Goal: Transaction & Acquisition: Purchase product/service

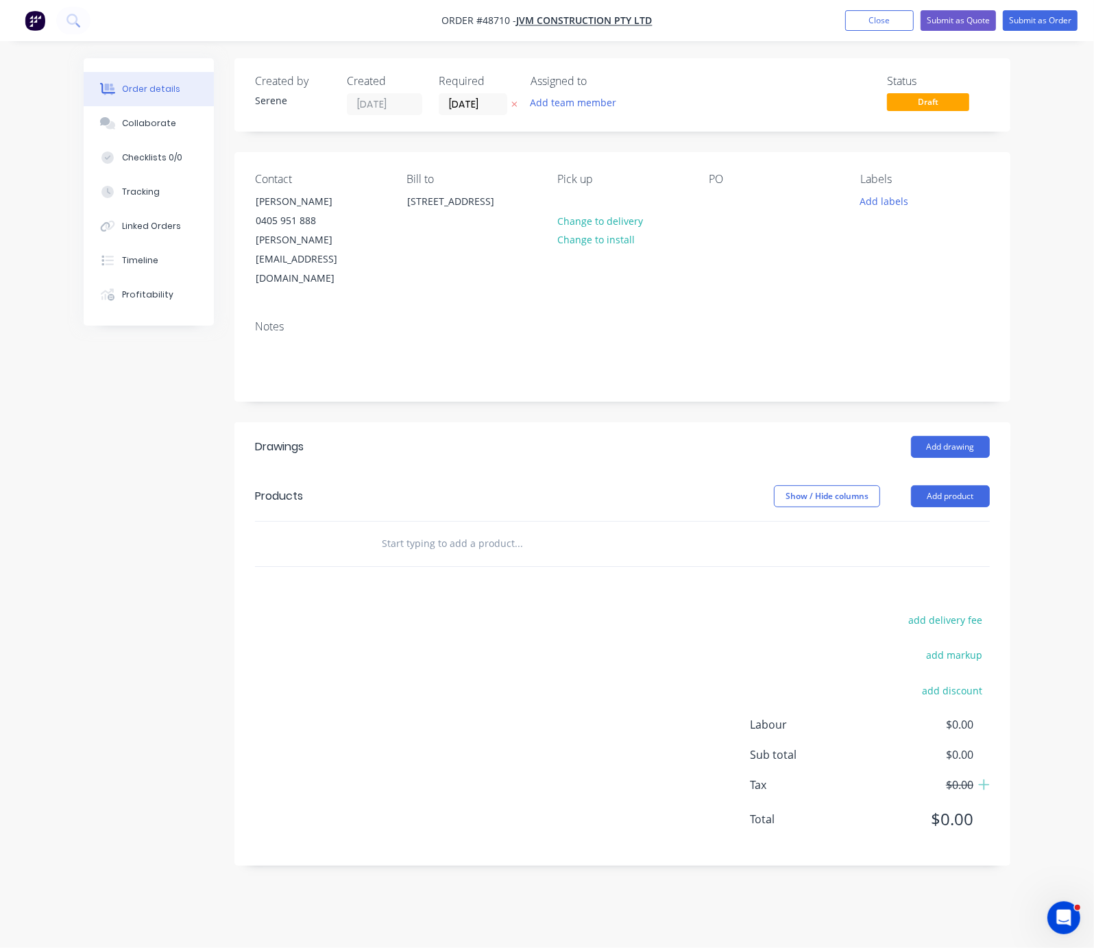
drag, startPoint x: 423, startPoint y: 450, endPoint x: 599, endPoint y: 446, distance: 176.3
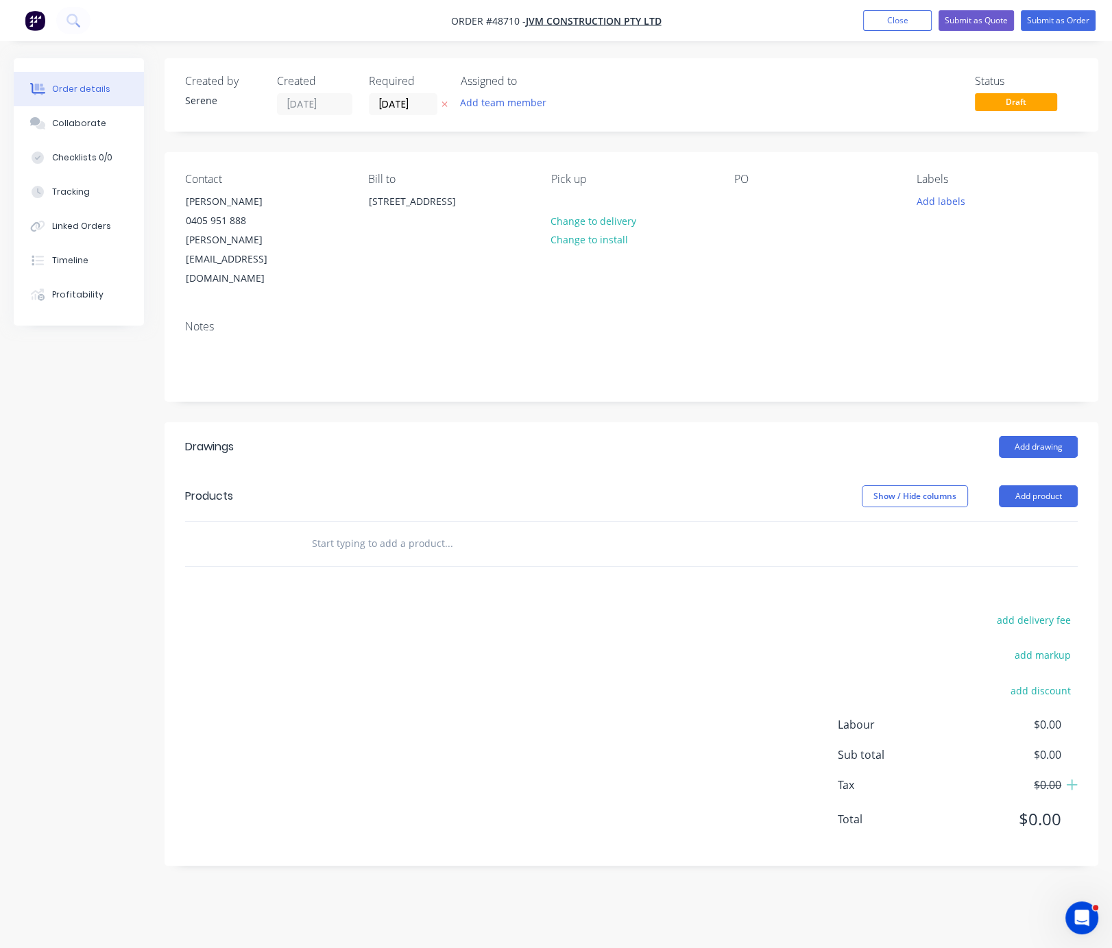
drag, startPoint x: 358, startPoint y: 461, endPoint x: 675, endPoint y: 479, distance: 318.0
click at [1031, 485] on button "Add product" at bounding box center [1038, 496] width 79 height 22
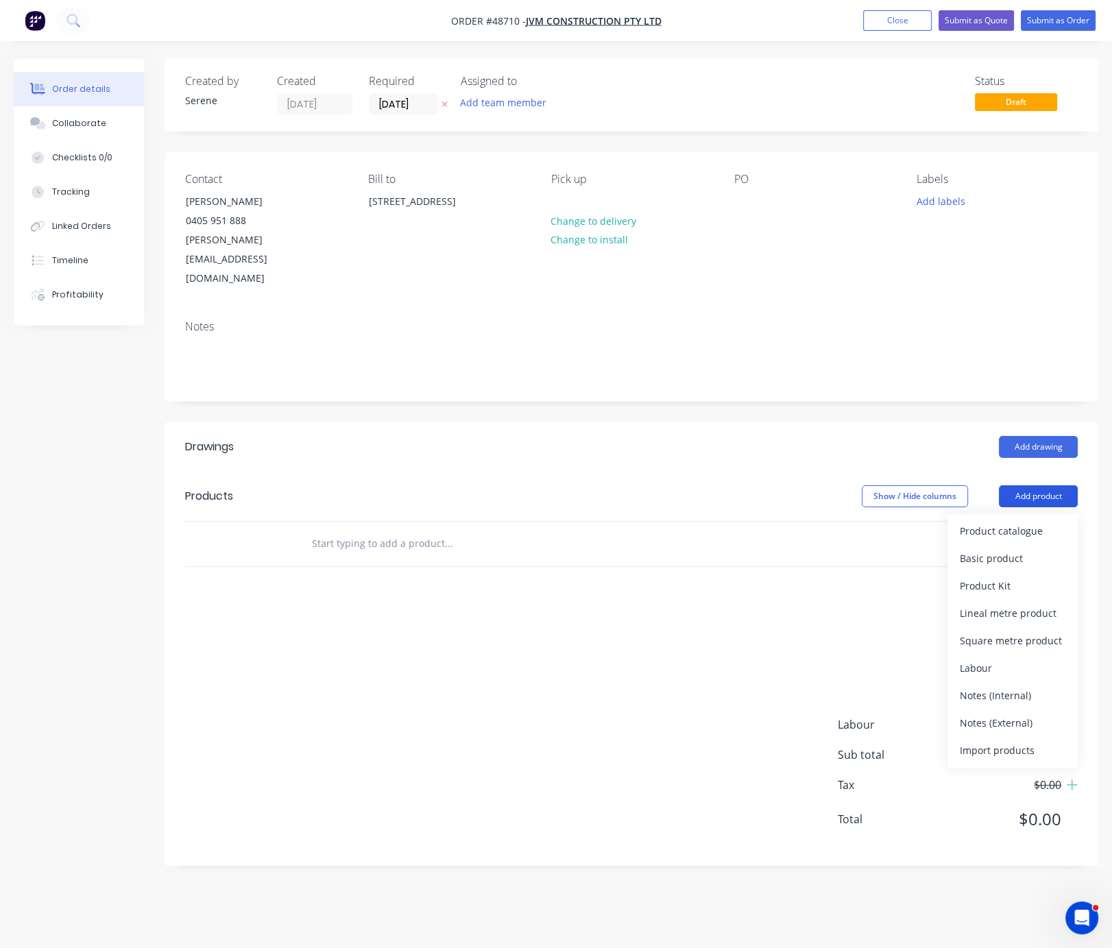
click at [1001, 521] on div "Product catalogue" at bounding box center [1013, 531] width 106 height 20
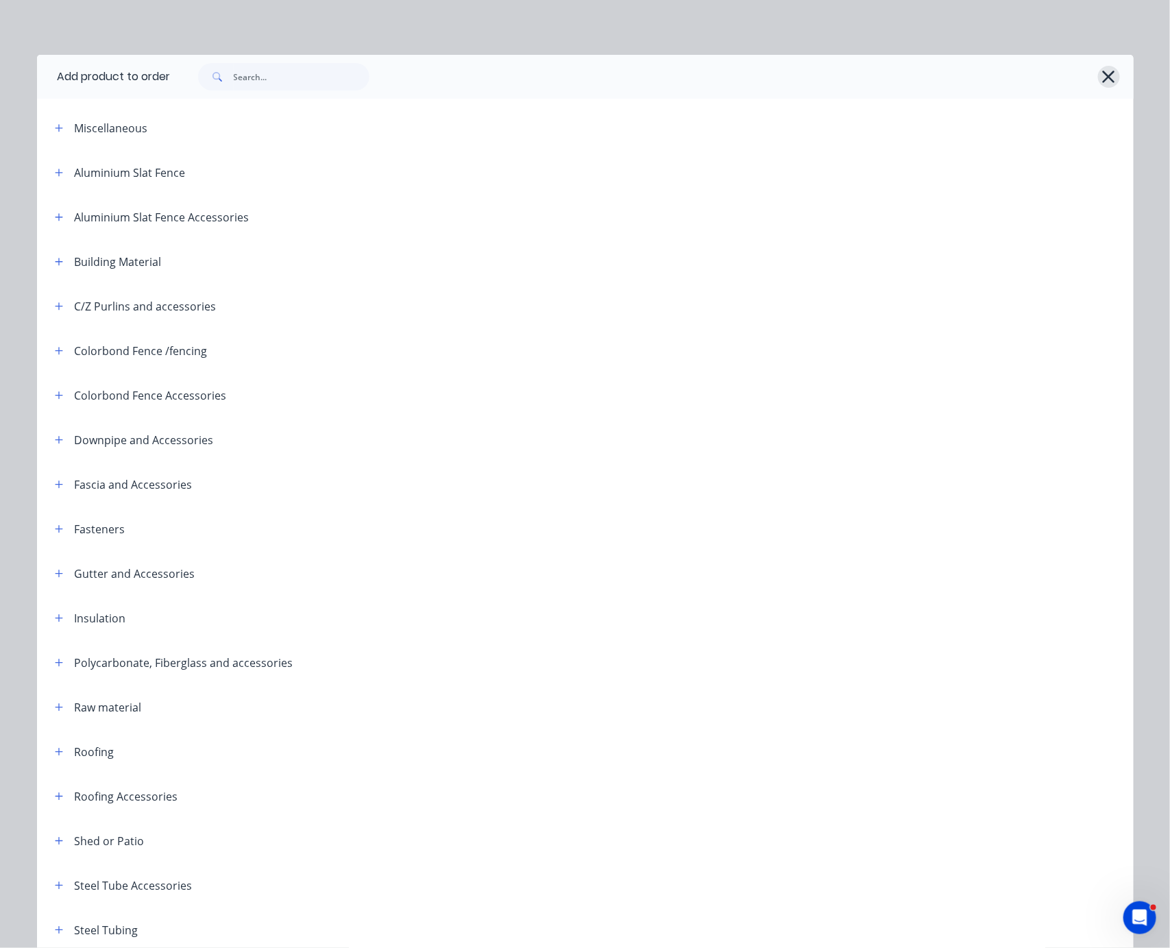
click at [1105, 77] on icon "button" at bounding box center [1109, 76] width 14 height 19
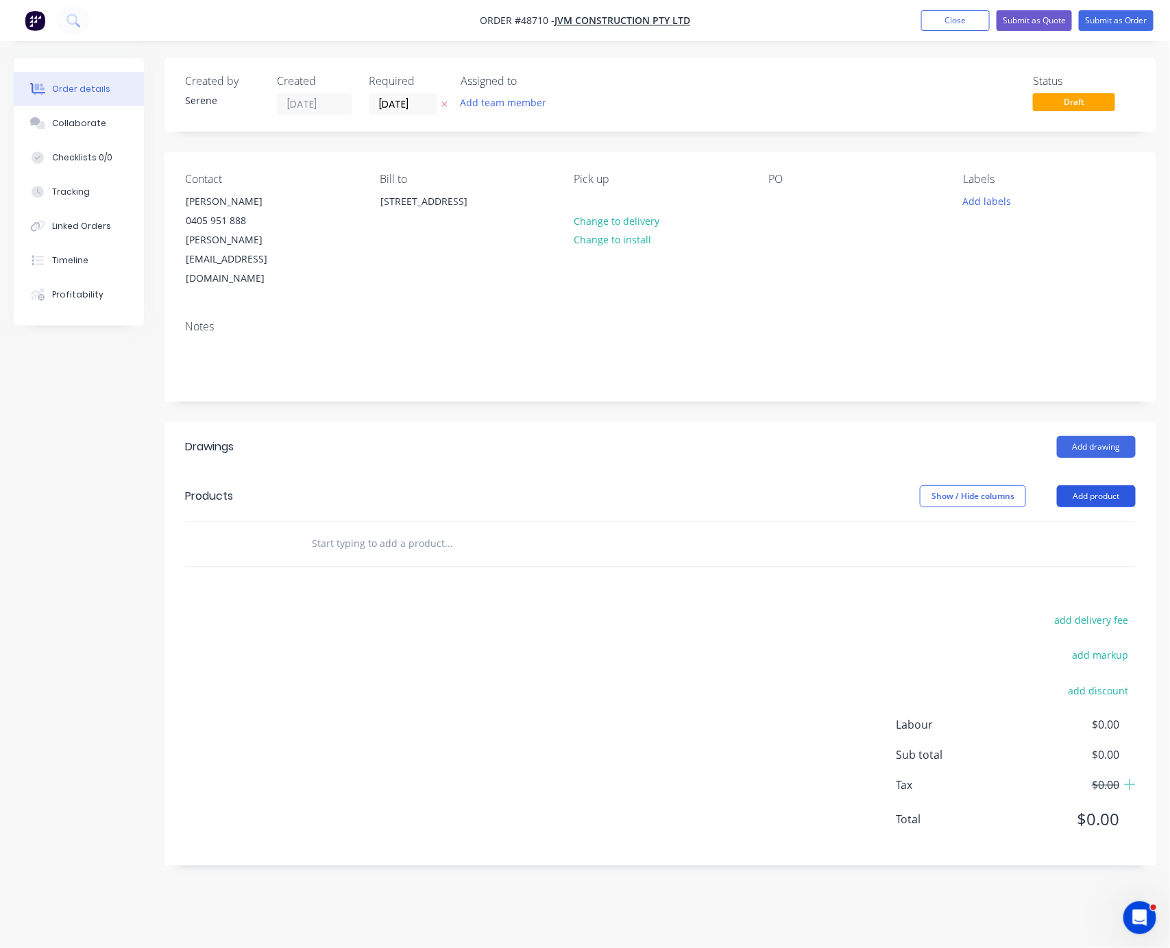
click at [1103, 485] on button "Add product" at bounding box center [1096, 496] width 79 height 22
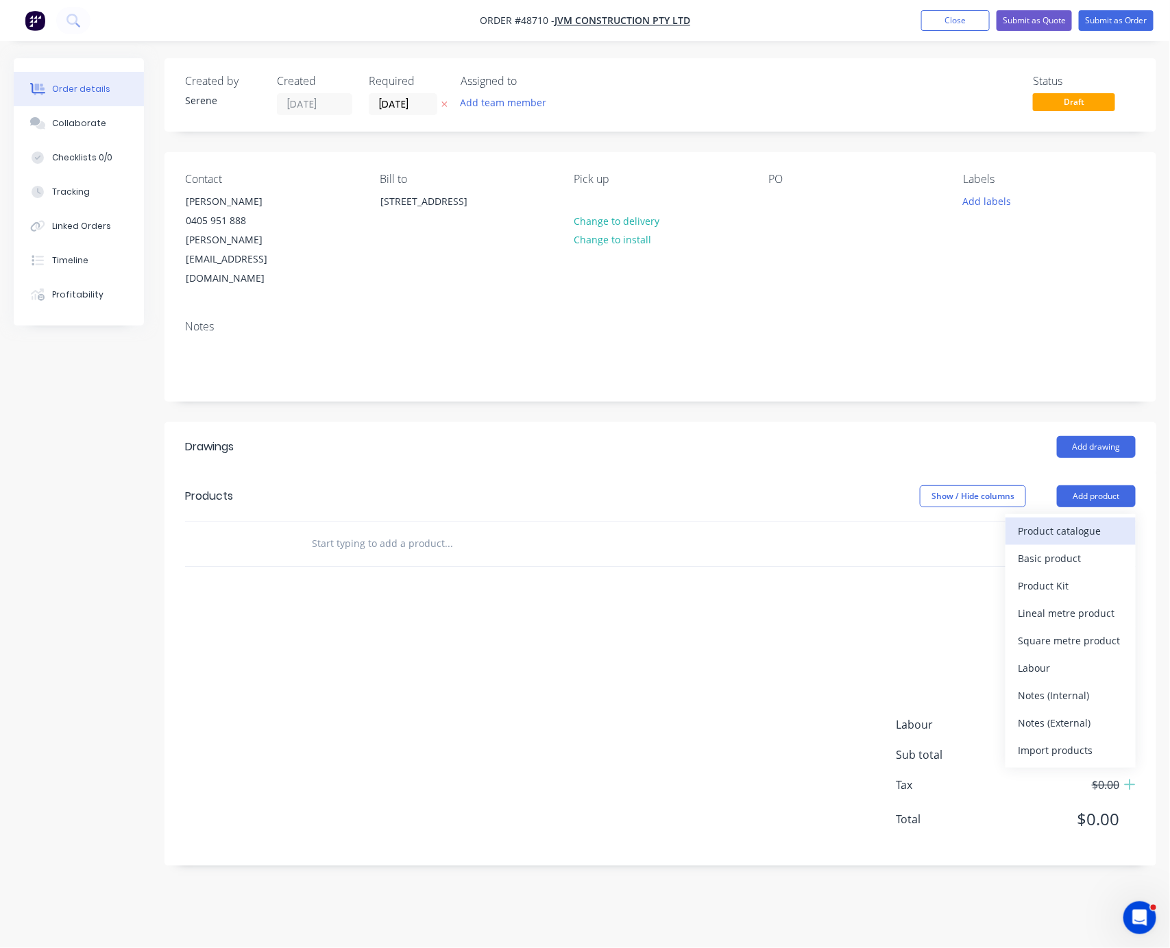
click at [1084, 521] on div "Product catalogue" at bounding box center [1071, 531] width 106 height 20
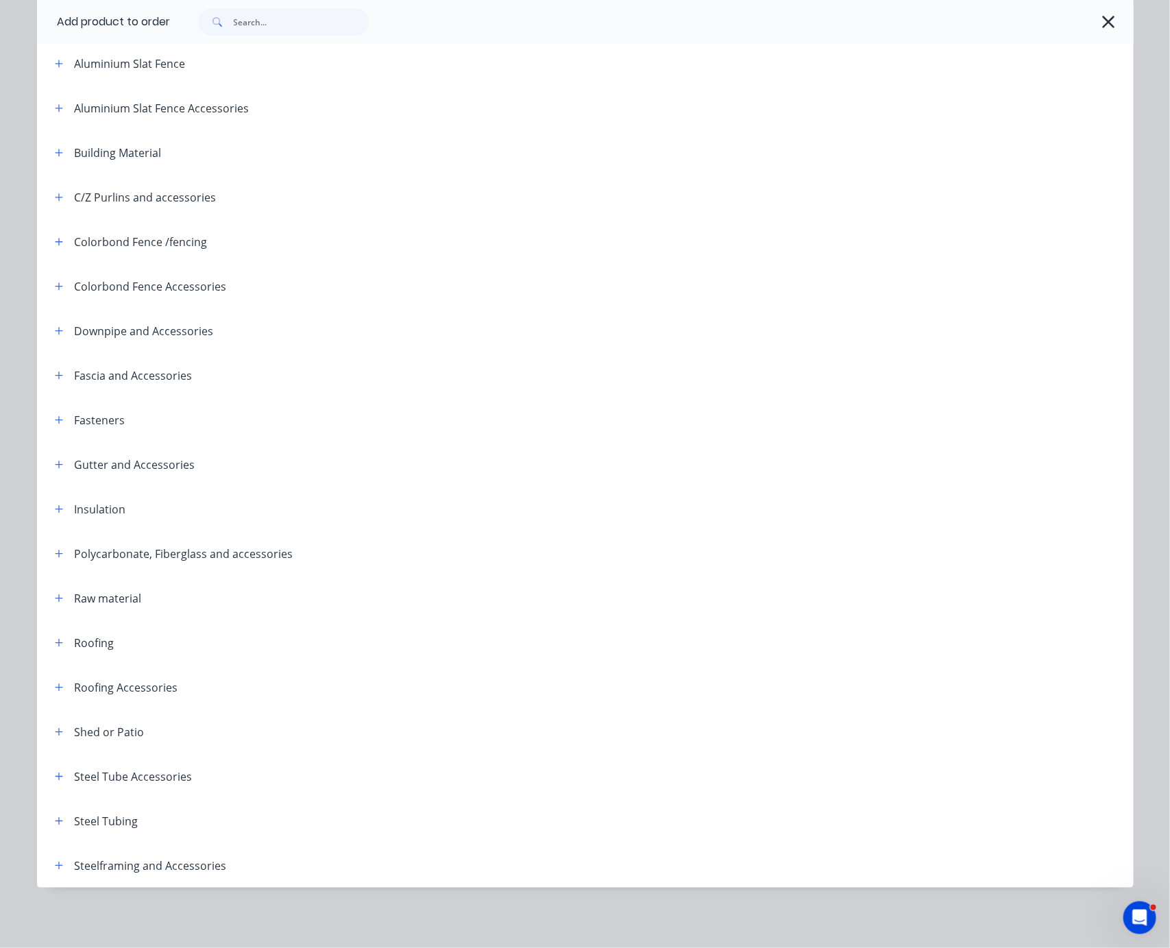
scroll to position [174, 0]
click at [54, 867] on button "button" at bounding box center [59, 865] width 17 height 17
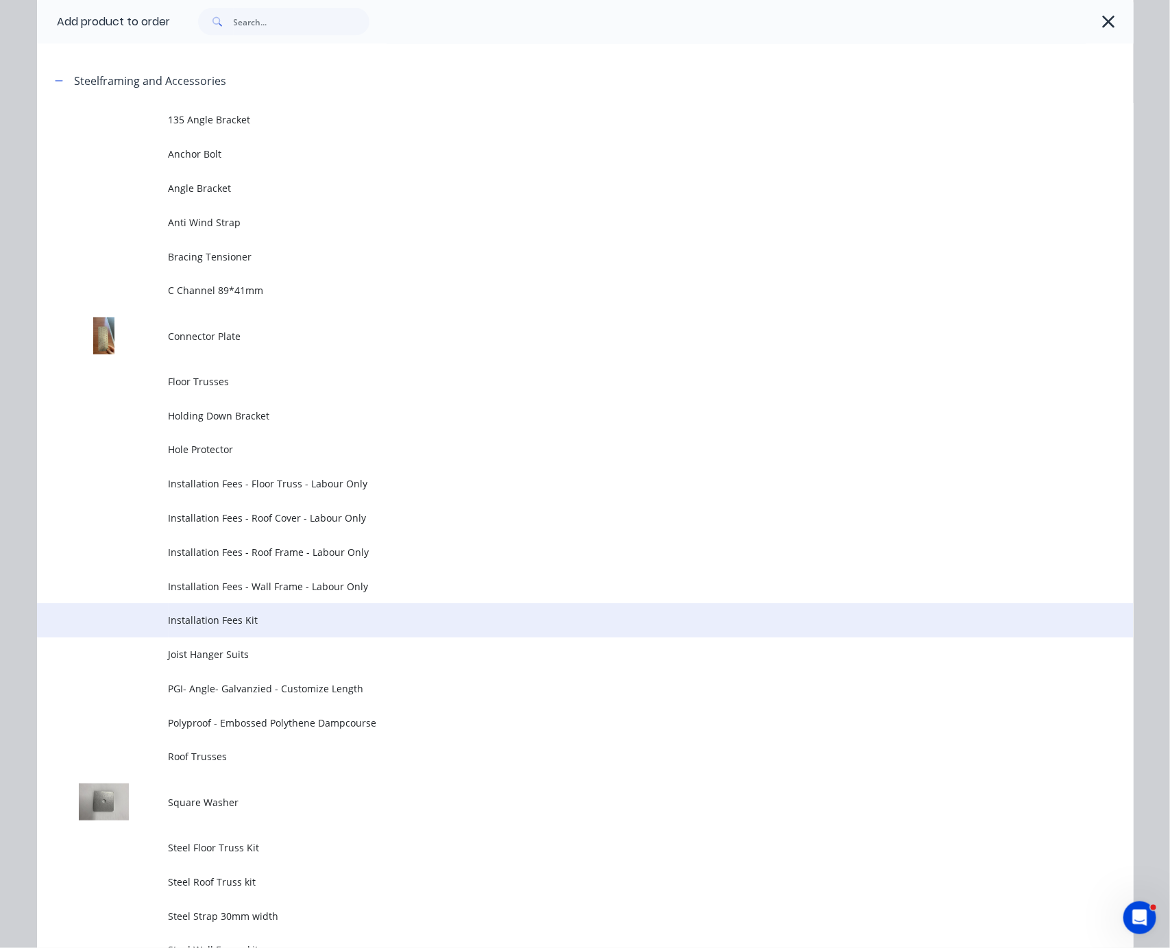
scroll to position [1134, 0]
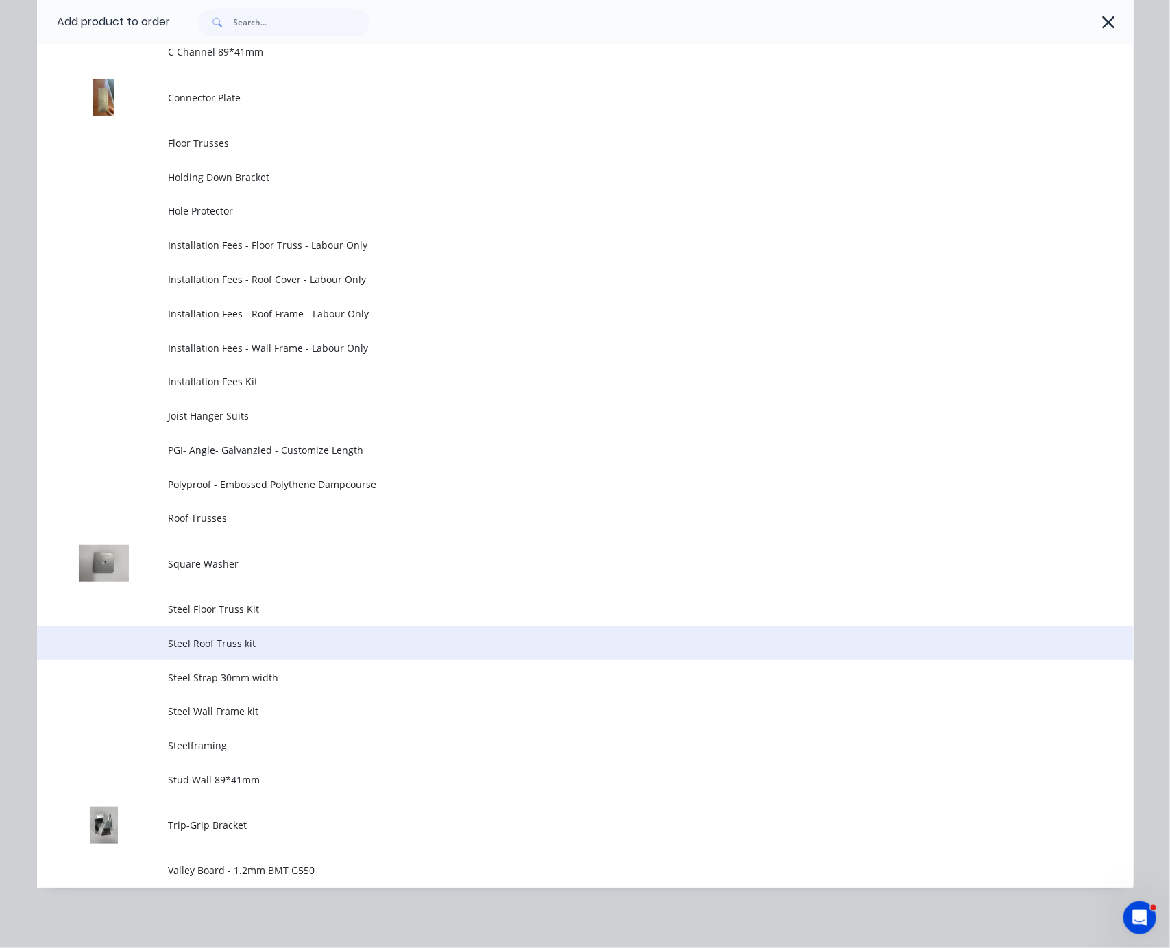
click at [285, 651] on span "Steel Roof Truss kit" at bounding box center [555, 643] width 772 height 14
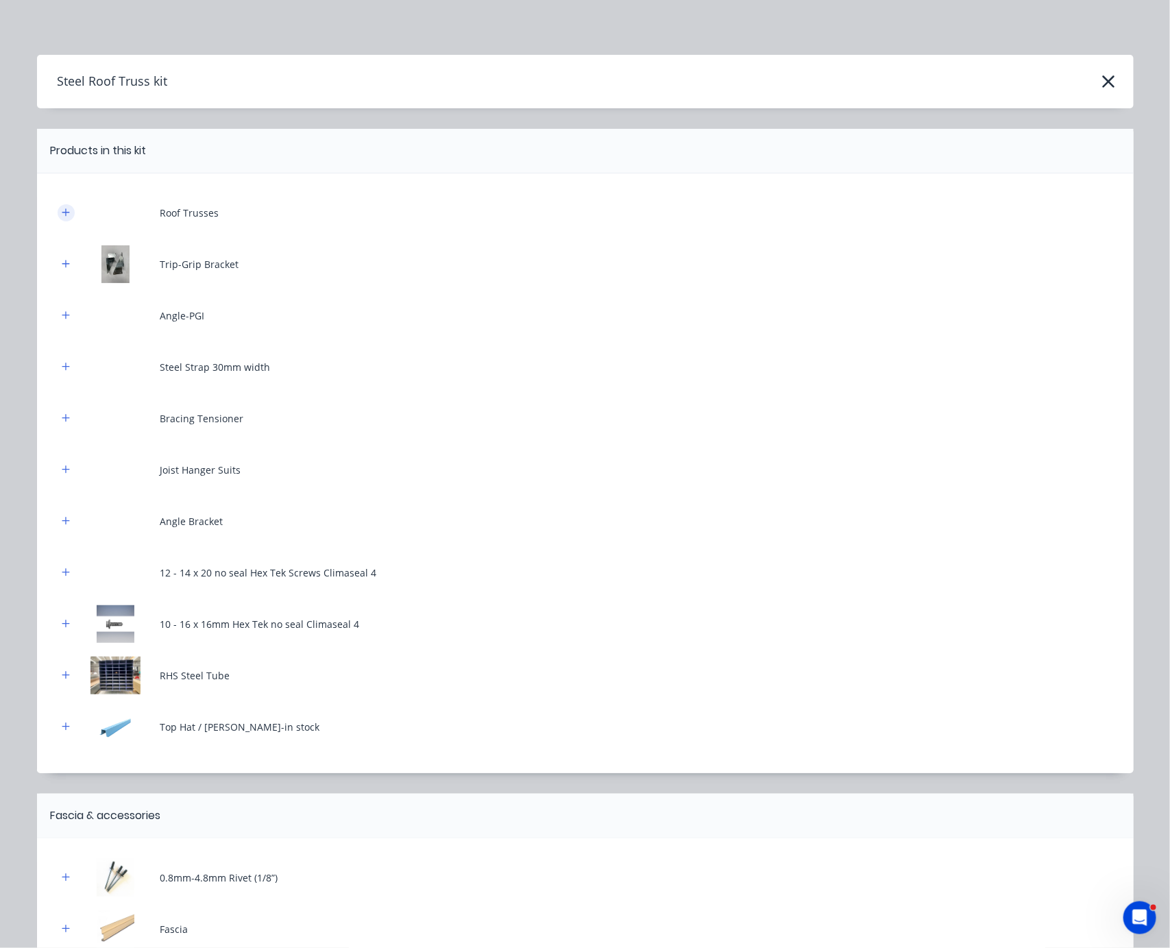
click at [62, 217] on icon "button" at bounding box center [66, 213] width 8 height 10
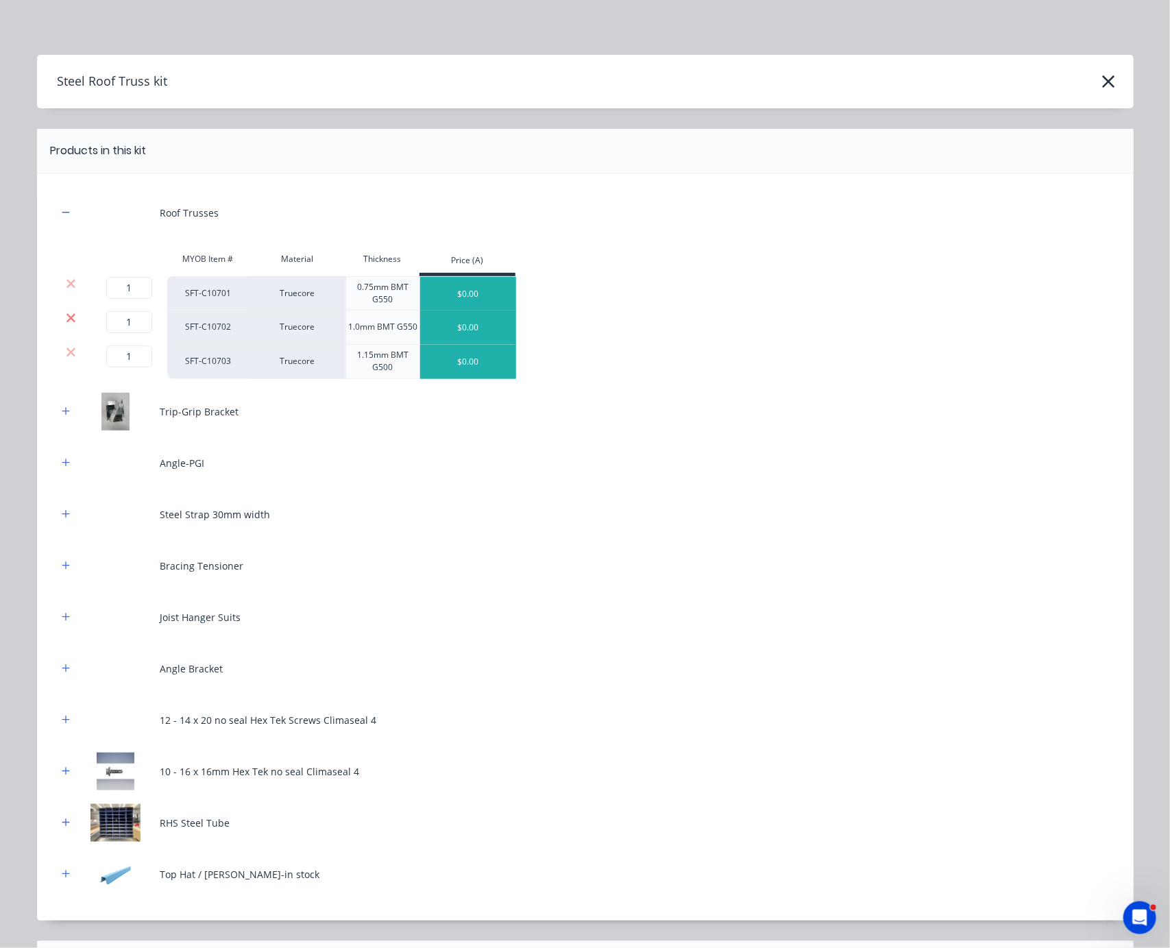
click at [67, 322] on icon at bounding box center [71, 317] width 9 height 9
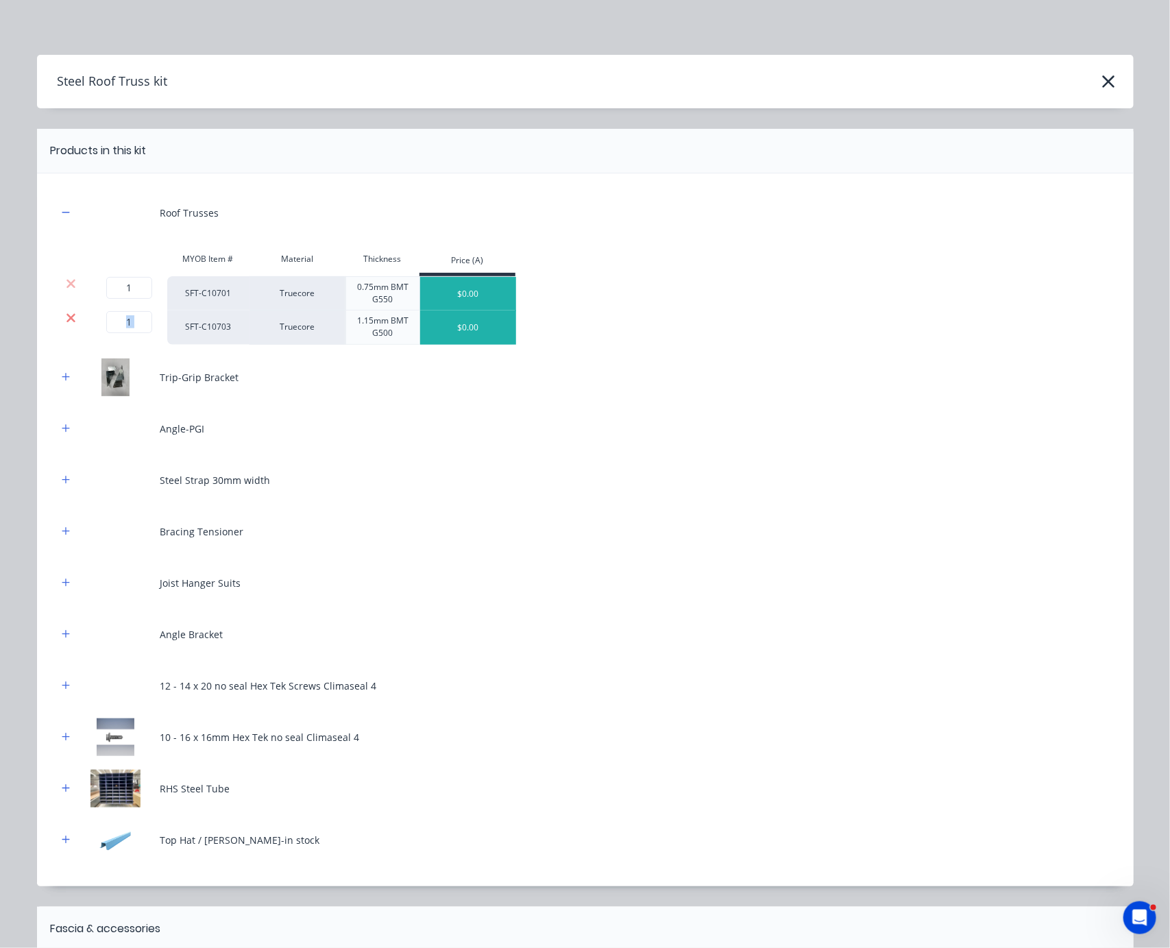
click at [67, 322] on icon at bounding box center [71, 317] width 9 height 9
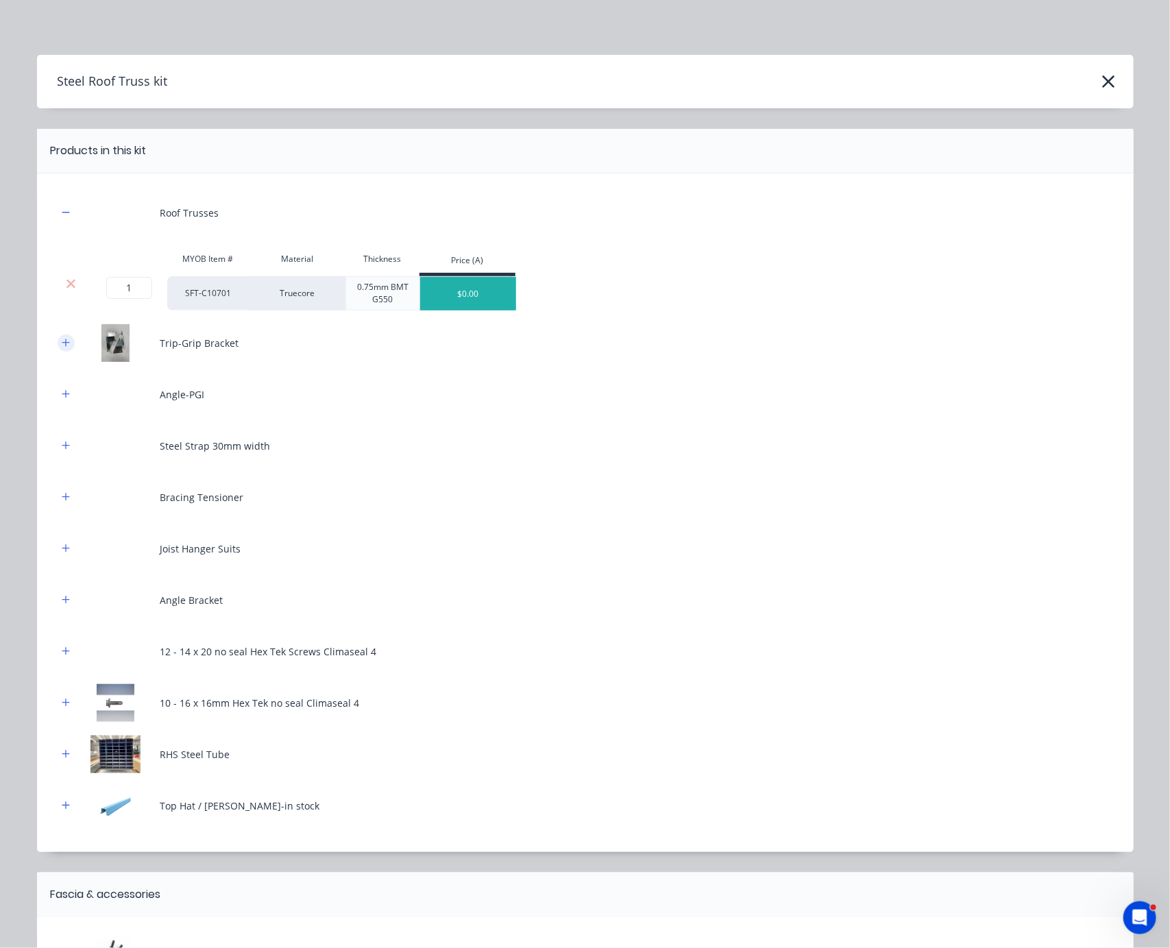
click at [58, 348] on button "button" at bounding box center [66, 343] width 17 height 17
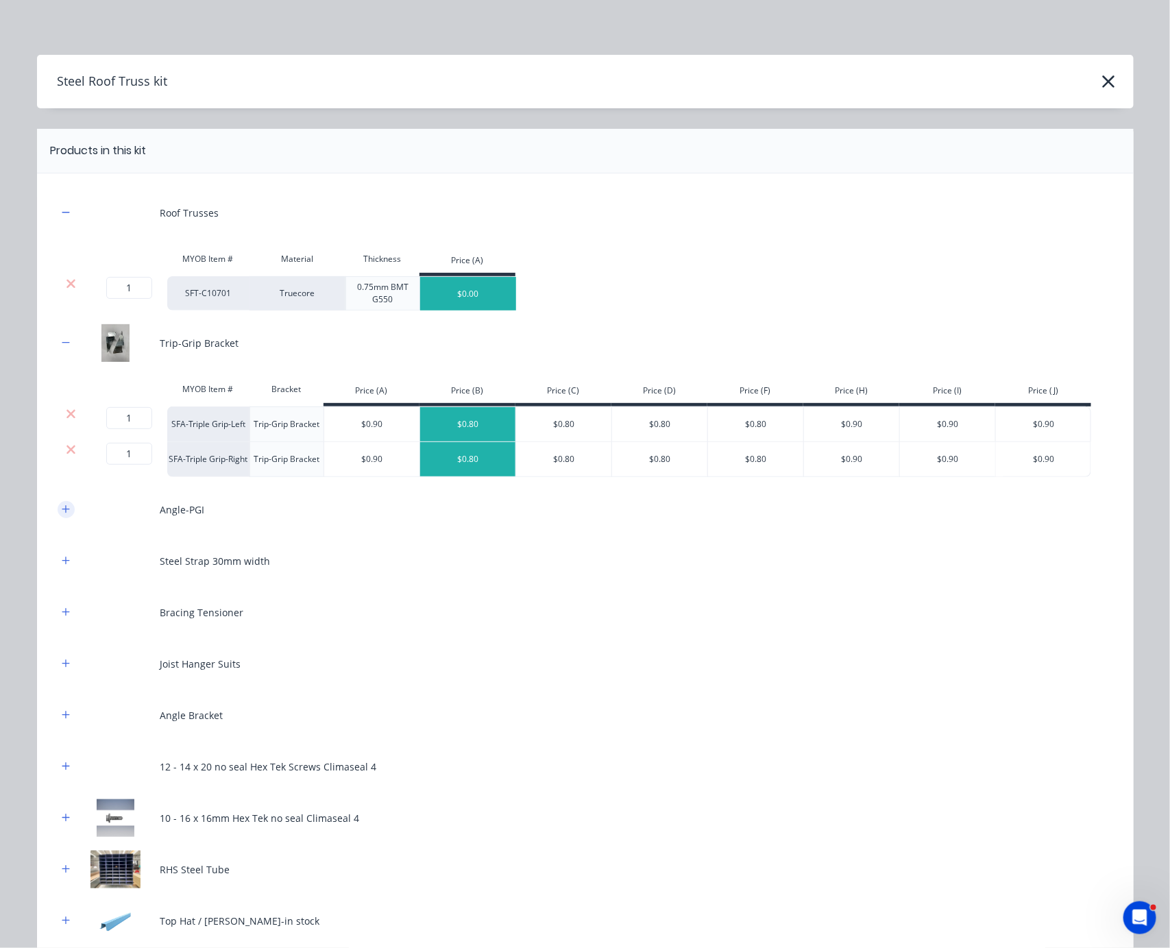
click at [62, 514] on icon "button" at bounding box center [66, 510] width 8 height 10
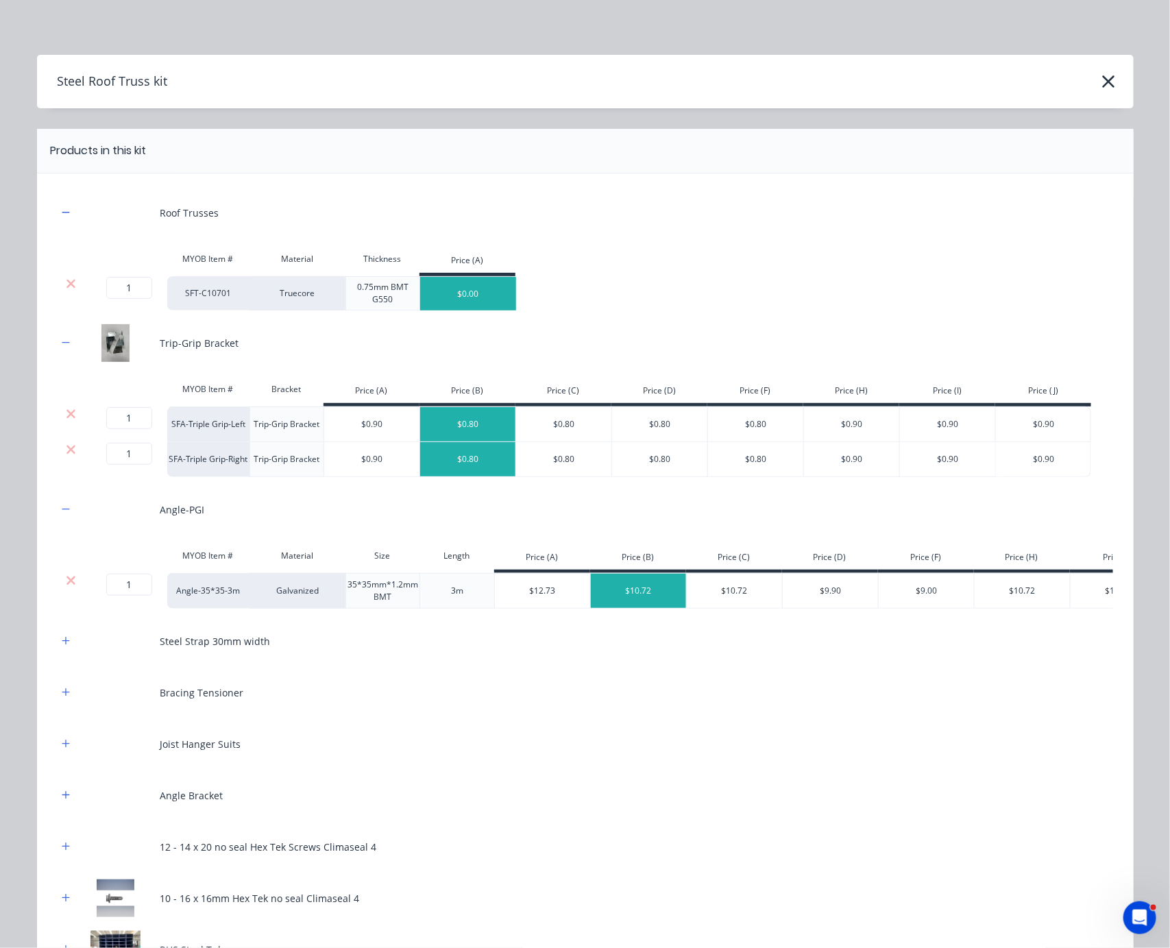
scroll to position [240, 0]
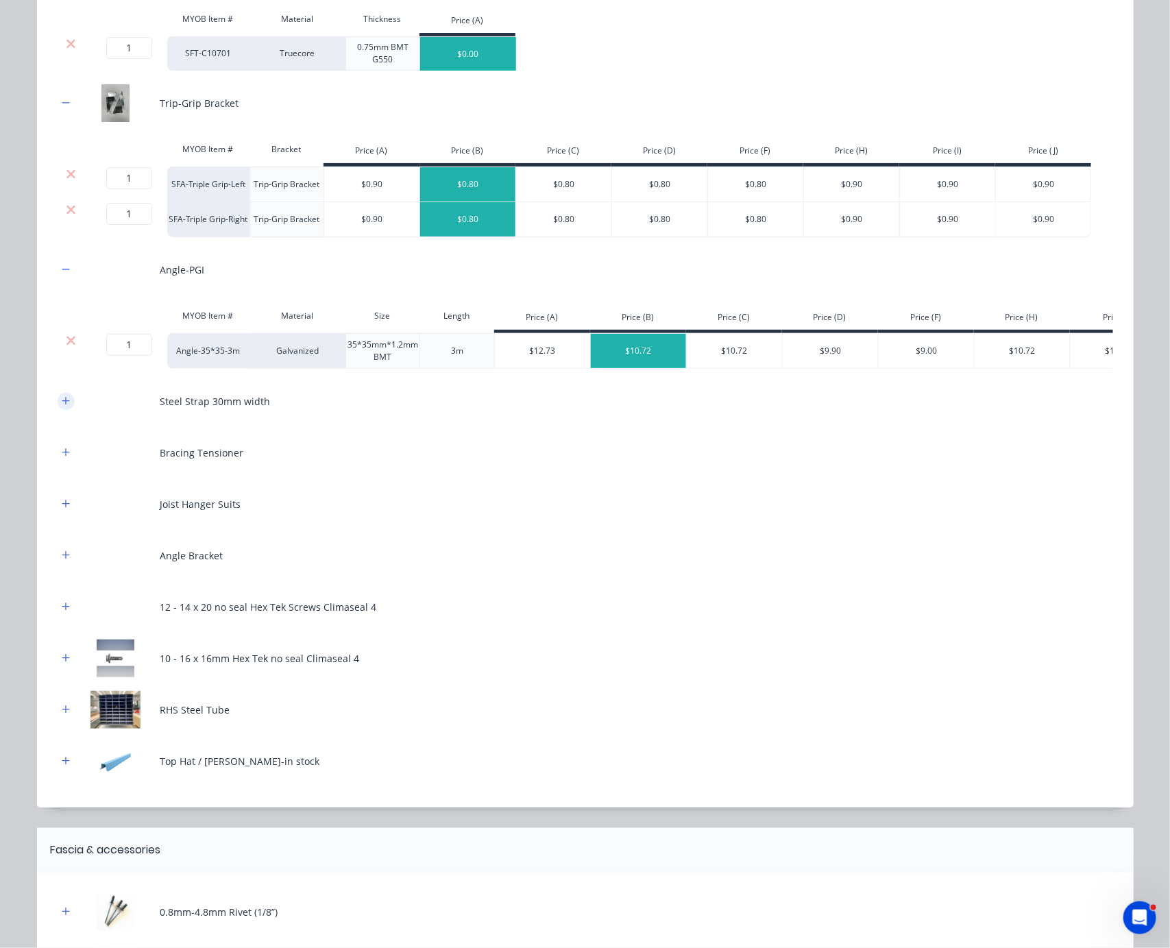
click at [62, 406] on icon "button" at bounding box center [66, 401] width 8 height 10
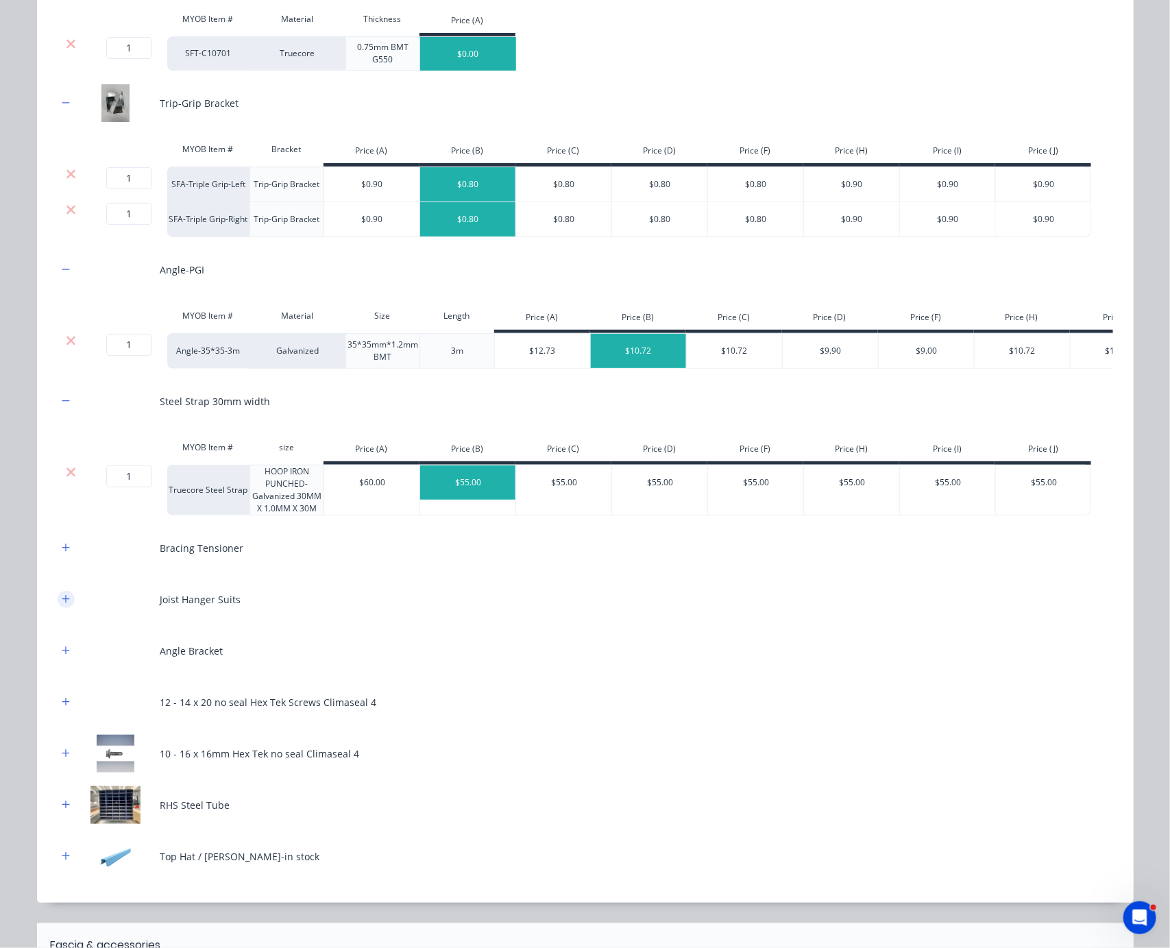
scroll to position [480, 0]
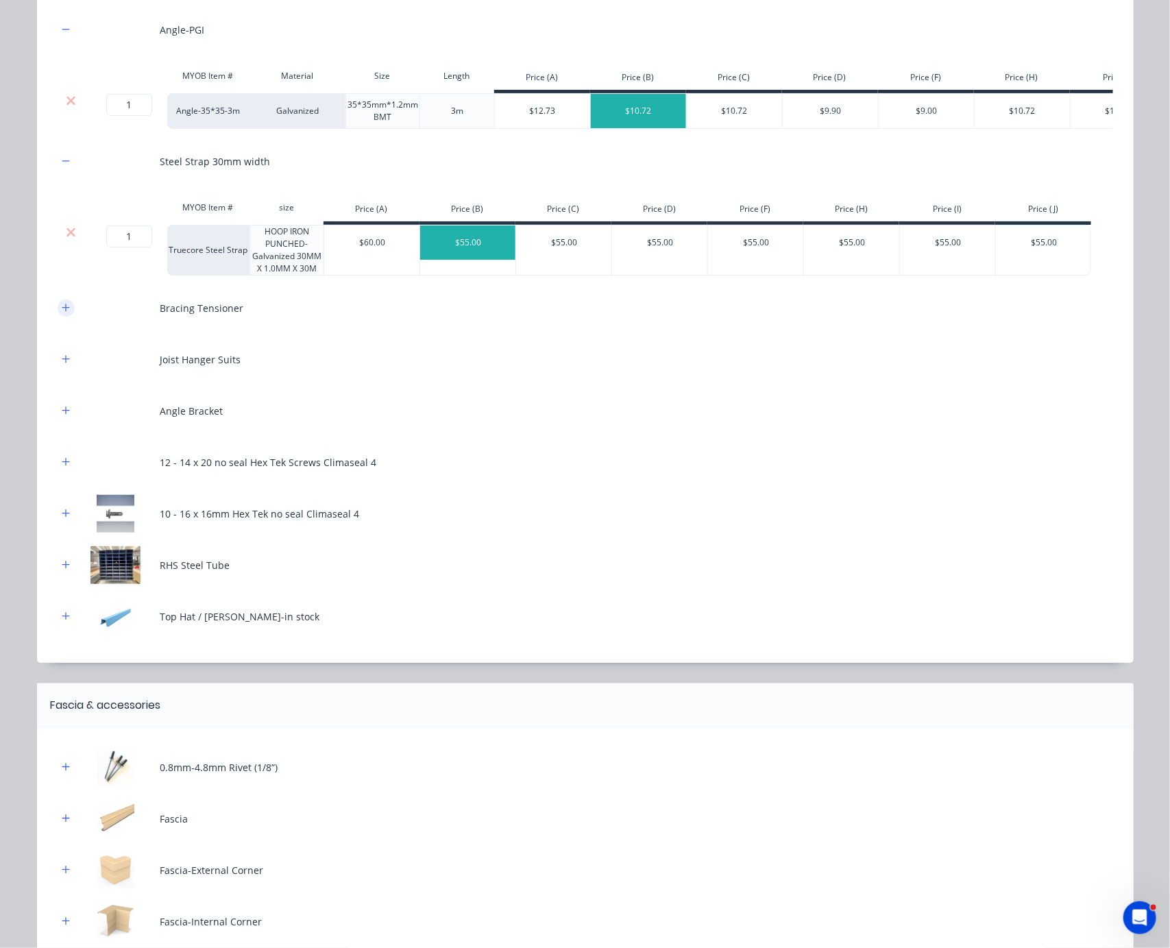
click at [62, 313] on icon "button" at bounding box center [66, 308] width 8 height 10
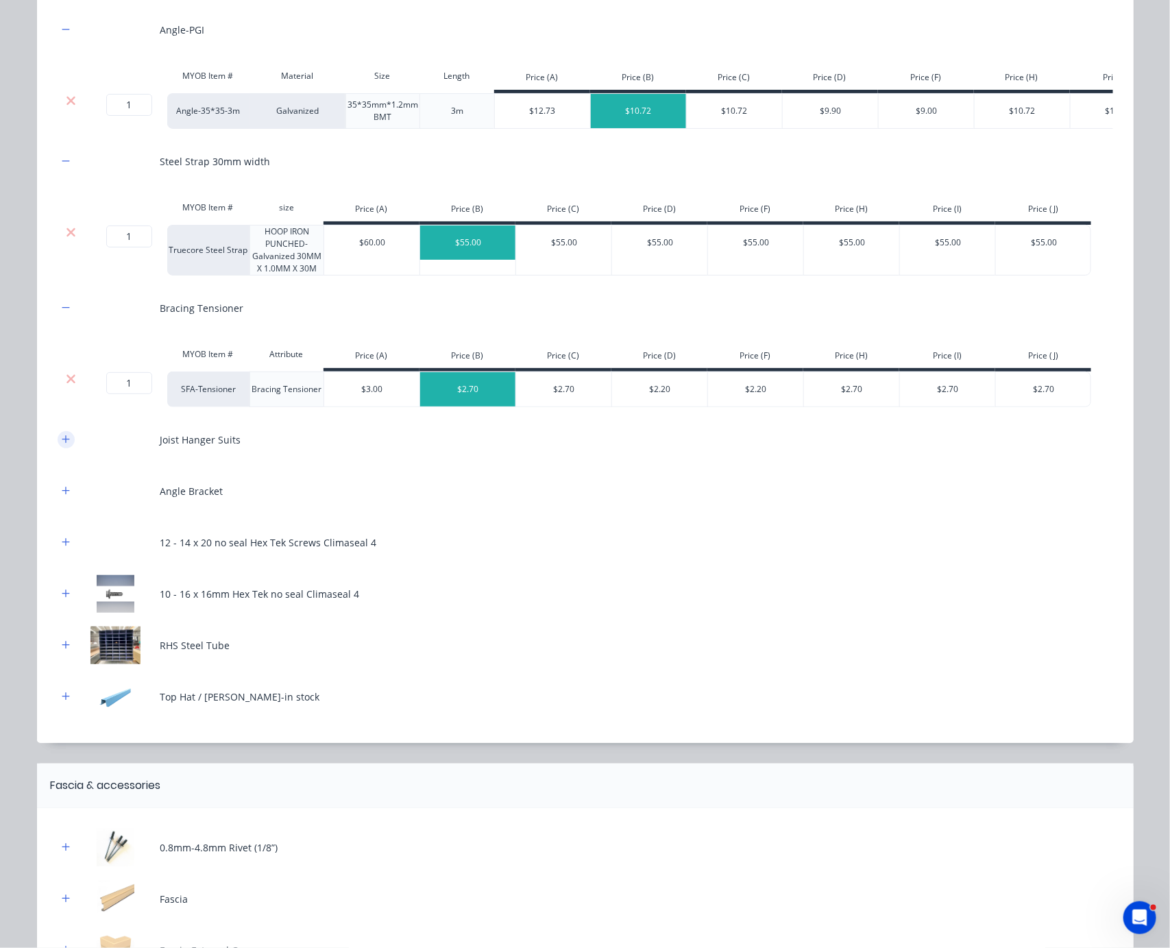
click at [62, 444] on icon "button" at bounding box center [66, 440] width 8 height 10
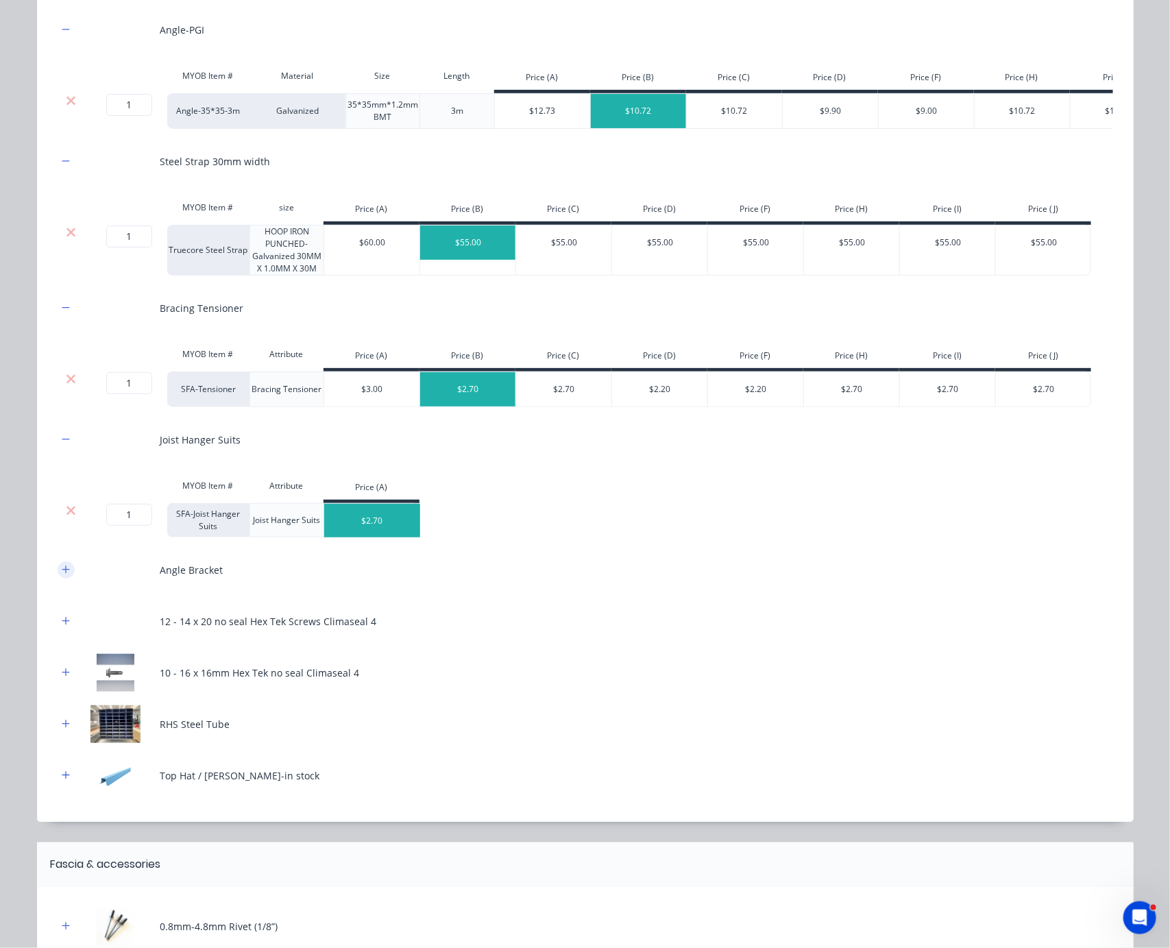
scroll to position [720, 0]
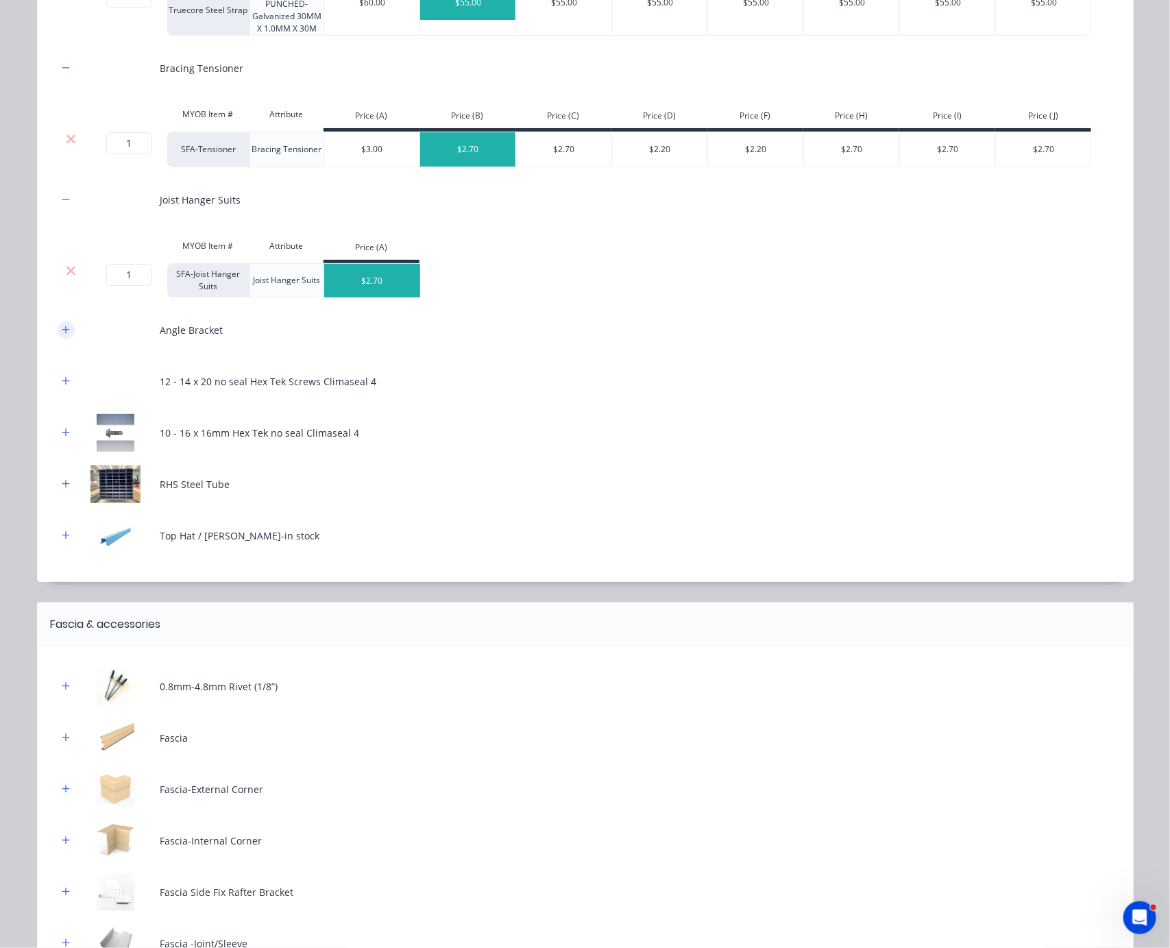
click at [64, 339] on button "button" at bounding box center [66, 330] width 17 height 17
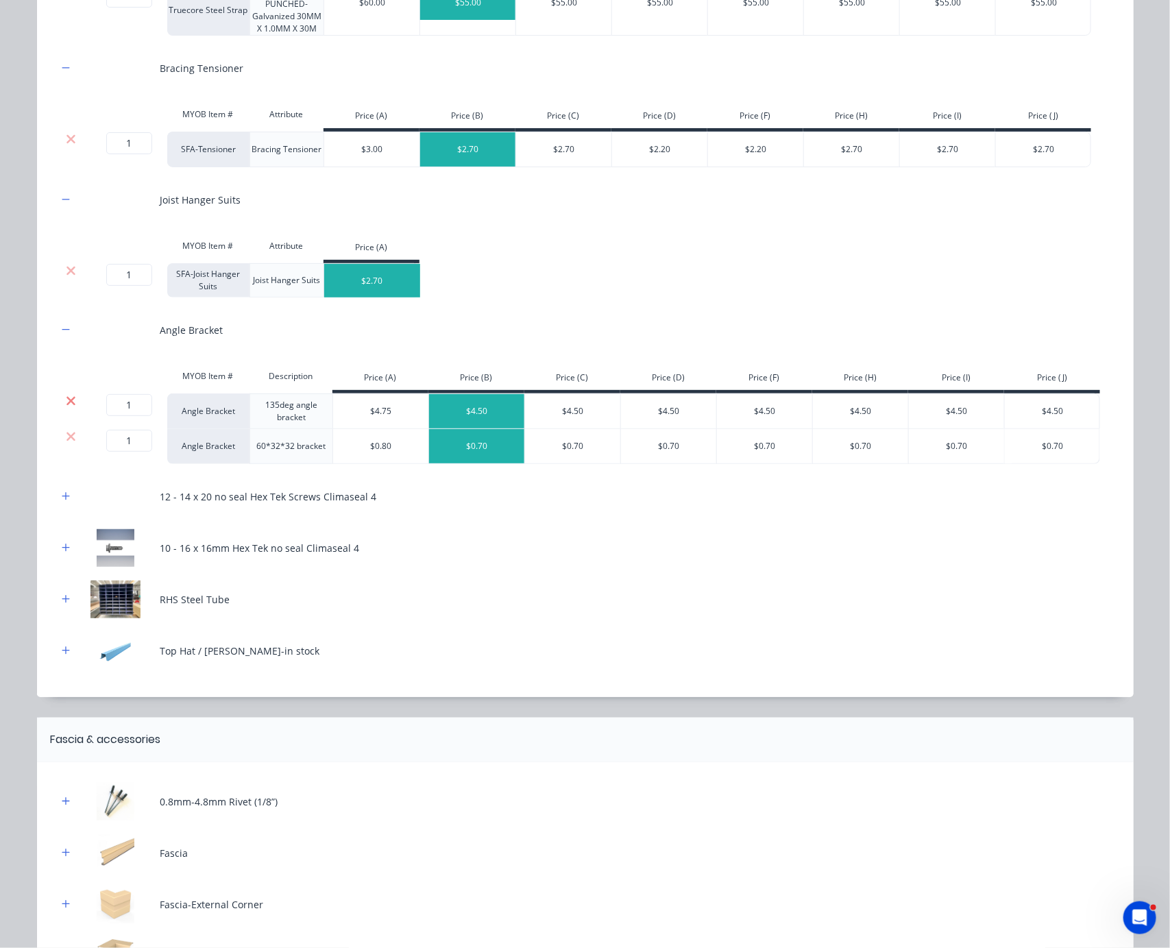
click at [67, 405] on icon at bounding box center [71, 400] width 9 height 9
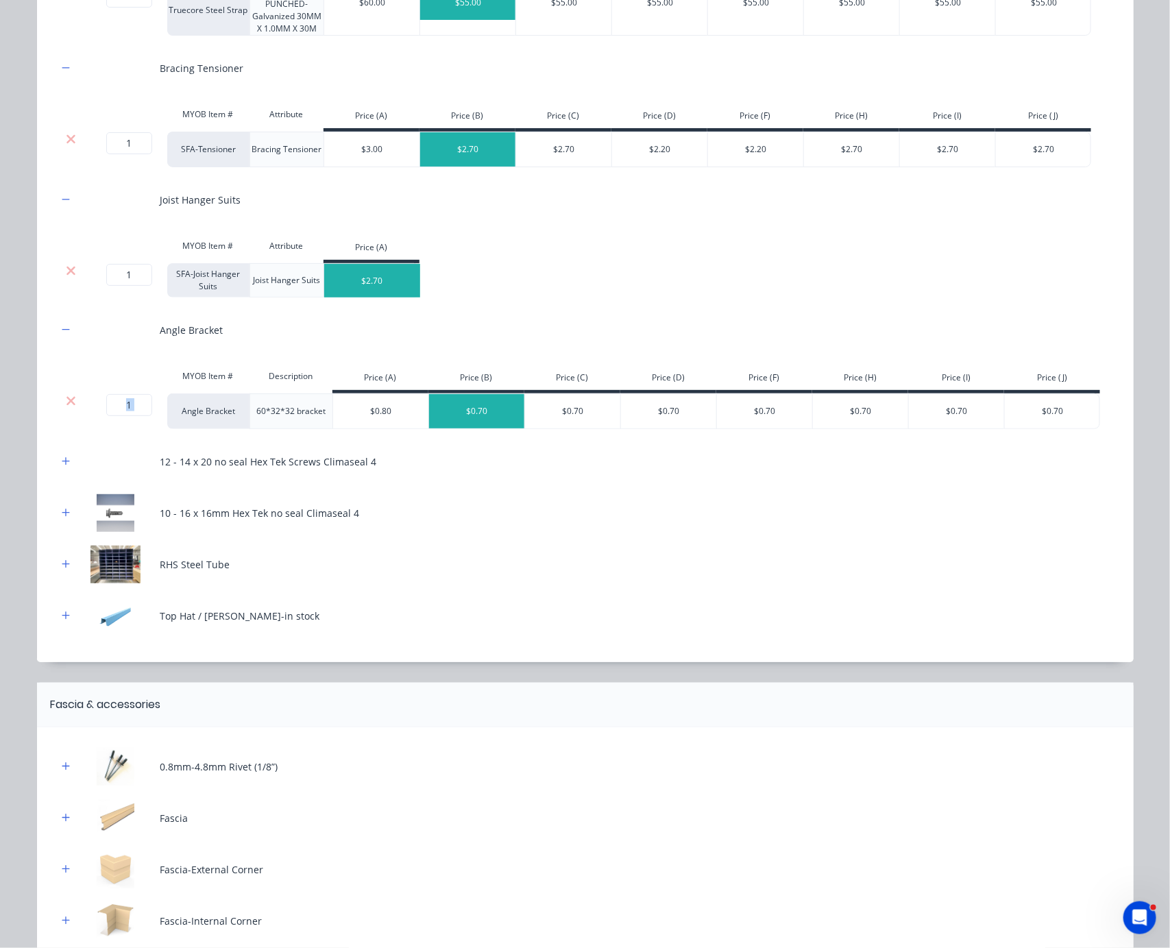
click at [67, 405] on icon at bounding box center [71, 400] width 9 height 9
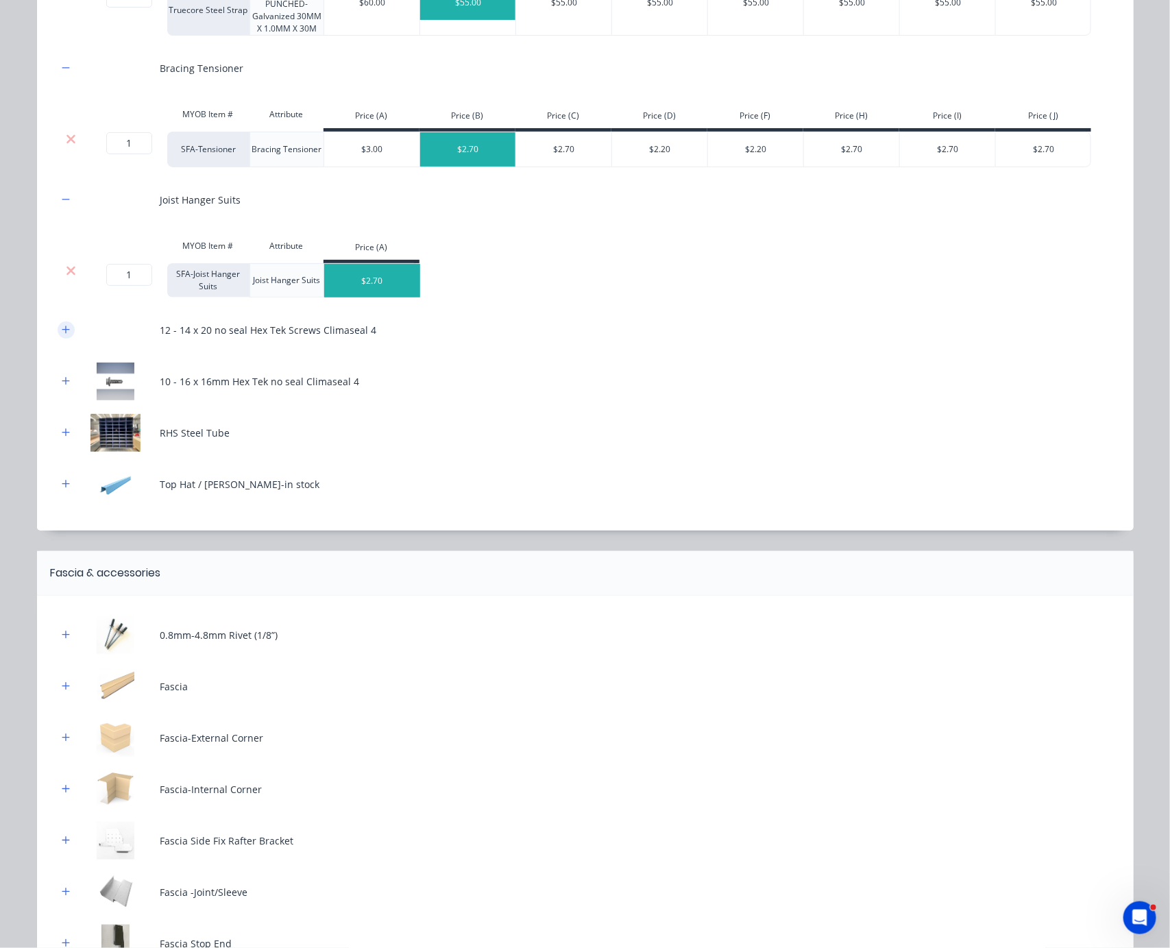
click at [62, 335] on icon "button" at bounding box center [66, 330] width 8 height 10
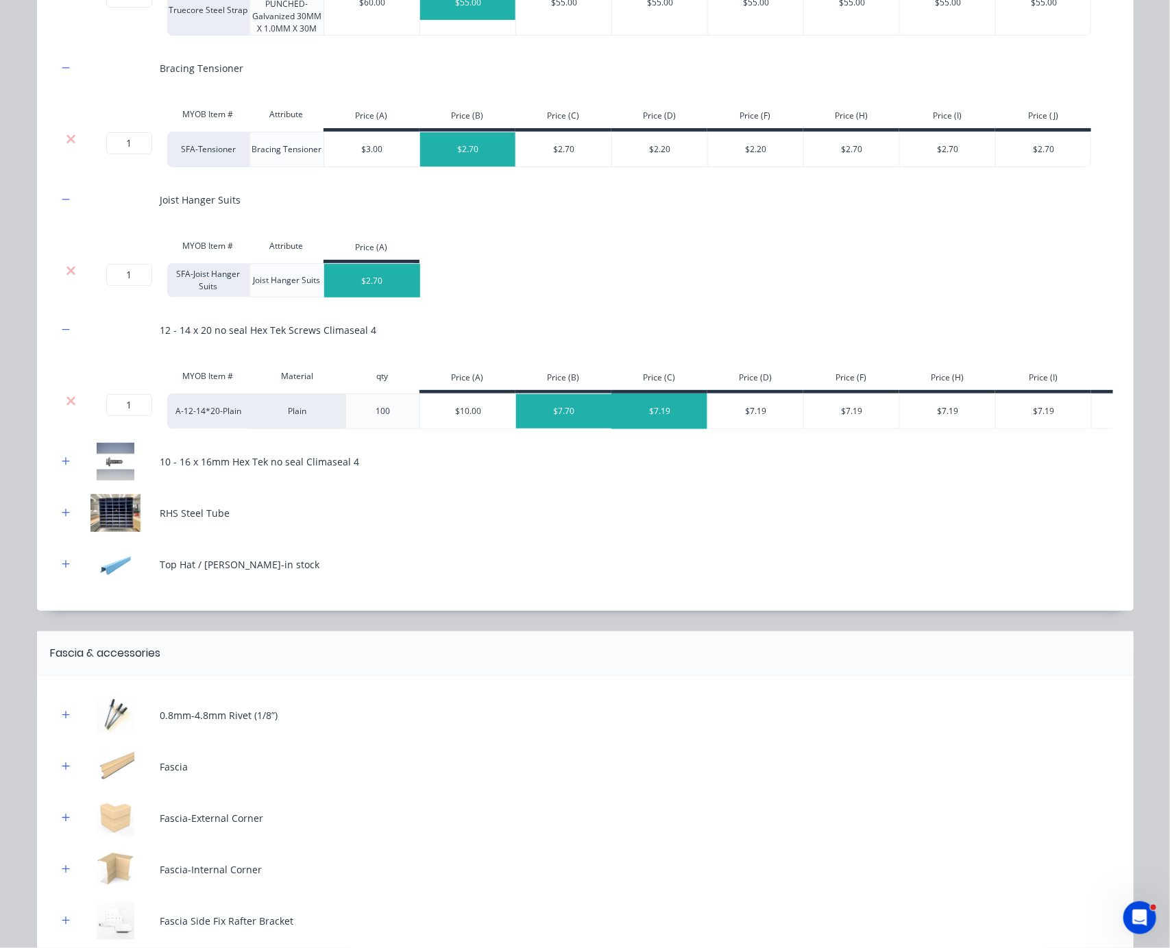
click at [689, 429] on div "$7.19" at bounding box center [660, 411] width 96 height 34
click at [62, 466] on icon "button" at bounding box center [66, 462] width 8 height 10
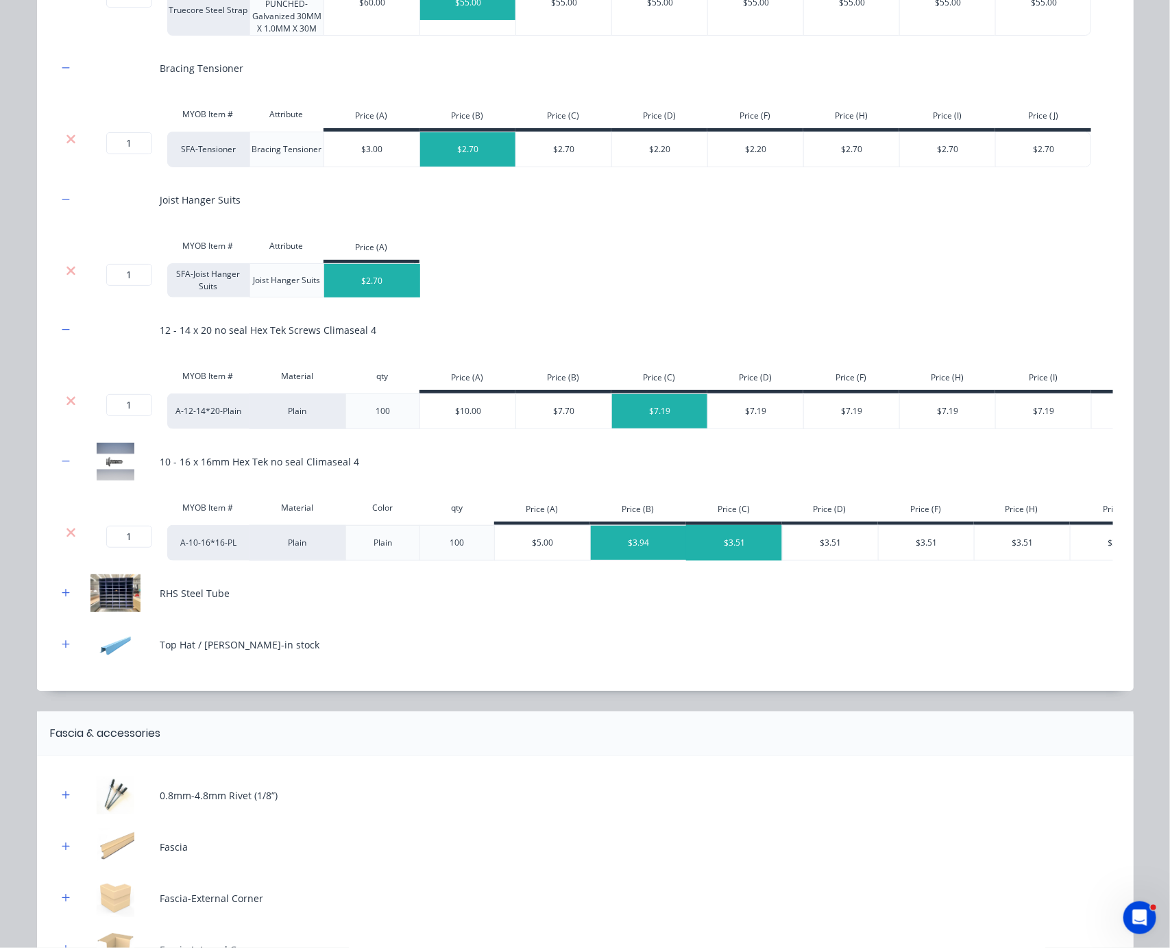
click at [717, 560] on div "$3.51" at bounding box center [735, 543] width 96 height 34
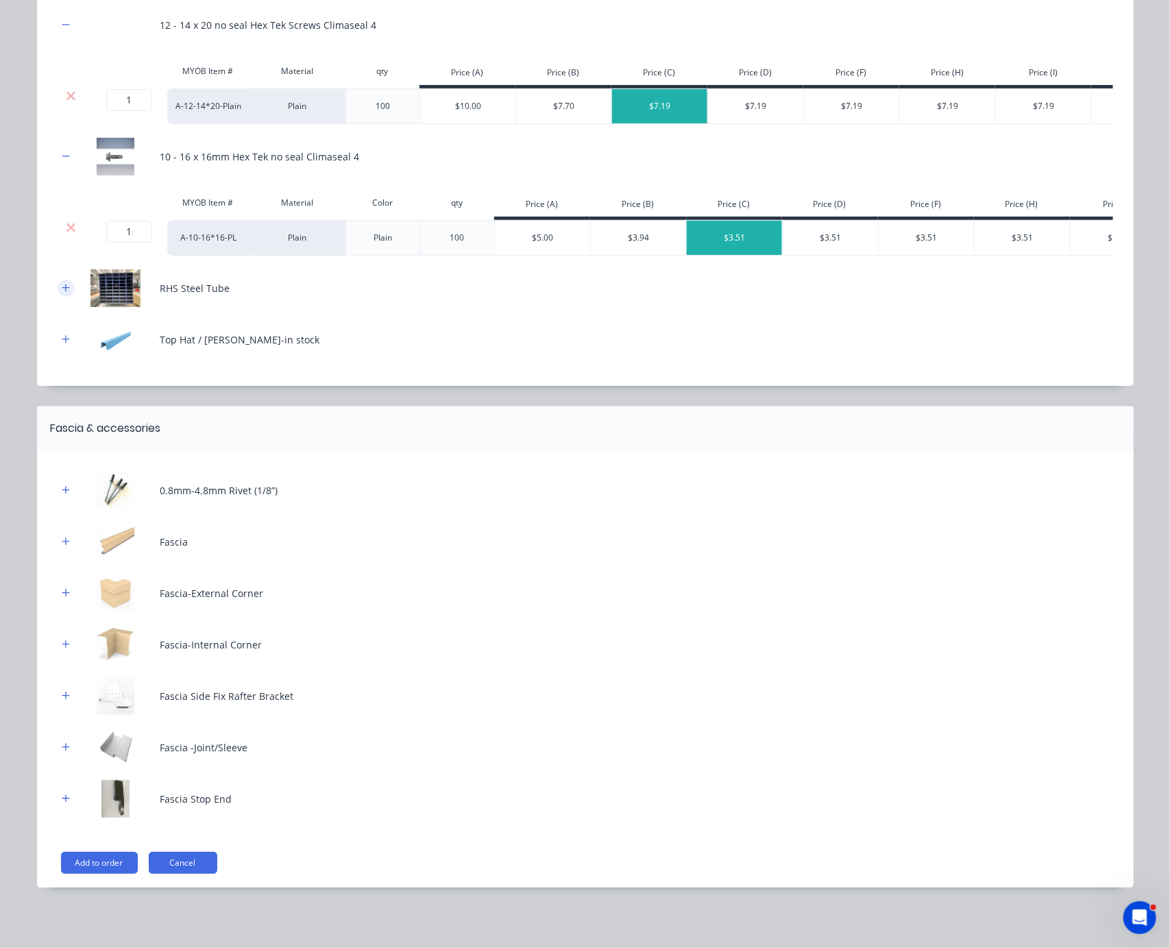
click at [58, 280] on button "button" at bounding box center [66, 288] width 17 height 17
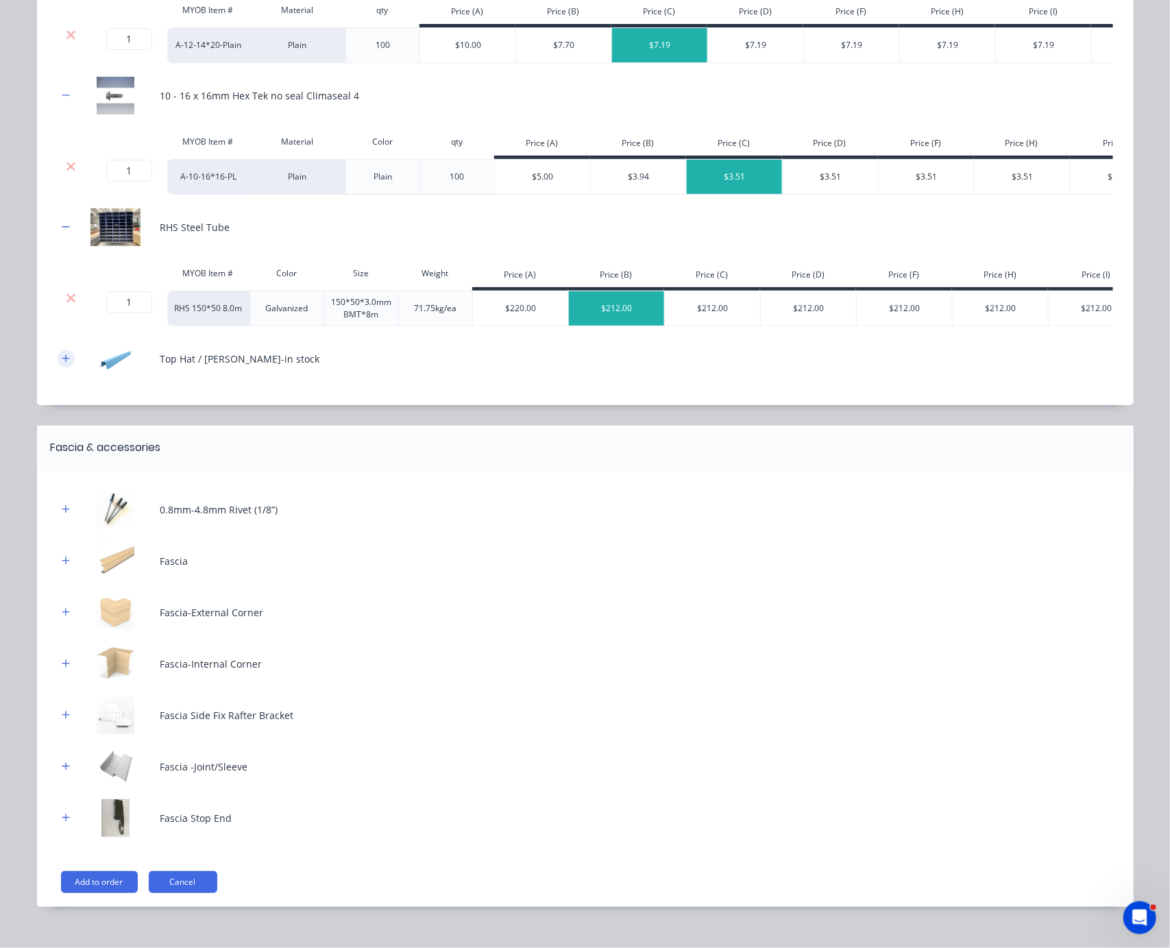
click at [62, 363] on icon "button" at bounding box center [66, 359] width 8 height 10
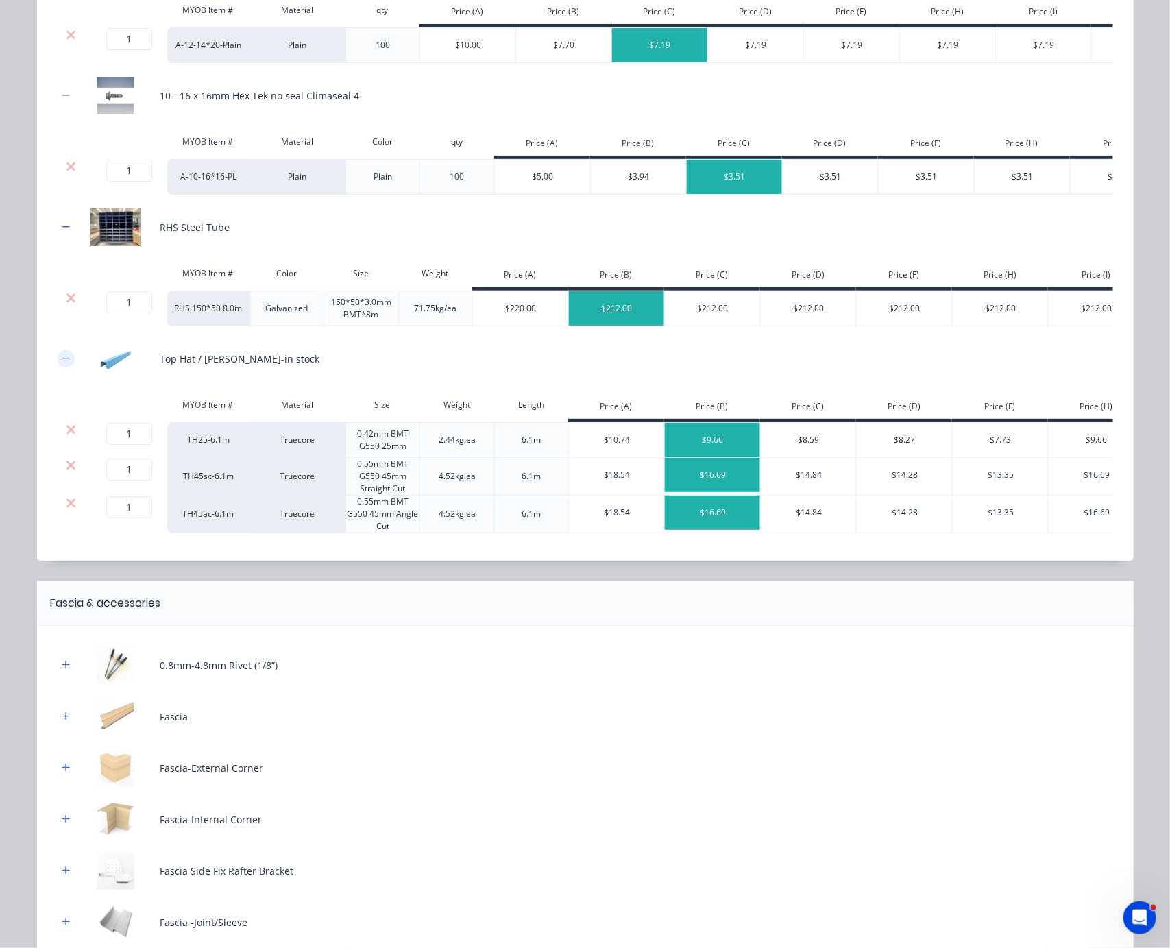
click at [62, 359] on icon "button" at bounding box center [66, 358] width 8 height 1
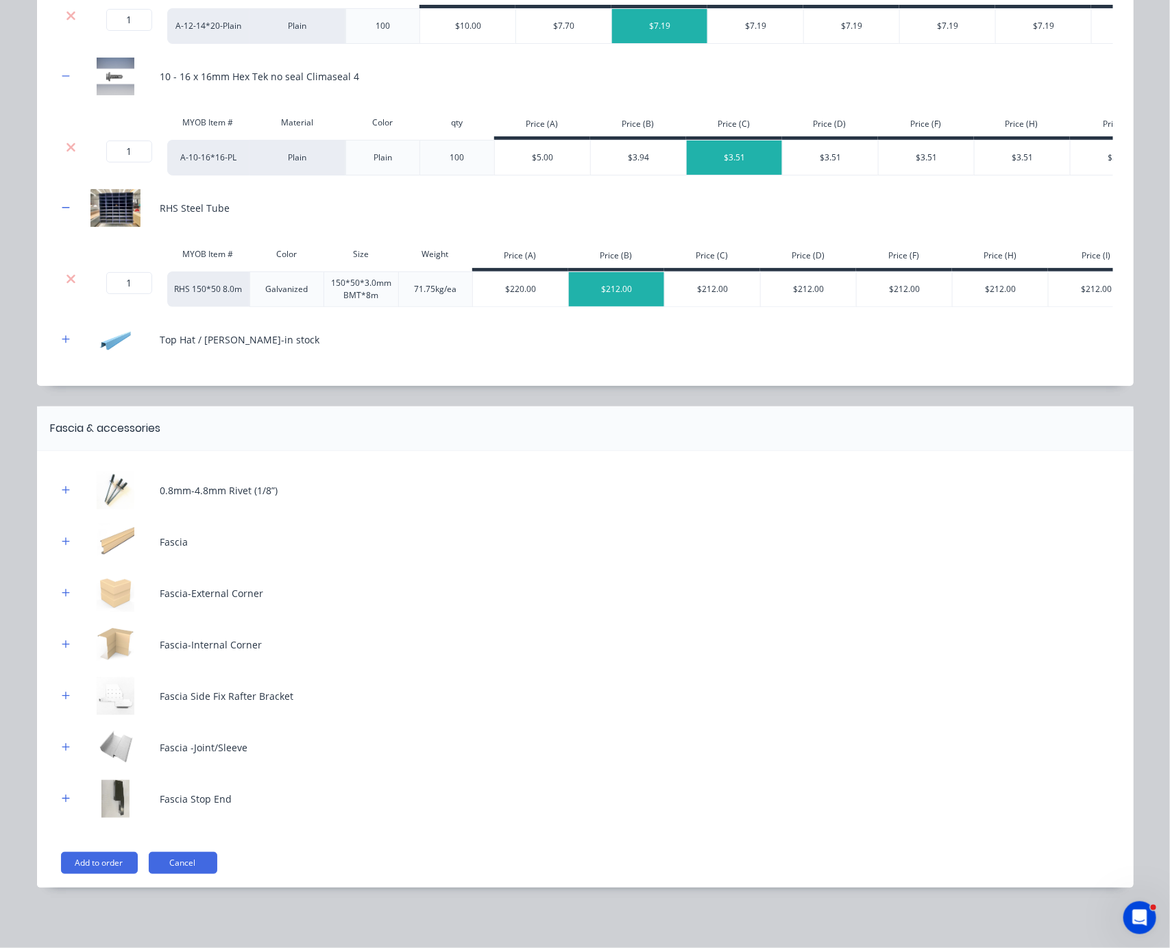
scroll to position [1182, 0]
click at [62, 487] on icon "button" at bounding box center [66, 490] width 8 height 10
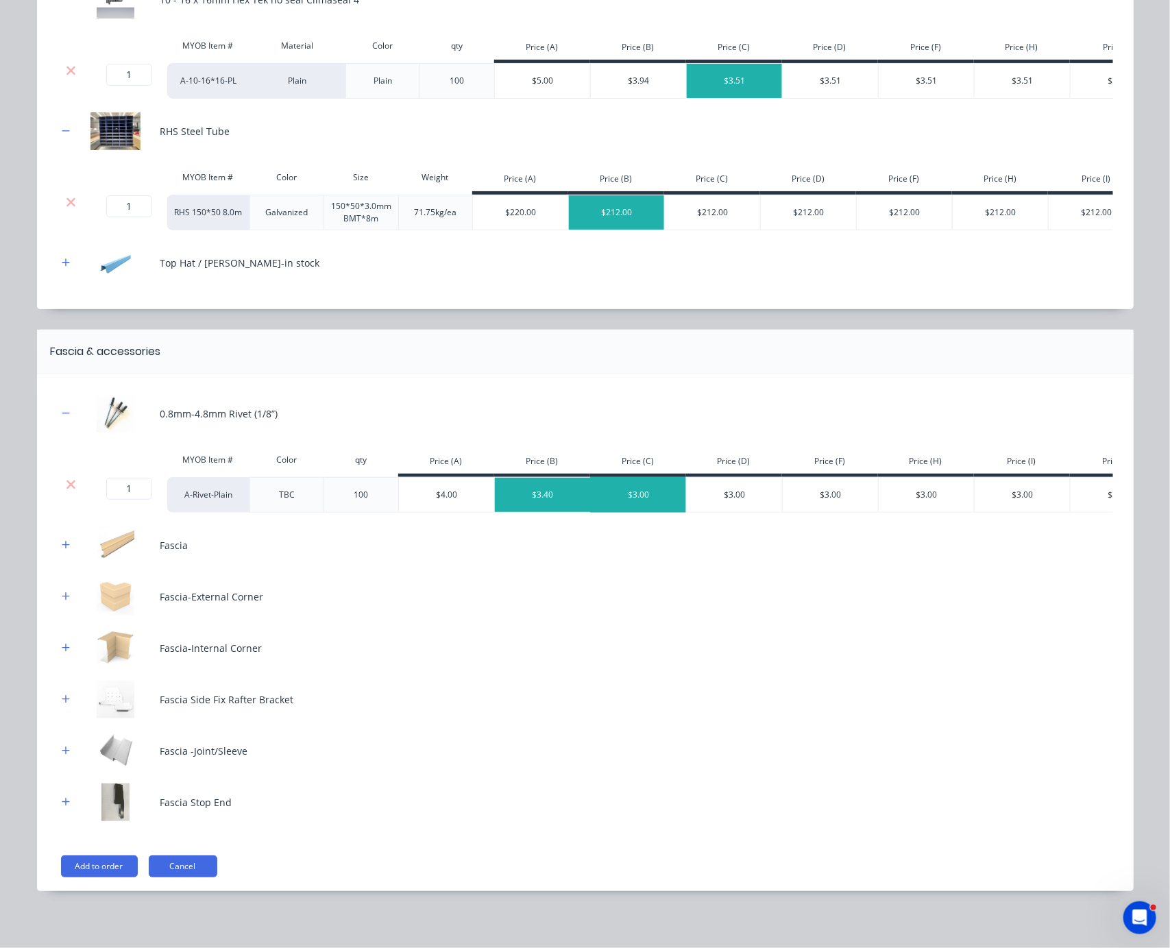
click at [598, 512] on div "$3.00" at bounding box center [639, 495] width 96 height 34
click at [58, 554] on div at bounding box center [66, 545] width 17 height 17
click at [62, 550] on icon "button" at bounding box center [66, 545] width 8 height 10
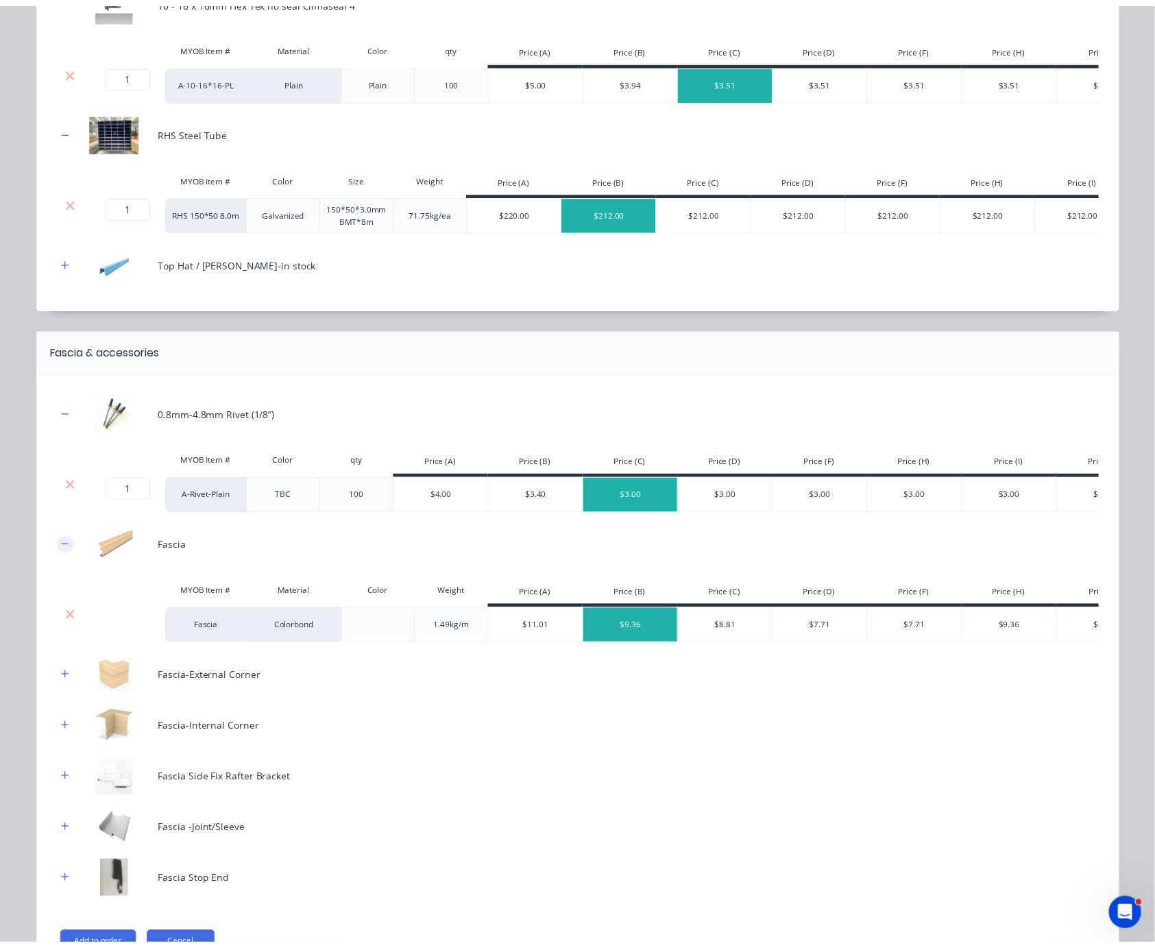
scroll to position [1373, 0]
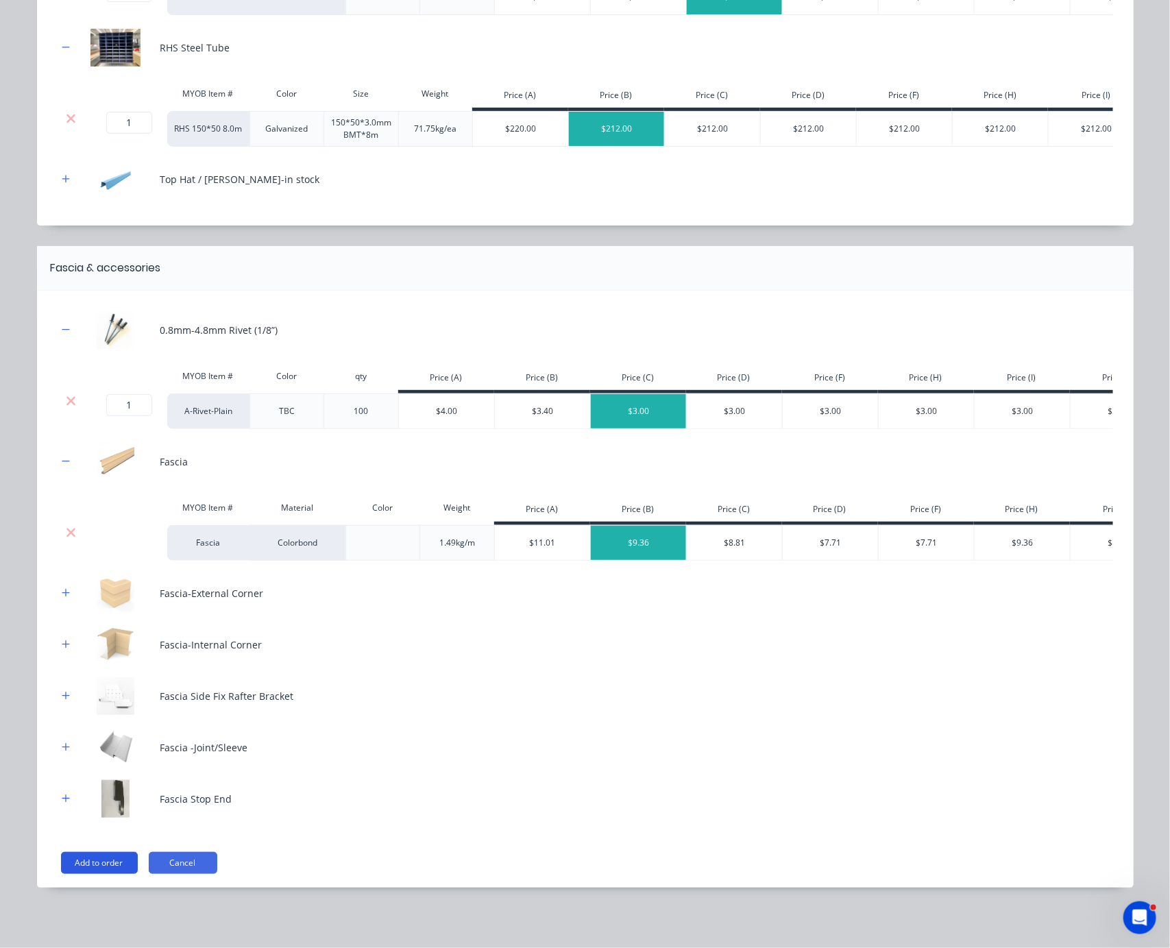
click at [96, 857] on button "Add to order" at bounding box center [99, 863] width 77 height 22
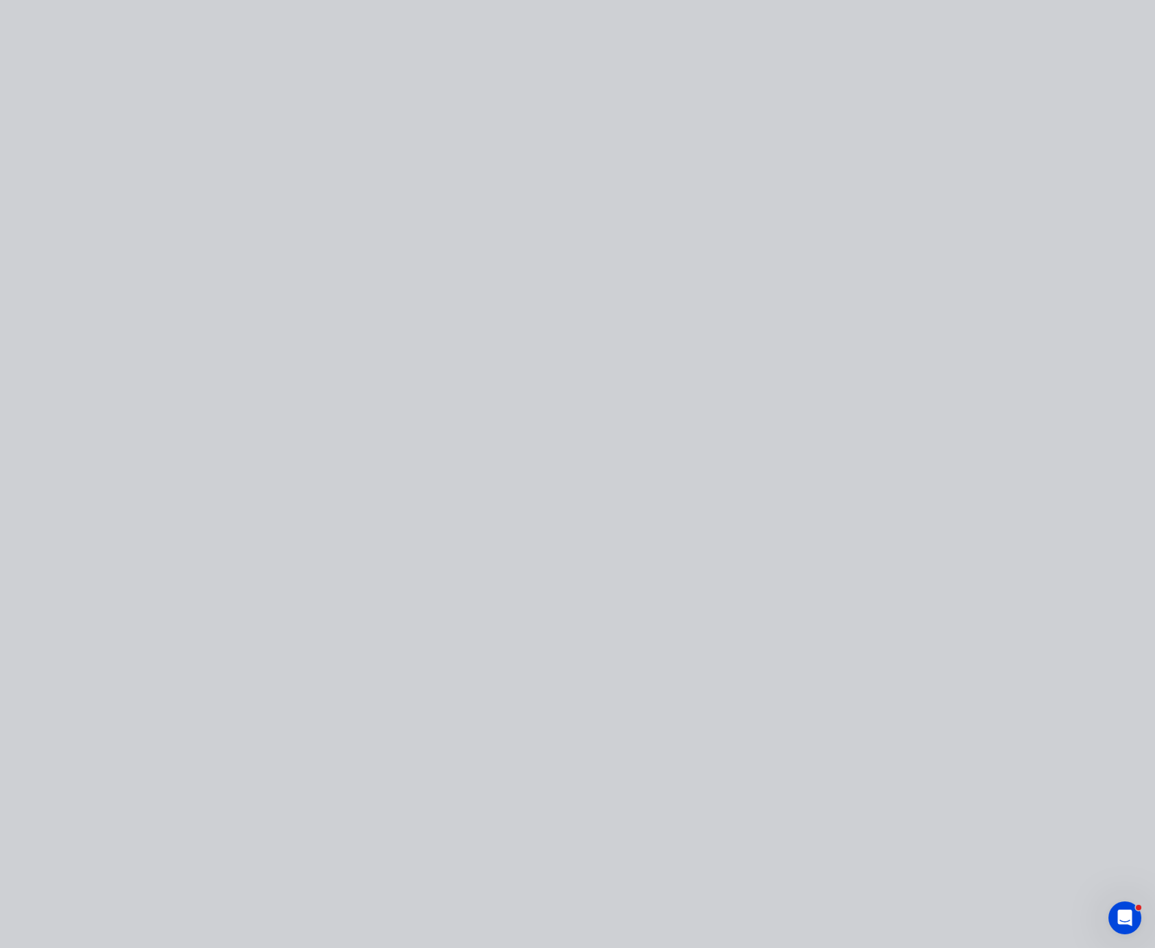
scroll to position [0, 0]
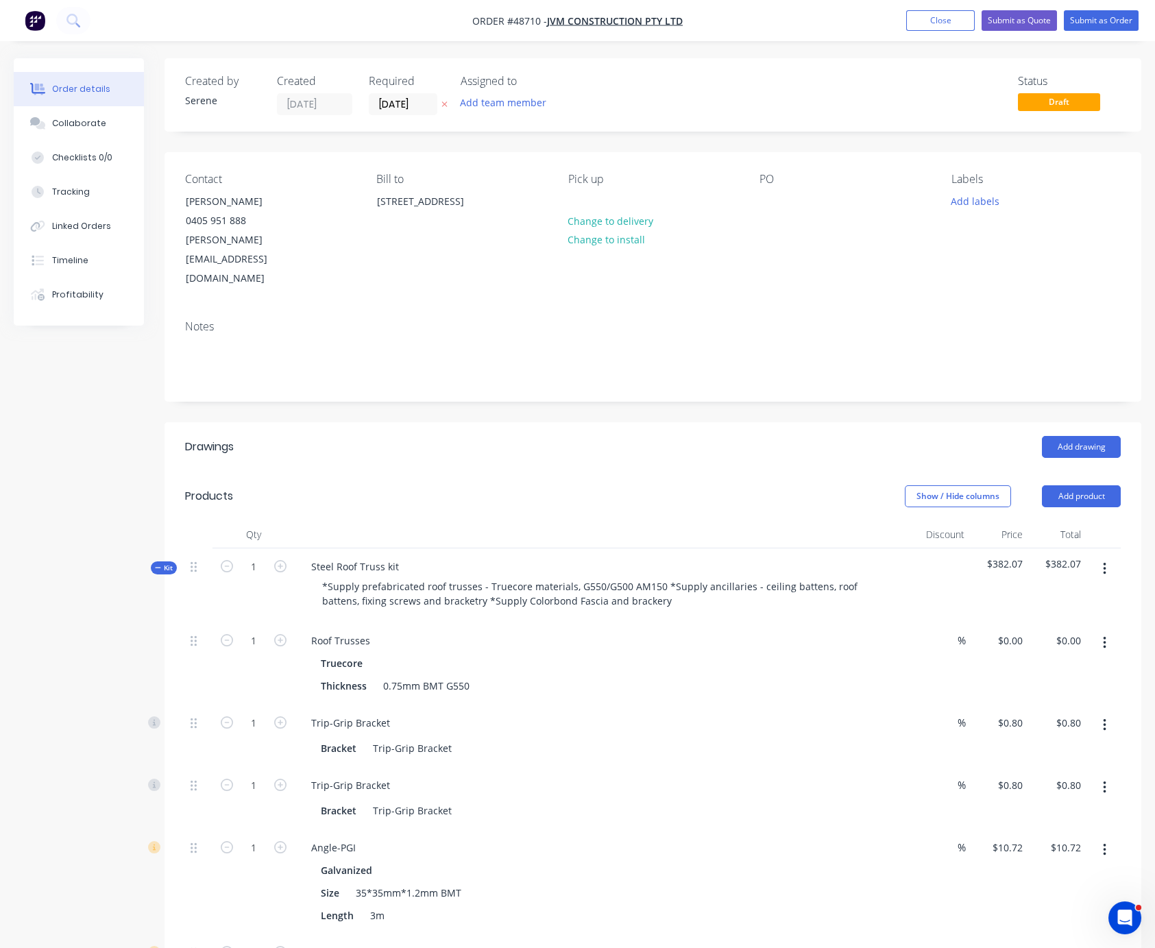
drag, startPoint x: 395, startPoint y: 477, endPoint x: 612, endPoint y: 472, distance: 217.4
click at [409, 557] on div "Steel Roof Truss kit" at bounding box center [355, 567] width 110 height 20
click at [696, 447] on header "Drawings Add drawing" at bounding box center [653, 446] width 977 height 49
click at [642, 230] on button "Change to delivery" at bounding box center [611, 220] width 100 height 19
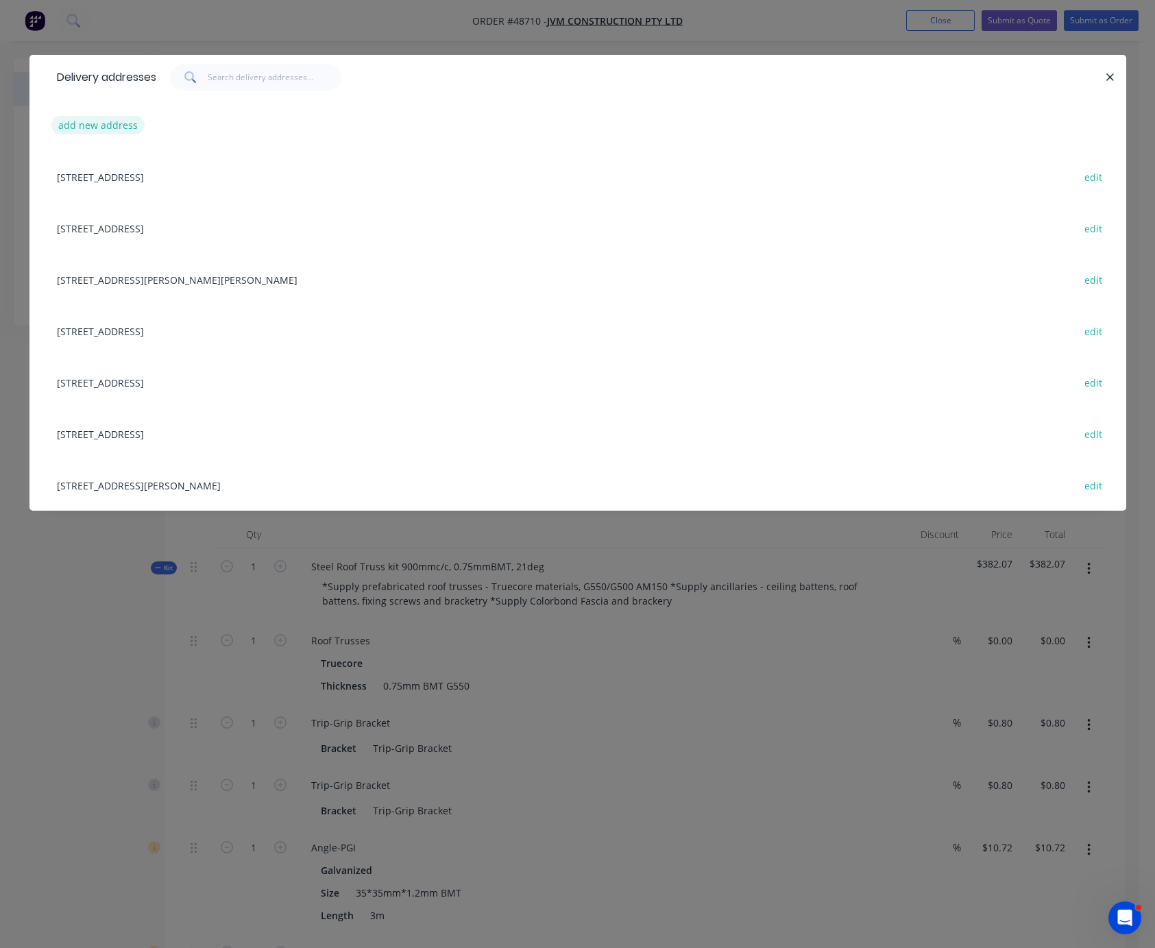
click at [123, 125] on button "add new address" at bounding box center [98, 125] width 94 height 19
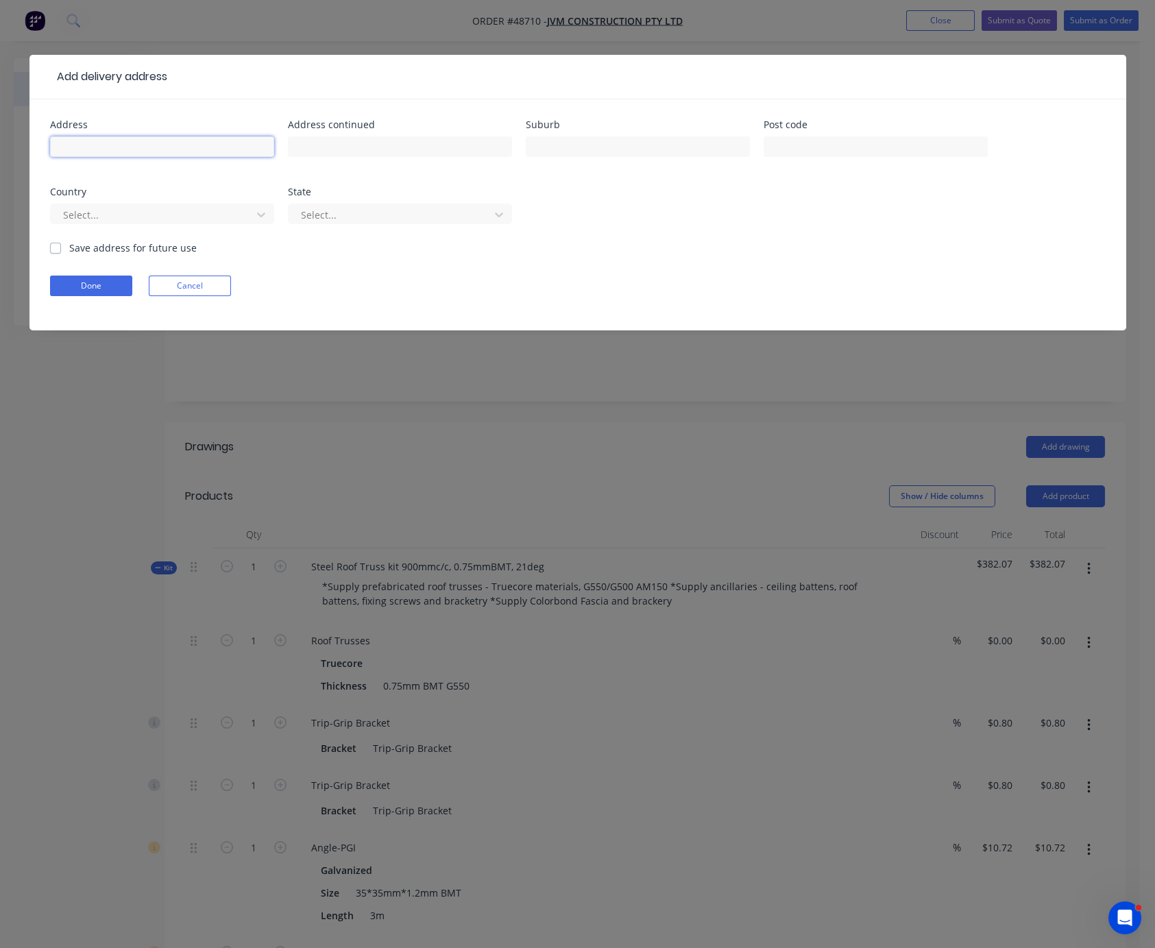
click at [108, 153] on input "text" at bounding box center [162, 146] width 224 height 21
click at [217, 296] on button "Cancel" at bounding box center [190, 286] width 82 height 21
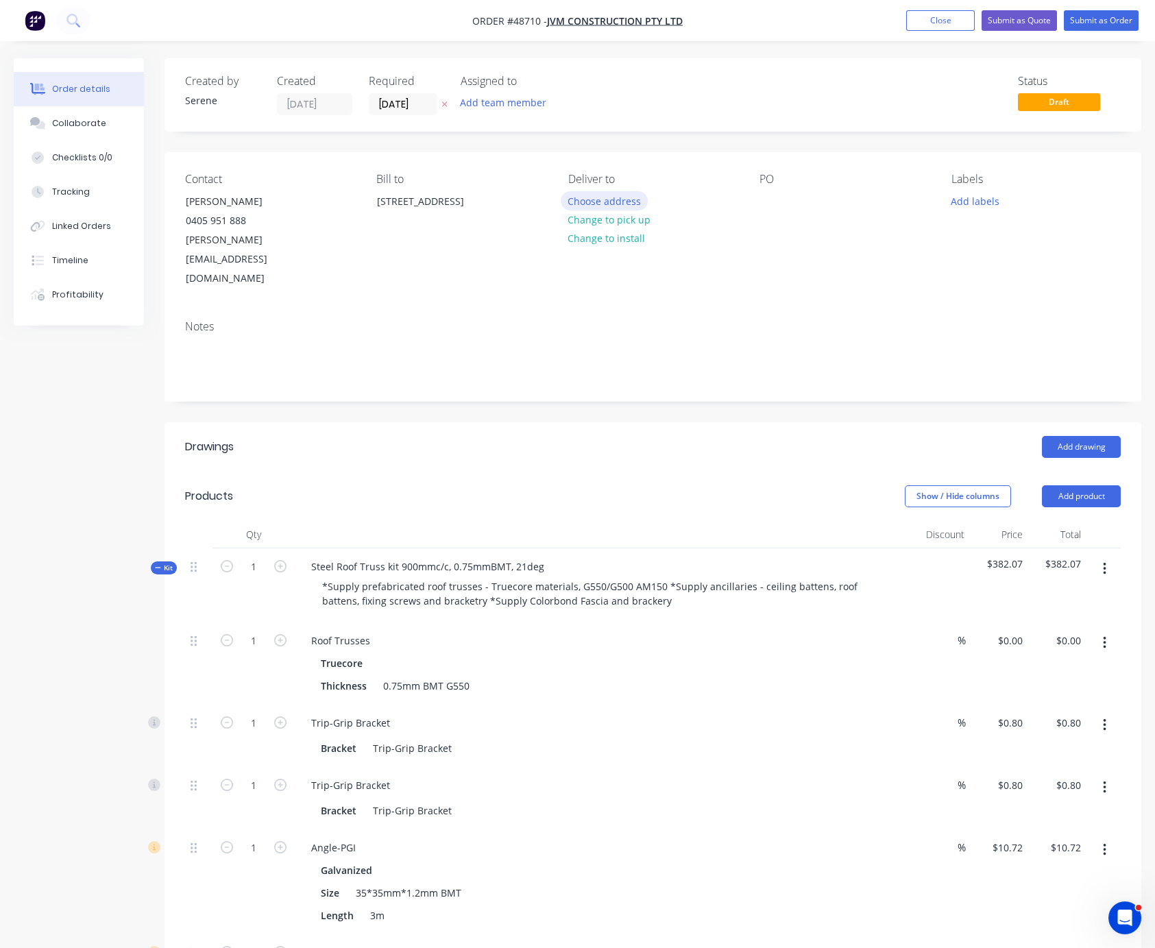
click at [639, 205] on button "Choose address" at bounding box center [605, 200] width 88 height 19
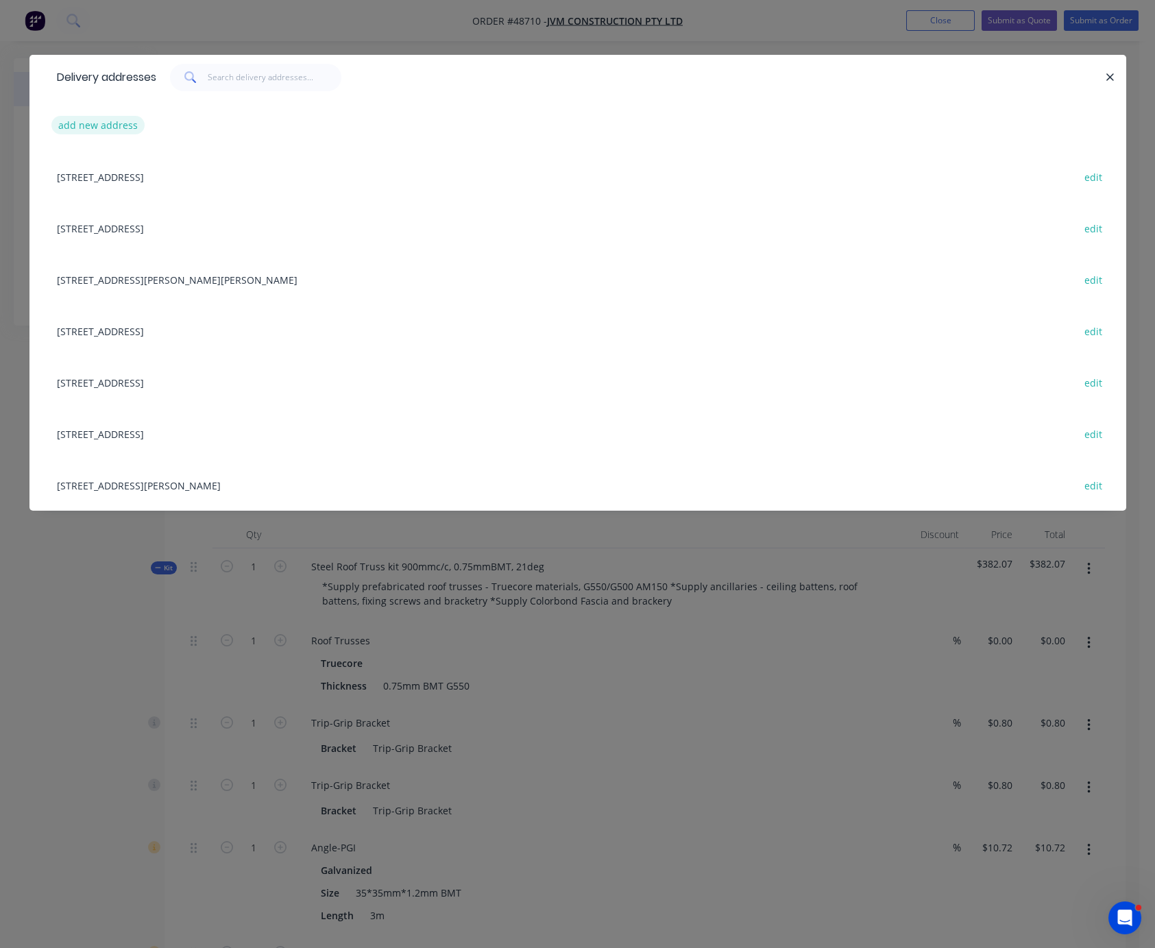
click at [107, 129] on button "add new address" at bounding box center [98, 125] width 94 height 19
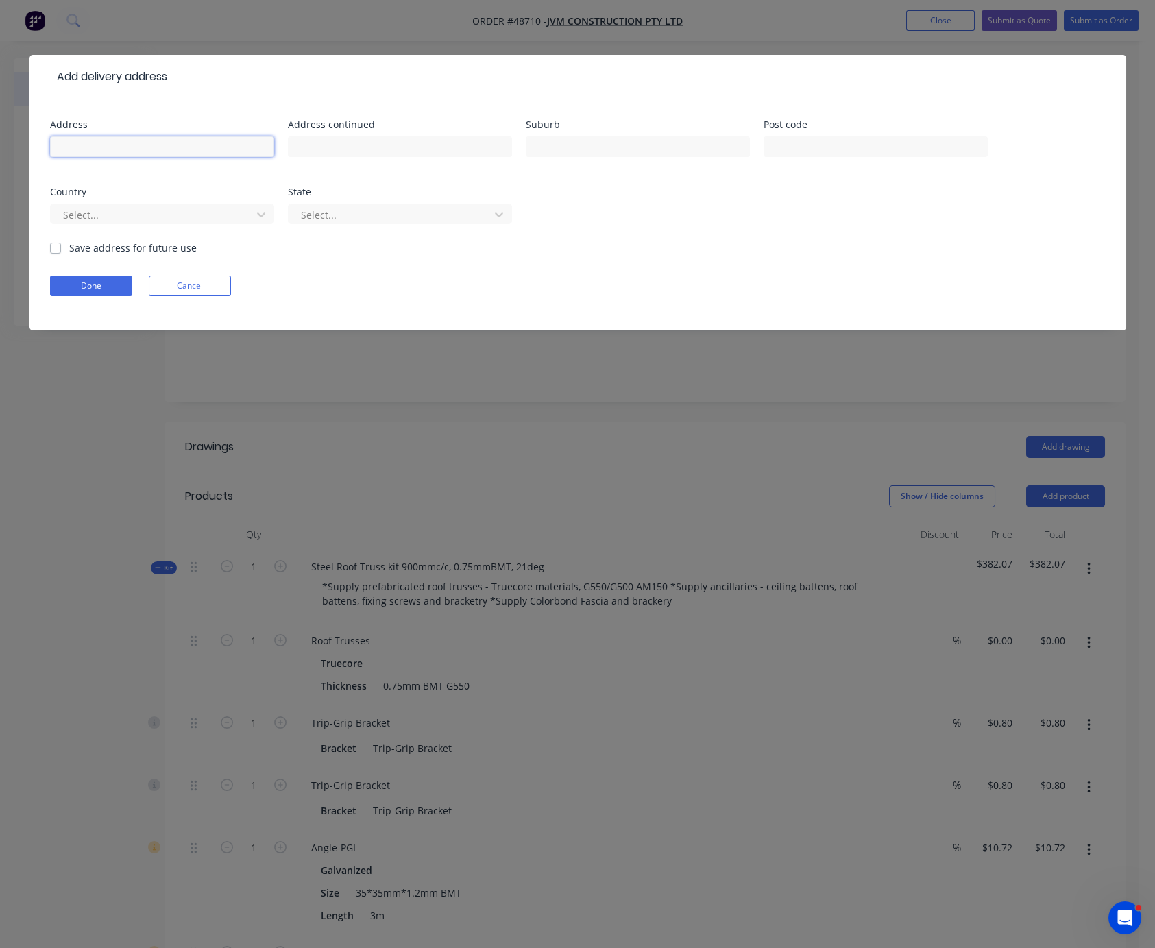
click at [106, 149] on input "text" at bounding box center [162, 146] width 224 height 21
type input "23 Buntine Rd,"
type input "Wemdbley Downs"
click at [677, 206] on div "Address 23 Buntine Rd, Address continued Suburb Wemdbley Downs Post code Countr…" at bounding box center [578, 180] width 1056 height 121
click at [324, 224] on div at bounding box center [391, 214] width 183 height 17
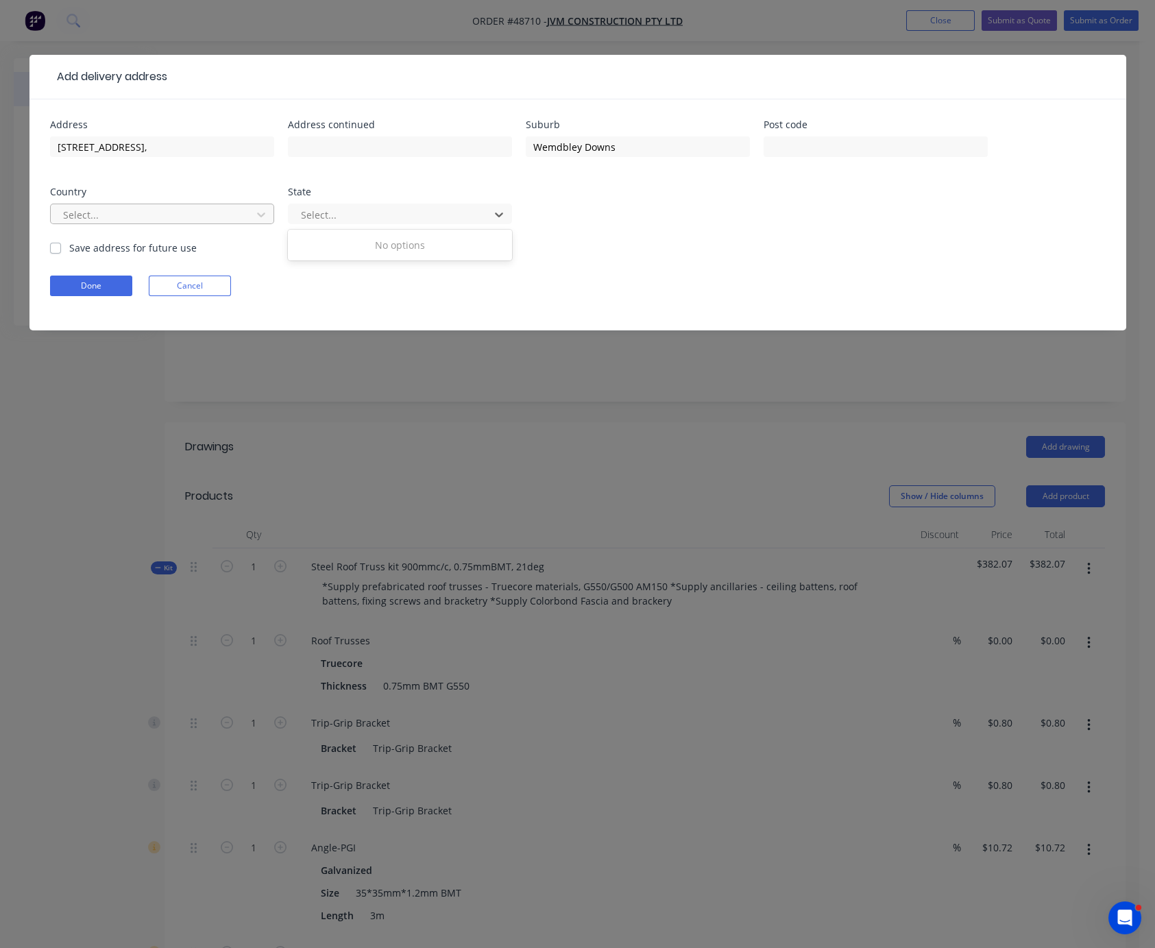
click at [180, 219] on div at bounding box center [153, 214] width 183 height 17
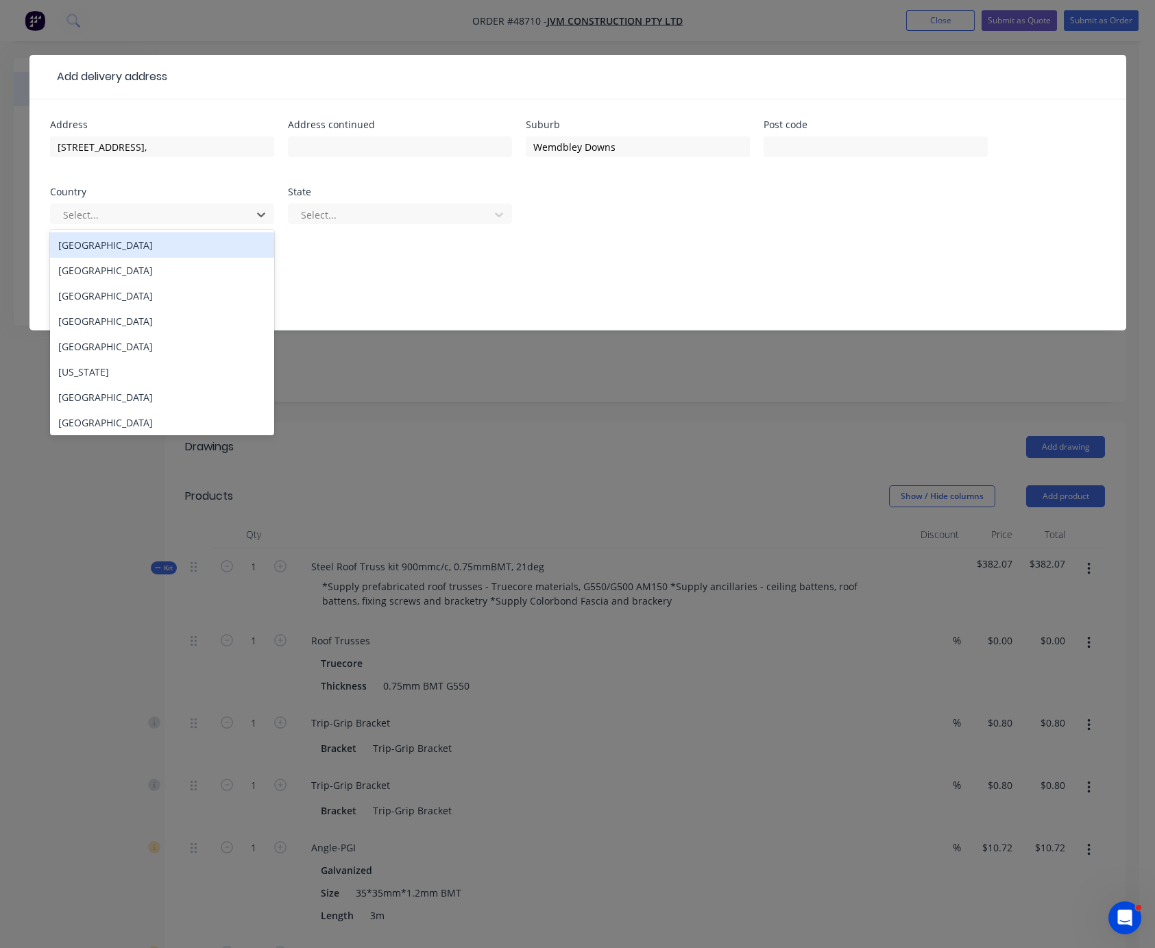
click at [101, 256] on div "Australia" at bounding box center [162, 244] width 224 height 25
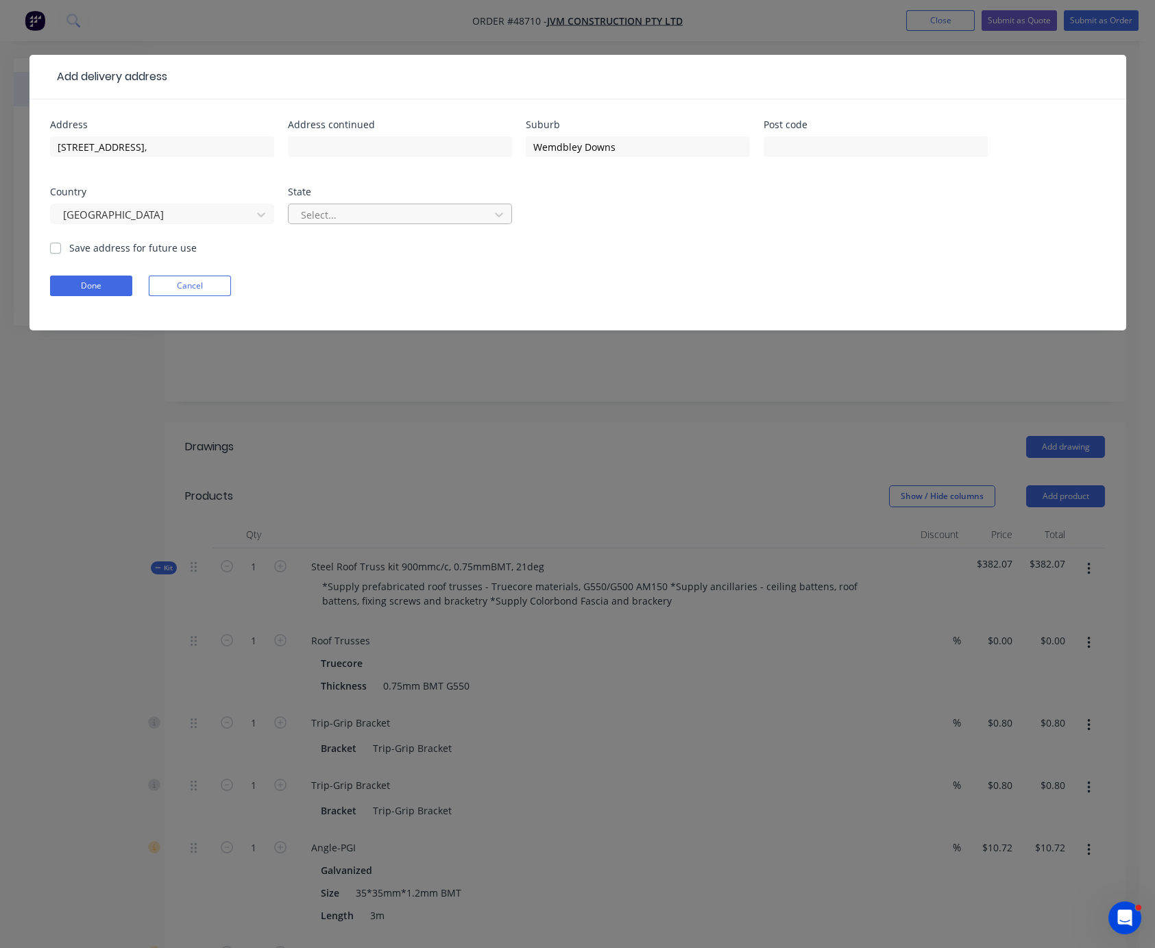
click at [342, 217] on div at bounding box center [391, 214] width 183 height 17
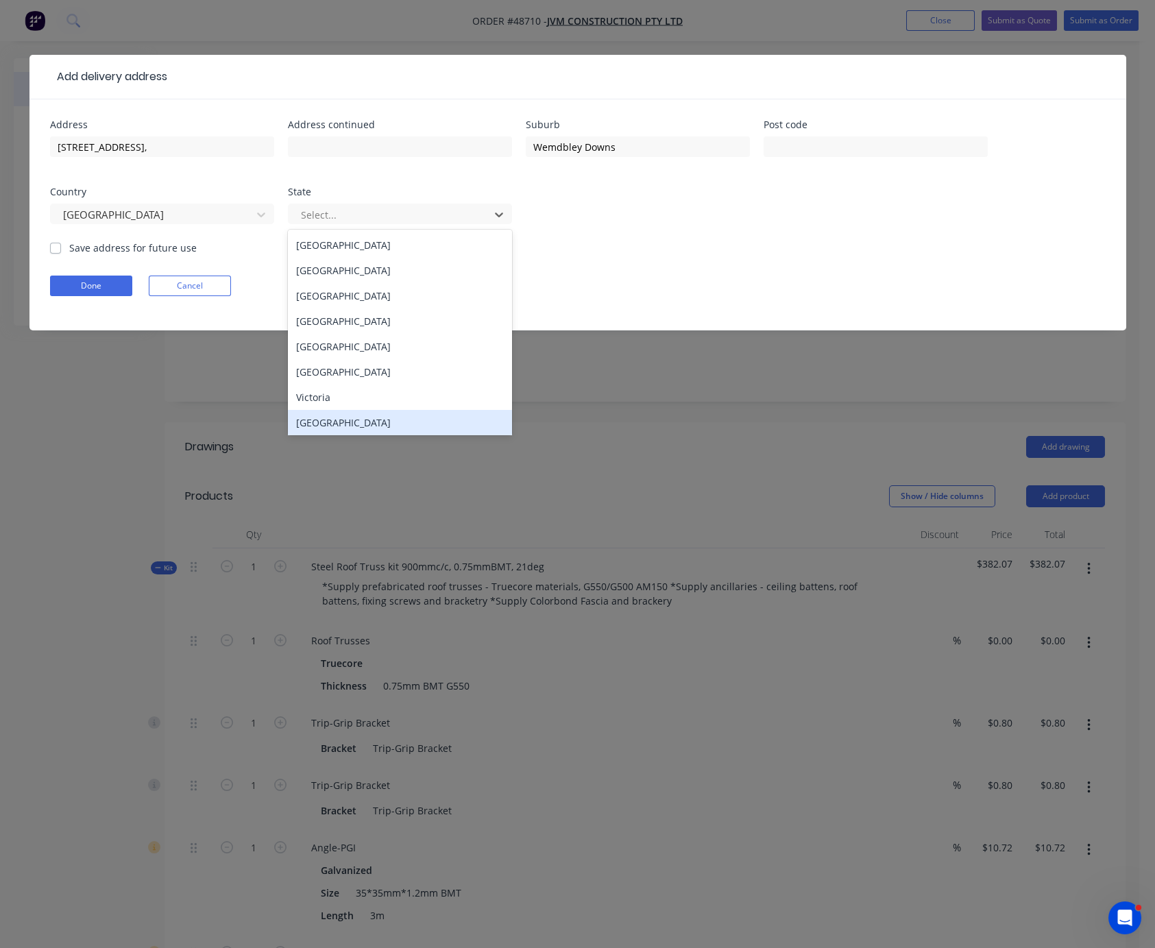
click at [328, 435] on div "Western Australia" at bounding box center [400, 422] width 224 height 25
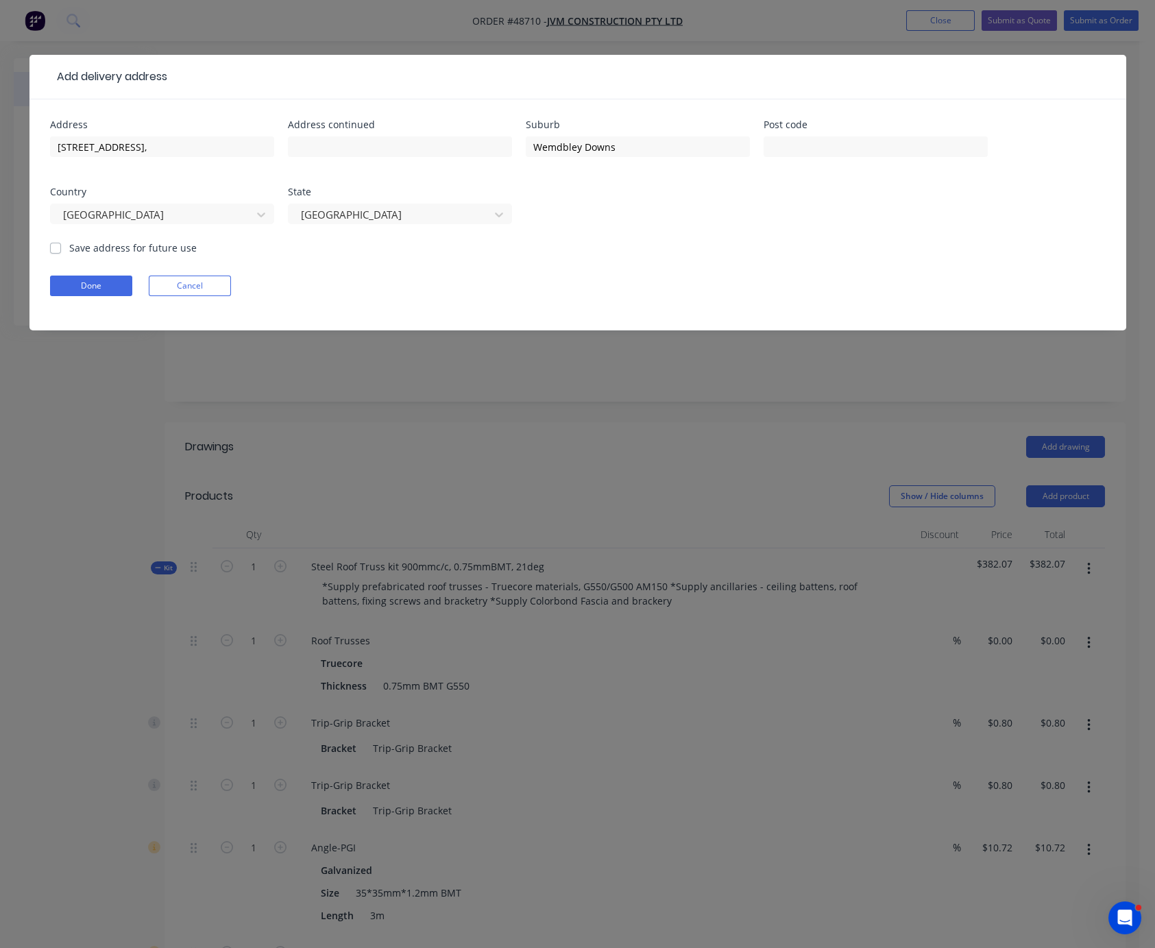
click at [701, 258] on form "Address 23 Buntine Rd, Address continued Suburb Wemdbley Downs Post code Countr…" at bounding box center [578, 225] width 1056 height 211
click at [74, 296] on button "Done" at bounding box center [91, 286] width 82 height 21
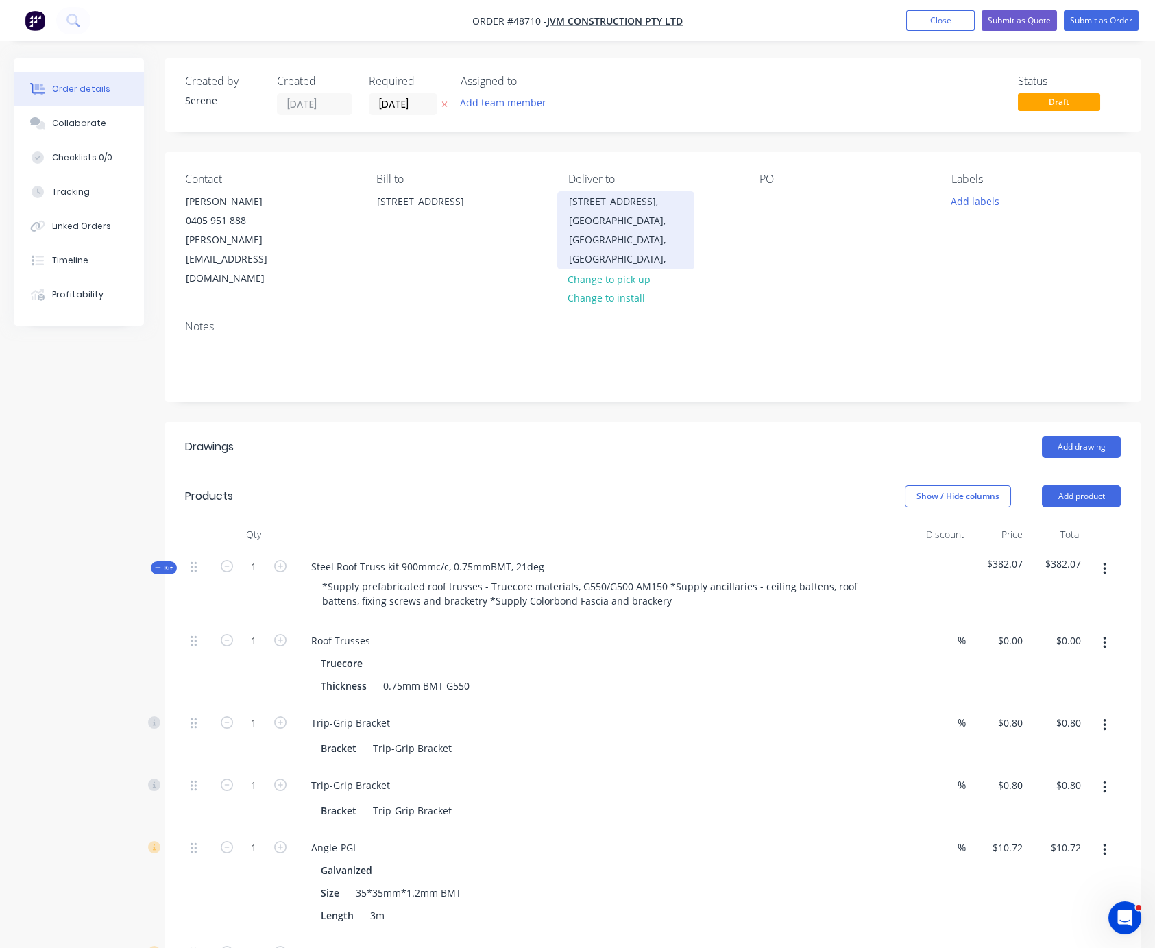
click at [609, 261] on div "Wemdbley Downs, Western Australia, Australia," at bounding box center [626, 240] width 114 height 58
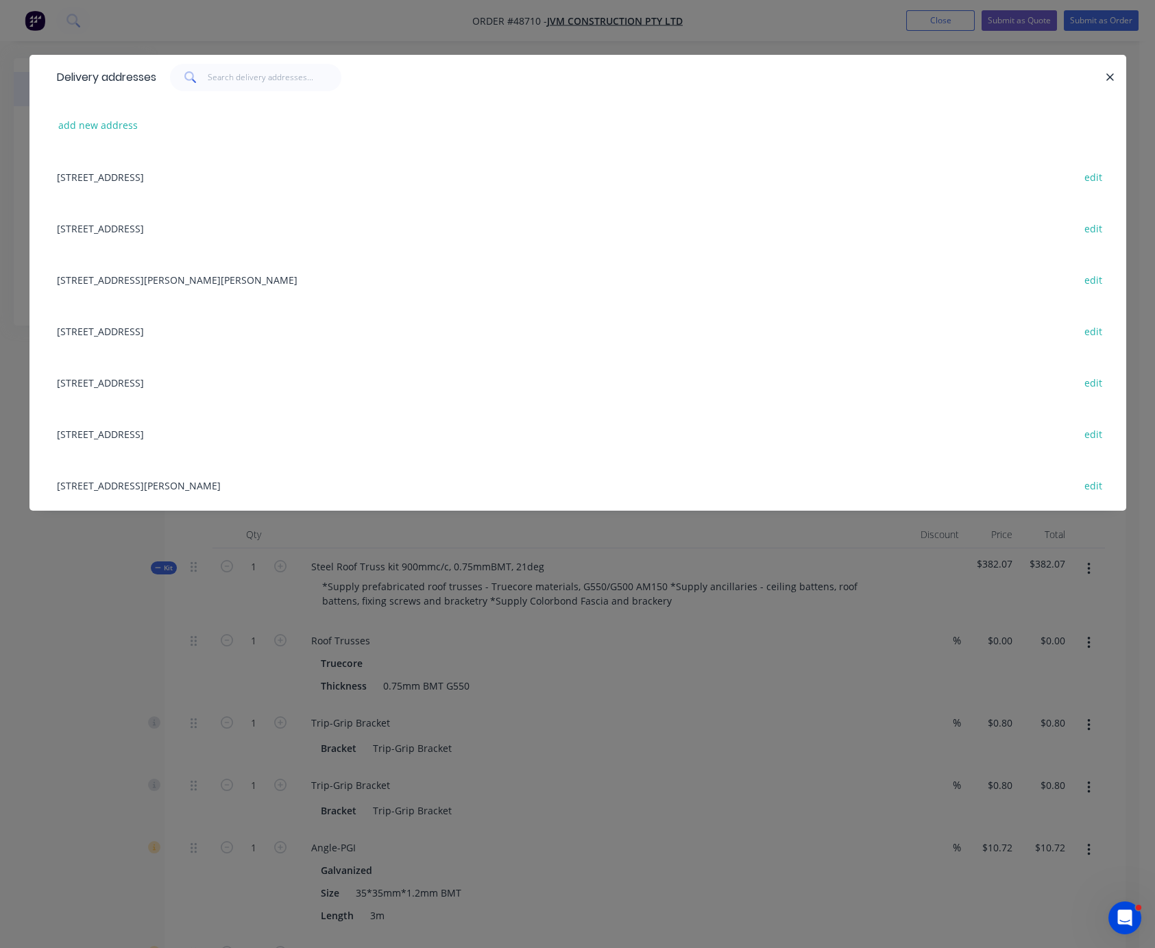
scroll to position [3, 0]
click at [1106, 84] on icon "button" at bounding box center [1110, 77] width 9 height 12
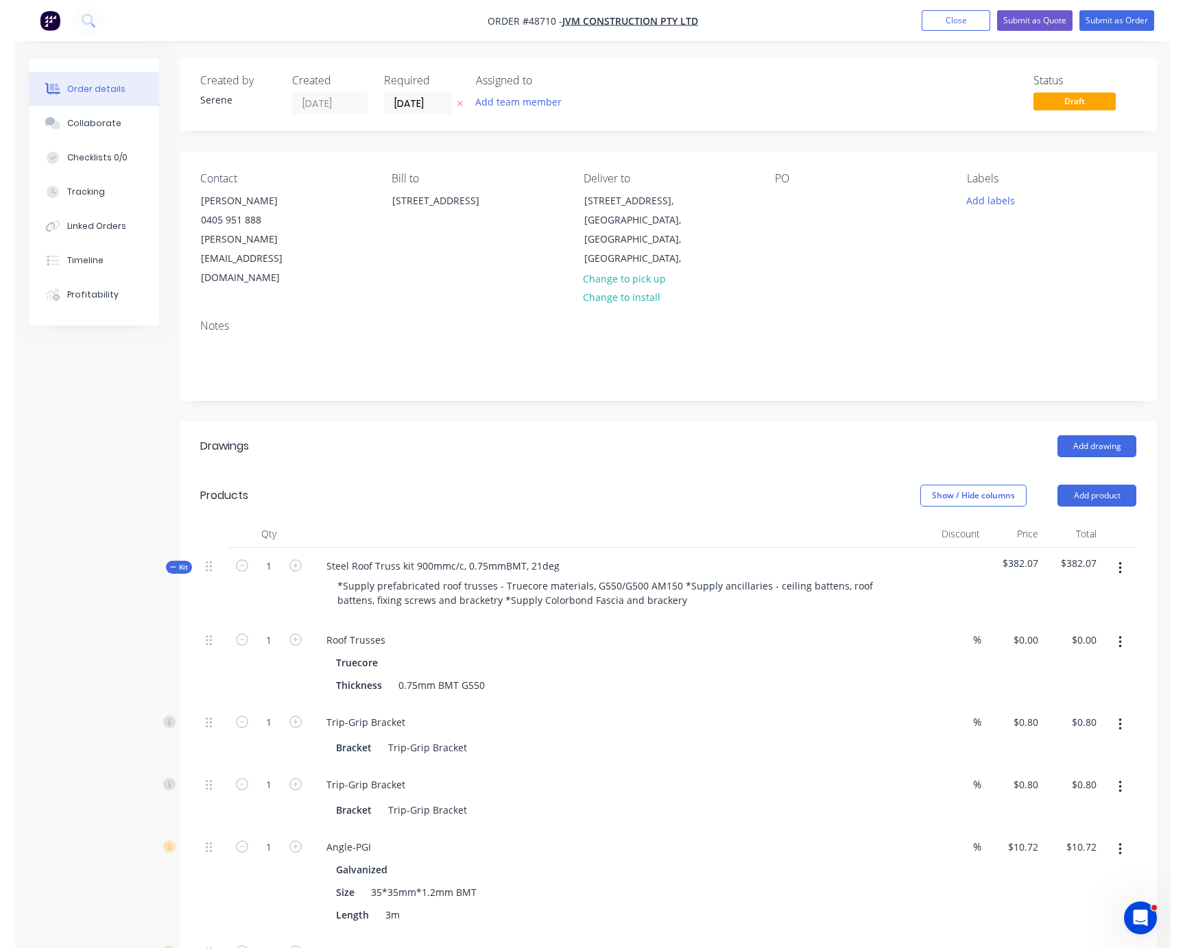
scroll to position [0, 0]
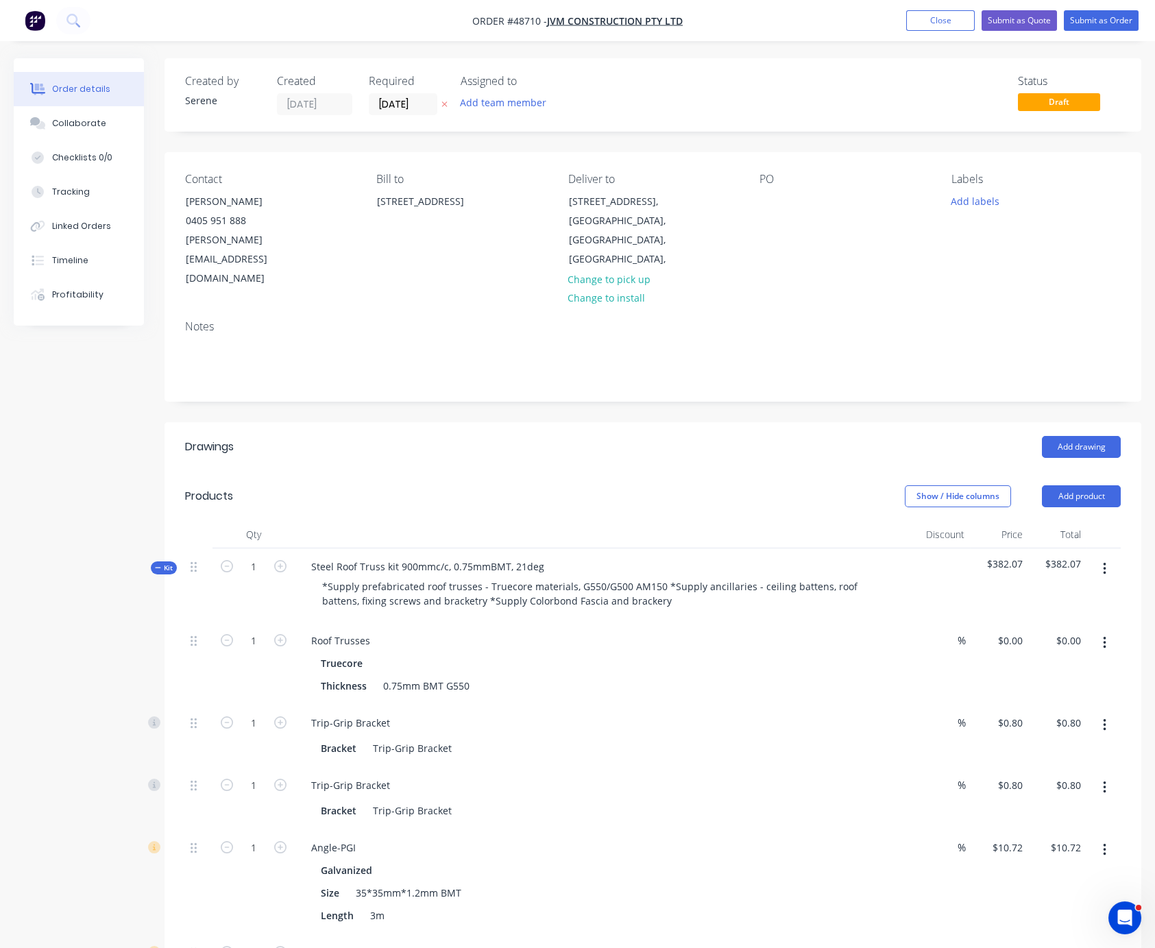
drag, startPoint x: 61, startPoint y: 447, endPoint x: 136, endPoint y: 443, distance: 74.9
drag, startPoint x: 617, startPoint y: 460, endPoint x: 606, endPoint y: 461, distance: 11.0
click at [617, 460] on header "Drawings Add drawing" at bounding box center [653, 446] width 977 height 49
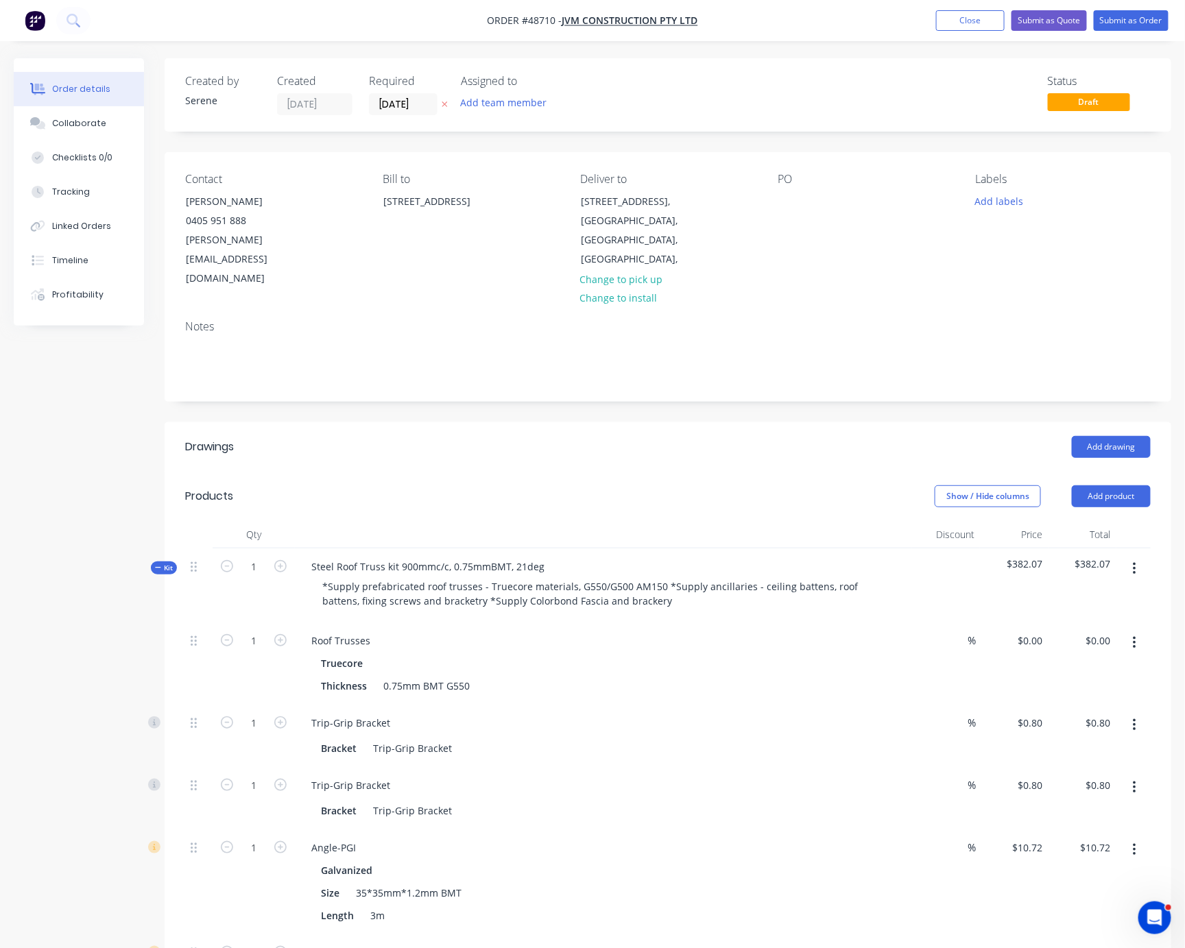
drag, startPoint x: 481, startPoint y: 474, endPoint x: 702, endPoint y: 484, distance: 221.0
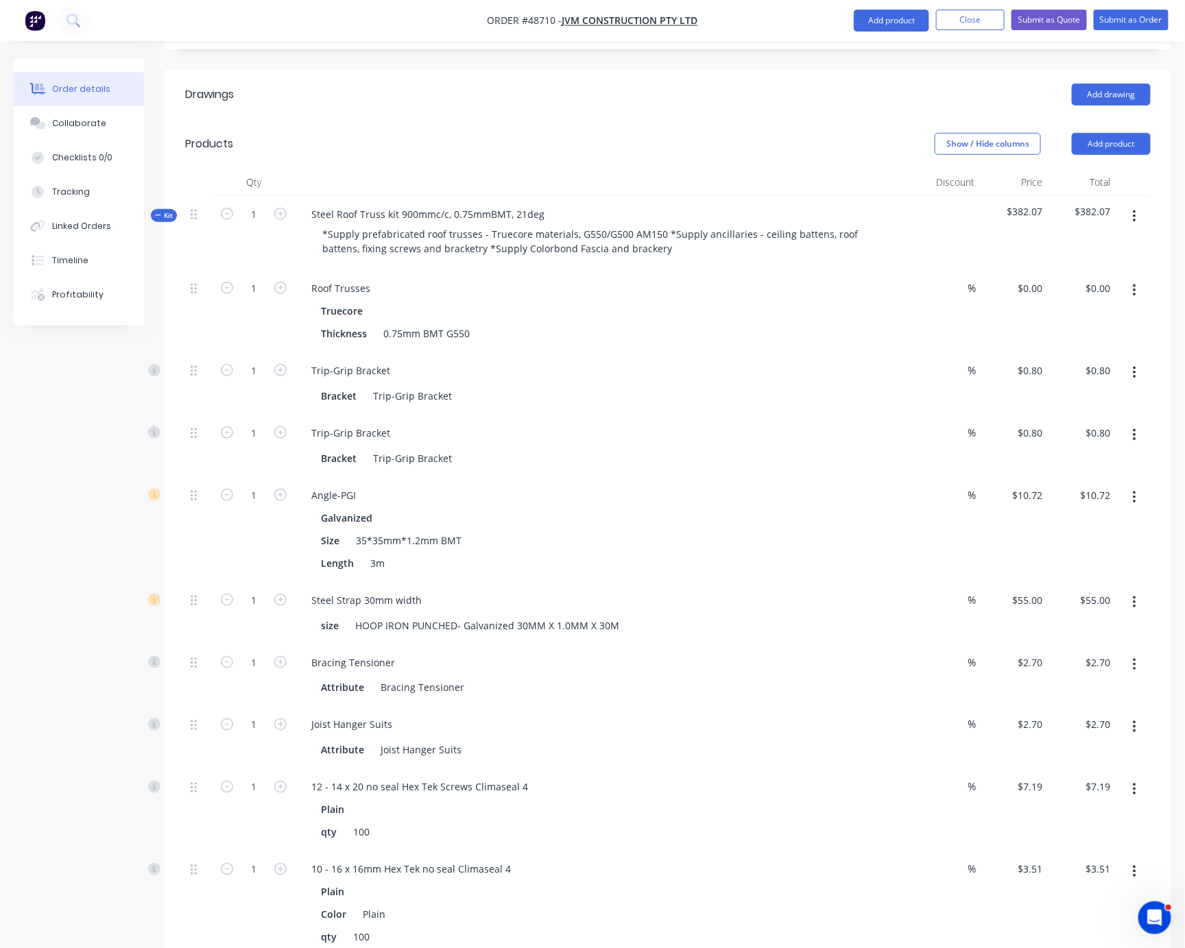
scroll to position [480, 0]
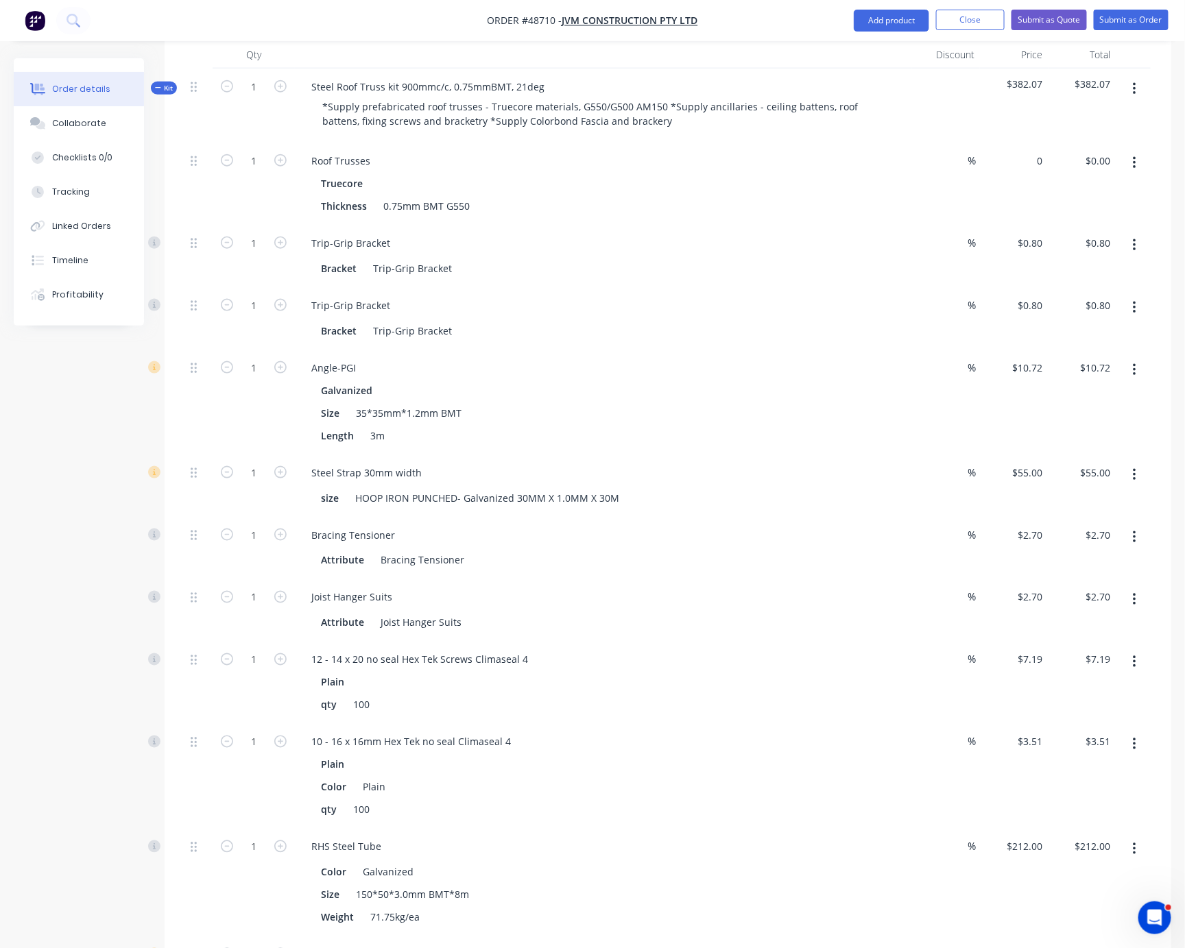
click at [1024, 166] on div "0 $0.00" at bounding box center [1014, 184] width 68 height 82
click at [1027, 171] on div "0 $0.00" at bounding box center [1029, 161] width 37 height 20
type input "$11,940.00"
click at [1031, 212] on div "$11,940.00 11940" at bounding box center [1014, 184] width 68 height 82
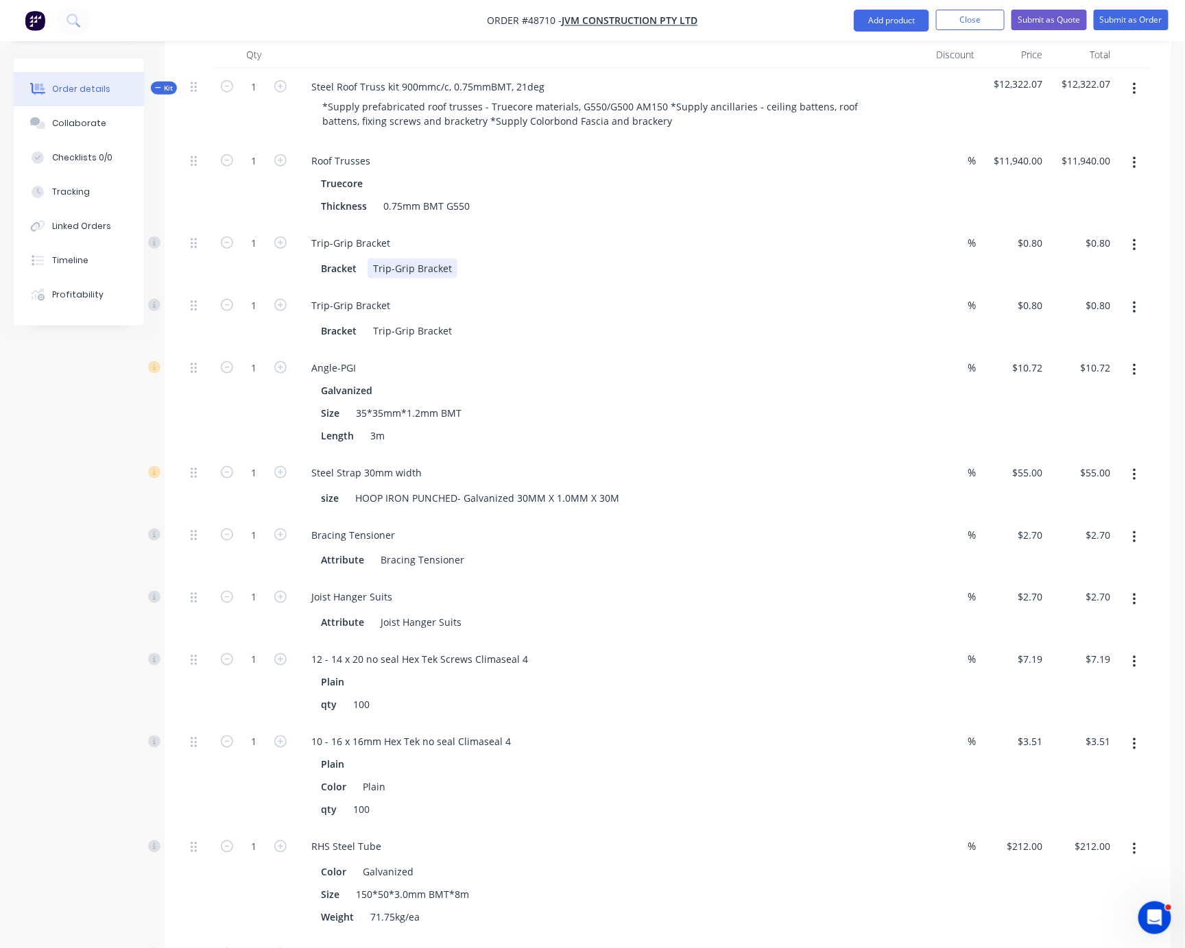
drag, startPoint x: 723, startPoint y: 282, endPoint x: 783, endPoint y: 313, distance: 66.8
drag, startPoint x: 256, startPoint y: 283, endPoint x: 259, endPoint y: 258, distance: 24.9
click at [256, 283] on div "1" at bounding box center [254, 256] width 82 height 62
click at [263, 171] on input "1" at bounding box center [254, 161] width 36 height 21
type input "100"
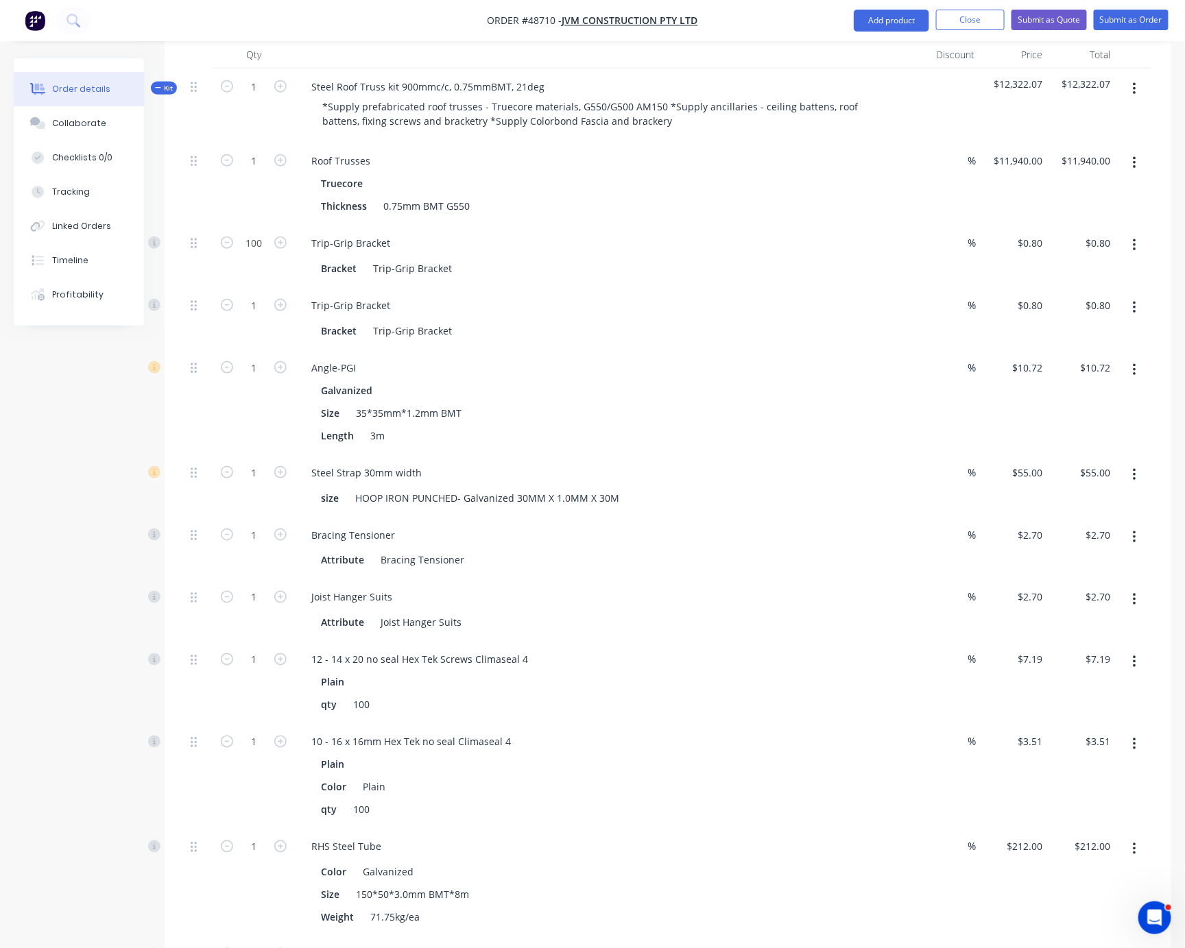
type input "$80.00"
click at [197, 284] on div at bounding box center [198, 256] width 27 height 62
click at [263, 171] on input "1" at bounding box center [254, 161] width 36 height 21
type input "100"
type input "$80.00"
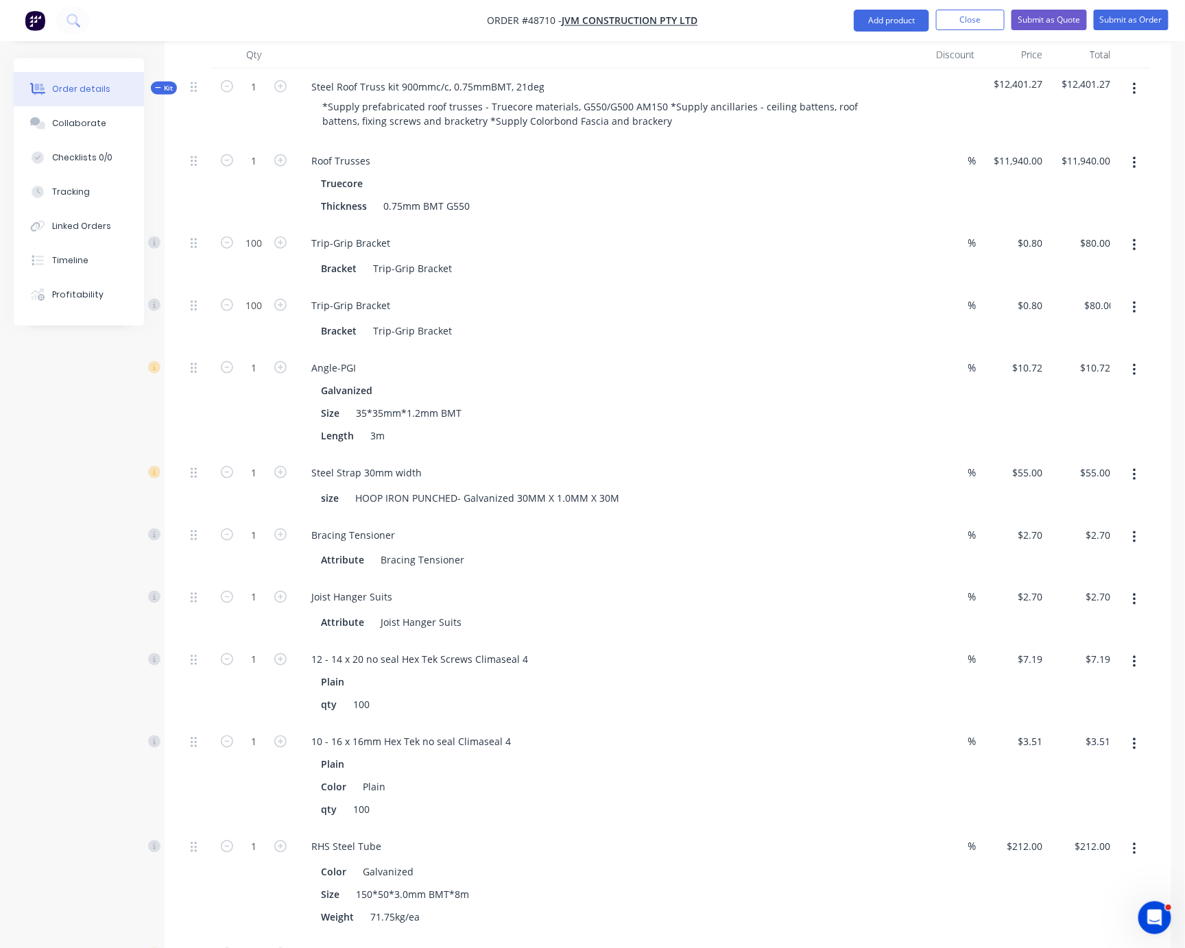
click at [223, 285] on div "100" at bounding box center [254, 256] width 82 height 62
click at [252, 171] on input "1" at bounding box center [254, 161] width 36 height 21
type input "20"
type input "$214.40"
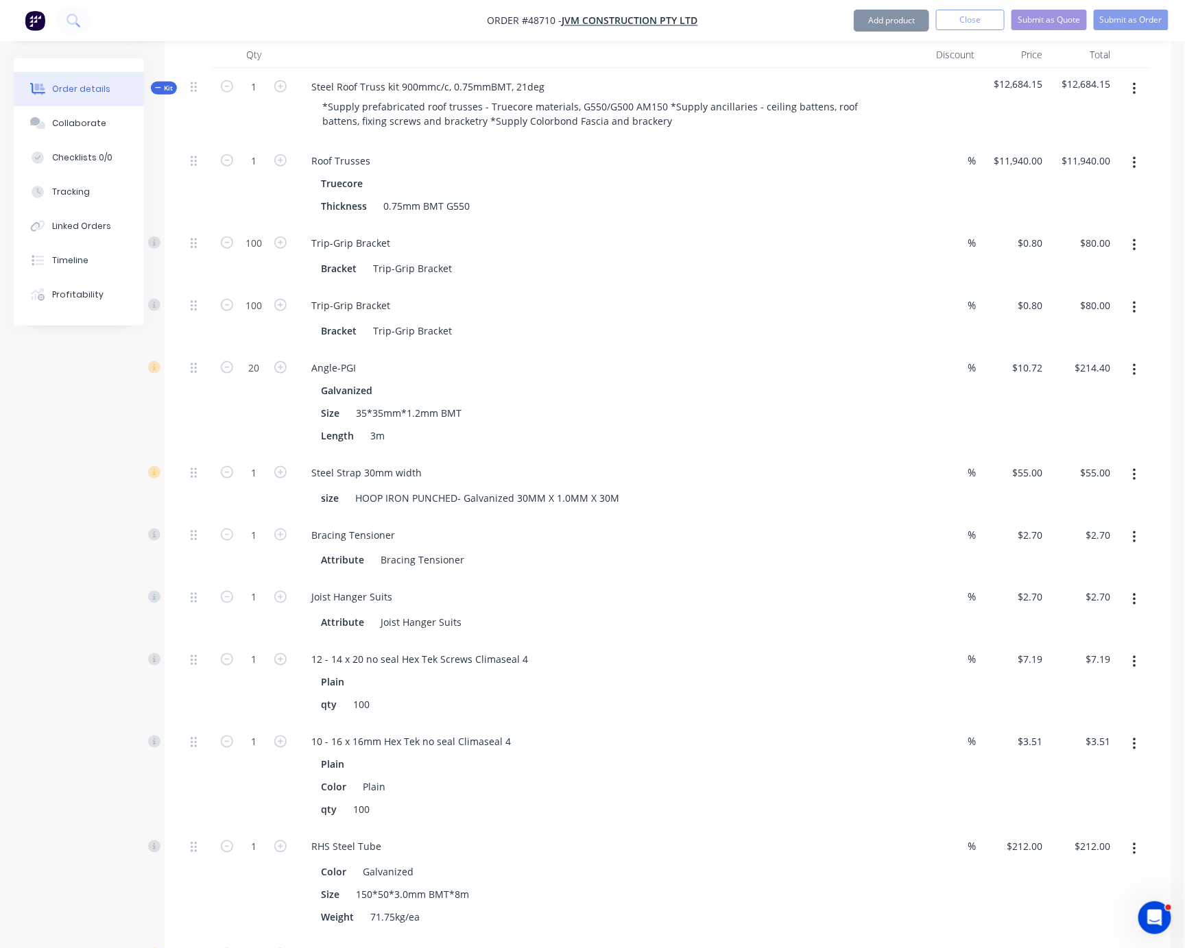
scroll to position [720, 0]
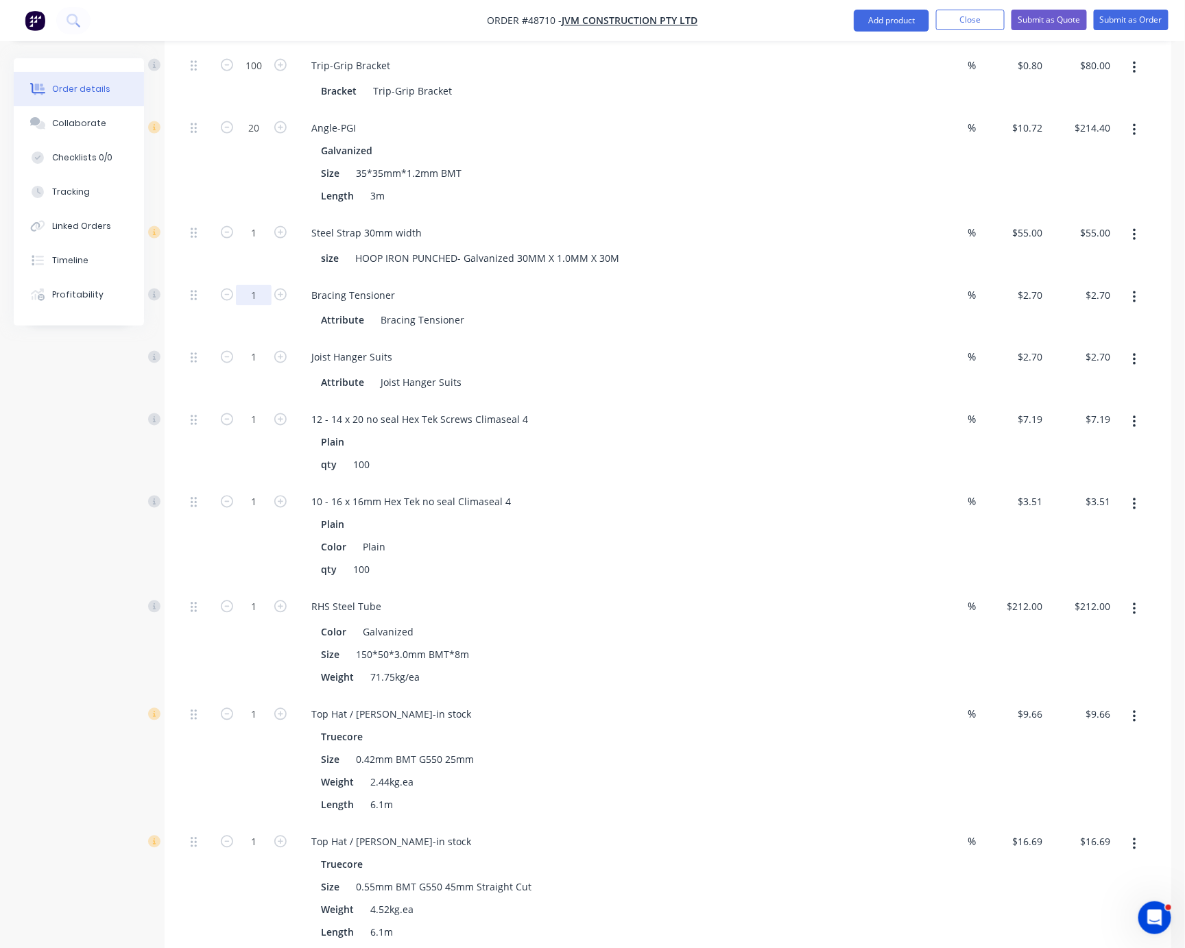
type input "8"
type input "$21.60"
click at [239, 277] on div "1" at bounding box center [254, 246] width 82 height 62
click at [286, 239] on icon "button" at bounding box center [280, 232] width 12 height 12
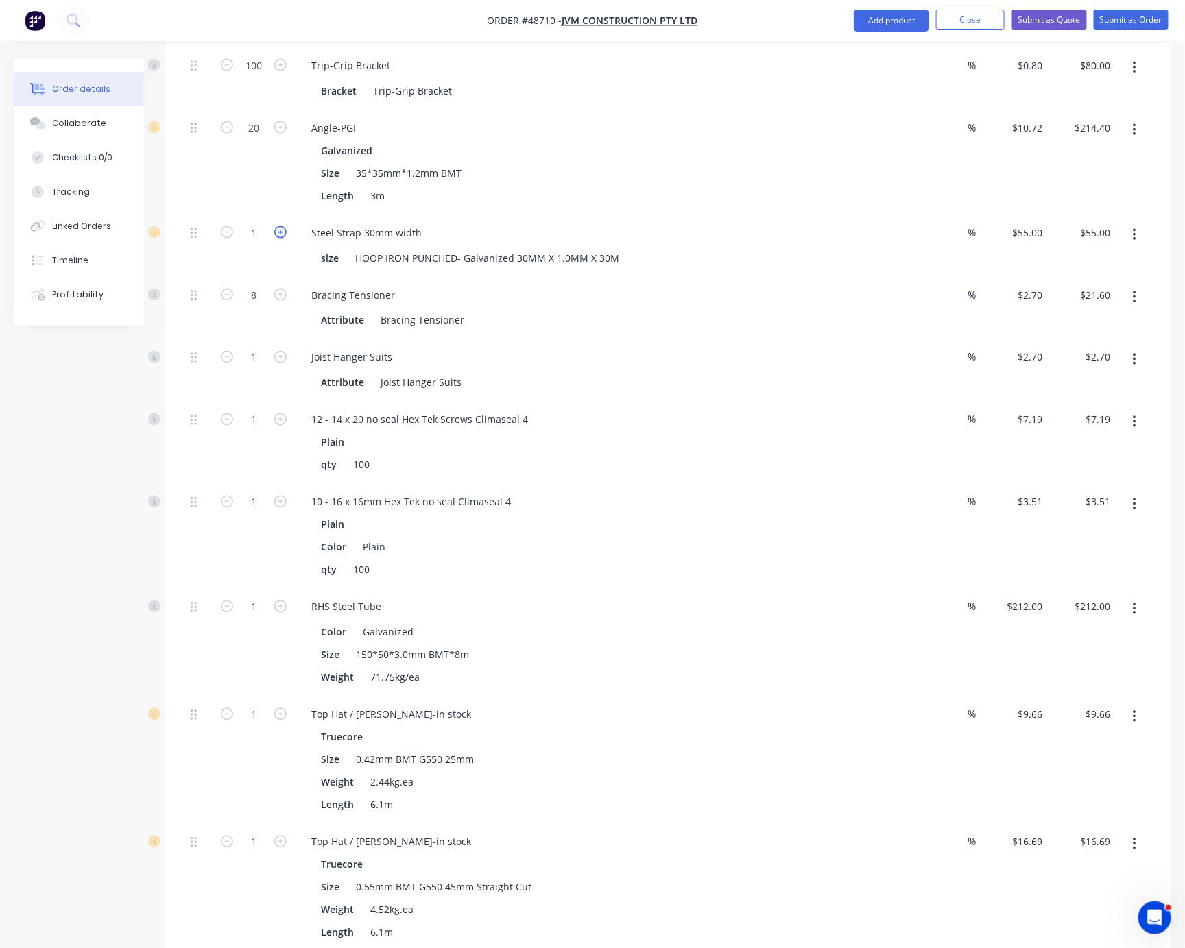
type input "2"
type input "$110.00"
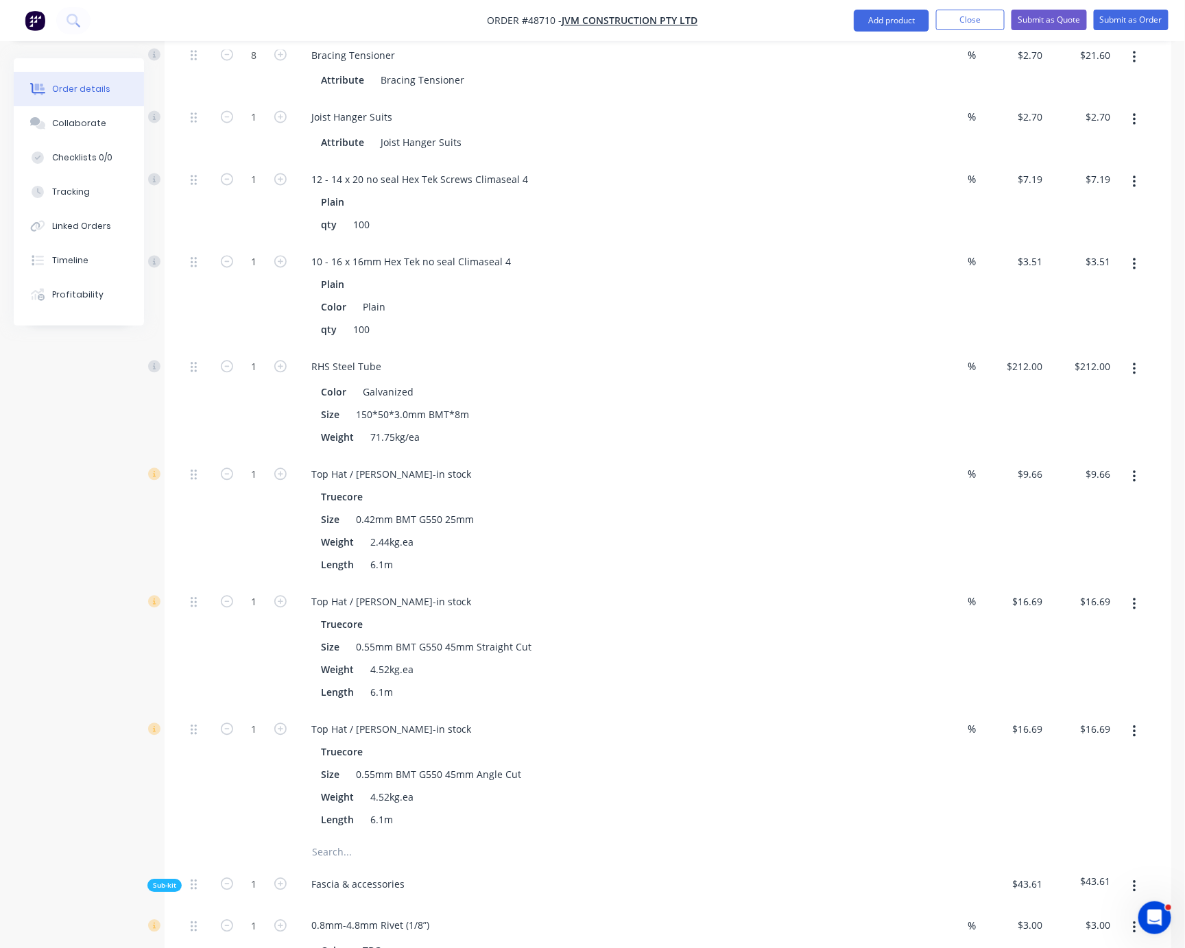
click at [1128, 132] on button "button" at bounding box center [1134, 120] width 32 height 25
click at [1097, 221] on div "Delete" at bounding box center [1086, 211] width 106 height 20
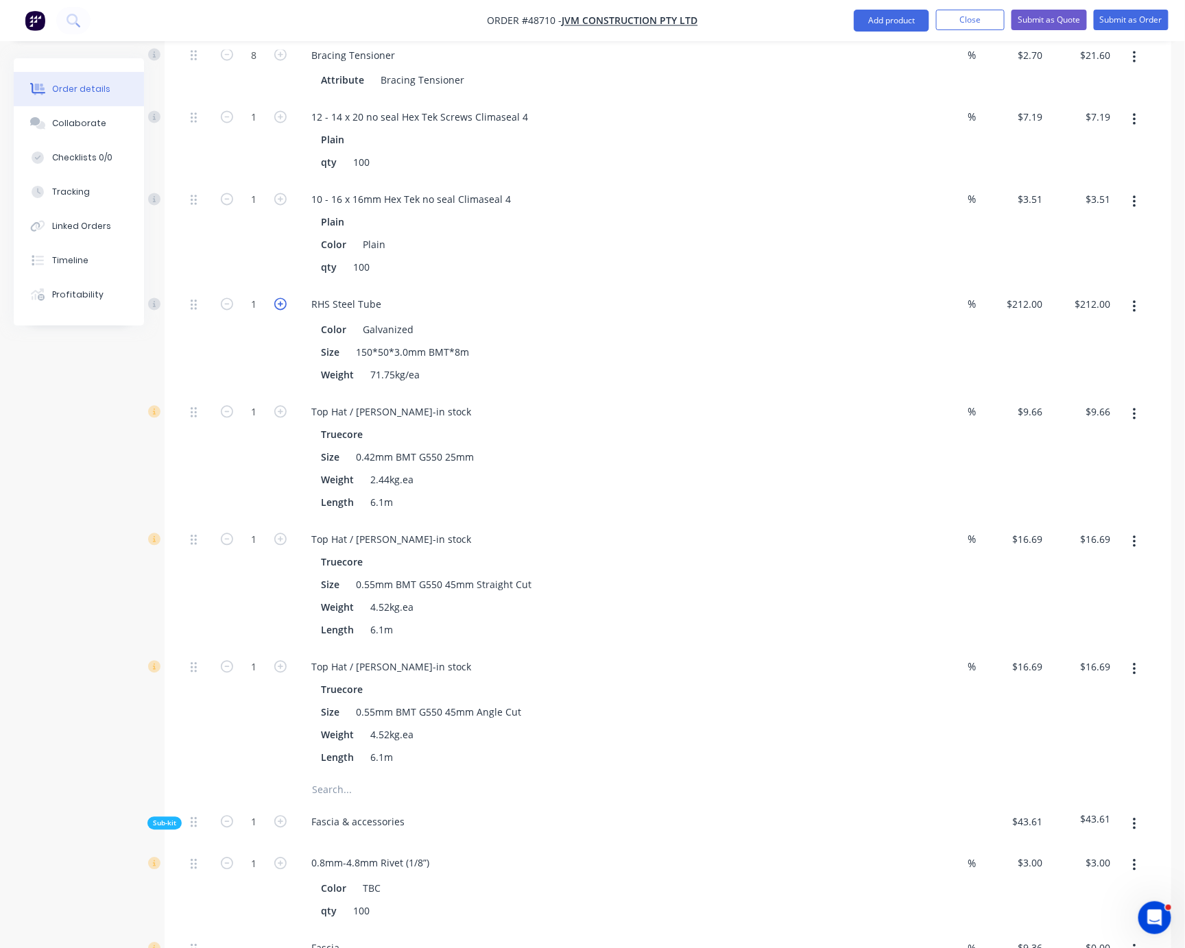
click at [286, 311] on icon "button" at bounding box center [280, 304] width 12 height 12
type input "2"
type input "$424.00"
click at [149, 400] on div "Created by Serene Created 01/09/25 Required 01/09/25 Assigned to Add team membe…" at bounding box center [592, 532] width 1157 height 2868
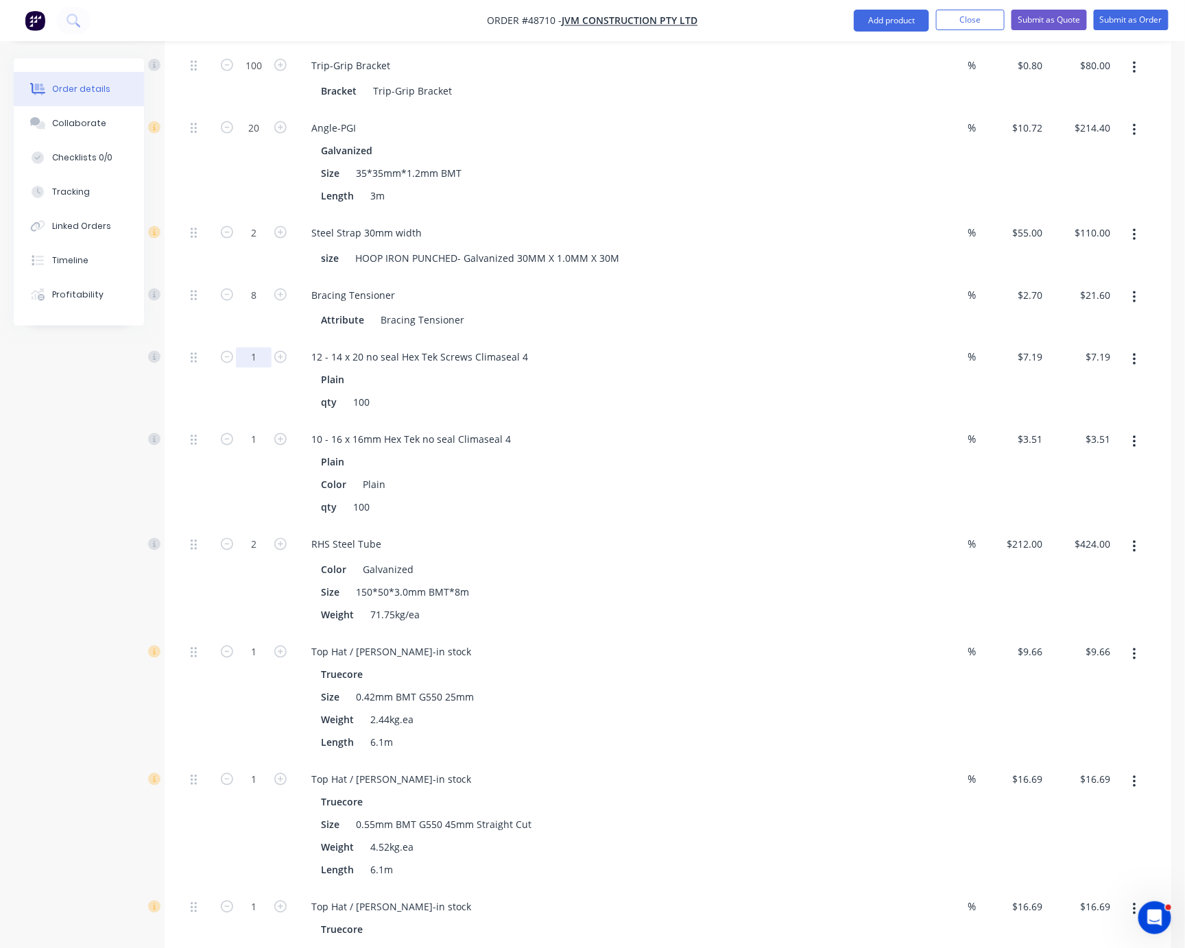
type input "30"
type input "$215.70"
click at [224, 422] on div "30" at bounding box center [254, 380] width 82 height 82
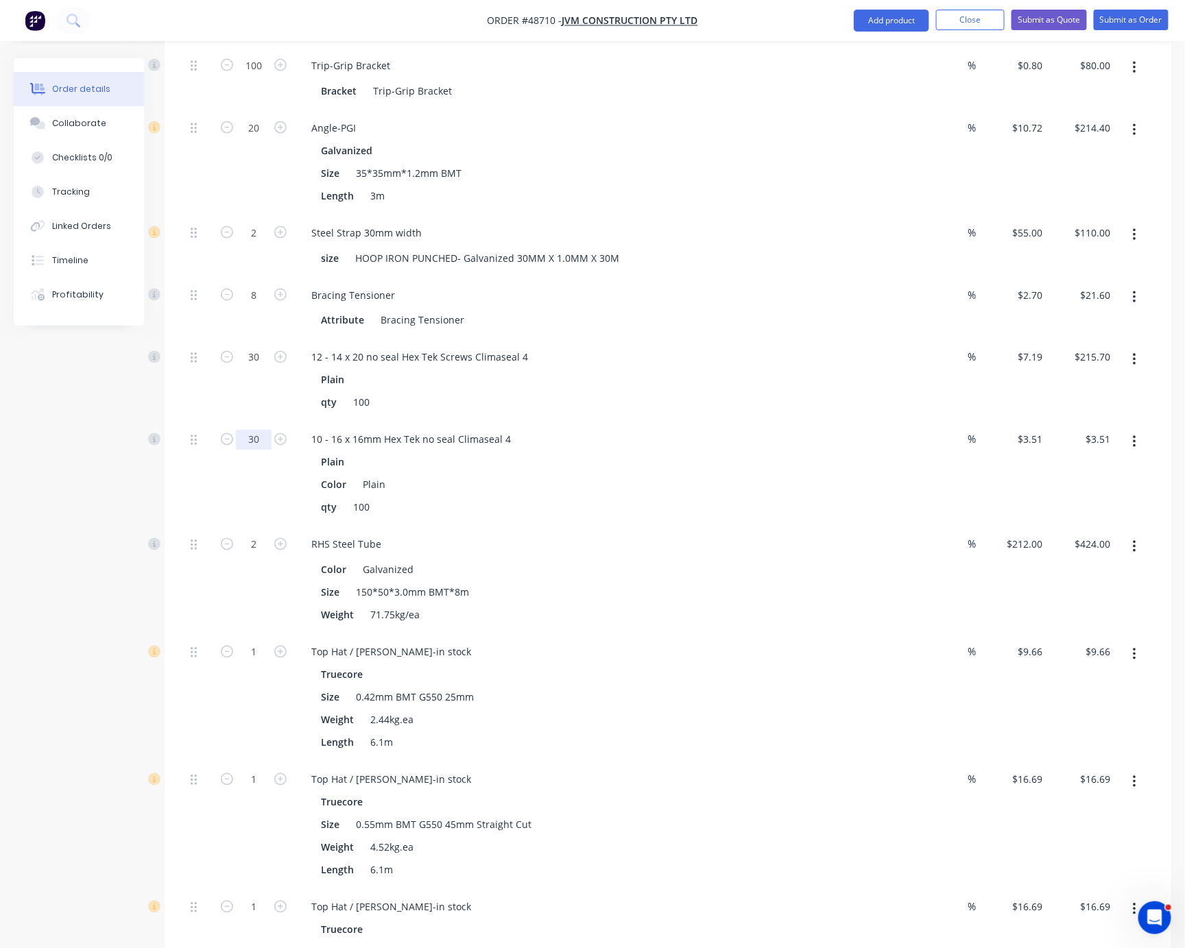
type input "30"
type input "$105.30"
click at [195, 527] on div at bounding box center [198, 474] width 27 height 105
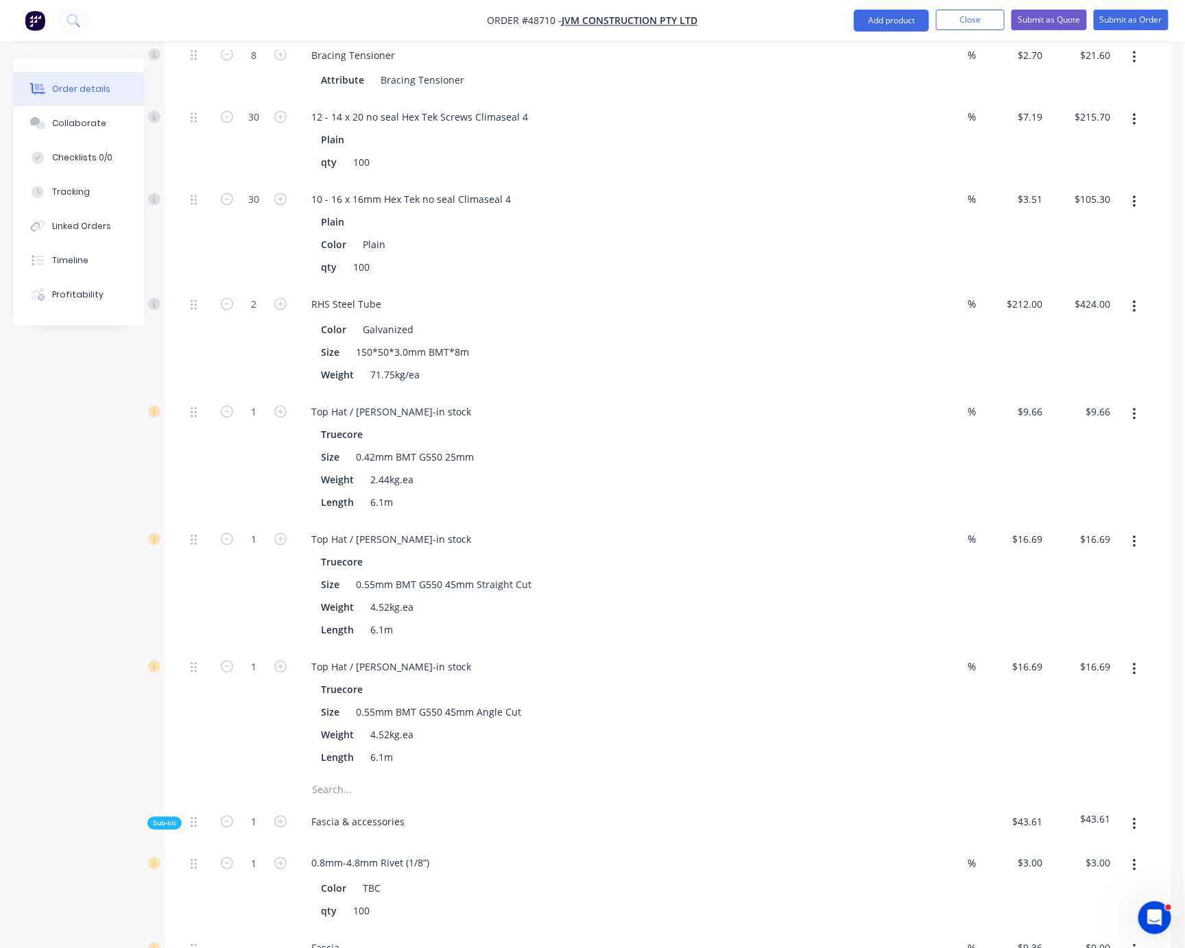
drag, startPoint x: 237, startPoint y: 536, endPoint x: 281, endPoint y: 529, distance: 44.4
type input "100"
type input "$966.00"
click at [261, 522] on div "100" at bounding box center [254, 458] width 82 height 128
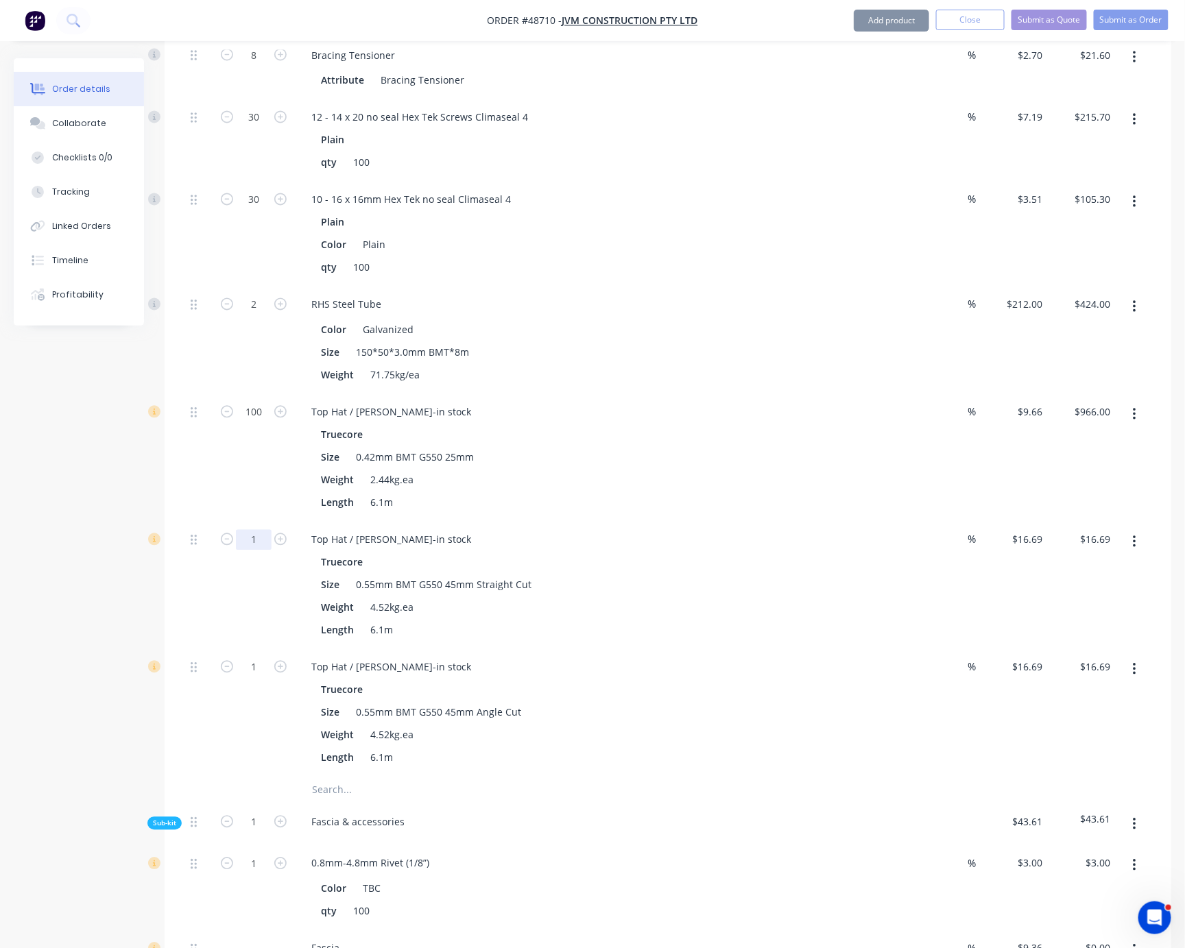
click at [254, 522] on div "100" at bounding box center [254, 458] width 82 height 128
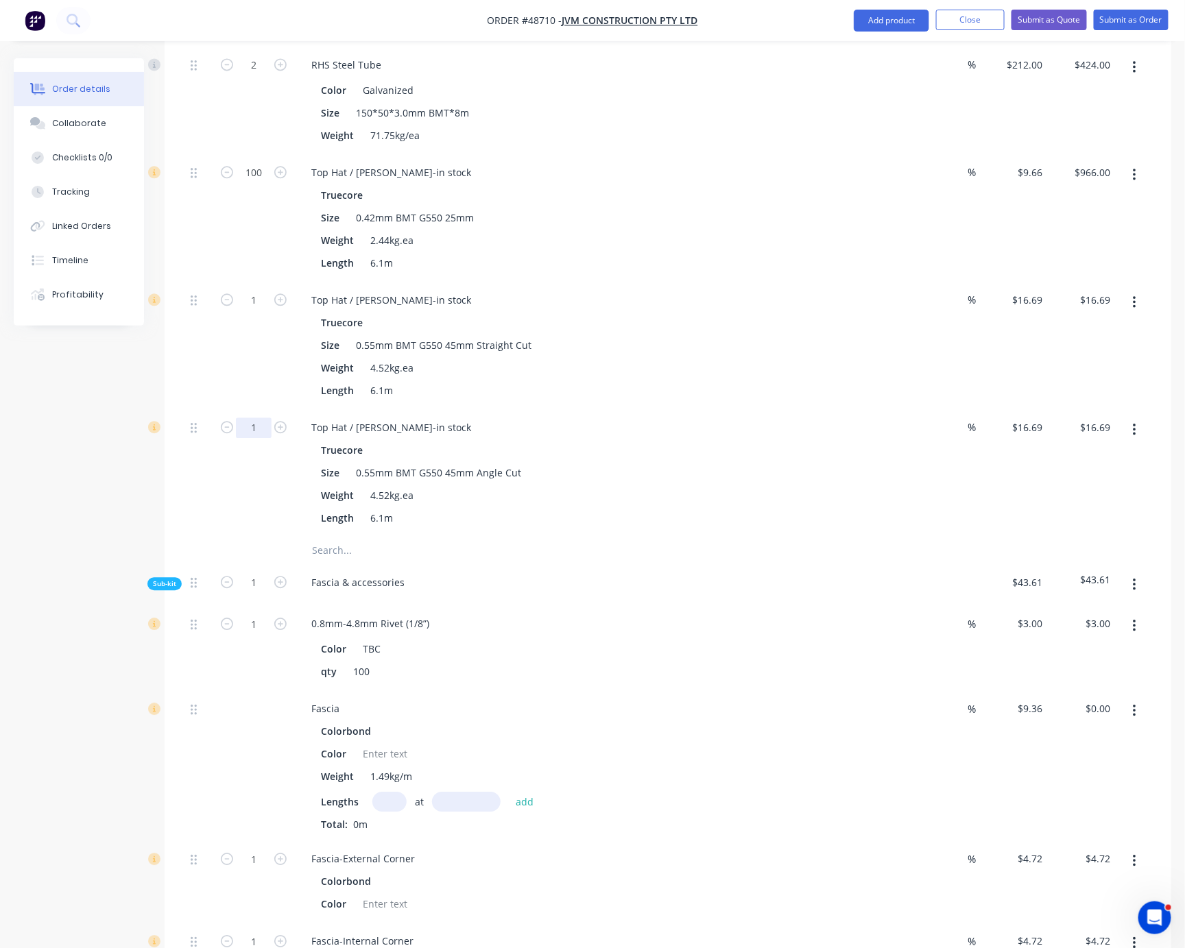
type input "50"
type input "$834.50"
drag, startPoint x: 252, startPoint y: 416, endPoint x: 252, endPoint y: 392, distance: 24.0
click at [252, 409] on div "1" at bounding box center [254, 346] width 82 height 128
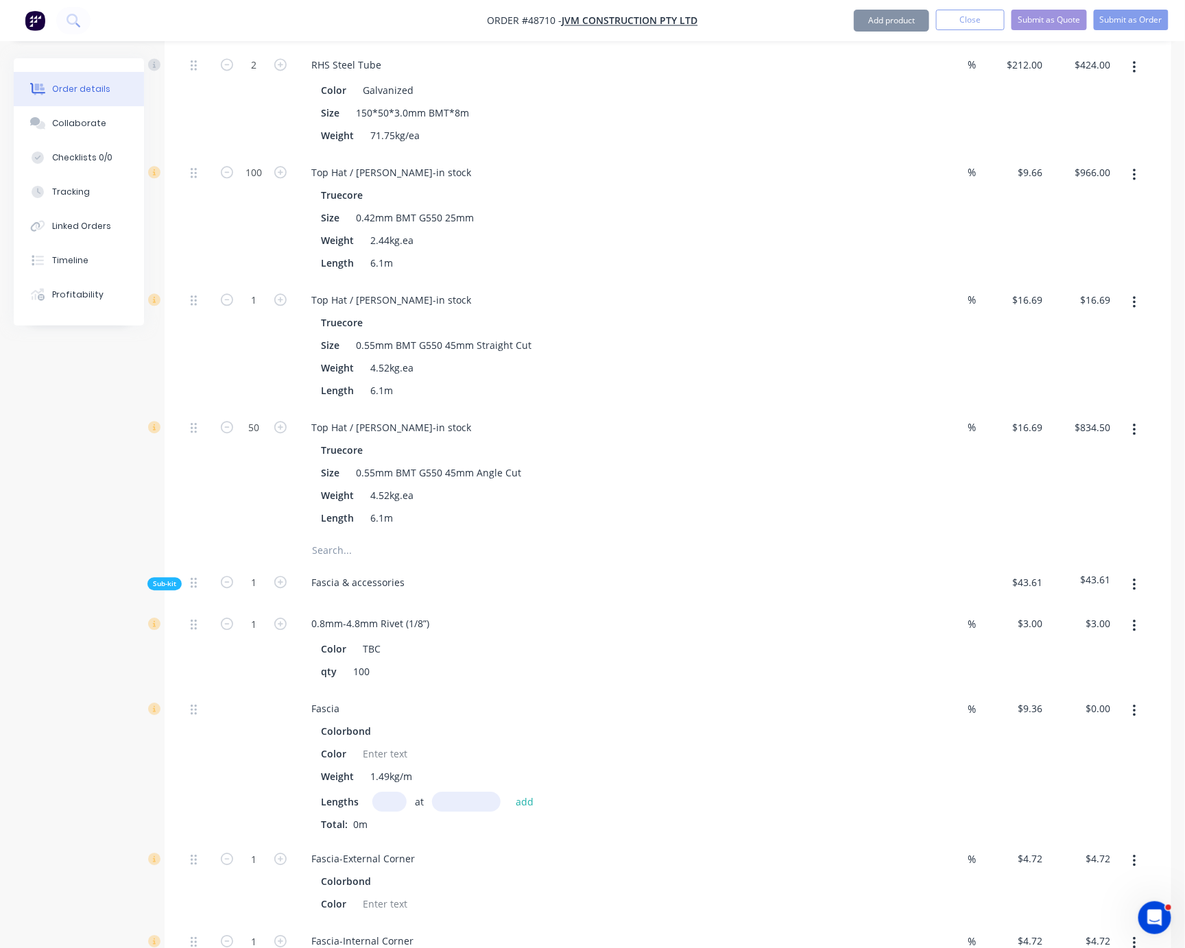
click at [254, 347] on div "1" at bounding box center [254, 346] width 82 height 128
type input "50"
type input "$834.50"
click at [208, 409] on div at bounding box center [198, 346] width 27 height 128
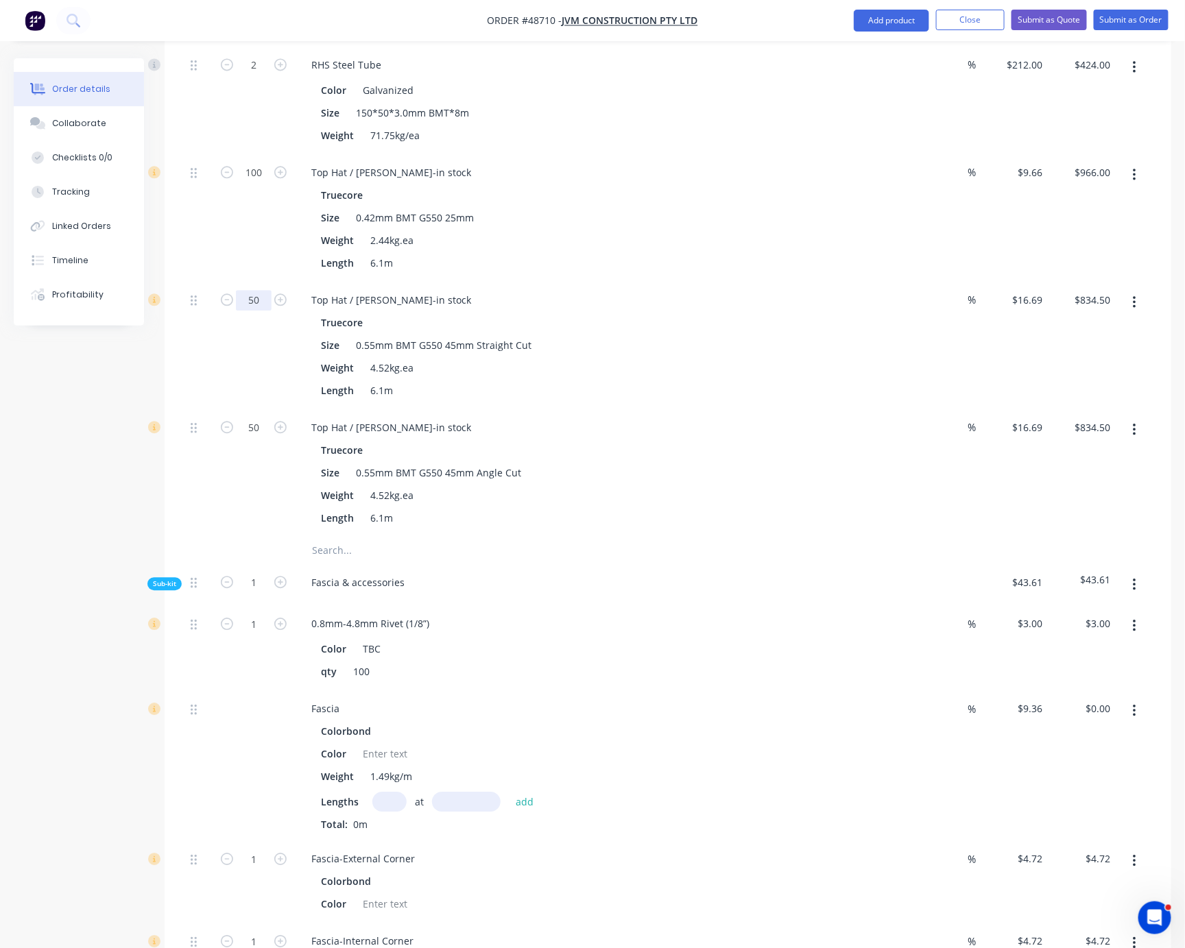
type input "60"
type input "$1,001.40"
click at [240, 409] on div "60" at bounding box center [254, 346] width 82 height 128
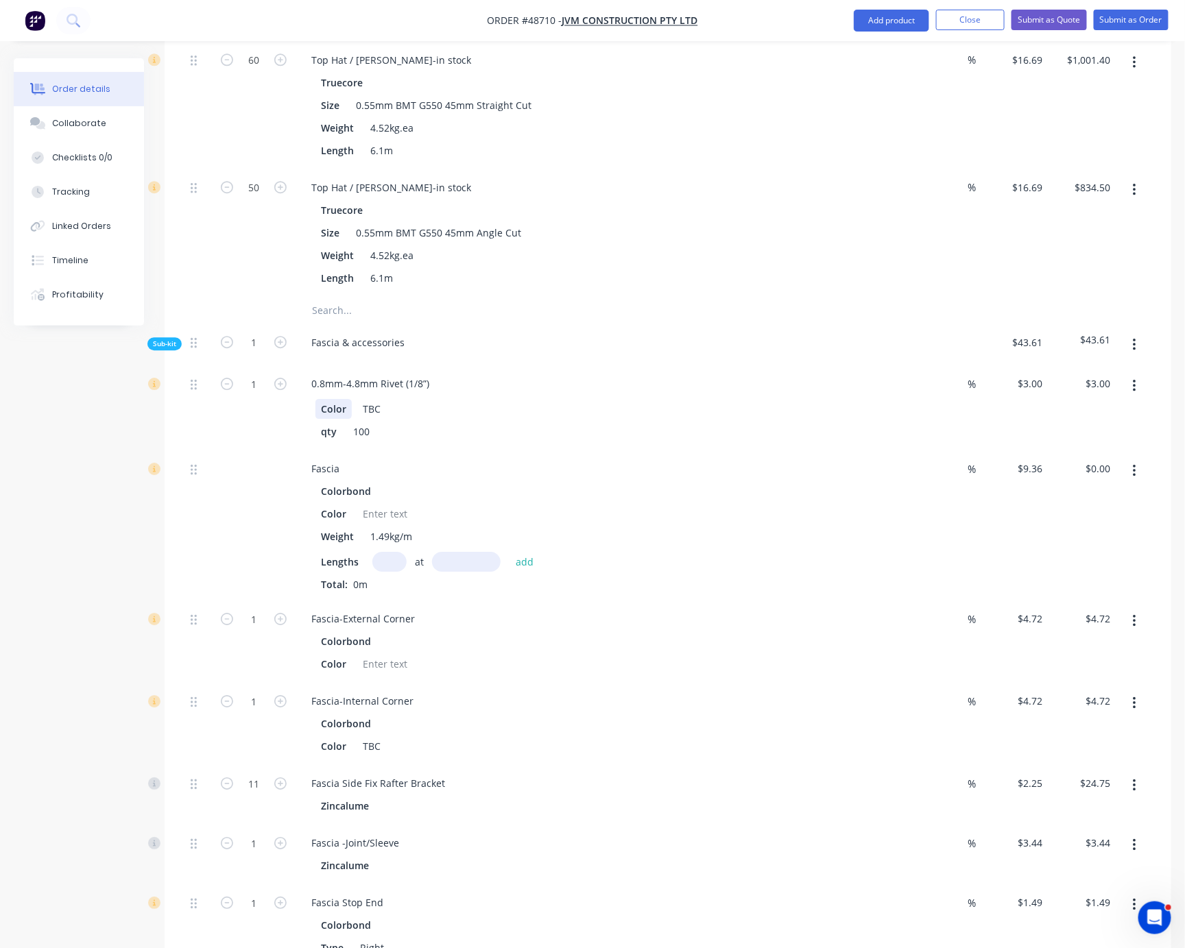
scroll to position [1680, 0]
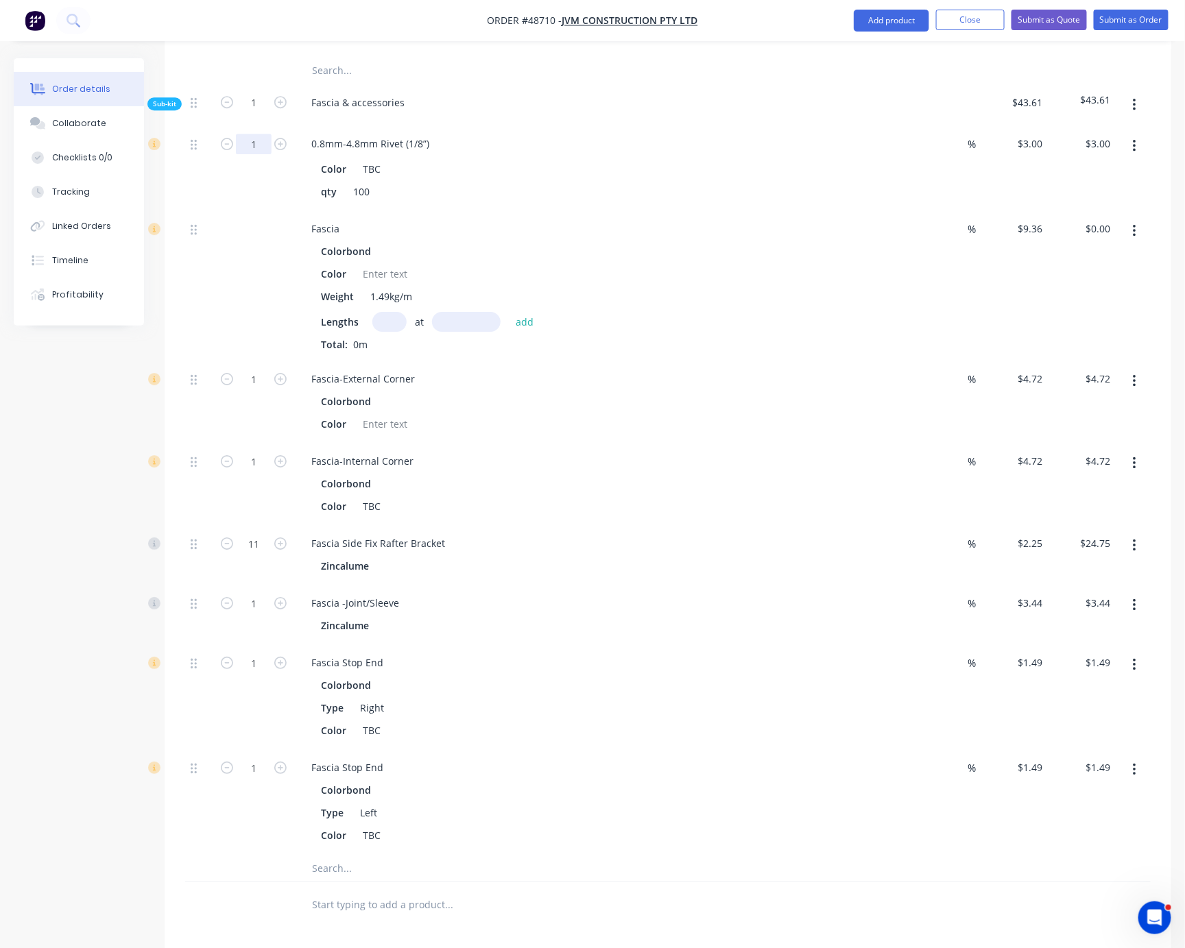
click at [261, 154] on input "1" at bounding box center [254, 144] width 36 height 21
type input "10"
type input "$30.00"
click at [207, 211] on div at bounding box center [198, 167] width 27 height 85
click at [385, 284] on div at bounding box center [385, 274] width 56 height 20
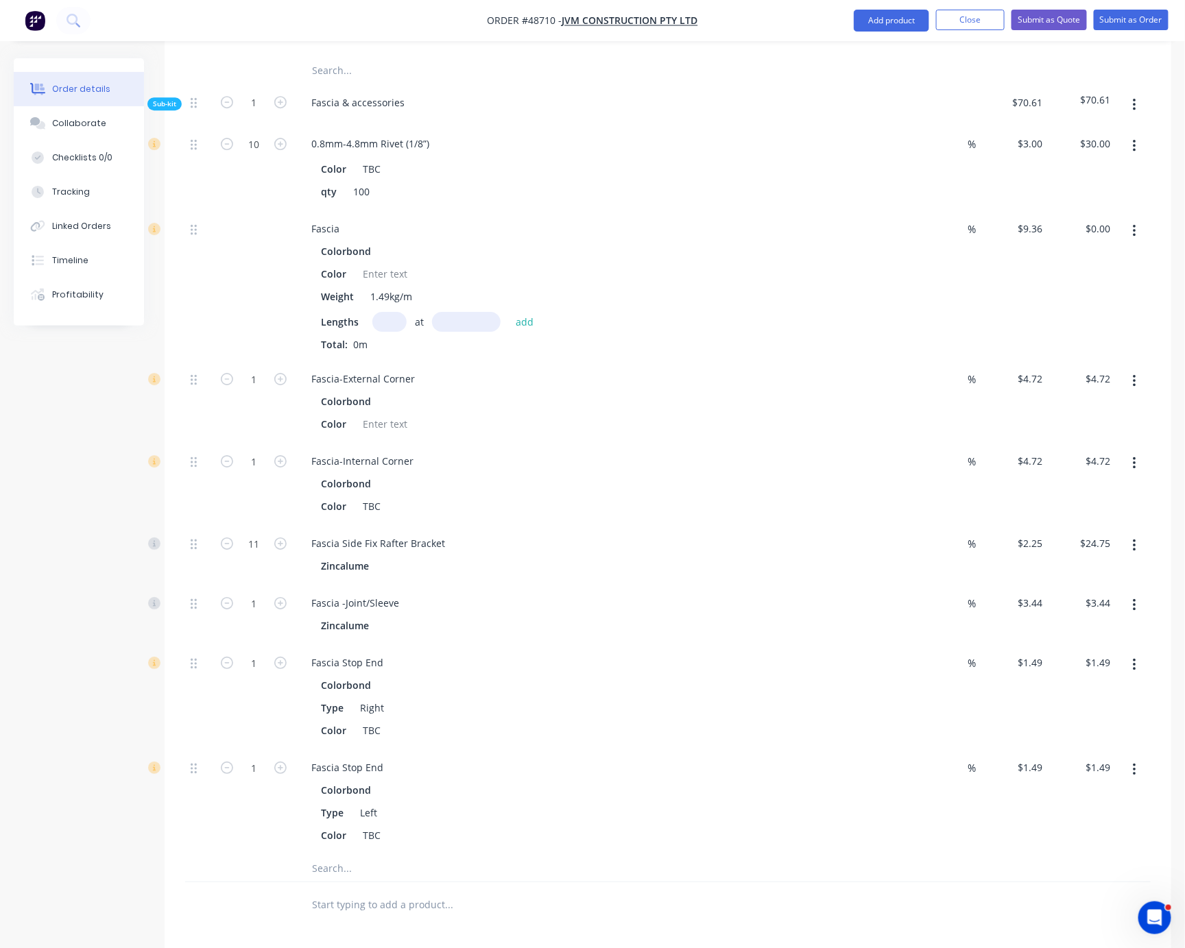
click at [394, 332] on input "text" at bounding box center [389, 322] width 34 height 20
click at [402, 332] on input "text" at bounding box center [389, 322] width 34 height 20
click at [399, 332] on input "text" at bounding box center [389, 322] width 34 height 20
type input "1"
type input "6250"
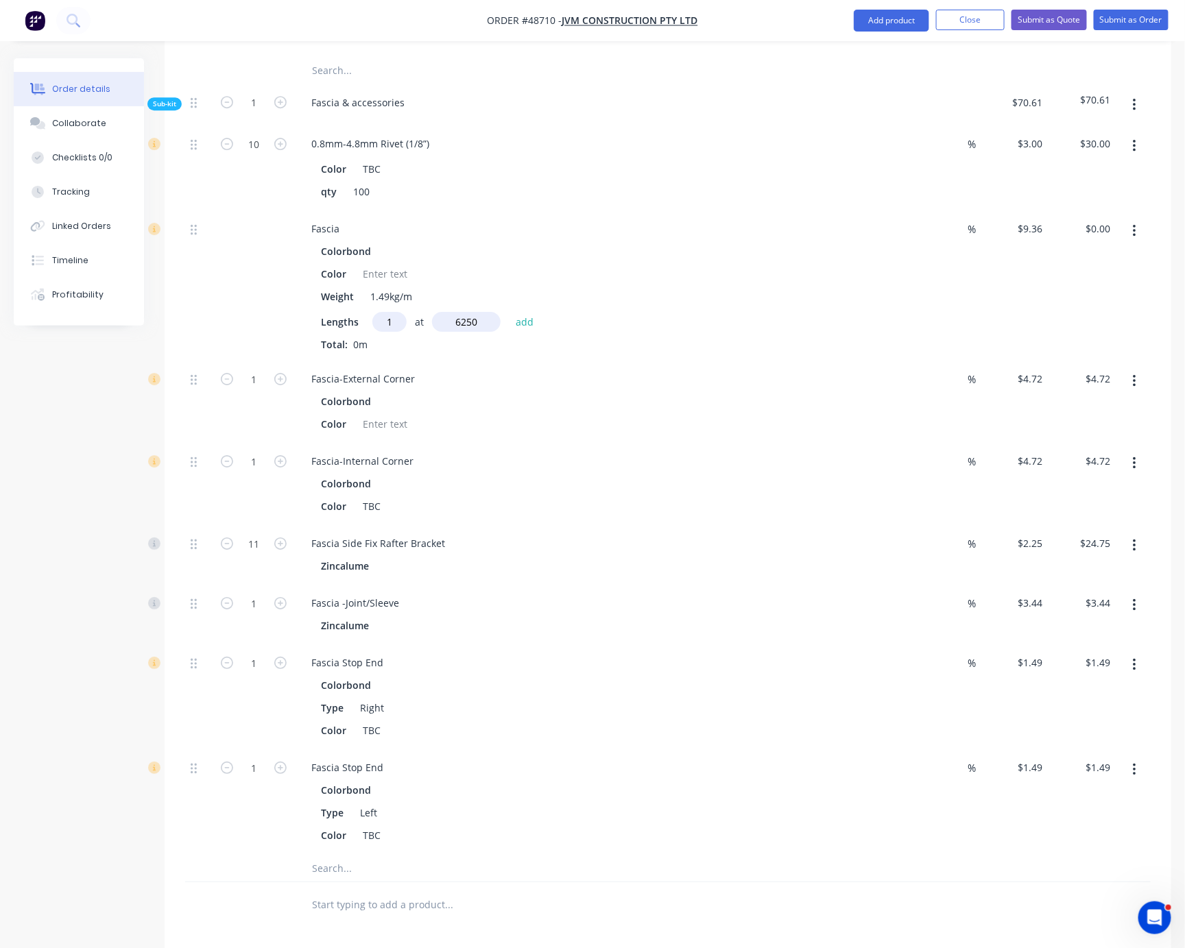
click at [509, 313] on button "add" at bounding box center [525, 322] width 32 height 19
type input "$58.50"
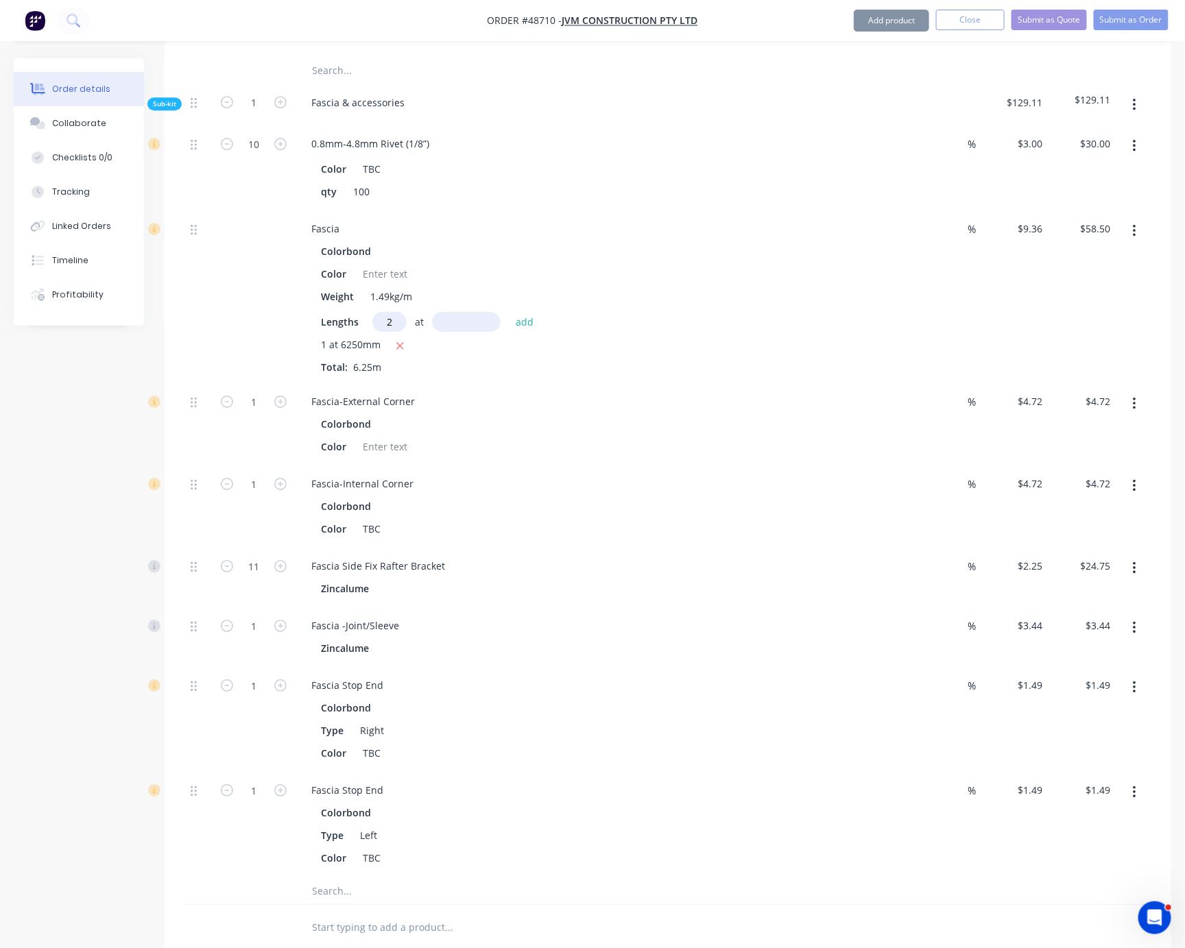
type input "2"
type input "6730"
click at [509, 313] on button "add" at bounding box center [525, 322] width 32 height 19
type input "$184.49"
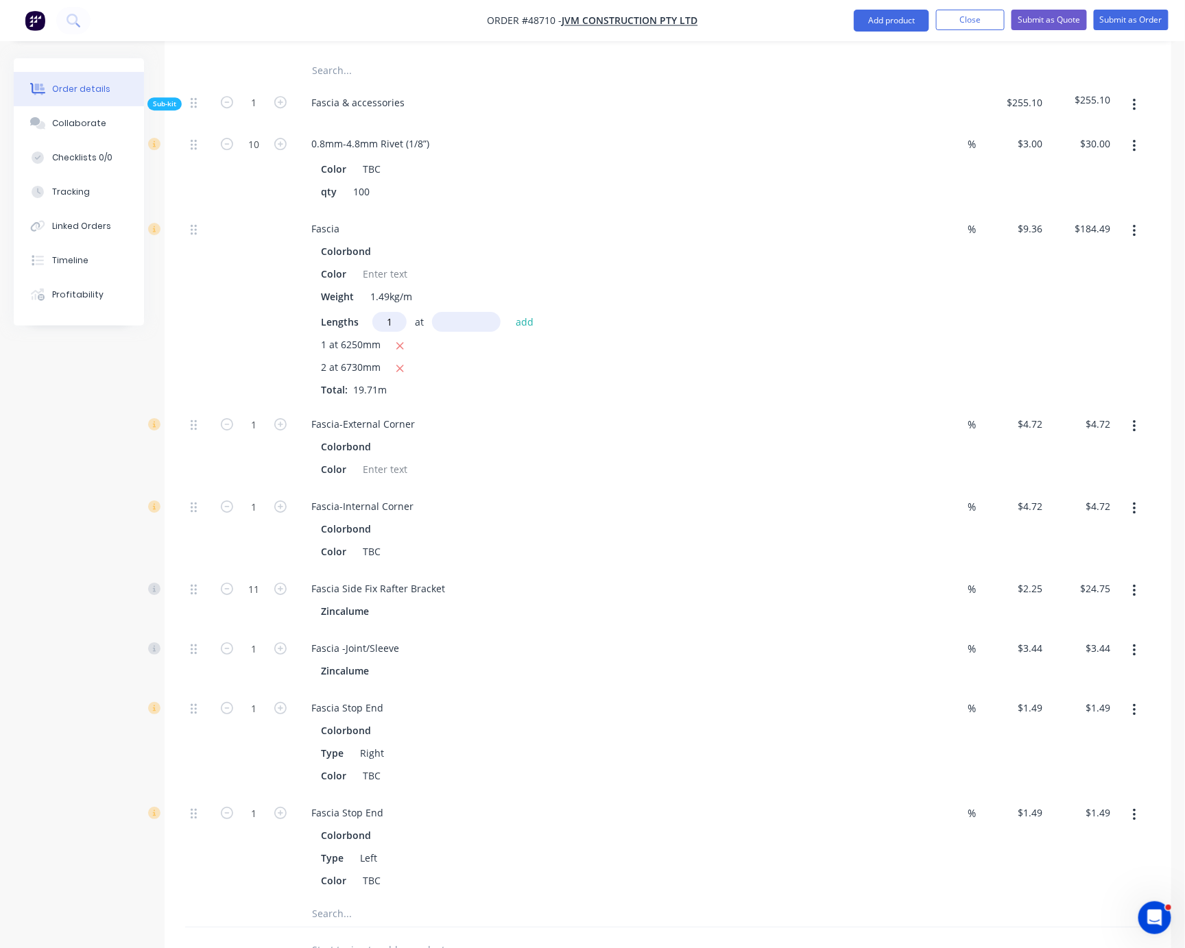
type input "1"
type input "1580"
click at [509, 313] on button "add" at bounding box center [525, 322] width 32 height 19
type input "$199.27"
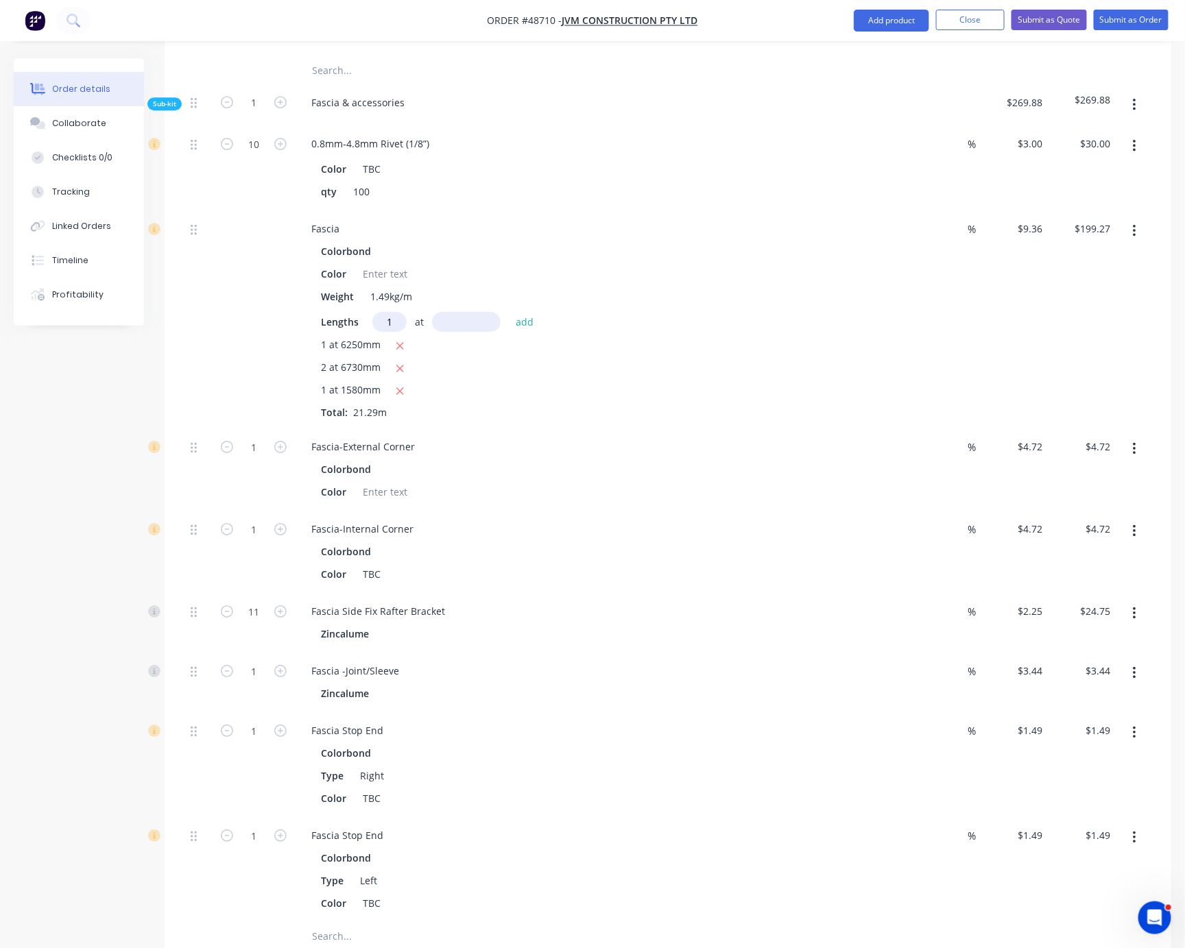
type input "1"
type input "3600"
click at [509, 313] on button "add" at bounding box center [525, 322] width 32 height 19
type input "$232.97"
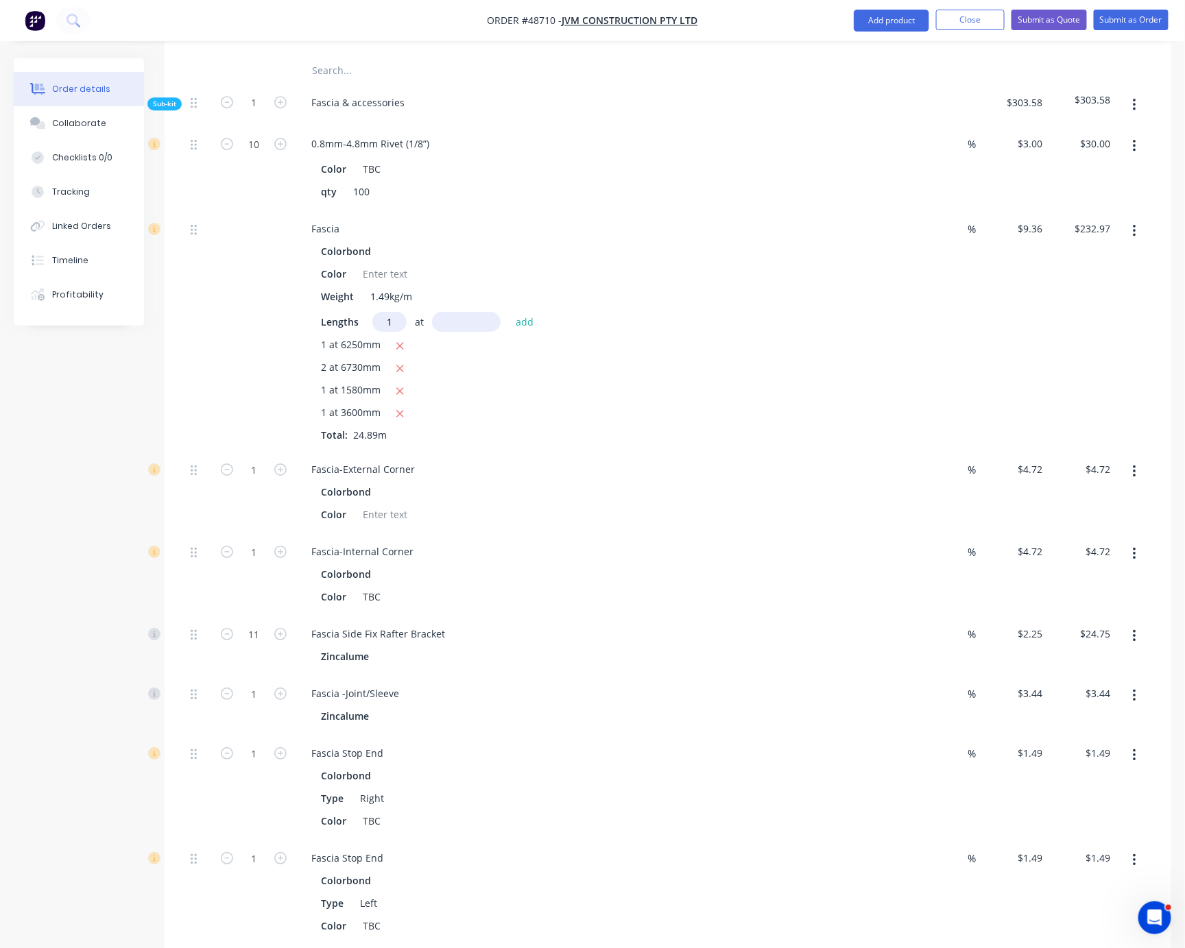
type input "1"
type input "7625"
click at [509, 313] on button "add" at bounding box center [525, 322] width 32 height 19
type input "$304.34"
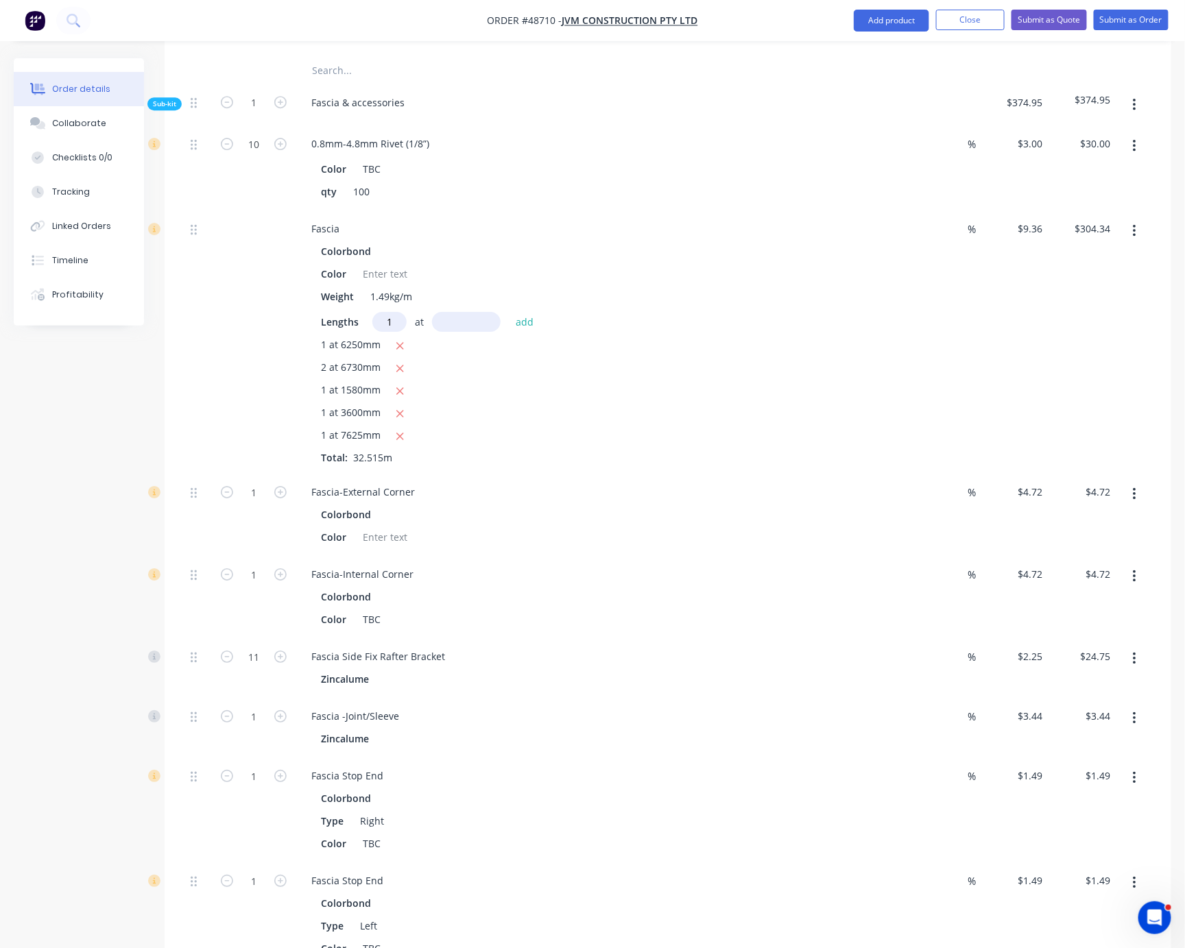
type input "1"
type input "1465"
click at [509, 313] on button "add" at bounding box center [525, 322] width 32 height 19
type input "$318.05"
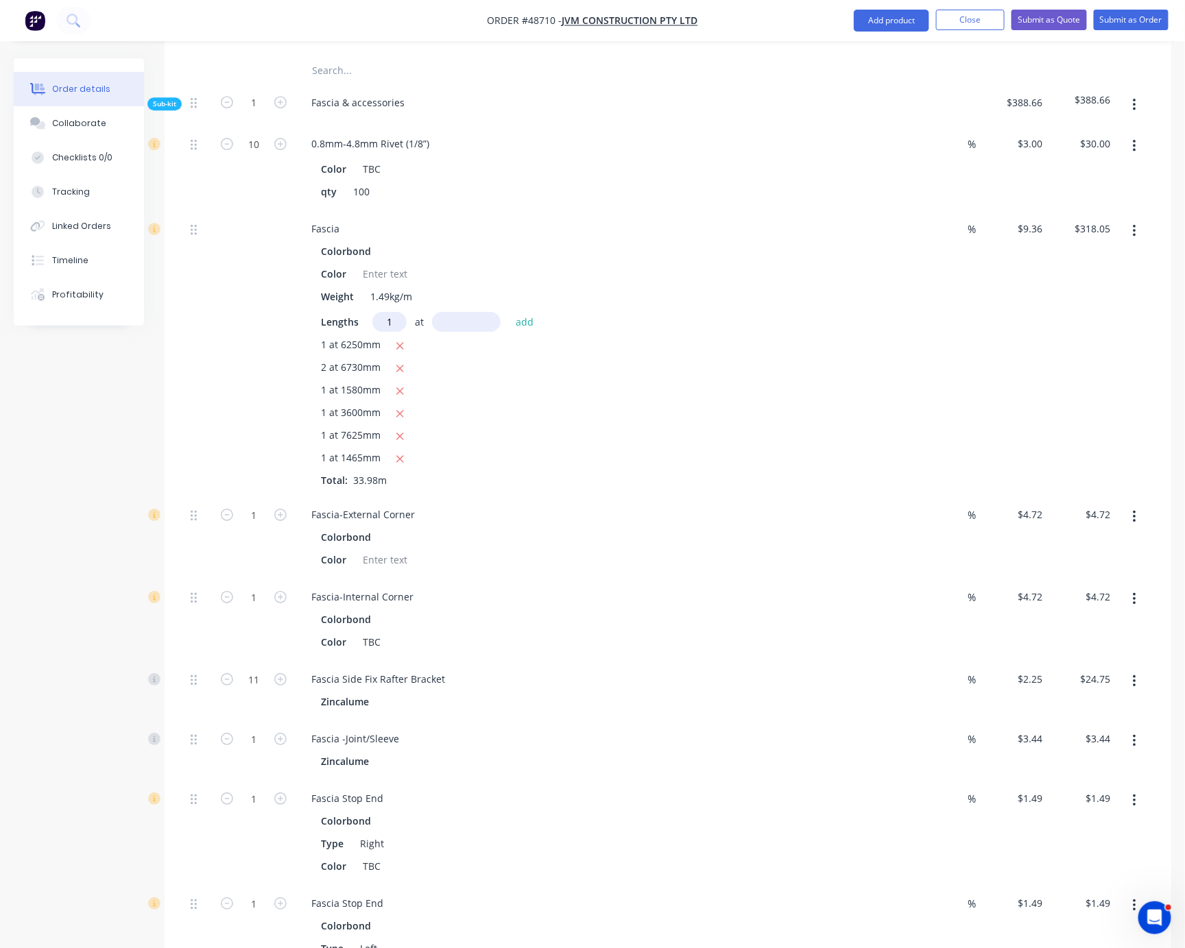
type input "1"
type input "5870"
click at [509, 313] on button "add" at bounding box center [525, 322] width 32 height 19
type input "$373.00"
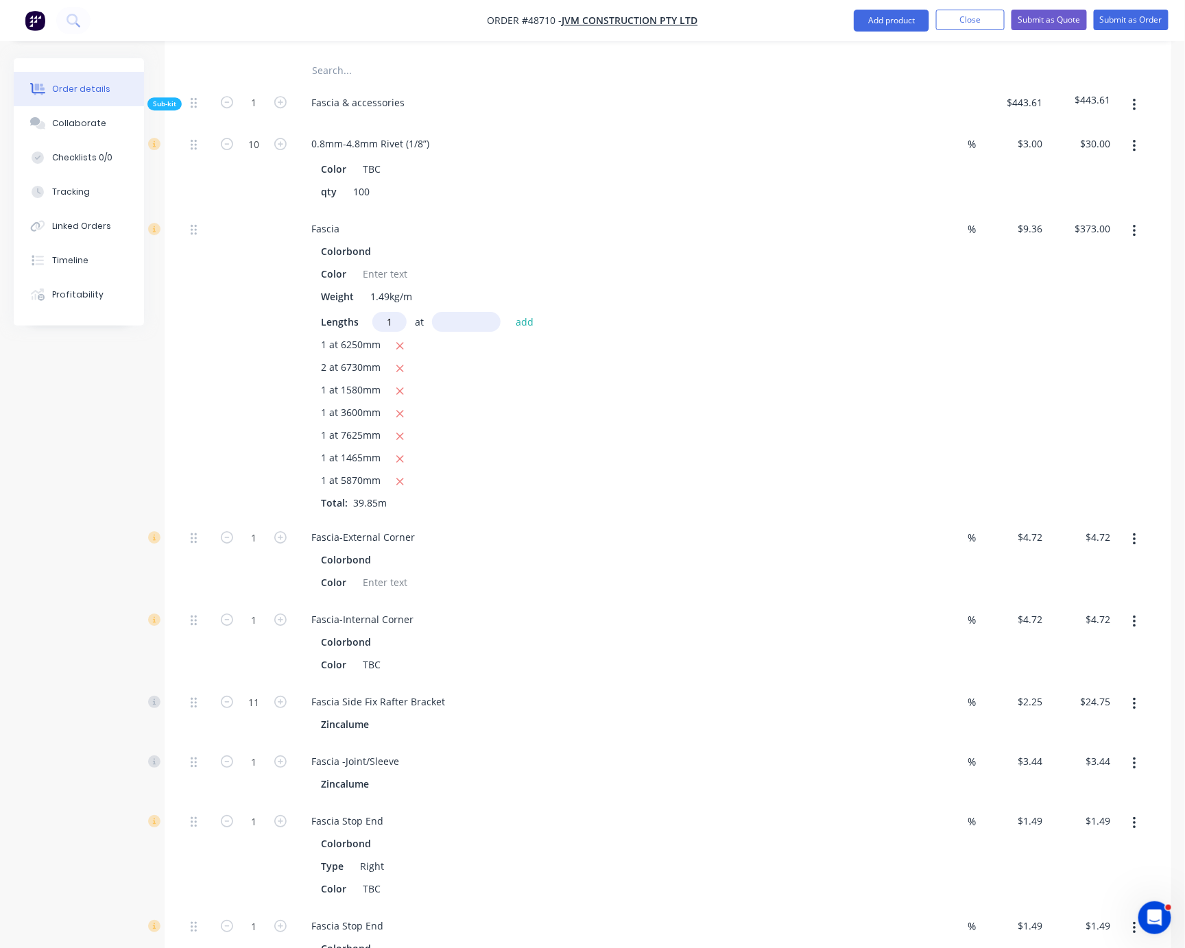
type input "1"
type input "3960"
click at [509, 313] on button "add" at bounding box center [525, 322] width 32 height 19
type input "$410.06"
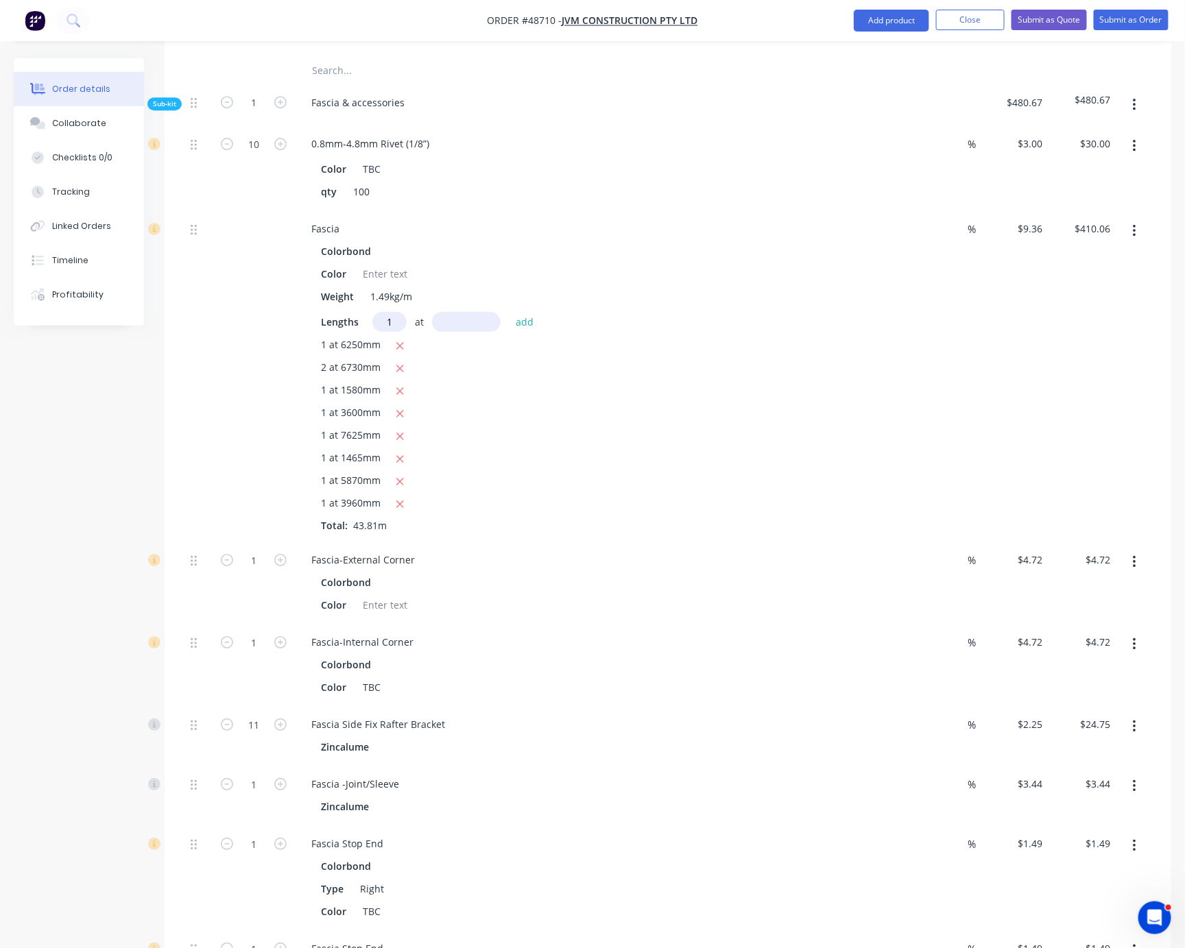
type input "1"
type input "1150"
click at [509, 313] on button "add" at bounding box center [525, 322] width 32 height 19
type input "$420.83"
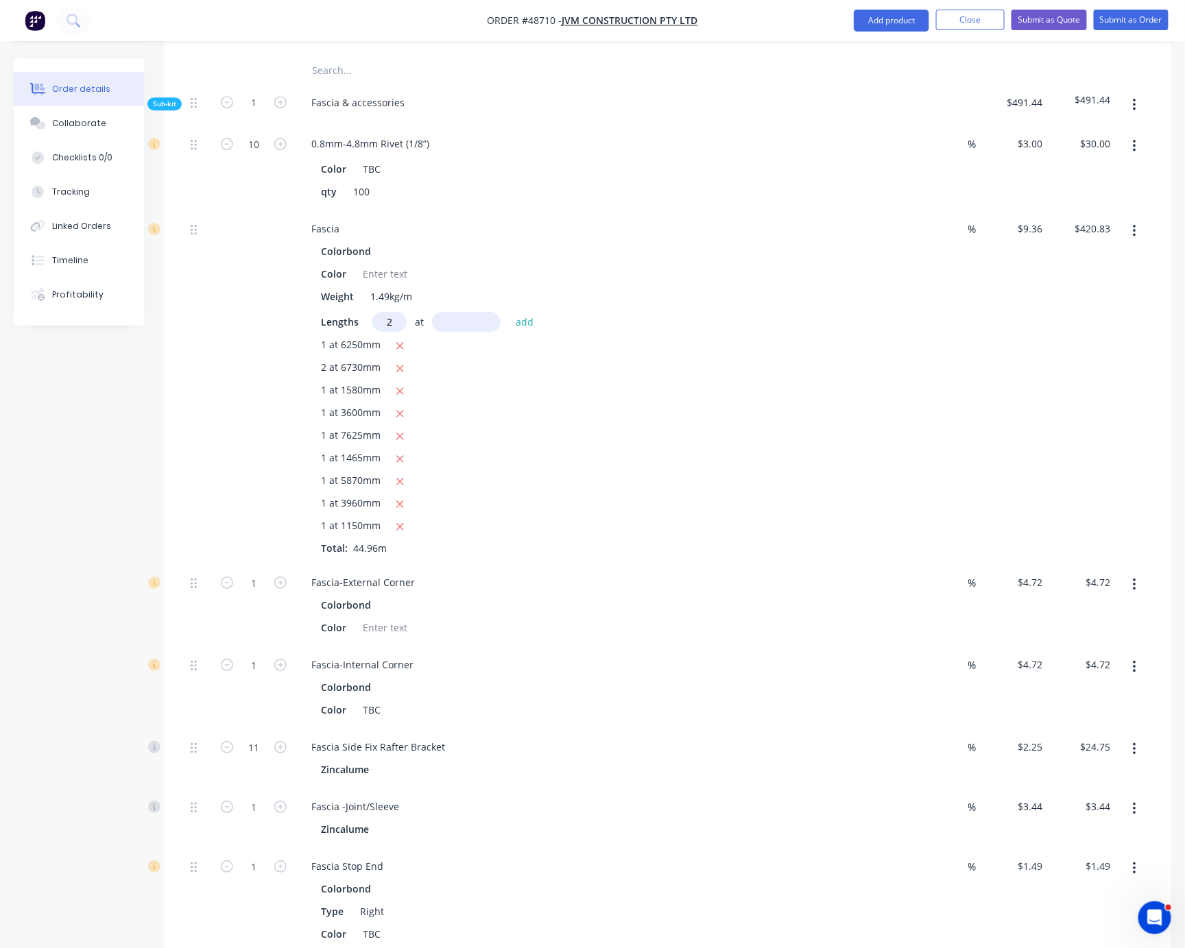
type input "2"
type input "6135"
click at [509, 313] on button "add" at bounding box center [525, 322] width 32 height 19
type input "$535.67"
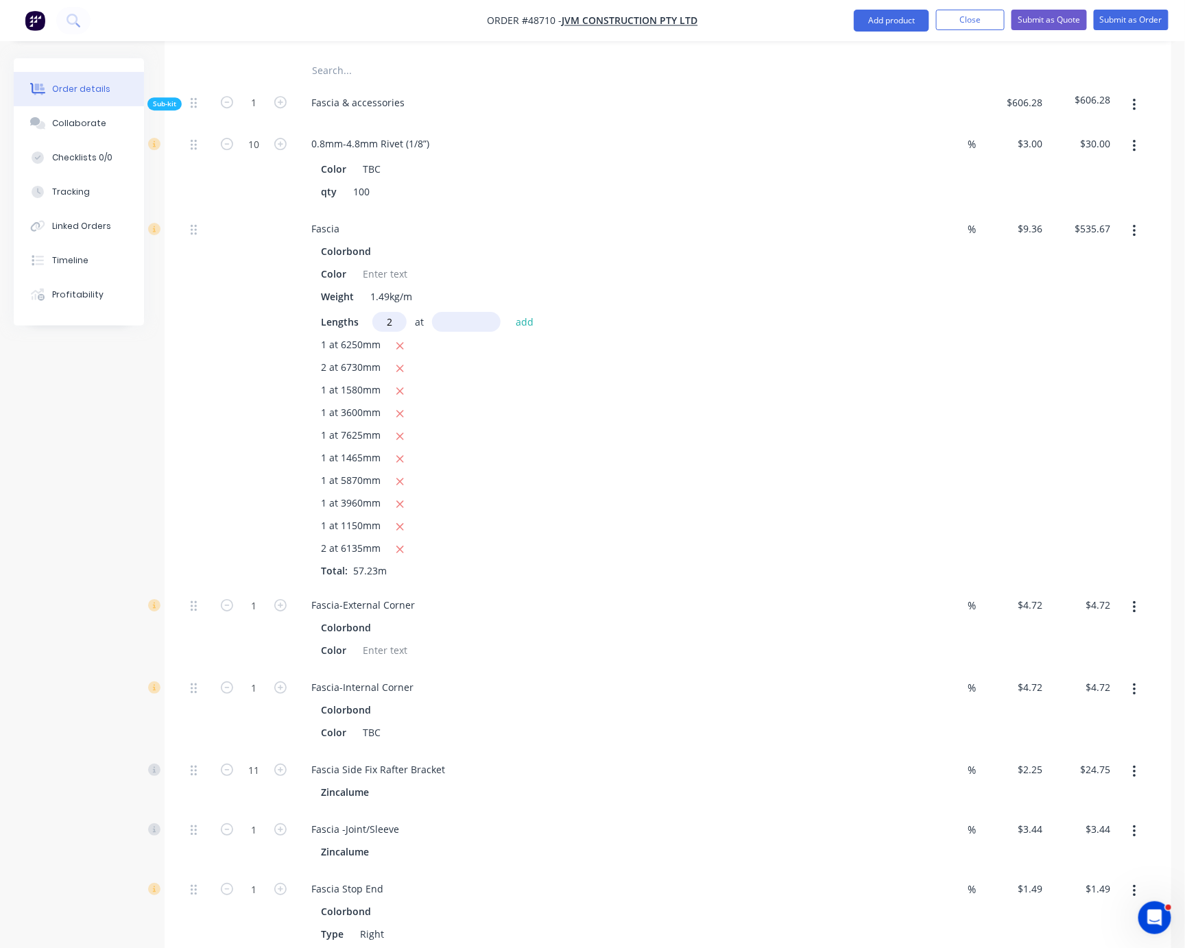
type input "2"
type input "4590"
click at [509, 313] on button "add" at bounding box center [525, 322] width 32 height 19
type input "$621.60"
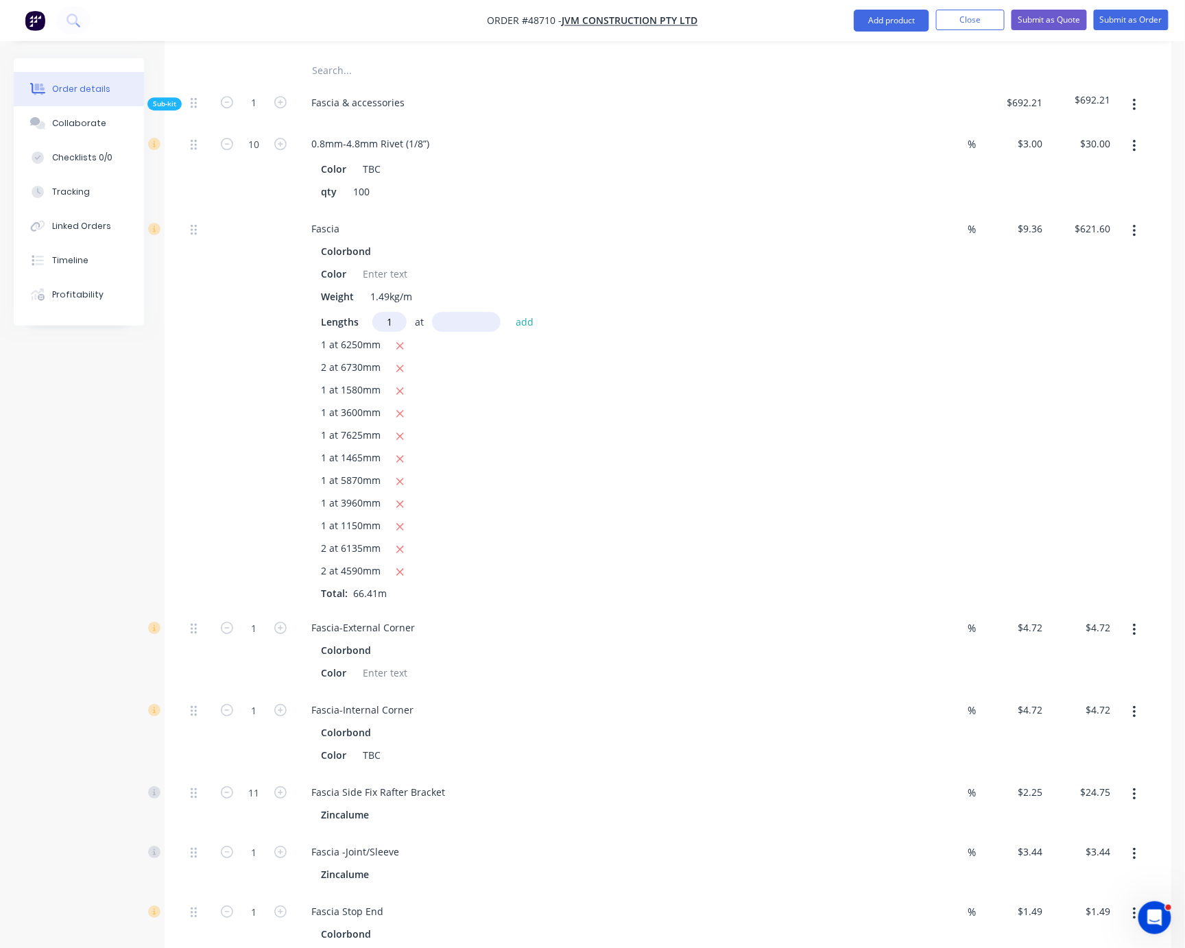
type input "1"
type input "2280"
click at [509, 313] on button "add" at bounding box center [525, 322] width 32 height 19
type input "$642.94"
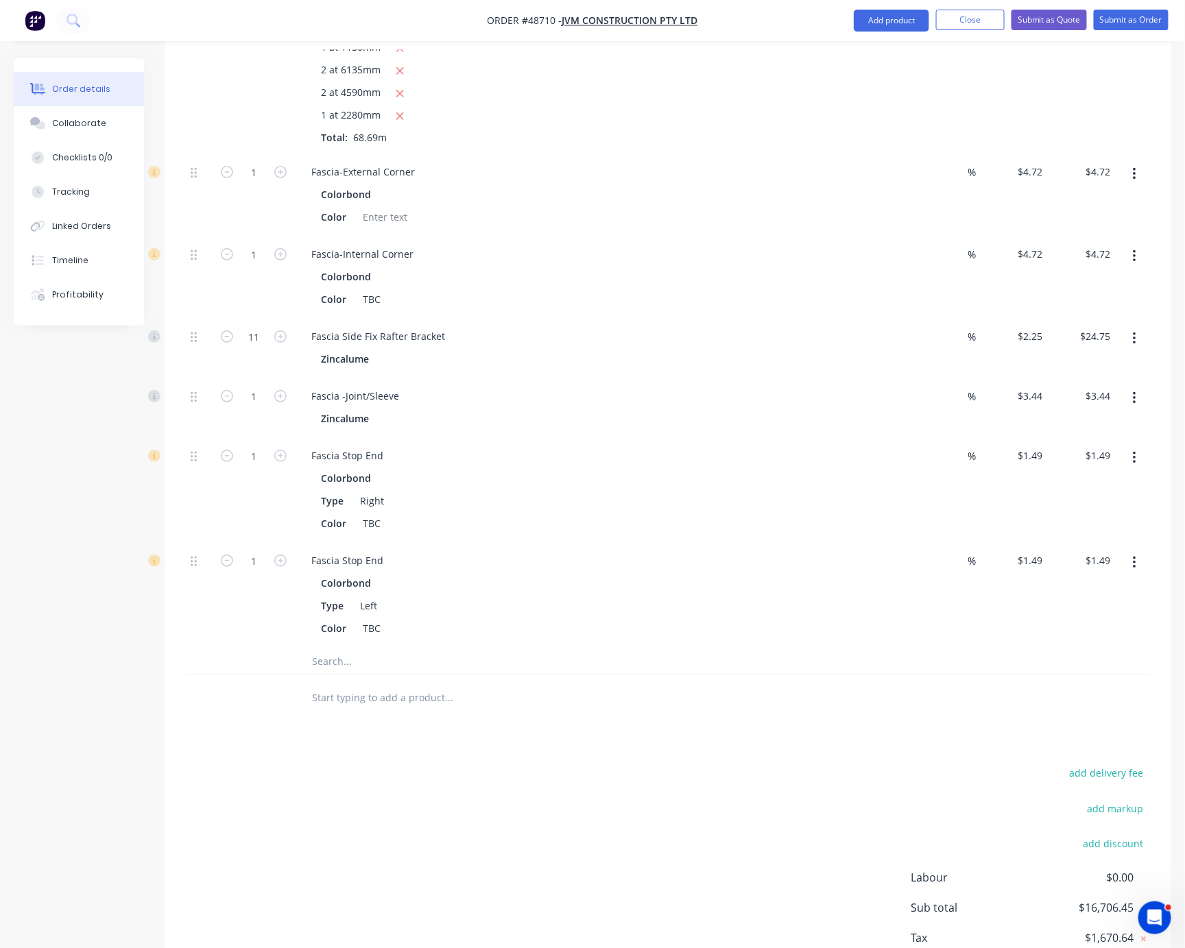
scroll to position [2160, 0]
type input "8"
type input "$37.76"
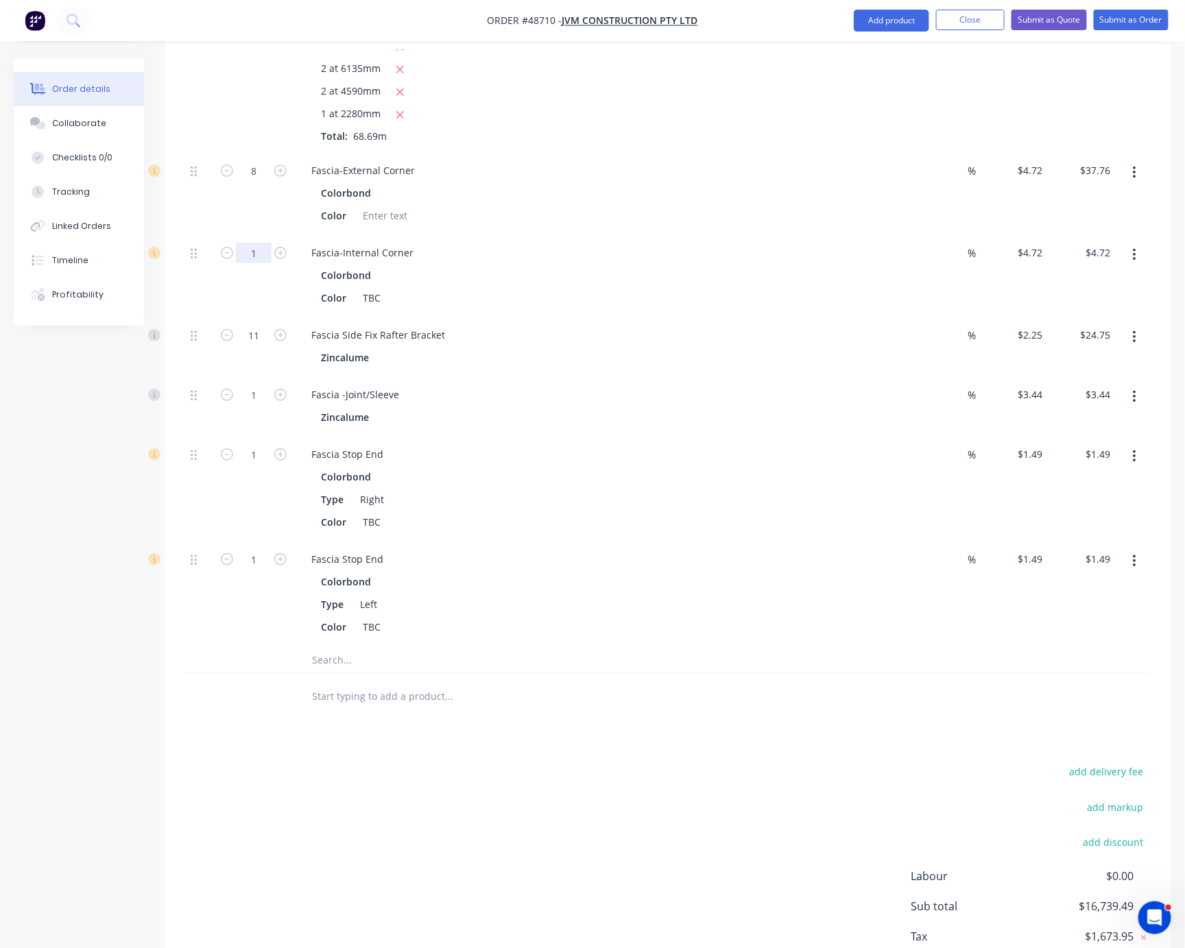
type input "4"
type input "$18.88"
click at [239, 235] on div "8" at bounding box center [254, 193] width 82 height 82
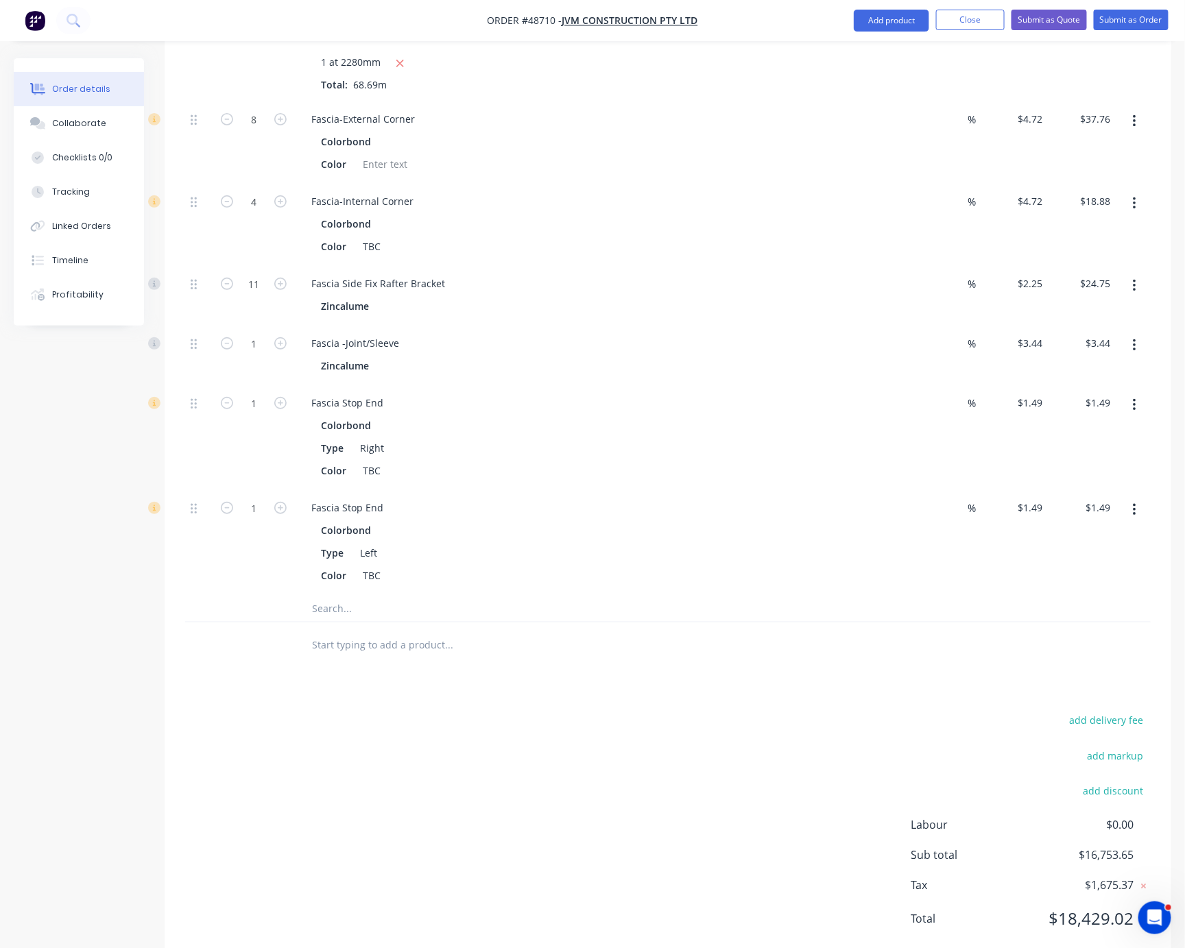
scroll to position [2400, 0]
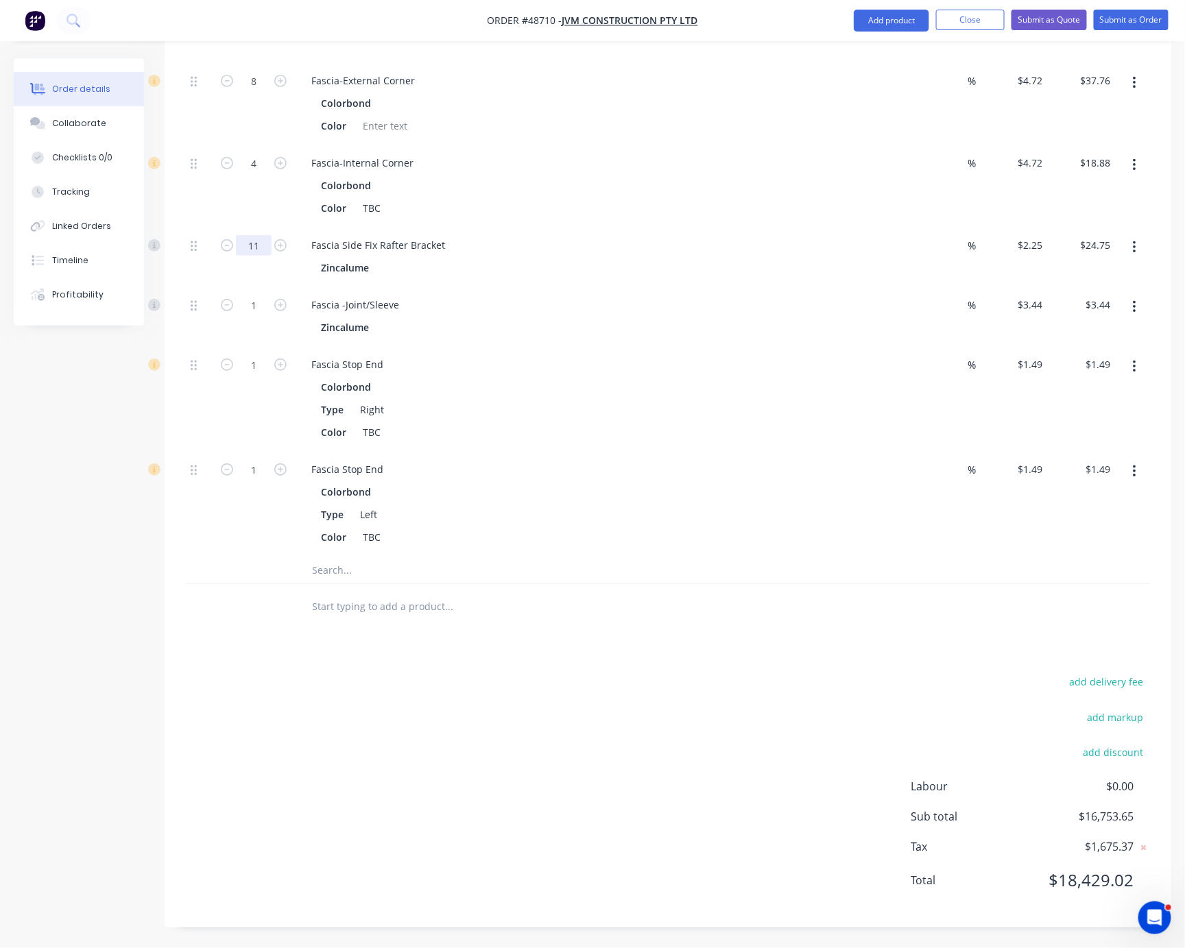
type input "100"
type input "$225.00"
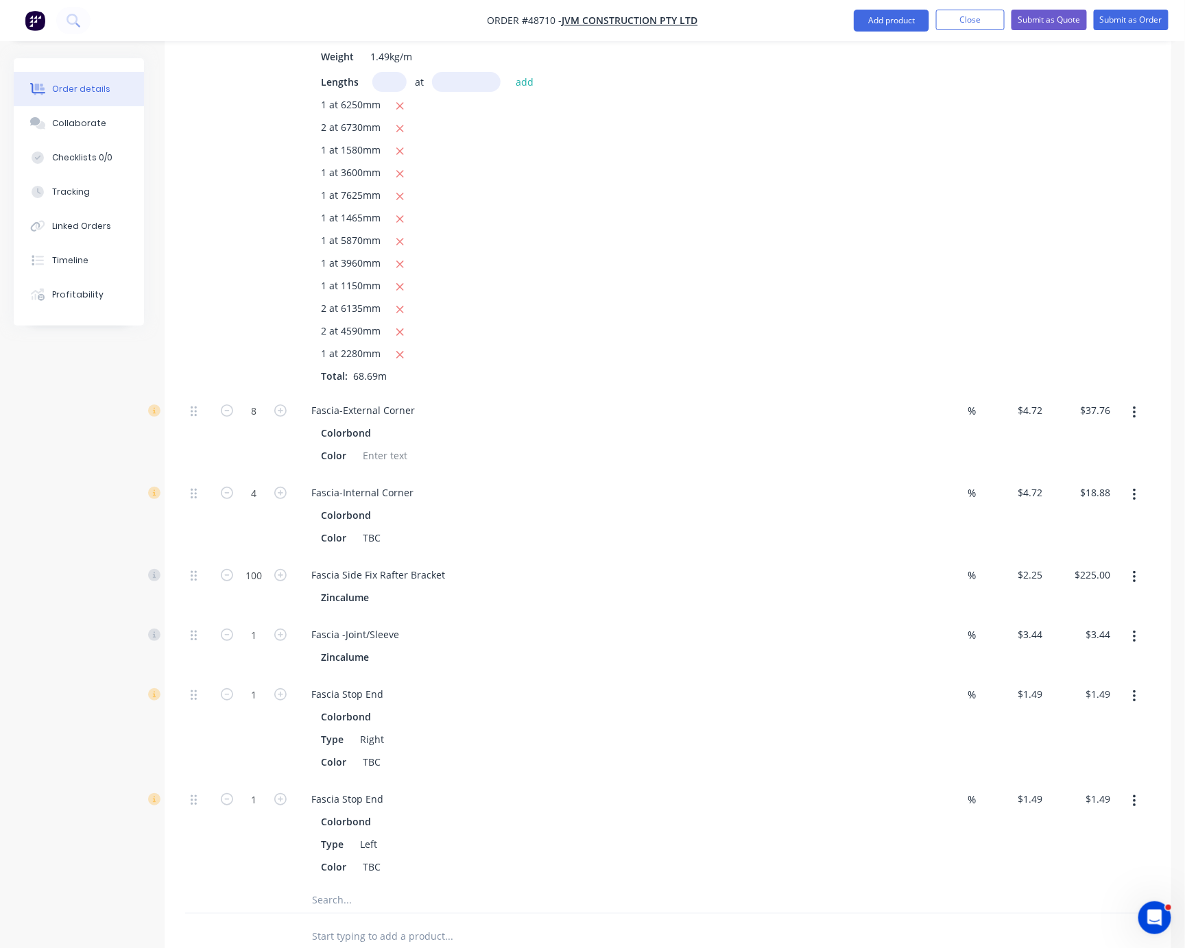
scroll to position [1680, 0]
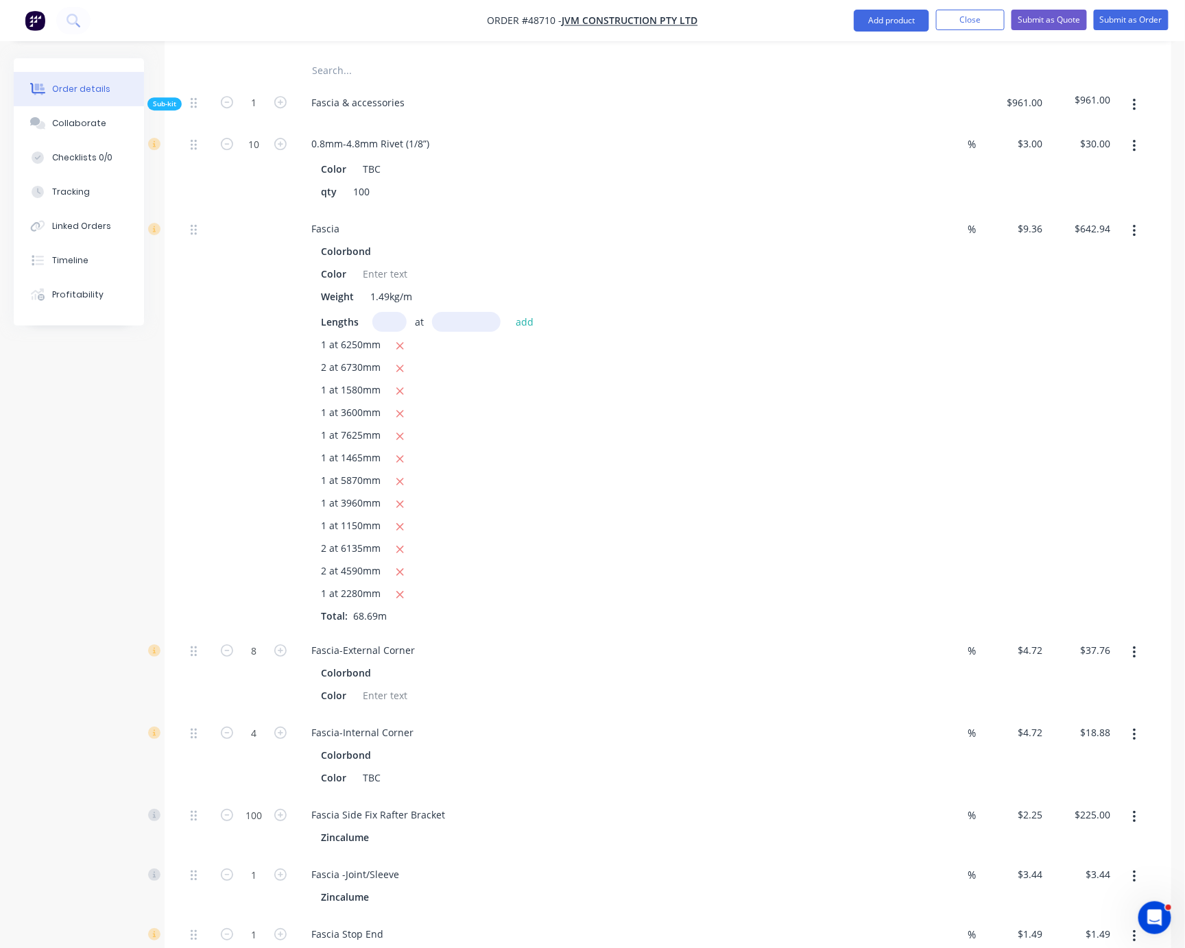
click at [235, 443] on div at bounding box center [254, 422] width 82 height 422
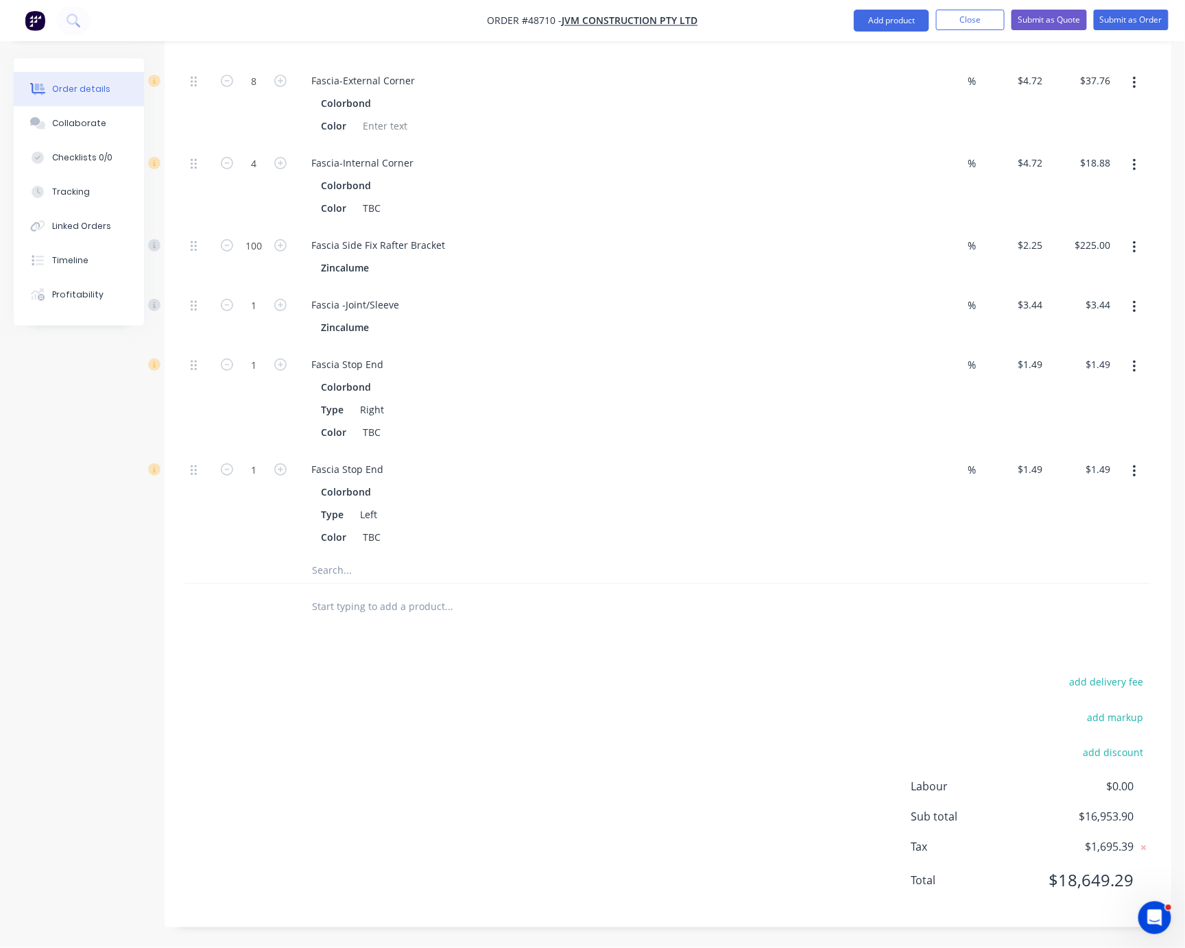
scroll to position [2160, 0]
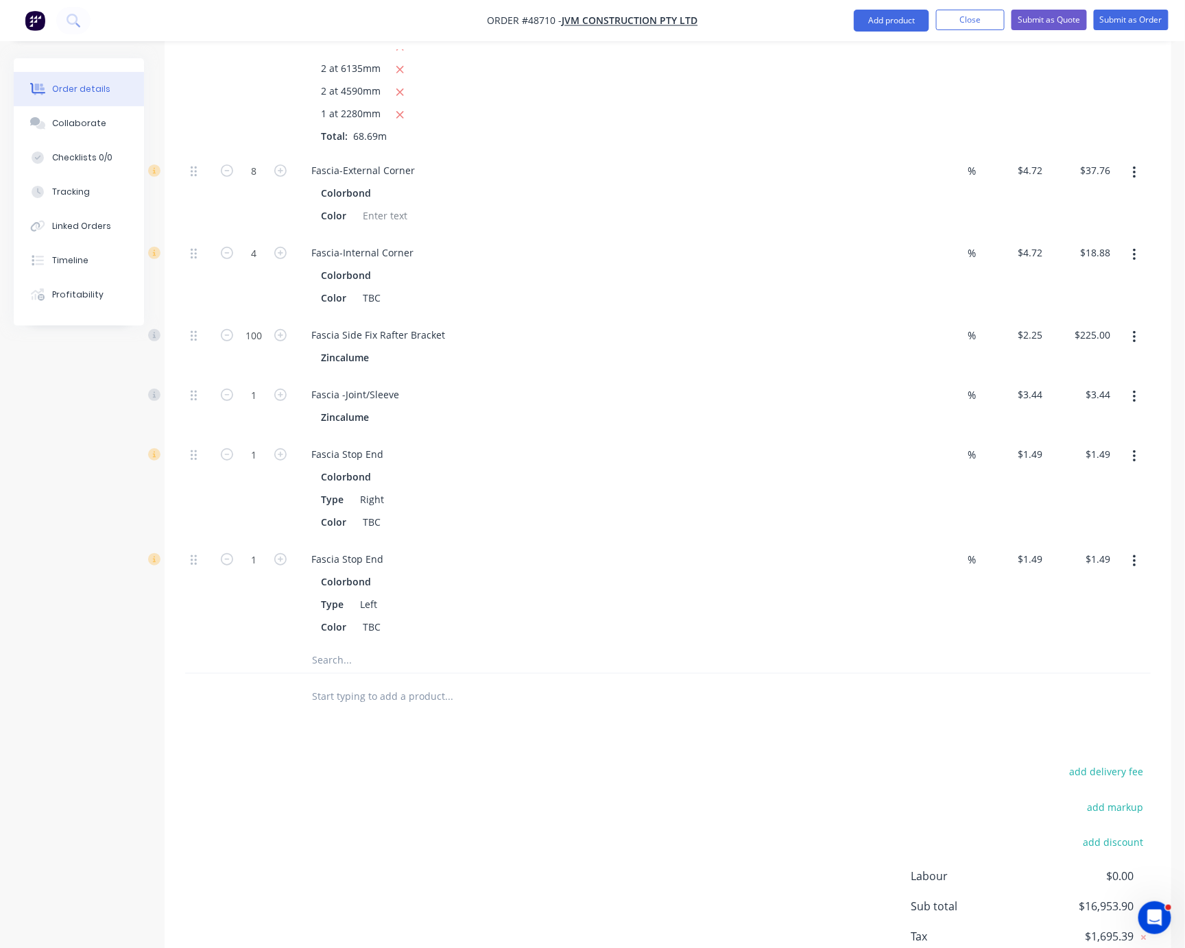
click at [246, 344] on div "100" at bounding box center [254, 334] width 36 height 21
type input "70"
type input "$157.50"
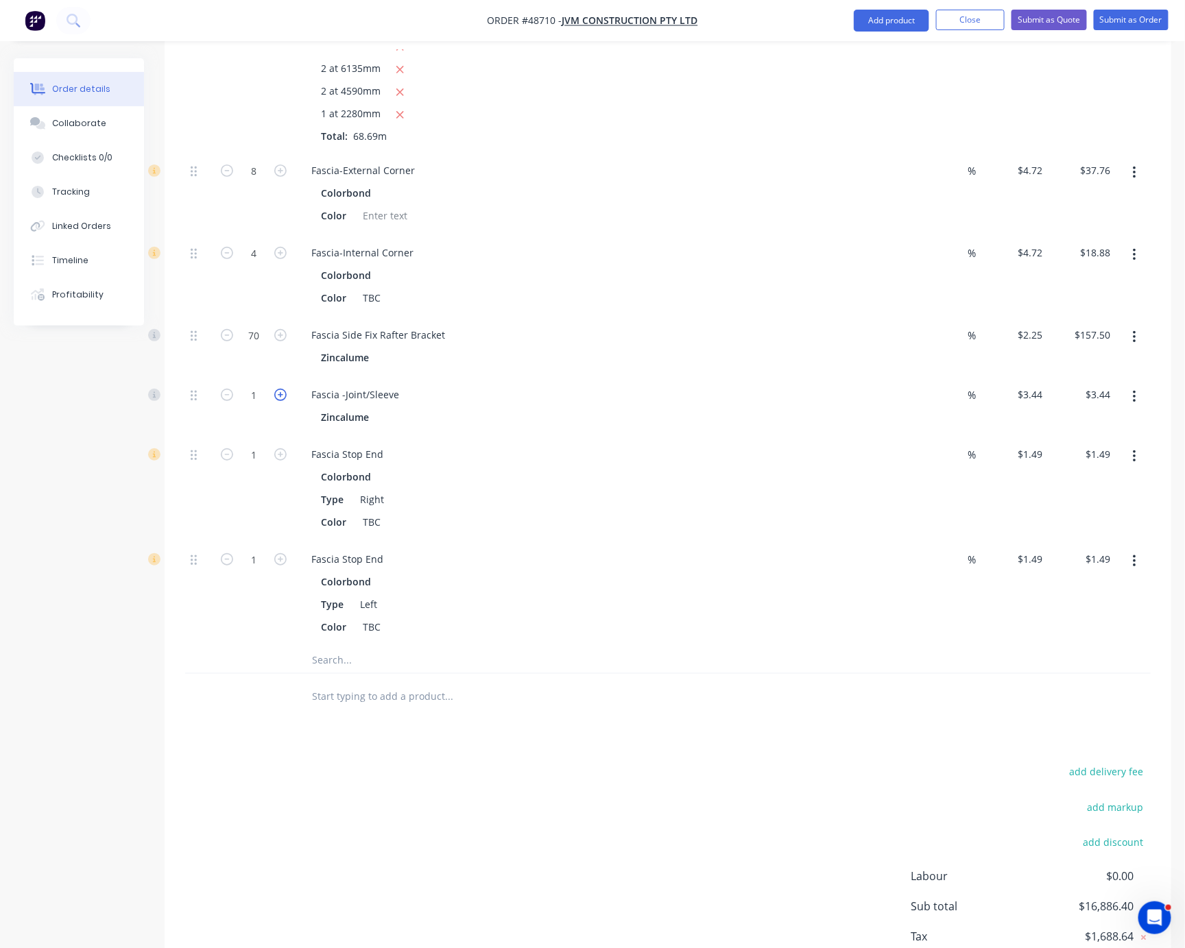
click at [285, 401] on icon "button" at bounding box center [280, 395] width 12 height 12
type input "2"
type input "$6.88"
click at [285, 401] on icon "button" at bounding box center [280, 395] width 12 height 12
type input "3"
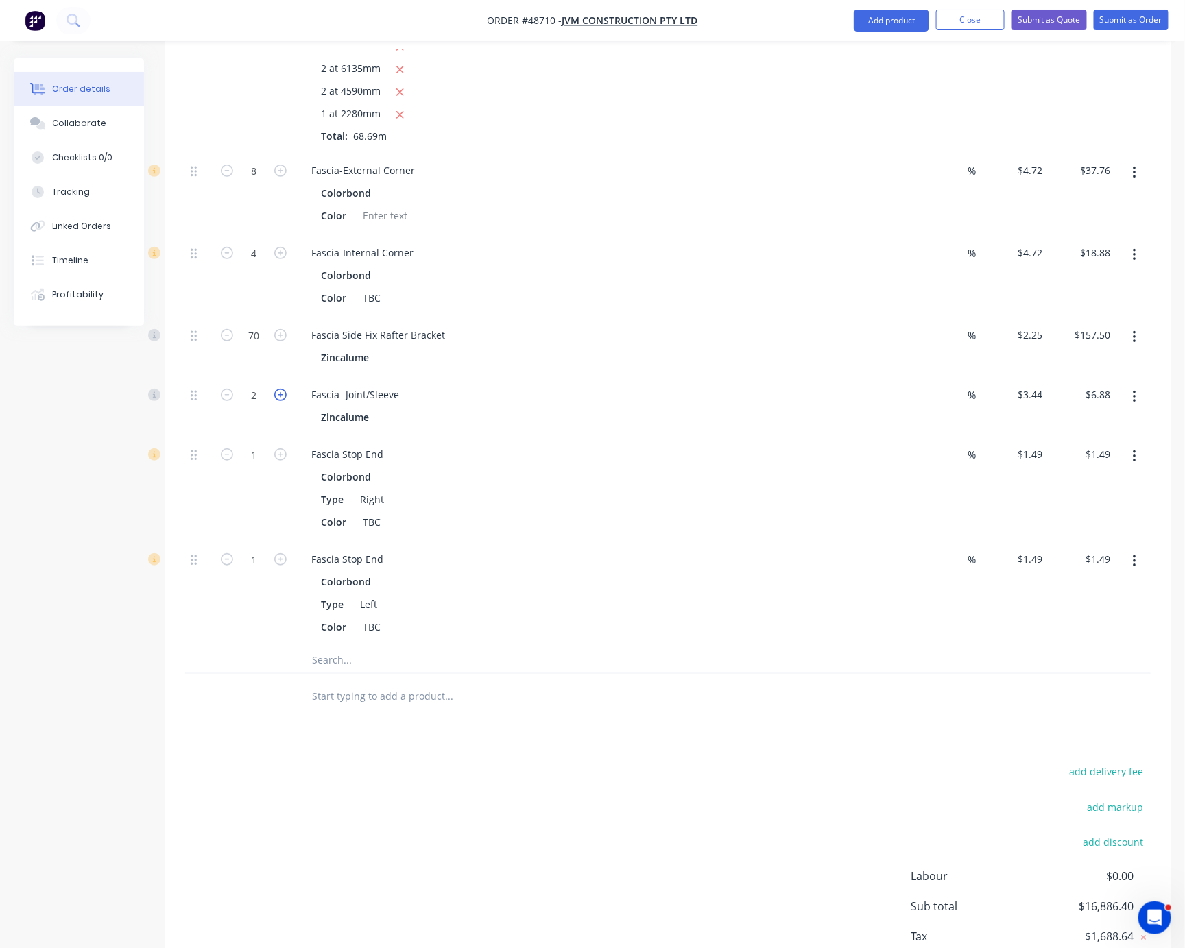
type input "$10.32"
click at [1133, 464] on icon "button" at bounding box center [1134, 456] width 3 height 15
click at [1101, 557] on div "Delete" at bounding box center [1086, 548] width 106 height 20
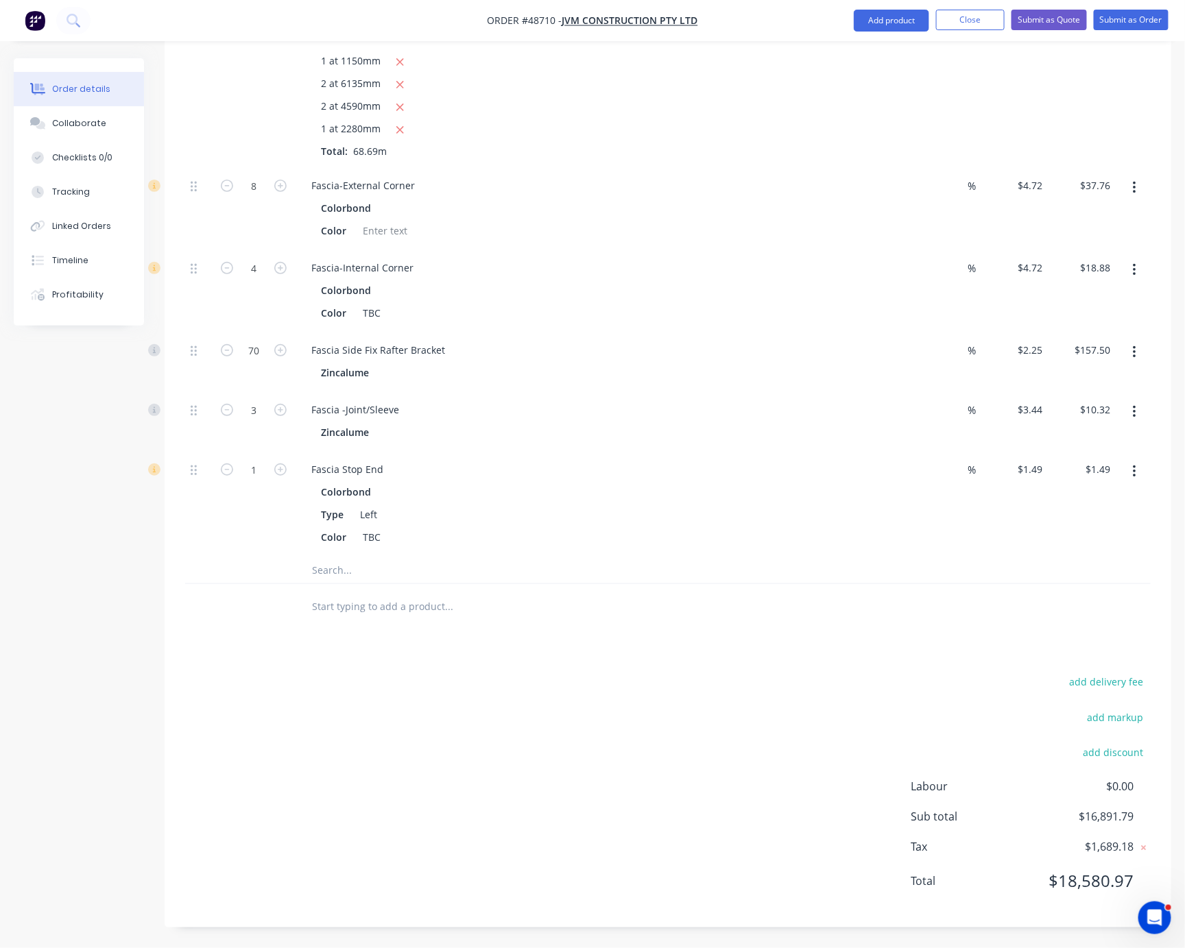
click at [1128, 484] on button "button" at bounding box center [1134, 471] width 32 height 25
click at [1088, 573] on div "Delete" at bounding box center [1086, 563] width 106 height 20
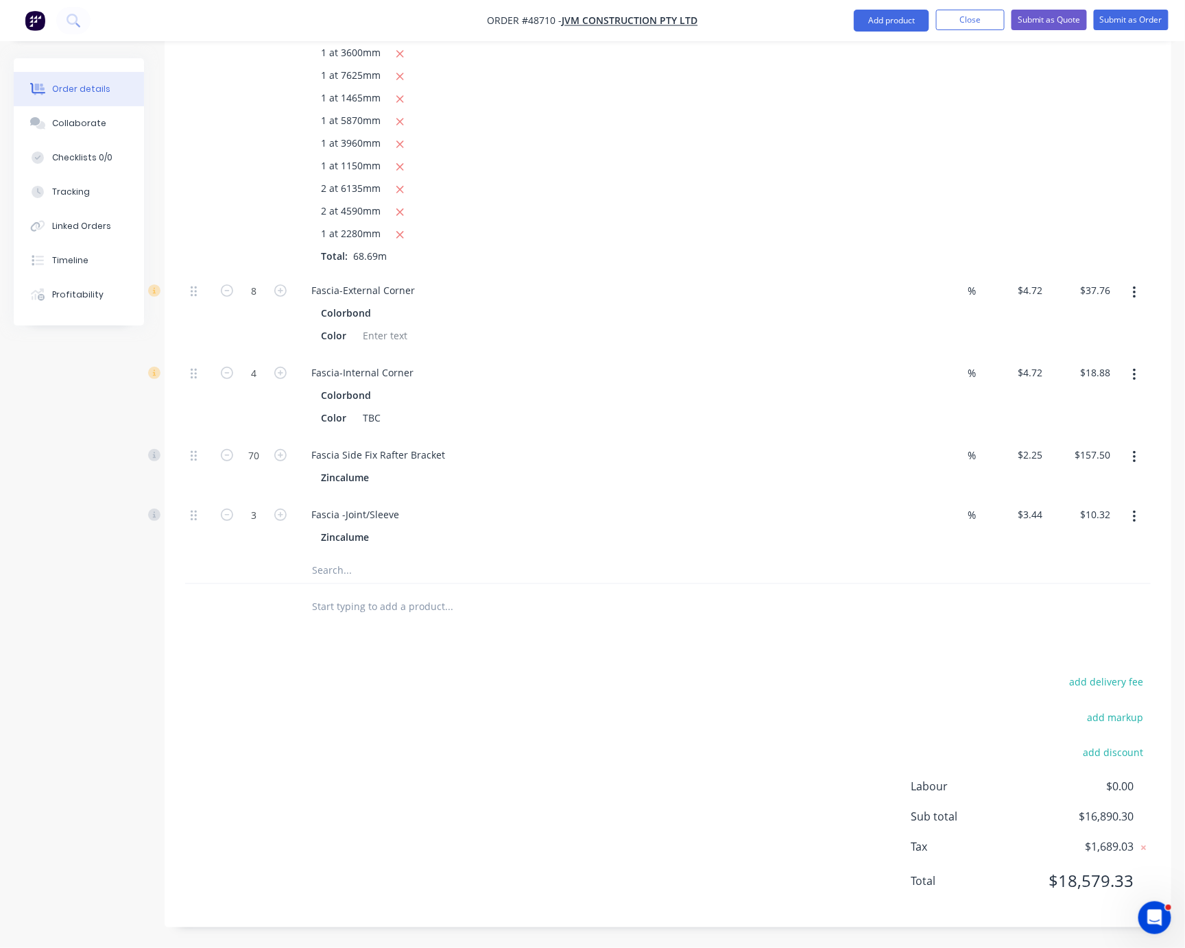
click at [508, 782] on div "add delivery fee add markup add discount Labour $0.00 Sub total $16,890.30 Tax …" at bounding box center [667, 790] width 965 height 235
click at [474, 716] on div "add delivery fee add markup add discount Labour $0.00 Sub total $16,890.30 Tax …" at bounding box center [667, 790] width 965 height 235
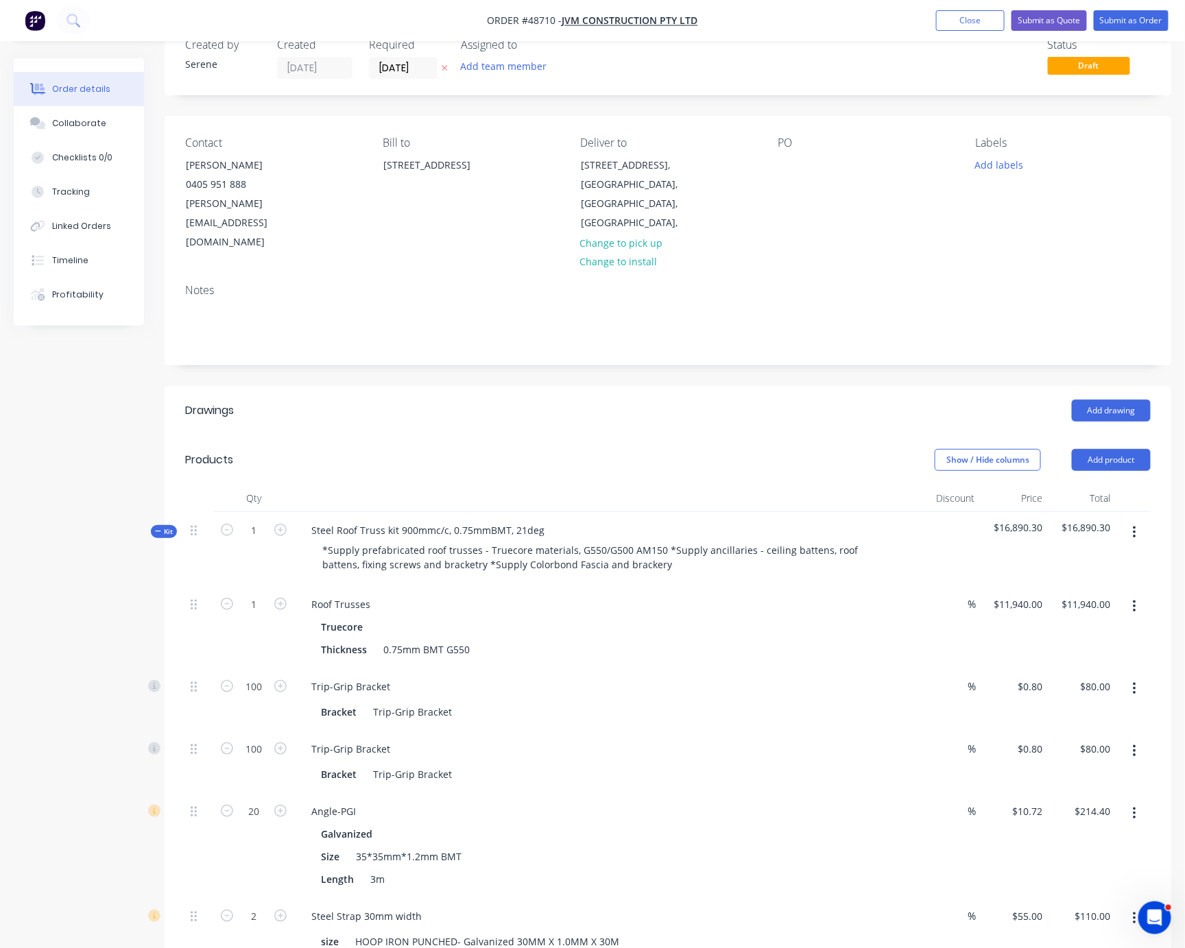
scroll to position [0, 0]
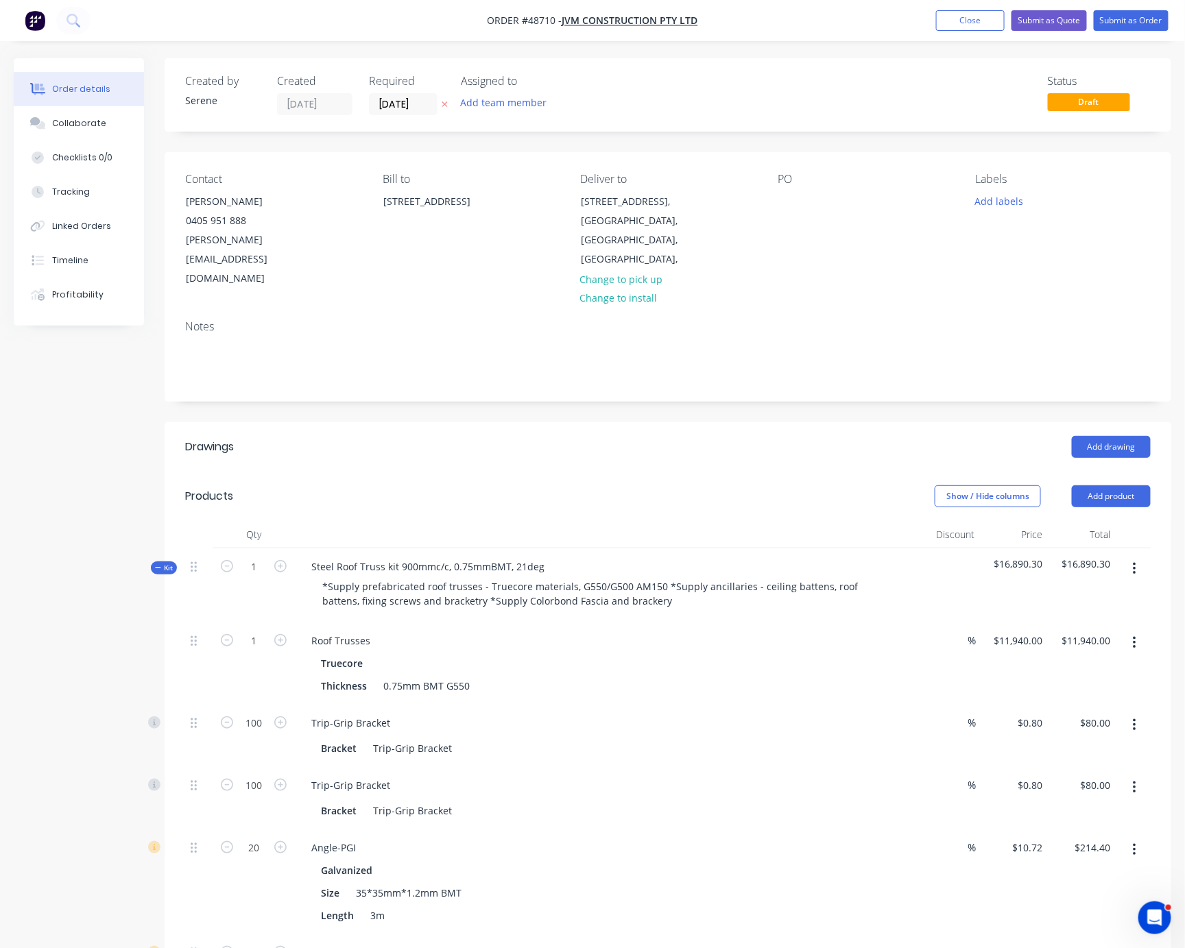
click at [170, 568] on span "Kit" at bounding box center [164, 568] width 18 height 10
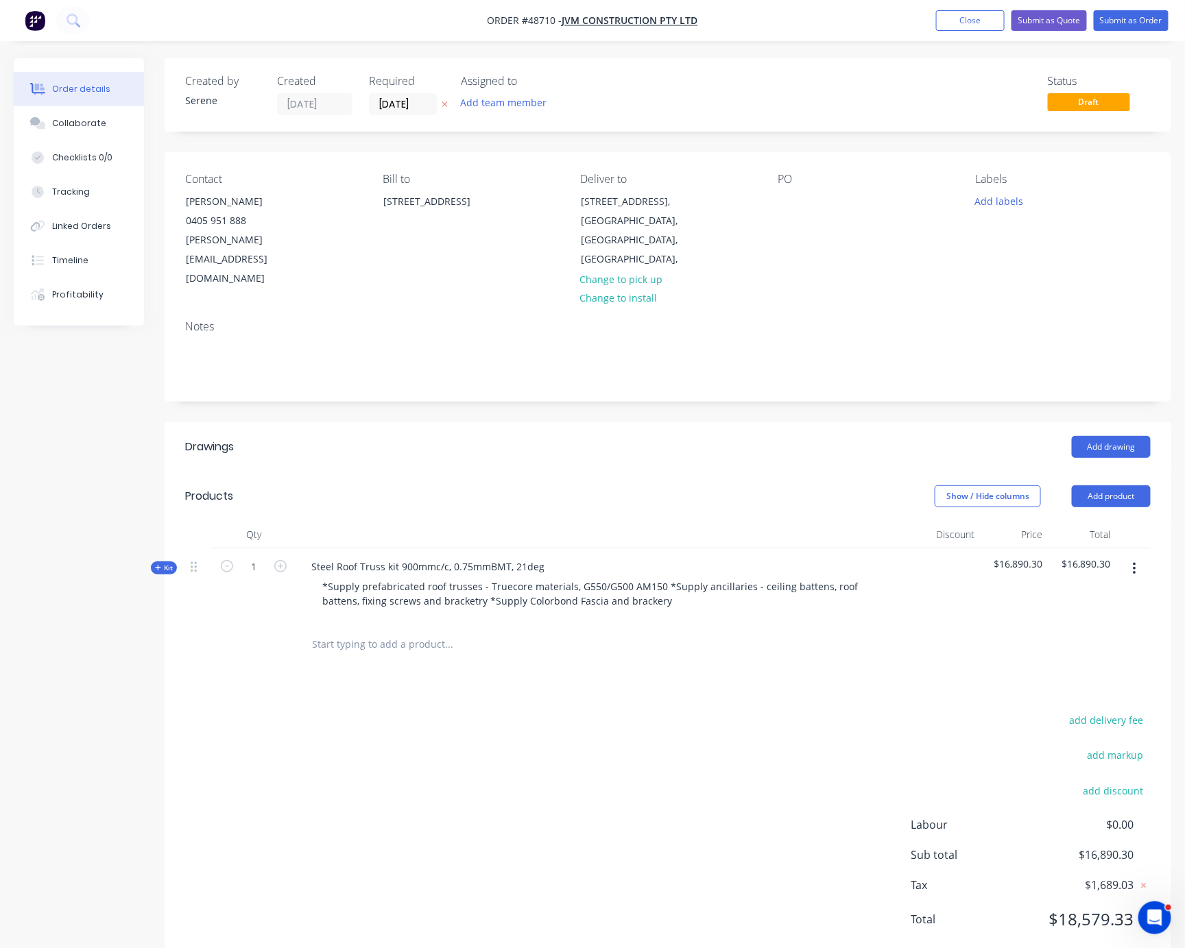
drag, startPoint x: 588, startPoint y: 501, endPoint x: 660, endPoint y: 505, distance: 72.1
click at [555, 575] on div "Steel Roof Truss kit 900mmc/c, 0.75mmBMT, 21deg" at bounding box center [427, 567] width 255 height 20
click at [600, 741] on div "add delivery fee add markup add discount Labour $0.00 Sub total $16,890.30 Tax …" at bounding box center [667, 828] width 965 height 235
click at [1103, 496] on button "Add product" at bounding box center [1111, 496] width 79 height 22
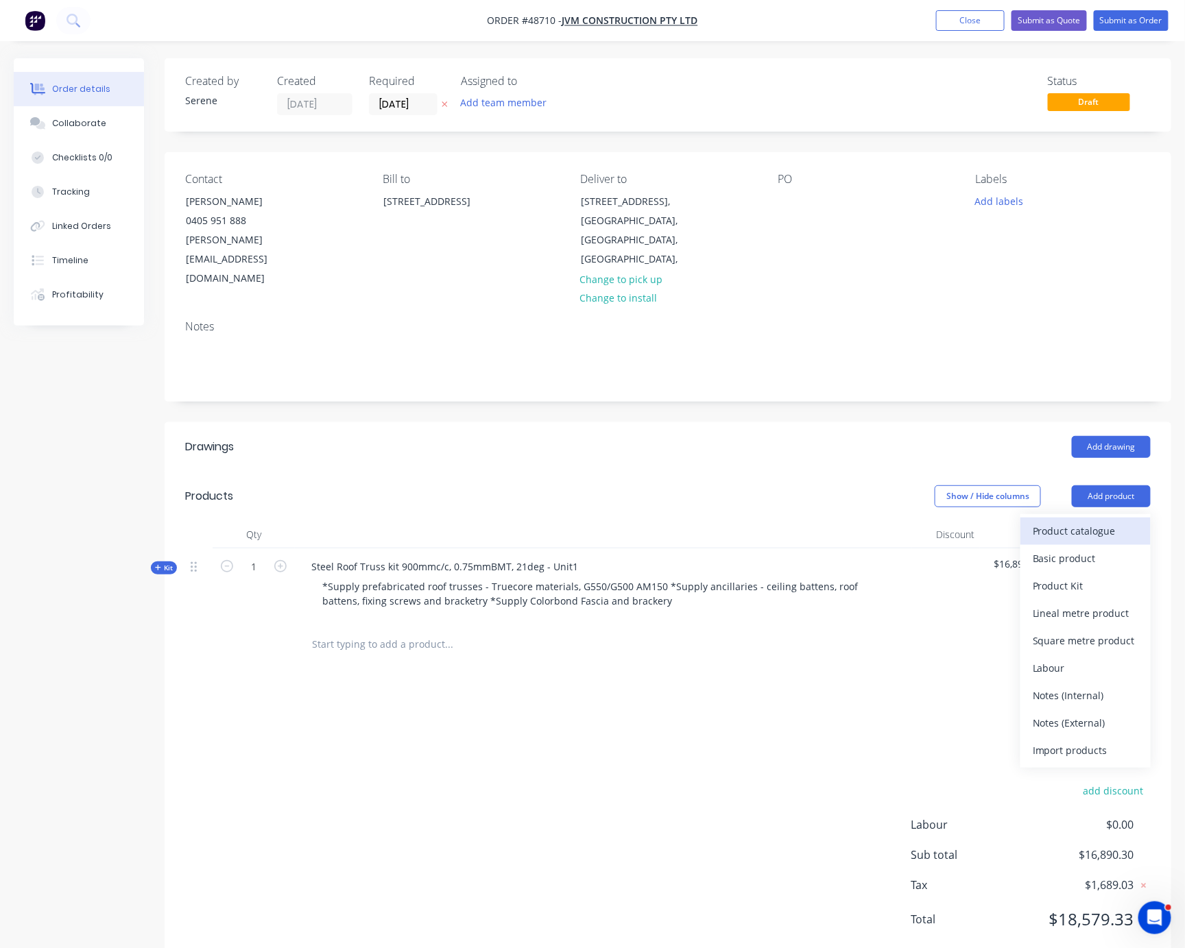
click at [1089, 529] on div "Product catalogue" at bounding box center [1086, 531] width 106 height 20
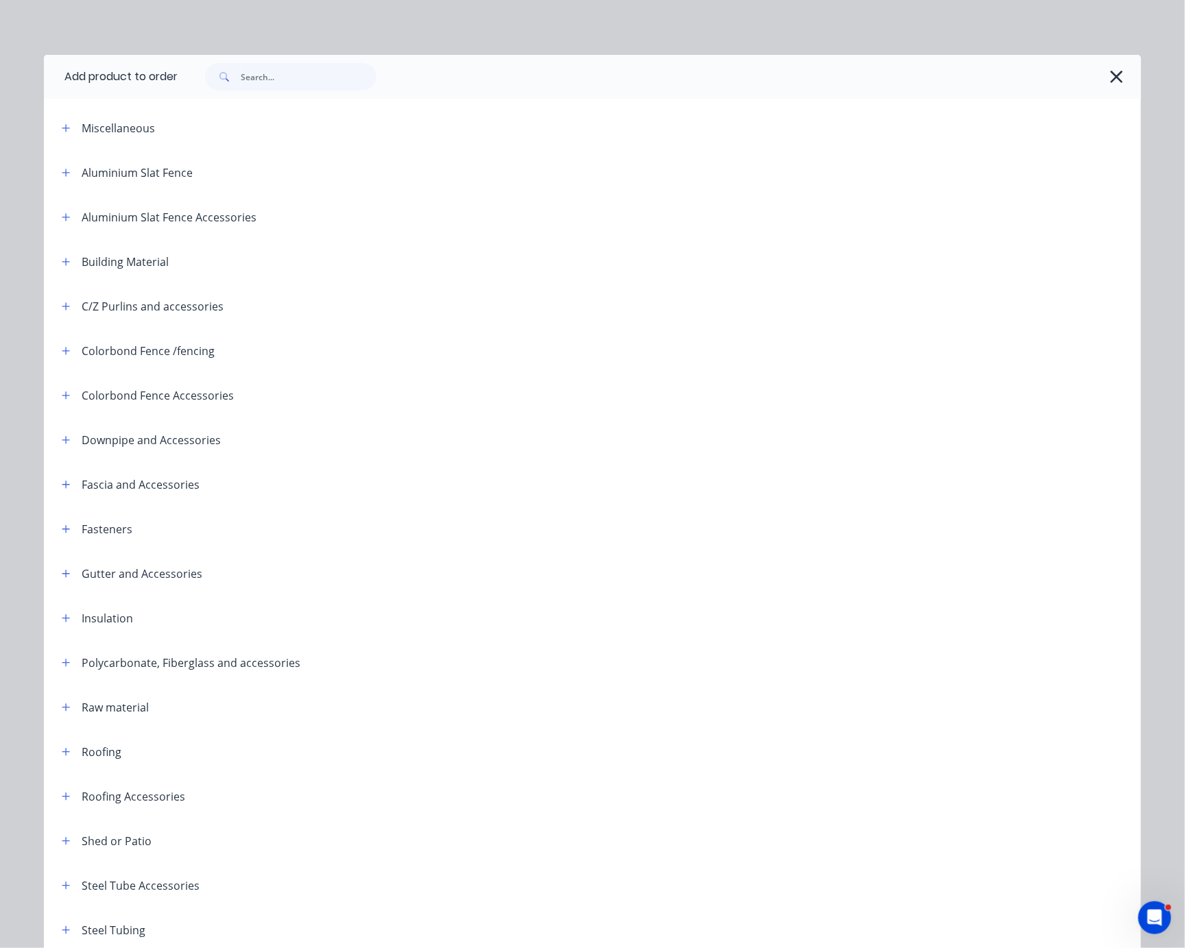
scroll to position [174, 0]
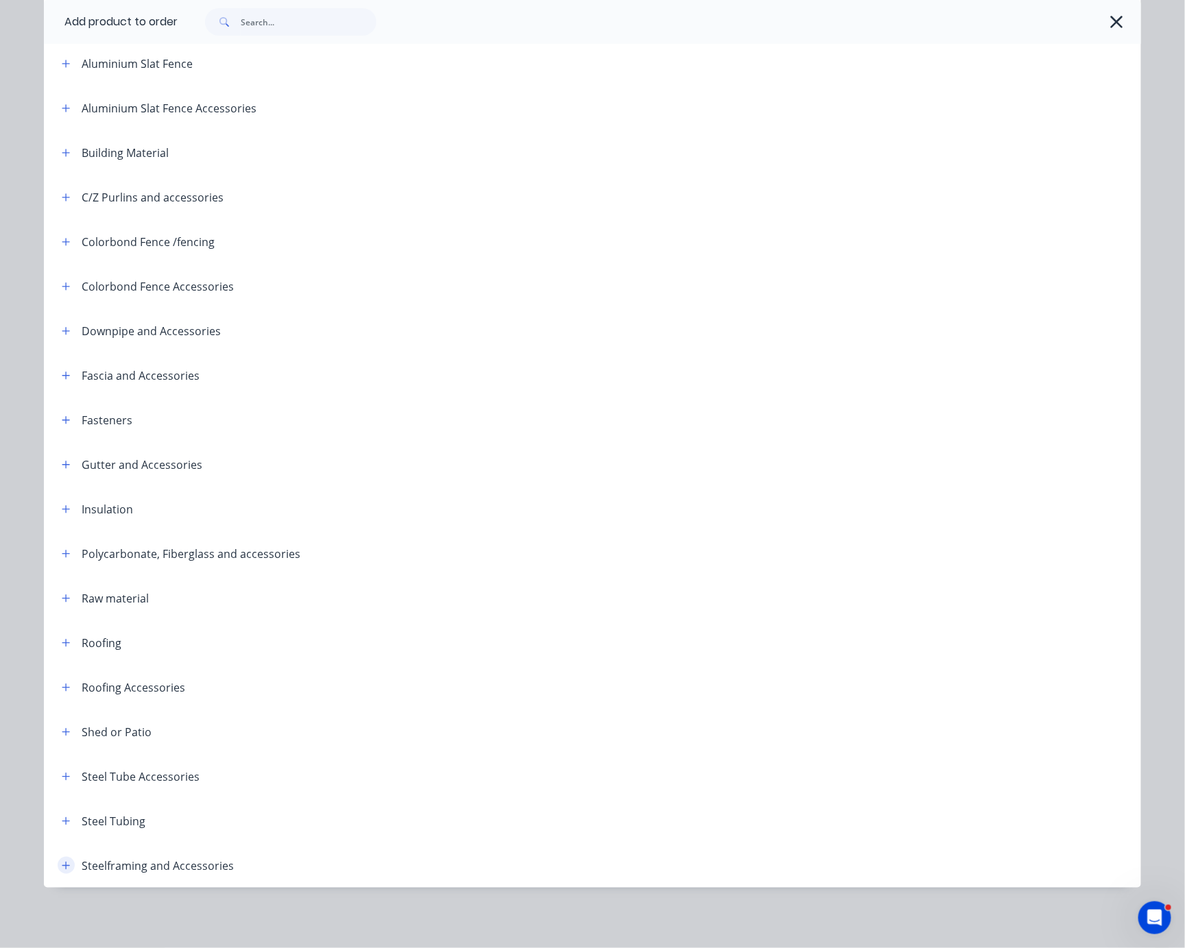
click at [62, 861] on icon "button" at bounding box center [66, 866] width 8 height 10
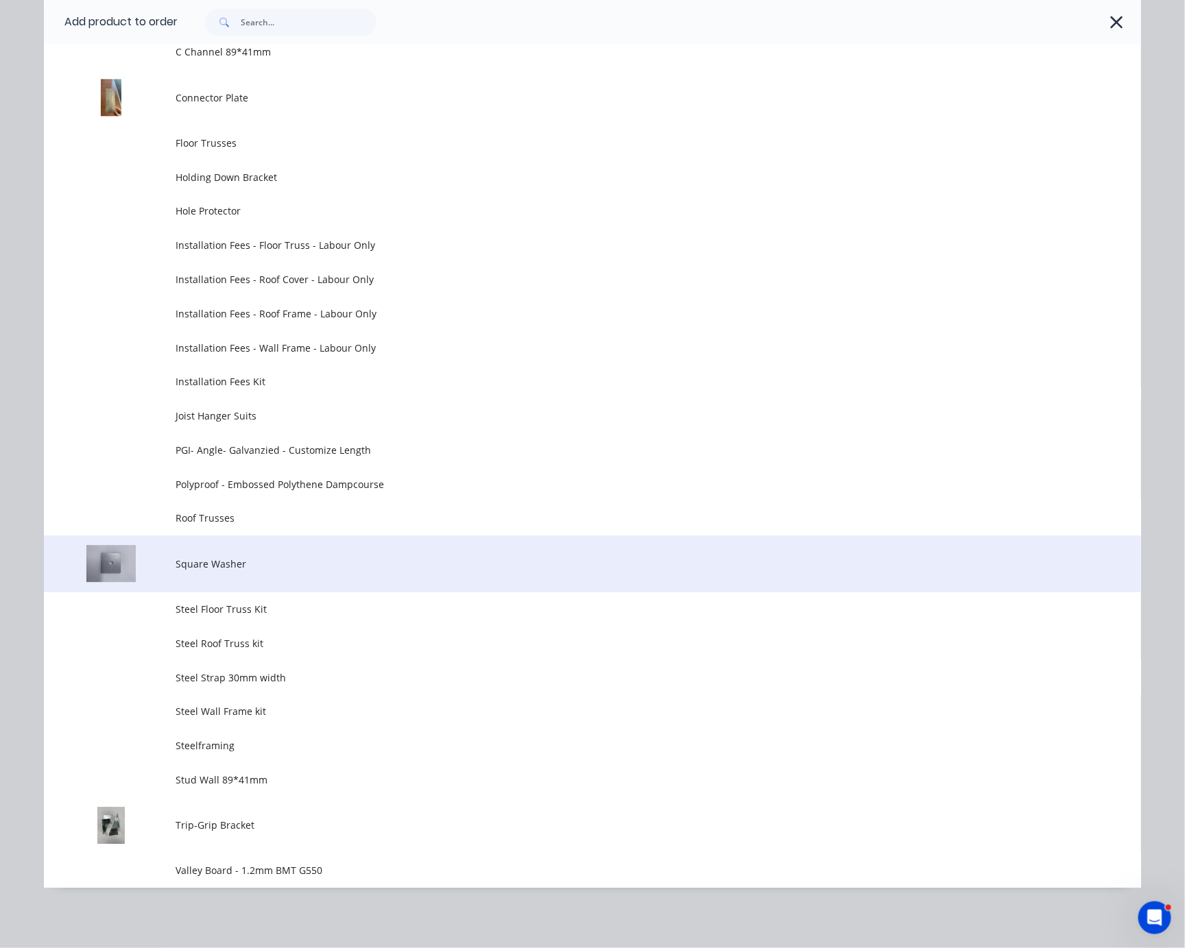
scroll to position [1255, 0]
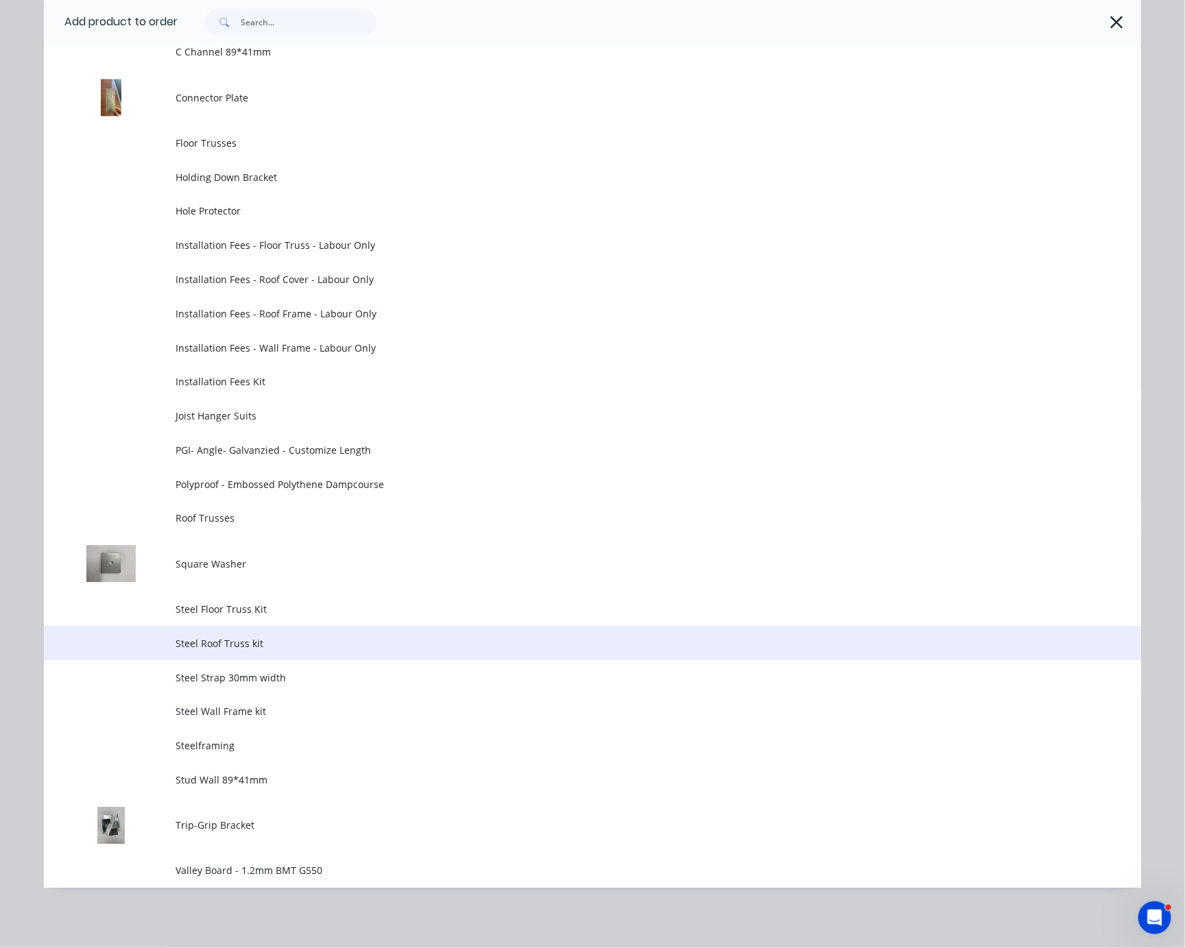
click at [276, 636] on span "Steel Roof Truss kit" at bounding box center [562, 643] width 772 height 14
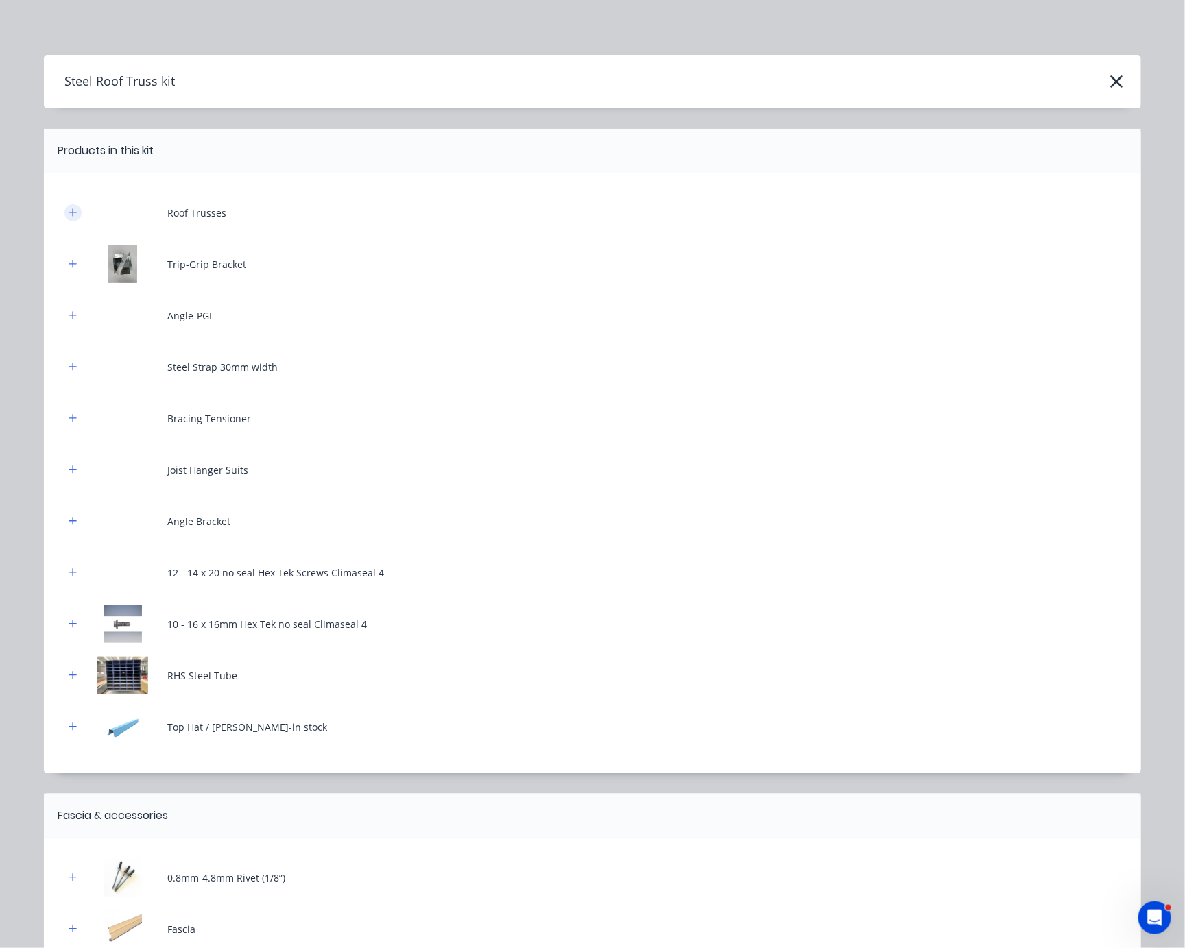
click at [69, 217] on icon "button" at bounding box center [73, 213] width 8 height 10
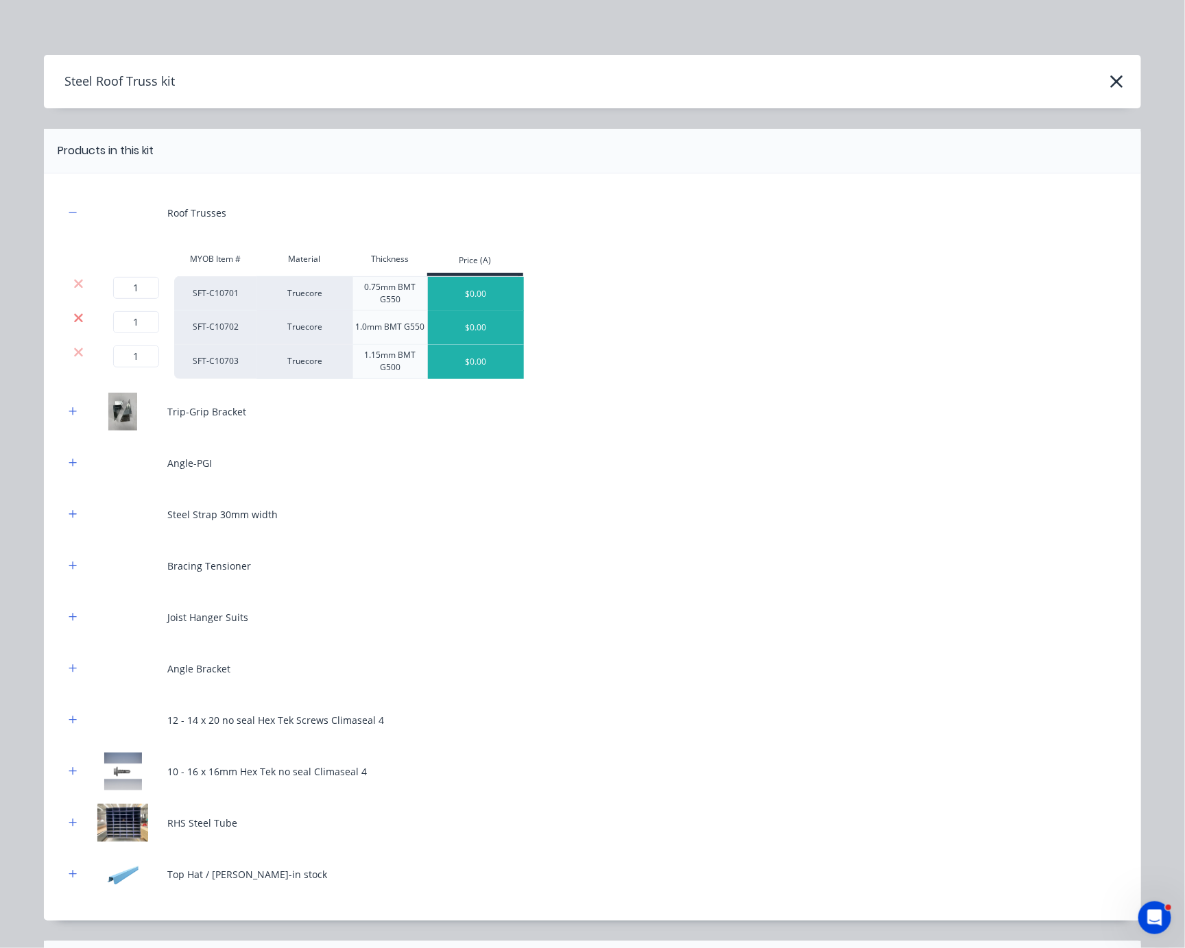
click at [75, 325] on icon at bounding box center [78, 318] width 10 height 14
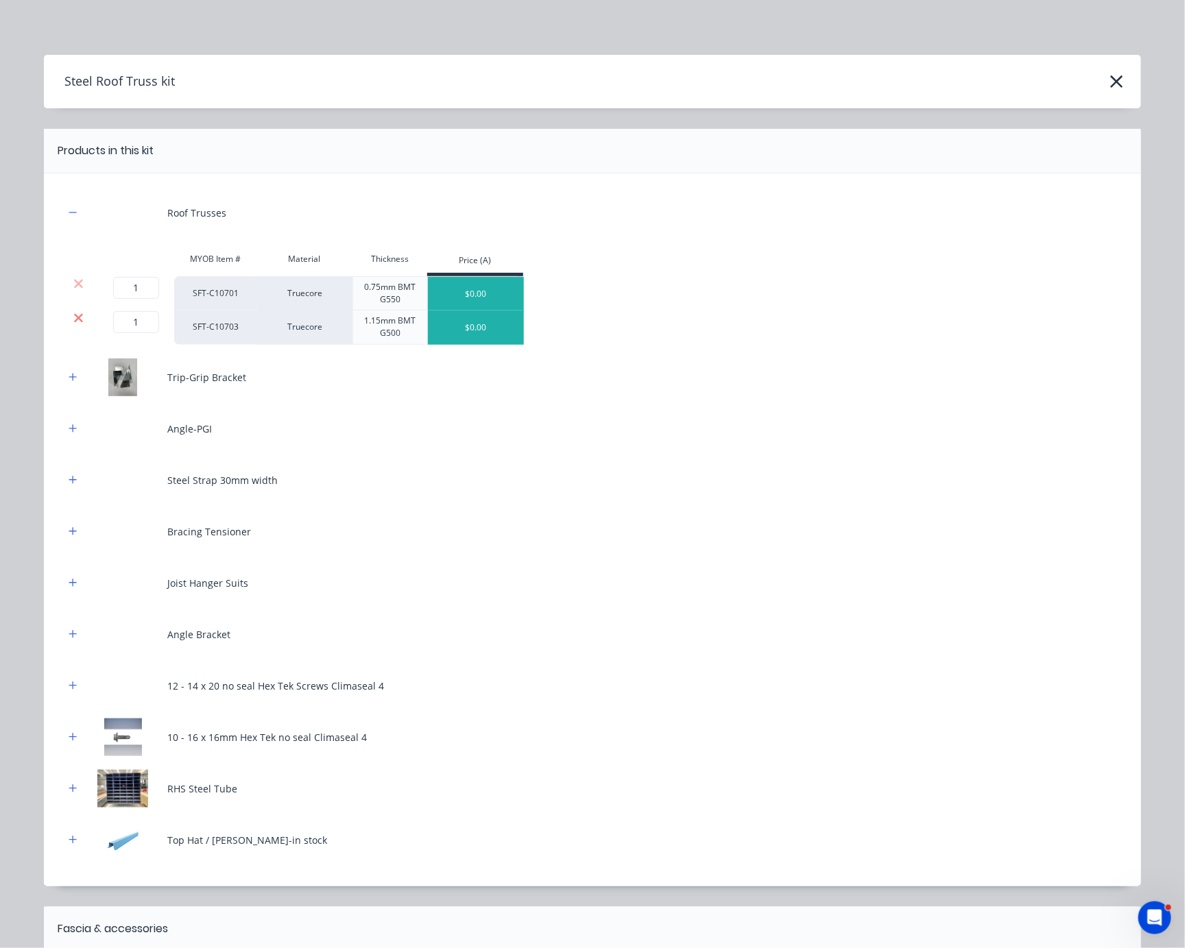
click at [73, 323] on icon at bounding box center [78, 318] width 10 height 14
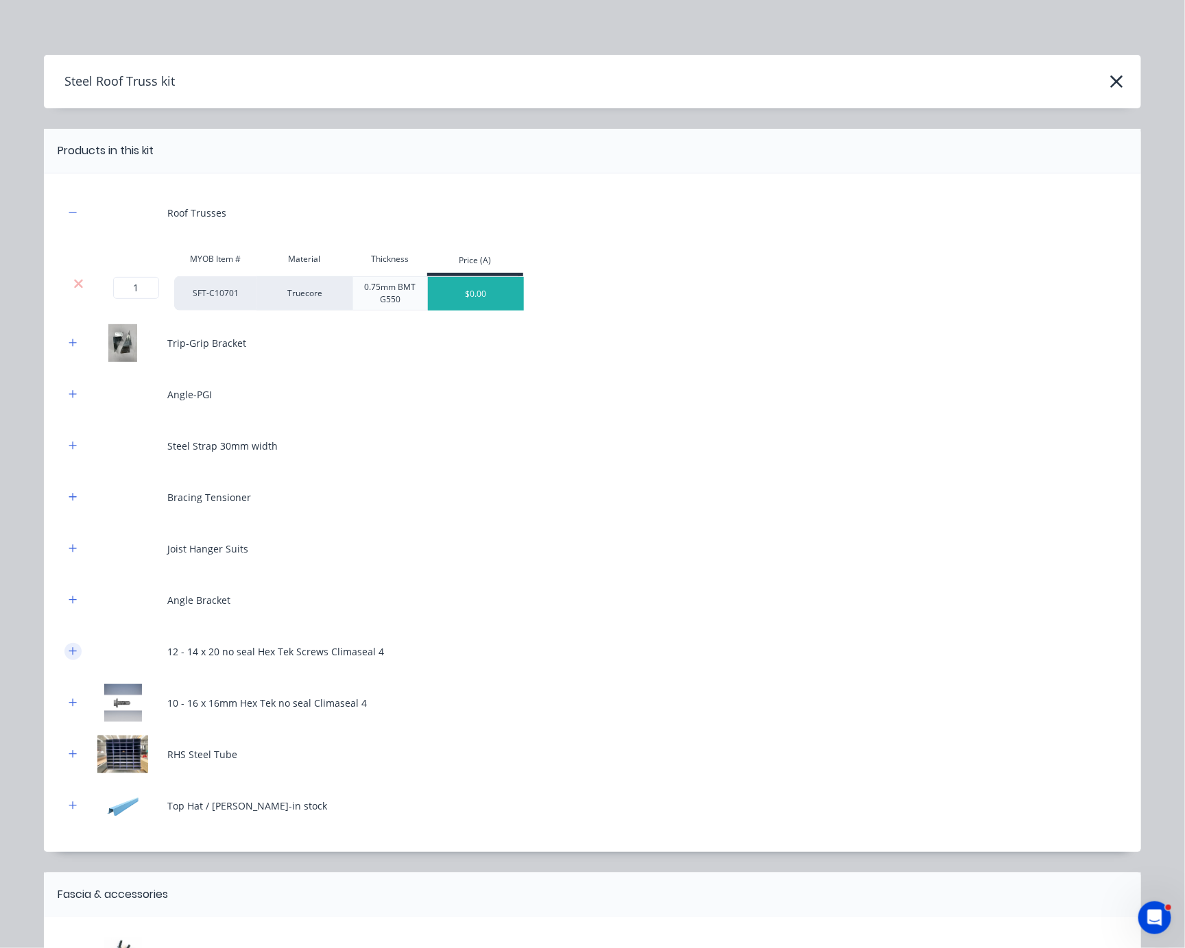
click at [67, 654] on button "button" at bounding box center [72, 651] width 17 height 17
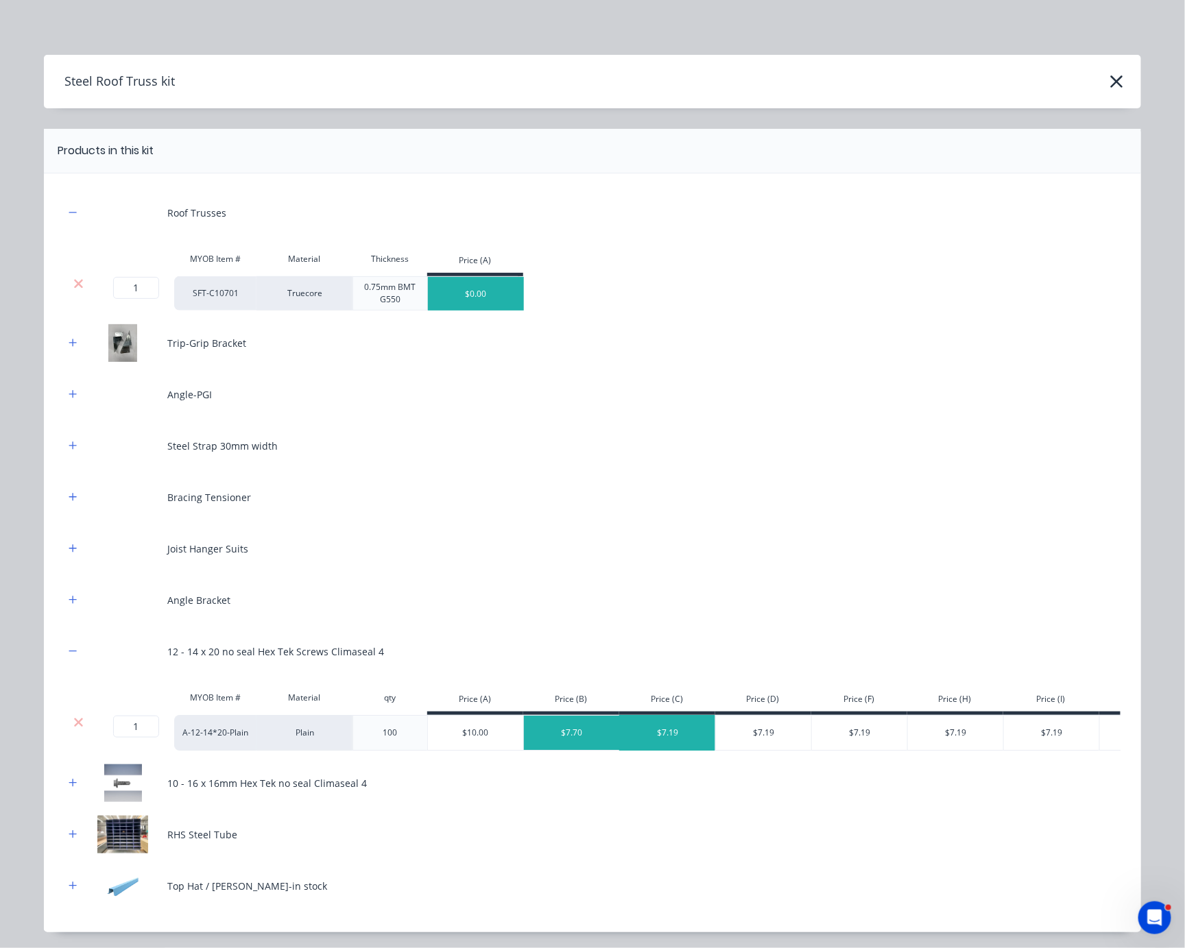
click at [681, 744] on div "$7.19" at bounding box center [668, 733] width 96 height 34
click at [69, 788] on icon "button" at bounding box center [73, 783] width 8 height 10
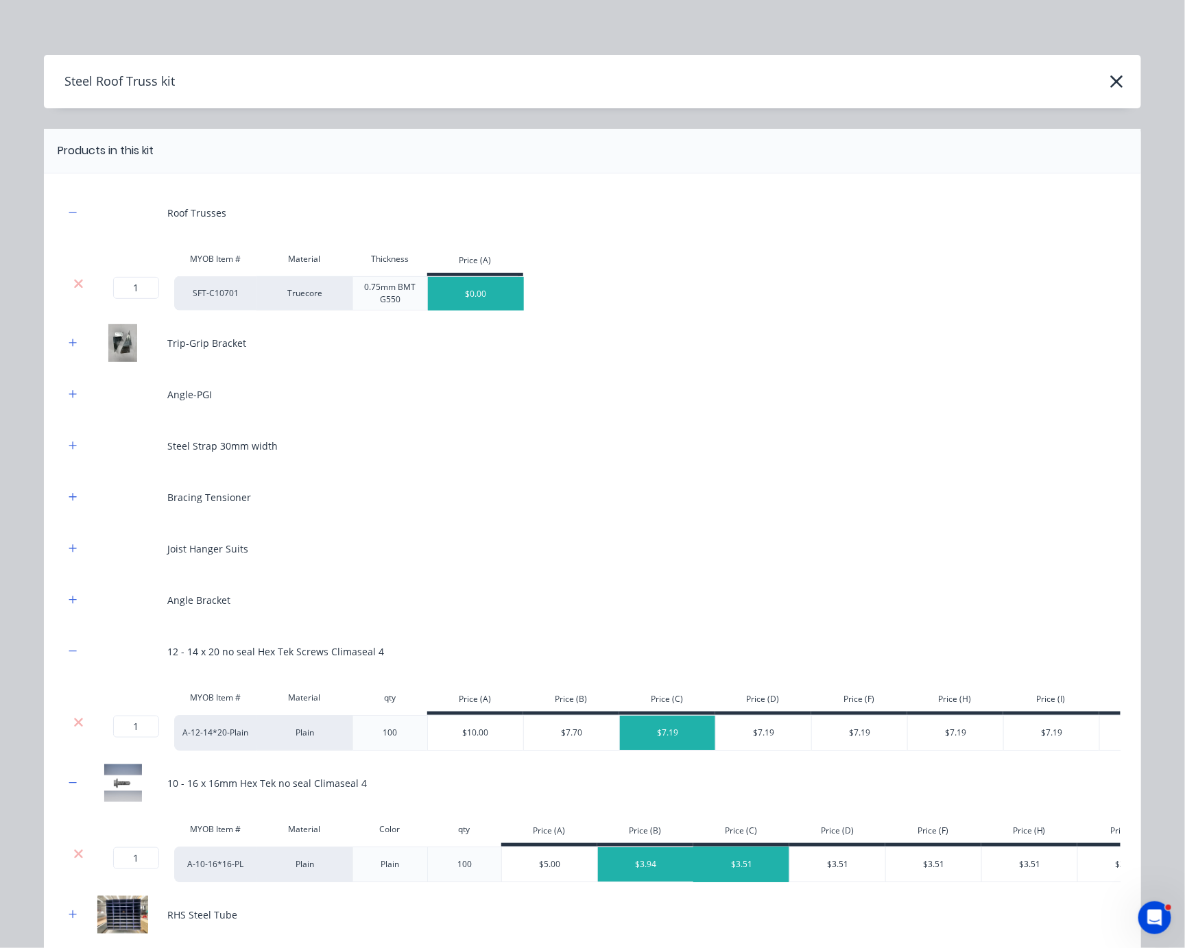
click at [731, 882] on div "$3.51" at bounding box center [742, 864] width 96 height 34
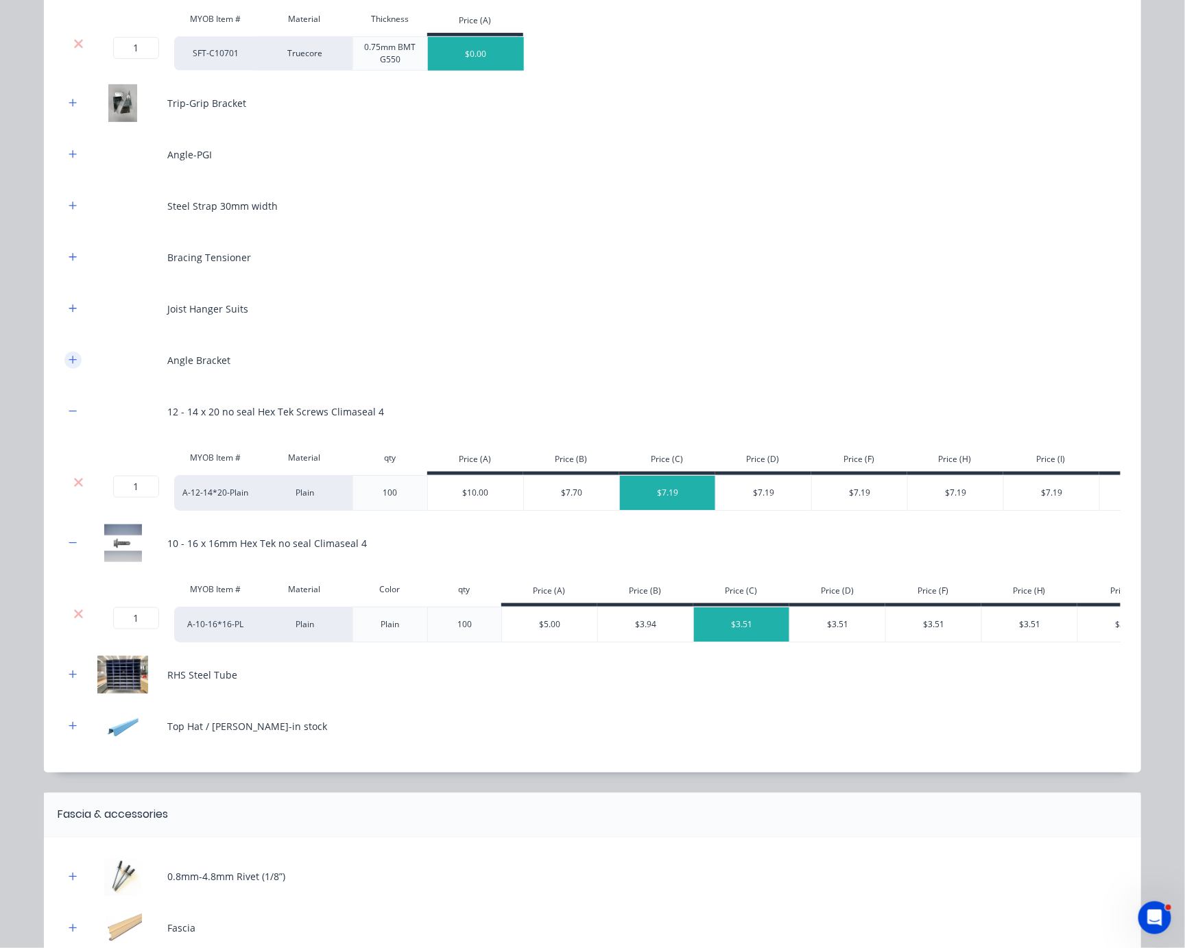
click at [69, 365] on icon "button" at bounding box center [73, 360] width 8 height 10
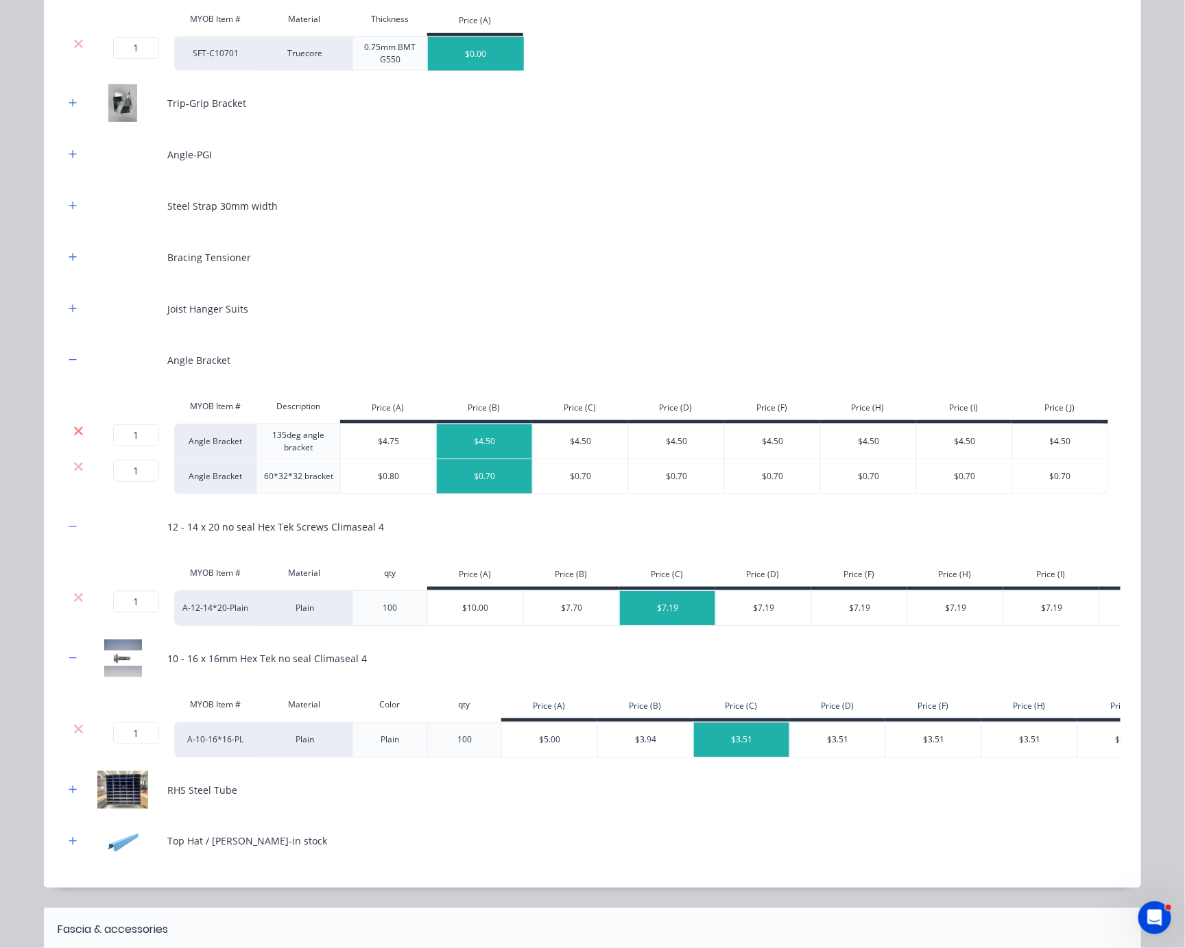
click at [74, 435] on icon at bounding box center [78, 430] width 9 height 9
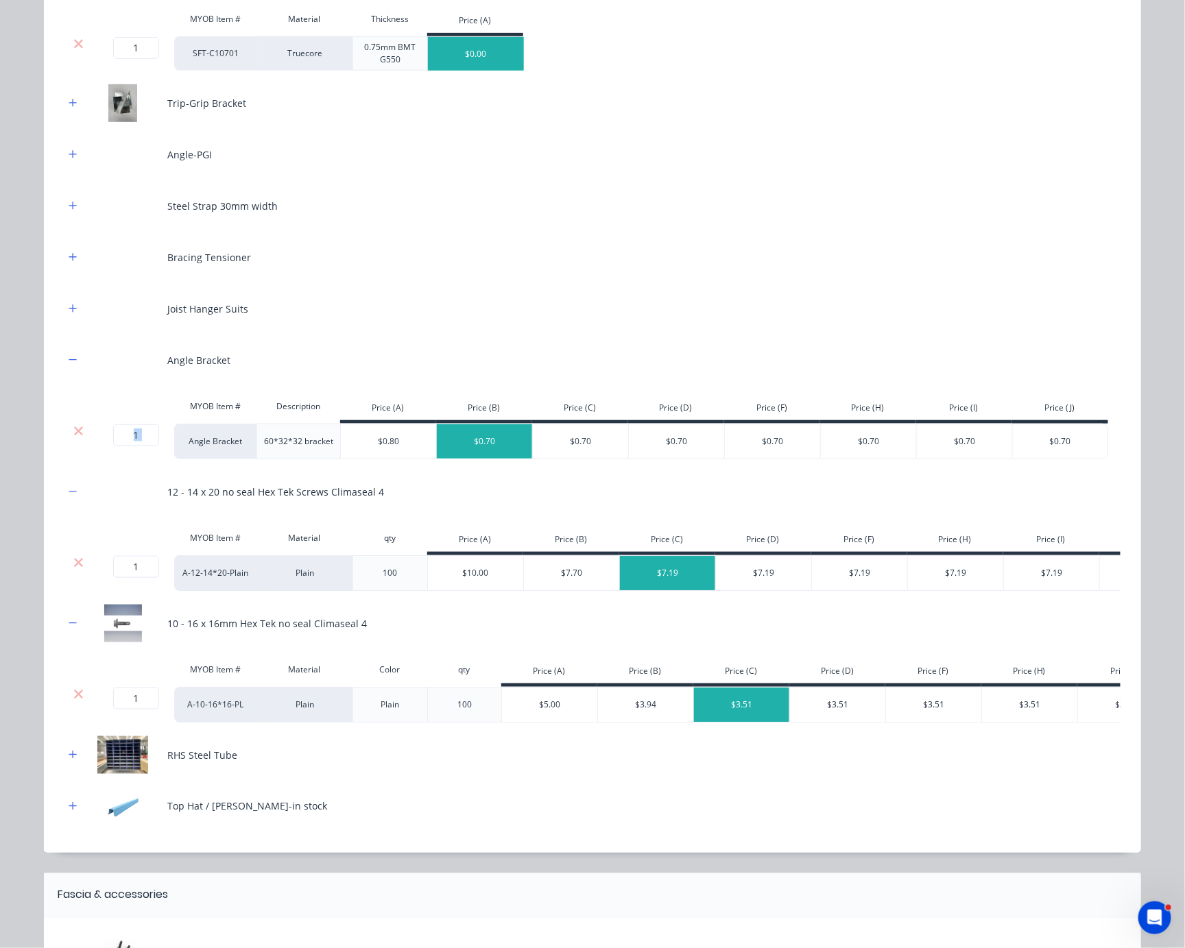
click at [74, 435] on icon at bounding box center [78, 430] width 9 height 9
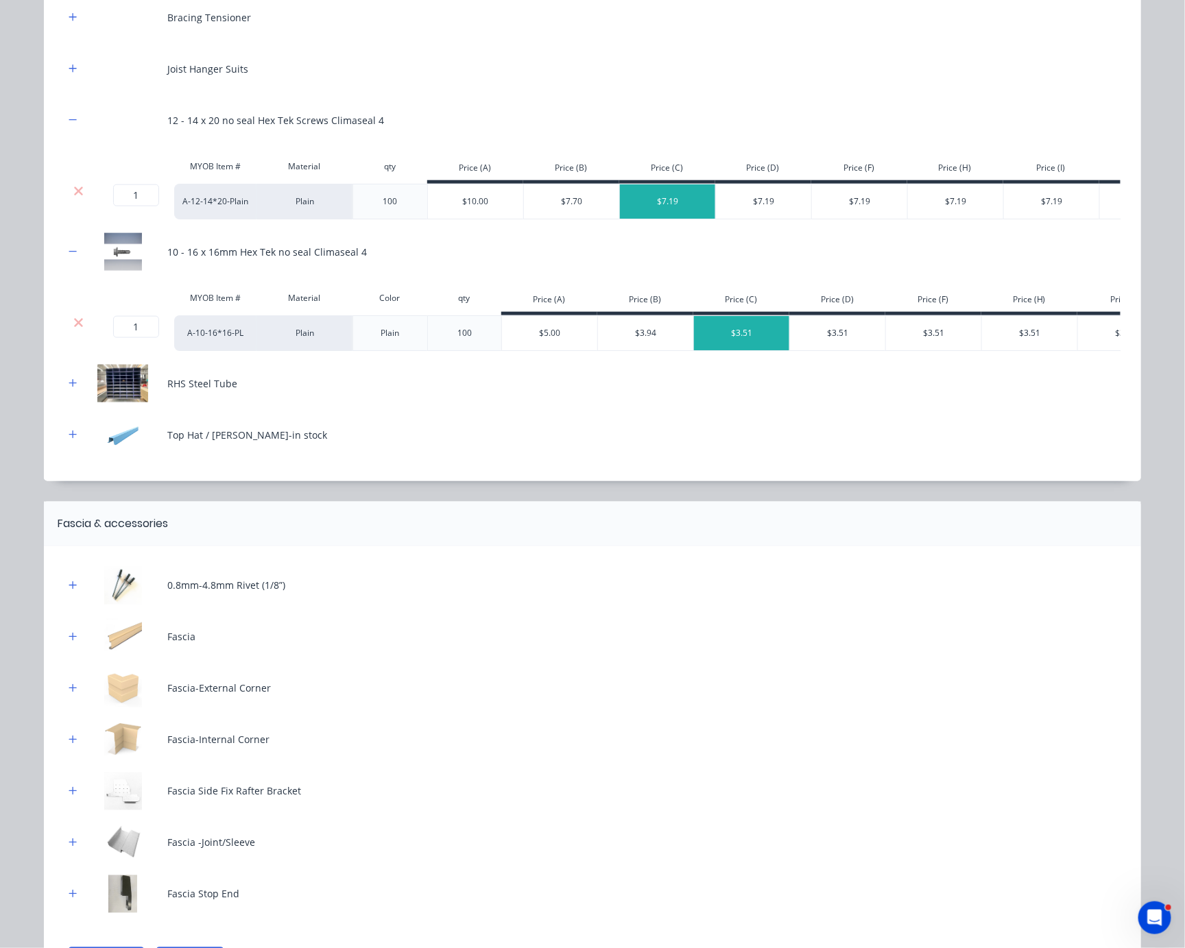
scroll to position [623, 0]
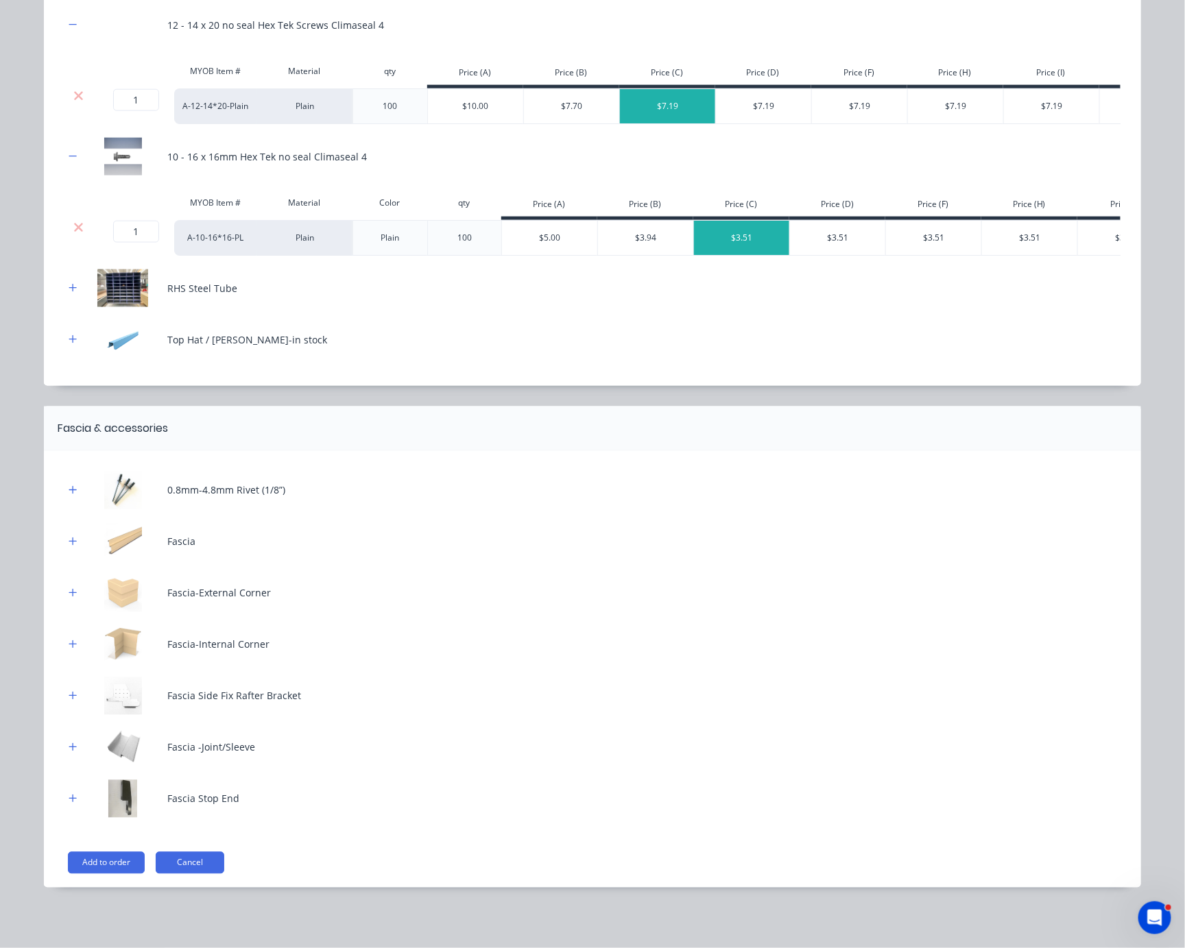
click at [309, 420] on div at bounding box center [654, 428] width 973 height 16
click at [69, 799] on icon "button" at bounding box center [73, 799] width 8 height 10
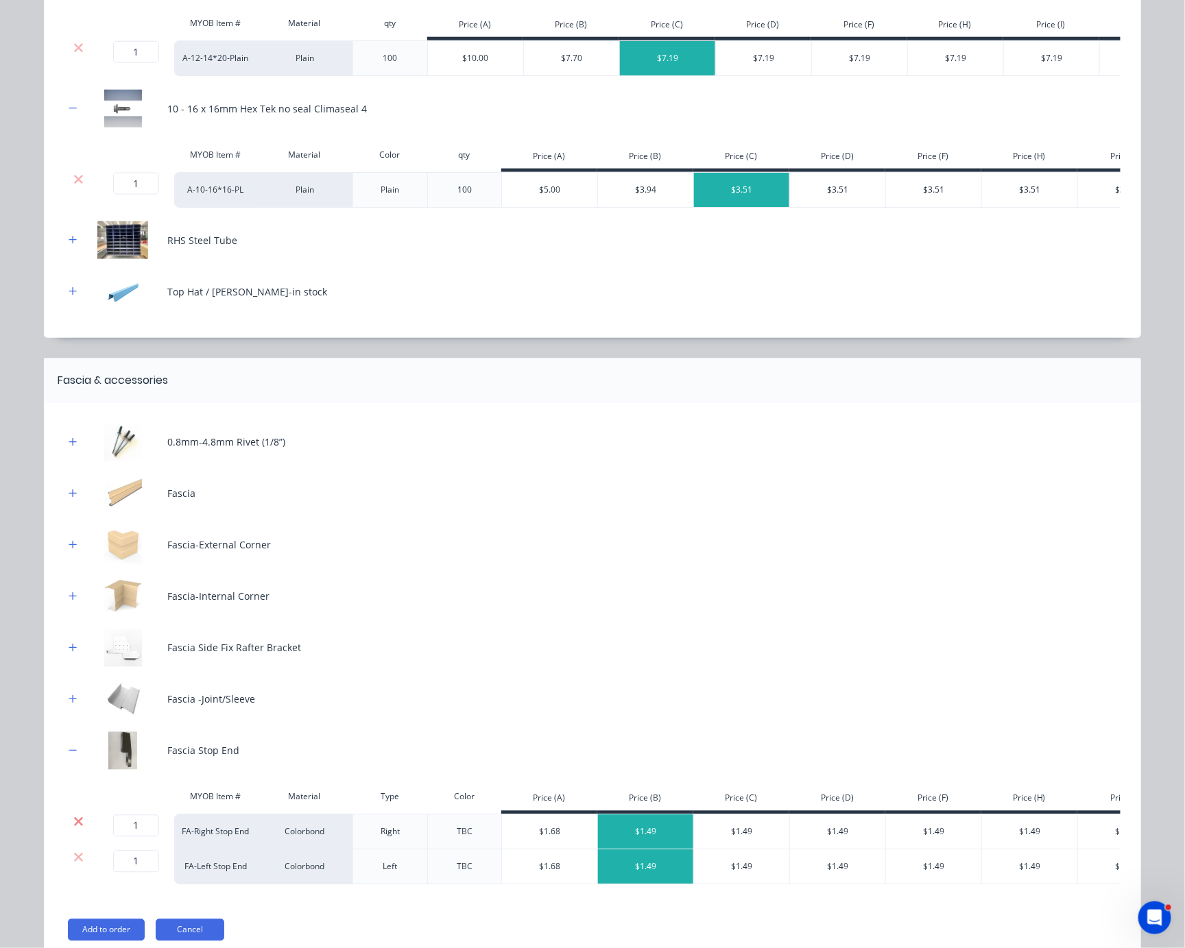
click at [74, 826] on icon at bounding box center [78, 821] width 9 height 9
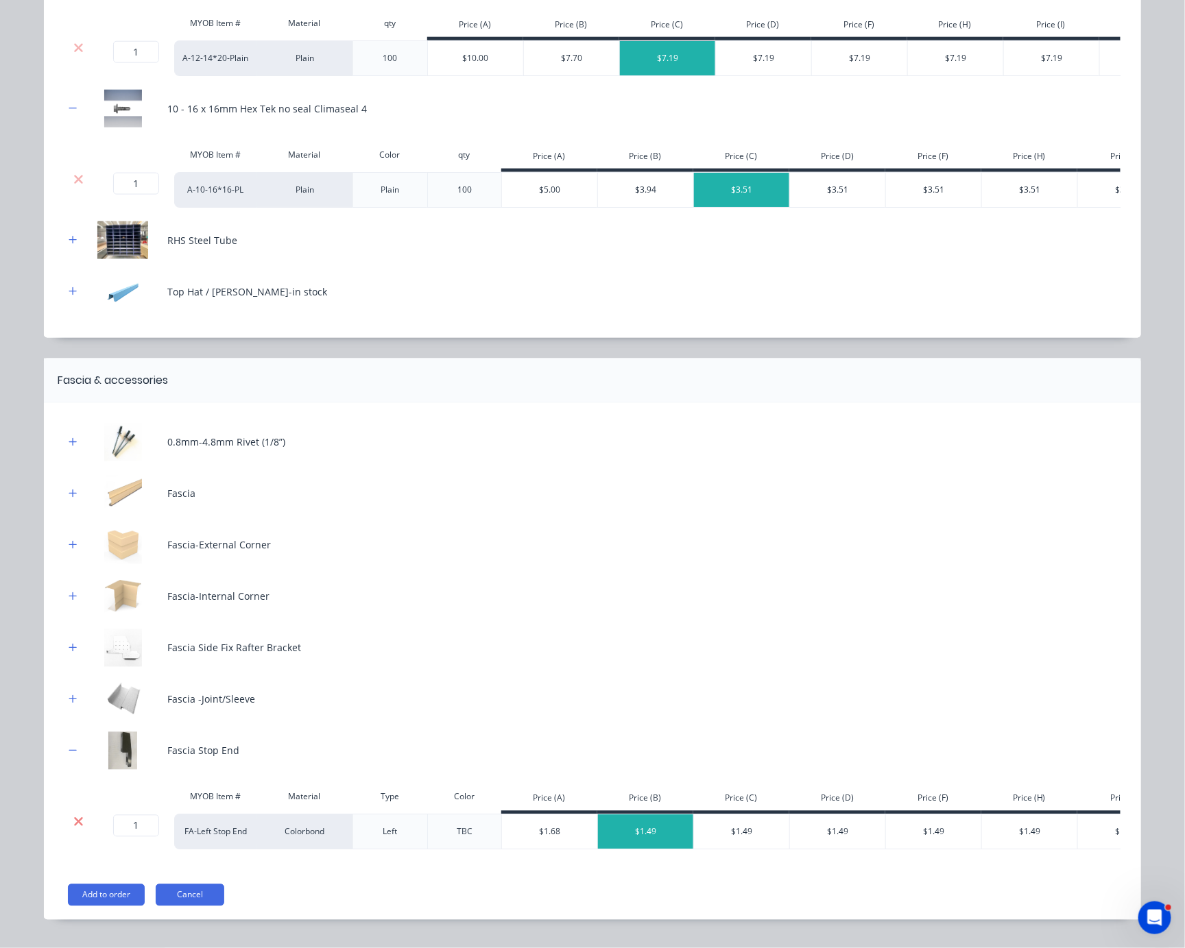
click at [74, 826] on icon at bounding box center [78, 821] width 9 height 9
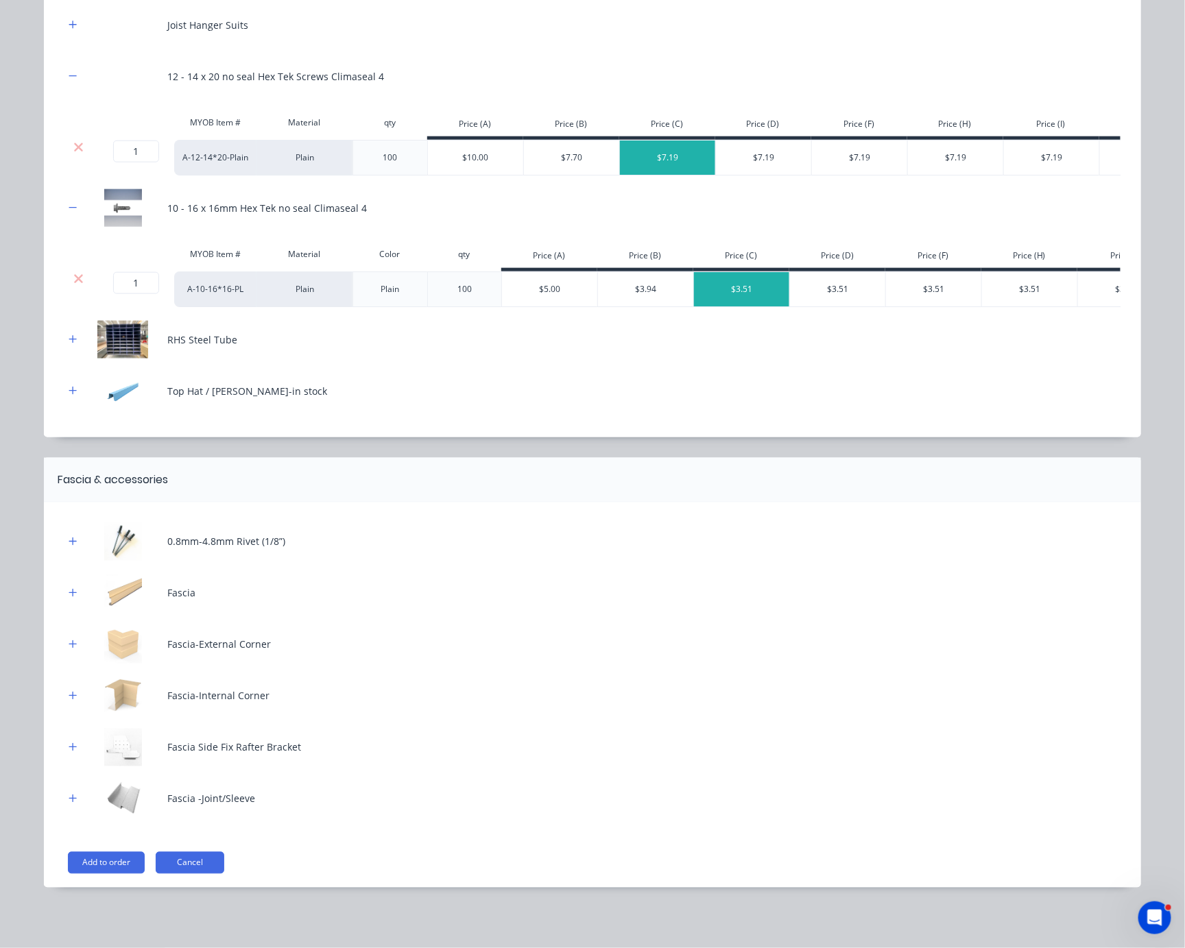
scroll to position [571, 0]
click at [69, 386] on icon "button" at bounding box center [73, 391] width 8 height 10
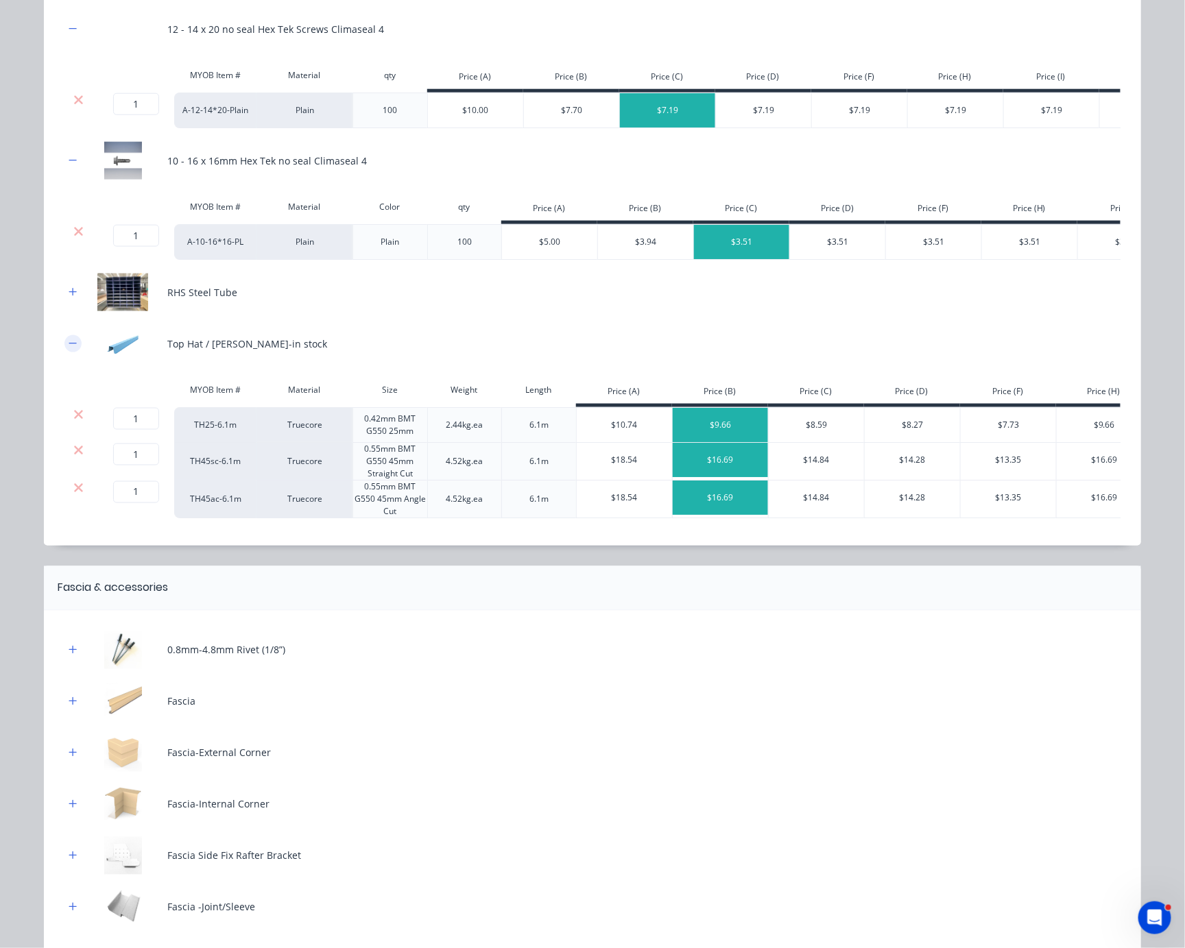
click at [69, 348] on icon "button" at bounding box center [73, 344] width 8 height 10
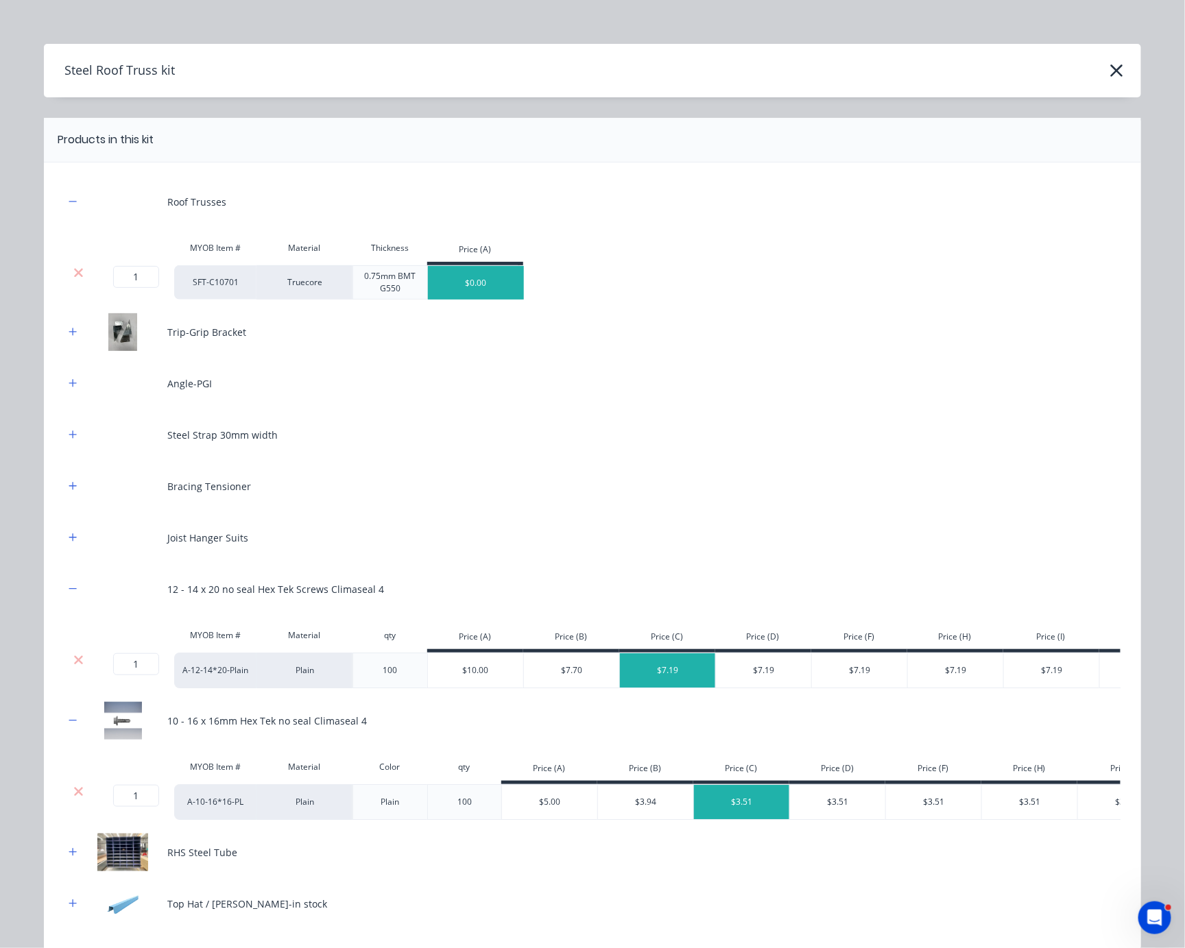
scroll to position [0, 0]
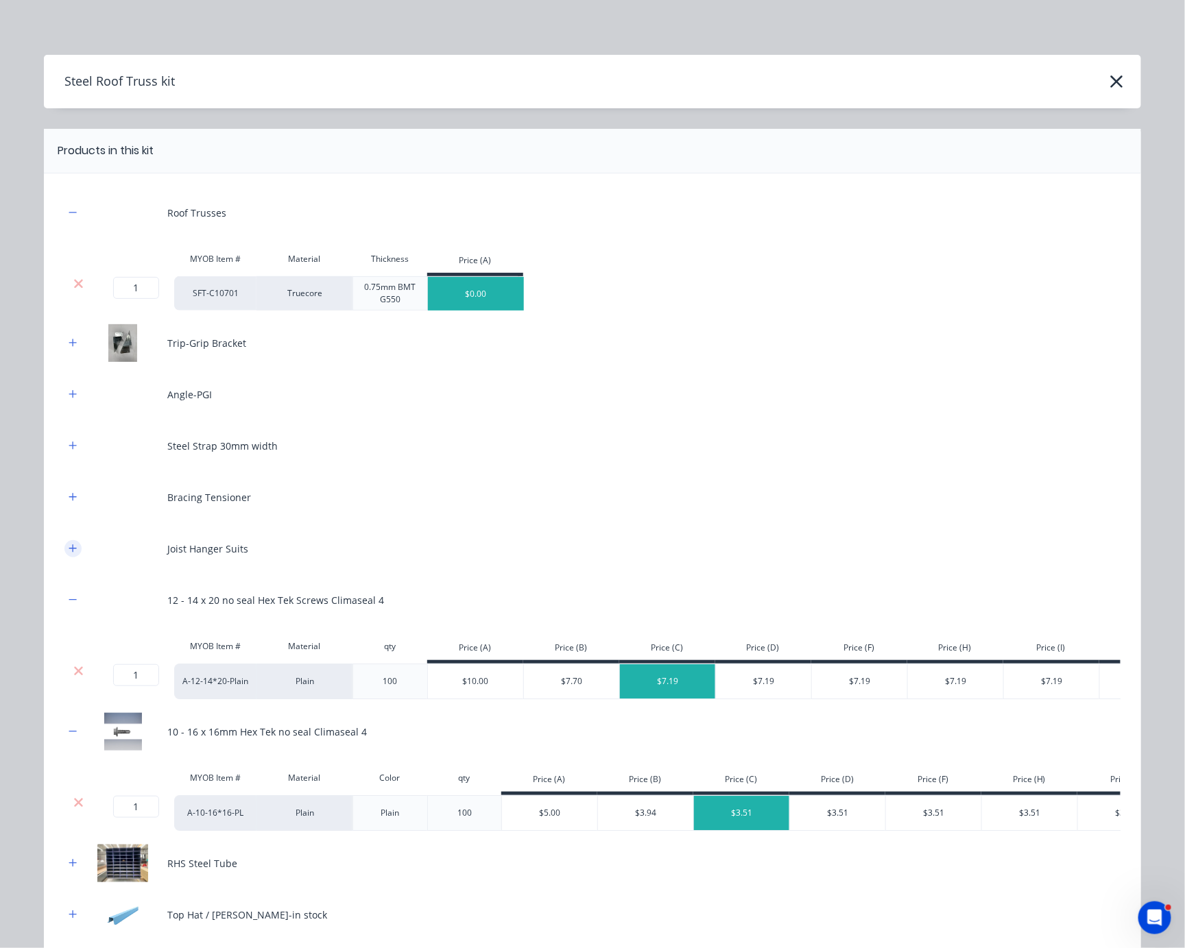
click at [69, 553] on icon "button" at bounding box center [73, 549] width 8 height 10
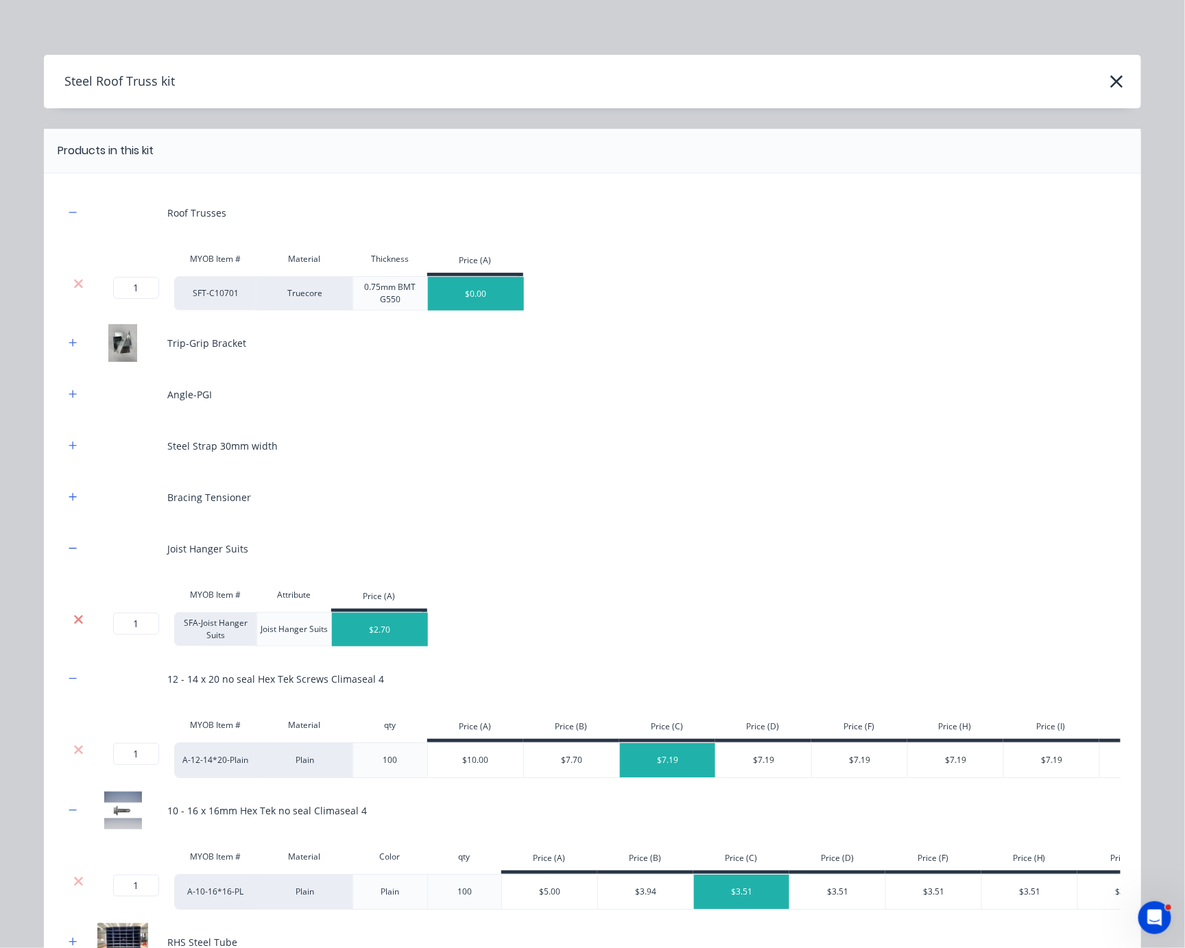
click at [74, 624] on icon at bounding box center [78, 619] width 9 height 9
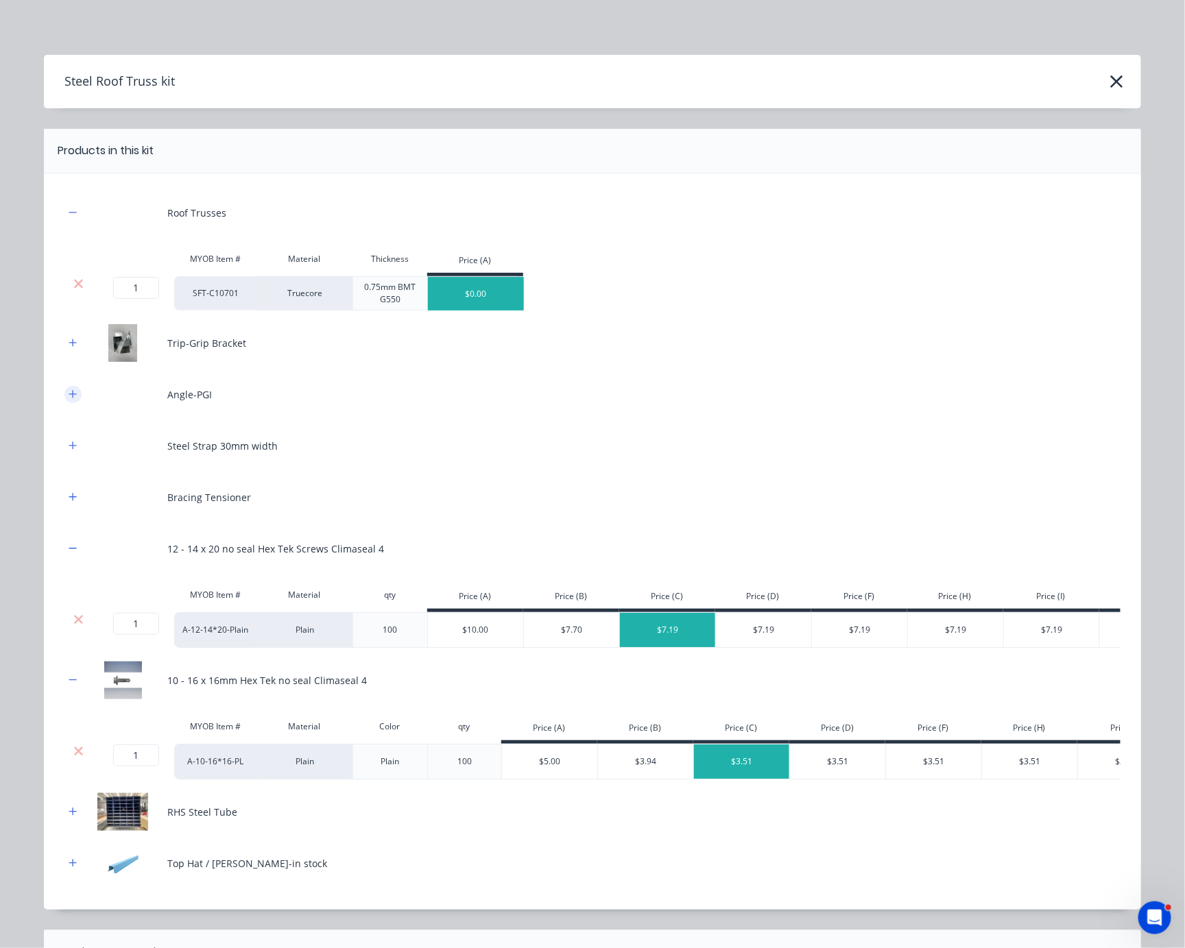
click at [69, 399] on icon "button" at bounding box center [73, 394] width 8 height 10
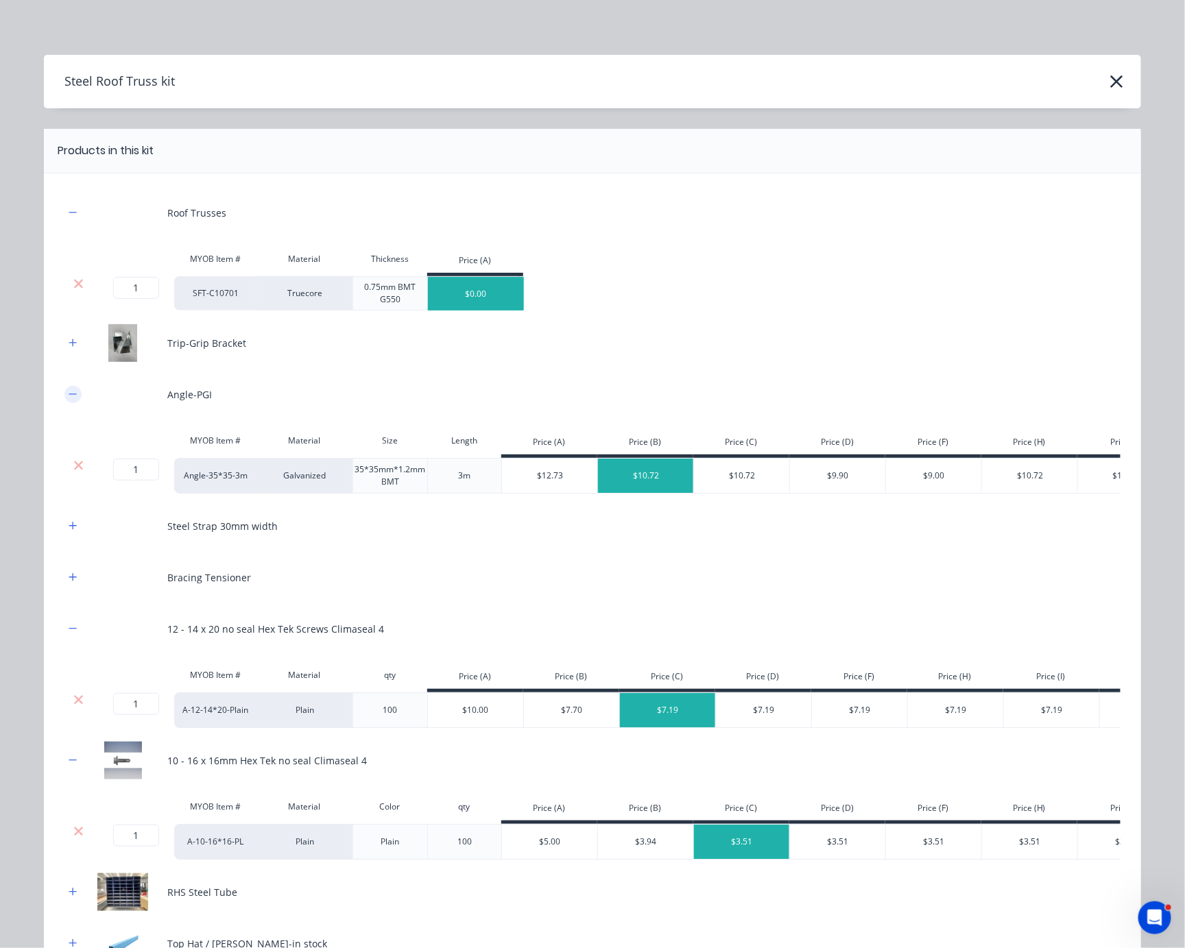
click at [69, 399] on icon "button" at bounding box center [73, 394] width 8 height 10
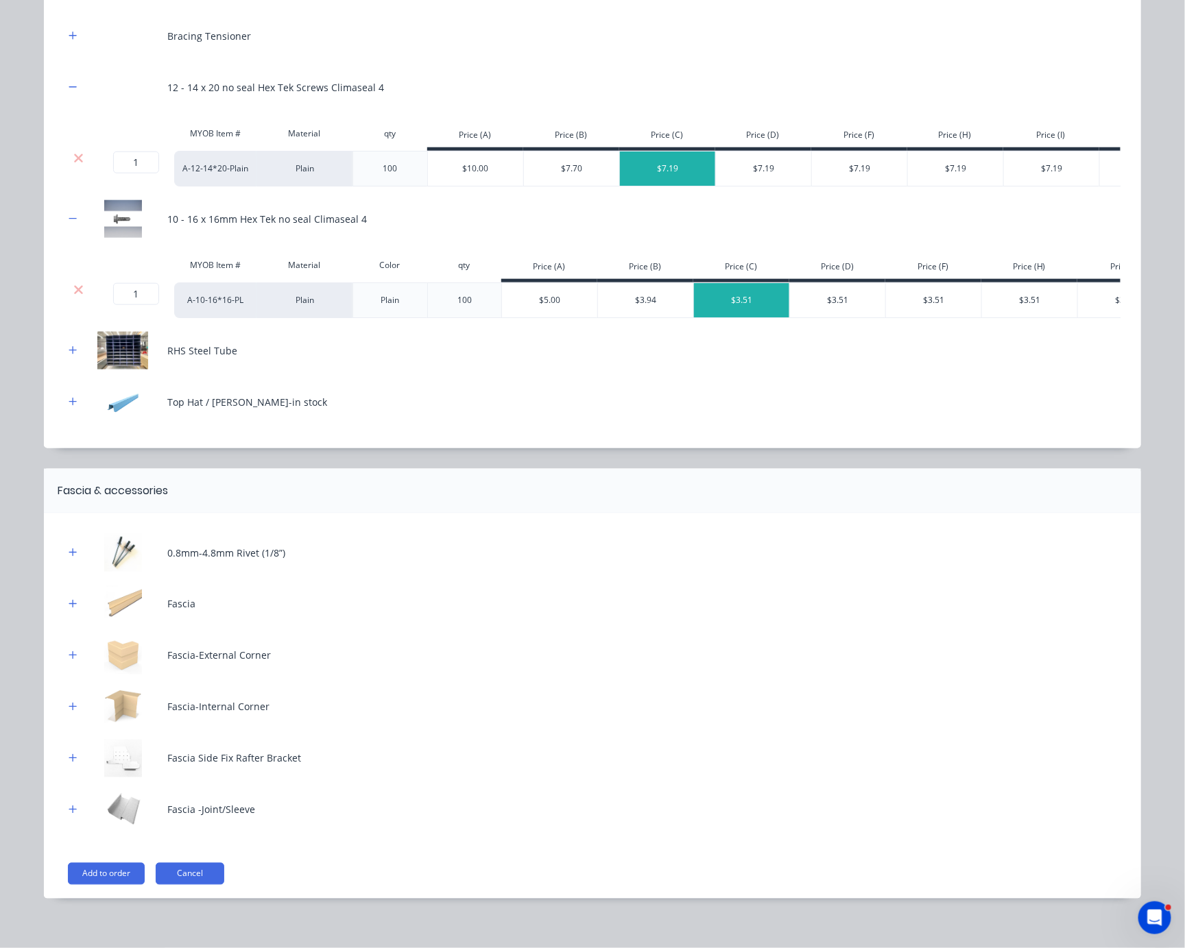
scroll to position [520, 0]
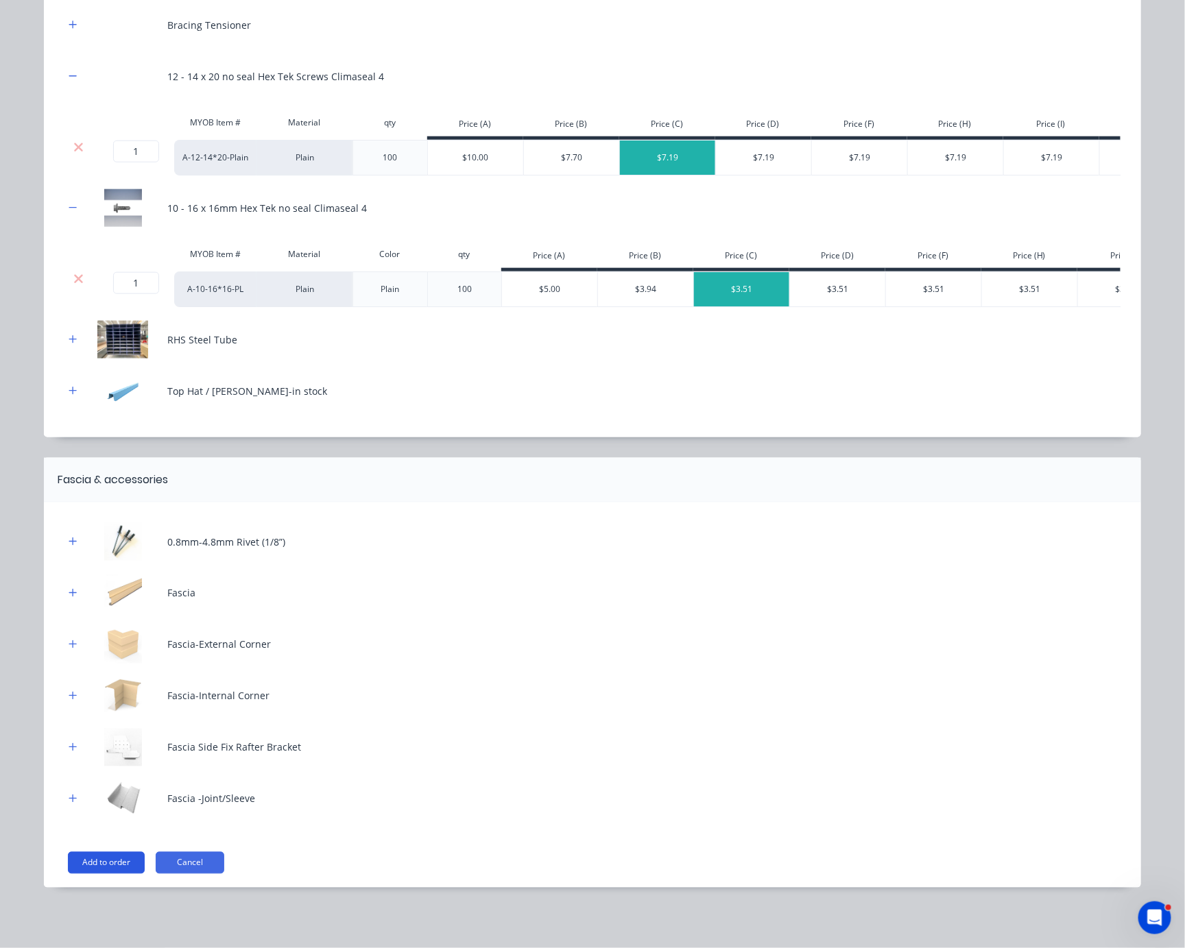
click at [94, 857] on button "Add to order" at bounding box center [106, 863] width 77 height 22
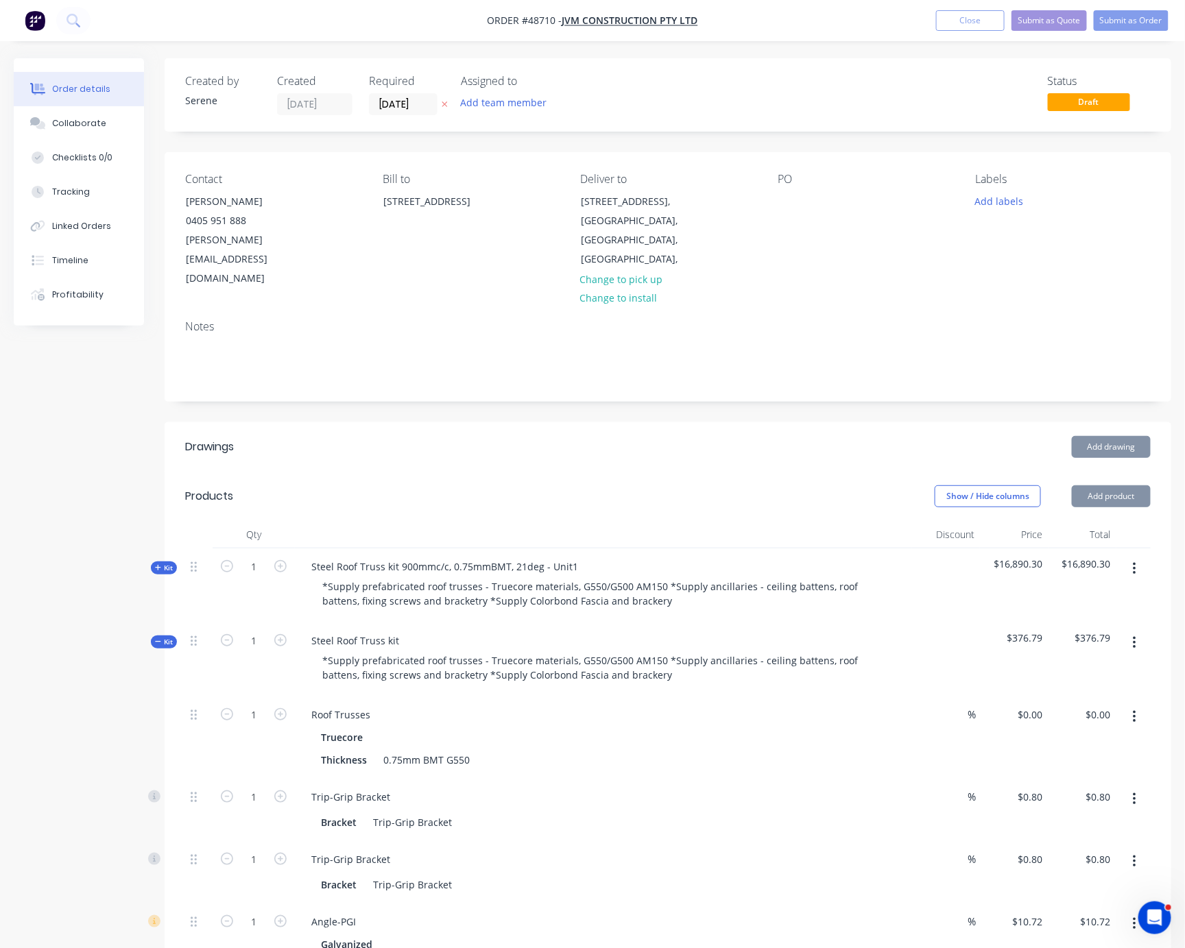
drag, startPoint x: 367, startPoint y: 451, endPoint x: 561, endPoint y: 436, distance: 194.6
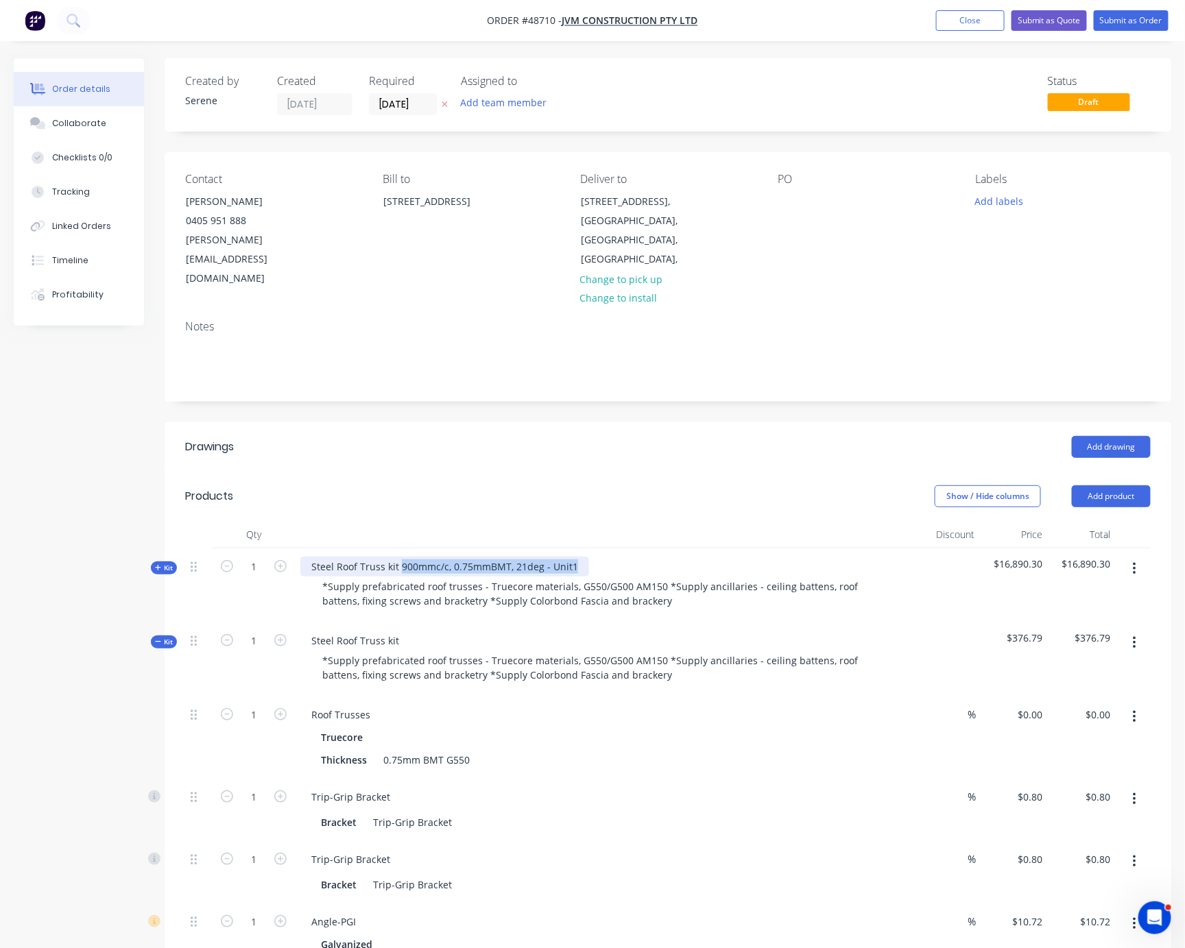
drag, startPoint x: 407, startPoint y: 573, endPoint x: 595, endPoint y: 572, distance: 187.9
click at [589, 572] on div "Steel Roof Truss kit 900mmc/c, 0.75mmBMT, 21deg - Unit1" at bounding box center [444, 567] width 289 height 20
copy div "900mmc/c, 0.75mmBMT, 21deg - Unit1"
click at [407, 649] on div "Steel Roof Truss kit" at bounding box center [355, 641] width 110 height 20
click at [556, 495] on div "Show / Hide columns Add product" at bounding box center [770, 496] width 760 height 22
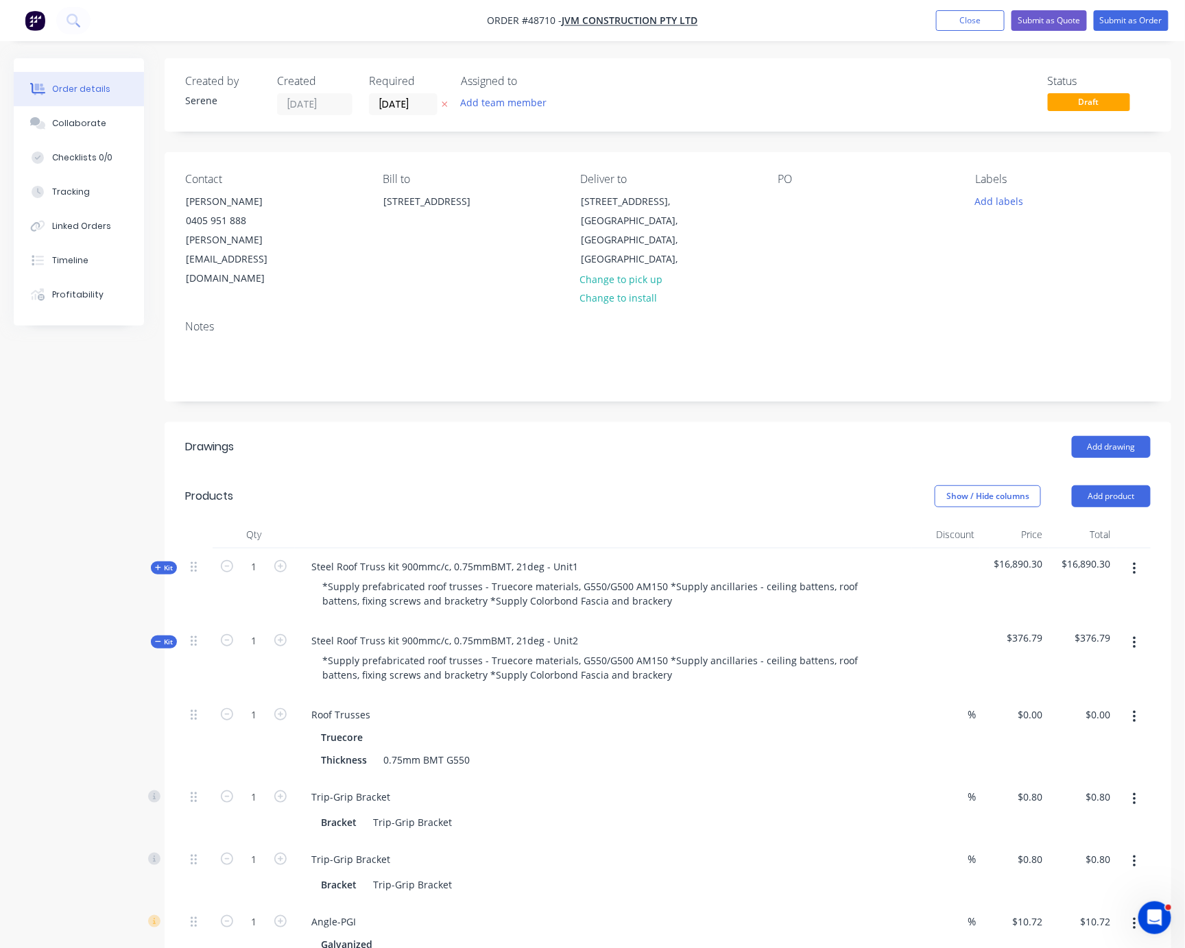
scroll to position [240, 0]
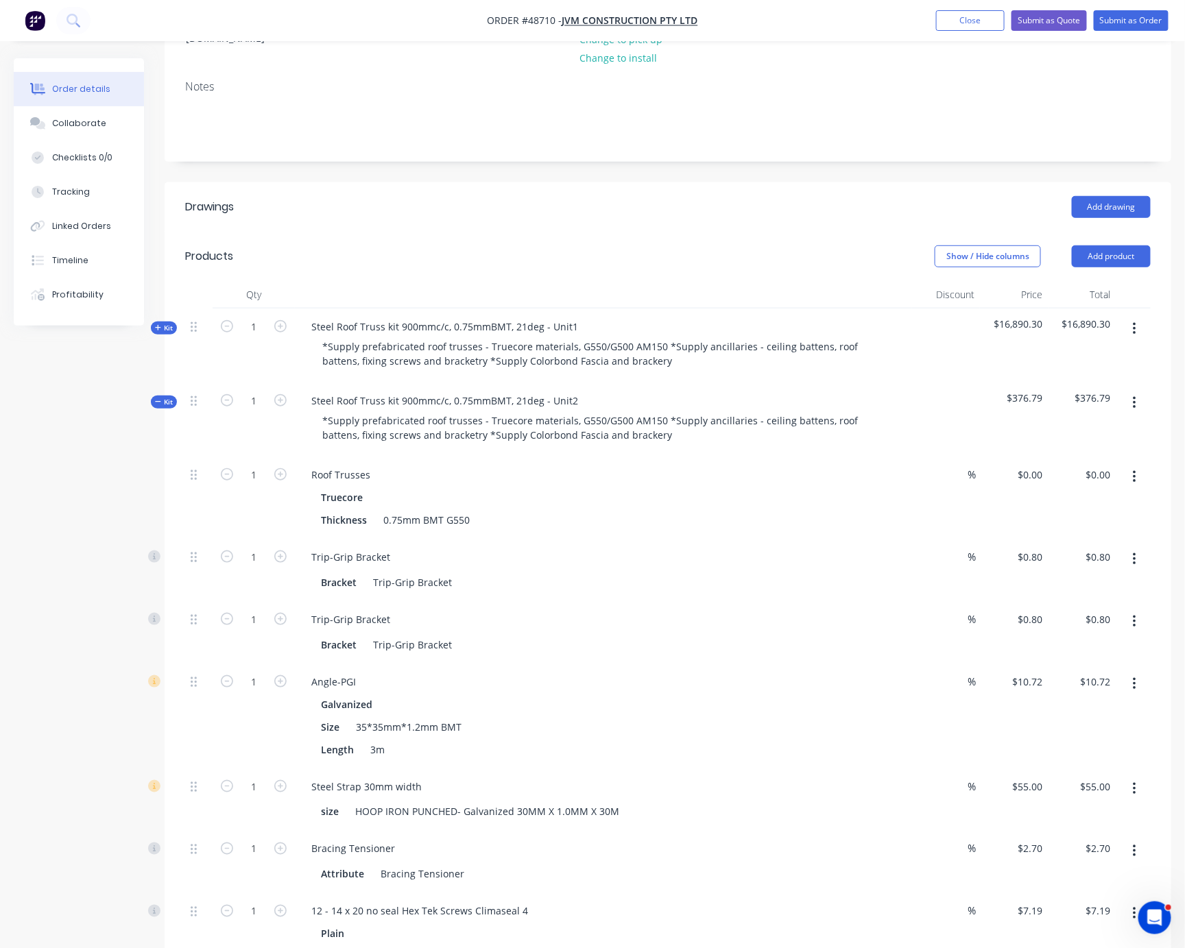
click at [567, 251] on div "Show / Hide columns Add product" at bounding box center [770, 256] width 760 height 22
click at [1133, 409] on icon "button" at bounding box center [1134, 403] width 3 height 12
click at [1076, 449] on div "Add product to kit" at bounding box center [1086, 439] width 106 height 20
click at [1063, 504] on div "Product catalogue" at bounding box center [1086, 494] width 106 height 20
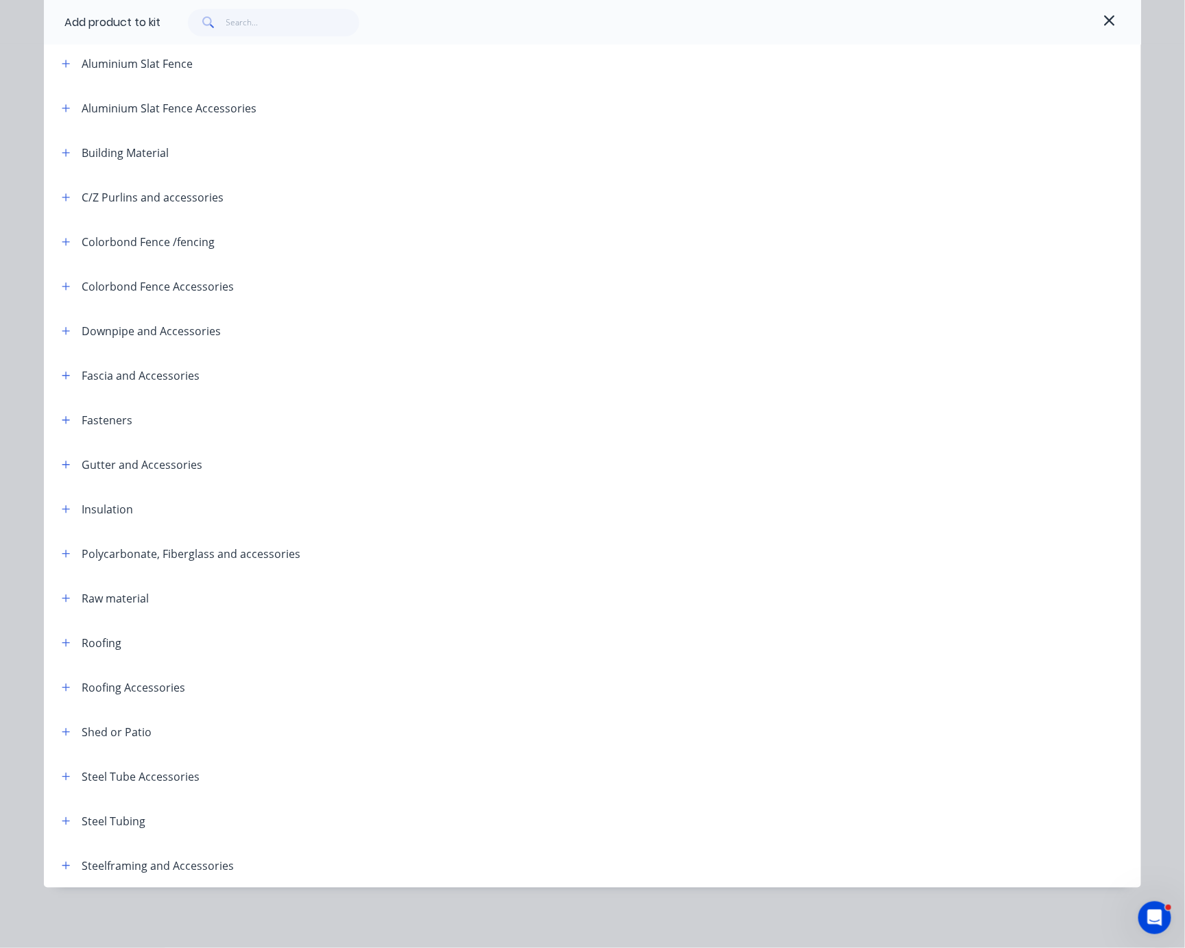
scroll to position [172, 0]
click at [62, 863] on icon "button" at bounding box center [66, 866] width 8 height 8
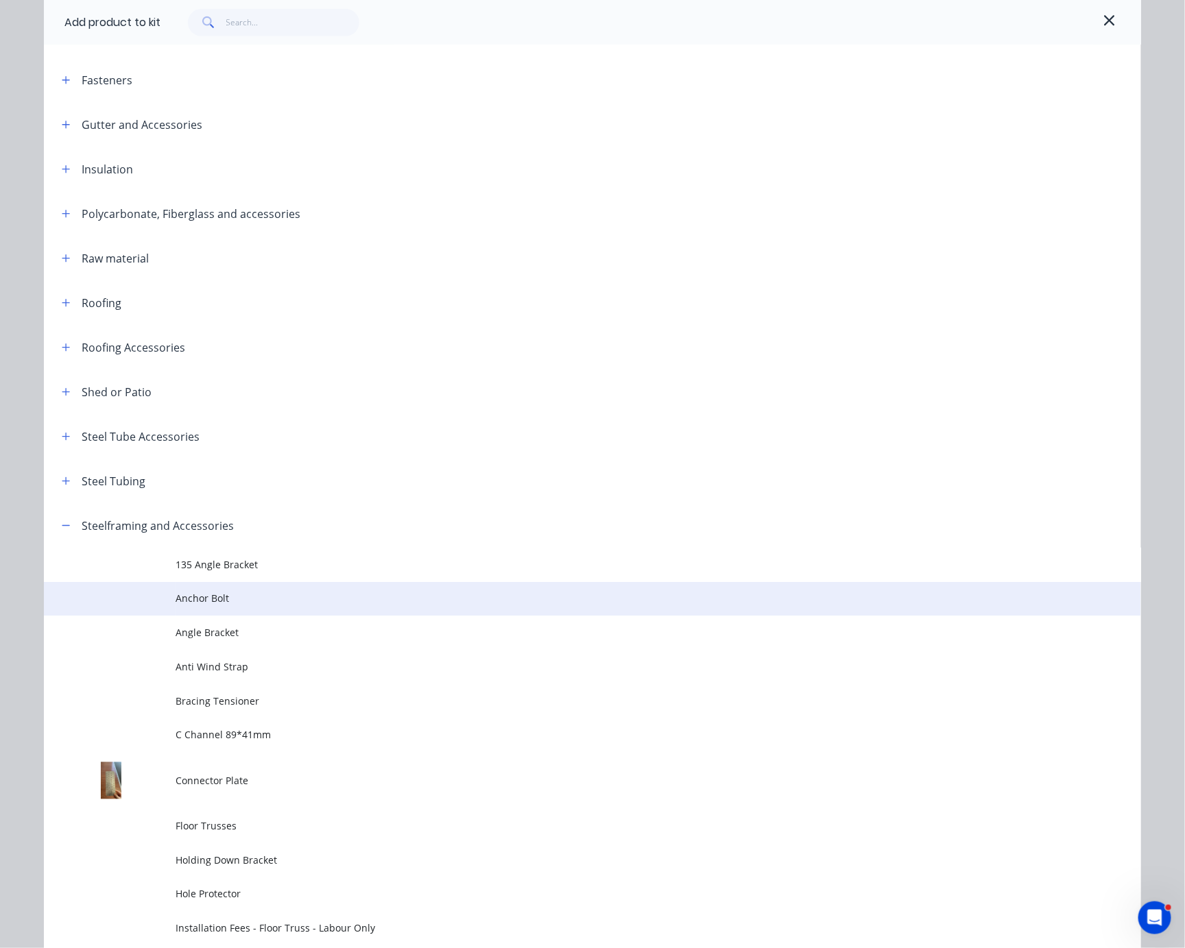
scroll to position [690, 0]
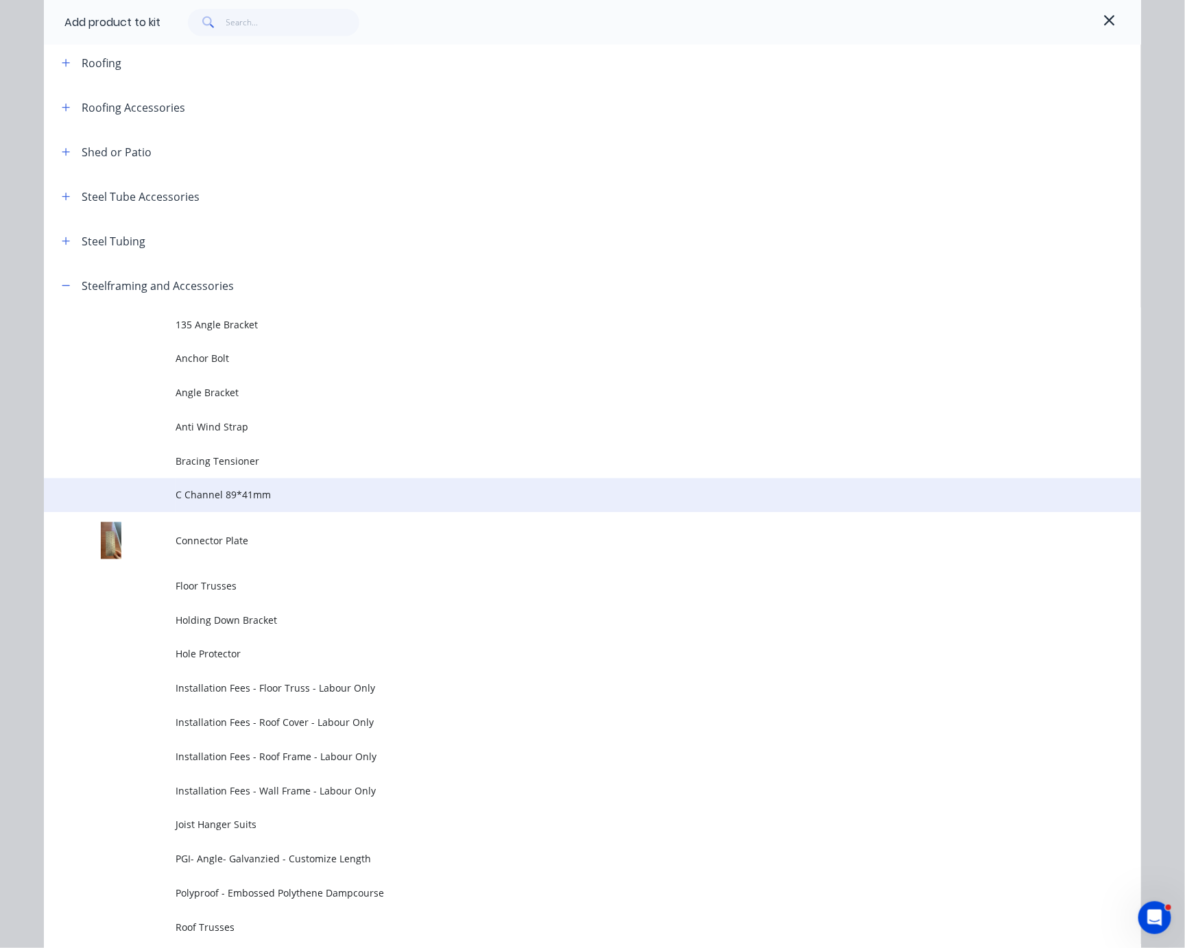
click at [289, 503] on span "C Channel 89*41mm" at bounding box center [562, 495] width 772 height 14
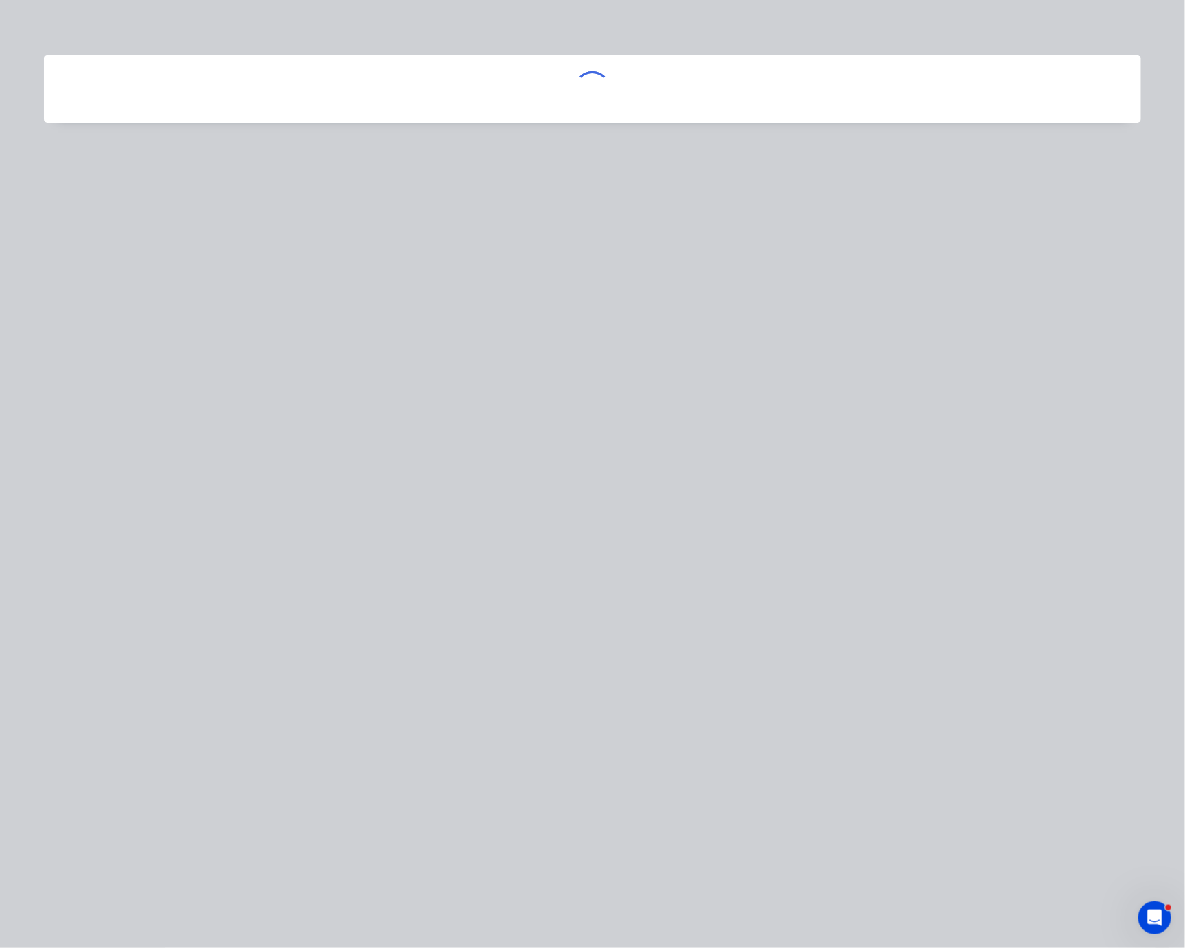
scroll to position [0, 0]
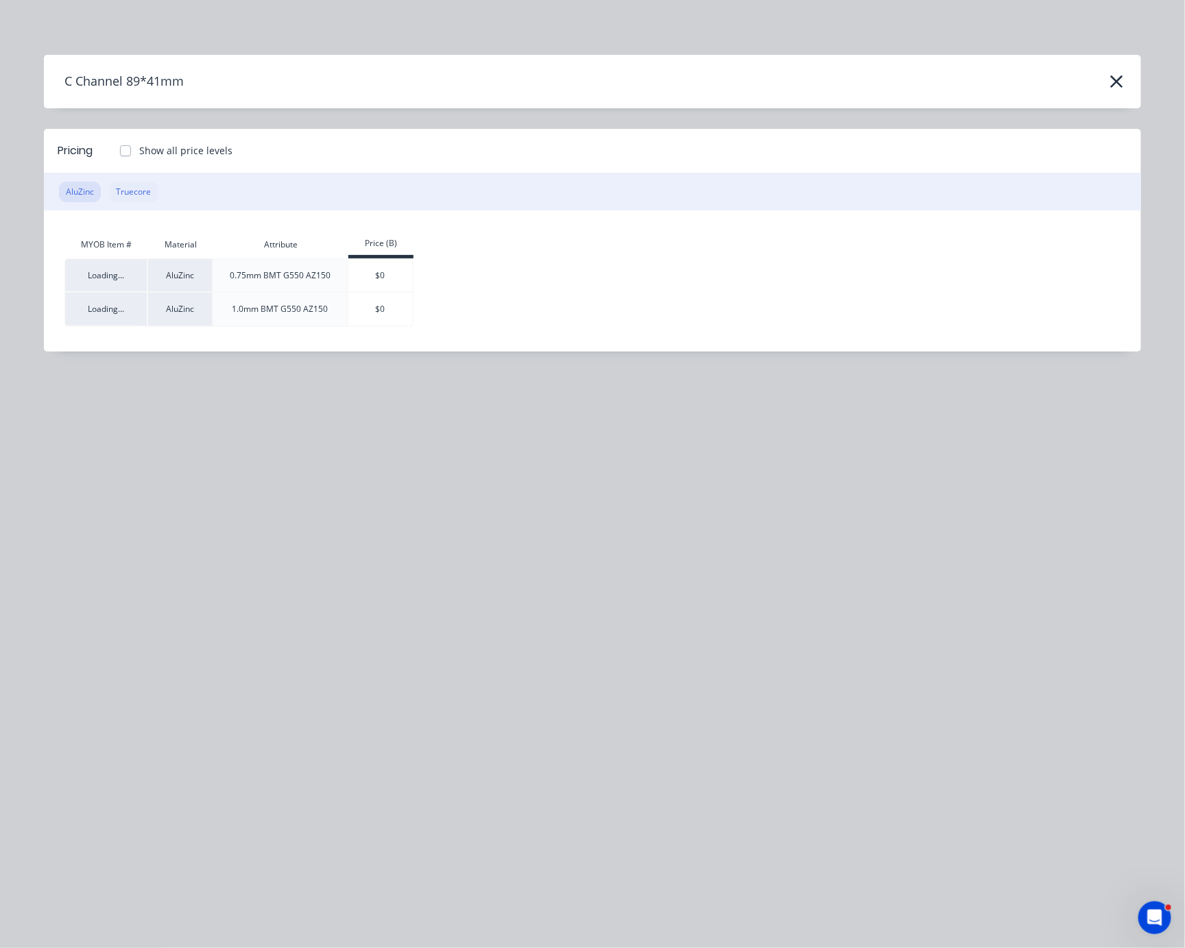
click at [140, 202] on button "Truecore" at bounding box center [133, 192] width 49 height 21
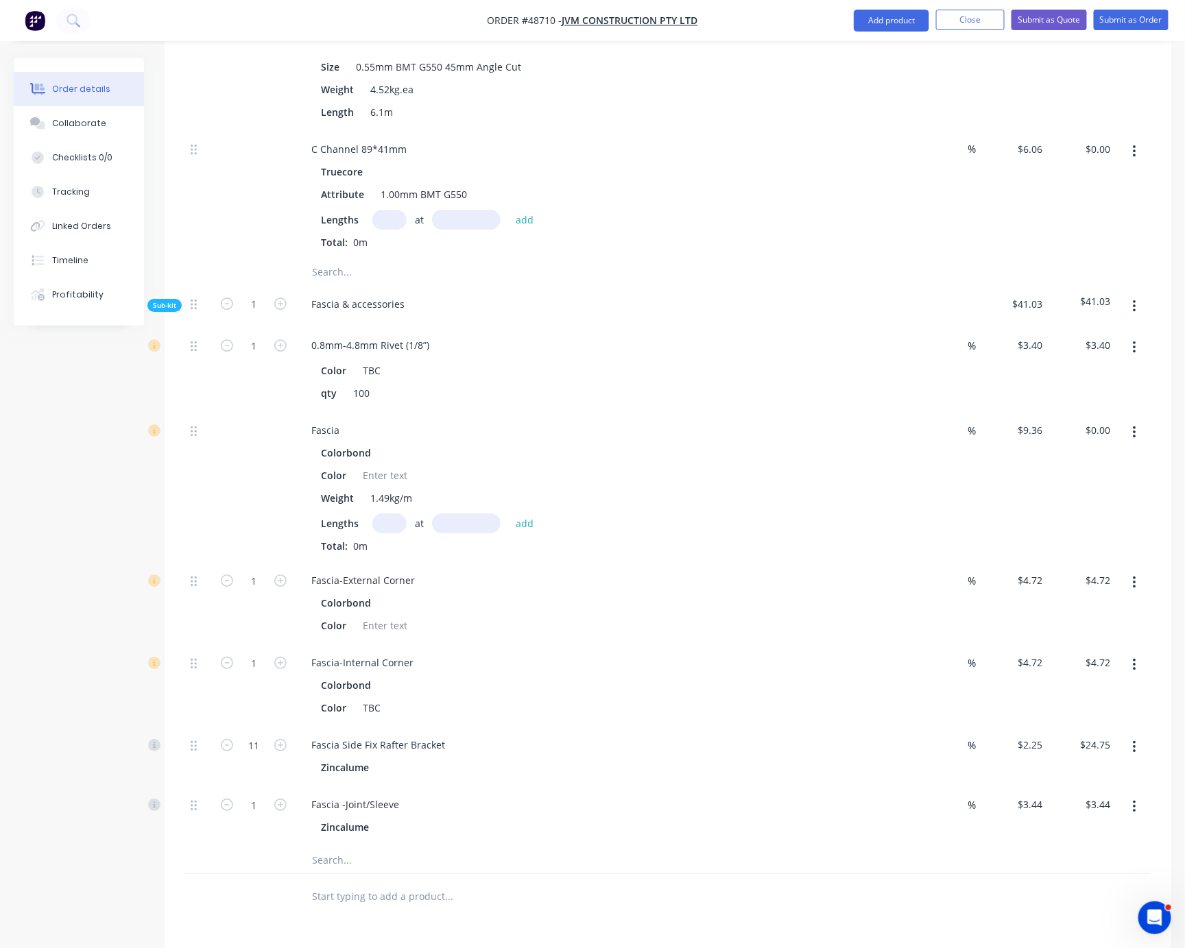
scroll to position [1440, 0]
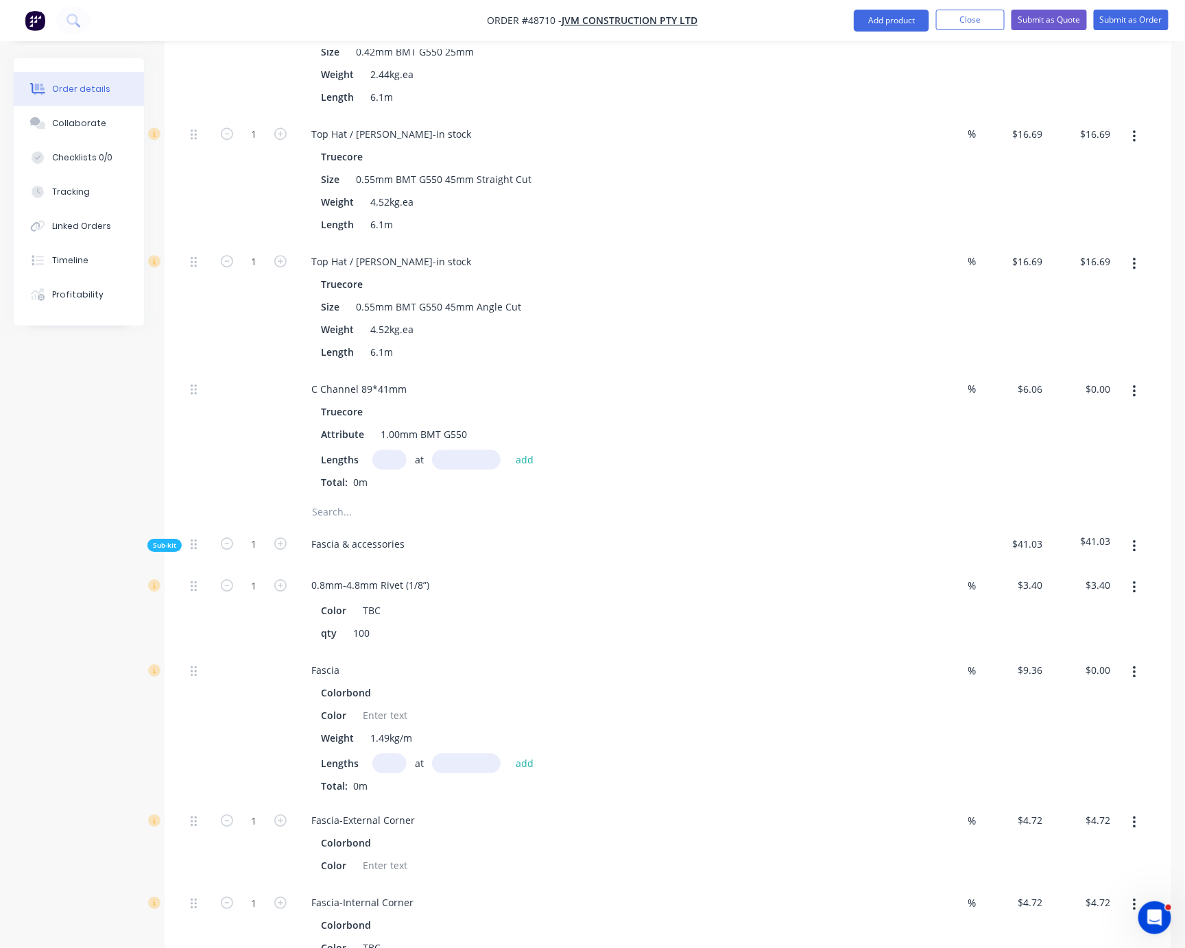
click at [1133, 398] on icon "button" at bounding box center [1134, 391] width 3 height 12
click at [1084, 492] on div "Delete" at bounding box center [1086, 482] width 106 height 20
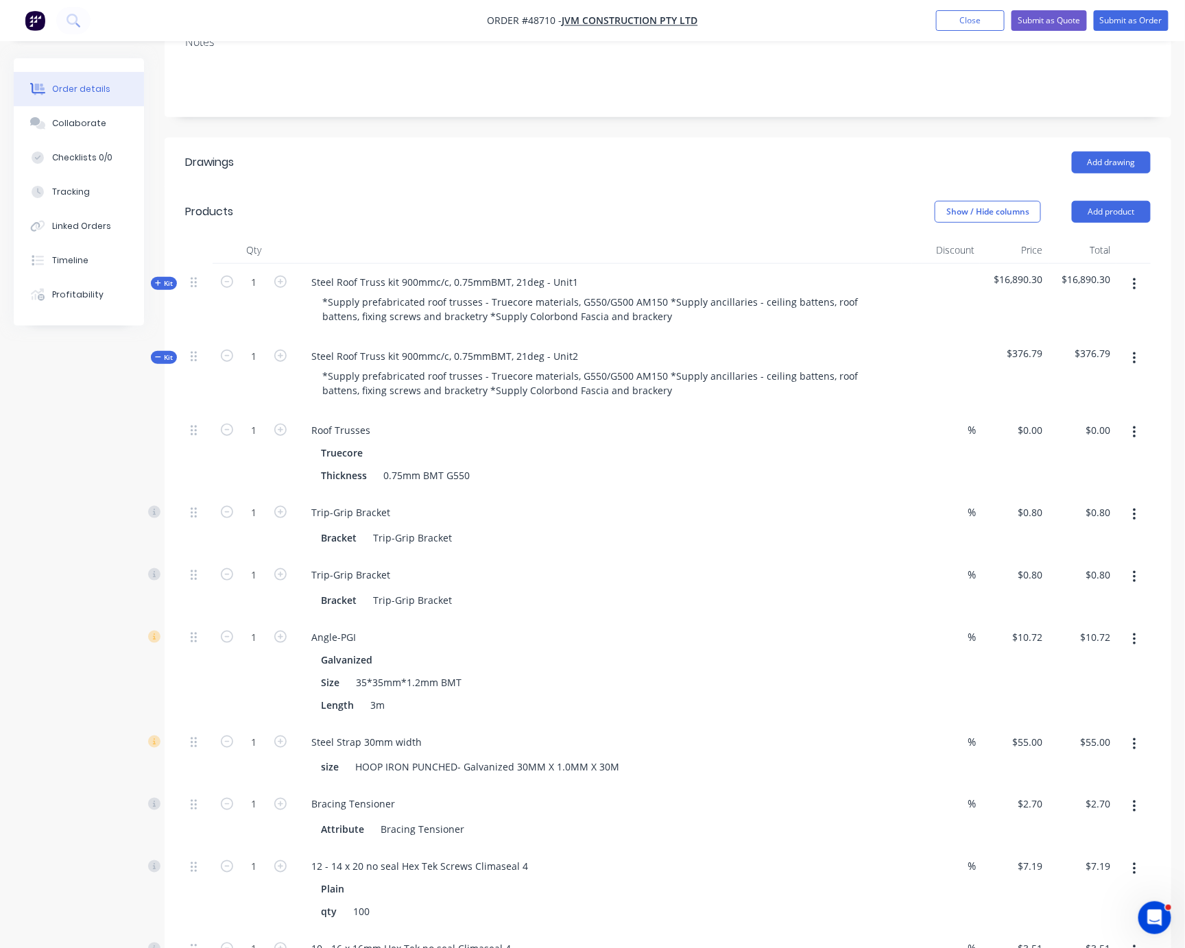
scroll to position [240, 0]
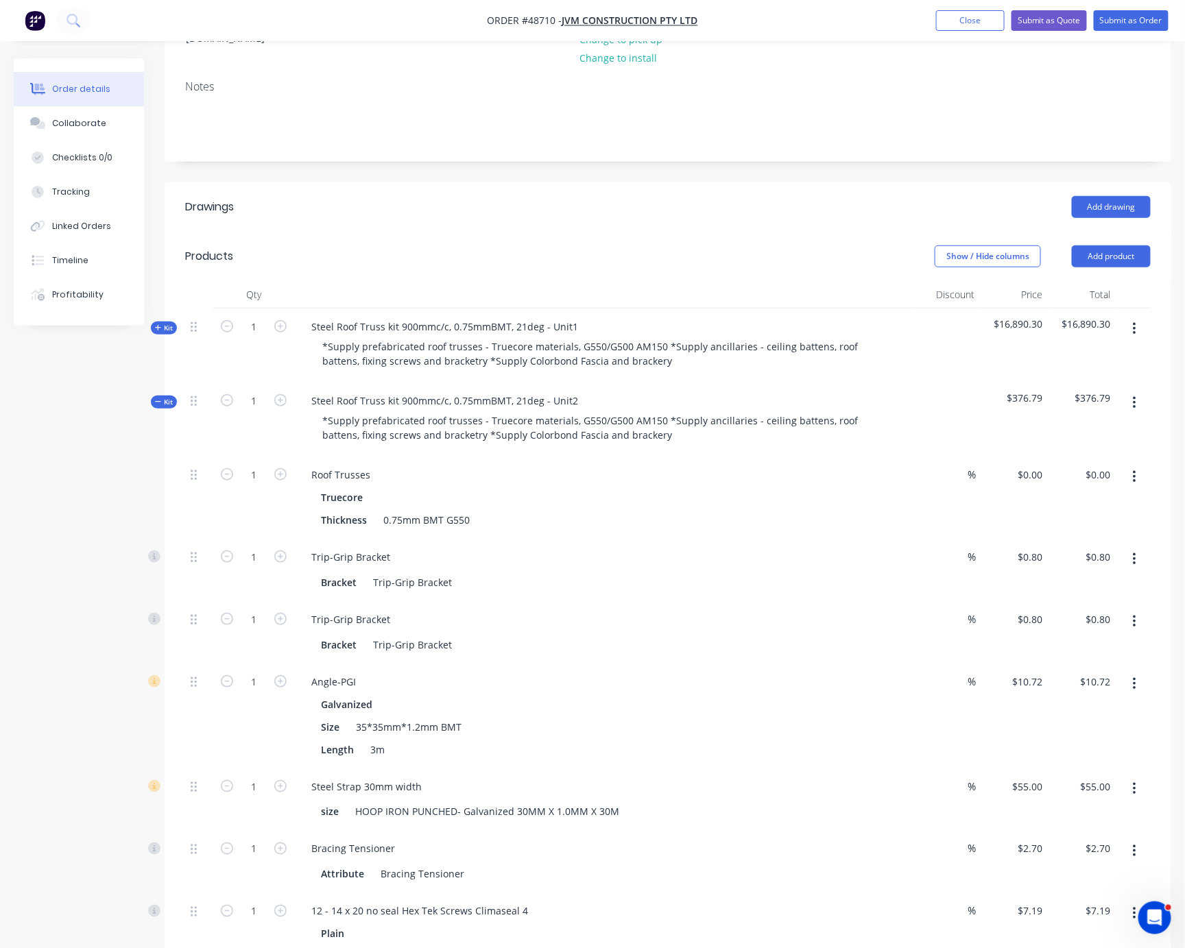
click at [1129, 410] on button "button" at bounding box center [1134, 403] width 32 height 25
click at [1075, 449] on div "Add product to kit" at bounding box center [1086, 439] width 106 height 20
click at [1060, 504] on div "Product catalogue" at bounding box center [1086, 494] width 106 height 20
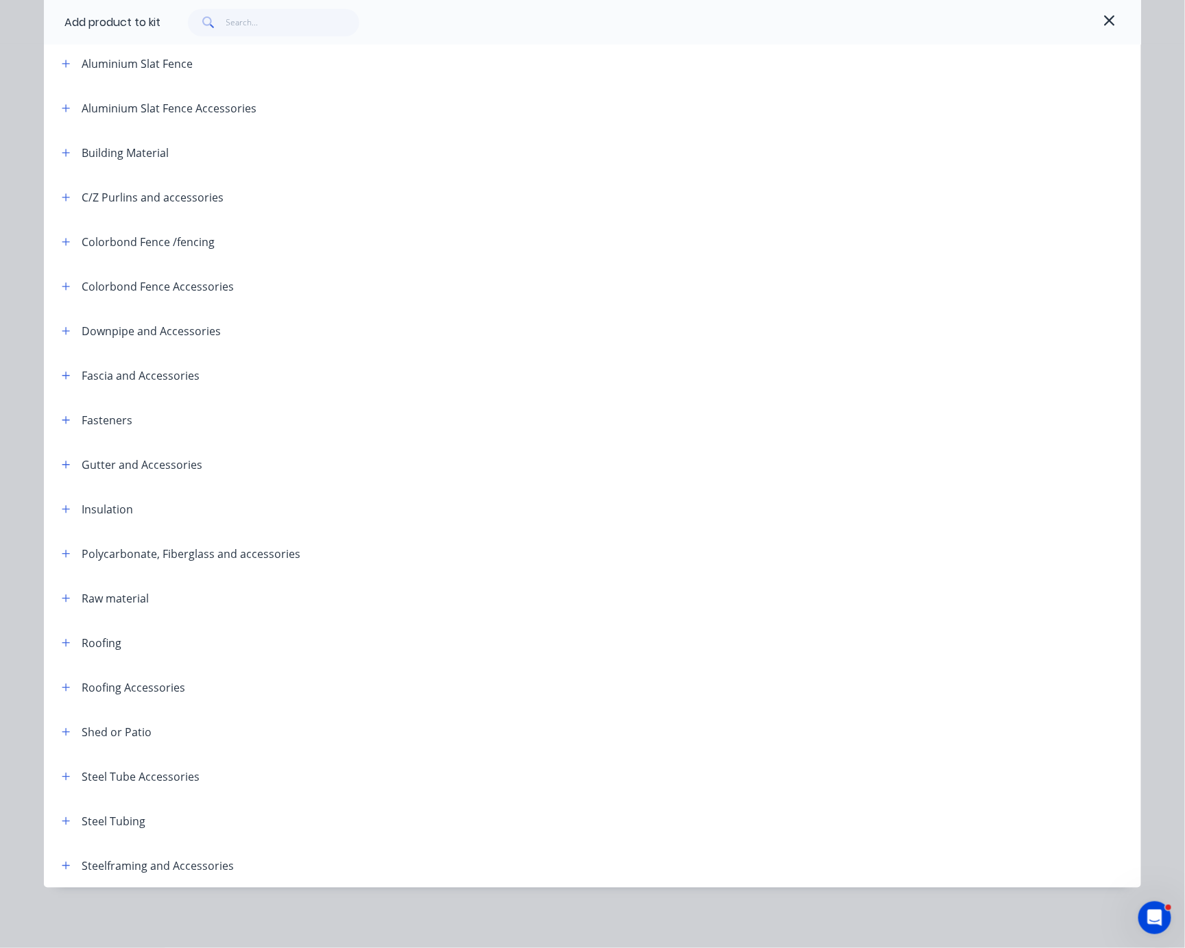
scroll to position [172, 0]
click at [62, 862] on icon "button" at bounding box center [66, 866] width 8 height 8
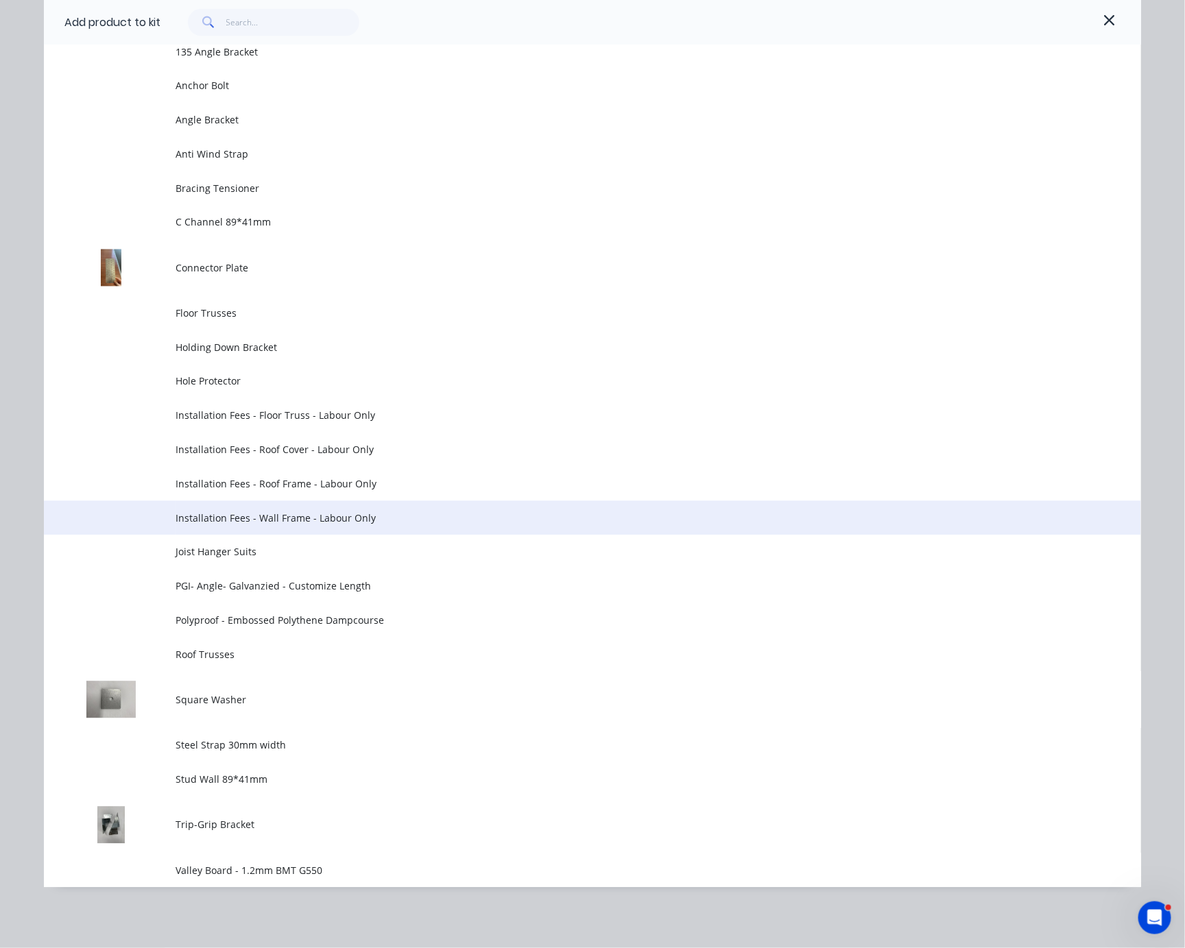
scroll to position [1072, 0]
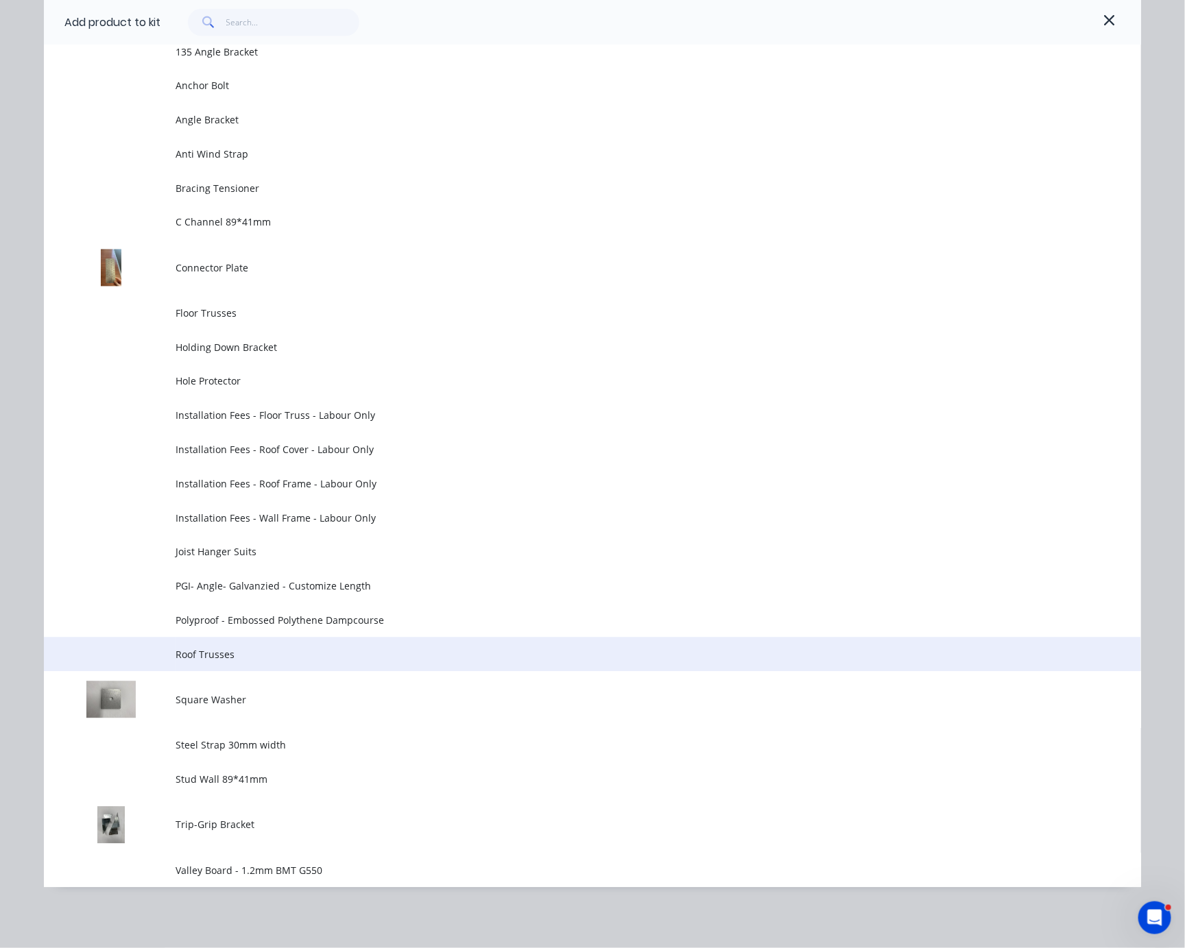
click at [291, 648] on span "Roof Trusses" at bounding box center [562, 655] width 772 height 14
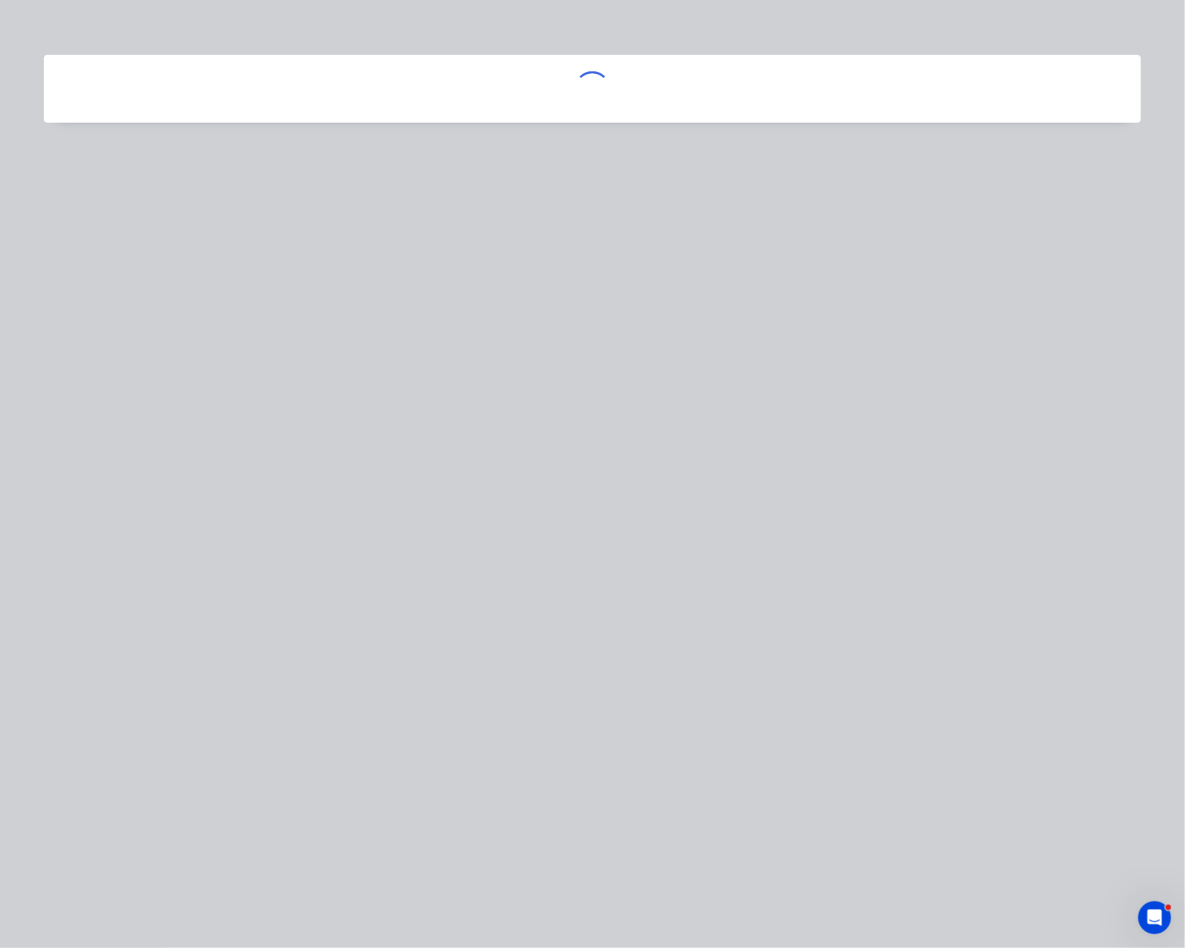
scroll to position [0, 0]
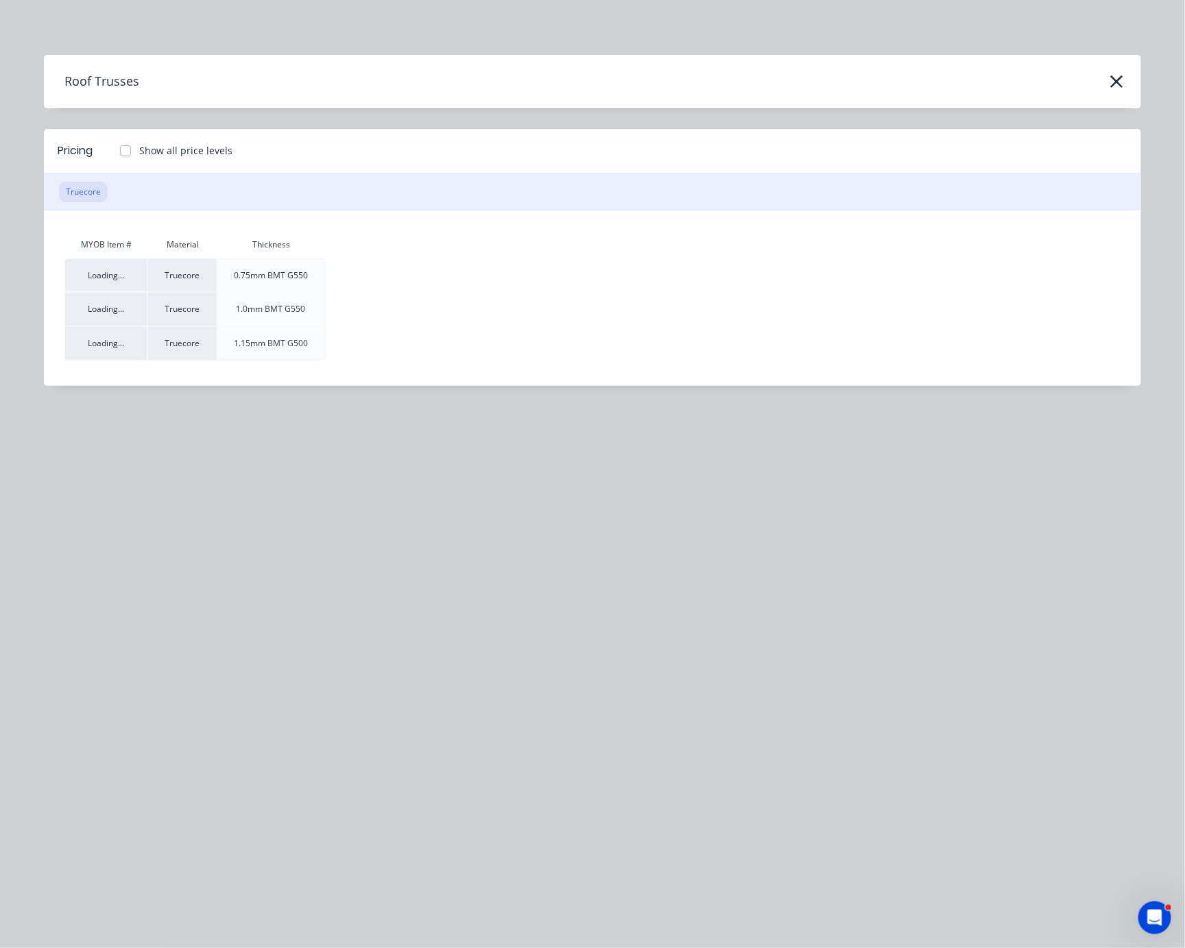
click at [139, 158] on label "Show all price levels" at bounding box center [185, 150] width 93 height 14
click at [117, 156] on input "Show all price levels" at bounding box center [111, 149] width 11 height 13
checkbox input "true"
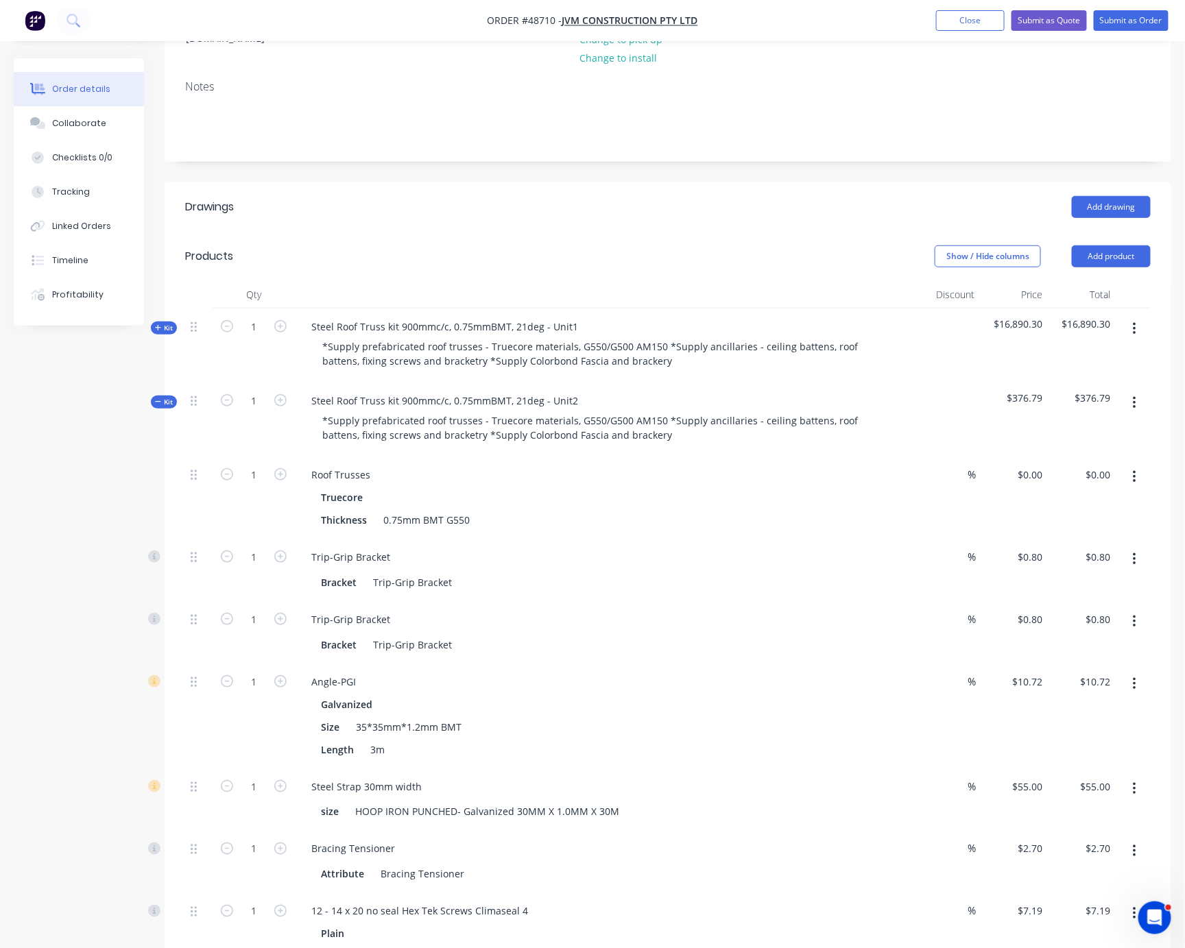
scroll to position [480, 0]
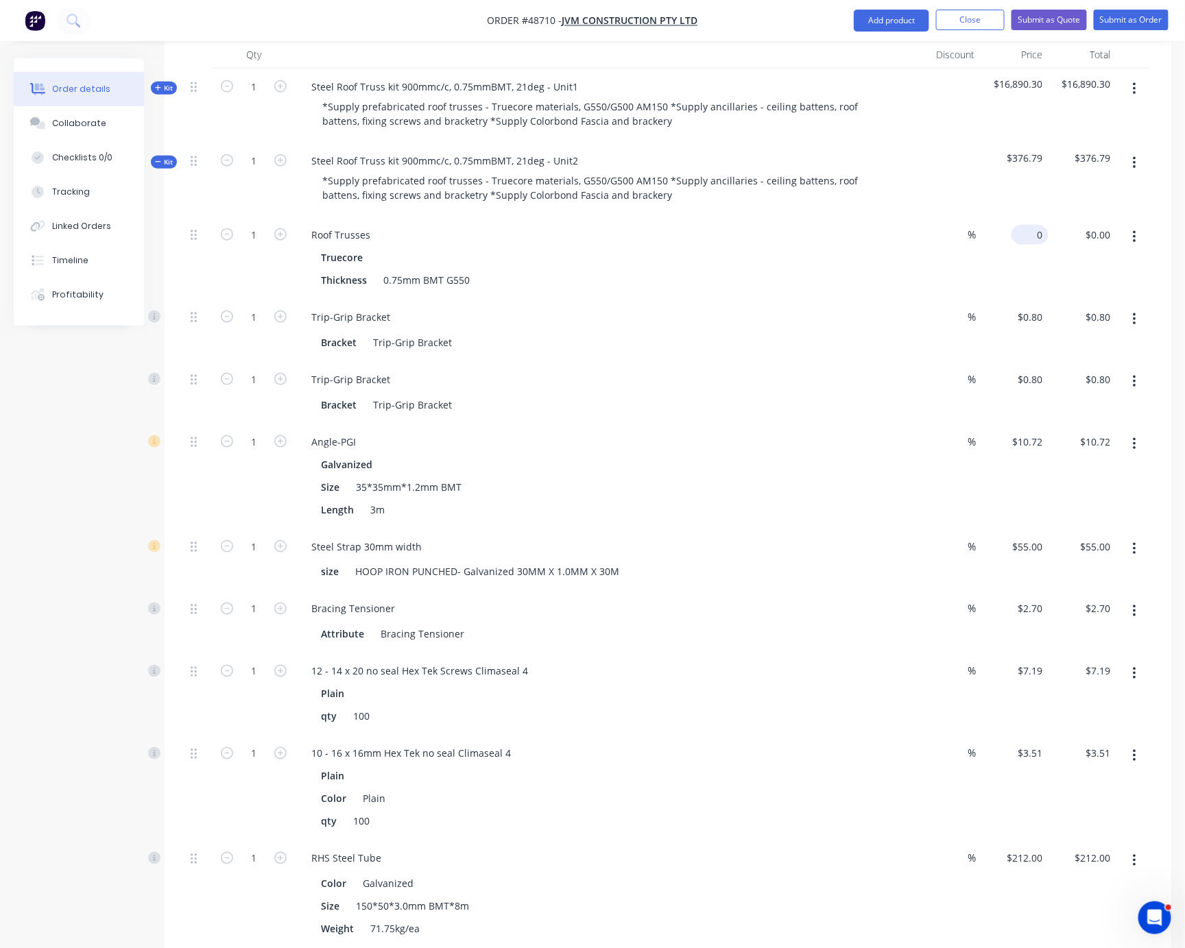
click at [1035, 245] on input "0" at bounding box center [1033, 235] width 32 height 20
click at [589, 171] on div "Steel Roof Truss kit 900mmc/c, 0.75mmBMT, 21deg - Unit2" at bounding box center [444, 161] width 289 height 20
click at [557, 170] on div "Steel Roof Truss kit 900mmc/c, 0.75mmBMT, 21deg - Unit2" at bounding box center [444, 161] width 289 height 20
click at [616, 264] on div "Truecore" at bounding box center [603, 258] width 565 height 20
click at [1031, 261] on div "$0.00 $0.00" at bounding box center [1014, 258] width 68 height 82
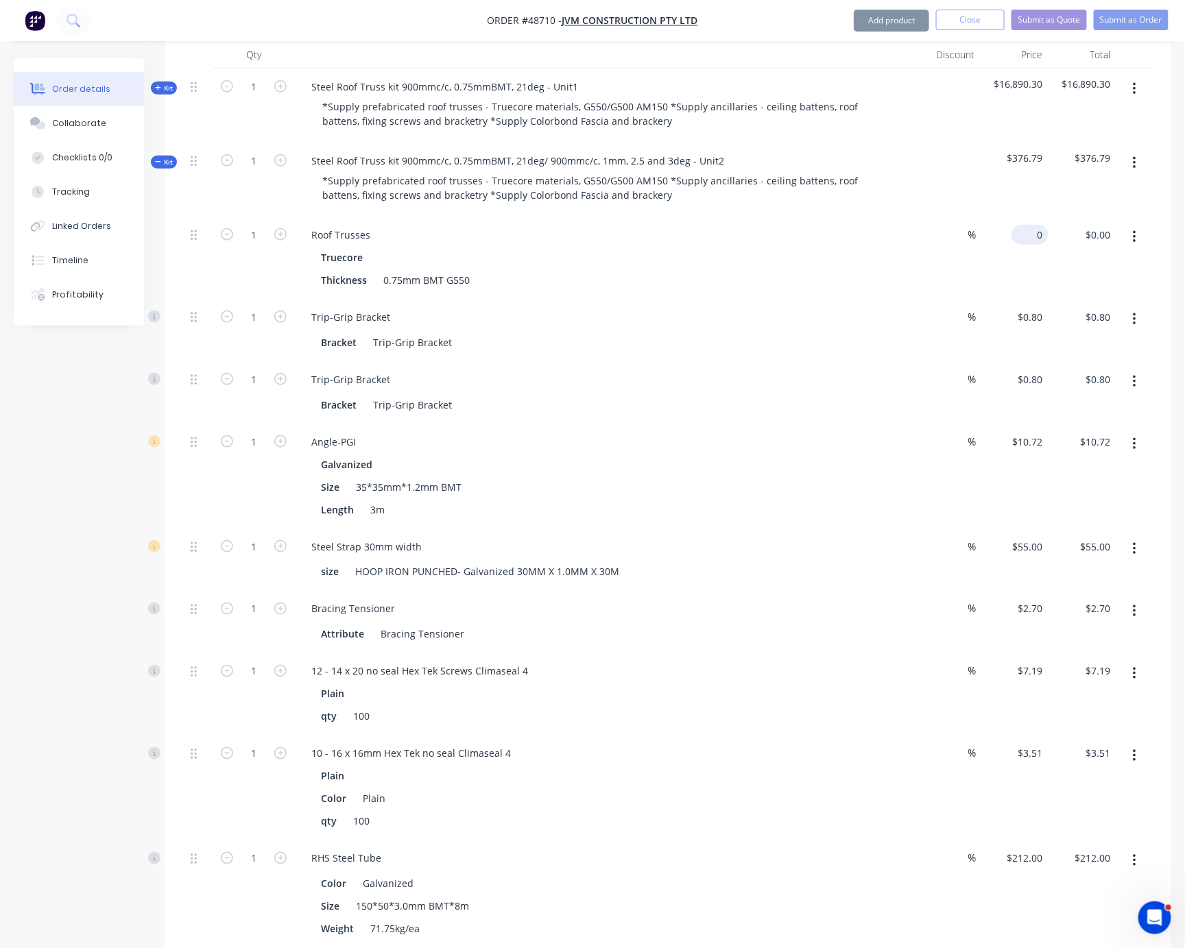
click at [1032, 245] on input "0" at bounding box center [1033, 235] width 32 height 20
type input "$7,200.00"
click at [893, 290] on div "Truecore Thickness 0.75mm BMT G550" at bounding box center [603, 269] width 606 height 43
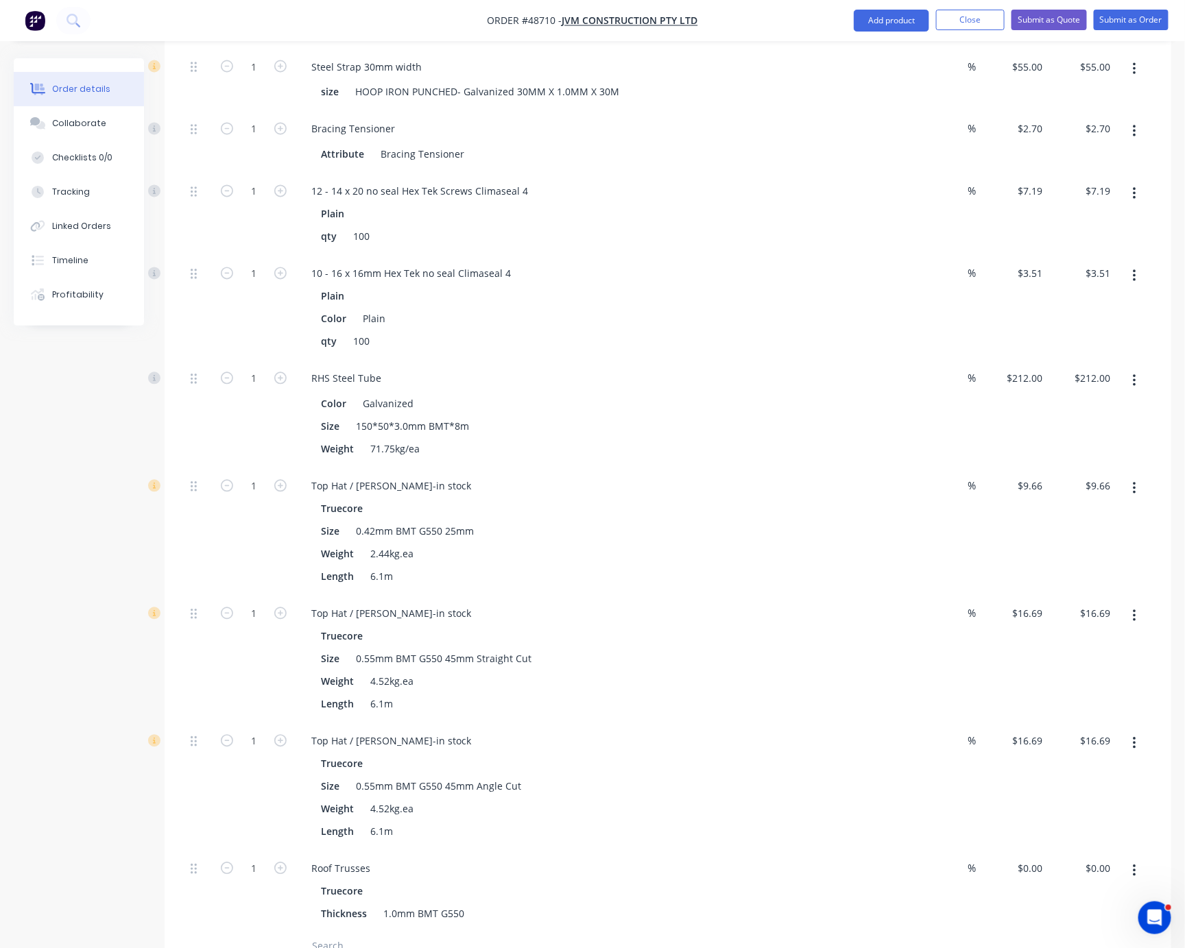
scroll to position [1200, 0]
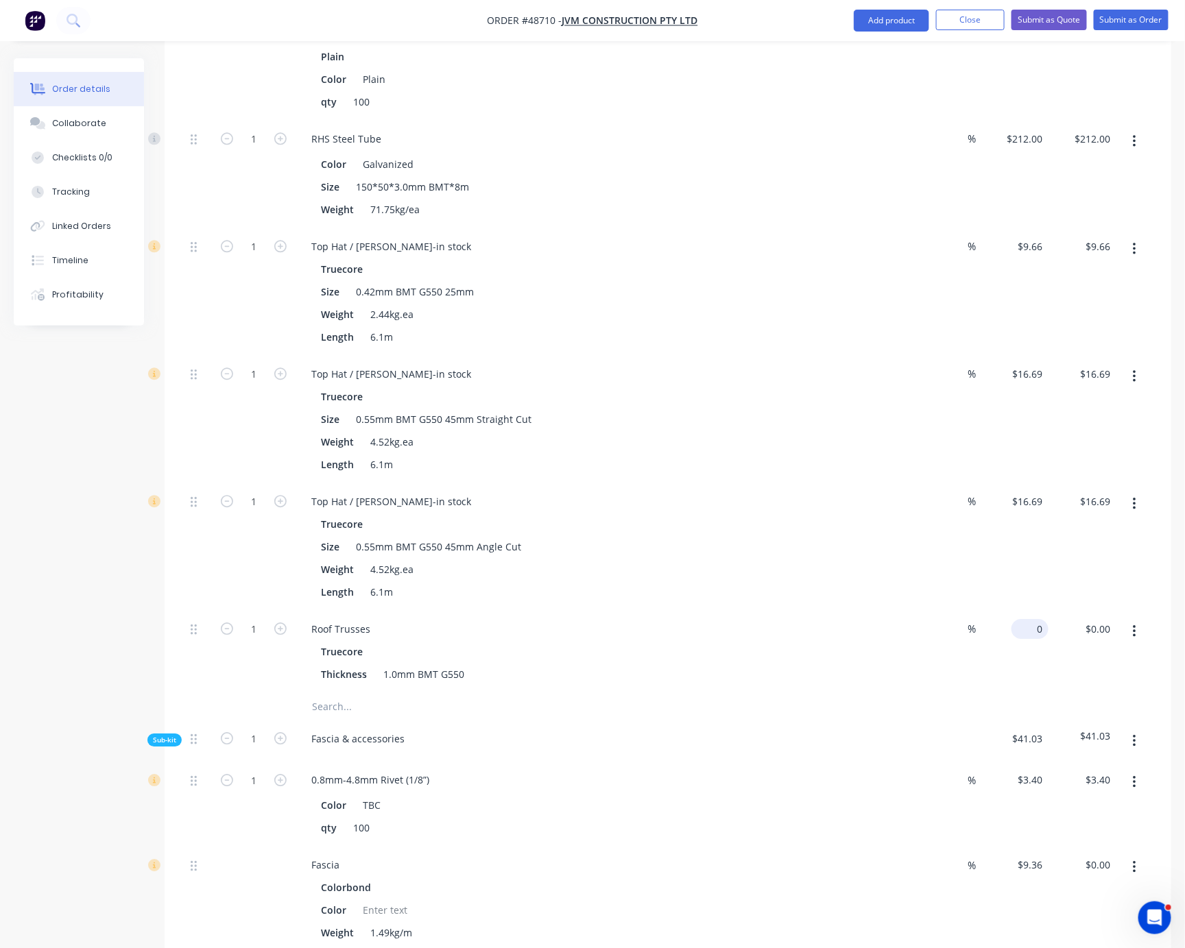
click at [1024, 693] on div "0 $0.00" at bounding box center [1014, 652] width 68 height 82
click at [1028, 639] on div "0 0" at bounding box center [1037, 629] width 21 height 20
type input "$3,300.00"
click at [666, 611] on div "Top Hat / Batten-in stock Truecore Size 0.55mm BMT G550 45mm Angle Cut Weight 4…" at bounding box center [603, 547] width 617 height 128
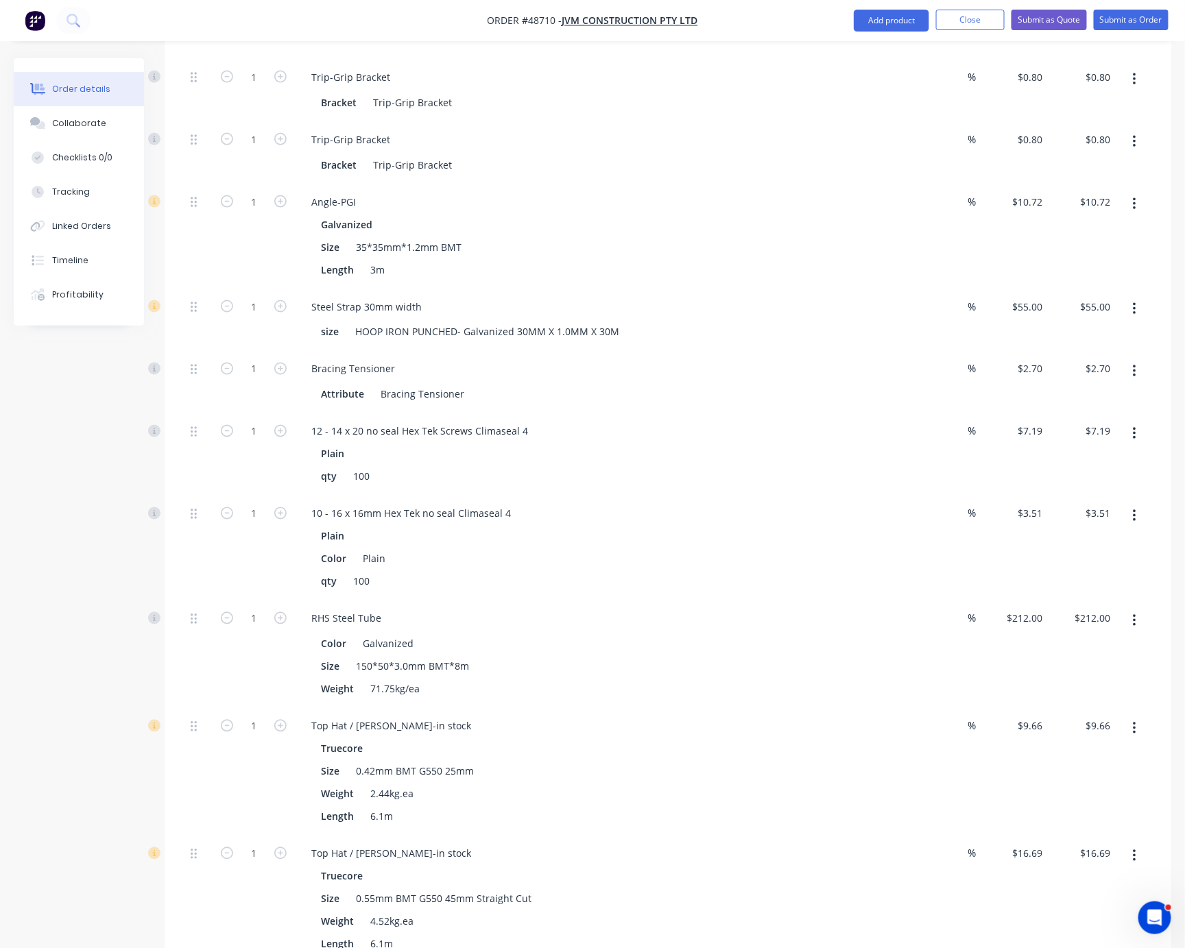
scroll to position [480, 0]
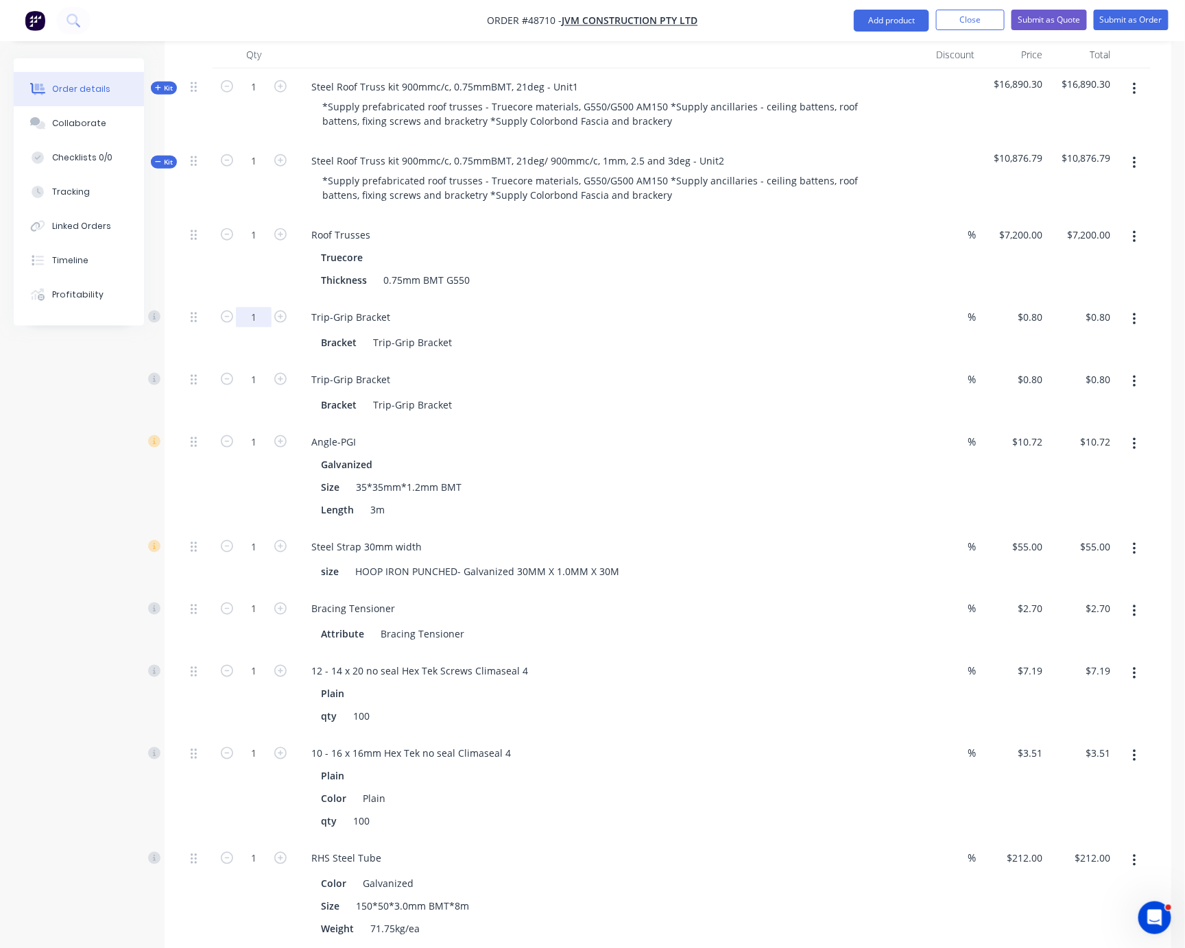
click at [257, 245] on input "1" at bounding box center [254, 235] width 36 height 21
type input "100"
type input "$80.00"
click at [264, 299] on div "1" at bounding box center [254, 258] width 82 height 82
click at [265, 245] on input "1" at bounding box center [254, 235] width 36 height 21
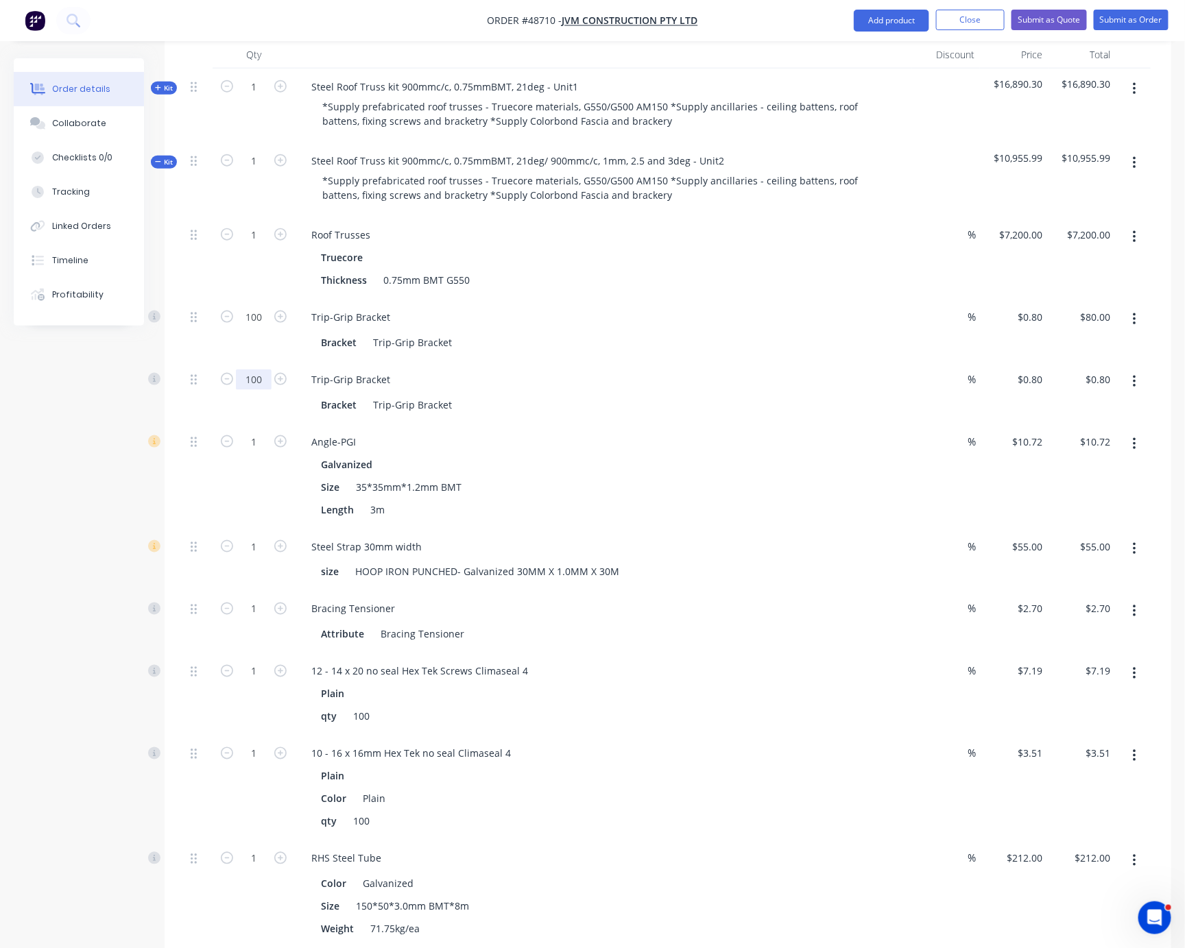
type input "100"
type input "$80.00"
click at [257, 245] on input "1" at bounding box center [254, 235] width 36 height 21
type input "20"
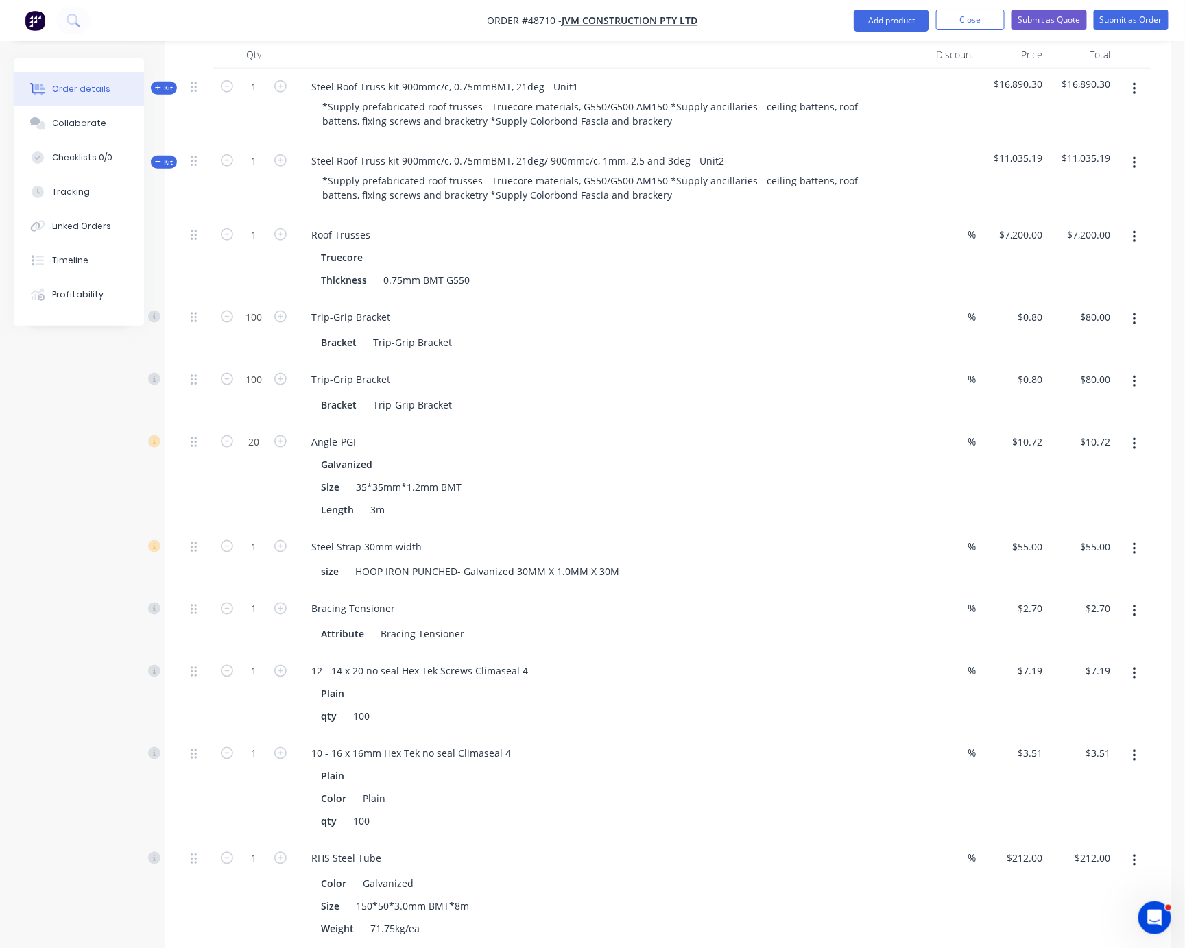
type input "$214.40"
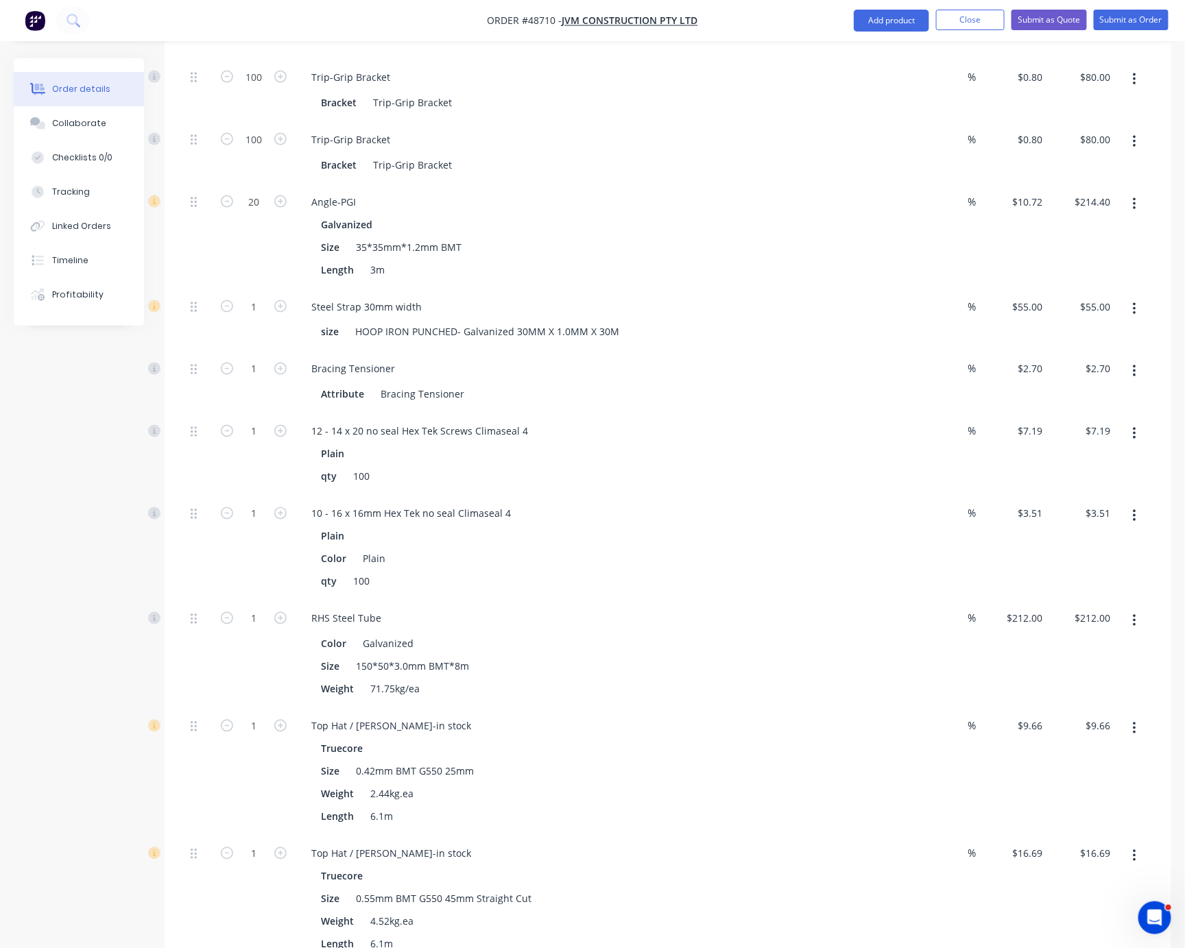
click at [215, 279] on div "20" at bounding box center [254, 236] width 82 height 105
click at [287, 375] on icon "button" at bounding box center [280, 369] width 12 height 12
type input "2"
type input "$5.40"
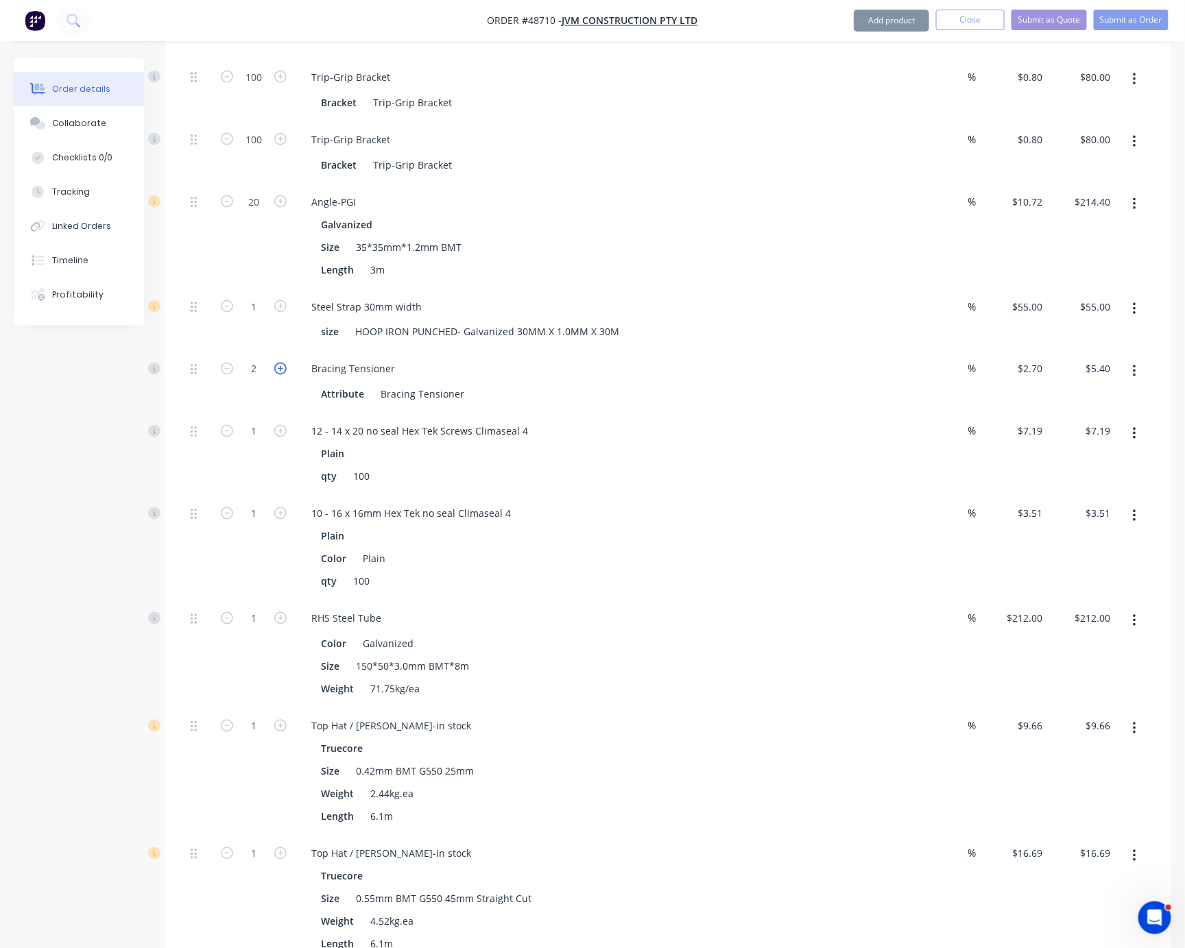
click at [287, 375] on icon "button" at bounding box center [280, 369] width 12 height 12
type input "3"
type input "$8.10"
click at [284, 375] on icon "button" at bounding box center [280, 369] width 12 height 12
type input "4"
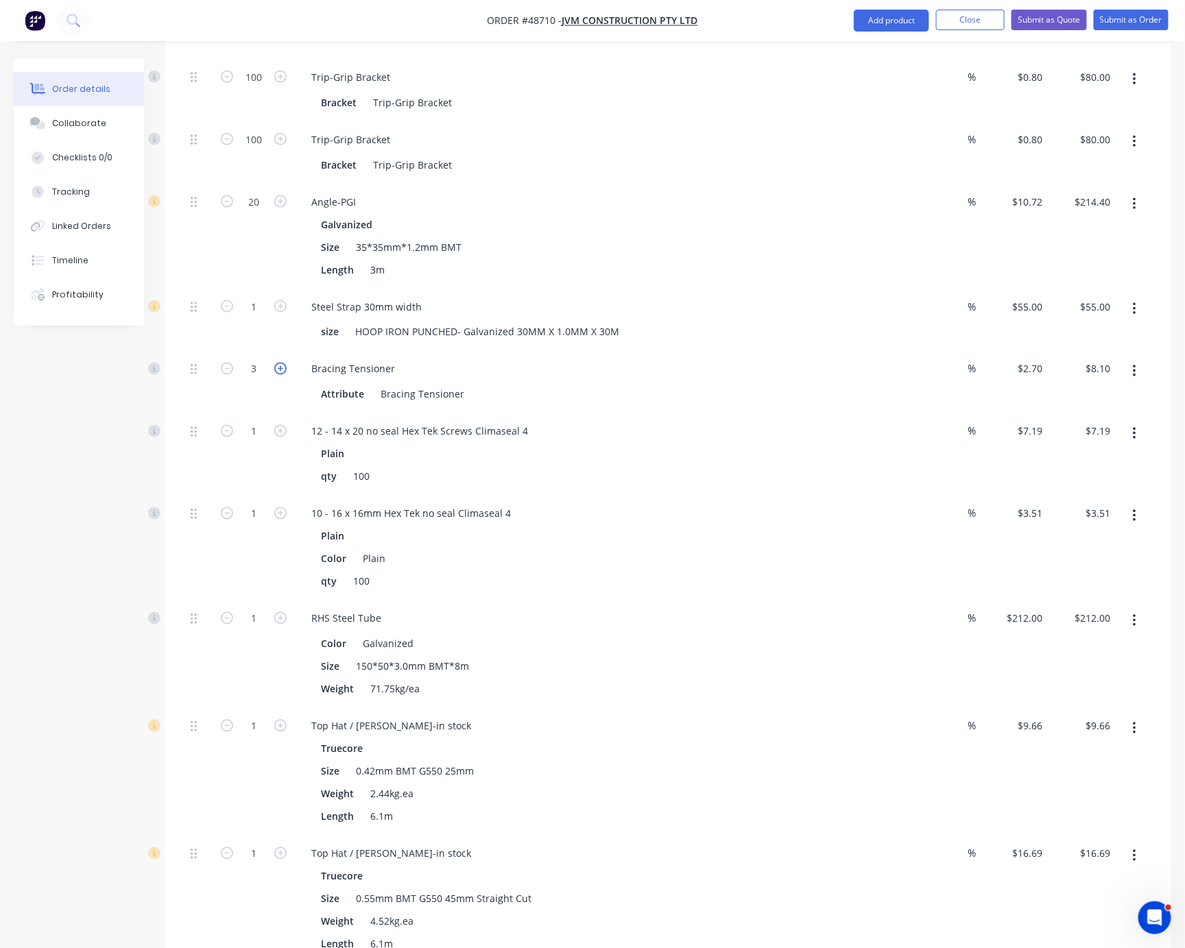
type input "$10.80"
click at [118, 455] on div "Created by Serene Created 01/09/25 Required 01/09/25 Assigned to Add team membe…" at bounding box center [592, 745] width 1157 height 2815
type input "30"
type input "$215.70"
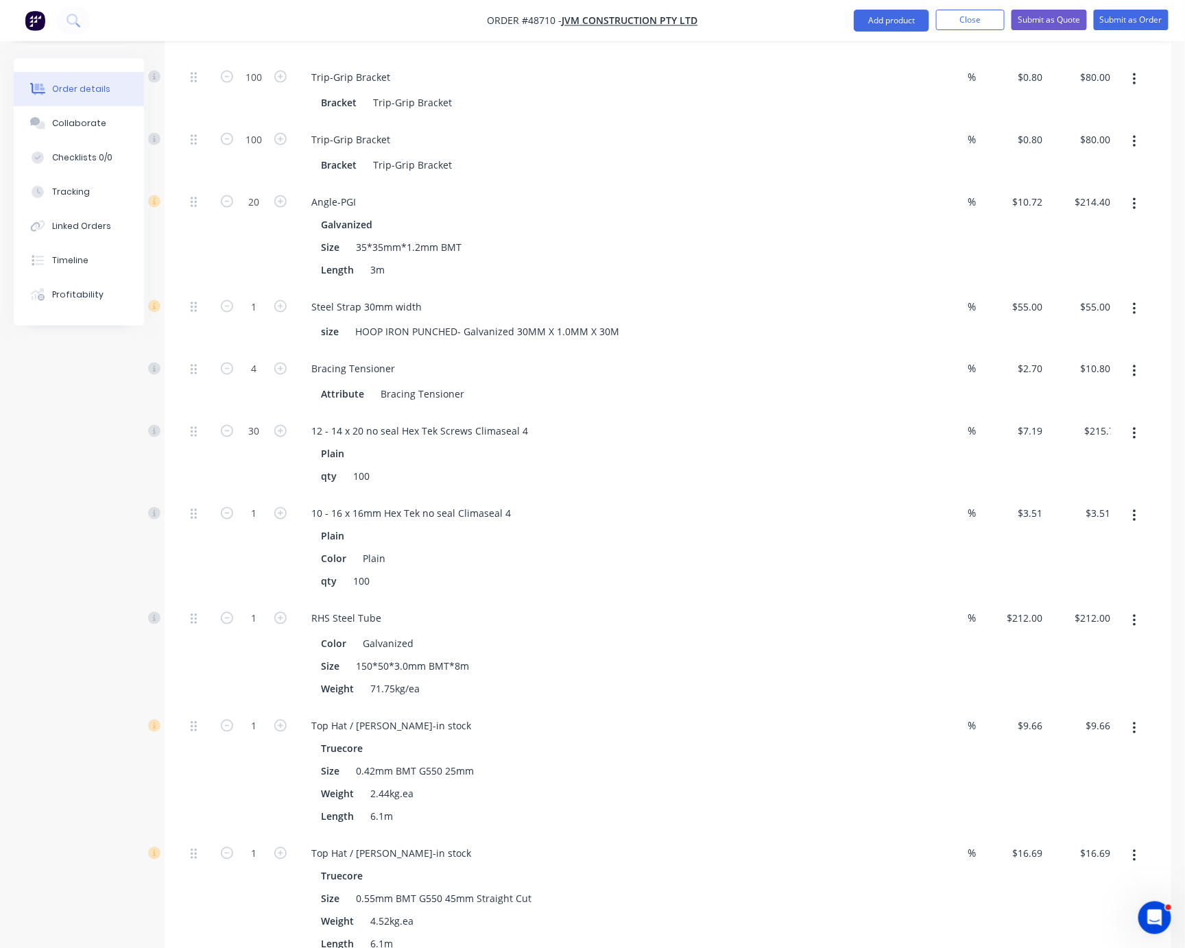
click at [134, 512] on div "Created by Serene Created 01/09/25 Required 01/09/25 Assigned to Add team membe…" at bounding box center [592, 745] width 1157 height 2815
type input "0"
type input "30"
type input "$105.30"
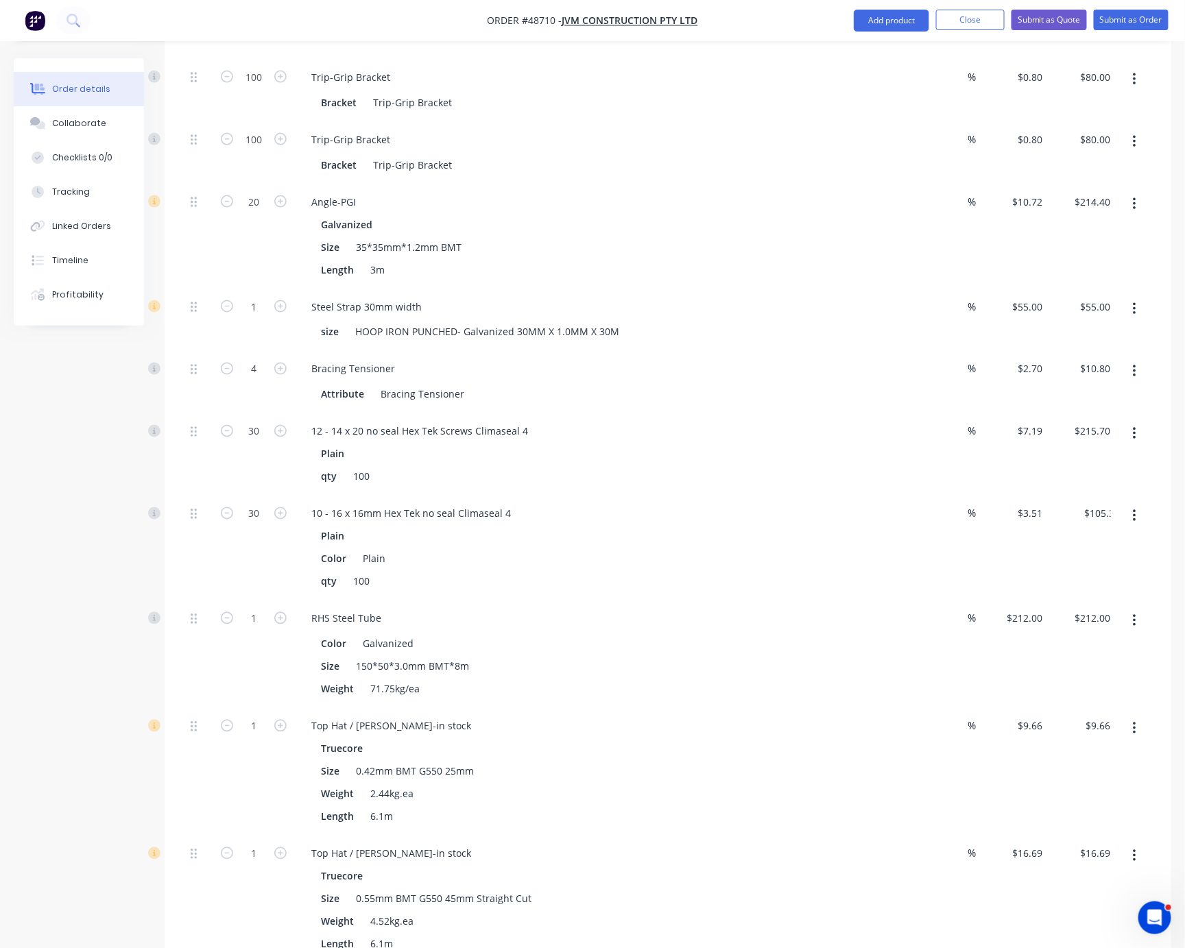
click at [163, 606] on div "Created by Serene Created 01/09/25 Required 01/09/25 Assigned to Add team membe…" at bounding box center [592, 745] width 1157 height 2815
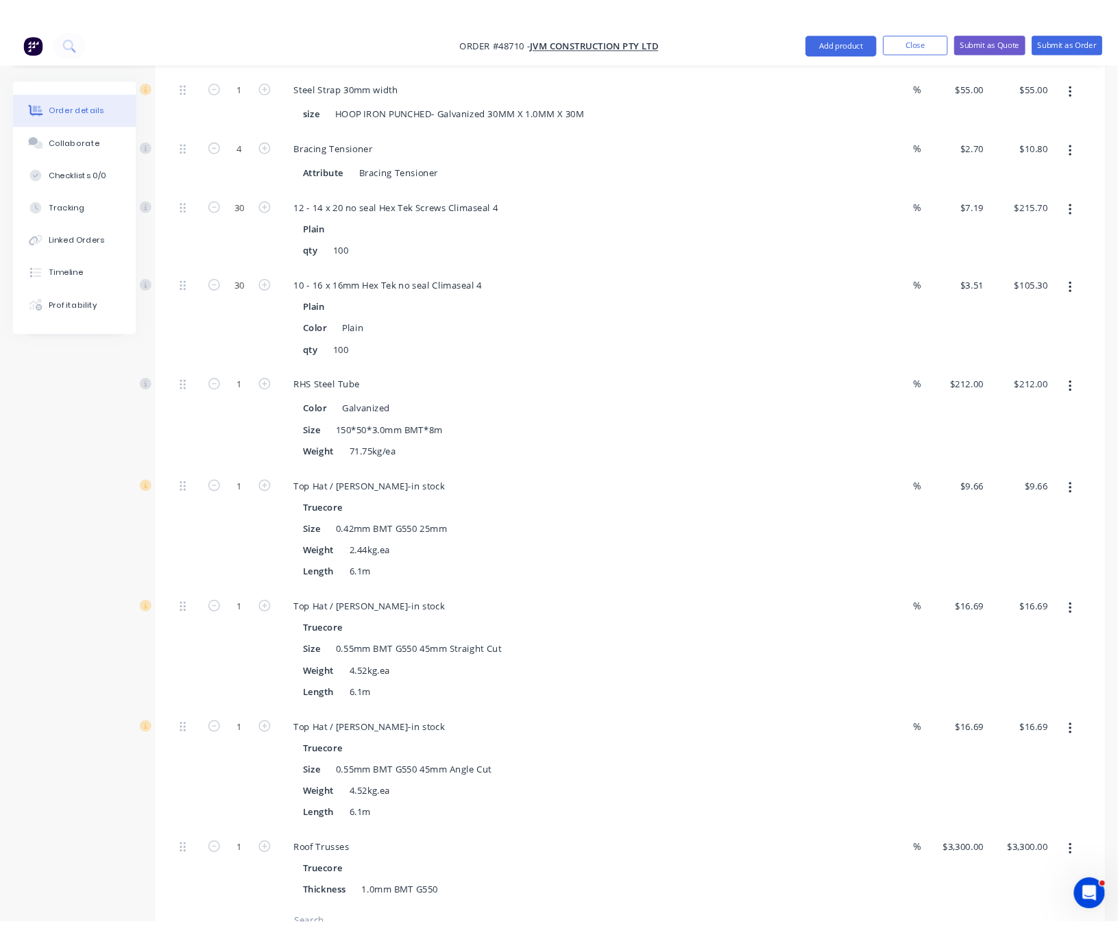
scroll to position [1200, 0]
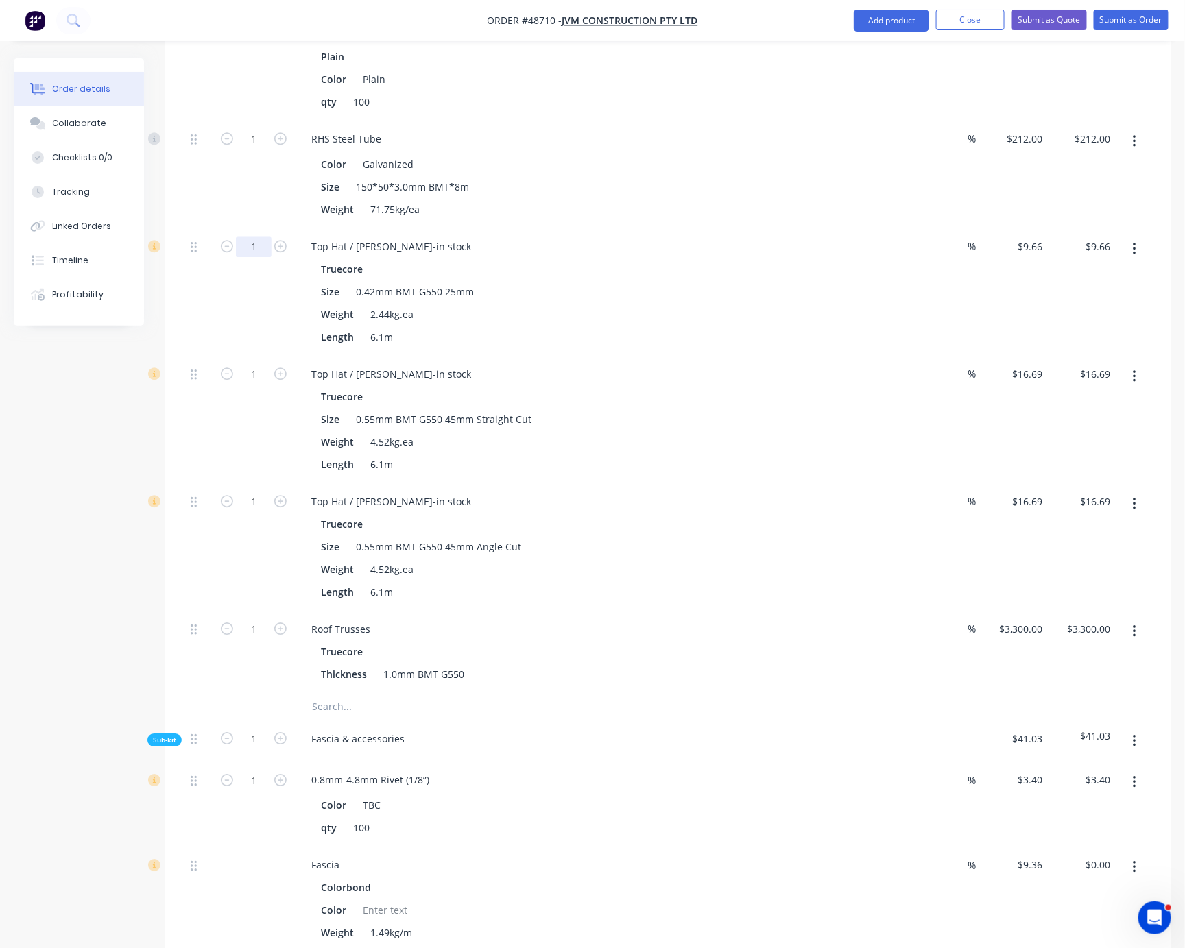
type input "100"
type input "$966.00"
click at [193, 356] on div at bounding box center [198, 292] width 27 height 128
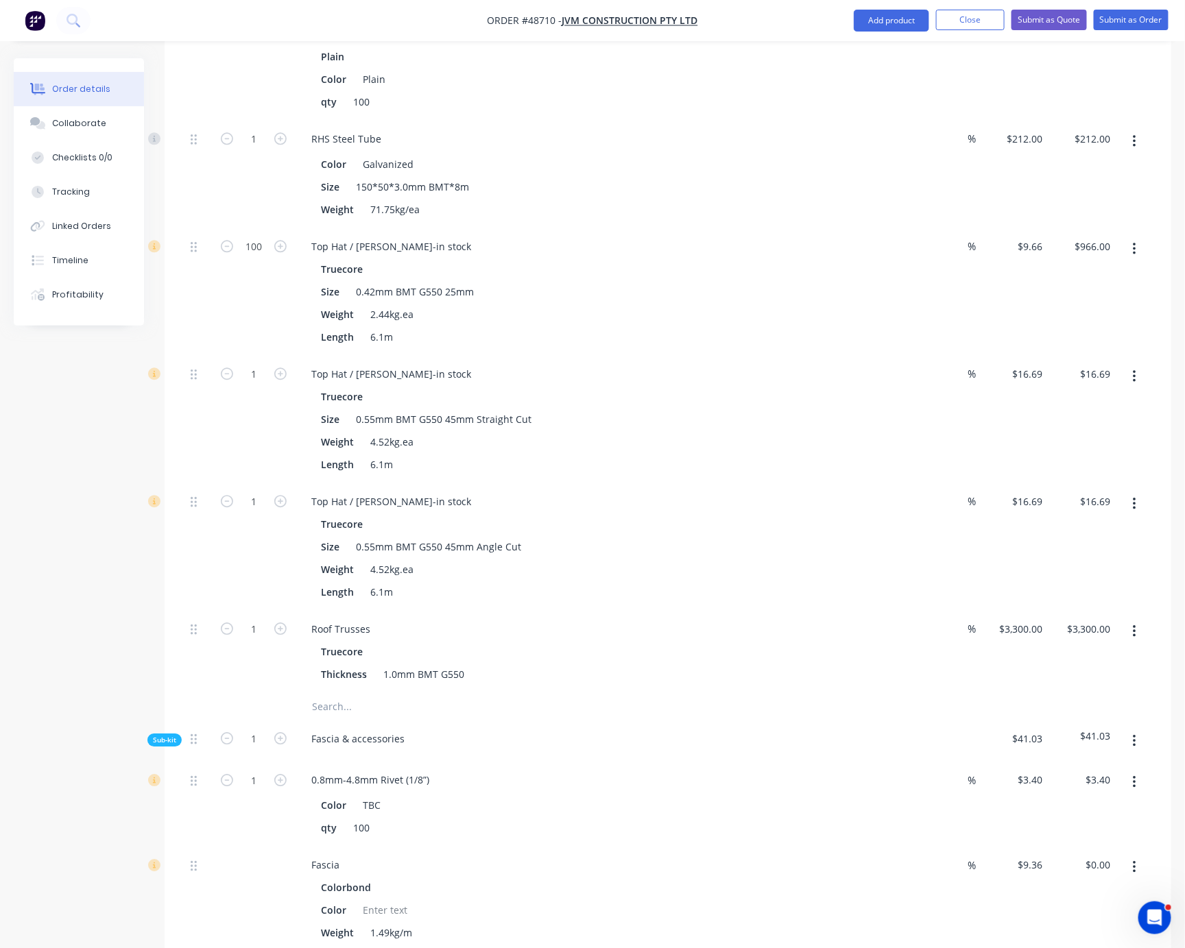
click at [174, 491] on div "Qty Discount Price Total Kit 1 Steel Roof Truss kit 900mmc/c, 0.75mmBMT, 21deg …" at bounding box center [668, 337] width 1007 height 2033
click at [221, 611] on div "1" at bounding box center [254, 547] width 82 height 128
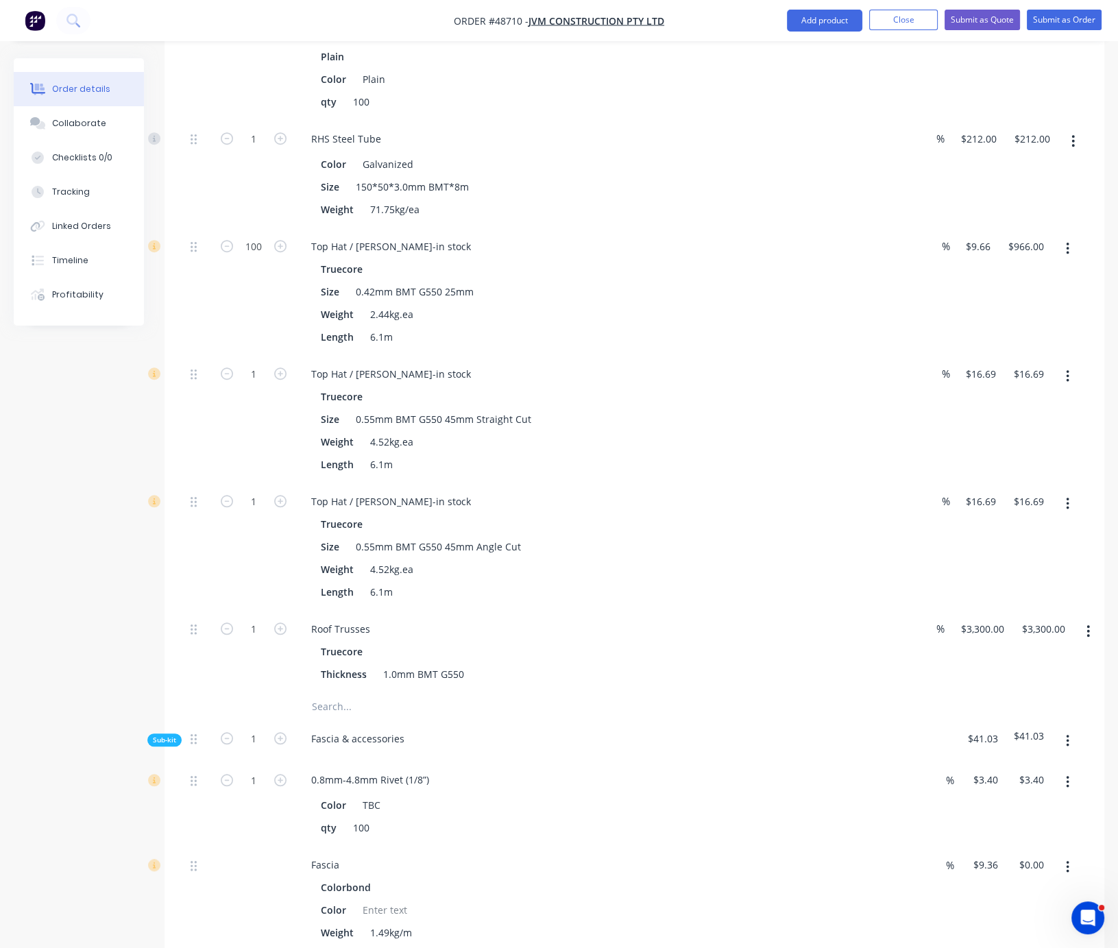
click at [113, 560] on div "Created by Serene Created 01/09/25 Required 01/09/25 Assigned to Add team membe…" at bounding box center [559, 265] width 1091 height 2815
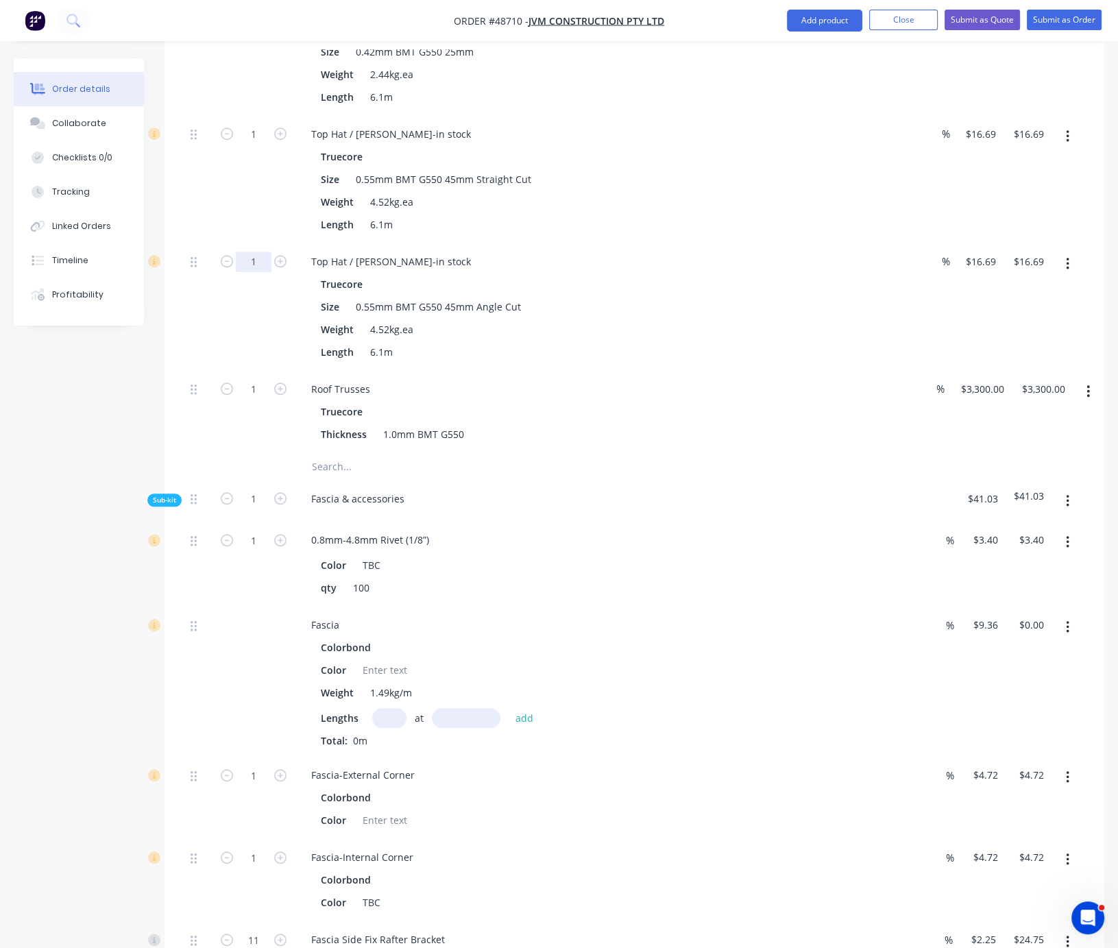
click at [244, 243] on div "1" at bounding box center [254, 180] width 82 height 128
type input "50"
type input "$834.50"
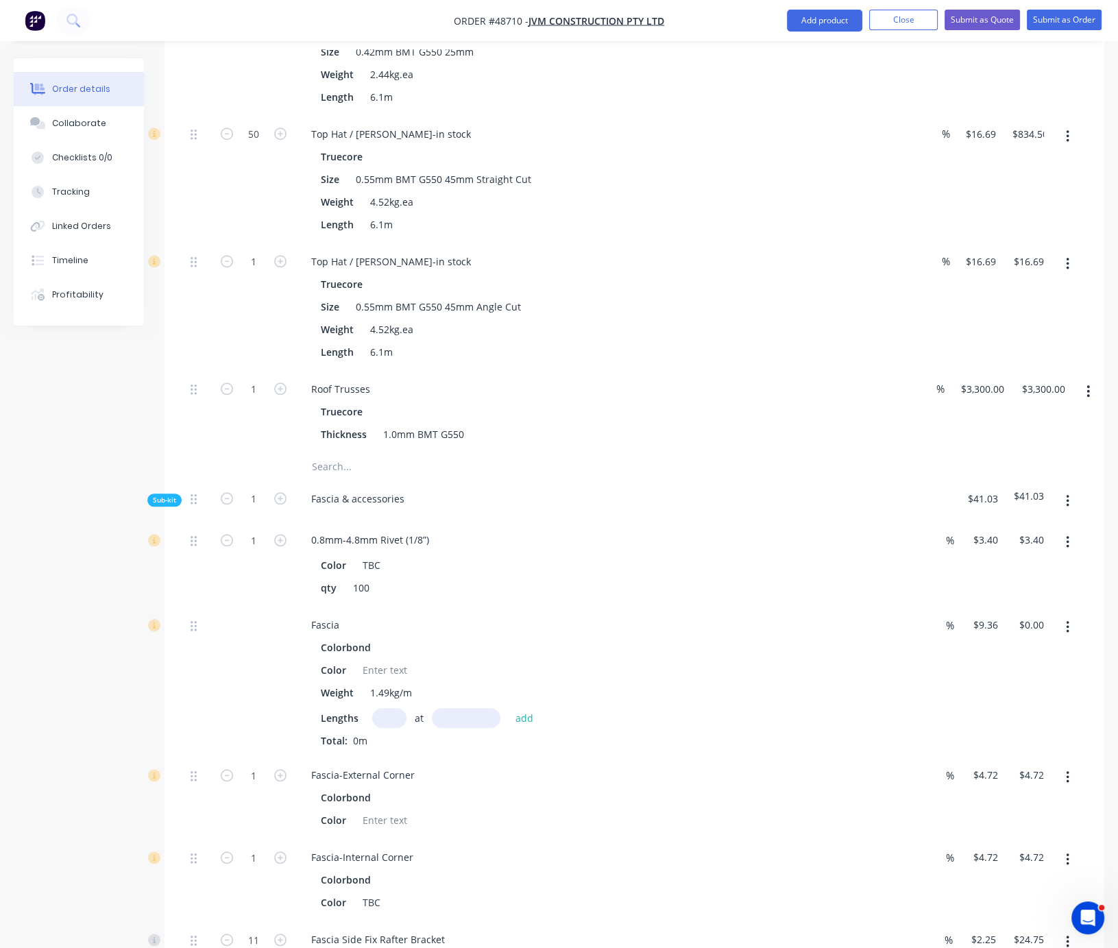
click at [228, 243] on div "50" at bounding box center [254, 180] width 82 height 128
type input "40"
type input "$667.60"
click at [191, 371] on div at bounding box center [198, 307] width 27 height 128
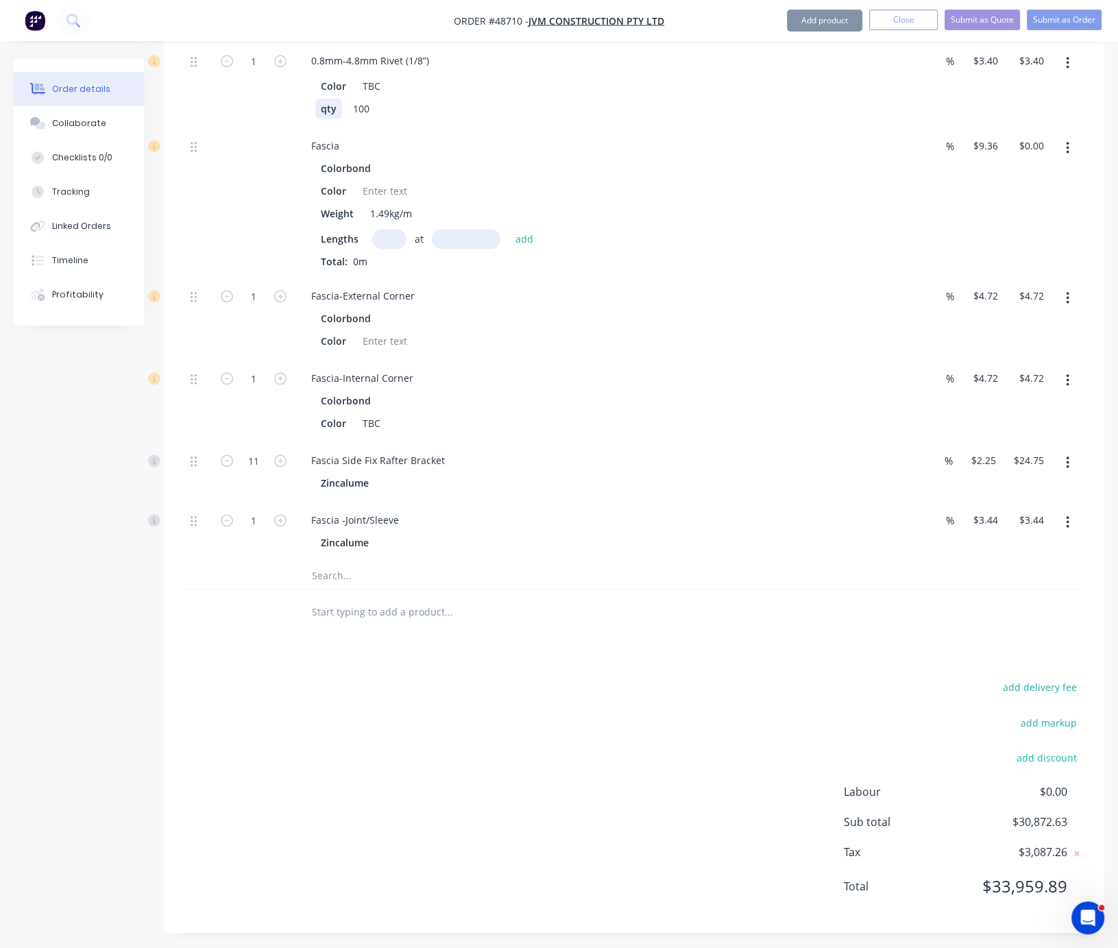
scroll to position [1920, 0]
click at [256, 71] on input "1" at bounding box center [254, 60] width 36 height 21
type input "10"
type input "$34.00"
click at [232, 277] on div at bounding box center [254, 202] width 82 height 150
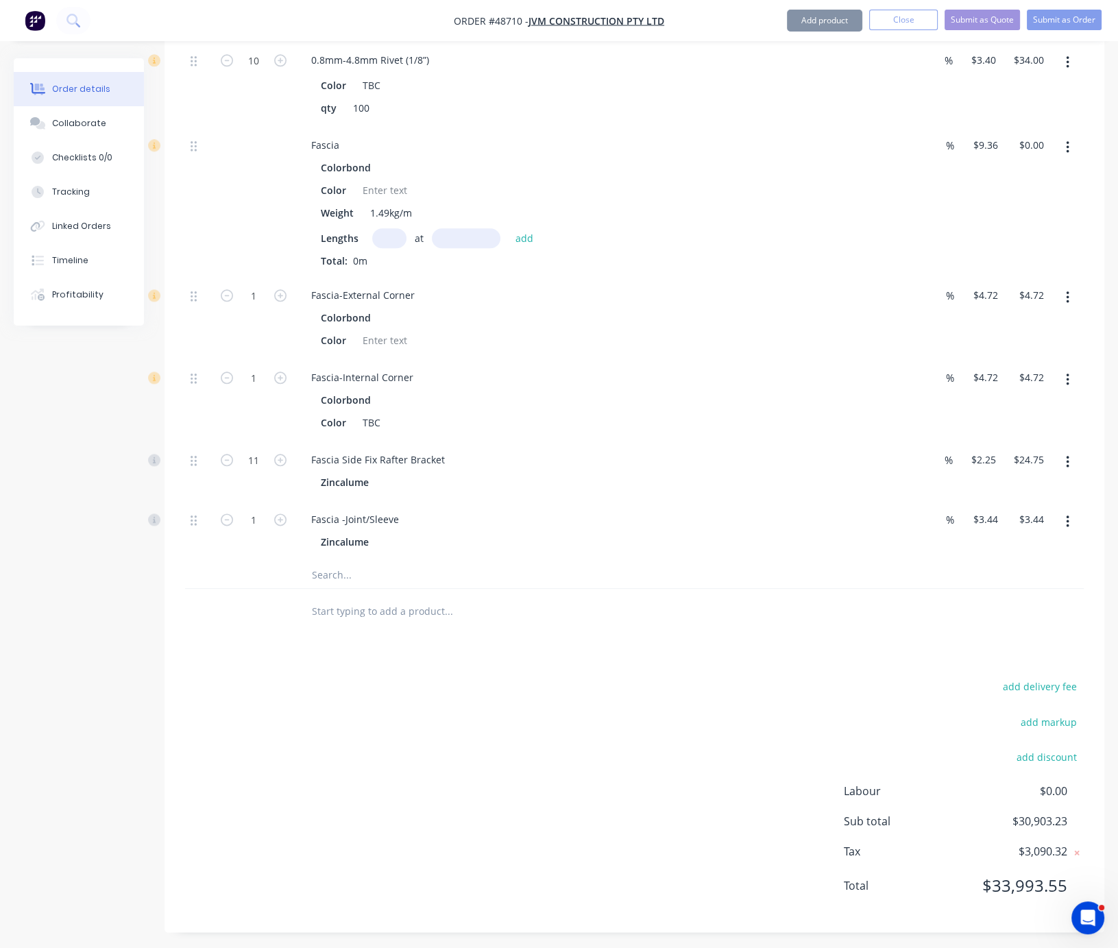
click at [400, 248] on input "text" at bounding box center [389, 238] width 34 height 20
type input "2"
type input "4450"
click at [509, 229] on button "add" at bounding box center [525, 238] width 32 height 19
type input "$83.30"
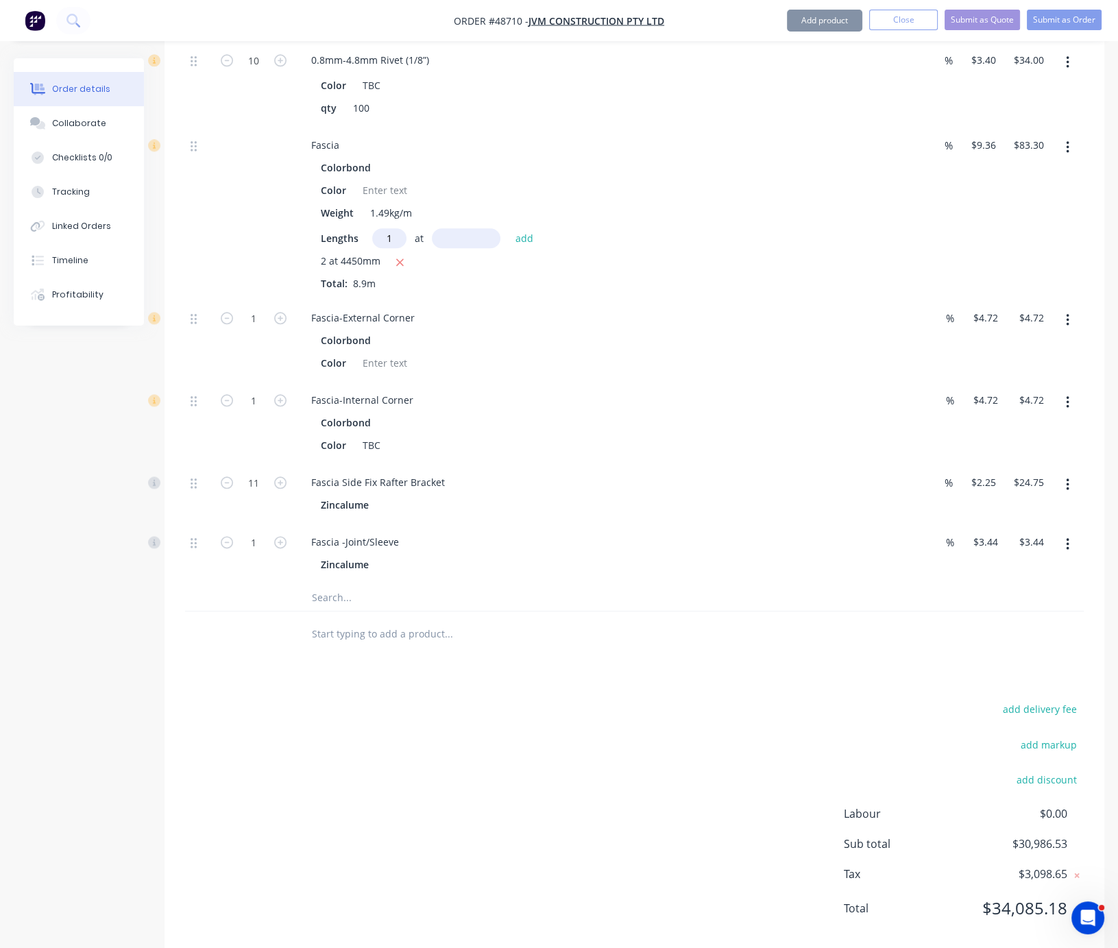
type input "1"
click at [458, 248] on input "text" at bounding box center [466, 238] width 69 height 20
type input "5580"
click at [509, 229] on button "add" at bounding box center [525, 238] width 32 height 19
type input "$135.53"
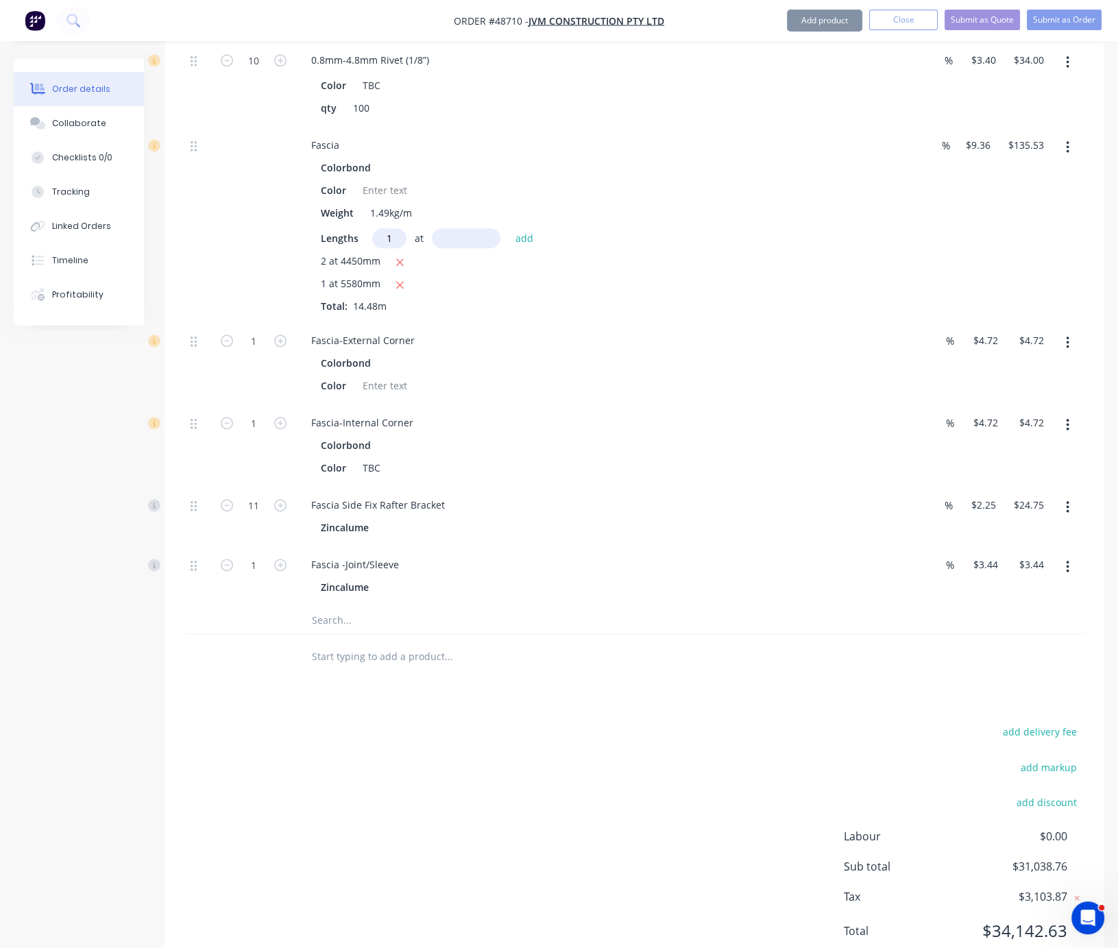
type input "1"
type input "1000"
click at [509, 229] on button "add" at bounding box center [525, 238] width 32 height 19
type input "$144.89"
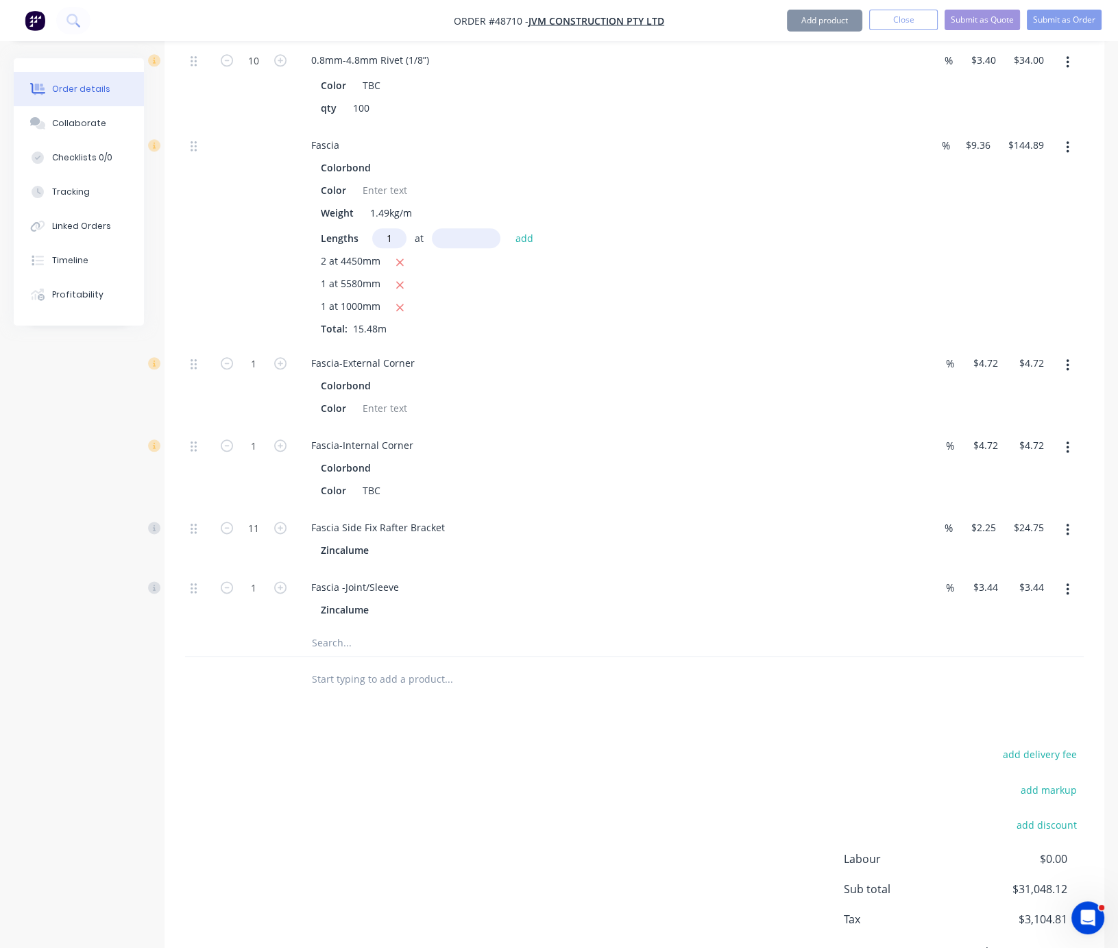
type input "1"
type input "4340"
click at [509, 229] on button "add" at bounding box center [525, 238] width 32 height 19
type input "$185.52"
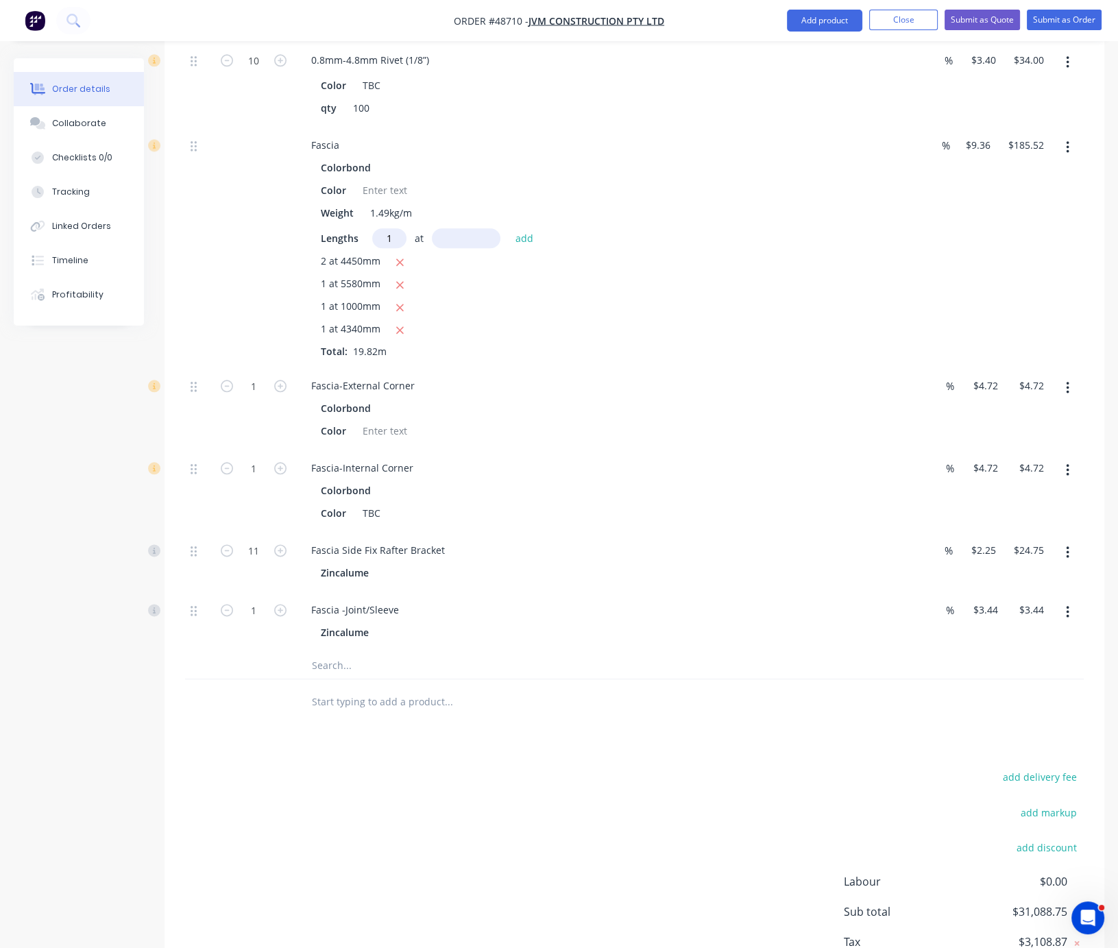
type input "1"
click at [469, 248] on input "text" at bounding box center [466, 238] width 69 height 20
type input "1500"
click at [509, 229] on button "add" at bounding box center [525, 238] width 32 height 19
type input "$199.56"
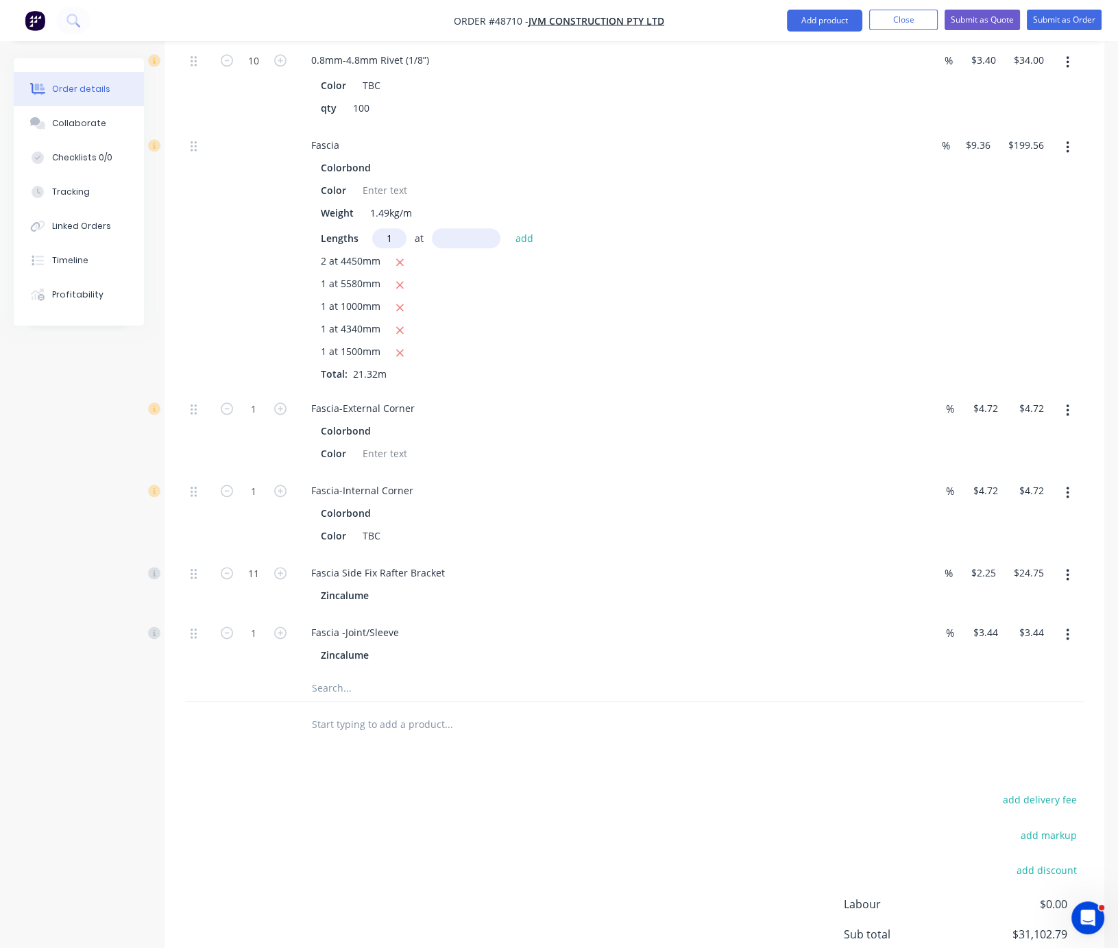
type input "1"
type input "6650"
click at [509, 229] on button "add" at bounding box center [525, 238] width 32 height 19
type input "$261.80"
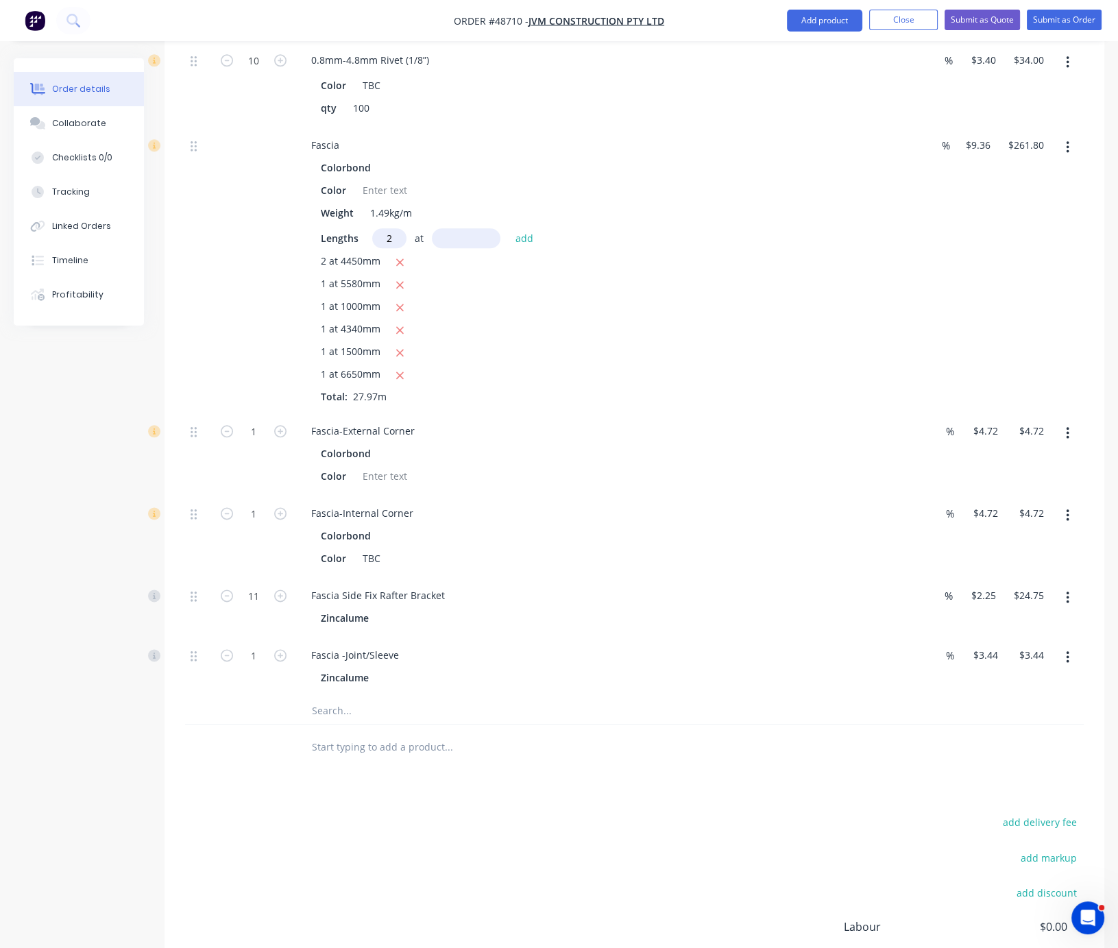
type input "2"
type input "8000"
click at [509, 229] on button "add" at bounding box center [525, 238] width 32 height 19
type input "$411.56"
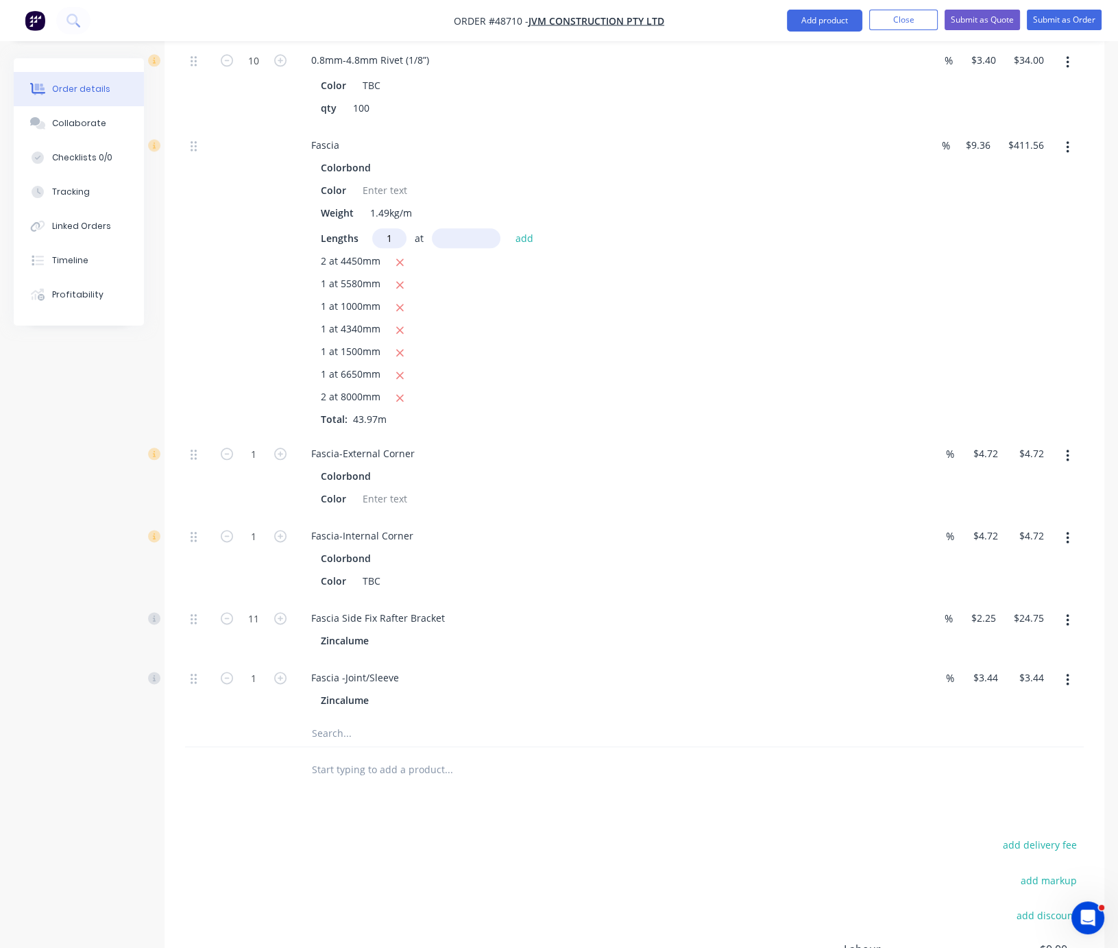
type input "1"
click at [464, 248] on input "text" at bounding box center [466, 238] width 69 height 20
type input "5910"
click at [509, 229] on button "add" at bounding box center [525, 238] width 32 height 19
type input "$466.88"
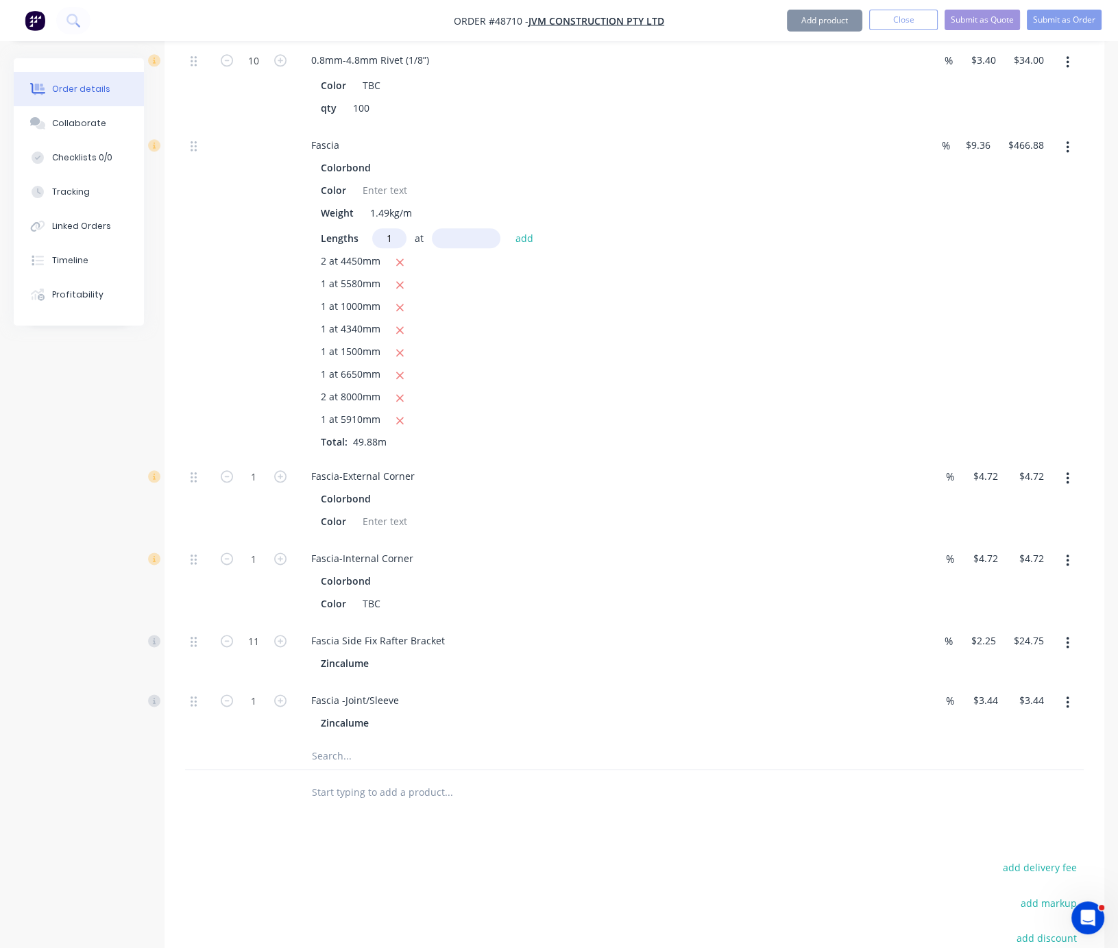
type input "1"
type input "3360"
click at [509, 229] on button "add" at bounding box center [525, 238] width 32 height 19
type input "$498.33"
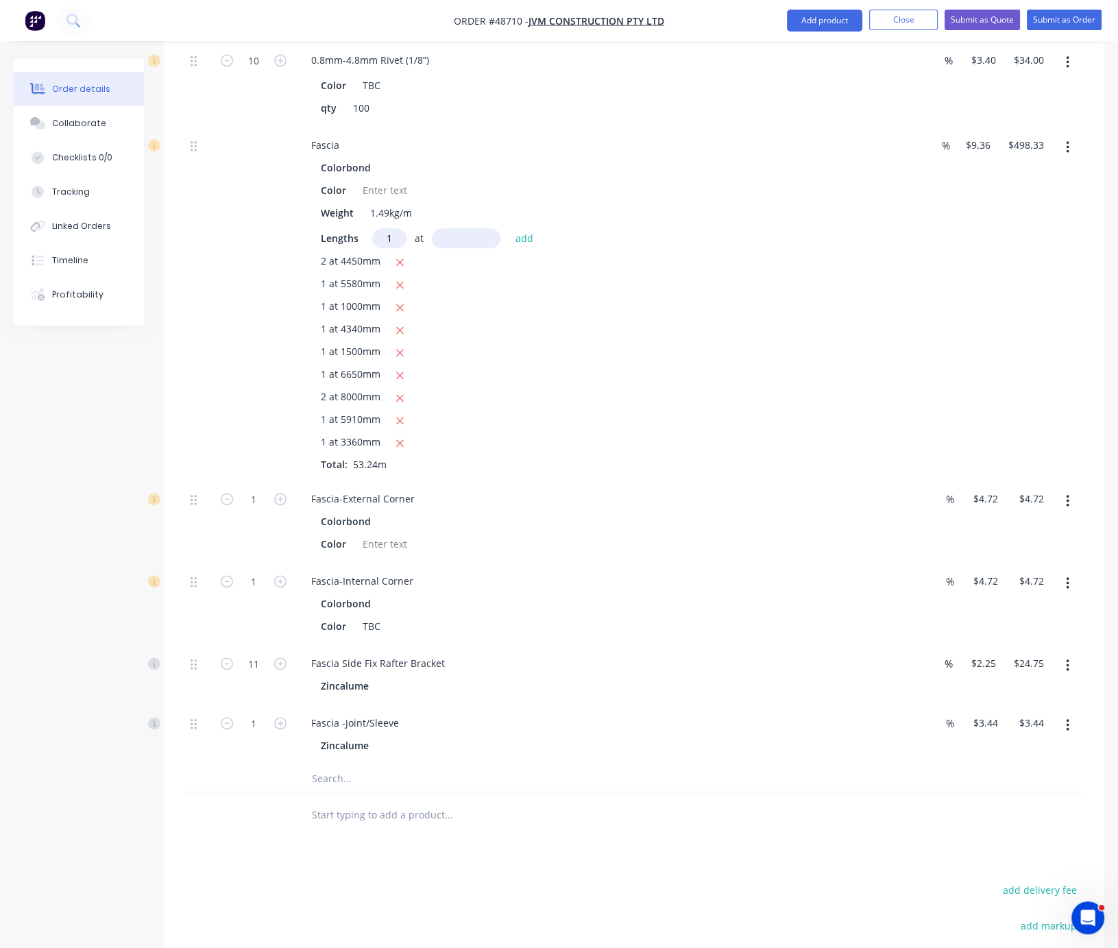
type input "1"
type input "5990"
click at [509, 229] on button "add" at bounding box center [525, 238] width 32 height 19
type input "$554.39"
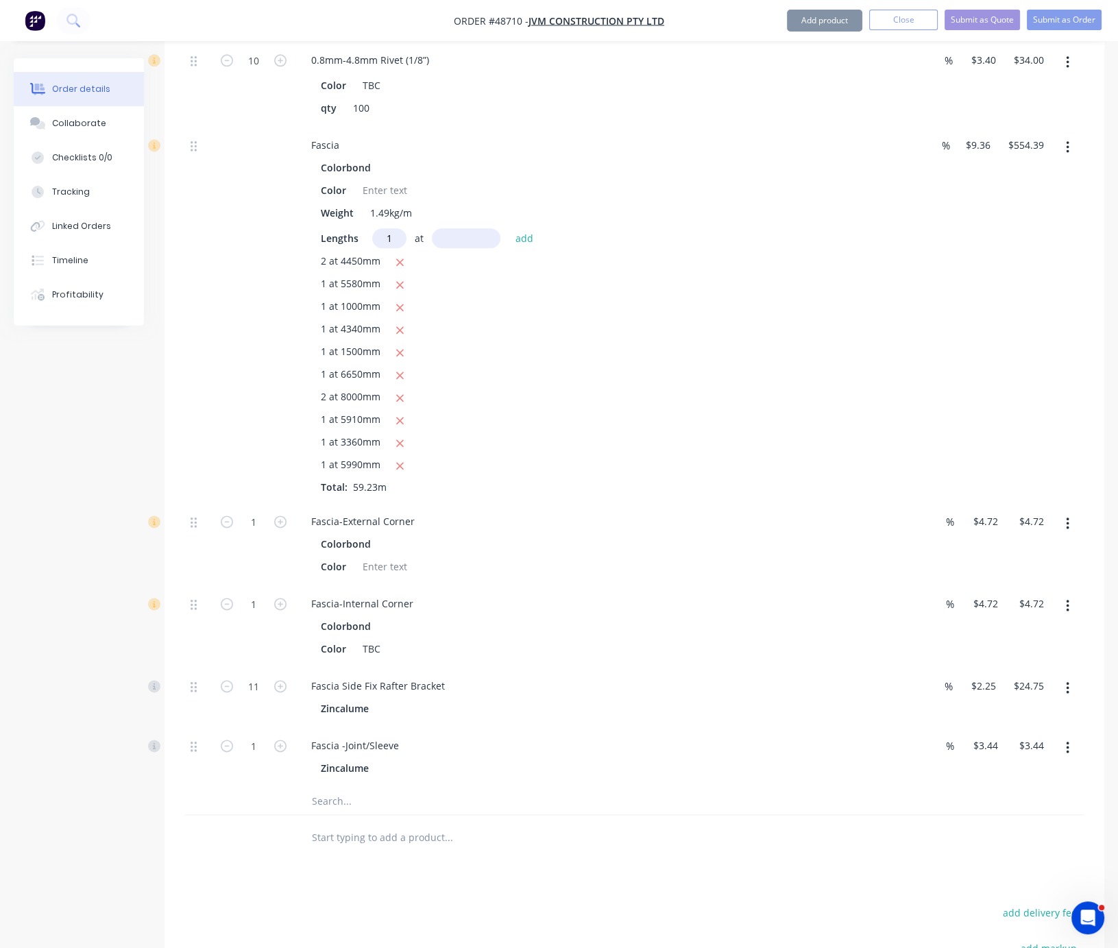
type input "1"
type input "4580"
click at [509, 229] on button "add" at bounding box center [525, 238] width 32 height 19
type input "$597.26"
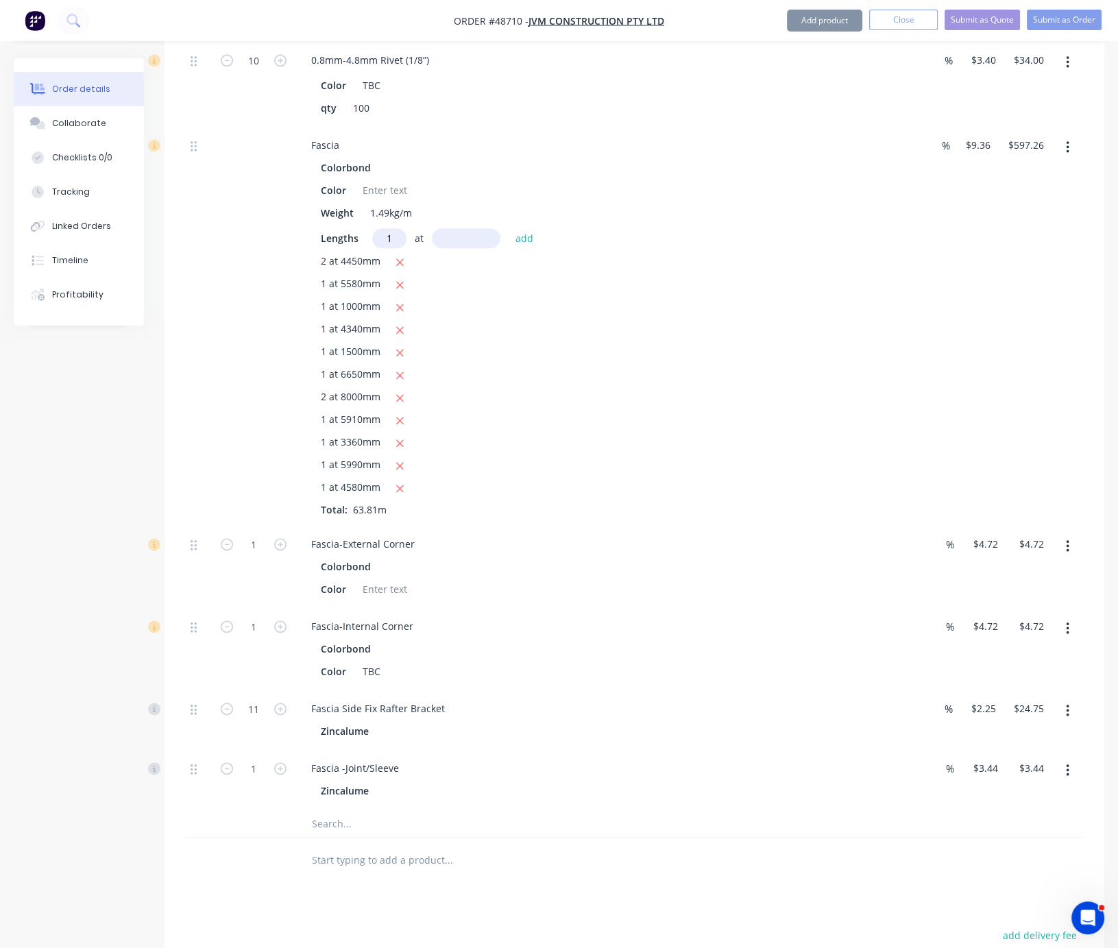
type input "1"
type input "4670"
click at [509, 229] on button "add" at bounding box center [525, 238] width 32 height 19
type input "$640.97"
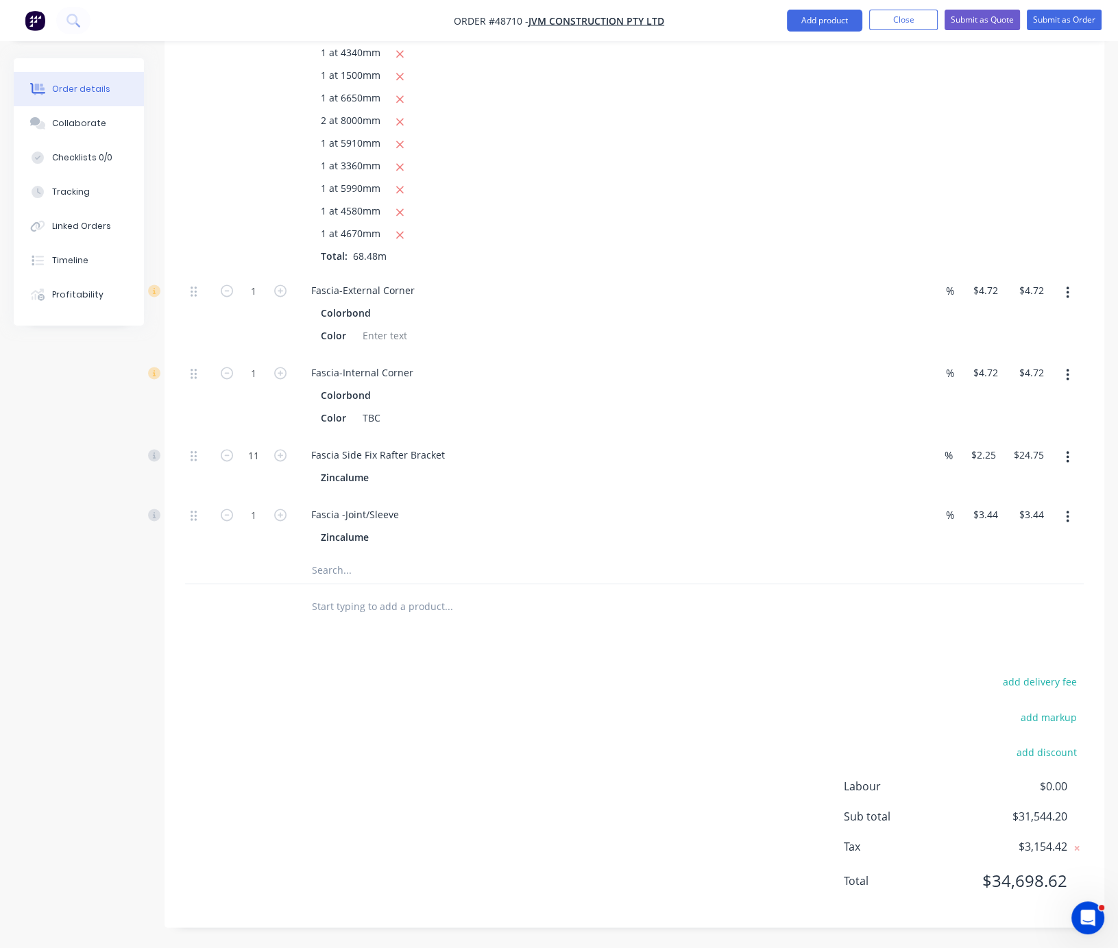
scroll to position [2344, 0]
type input "8"
type input "$37.76"
click at [226, 194] on div at bounding box center [254, 62] width 82 height 422
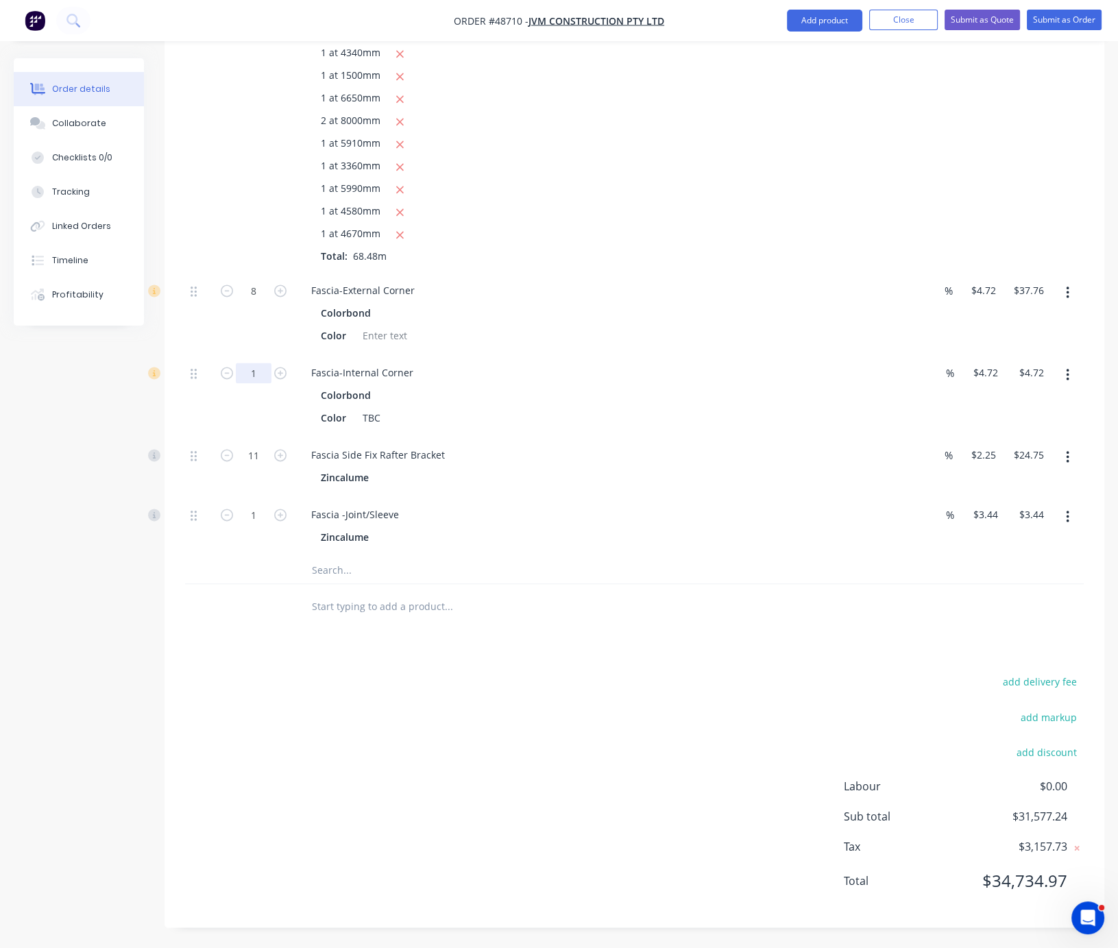
type input "4"
type input "$18.88"
click at [191, 307] on div at bounding box center [198, 313] width 27 height 82
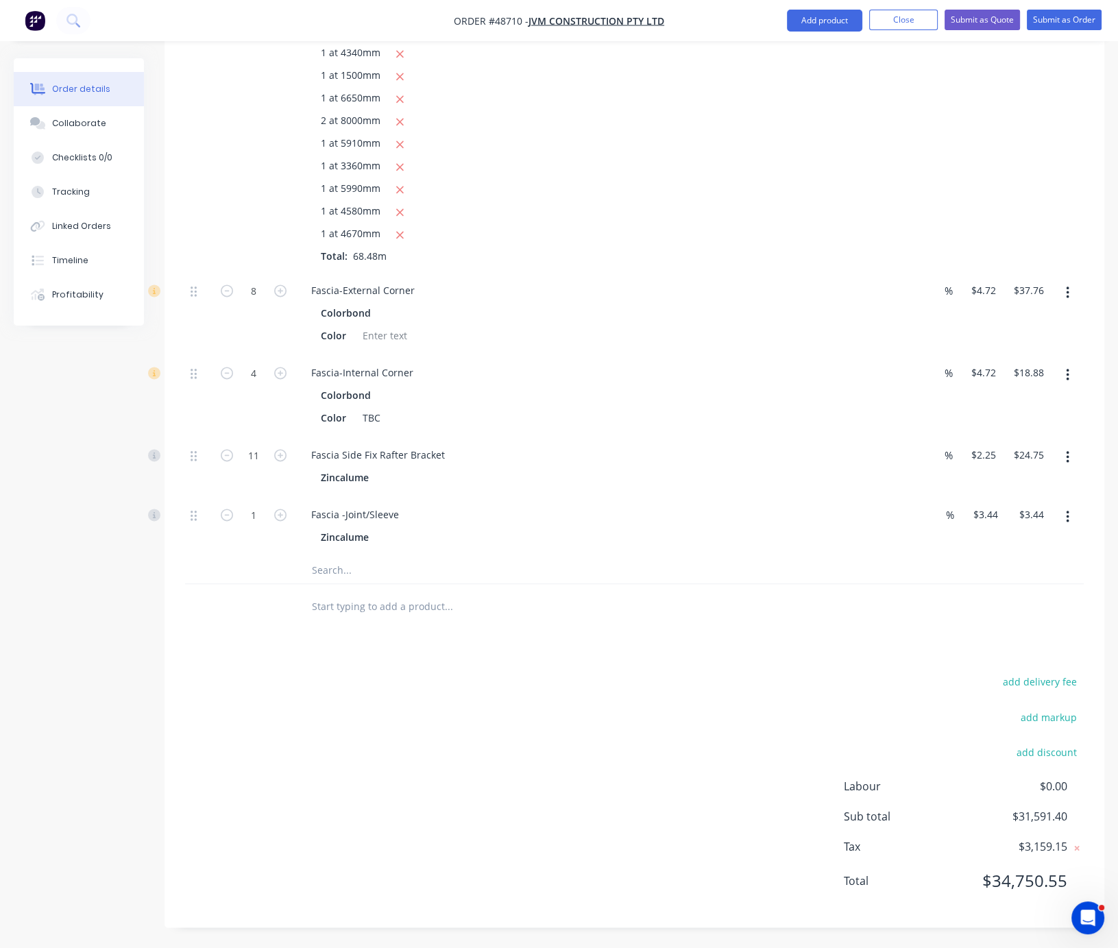
click at [274, 507] on button "button" at bounding box center [281, 514] width 18 height 14
type input "2"
type input "$6.88"
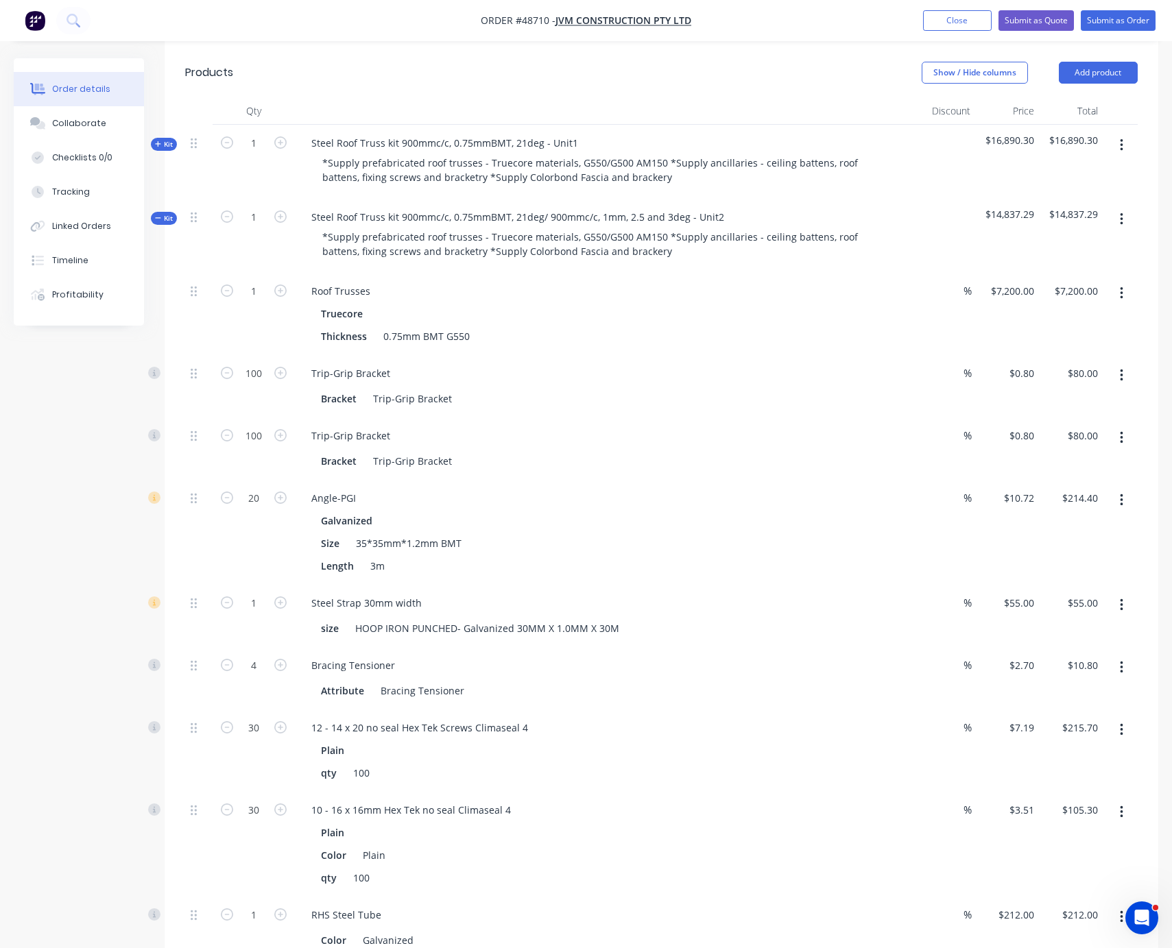
scroll to position [184, 0]
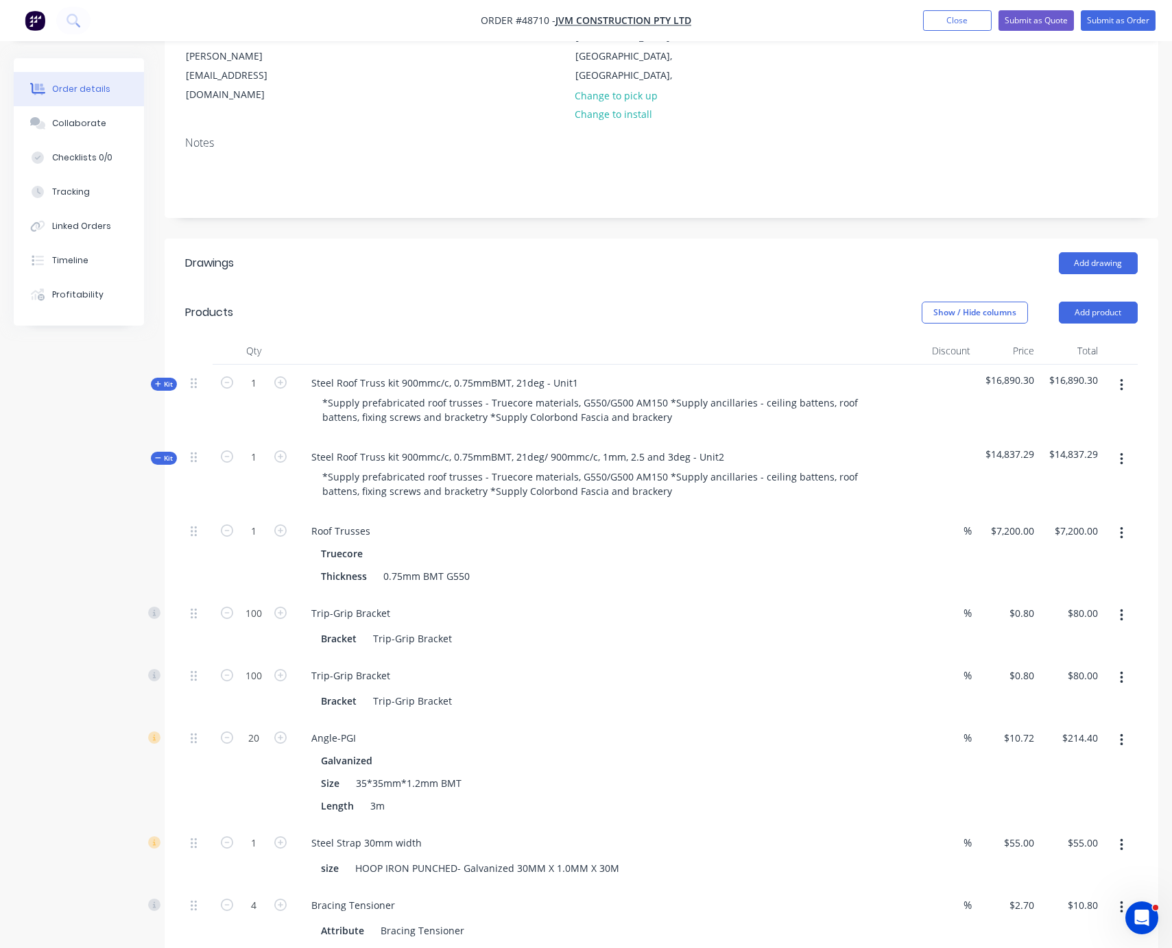
click at [169, 464] on span "Kit" at bounding box center [164, 458] width 18 height 10
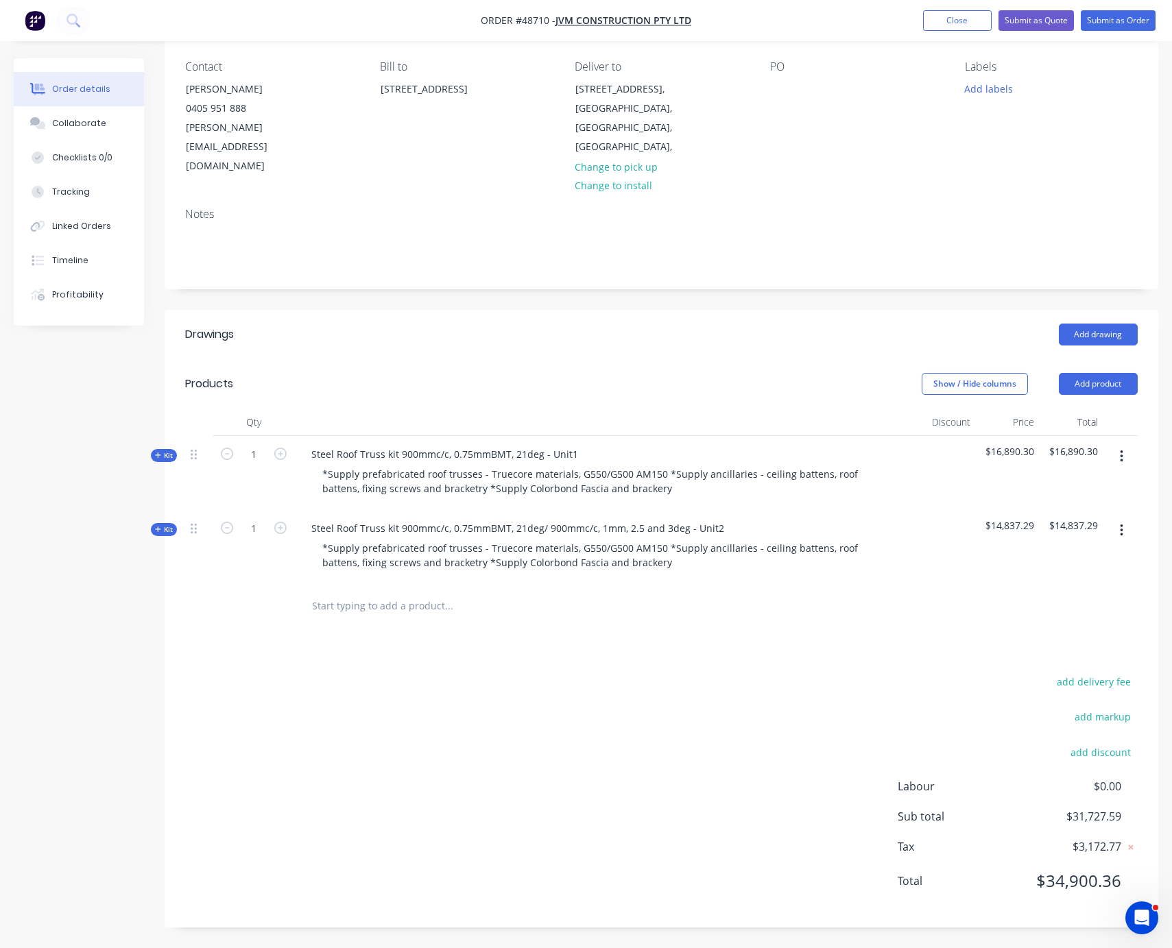
click at [67, 552] on div "Created by Serene Created 01/09/25 Required 01/09/25 Assigned to Add team membe…" at bounding box center [586, 447] width 1144 height 1002
click at [1092, 673] on button "add delivery fee" at bounding box center [1093, 682] width 88 height 19
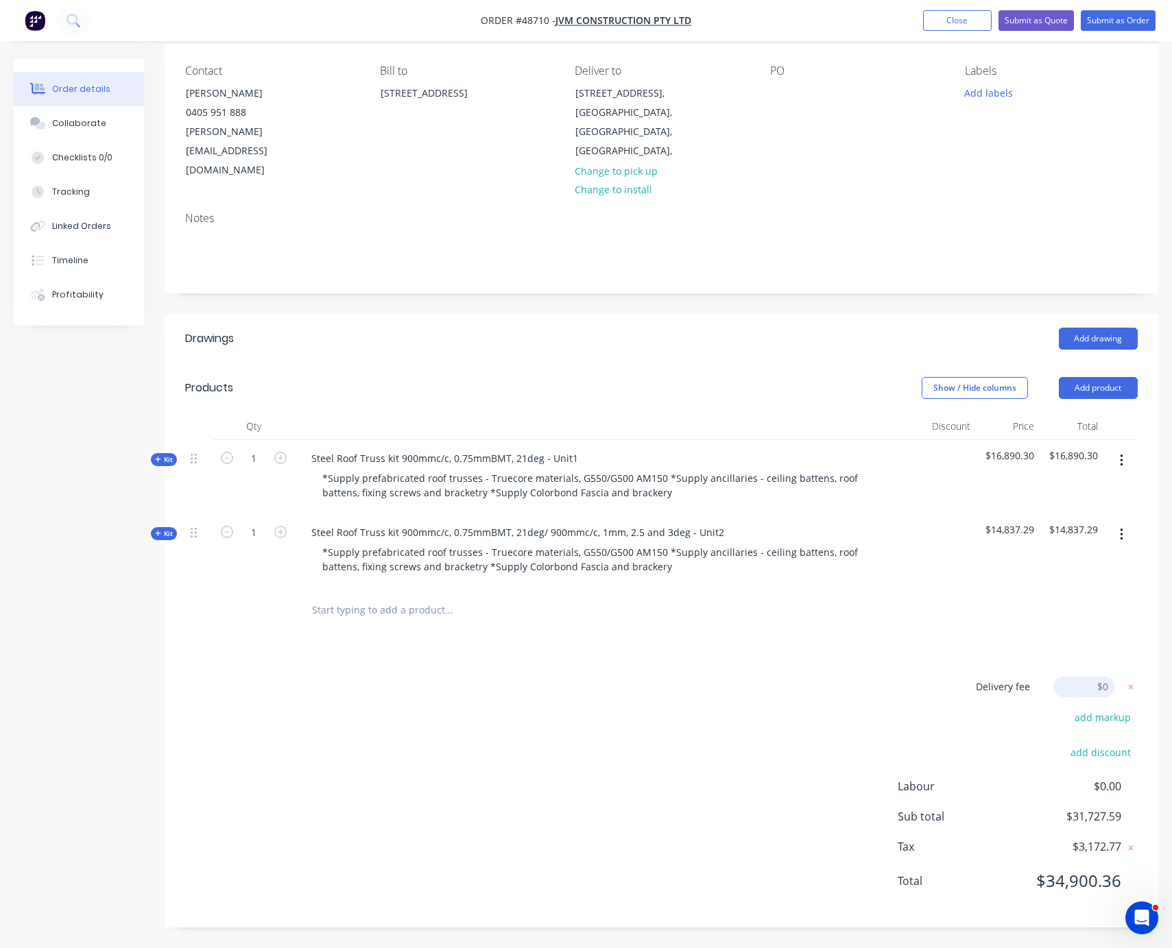
scroll to position [134, 0]
drag, startPoint x: 575, startPoint y: 71, endPoint x: 661, endPoint y: 99, distance: 90.0
click at [661, 99] on div "23 Buntine Rd, Wemdbley Downs, Western Australia, Australia," at bounding box center [632, 122] width 137 height 78
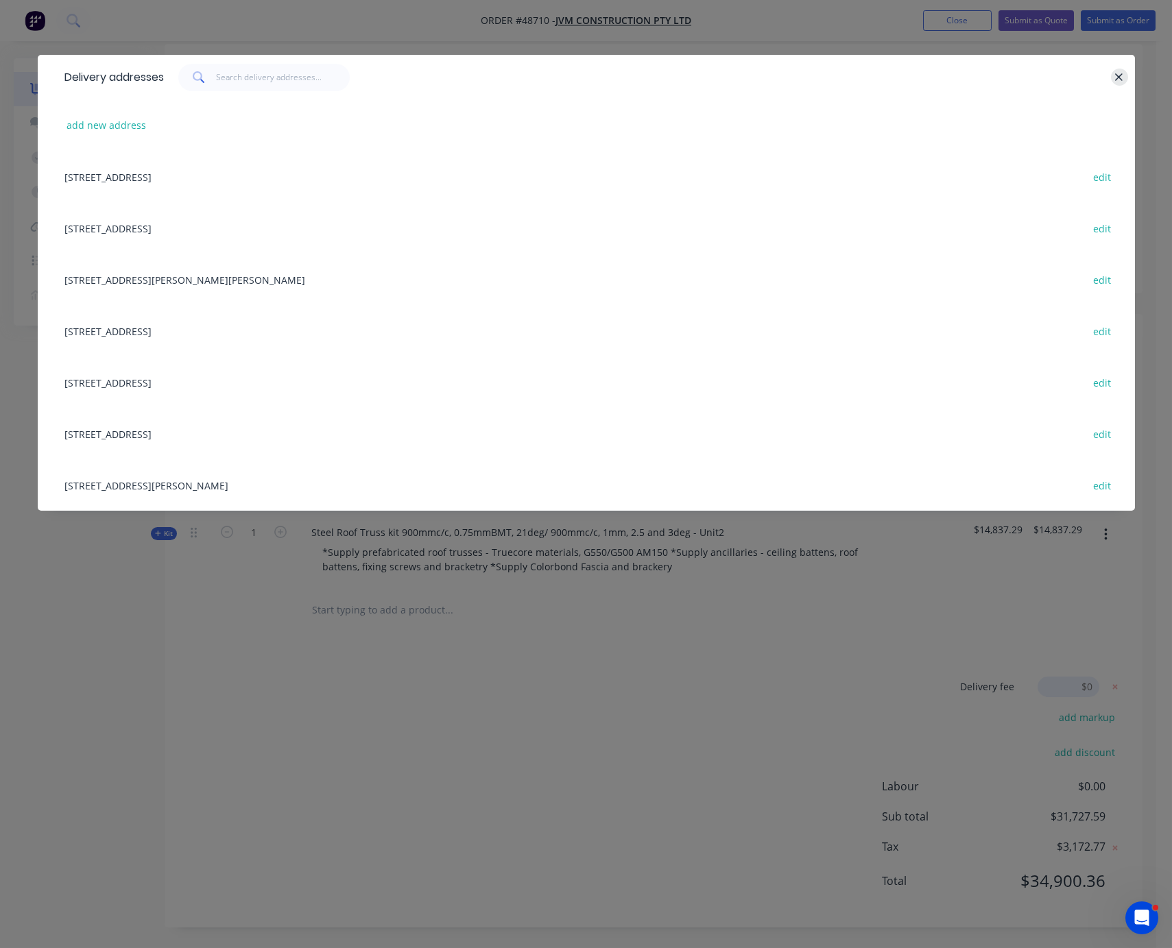
click at [1122, 77] on icon "button" at bounding box center [1120, 77] width 8 height 8
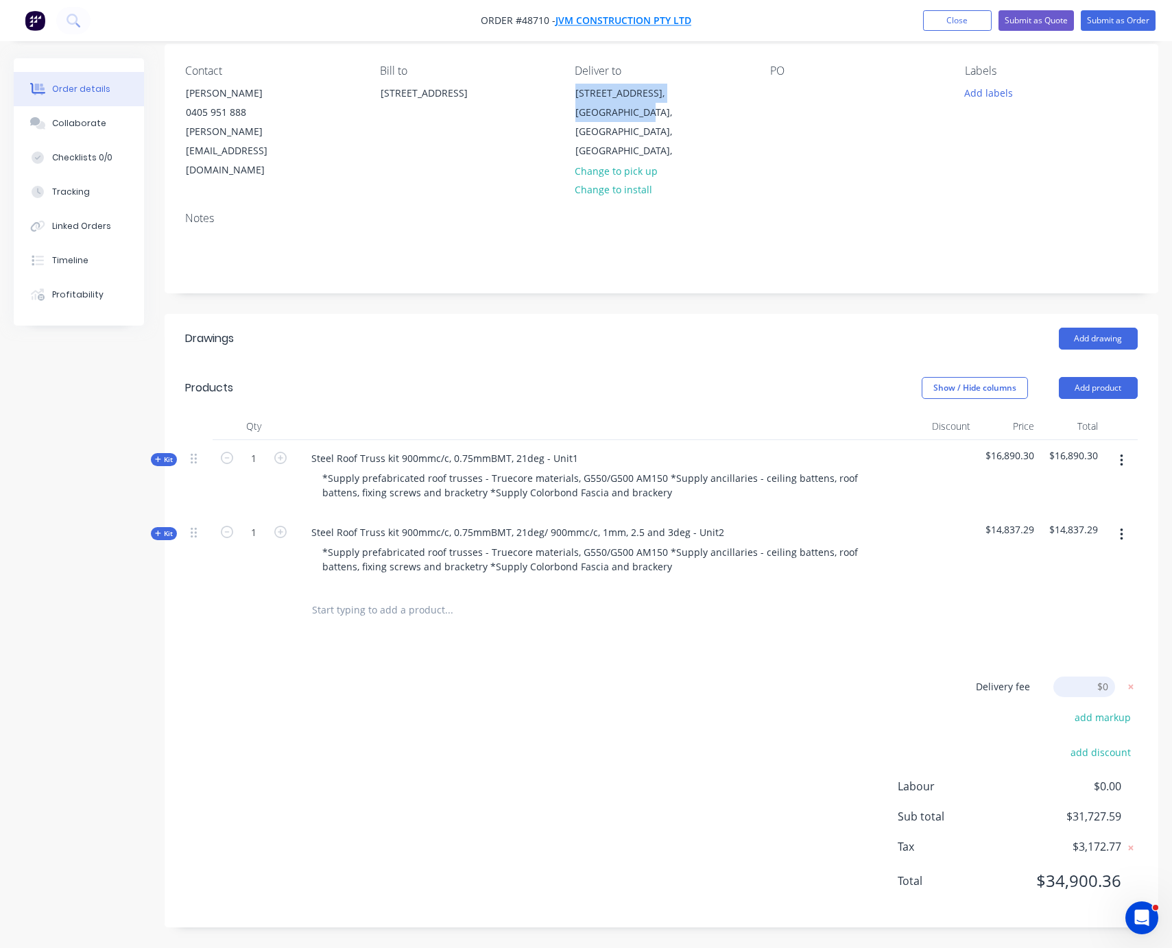
copy div "23 Buntine Rd, Wemdbley Downs"
click at [656, 685] on div "Delivery fee Delivery fee Delivery fee name (Optional) $0 add markup add discou…" at bounding box center [661, 792] width 952 height 231
click at [1103, 677] on input at bounding box center [1084, 687] width 62 height 21
click input "submit" at bounding box center [0, 0] width 0 height 0
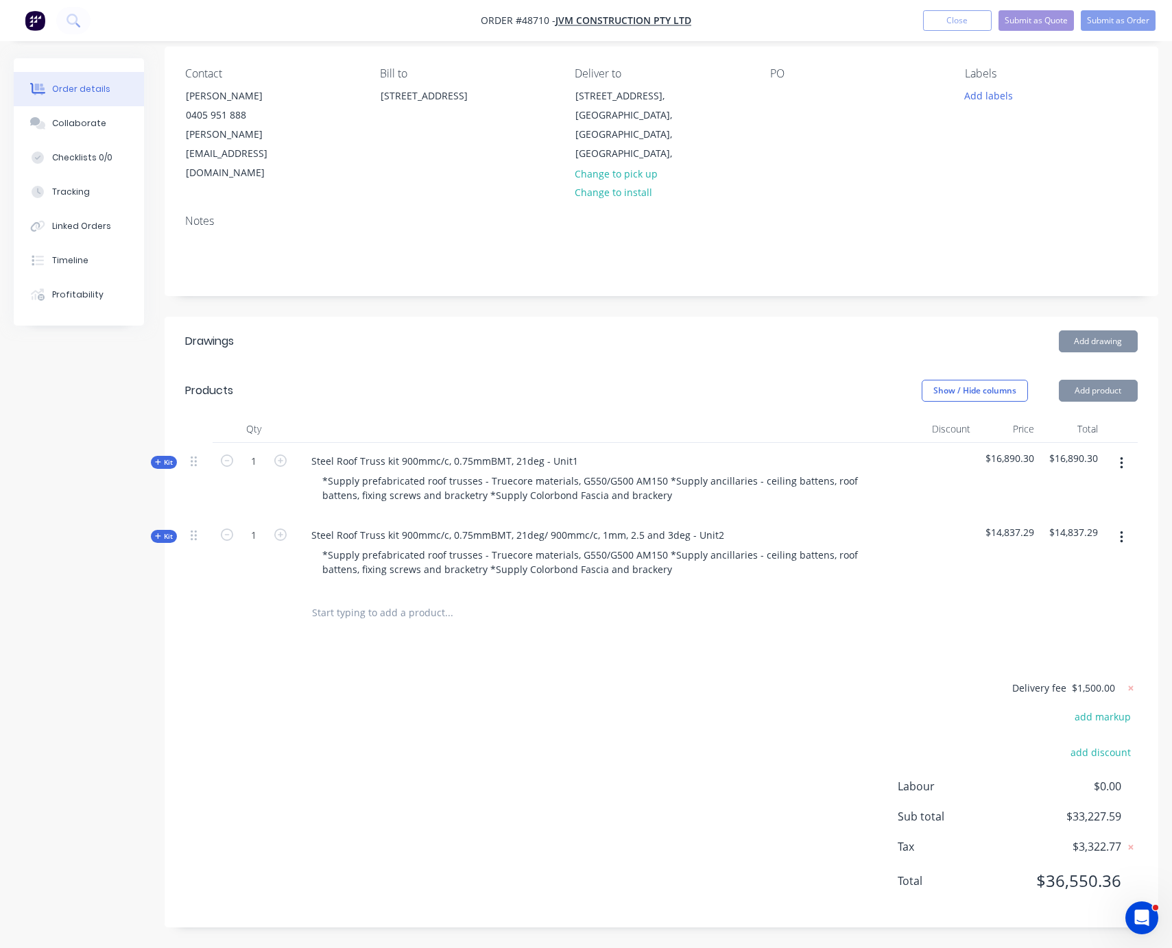
scroll to position [132, 0]
click at [675, 720] on div "Delivery fee $1,500.00 add markup add discount Labour $0.00 Sub total $33,227.5…" at bounding box center [661, 794] width 952 height 228
click at [566, 747] on div "Delivery fee $1,500.00 add markup add discount Labour $0.00 Sub total $33,227.5…" at bounding box center [661, 794] width 952 height 228
click at [1020, 26] on button "Submit as Quote" at bounding box center [1035, 20] width 75 height 21
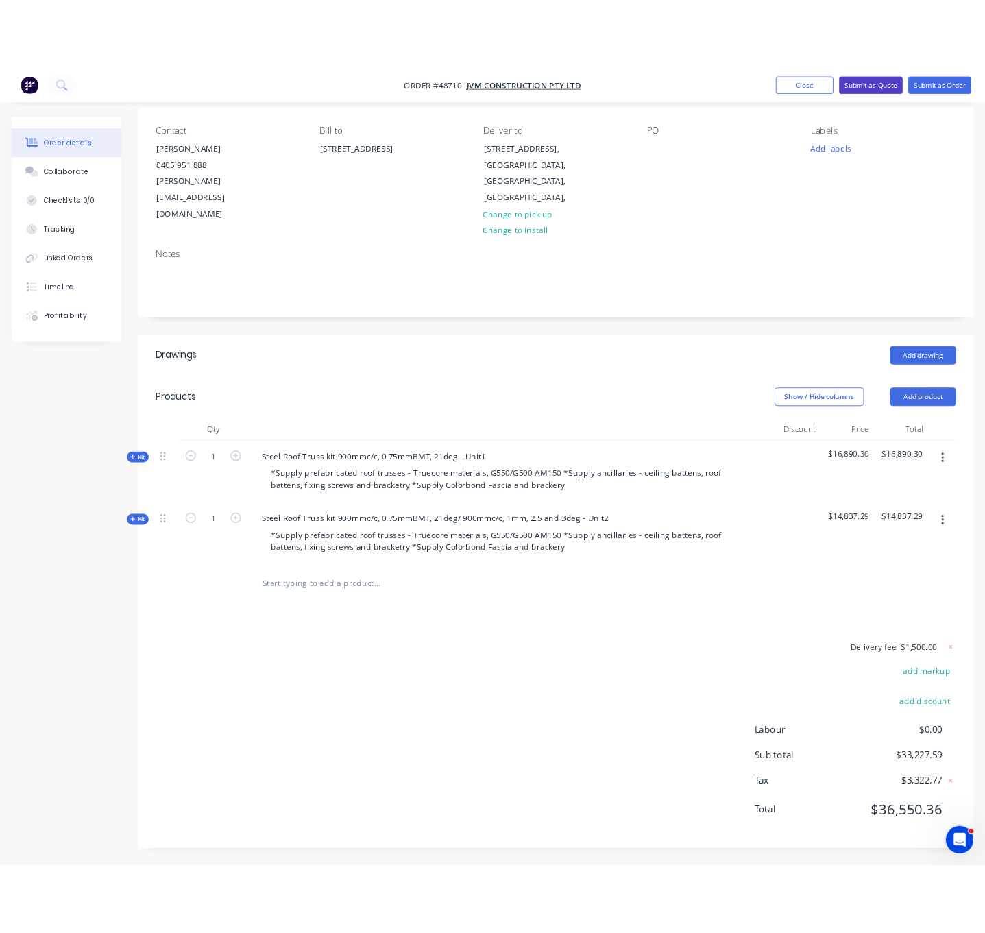
scroll to position [0, 0]
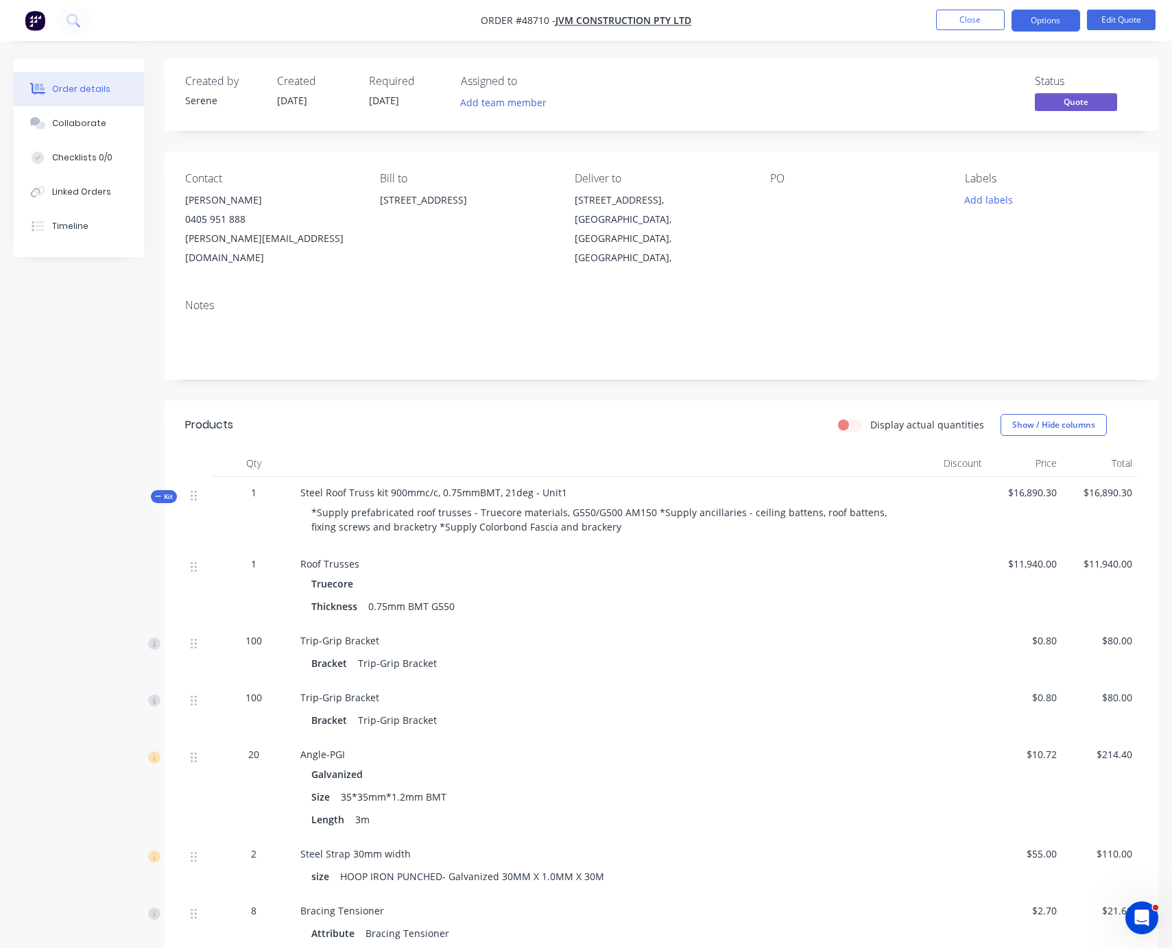
drag, startPoint x: 505, startPoint y: 429, endPoint x: 783, endPoint y: 401, distance: 279.8
click at [1039, 24] on button "Options" at bounding box center [1045, 21] width 69 height 22
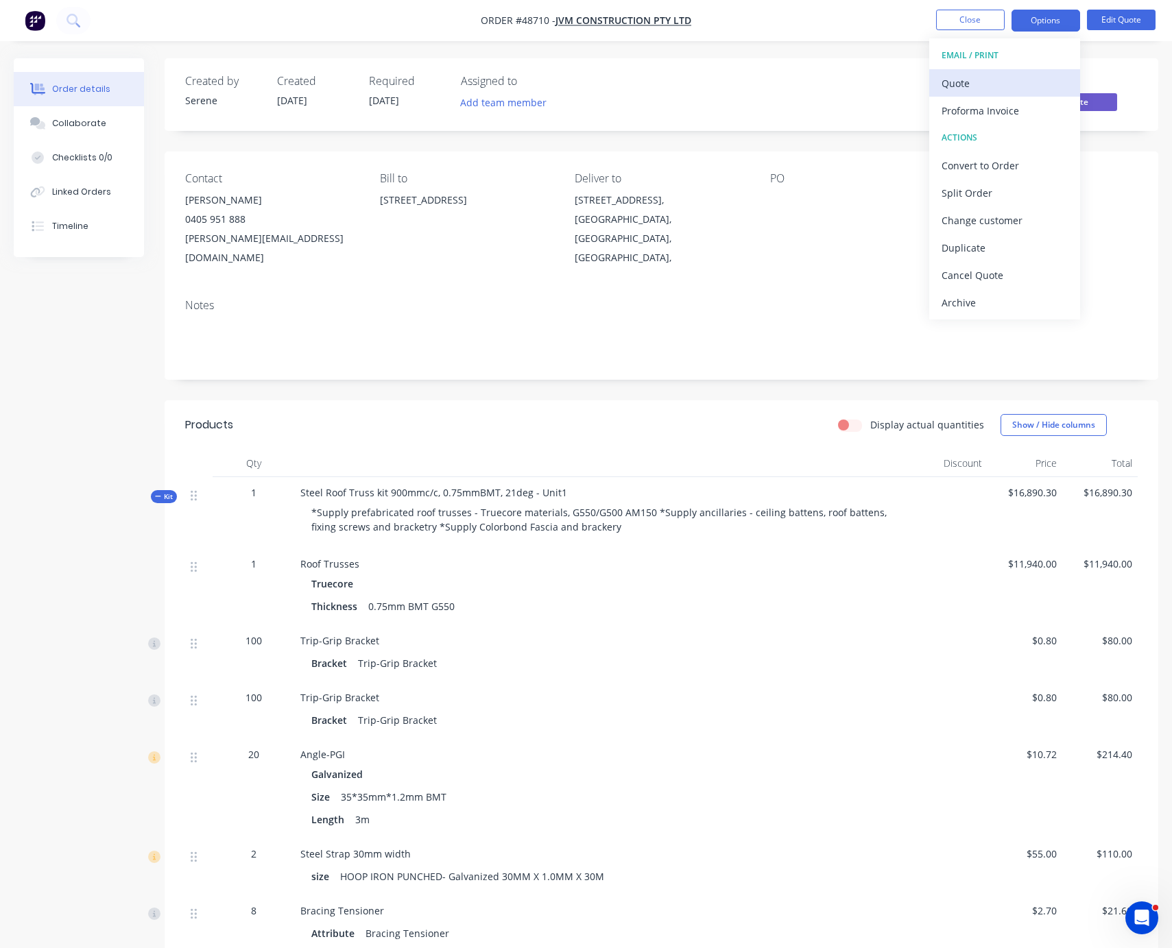
click at [996, 81] on div "Quote" at bounding box center [1004, 83] width 126 height 20
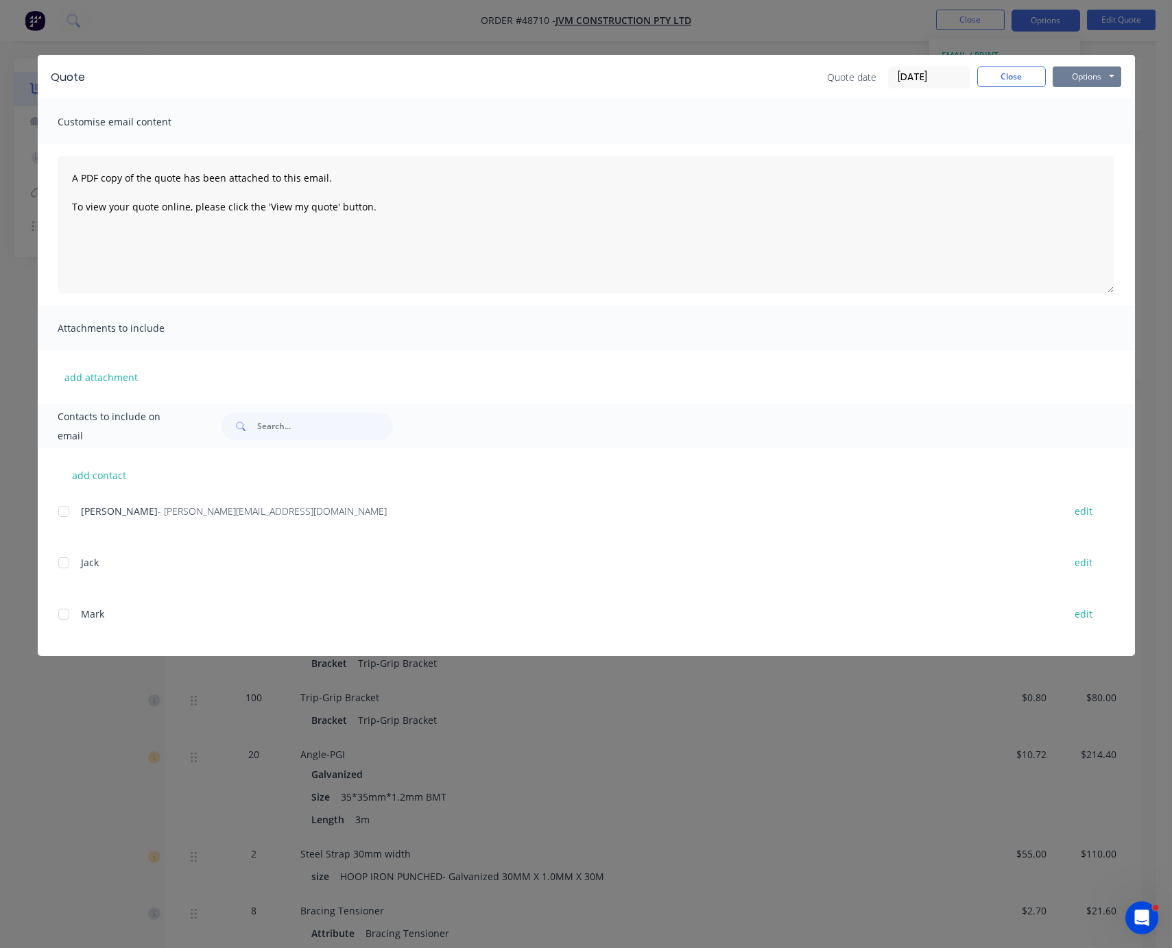
click at [1090, 72] on button "Options" at bounding box center [1087, 77] width 69 height 21
click at [1095, 121] on button "Print" at bounding box center [1097, 123] width 88 height 23
click at [1005, 75] on button "Close" at bounding box center [1011, 77] width 69 height 21
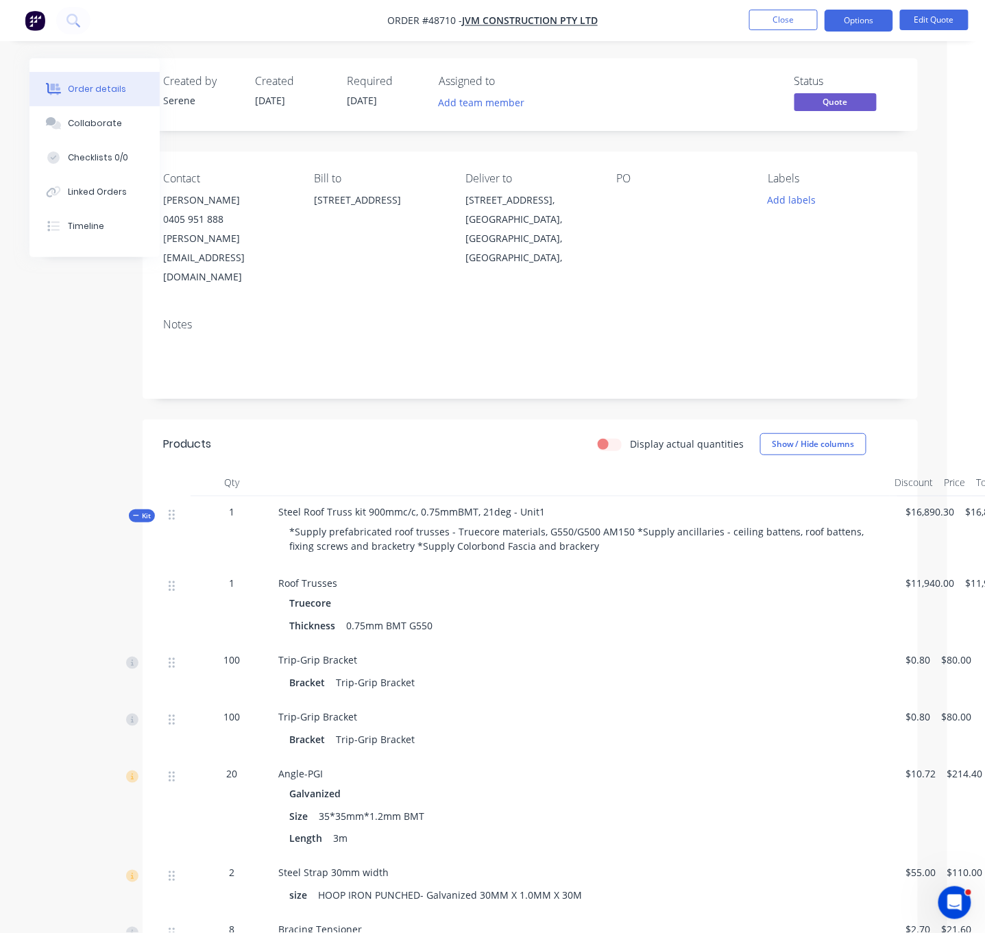
scroll to position [0, 82]
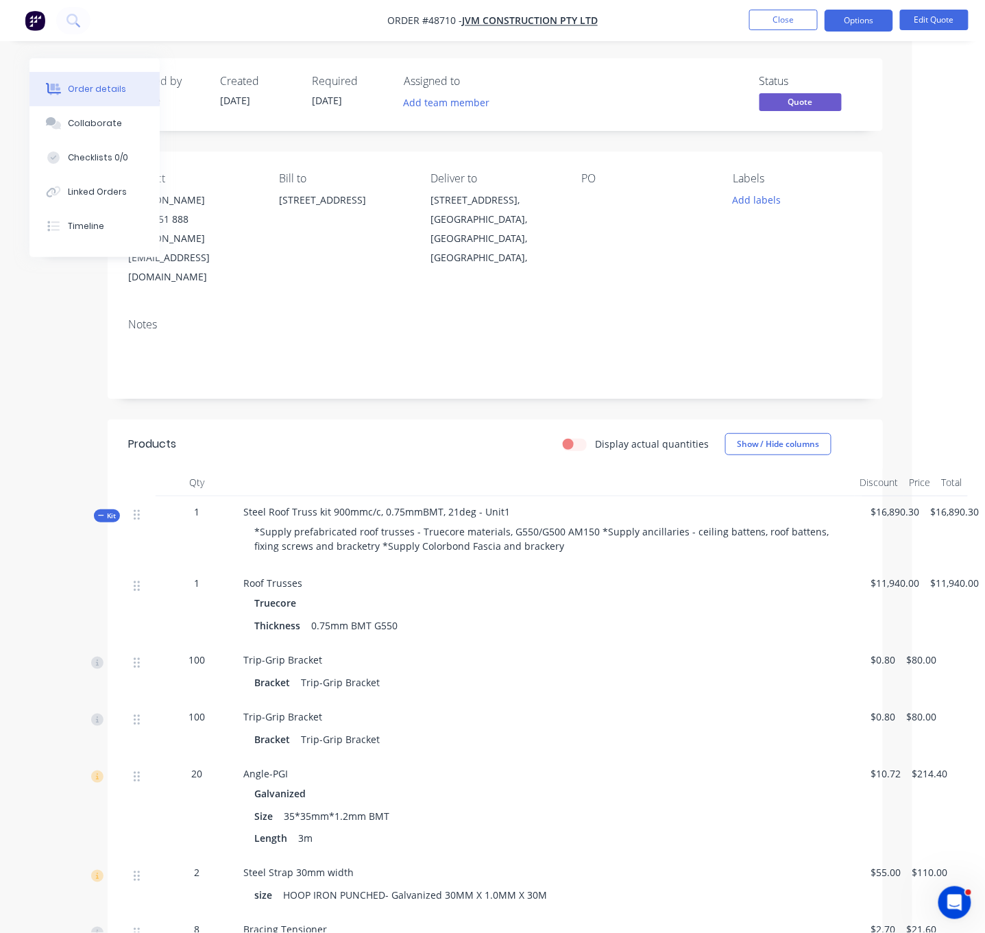
drag, startPoint x: 416, startPoint y: 445, endPoint x: 606, endPoint y: 439, distance: 190.7
click at [99, 520] on span "Kit" at bounding box center [107, 516] width 18 height 10
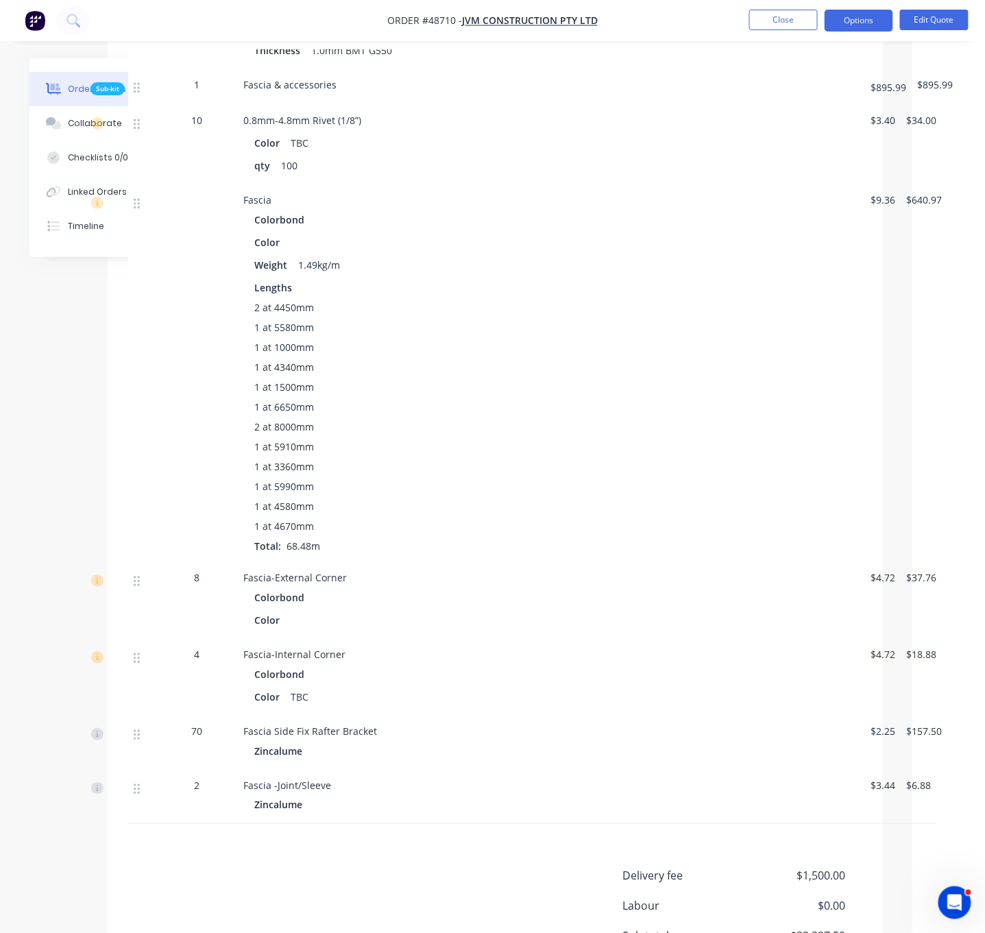
scroll to position [1964, 82]
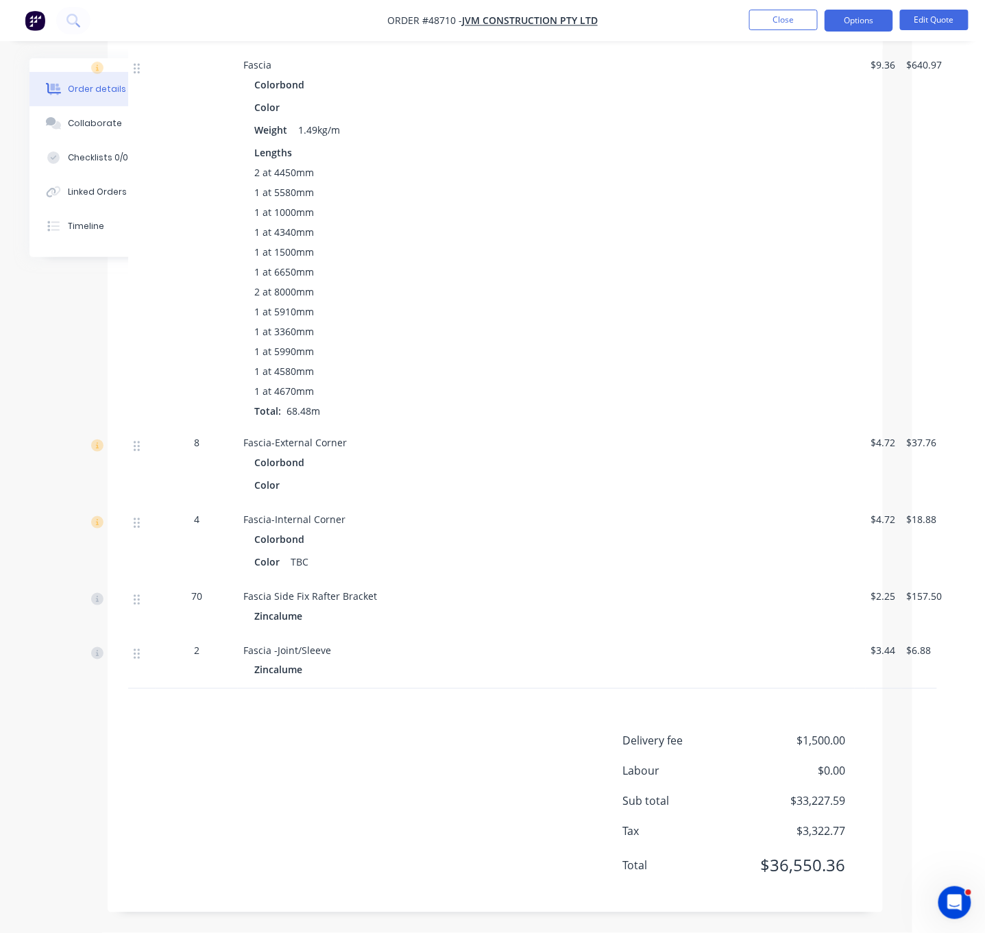
click at [380, 742] on div "Delivery fee $1,500.00 Labour $0.00 Sub total $33,227.59 Tax $3,322.77 Total $3…" at bounding box center [495, 812] width 734 height 159
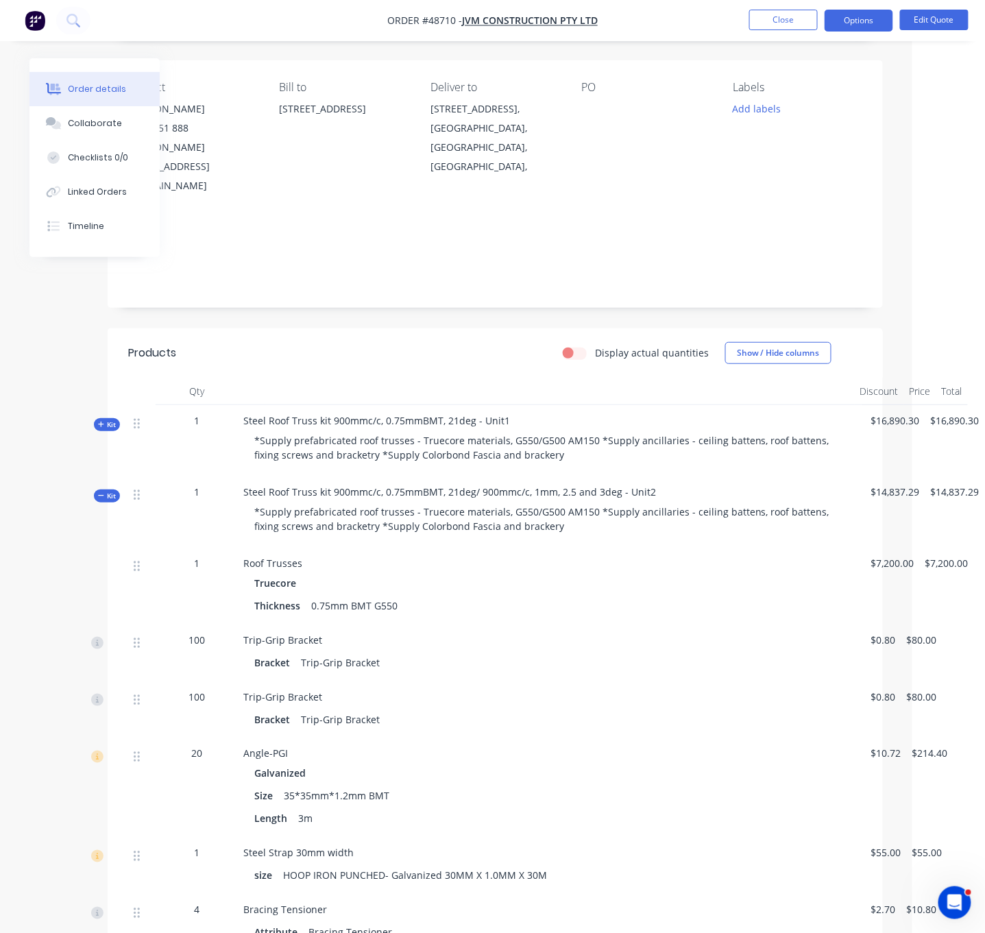
scroll to position [0, 82]
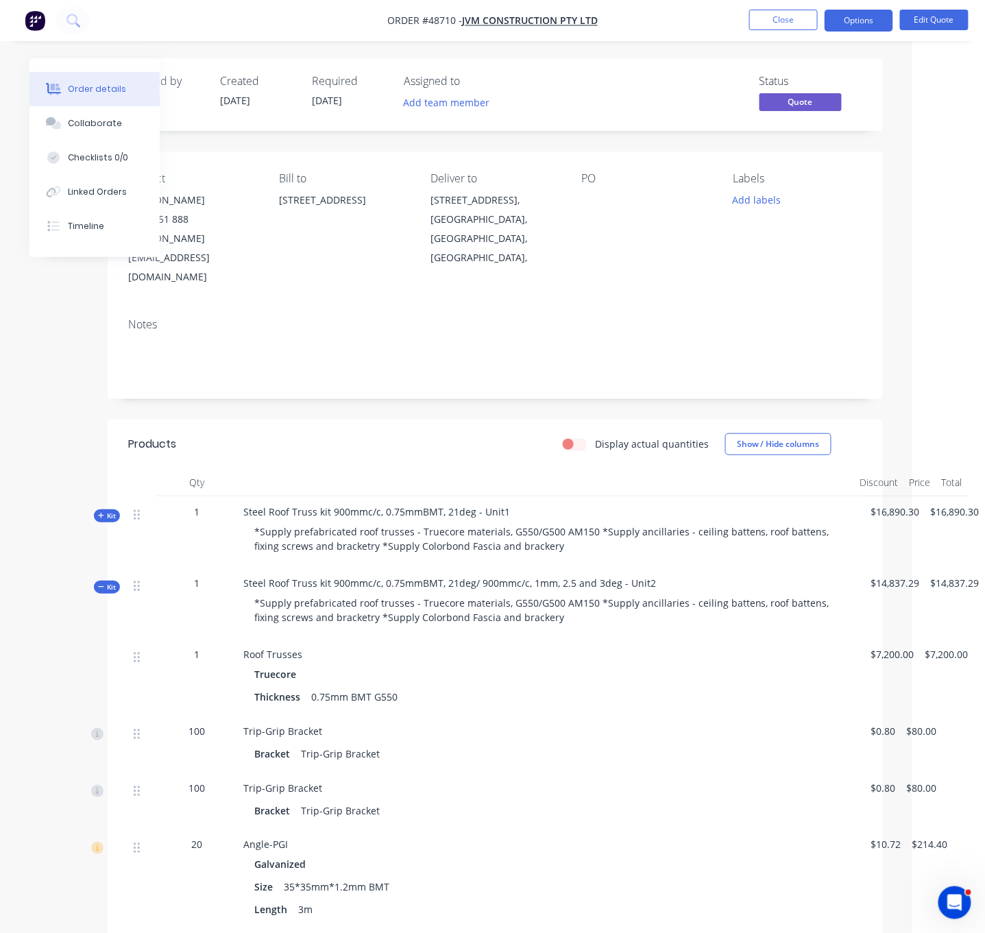
drag, startPoint x: 97, startPoint y: 589, endPoint x: 109, endPoint y: 585, distance: 13.0
click at [97, 589] on div "Kit" at bounding box center [107, 587] width 26 height 13
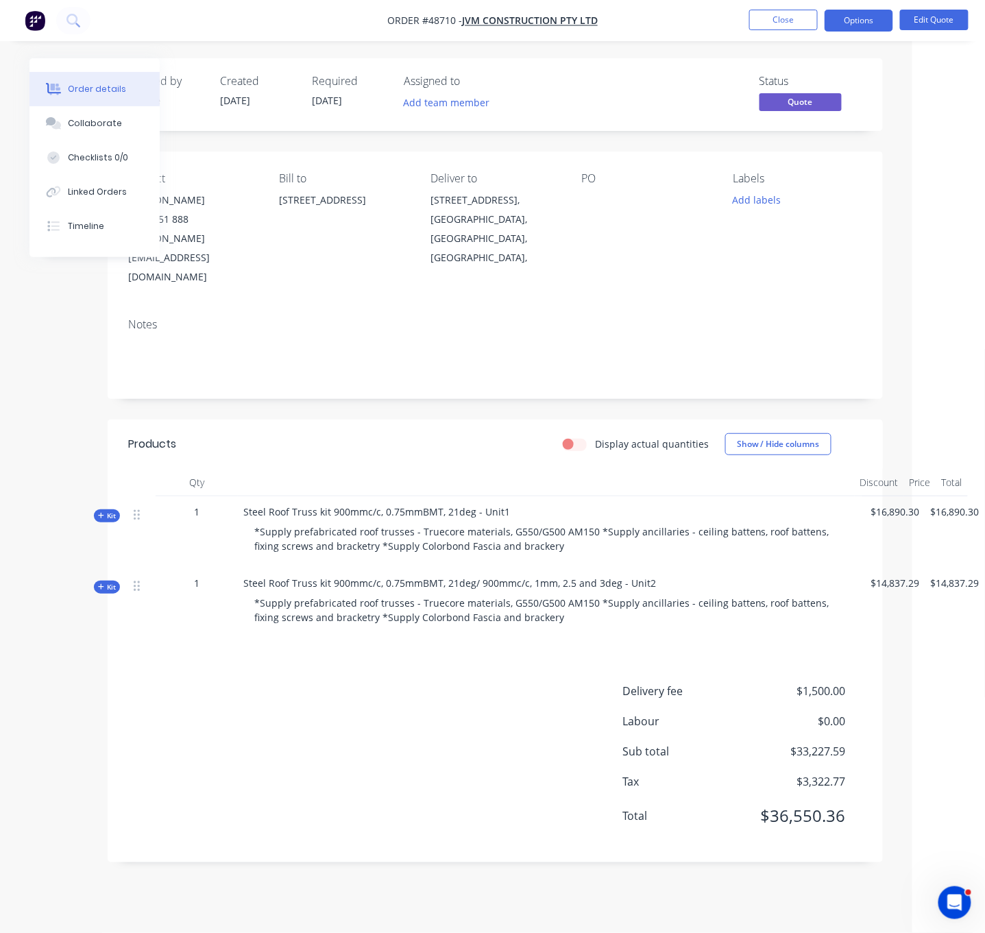
scroll to position [15, 82]
click at [98, 584] on icon at bounding box center [101, 587] width 6 height 7
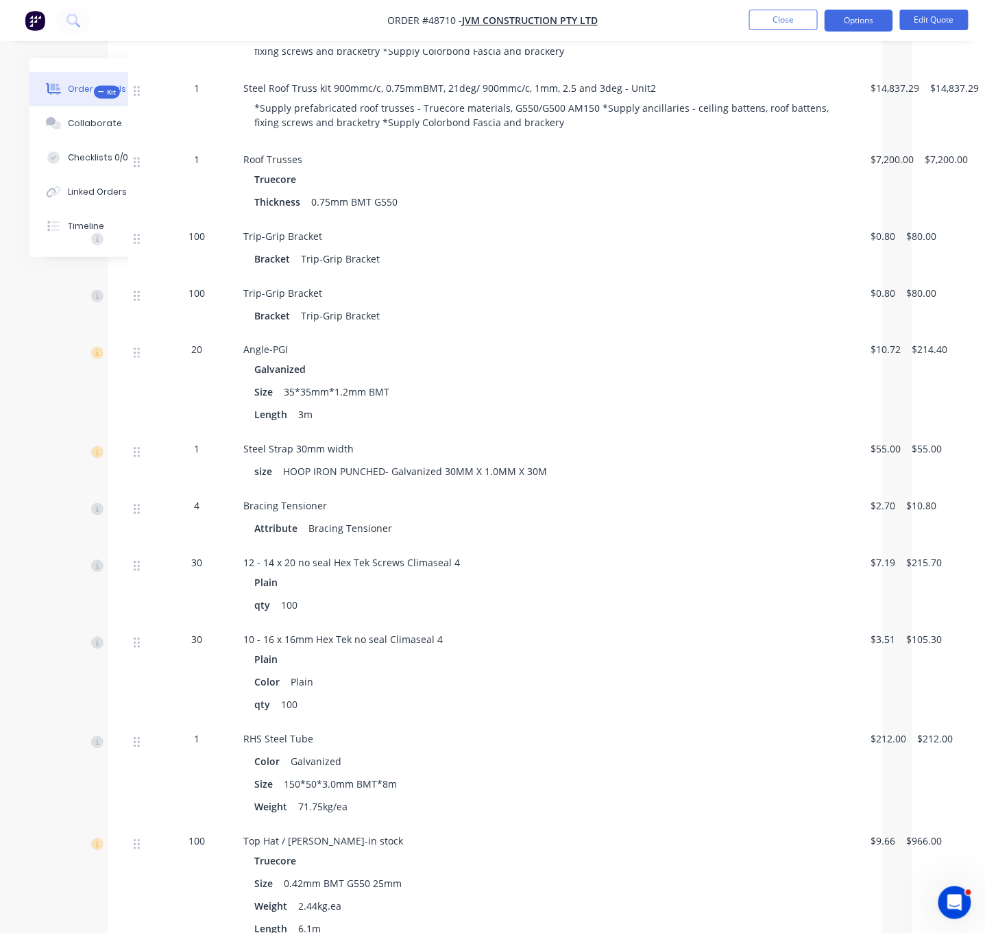
scroll to position [0, 82]
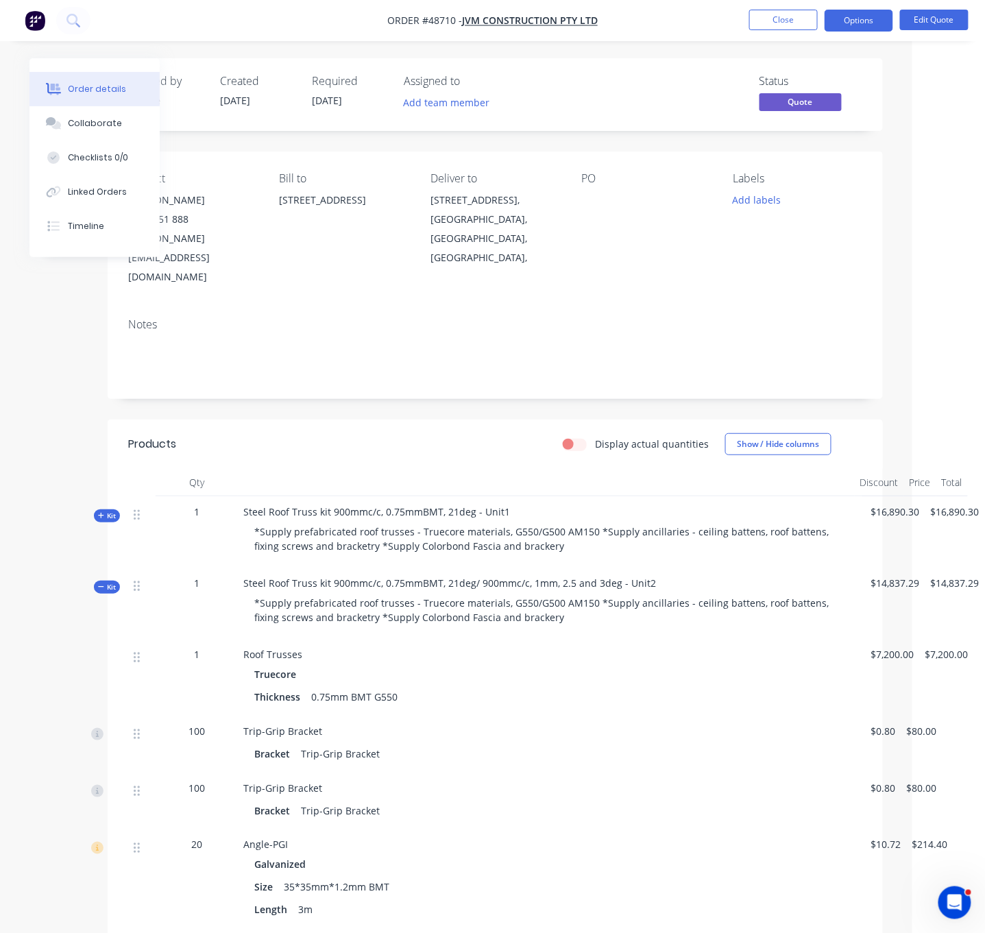
click at [98, 521] on span "Kit" at bounding box center [107, 516] width 18 height 10
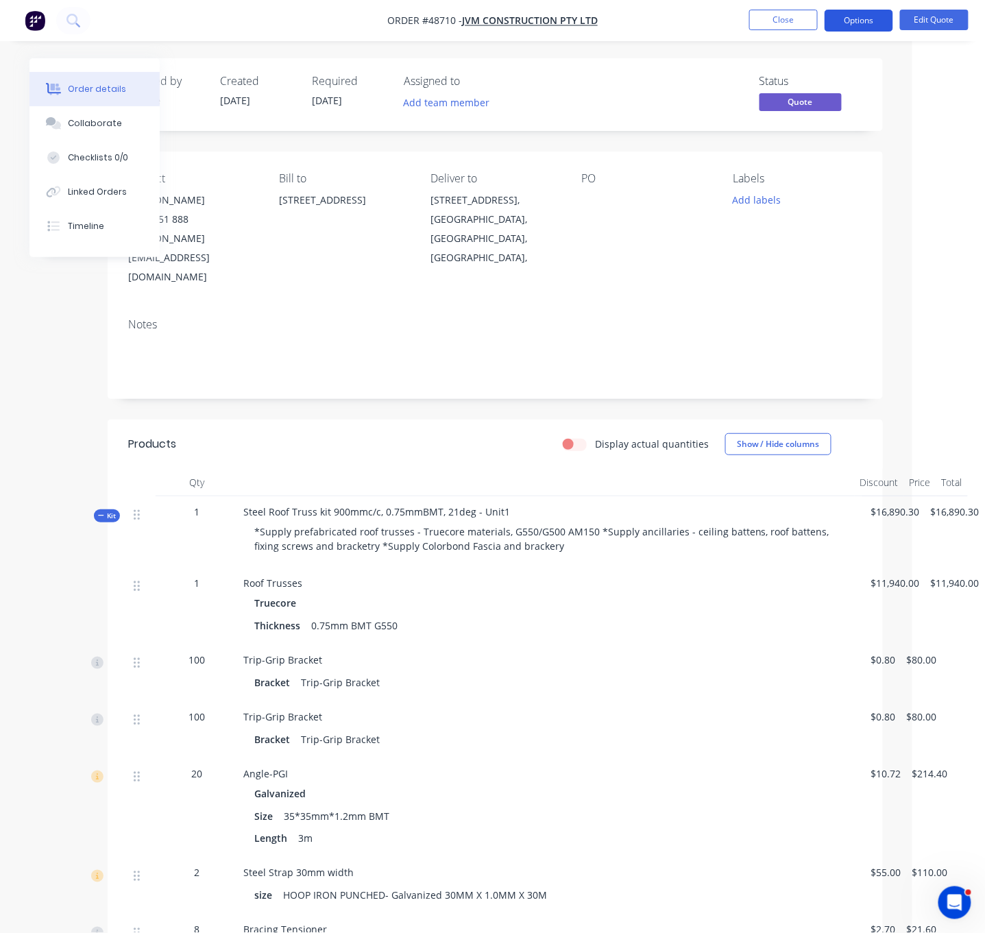
click at [876, 17] on button "Options" at bounding box center [859, 21] width 69 height 22
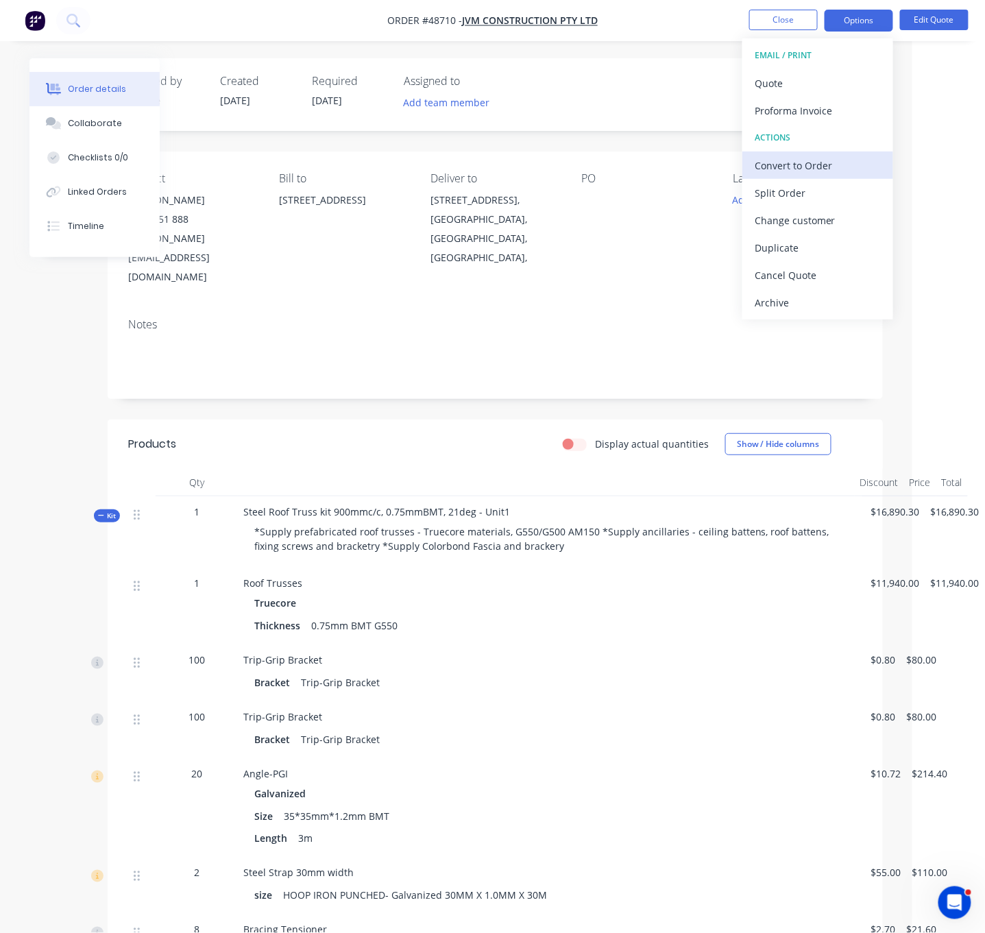
click at [806, 165] on div "Convert to Order" at bounding box center [818, 166] width 126 height 20
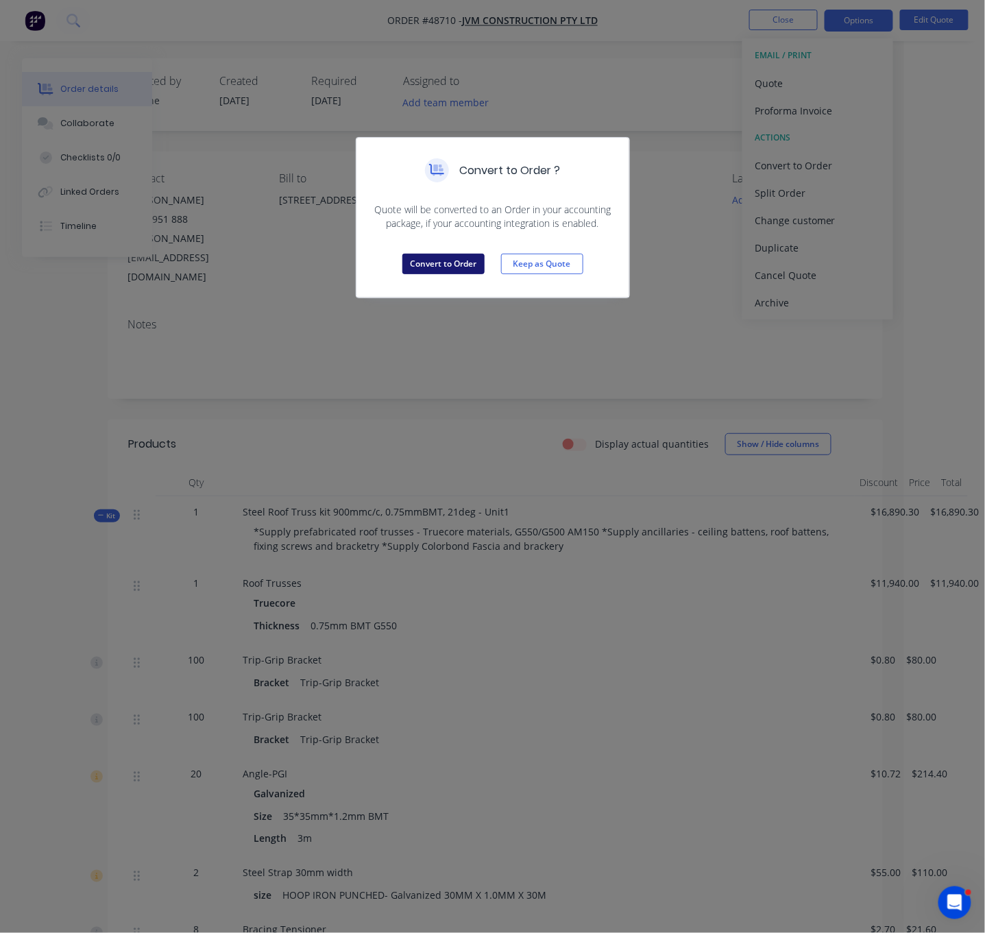
click at [453, 274] on button "Convert to Order" at bounding box center [443, 264] width 82 height 21
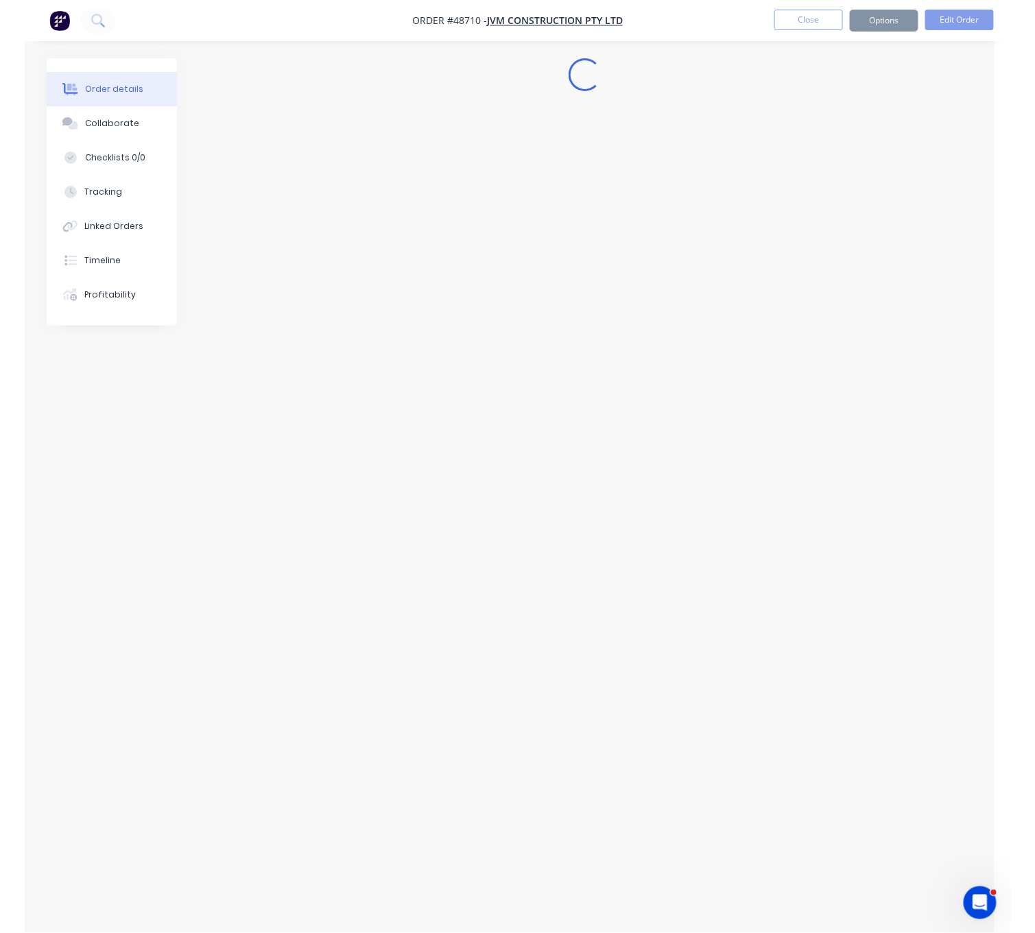
scroll to position [0, 0]
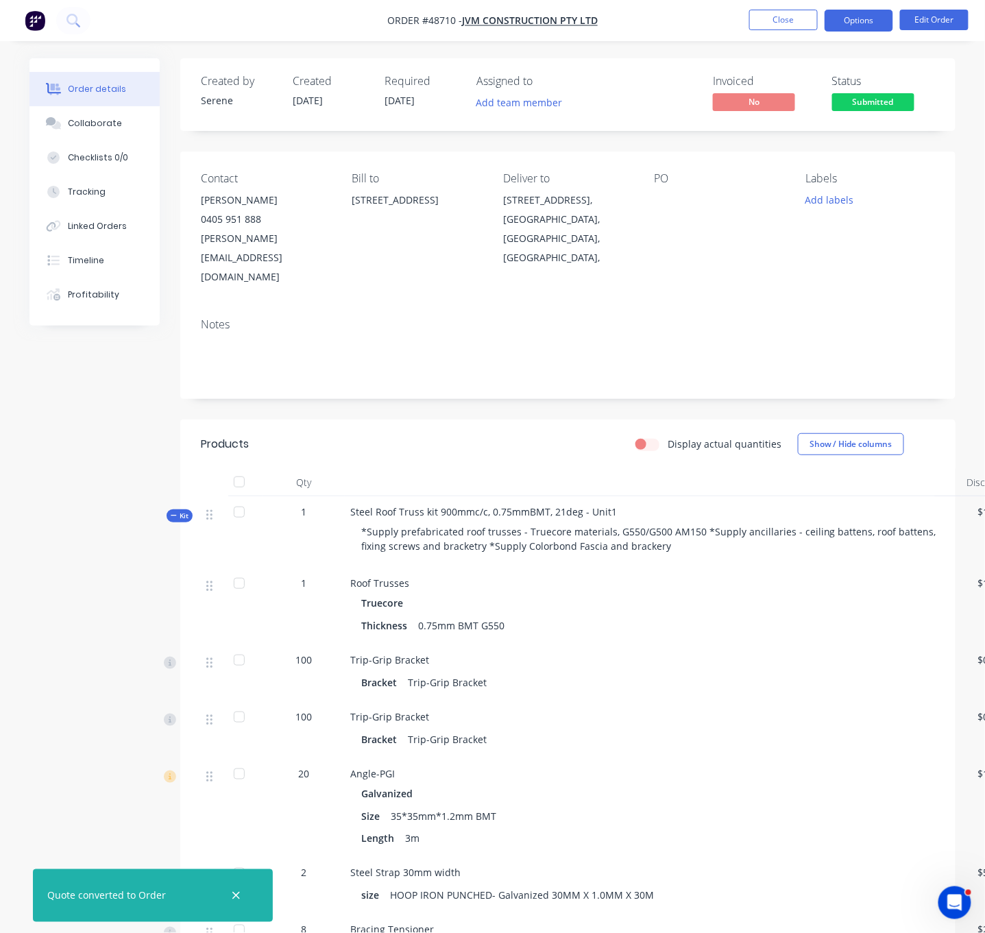
click at [849, 24] on button "Options" at bounding box center [859, 21] width 69 height 22
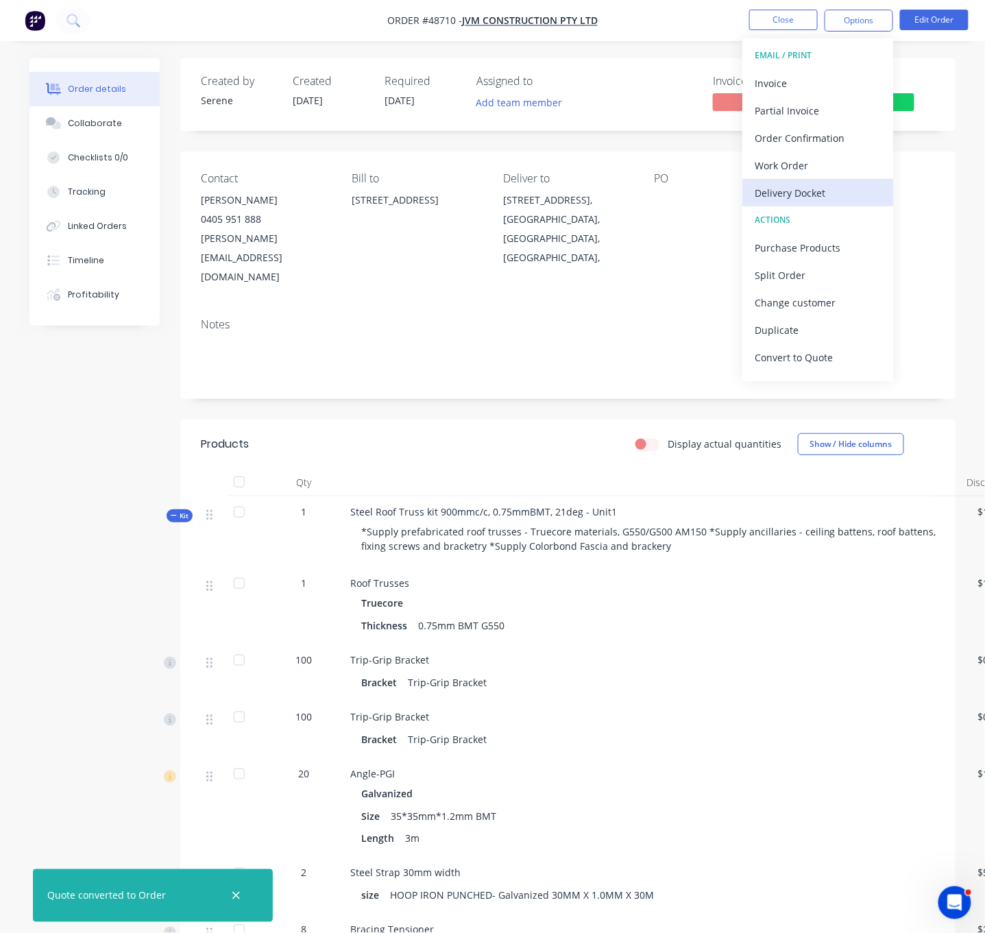
click at [809, 193] on div "Delivery Docket" at bounding box center [818, 193] width 126 height 20
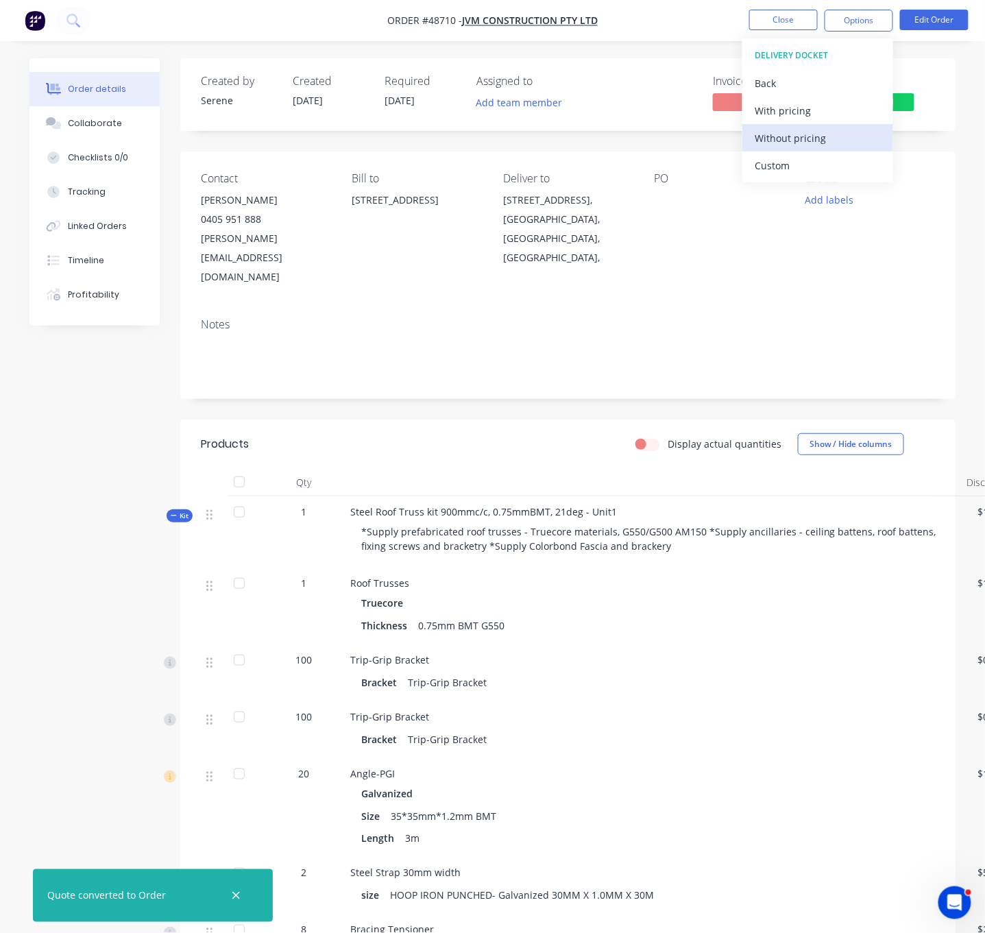
click at [799, 138] on div "Without pricing" at bounding box center [818, 138] width 126 height 20
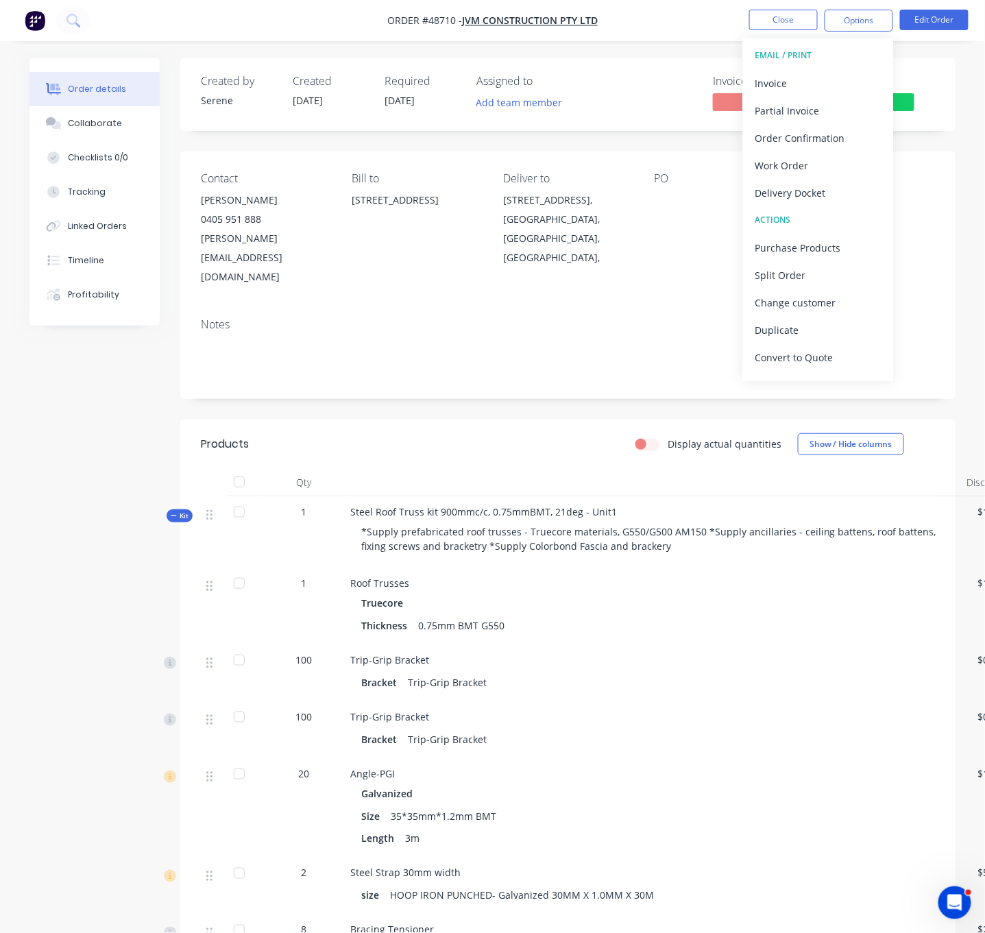
click at [455, 448] on div "Display actual quantities Show / Hide columns" at bounding box center [646, 444] width 578 height 22
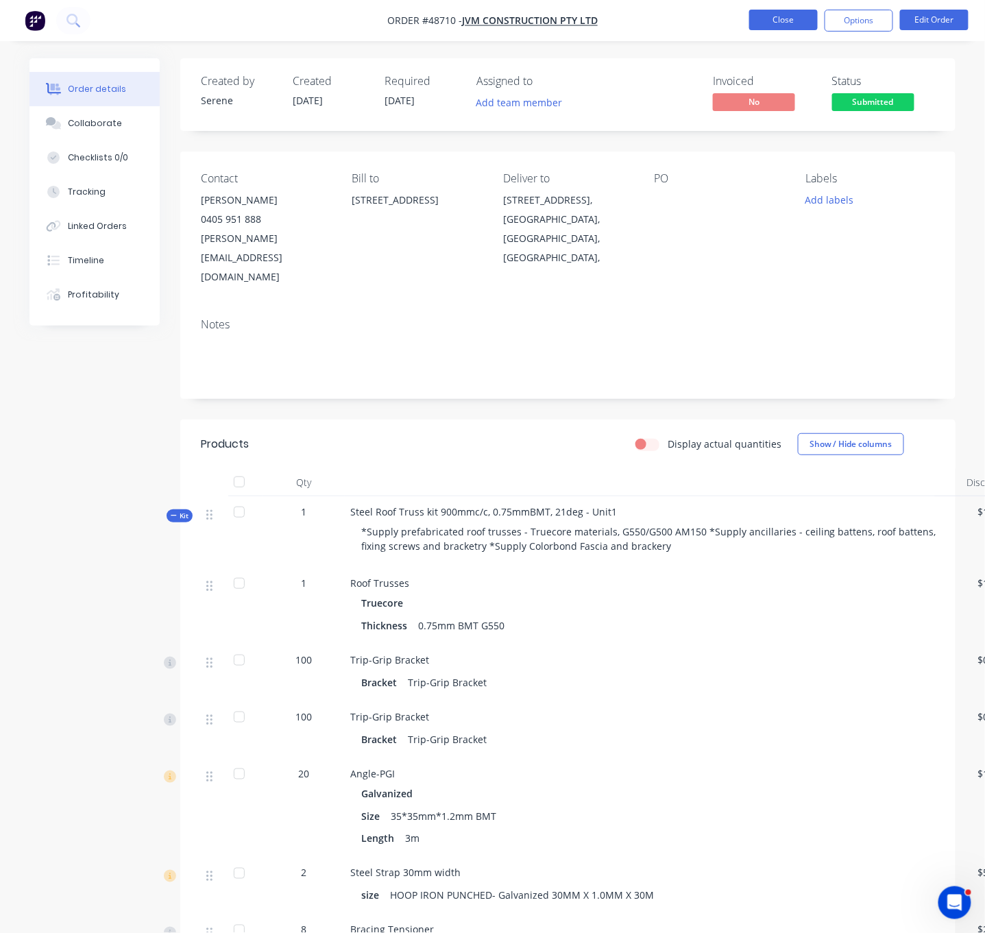
click at [793, 18] on button "Close" at bounding box center [783, 20] width 69 height 21
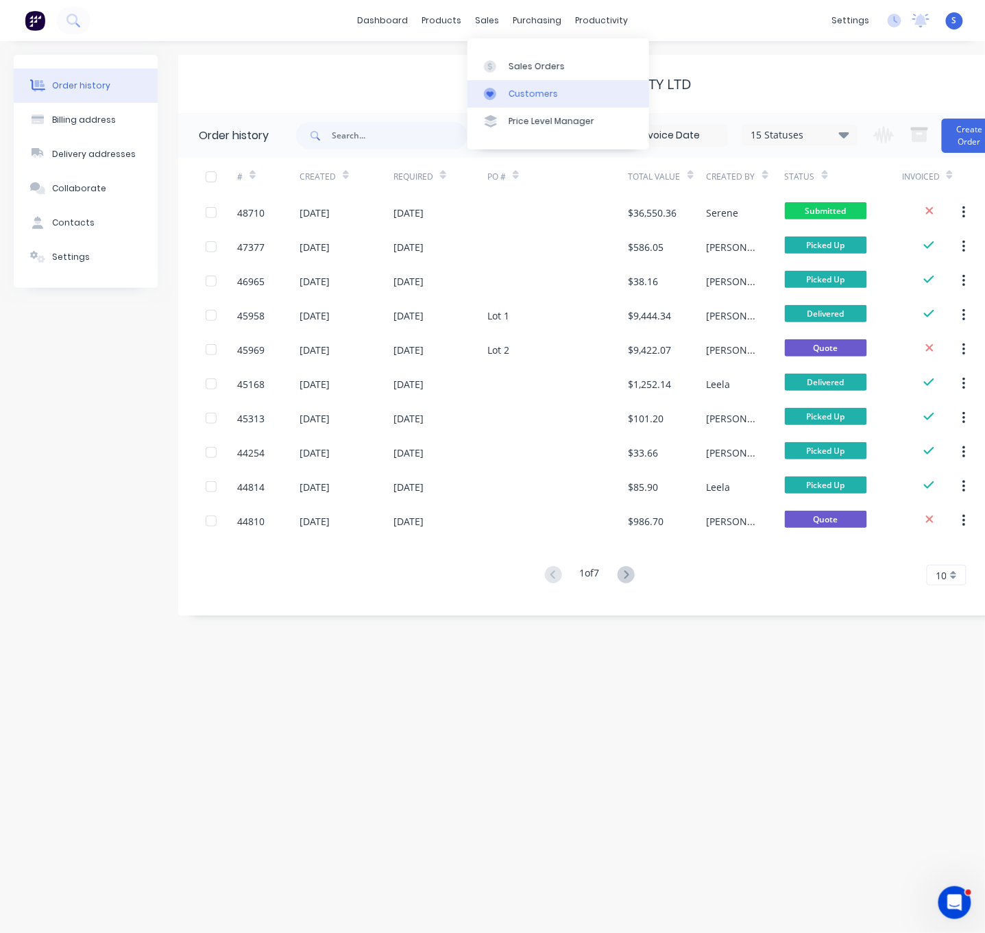
click at [525, 97] on div "Customers" at bounding box center [533, 94] width 49 height 12
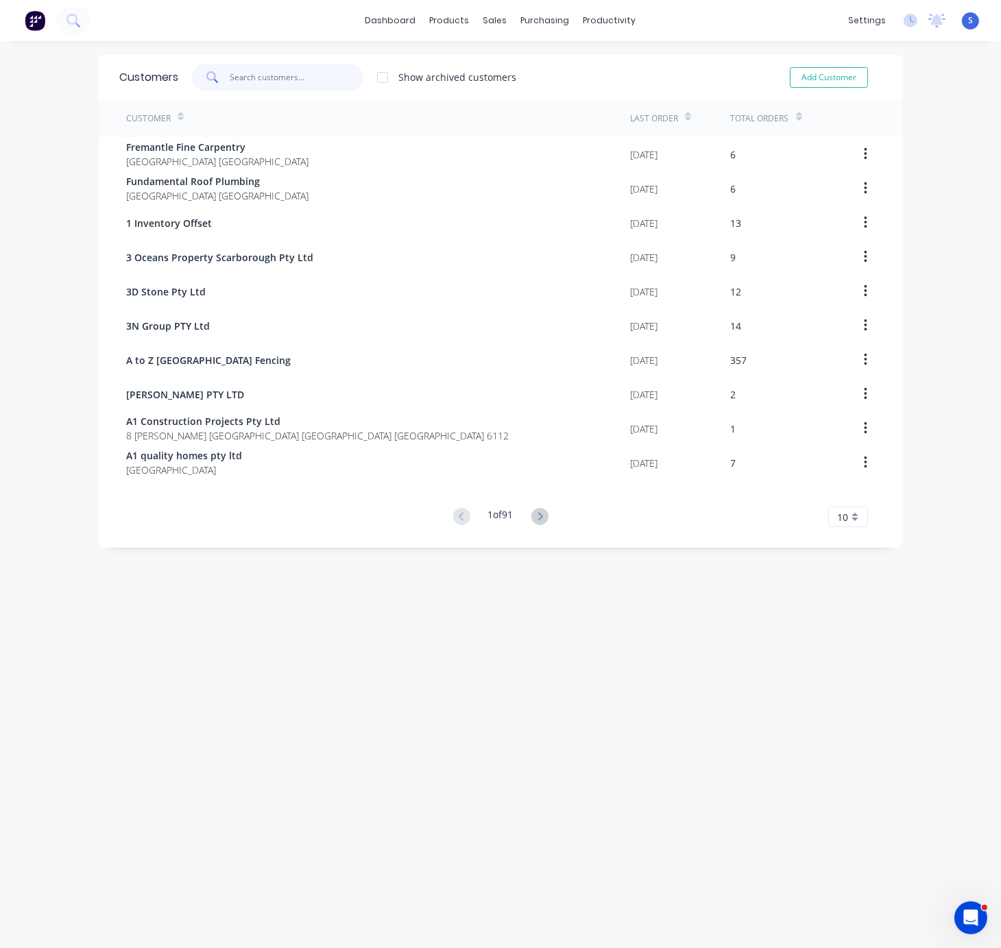
click at [276, 73] on input "text" at bounding box center [297, 77] width 134 height 27
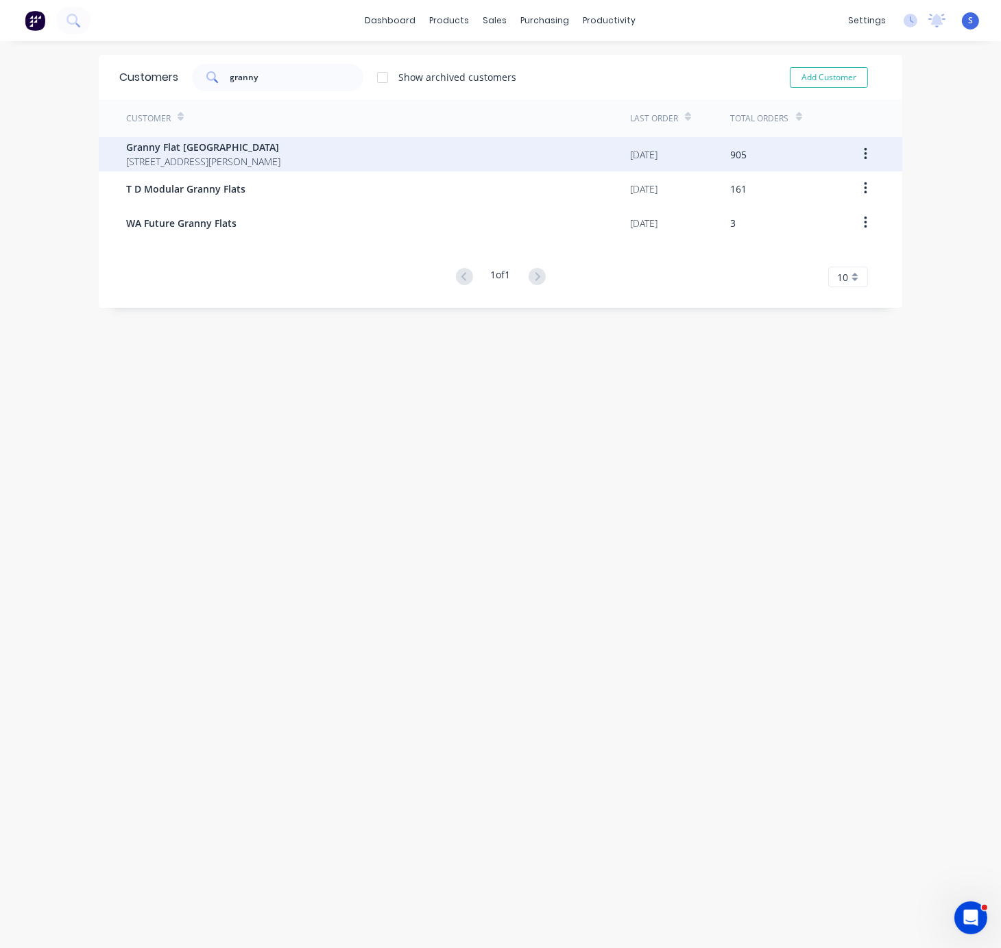
click at [280, 152] on span "Granny Flat WA" at bounding box center [203, 147] width 154 height 14
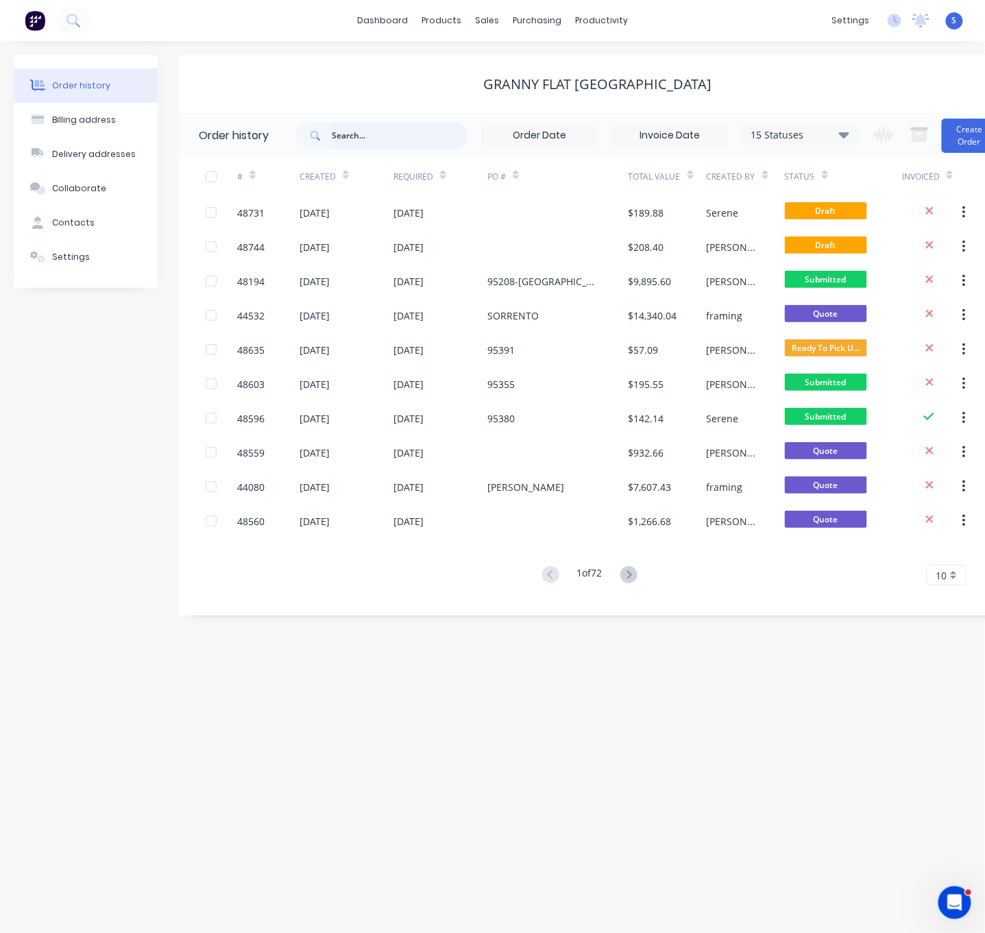
click at [364, 136] on input "text" at bounding box center [400, 135] width 136 height 27
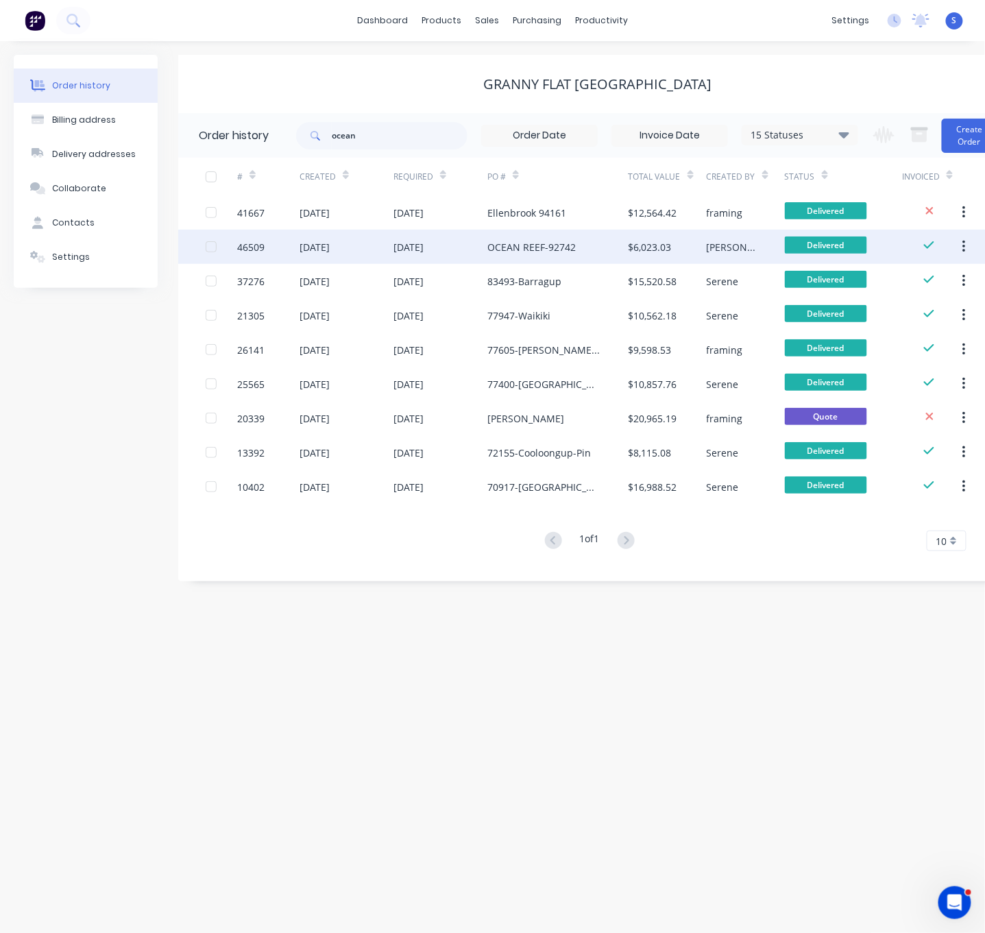
click at [520, 242] on div "OCEAN REEF-92742" at bounding box center [532, 247] width 88 height 14
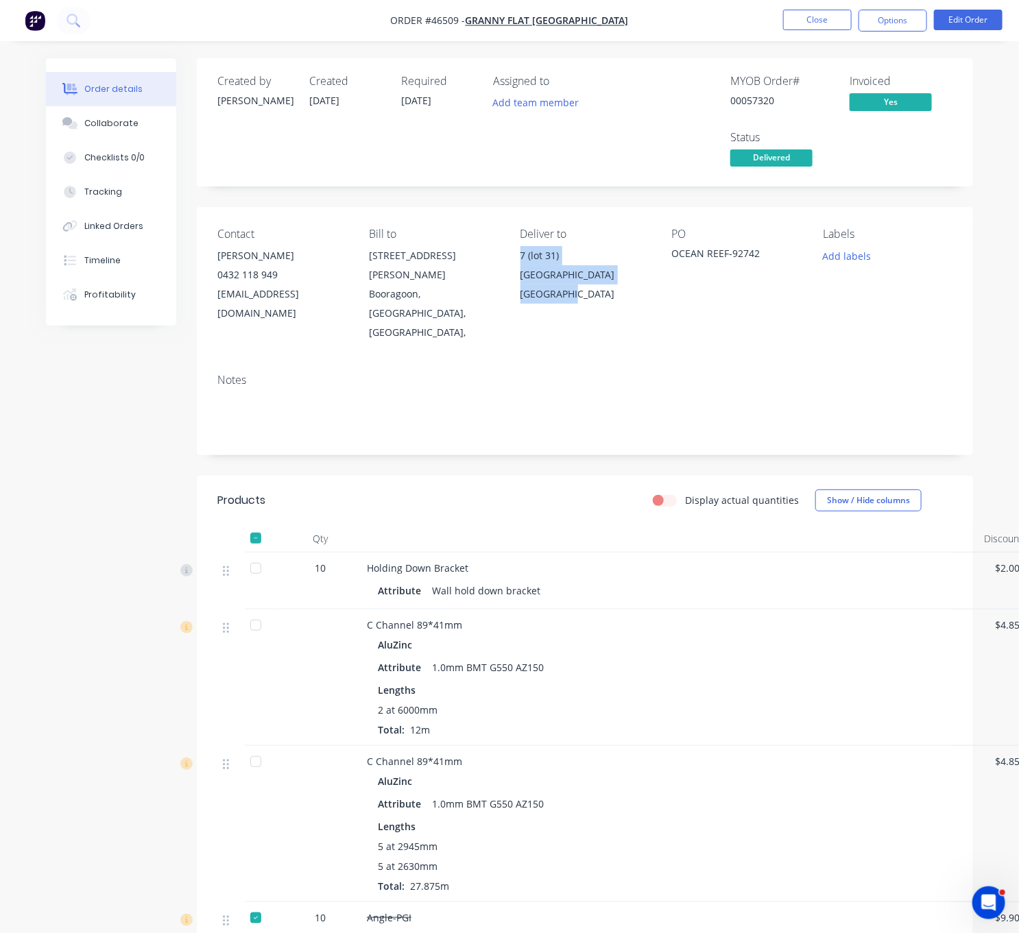
drag, startPoint x: 521, startPoint y: 267, endPoint x: 581, endPoint y: 290, distance: 63.8
click at [581, 290] on div "7 (lot 31) SEAPEAK ROAD OCEAN REEF , Western Australia, Australia, 6027" at bounding box center [585, 275] width 130 height 58
copy div "7 (lot 31) SEAPEAK ROAD OCEAN REEF"
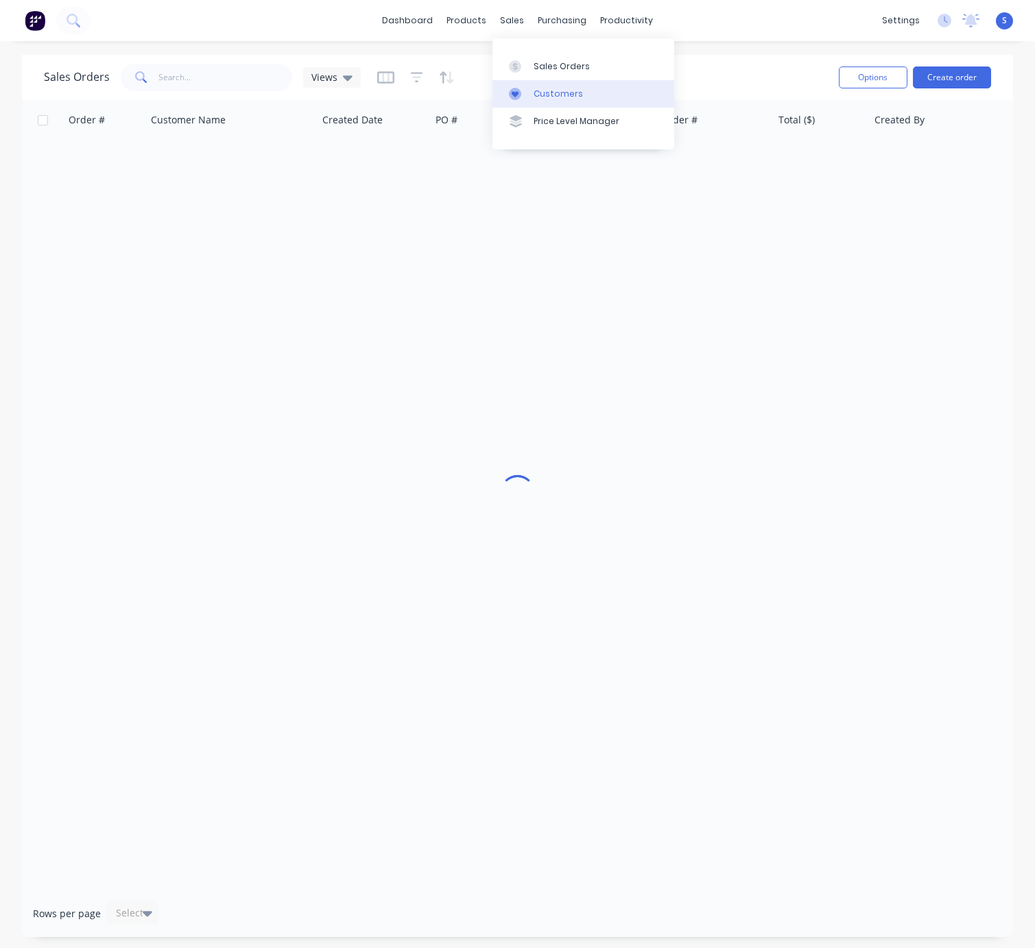
click at [540, 94] on div "Customers" at bounding box center [557, 94] width 49 height 12
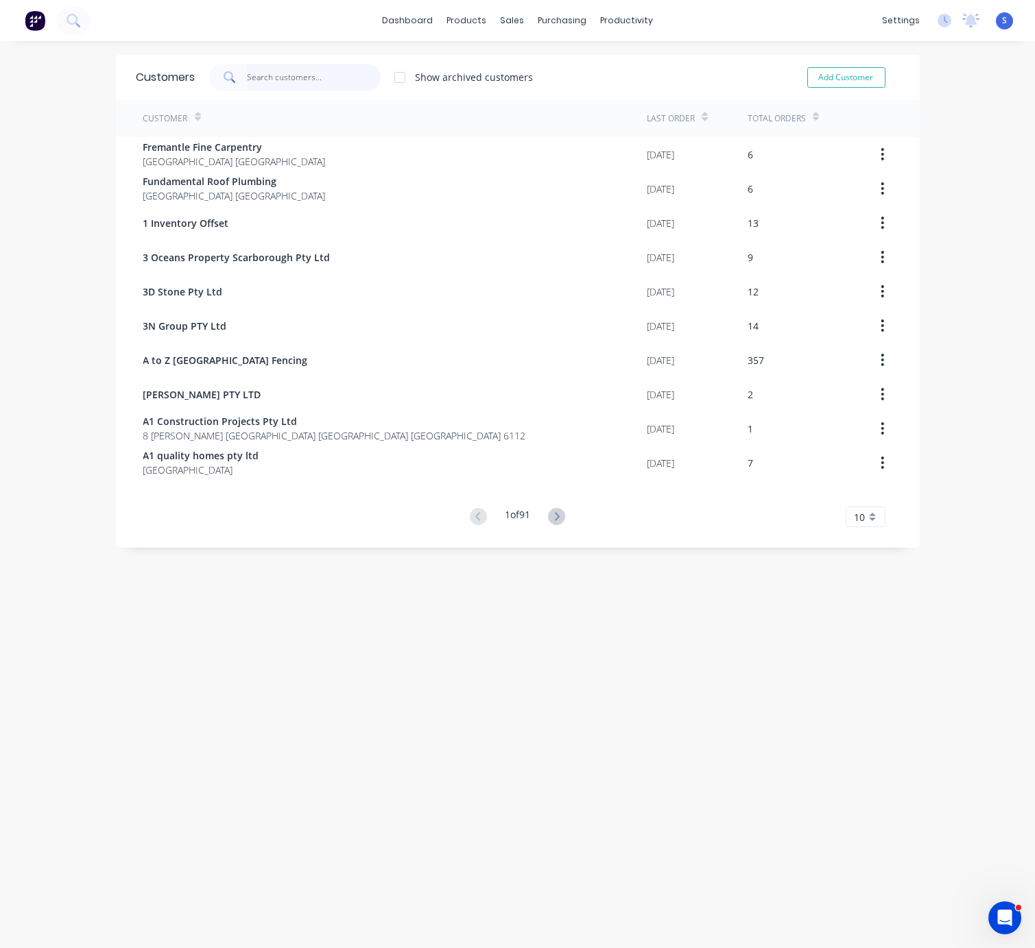
click at [293, 80] on input "text" at bounding box center [314, 77] width 134 height 27
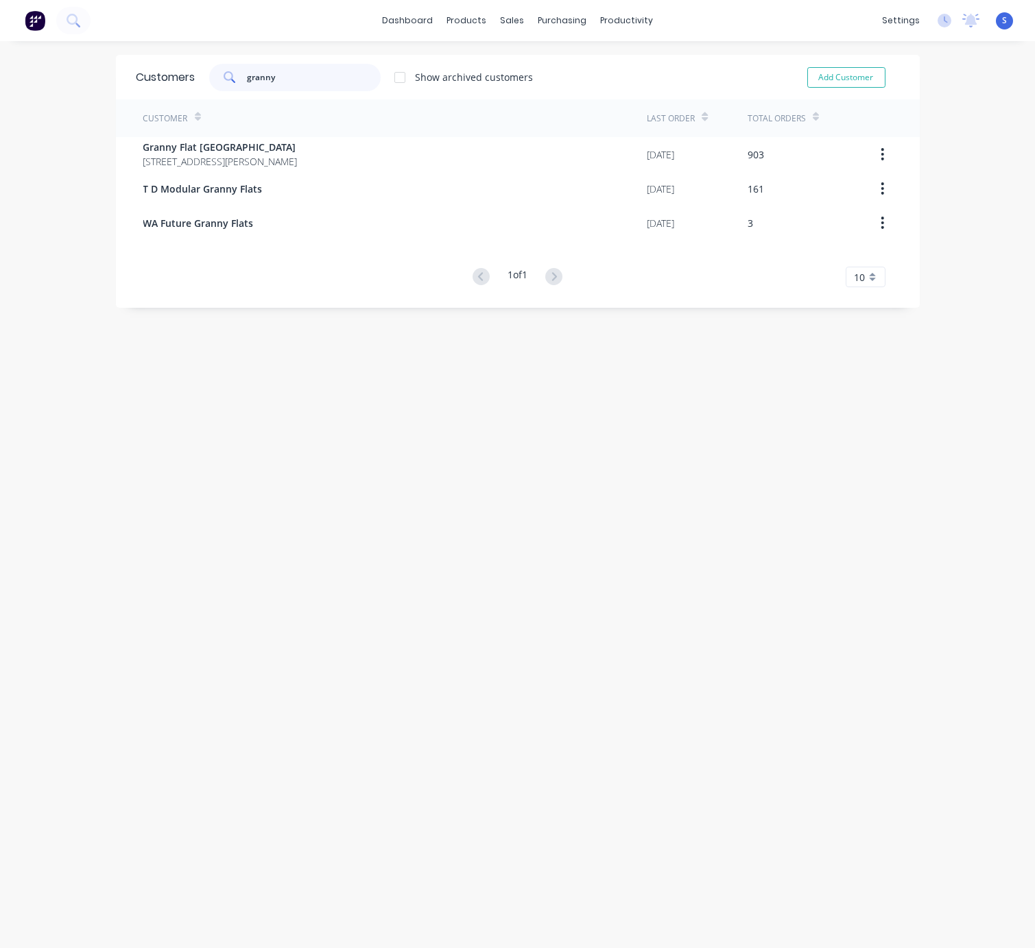
type input "granny"
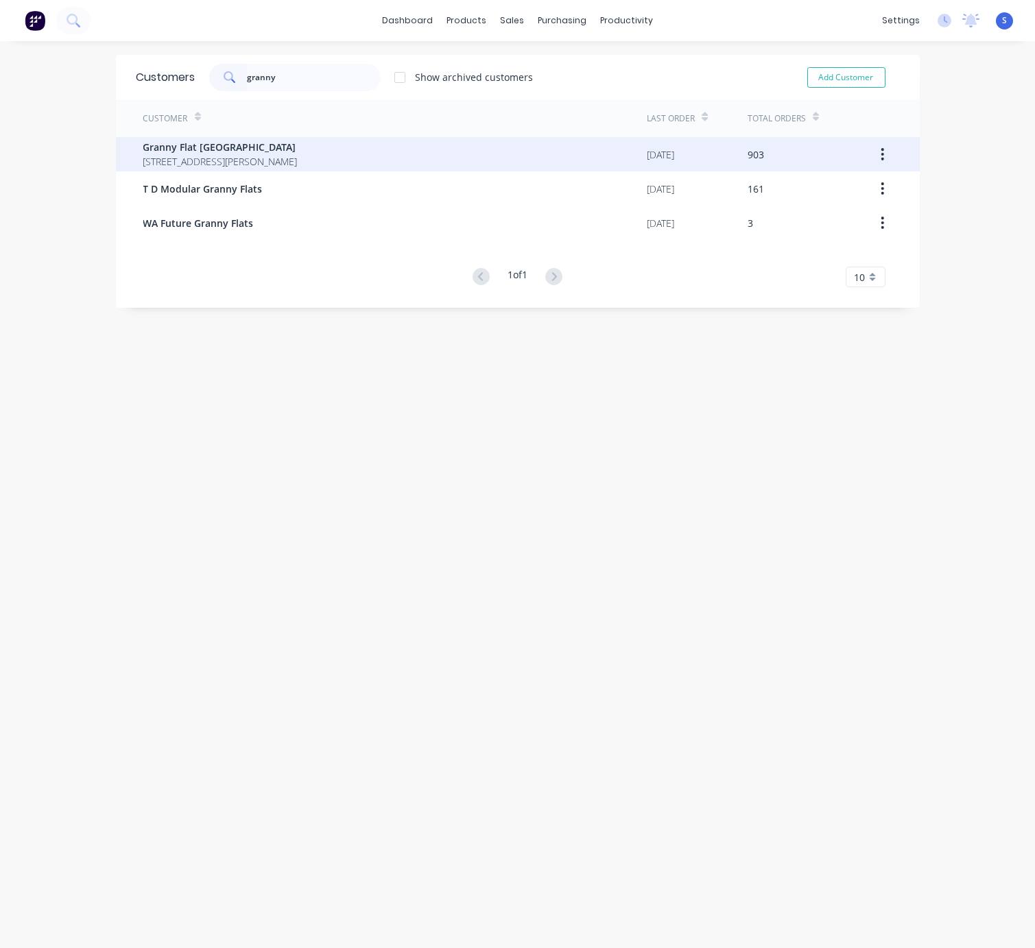
click at [289, 153] on span "Granny Flat [GEOGRAPHIC_DATA]" at bounding box center [220, 147] width 154 height 14
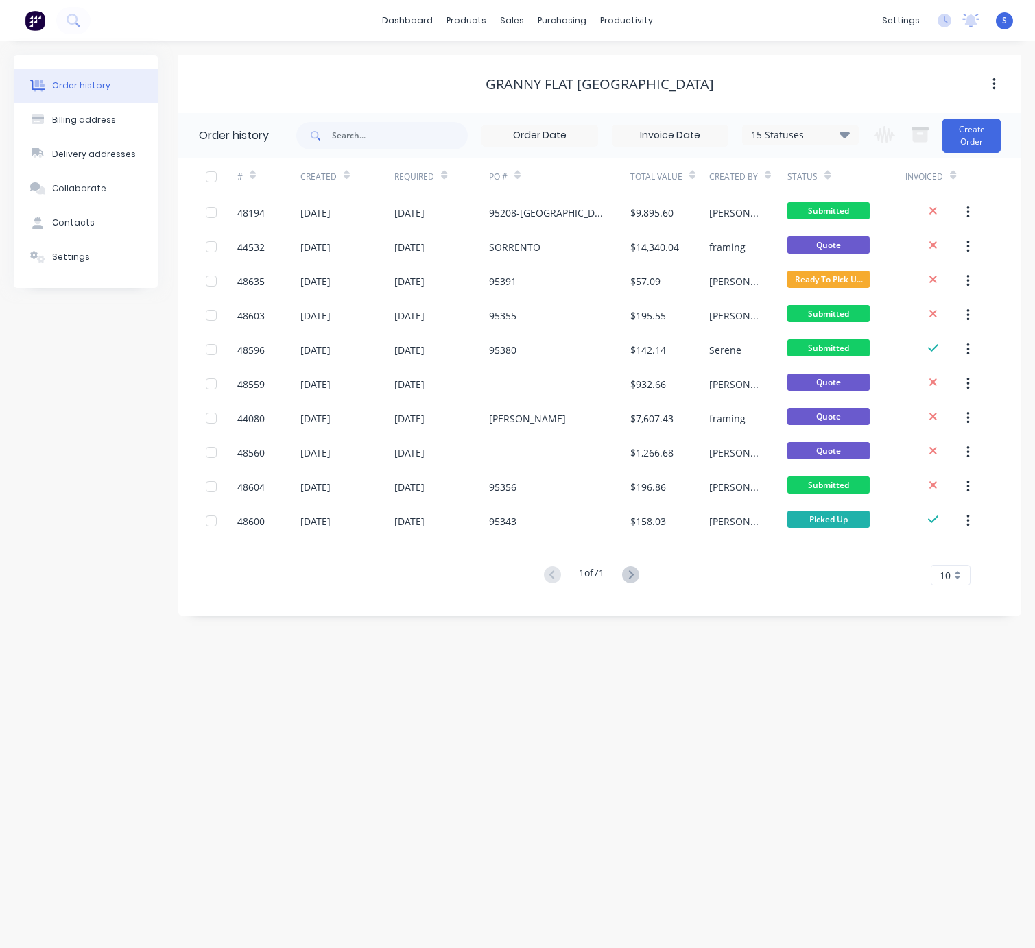
drag, startPoint x: 521, startPoint y: 82, endPoint x: 812, endPoint y: 80, distance: 290.7
click at [972, 134] on button "Create Order" at bounding box center [971, 136] width 58 height 34
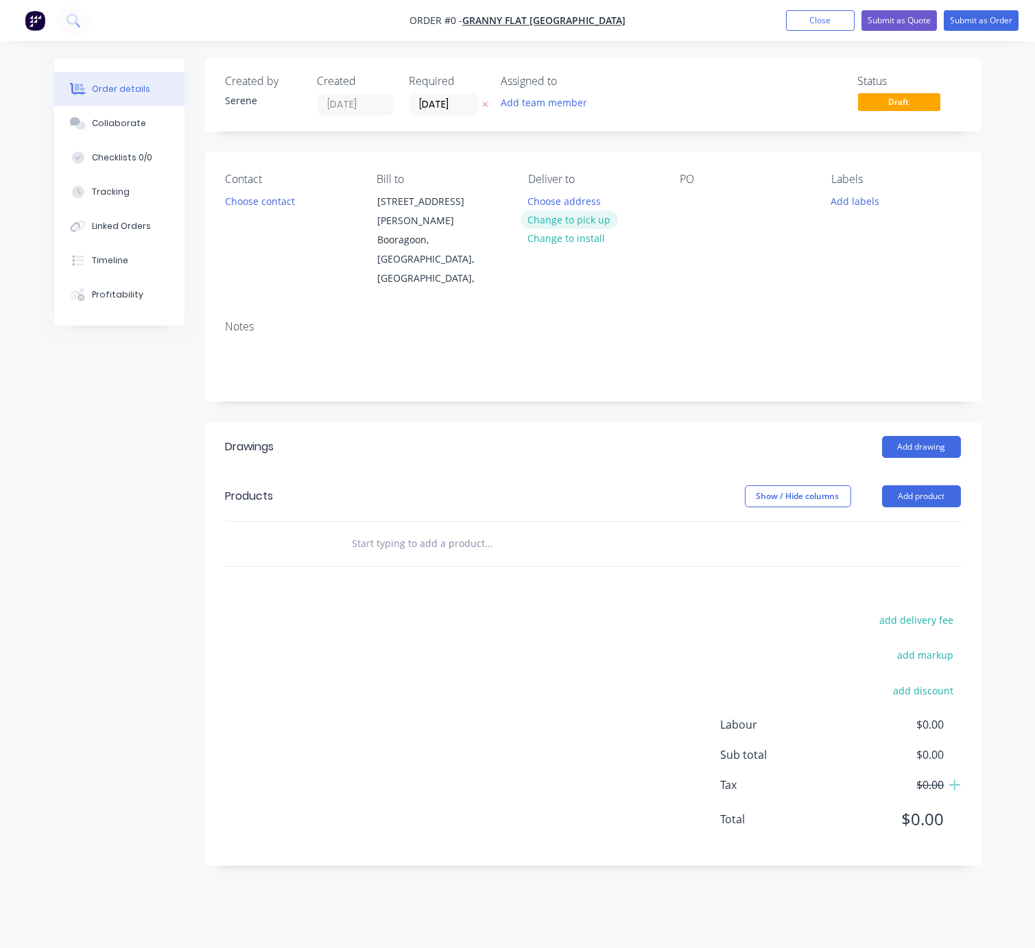
click at [557, 229] on button "Change to pick up" at bounding box center [568, 220] width 97 height 19
click at [256, 210] on button "Choose contact" at bounding box center [259, 200] width 84 height 19
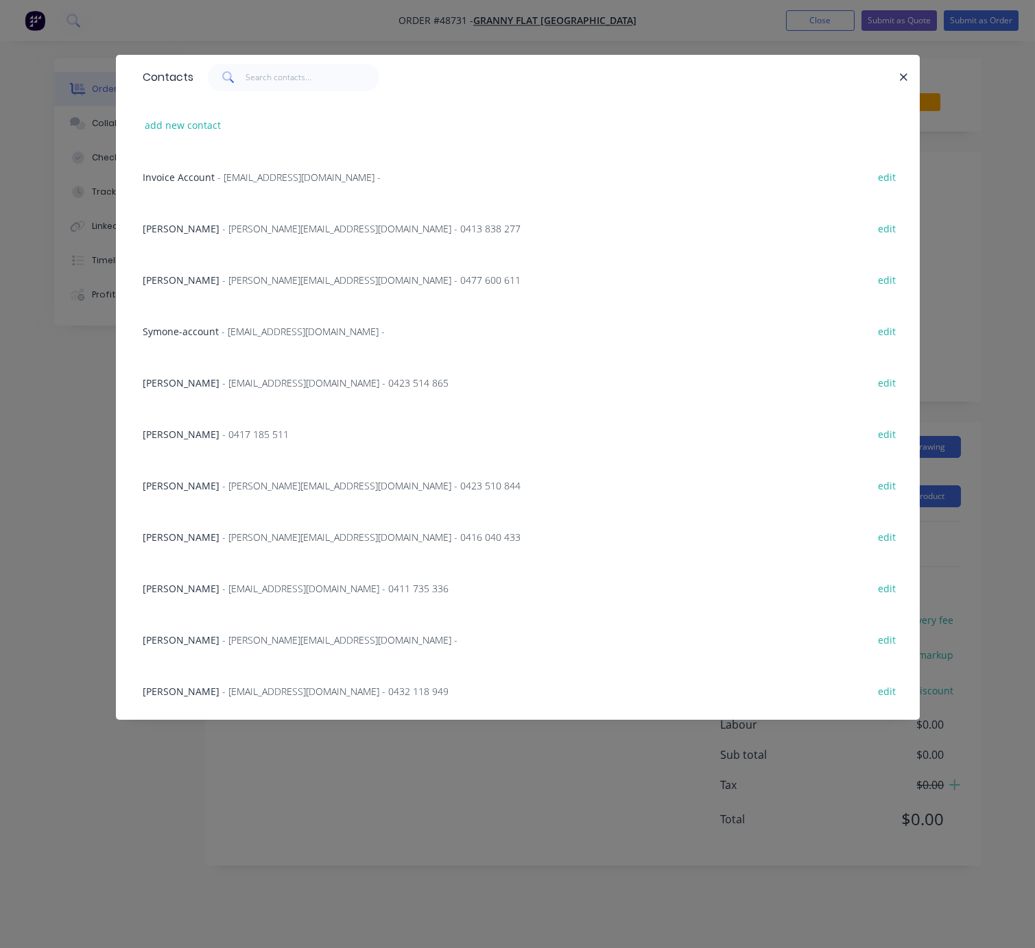
click at [213, 272] on div "Karl Chandler - karl@grannyflatswa.com - 0477 600 611 edit" at bounding box center [517, 279] width 762 height 51
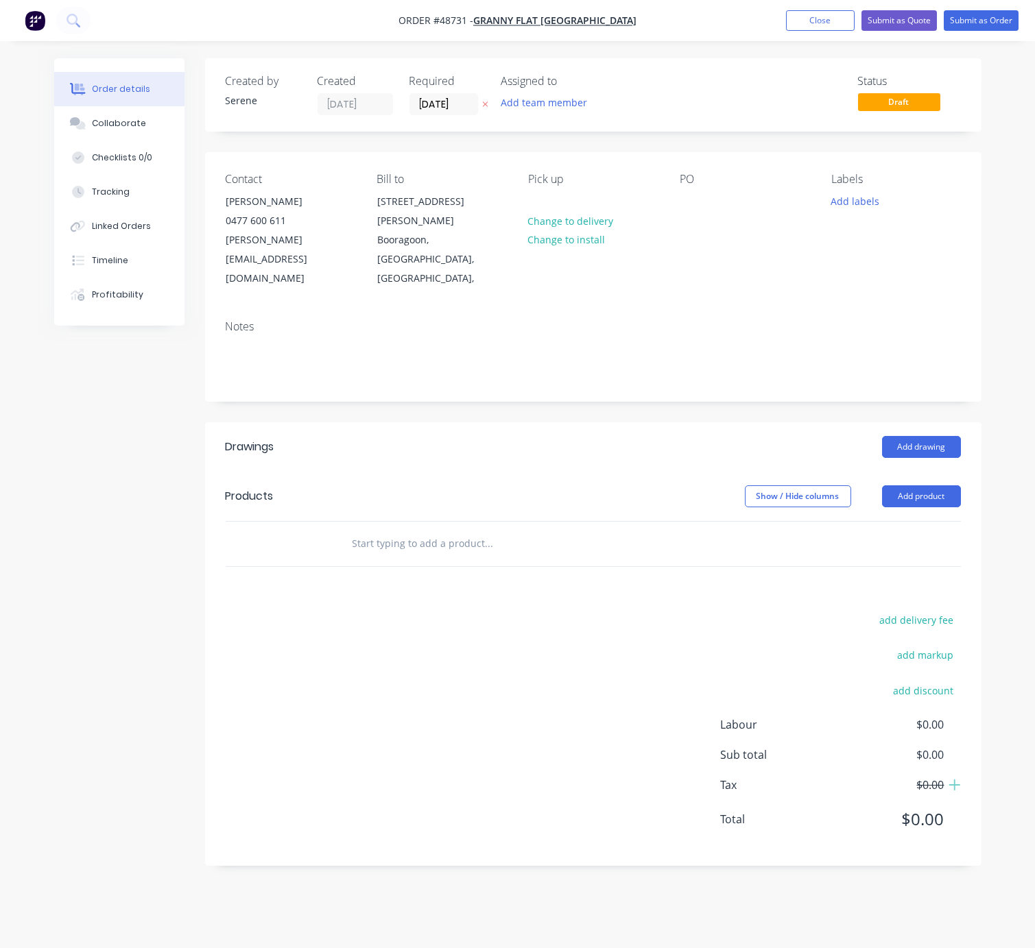
click at [525, 436] on div "Add drawing" at bounding box center [670, 447] width 579 height 22
click at [916, 436] on button "Add drawing" at bounding box center [921, 447] width 79 height 22
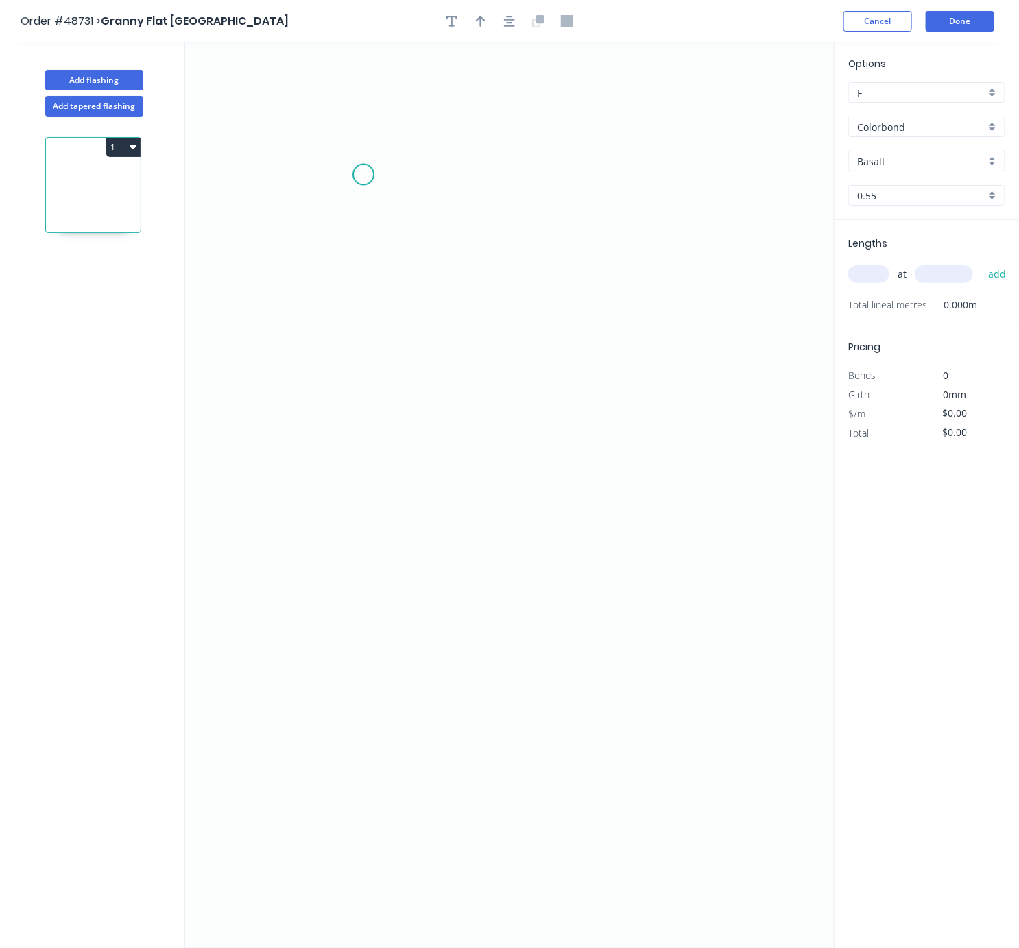
click at [364, 176] on icon "0" at bounding box center [509, 496] width 649 height 906
click at [343, 156] on icon at bounding box center [353, 162] width 21 height 21
click at [349, 485] on icon "0 ?" at bounding box center [509, 496] width 649 height 906
click at [488, 481] on icon "0 ? ?" at bounding box center [509, 496] width 649 height 906
click at [483, 377] on icon "0 ? ? ?" at bounding box center [509, 496] width 649 height 906
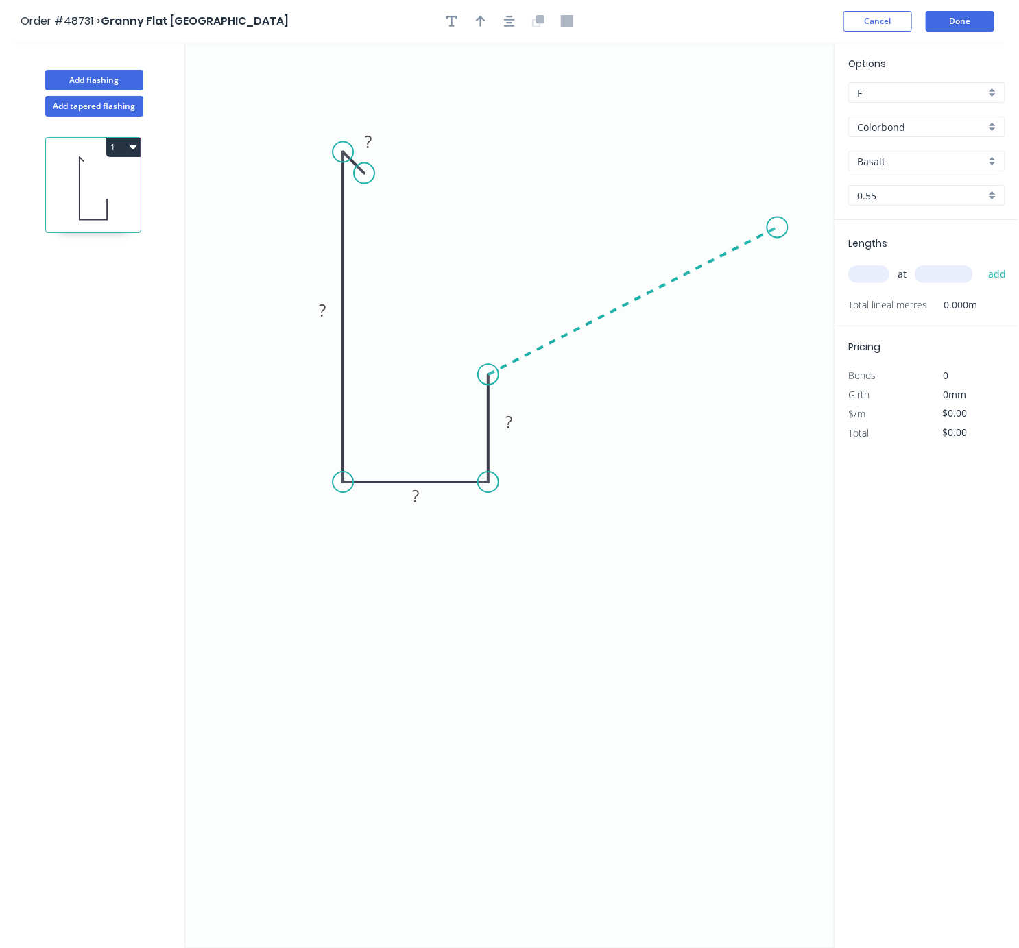
click at [778, 230] on icon "0 ? ? ? ?" at bounding box center [509, 496] width 649 height 906
click at [756, 213] on icon "0 ? ? ? ? ? ? º" at bounding box center [509, 496] width 649 height 906
click at [784, 202] on rect at bounding box center [779, 197] width 27 height 19
click at [741, 223] on tspan "?" at bounding box center [741, 222] width 8 height 23
click at [621, 276] on tspan "?" at bounding box center [623, 276] width 7 height 23
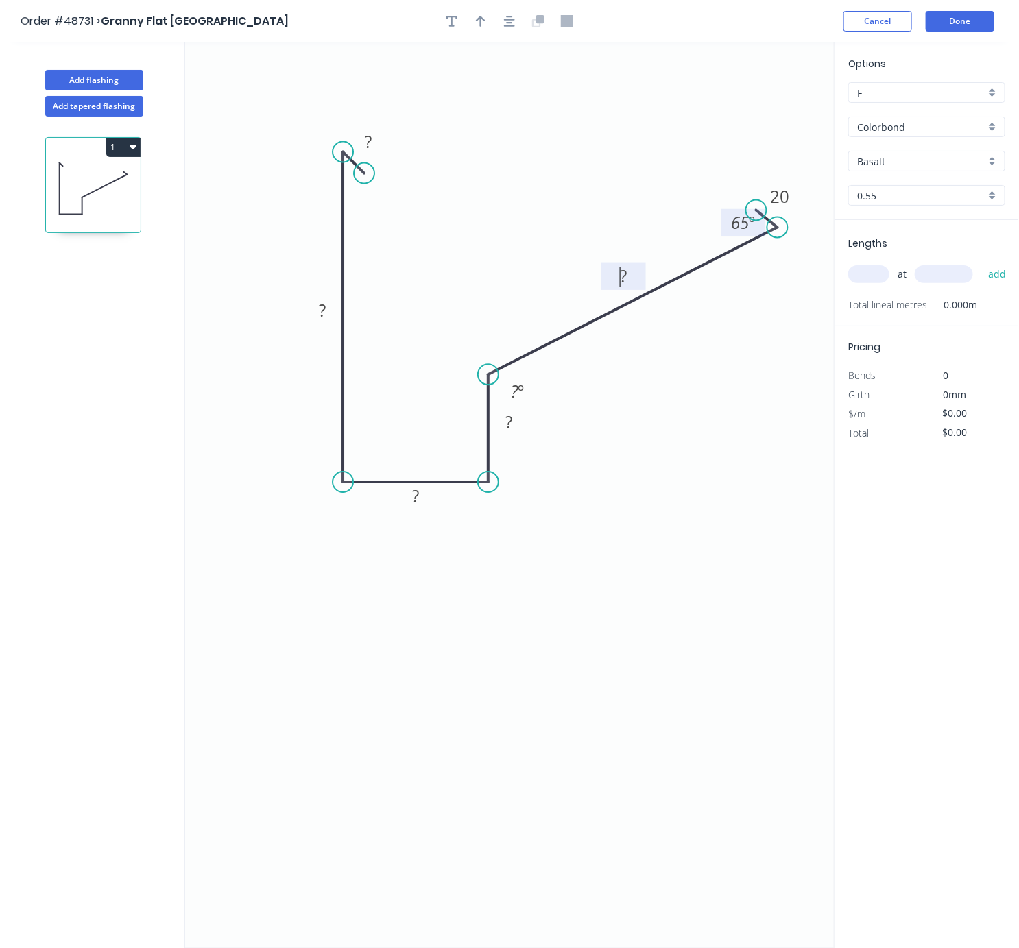
click at [647, 409] on icon "0 ? ? ? ? ? 20 ? º 65 º" at bounding box center [509, 496] width 649 height 906
click at [623, 276] on tspan "?" at bounding box center [623, 276] width 7 height 23
click at [517, 420] on rect at bounding box center [508, 422] width 27 height 19
click at [518, 391] on tspan "º" at bounding box center [521, 391] width 6 height 23
click at [424, 491] on rect at bounding box center [415, 497] width 27 height 19
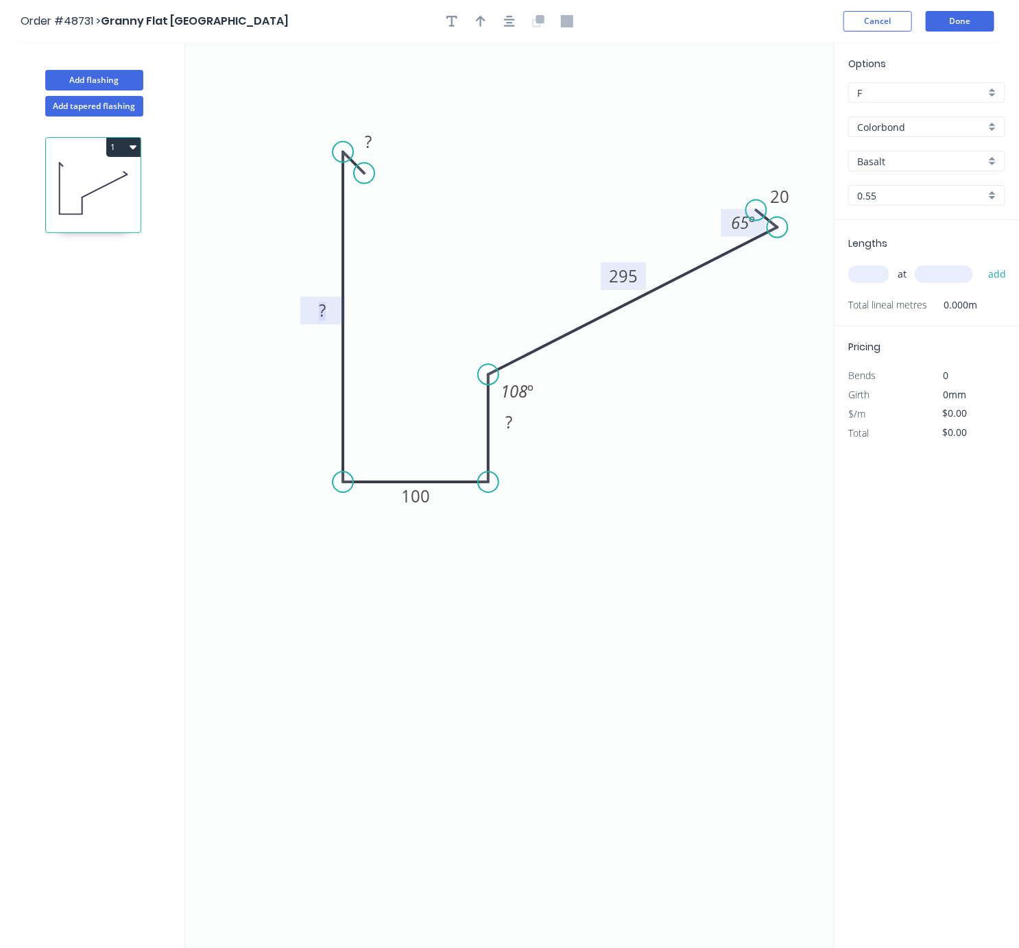
click at [324, 317] on tspan "?" at bounding box center [322, 310] width 7 height 23
click at [369, 163] on circle at bounding box center [369, 160] width 21 height 21
click at [357, 183] on tspan "?" at bounding box center [361, 178] width 8 height 23
click at [368, 136] on rect at bounding box center [361, 130] width 27 height 19
click at [405, 176] on icon "0 10 300 100 ? 295 20 70 º 108 º 65 º" at bounding box center [509, 496] width 649 height 906
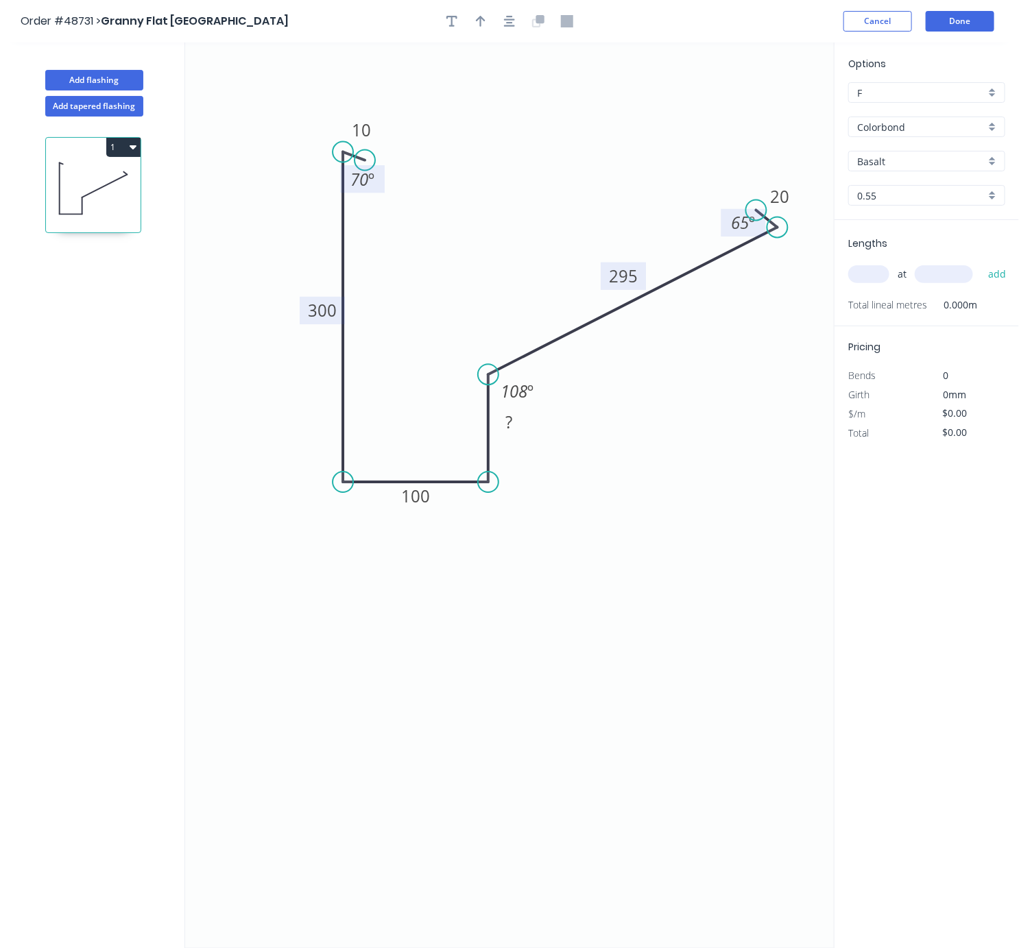
drag, startPoint x: 372, startPoint y: 163, endPoint x: 365, endPoint y: 163, distance: 7.6
click at [365, 163] on circle at bounding box center [364, 160] width 21 height 21
click at [453, 221] on icon "0 10 300 100 ? 295 20 70 º 108 º 65 º" at bounding box center [509, 496] width 649 height 906
click at [473, 14] on button "button" at bounding box center [480, 21] width 21 height 21
click at [760, 111] on icon "0 10 300 100 ? 295 20 70 º 108 º 65 º" at bounding box center [509, 496] width 649 height 906
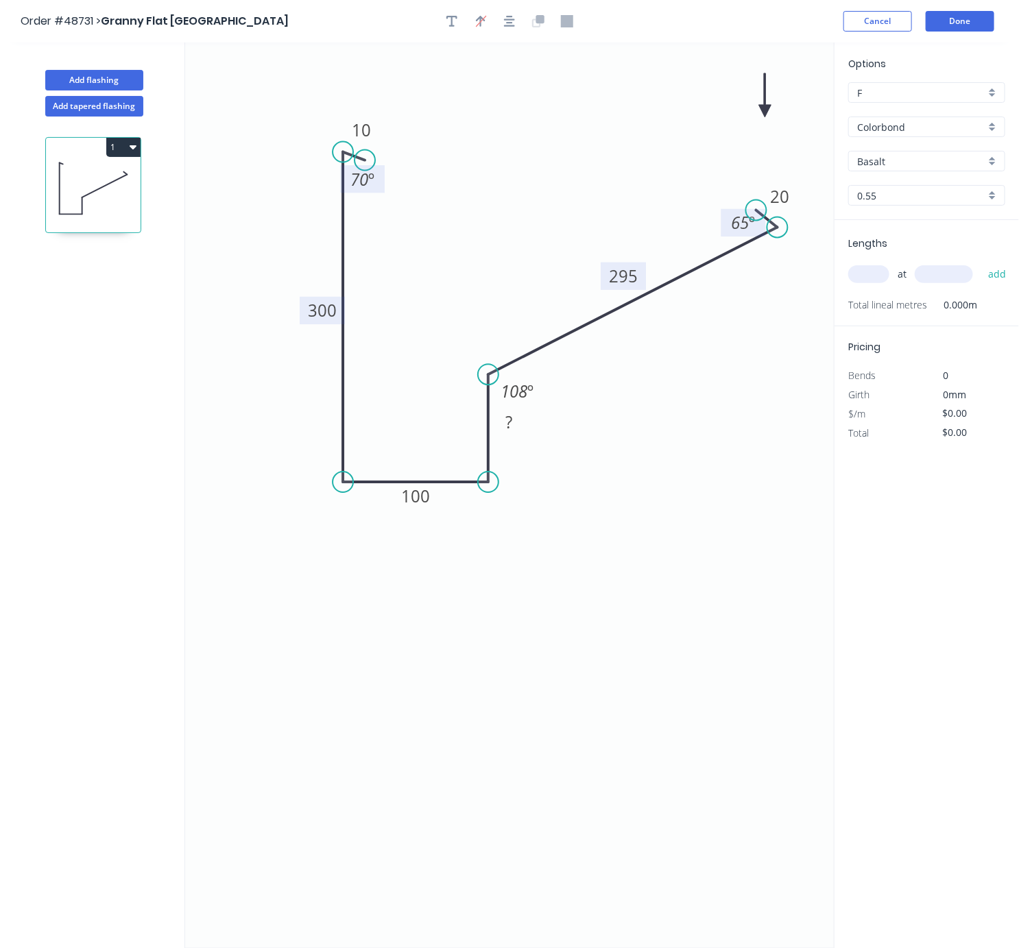
click at [770, 113] on icon "0 10 300 100 ? 295 20 70 º 108 º 65 º" at bounding box center [509, 496] width 649 height 906
click at [767, 112] on icon at bounding box center [765, 95] width 12 height 44
click at [767, 112] on icon at bounding box center [776, 100] width 40 height 40
click at [767, 112] on icon at bounding box center [781, 111] width 44 height 12
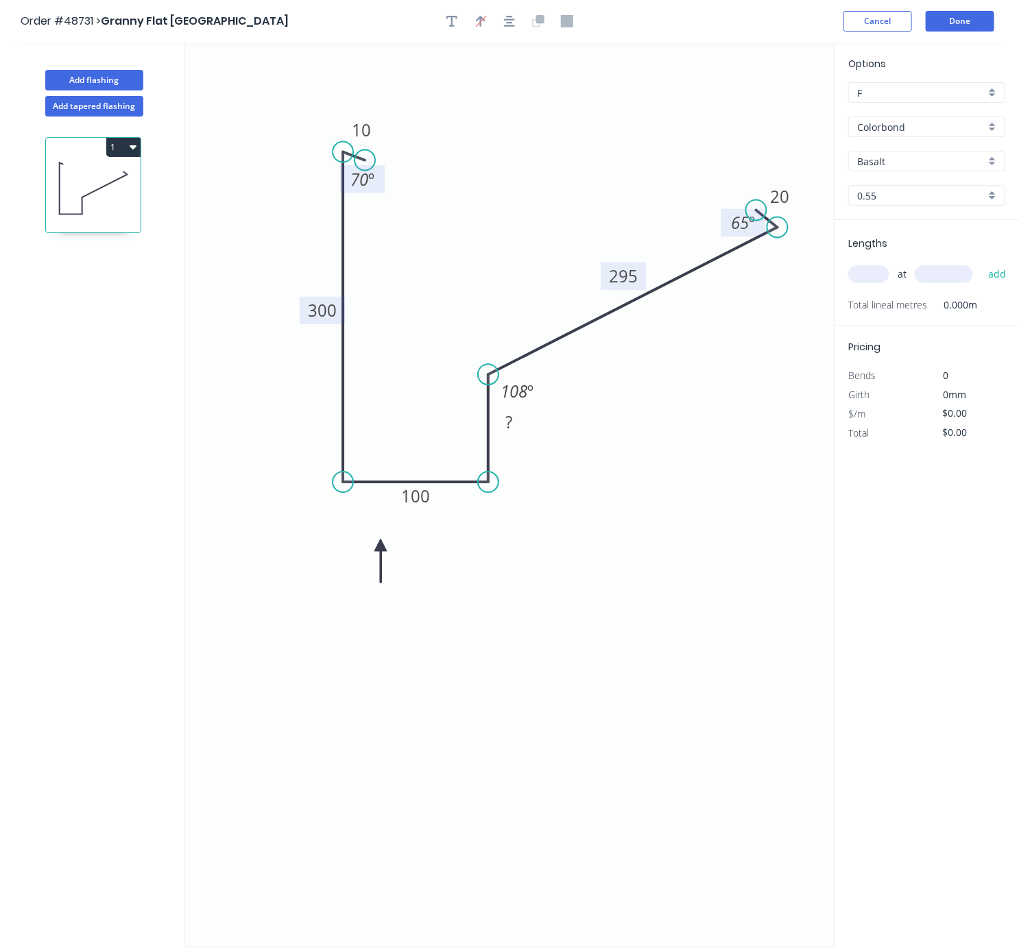
drag, startPoint x: 767, startPoint y: 112, endPoint x: 381, endPoint y: 548, distance: 582.3
click at [381, 548] on icon at bounding box center [380, 561] width 12 height 44
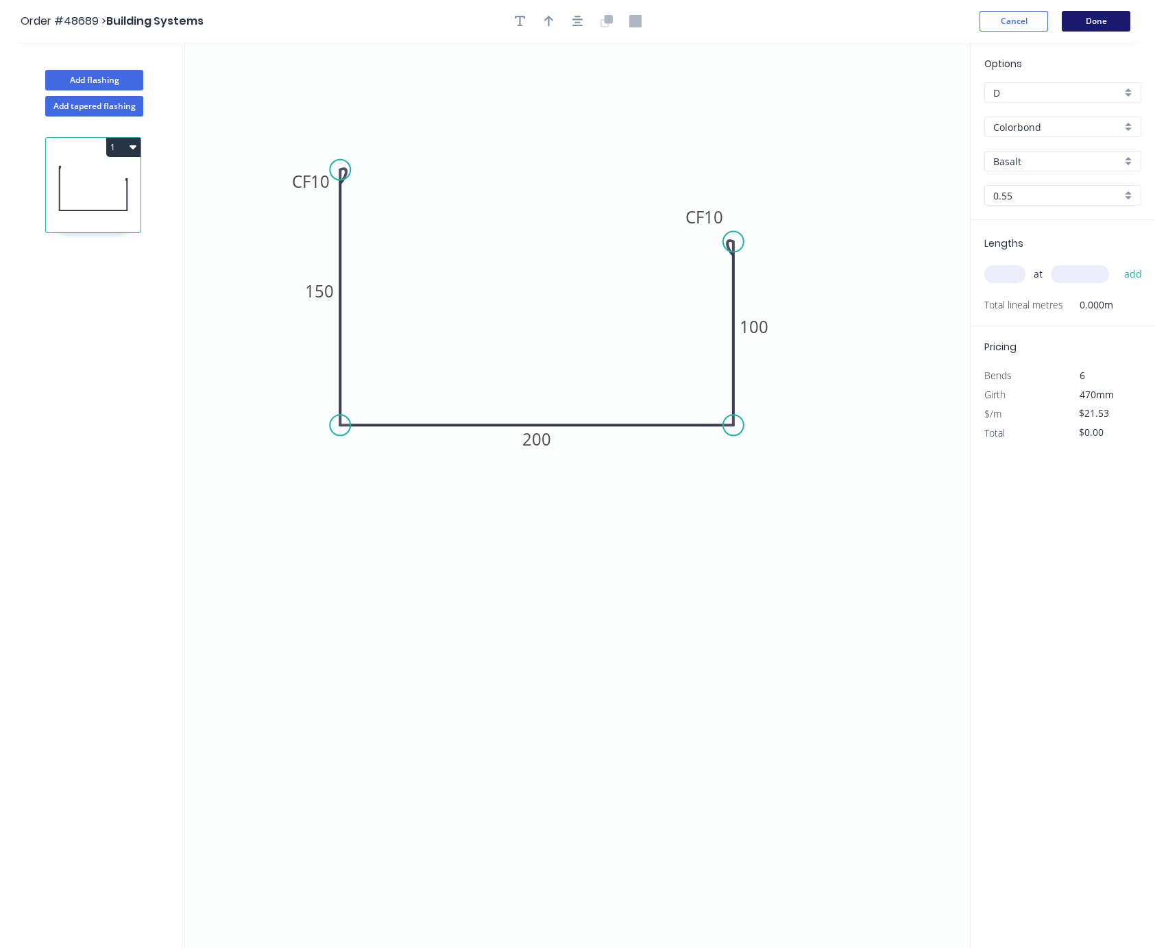
click at [1079, 19] on button "Done" at bounding box center [1096, 21] width 69 height 21
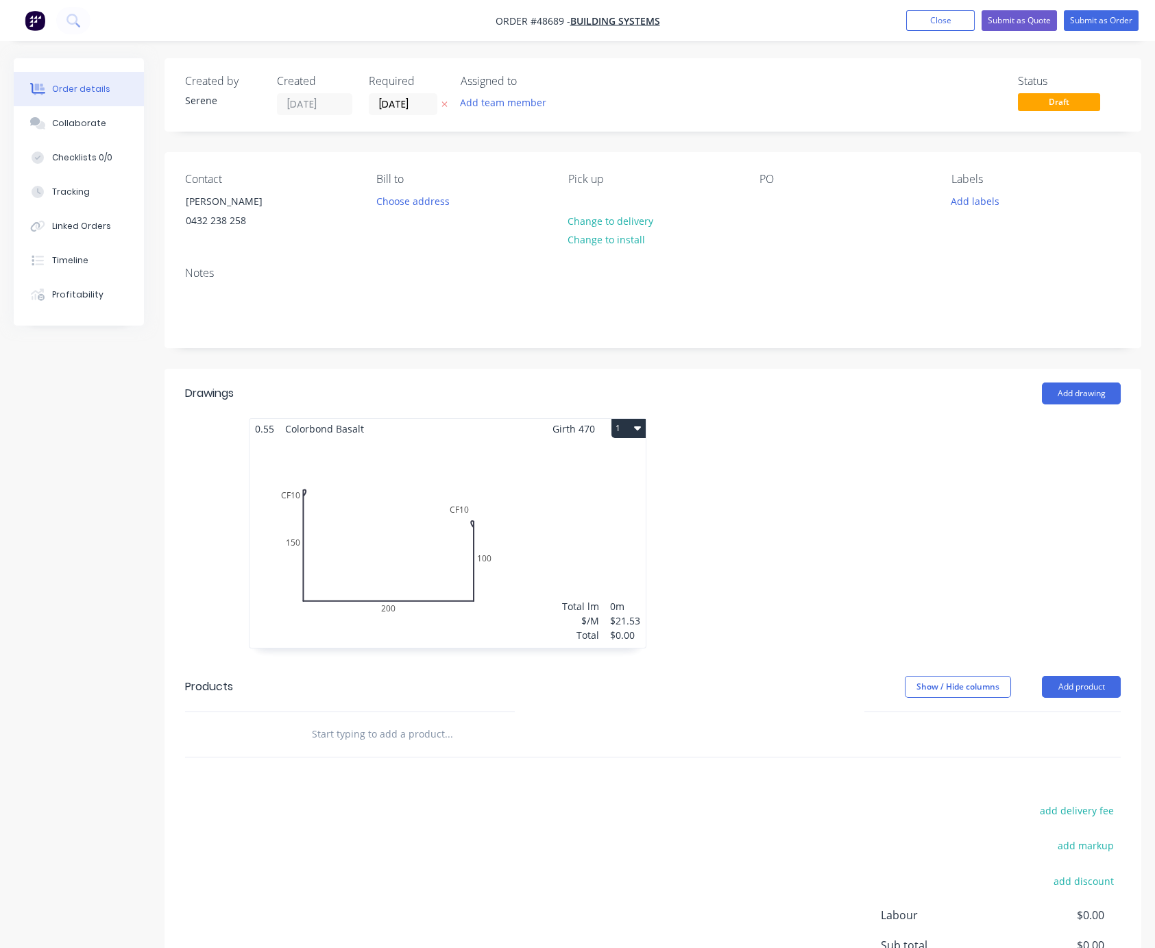
click at [832, 560] on div at bounding box center [858, 540] width 411 height 244
click at [941, 27] on button "Close" at bounding box center [940, 20] width 69 height 21
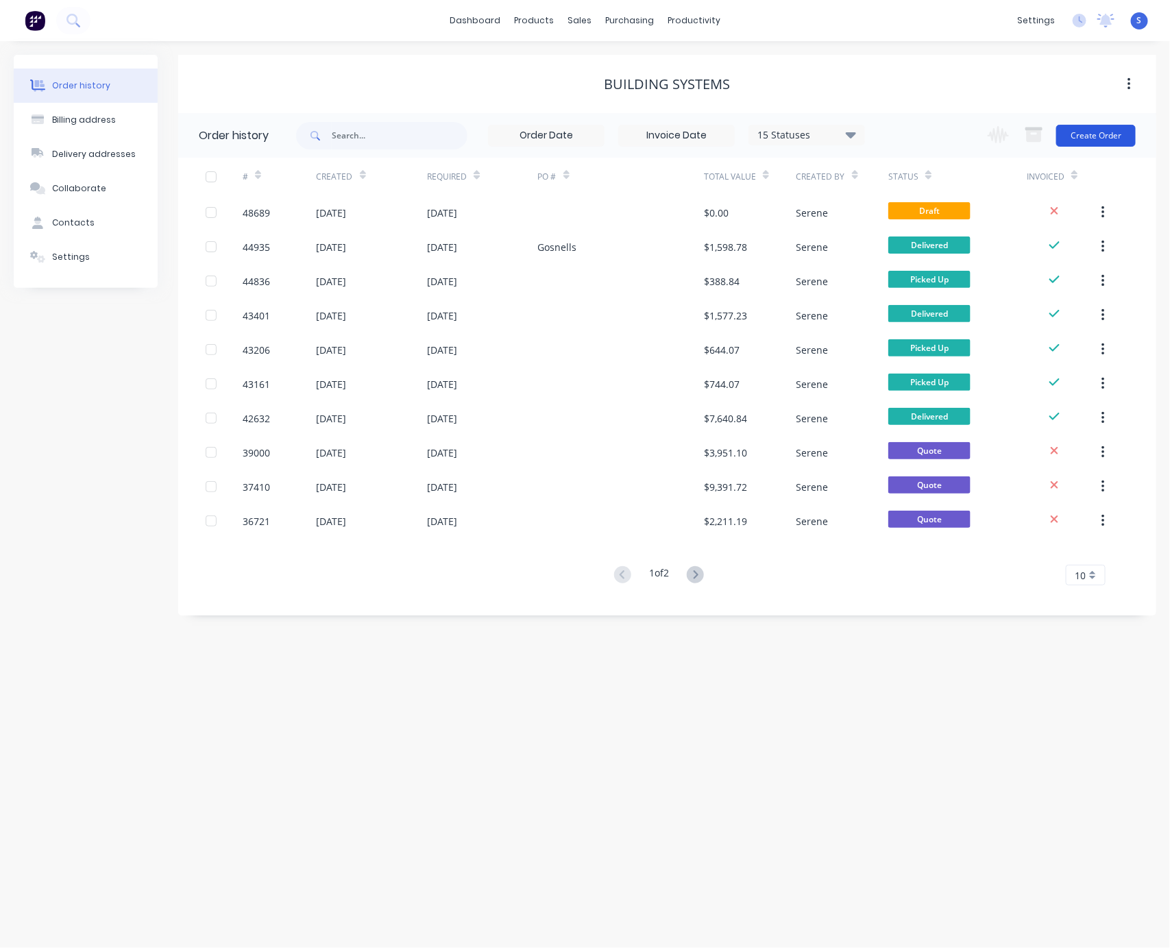
click at [1079, 139] on button "Create Order" at bounding box center [1097, 136] width 80 height 22
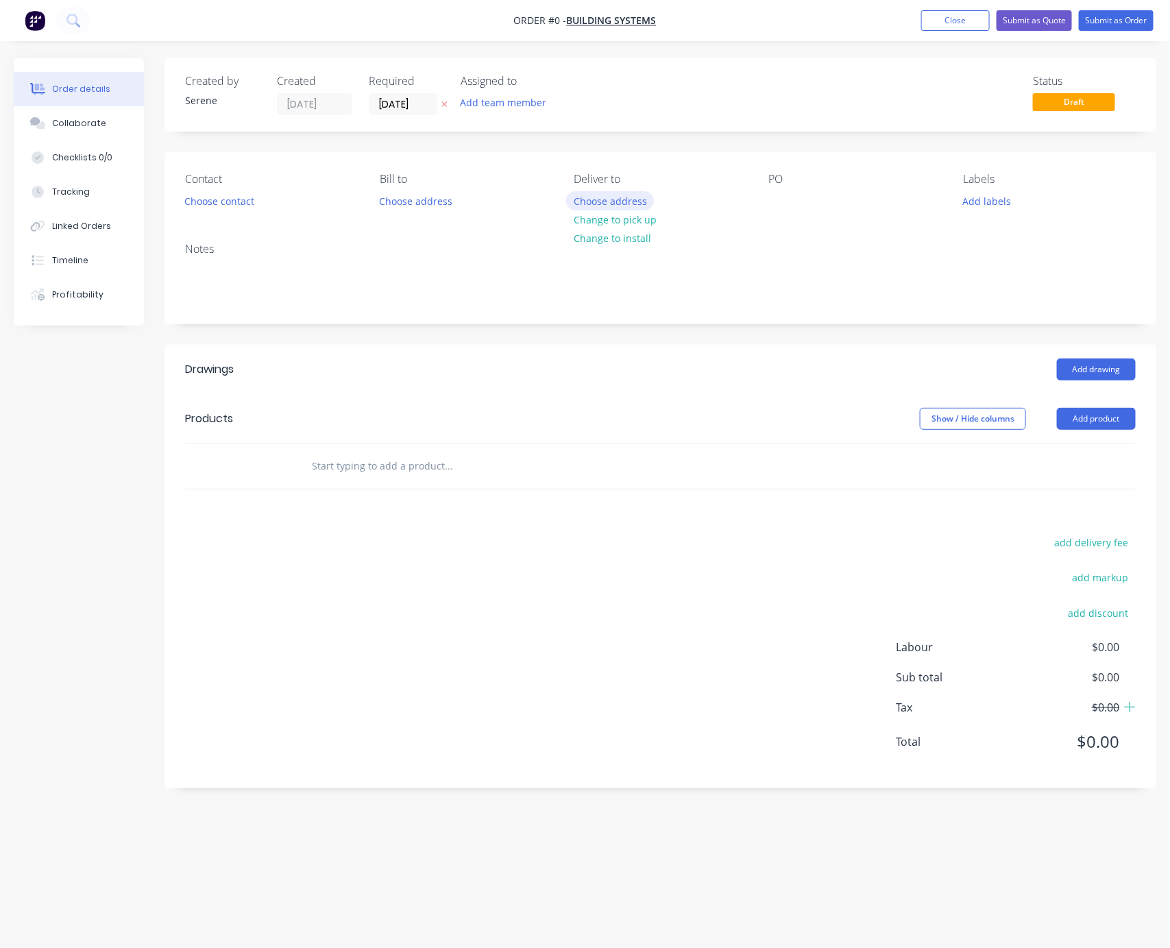
click at [624, 210] on button "Choose address" at bounding box center [610, 200] width 88 height 19
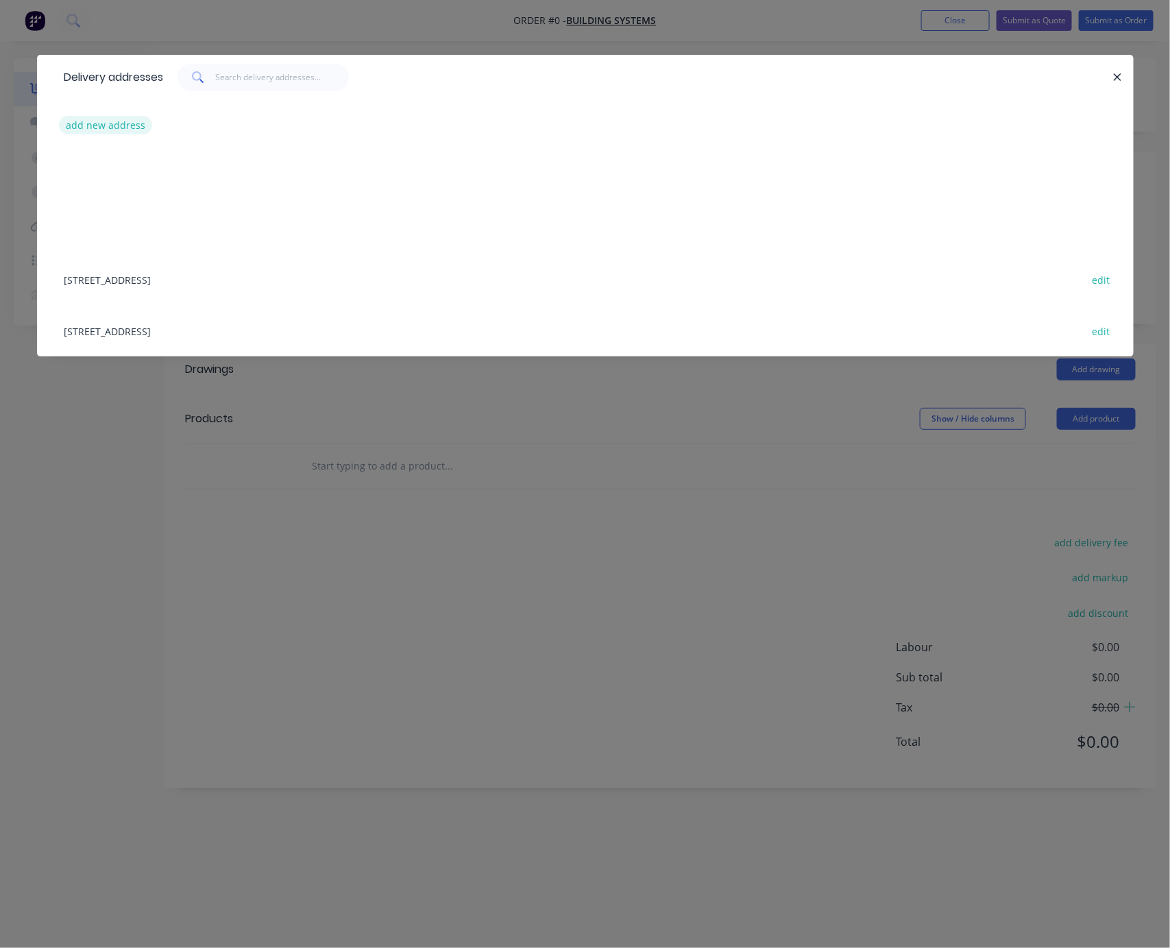
click at [108, 132] on button "add new address" at bounding box center [106, 125] width 94 height 19
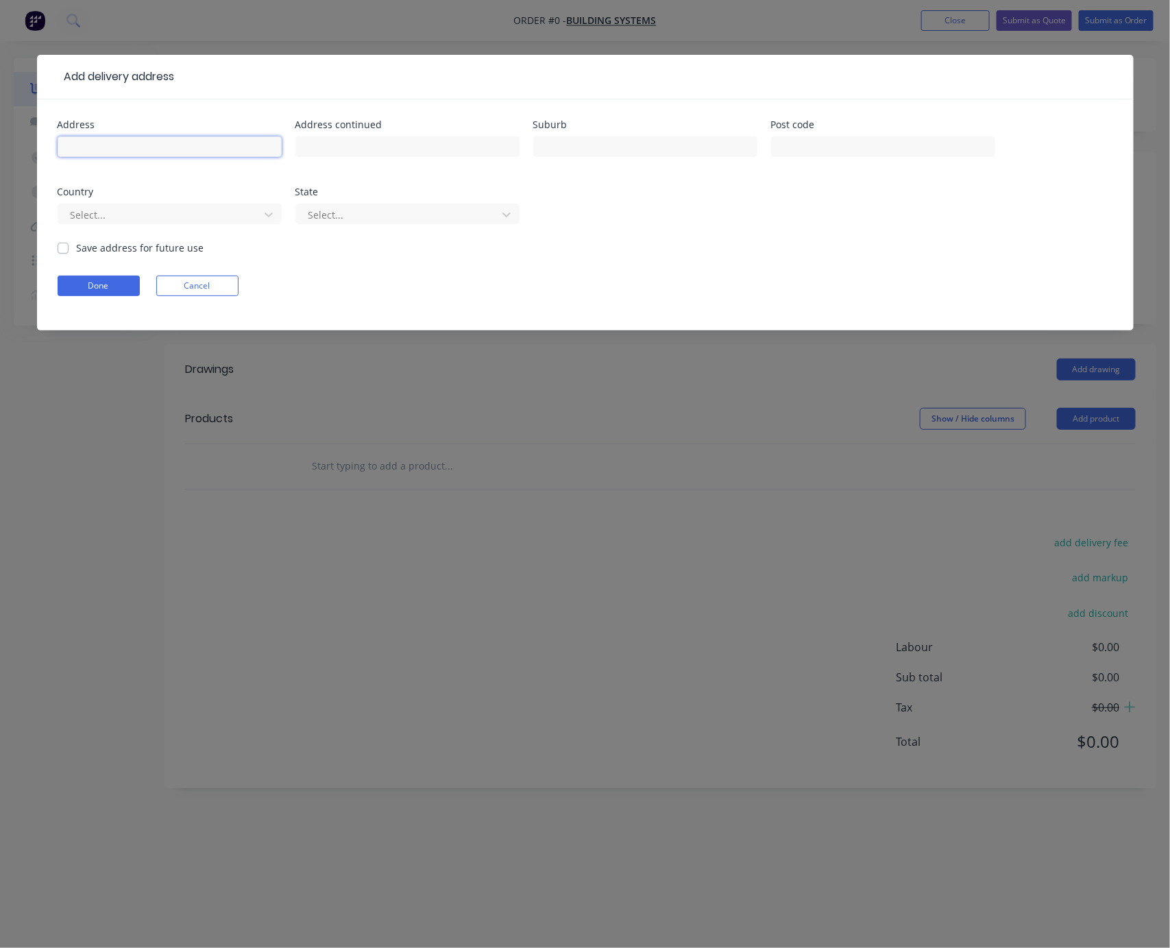
click at [106, 157] on input "text" at bounding box center [170, 146] width 224 height 21
type input "27 Amherst st,"
type input "Fremantle"
click at [132, 224] on div at bounding box center [160, 214] width 183 height 17
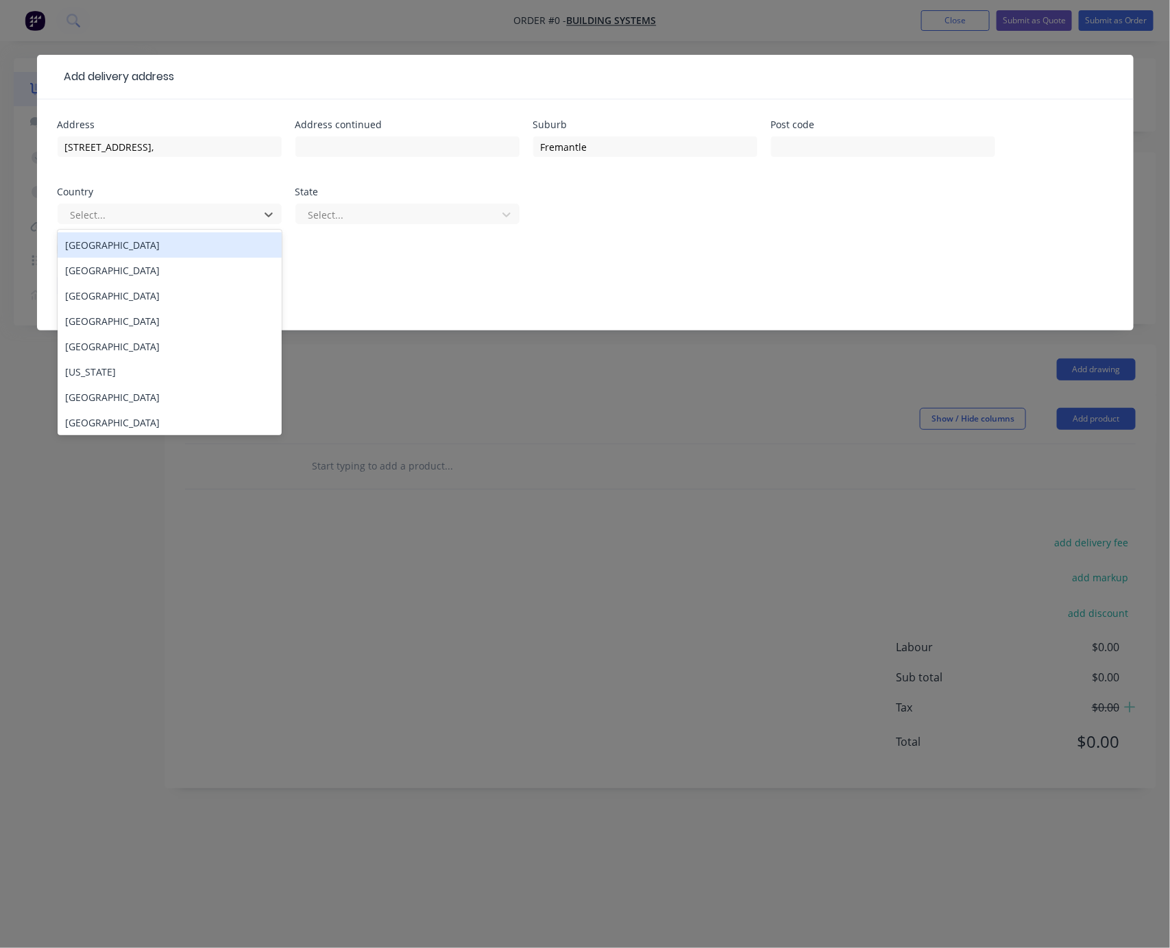
click at [119, 256] on div "[GEOGRAPHIC_DATA]" at bounding box center [170, 244] width 224 height 25
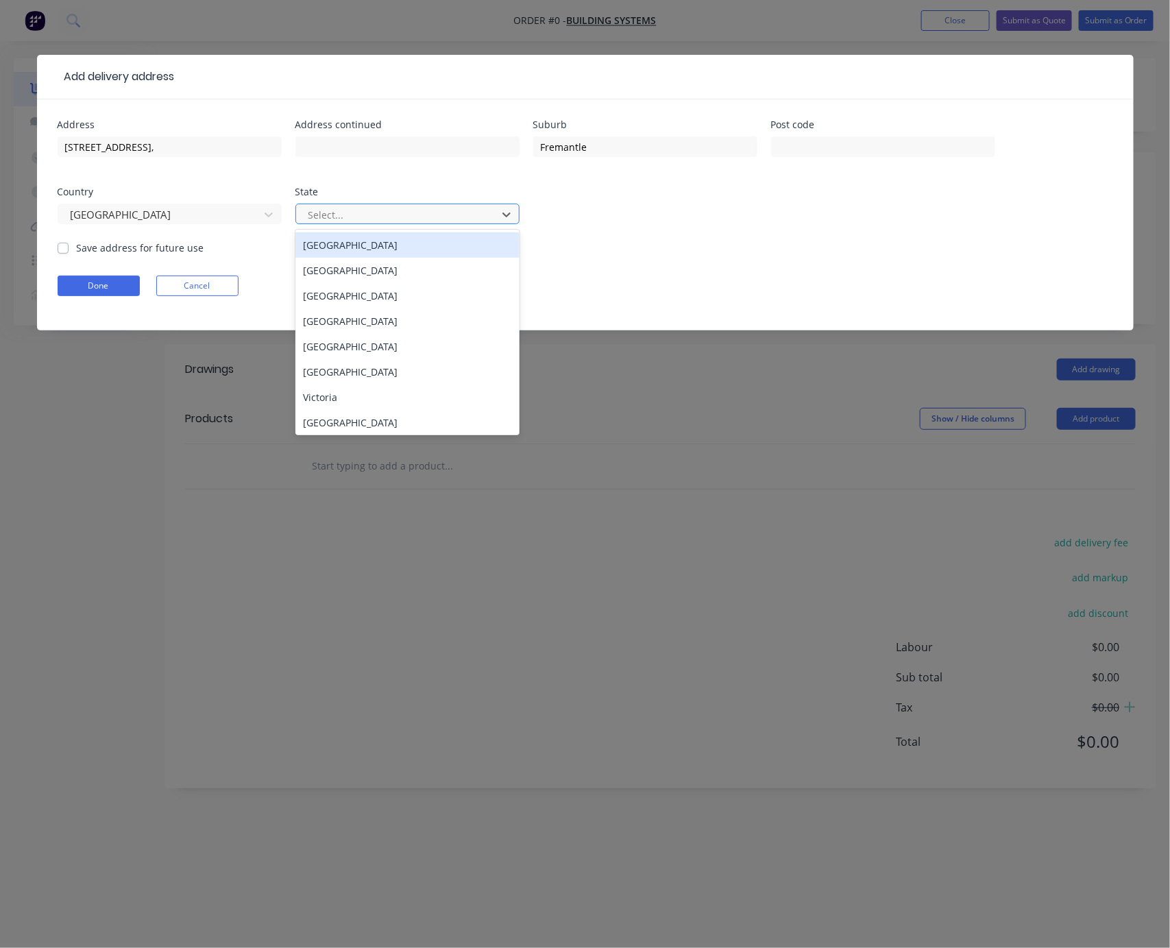
click at [352, 224] on div at bounding box center [398, 214] width 183 height 17
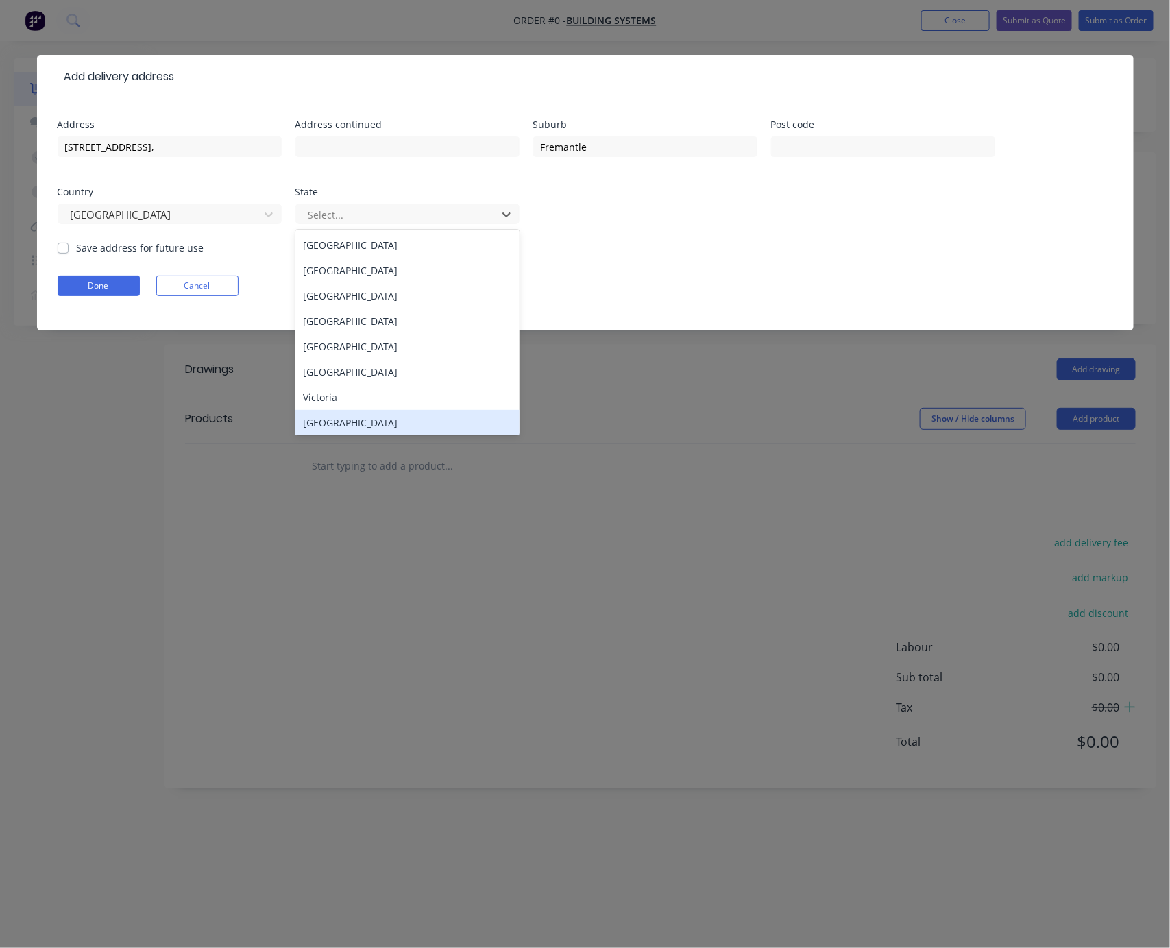
click at [333, 435] on div "Western Australia" at bounding box center [408, 422] width 224 height 25
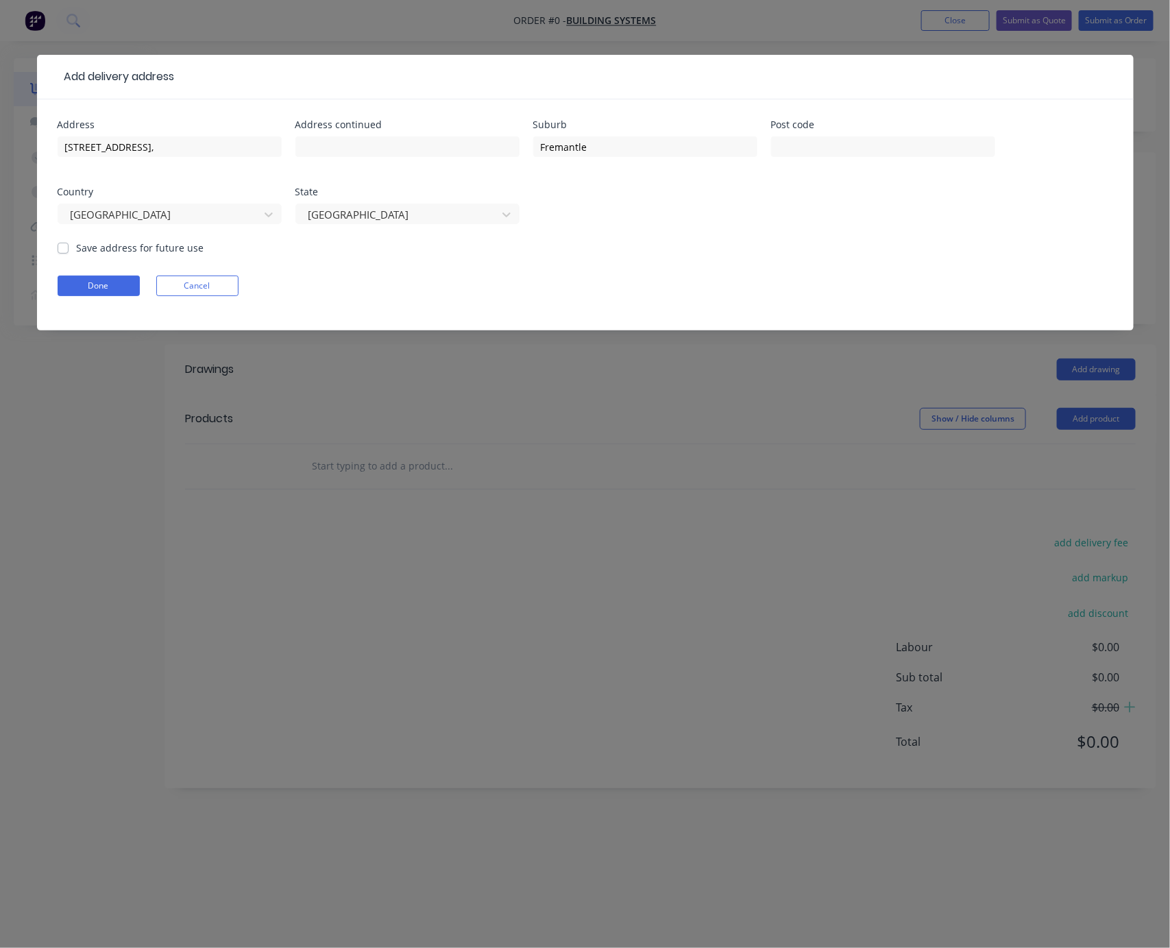
click at [77, 255] on label "Save address for future use" at bounding box center [141, 248] width 128 height 14
click at [60, 254] on input "Save address for future use" at bounding box center [63, 247] width 11 height 13
checkbox input "true"
click at [87, 296] on button "Done" at bounding box center [99, 286] width 82 height 21
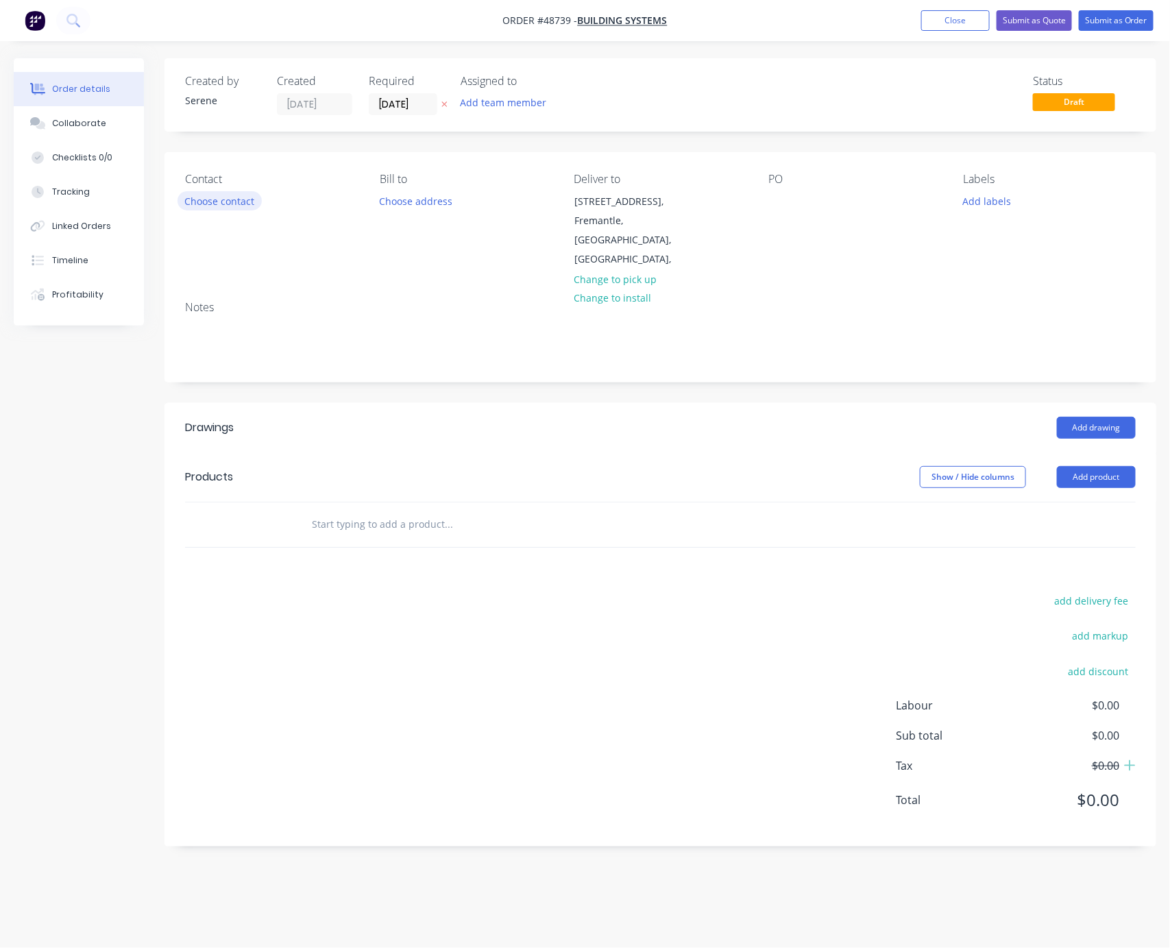
click at [227, 205] on button "Choose contact" at bounding box center [220, 200] width 84 height 19
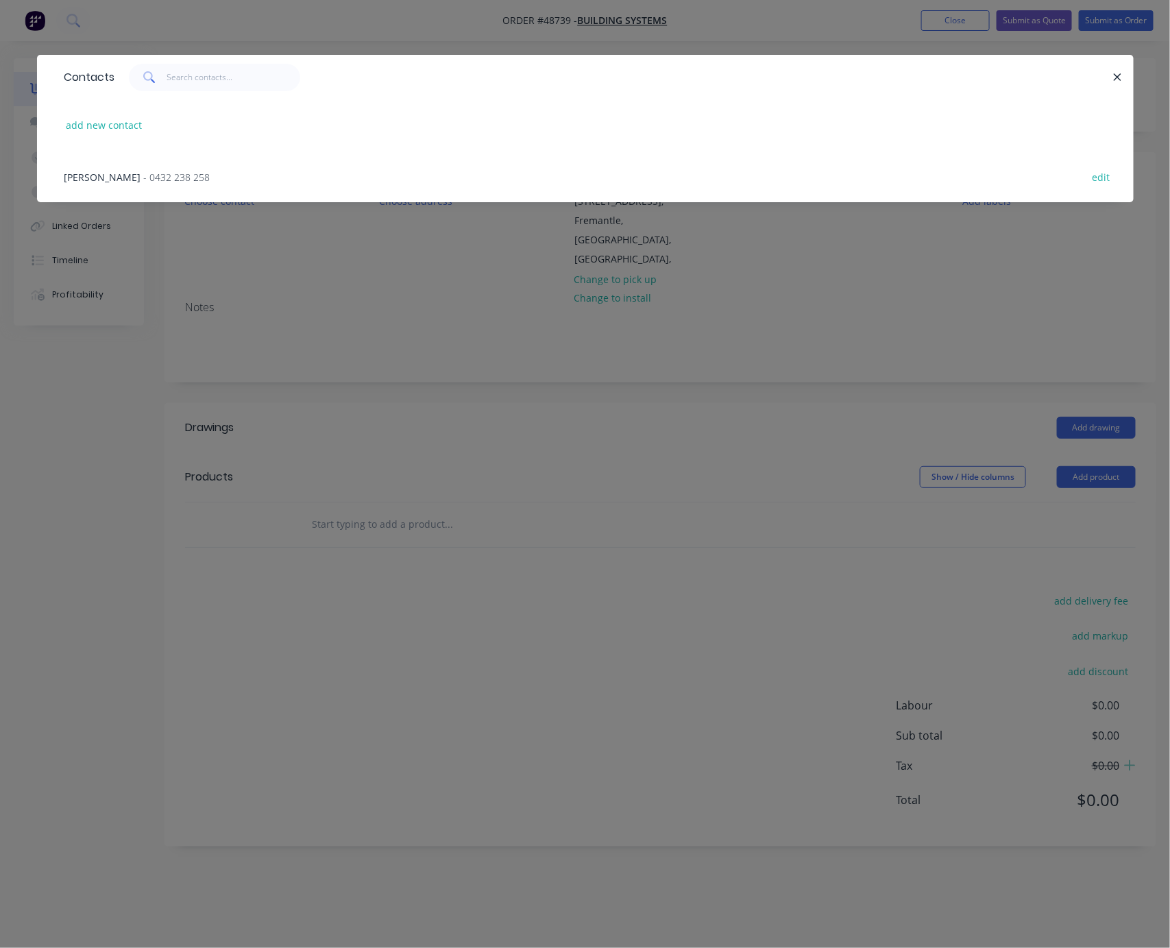
click at [160, 183] on div "Gao - 0432 238 258 edit" at bounding box center [586, 176] width 1056 height 51
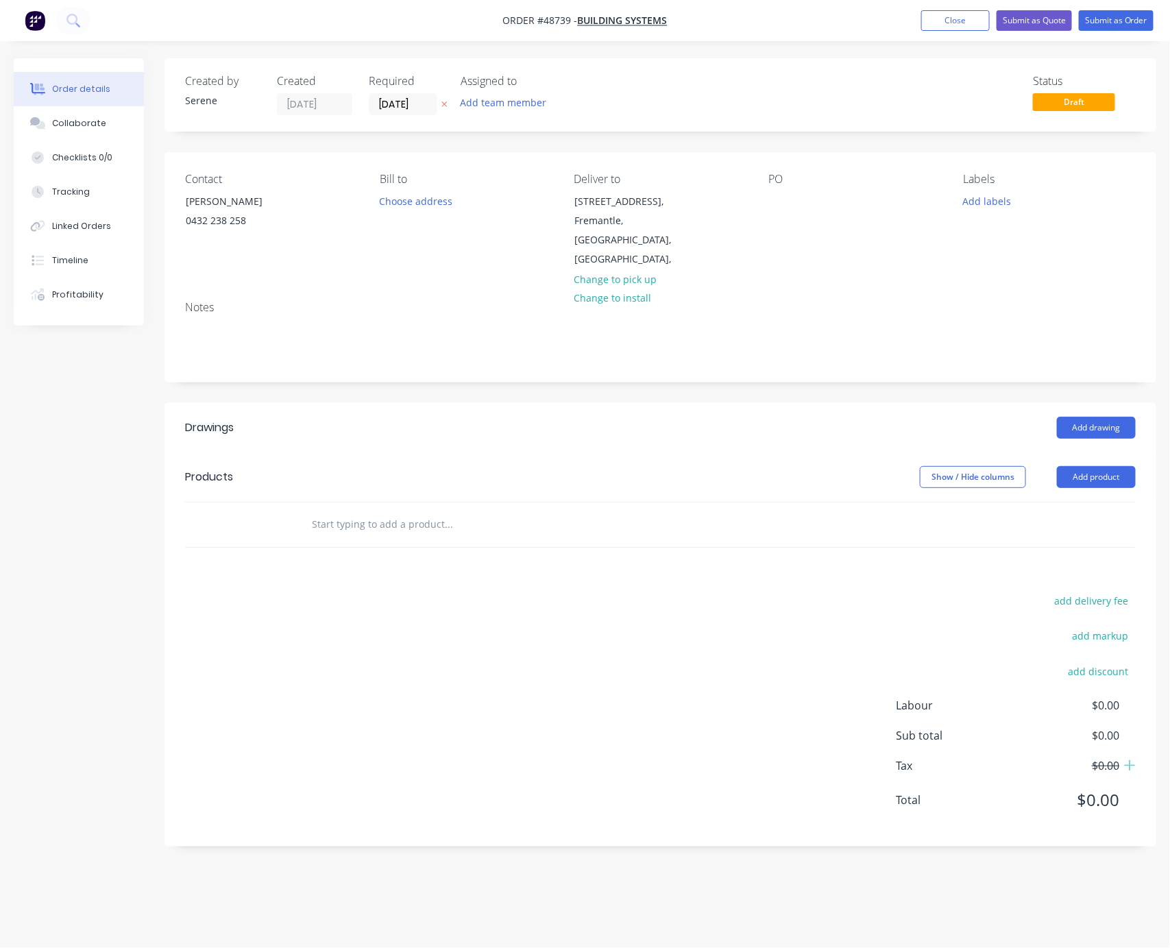
drag, startPoint x: 435, startPoint y: 444, endPoint x: 743, endPoint y: 458, distance: 308.2
click at [1079, 479] on button "Add product" at bounding box center [1096, 477] width 79 height 22
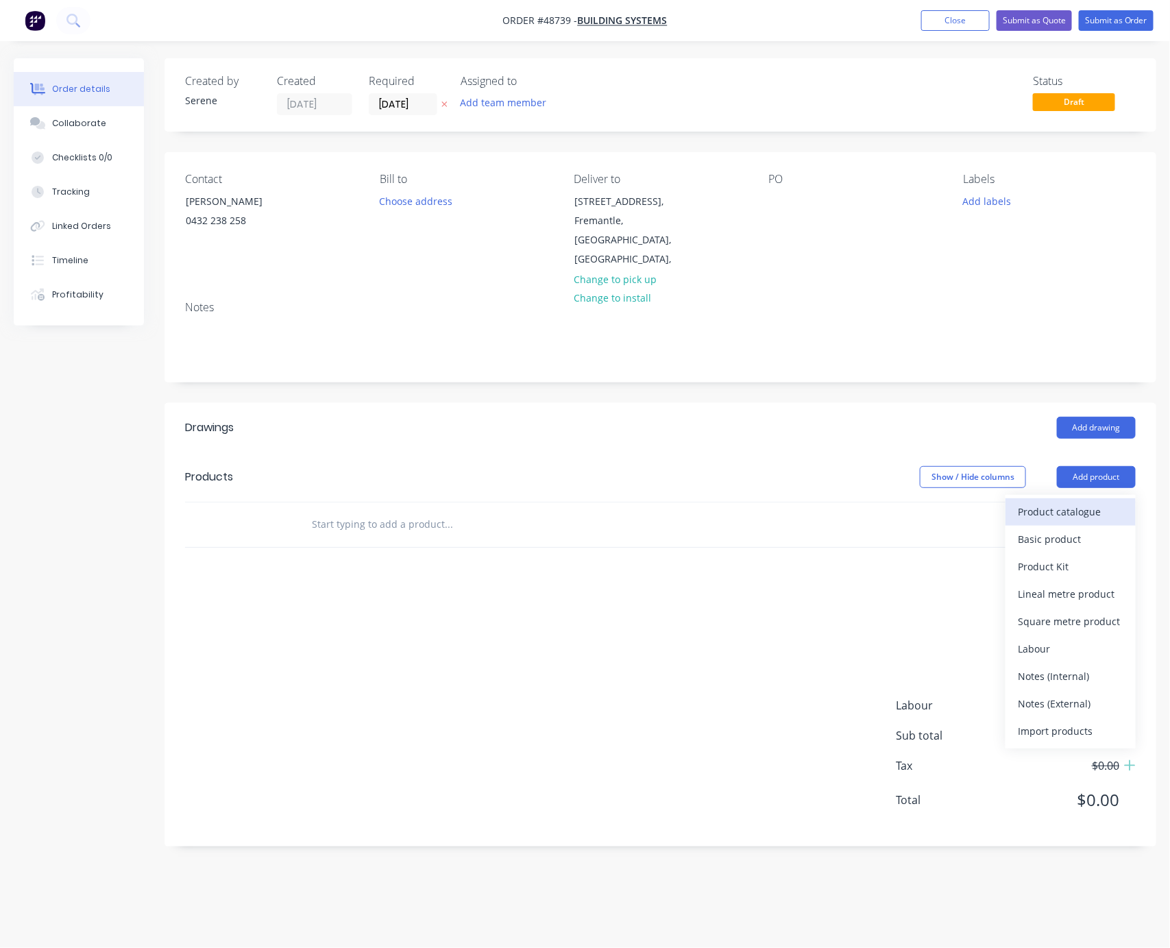
click at [1079, 510] on div "Product catalogue" at bounding box center [1071, 512] width 106 height 20
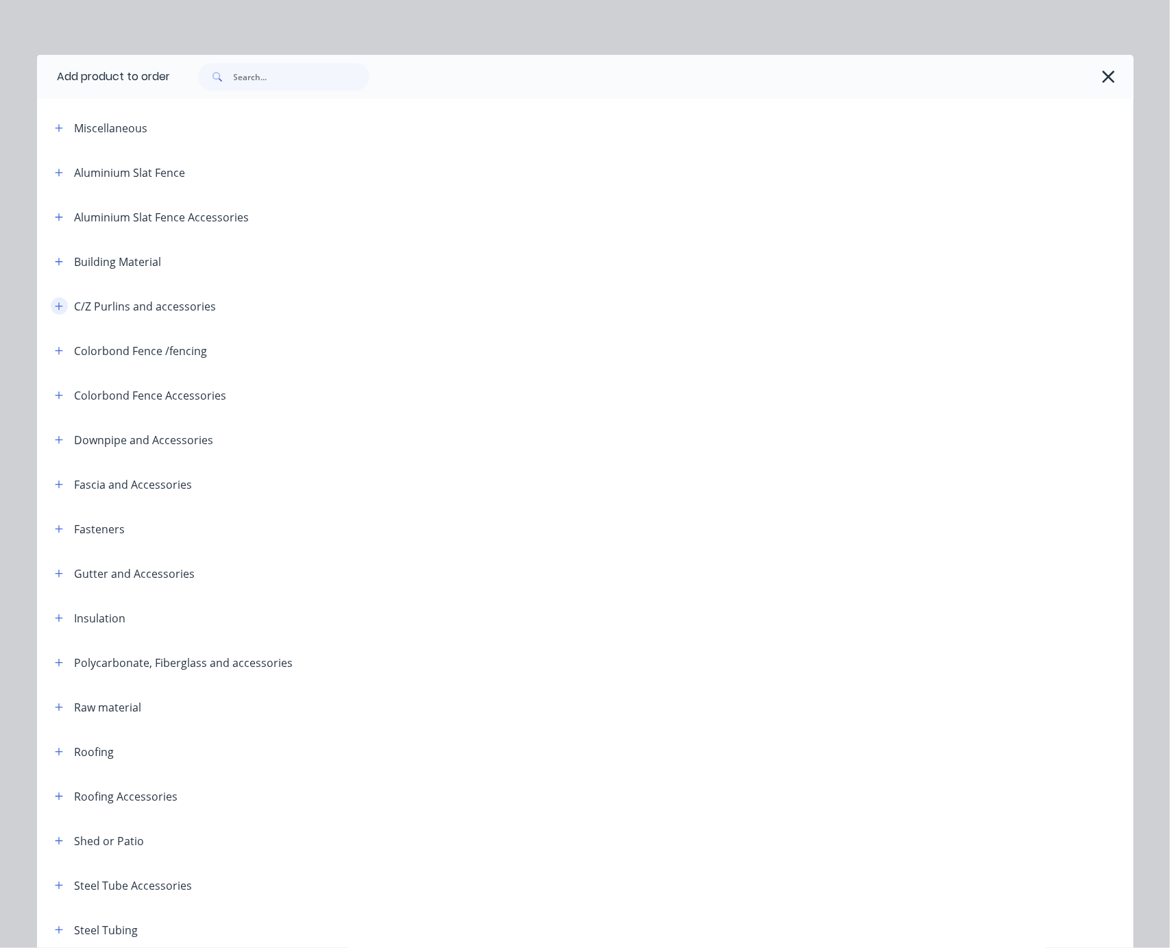
click at [55, 311] on icon "button" at bounding box center [59, 307] width 8 height 10
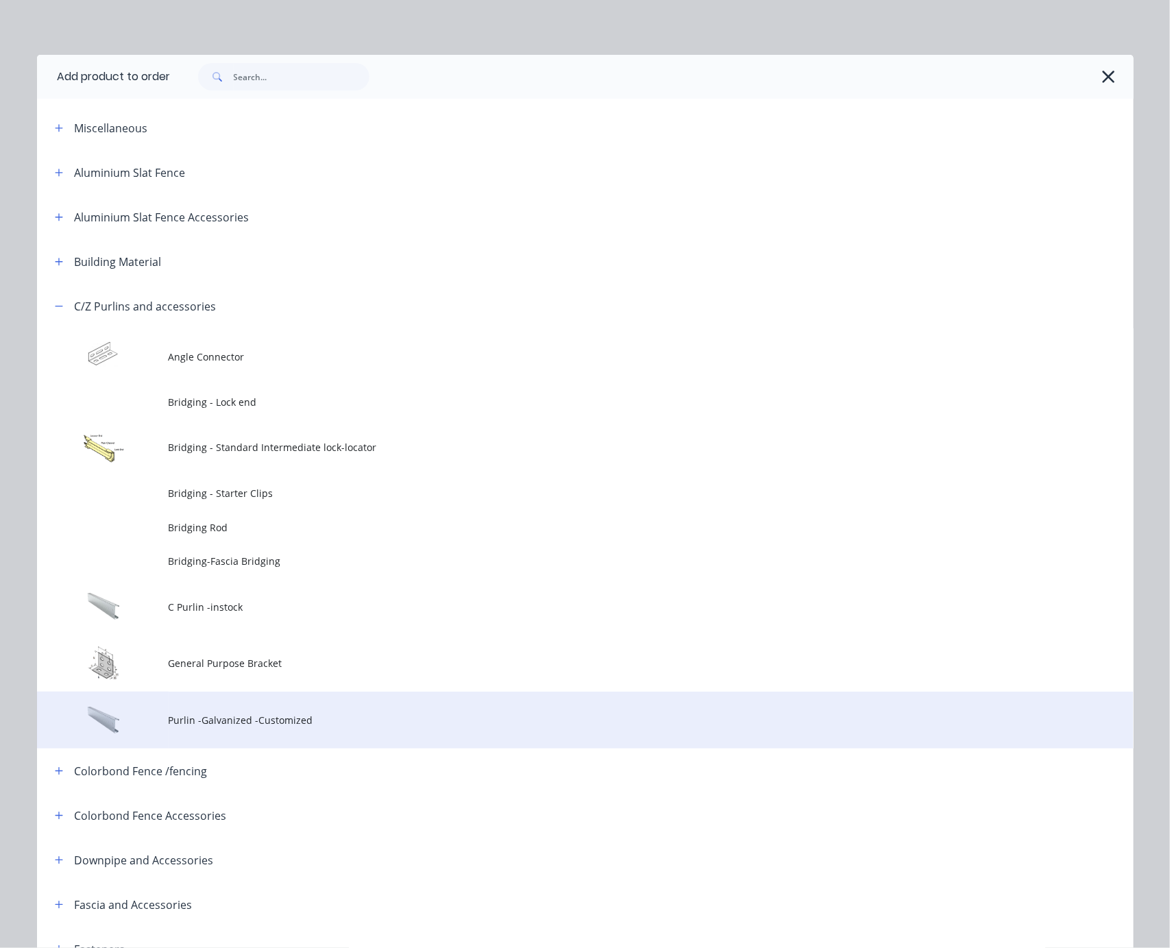
click at [280, 749] on td "Purlin -Galvanized -Customized" at bounding box center [651, 720] width 965 height 57
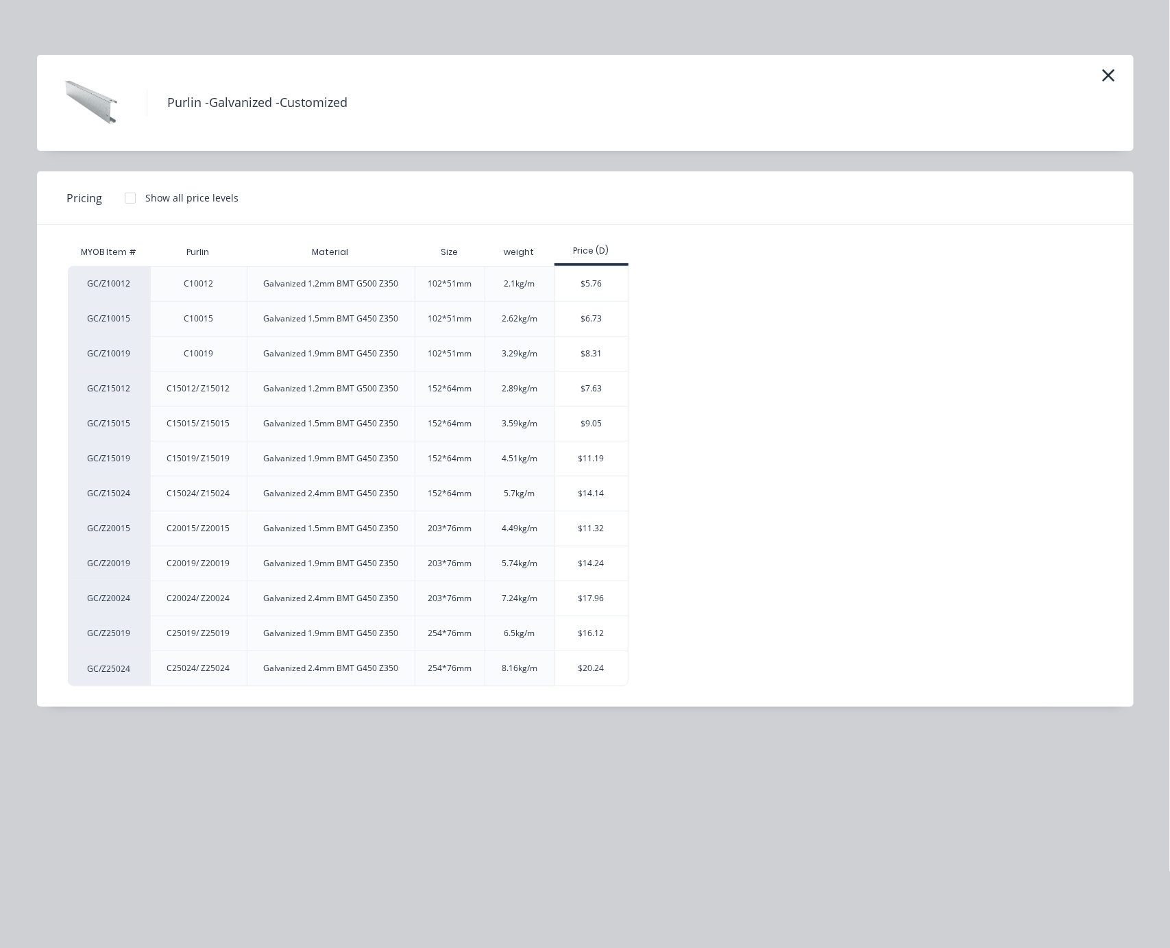
click at [134, 203] on div at bounding box center [130, 197] width 27 height 27
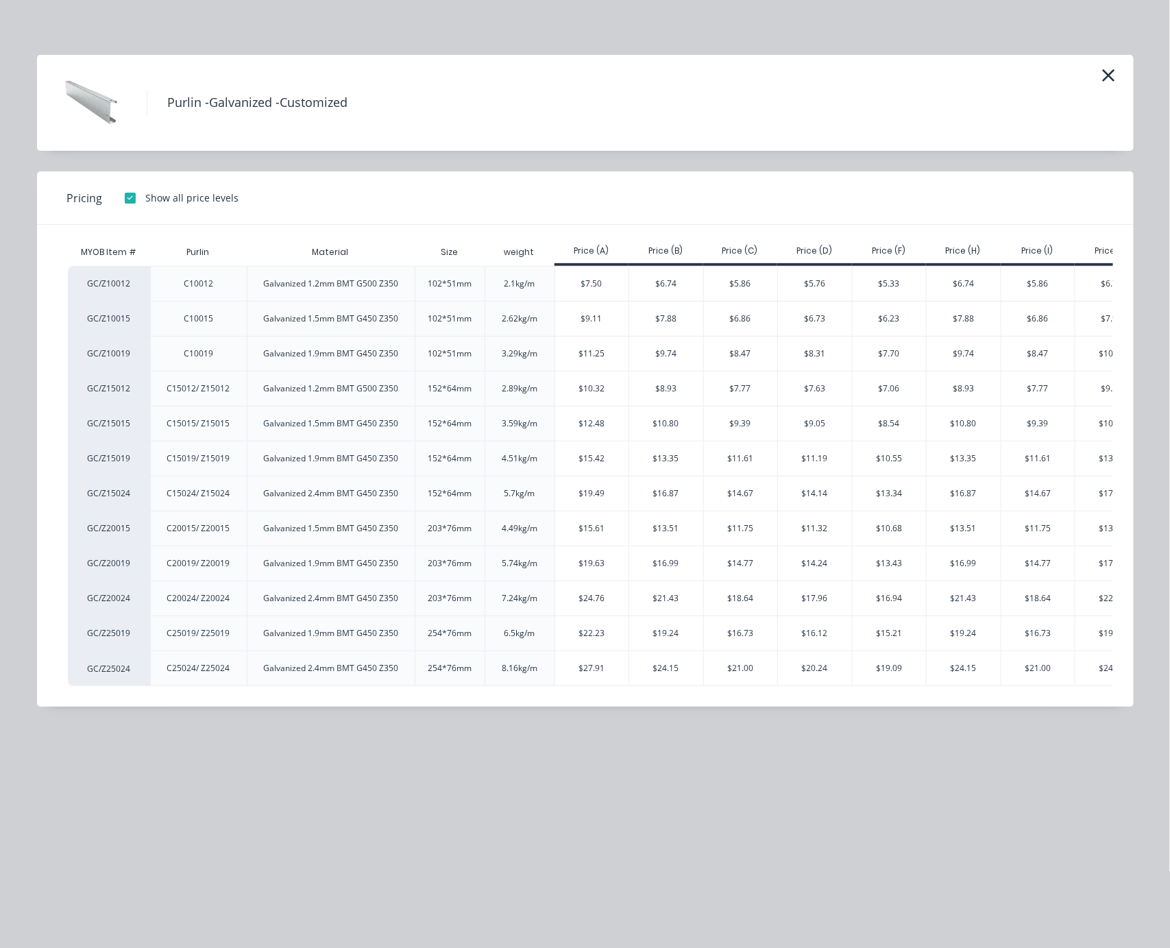
click at [134, 202] on div at bounding box center [130, 197] width 27 height 27
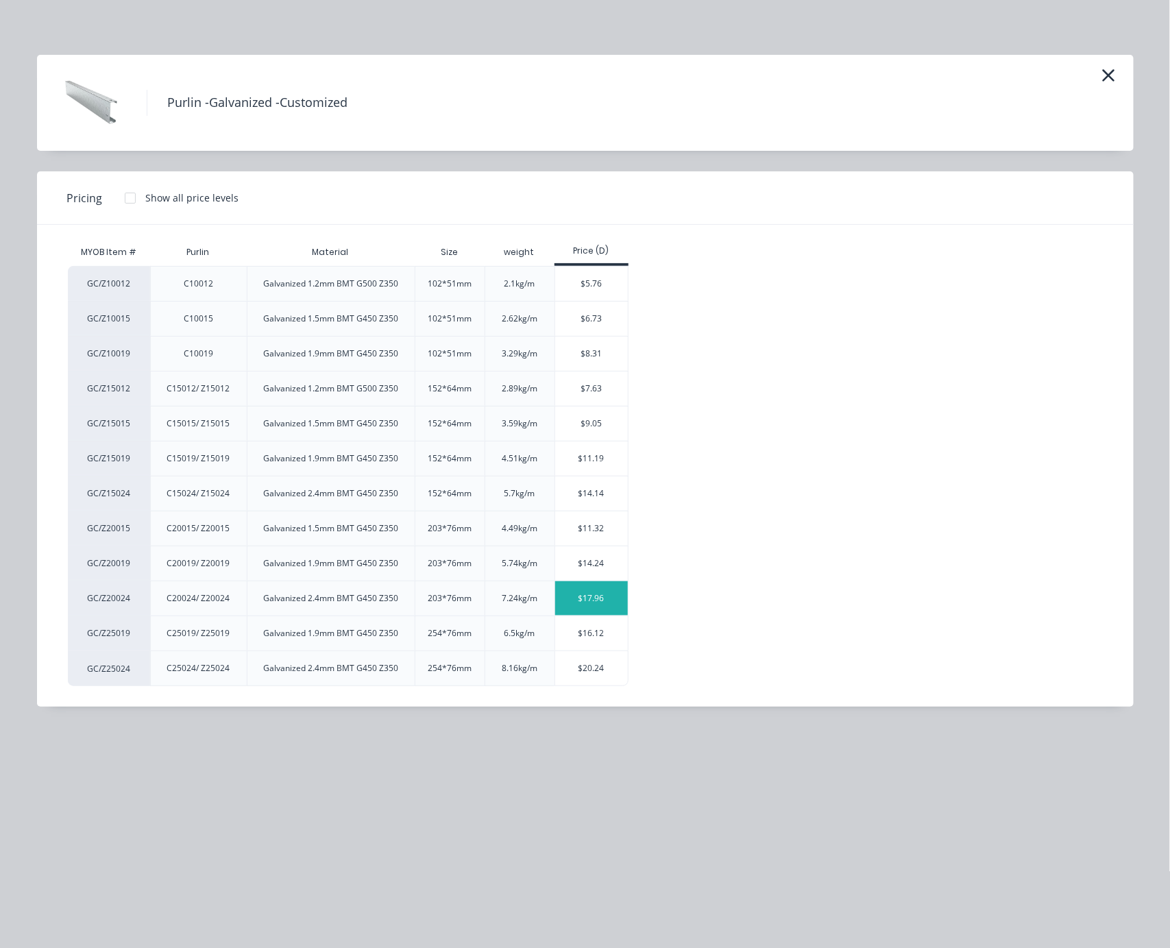
click at [608, 616] on div "$17.96" at bounding box center [591, 598] width 73 height 34
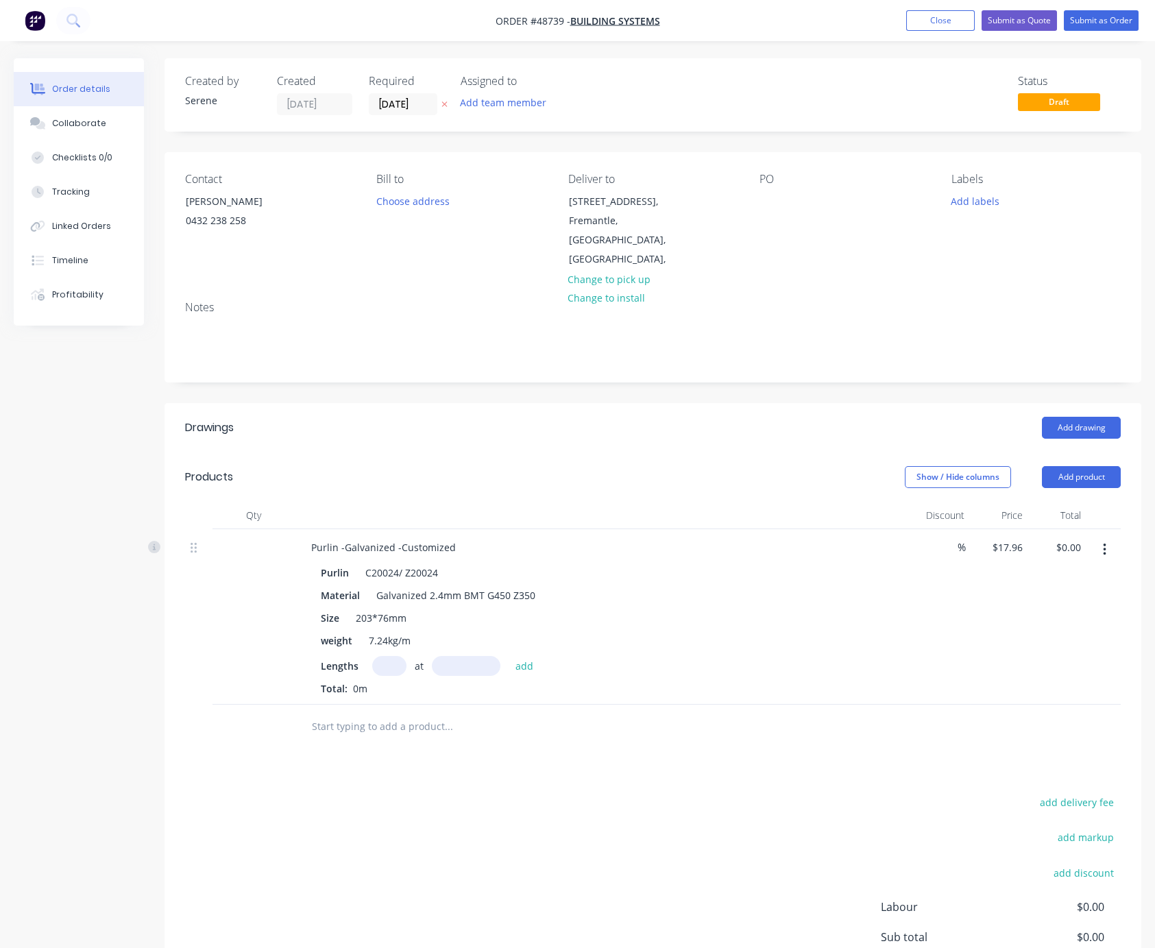
click at [392, 675] on input "text" at bounding box center [389, 666] width 34 height 20
type input "2"
type input "8340"
click at [509, 656] on button "add" at bounding box center [525, 665] width 32 height 19
type input "$299.57"
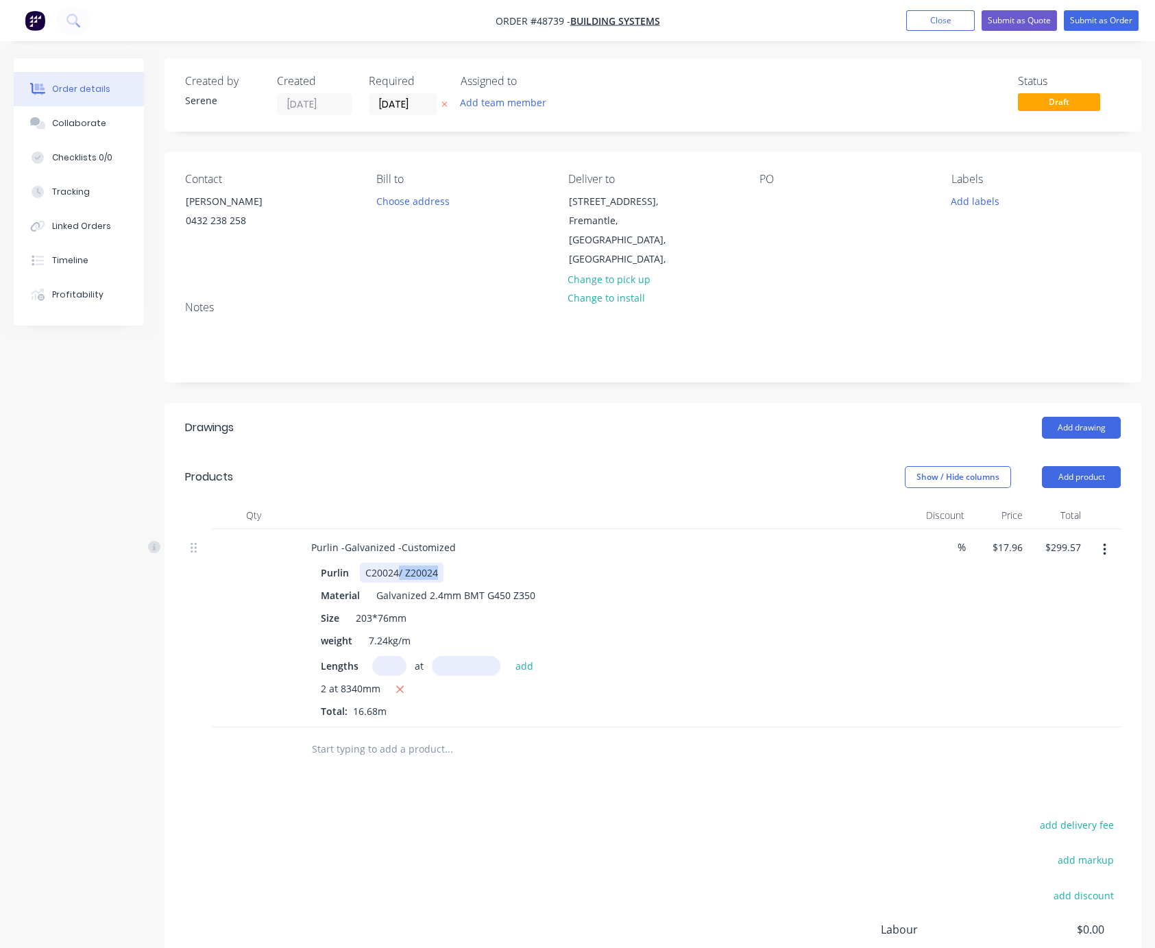
drag, startPoint x: 405, startPoint y: 577, endPoint x: 602, endPoint y: 596, distance: 198.3
click at [597, 596] on div "Purlin C20024/ Z20024 Material Galvanized 2.4mm BMT G450 Z350 Size 203*76mm wei…" at bounding box center [603, 639] width 606 height 158
click at [1079, 479] on button "Add product" at bounding box center [1081, 477] width 79 height 22
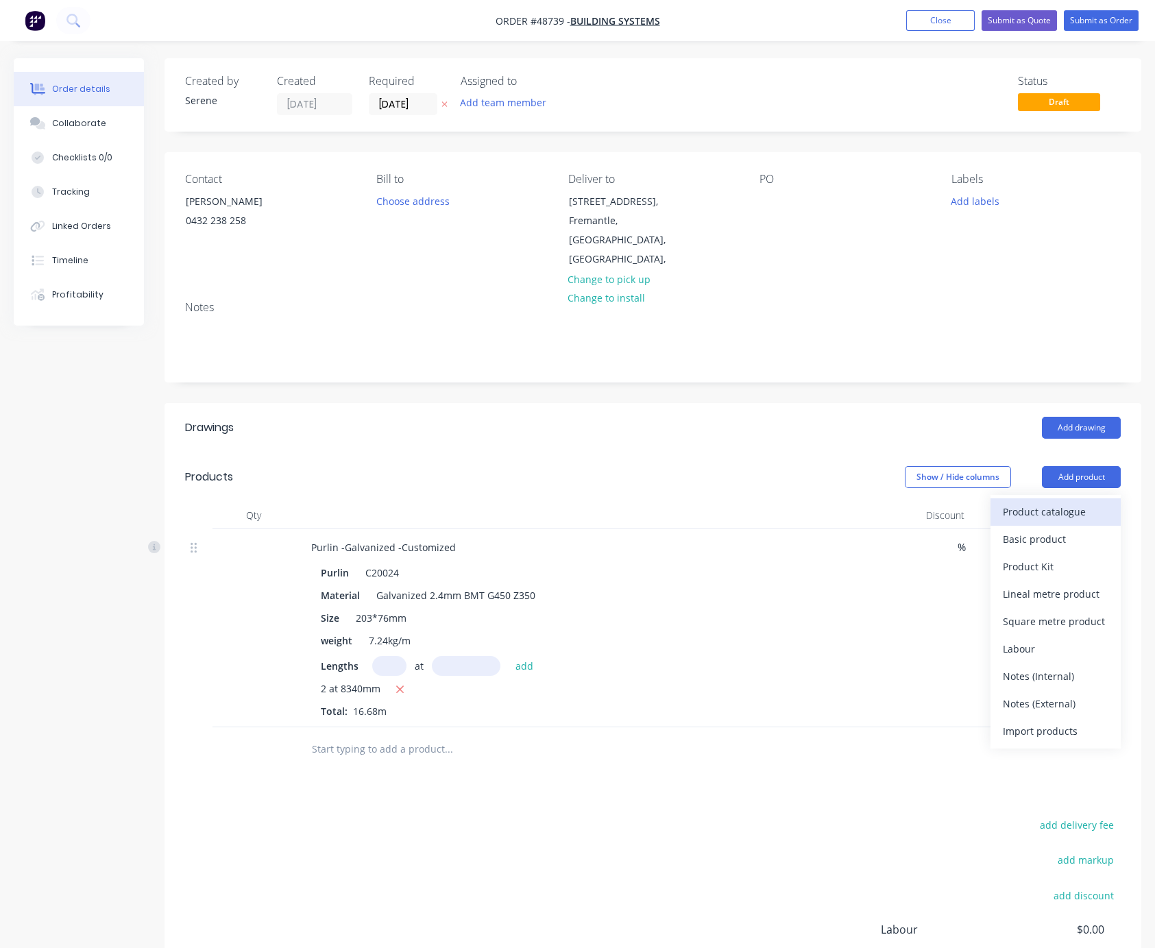
click at [1070, 509] on div "Product catalogue" at bounding box center [1056, 512] width 106 height 20
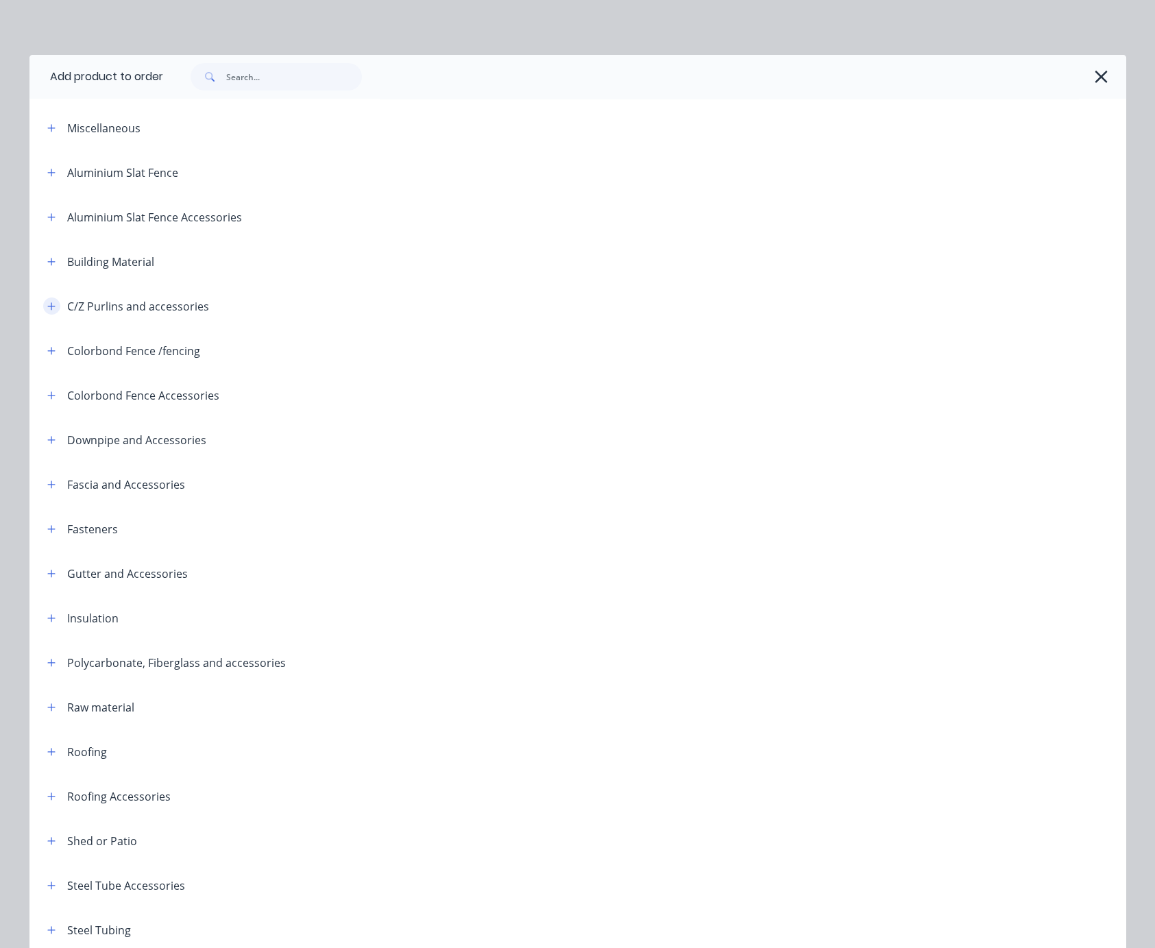
click at [47, 311] on icon "button" at bounding box center [51, 307] width 8 height 10
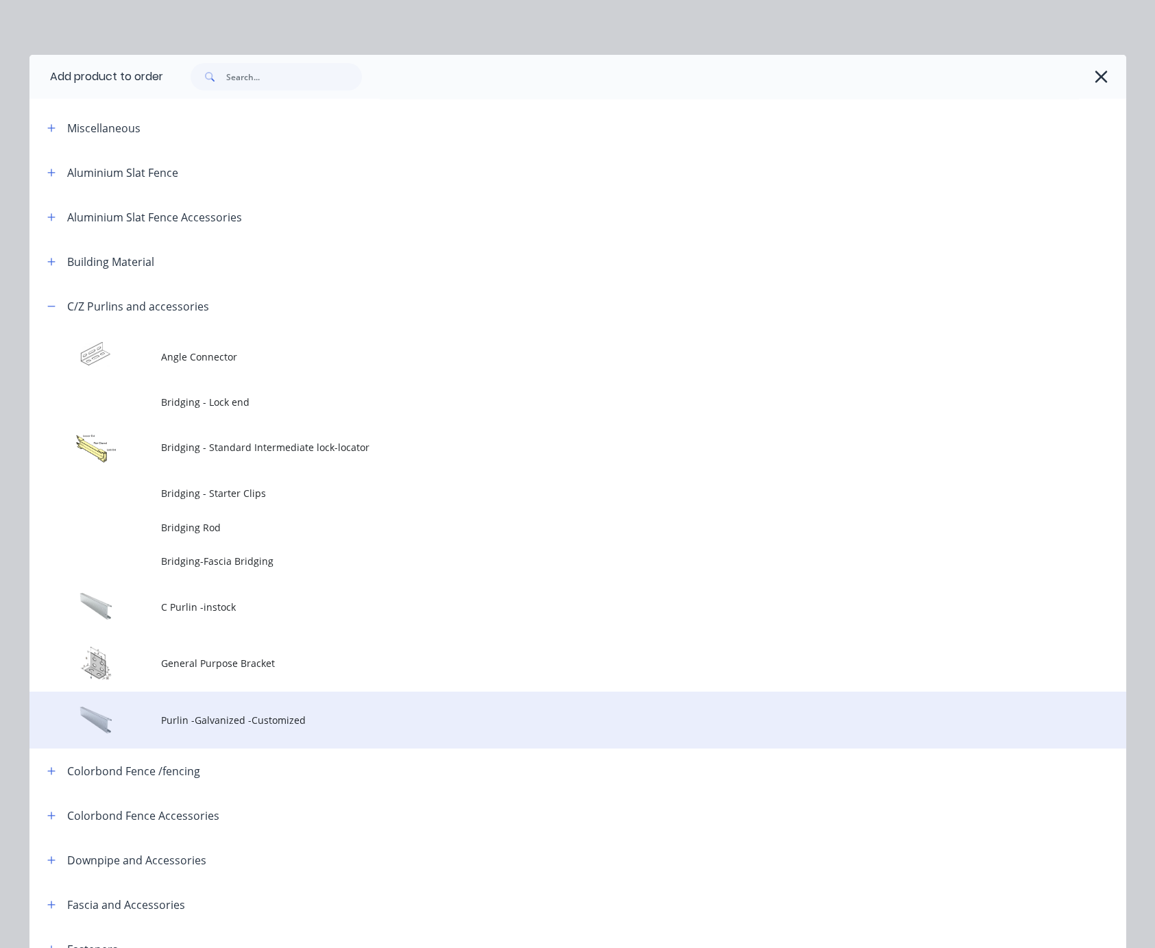
click at [249, 728] on span "Purlin -Galvanized -Customized" at bounding box center [547, 720] width 772 height 14
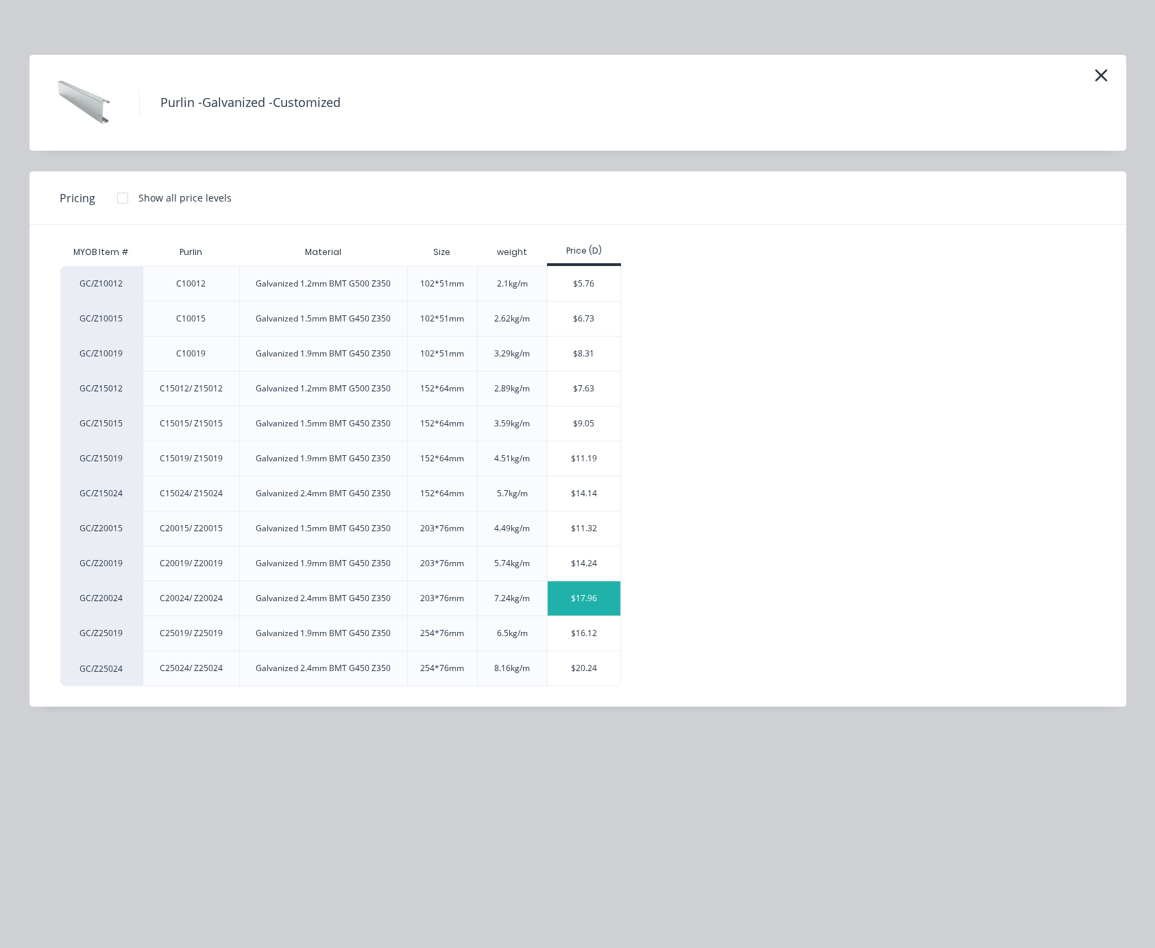
click at [586, 614] on div "$17.96" at bounding box center [584, 598] width 73 height 34
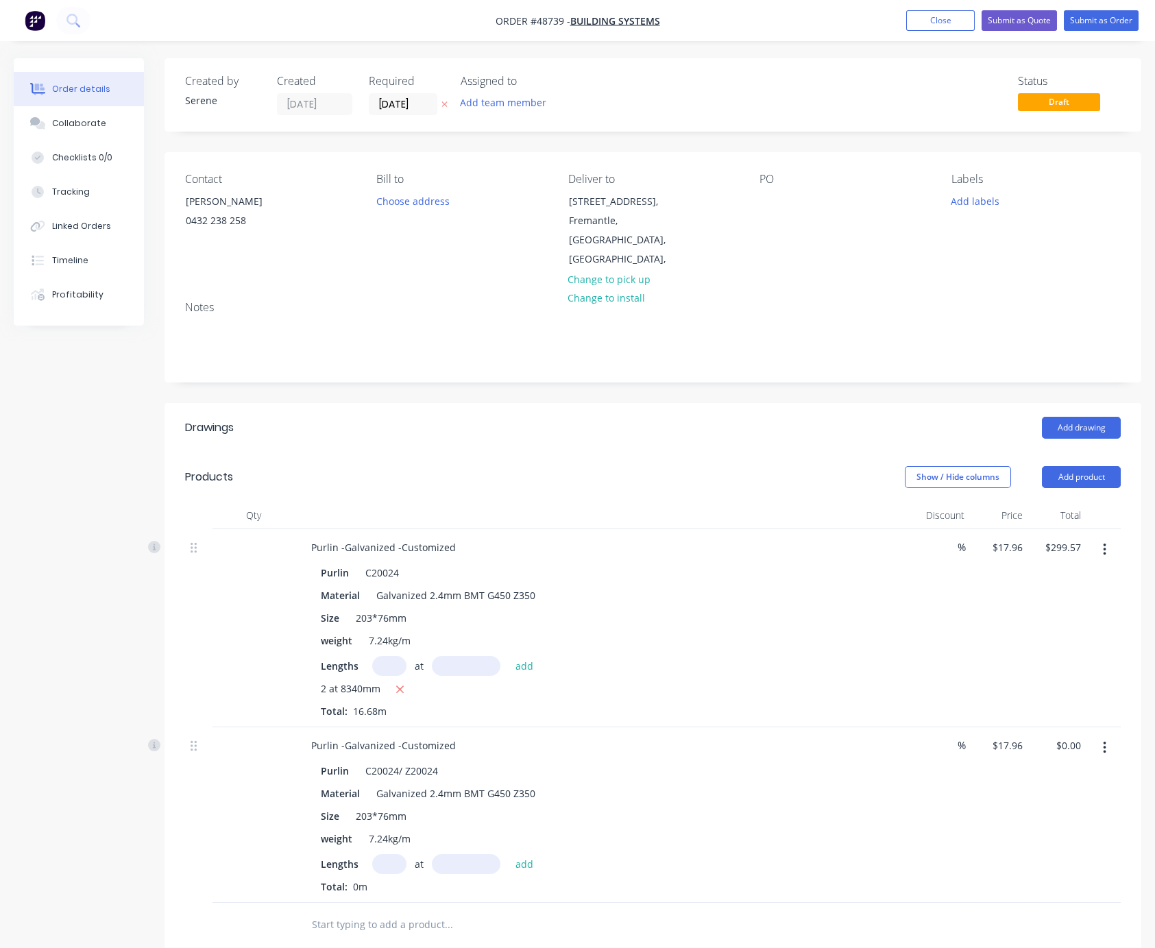
scroll to position [240, 0]
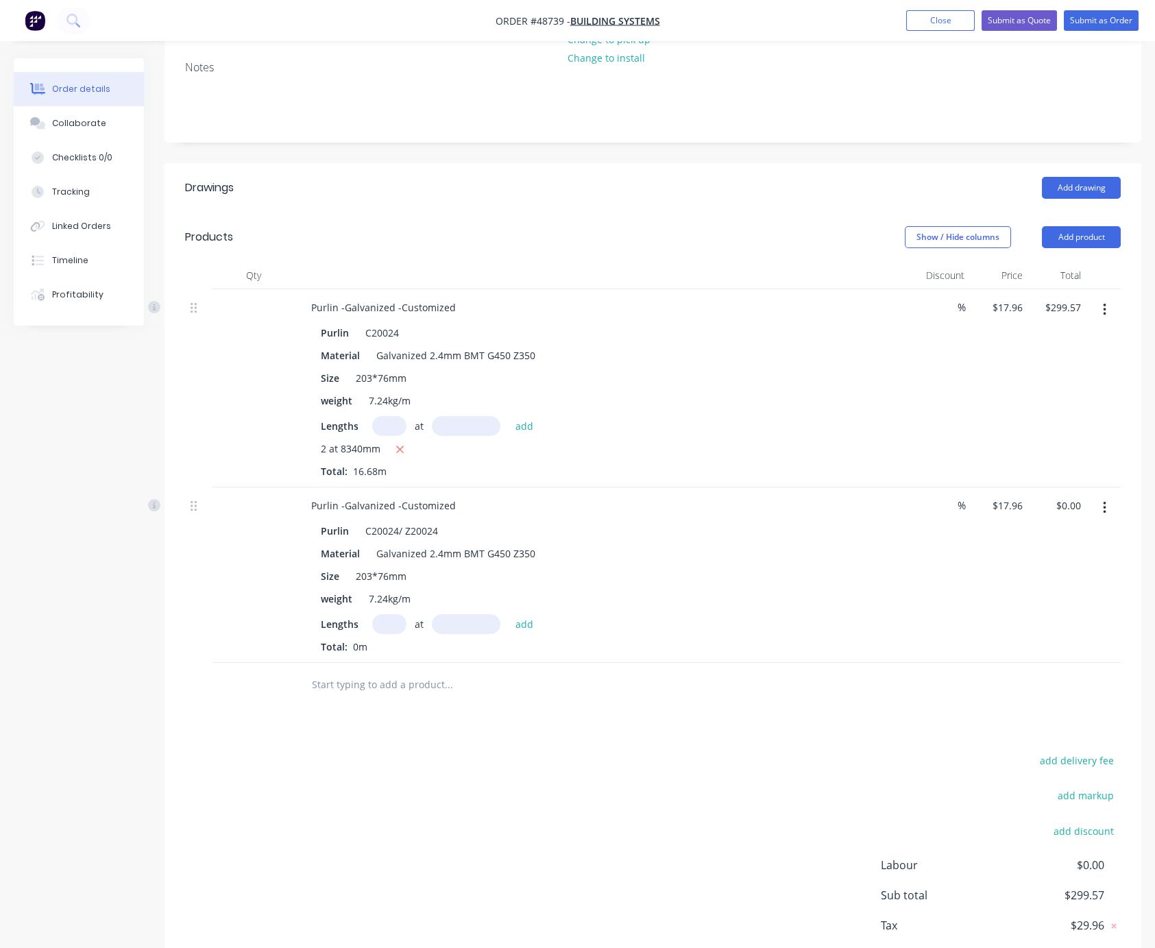
click at [1079, 520] on button "button" at bounding box center [1105, 508] width 32 height 25
click at [1034, 636] on div "Delete" at bounding box center [1056, 626] width 106 height 20
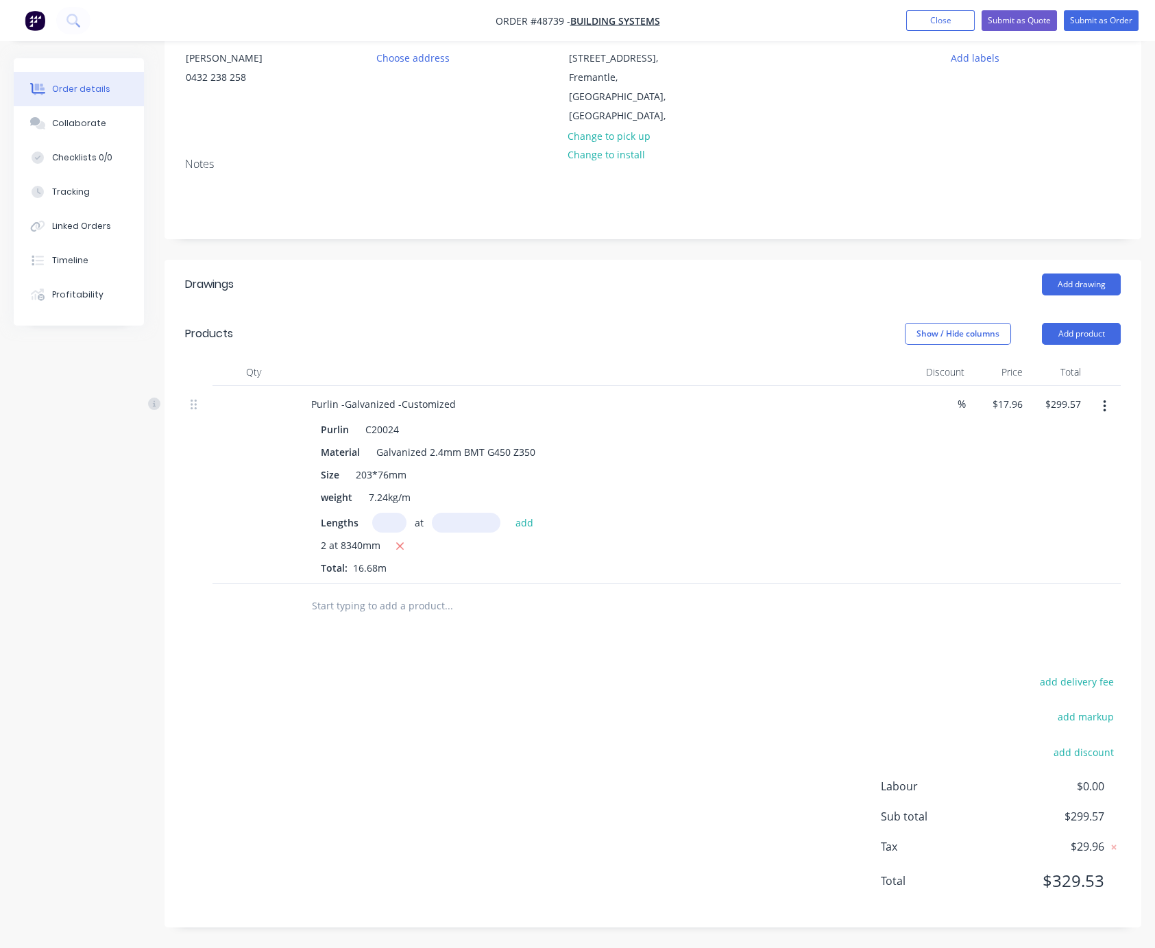
scroll to position [171, 0]
click at [1068, 323] on button "Add product" at bounding box center [1081, 334] width 79 height 22
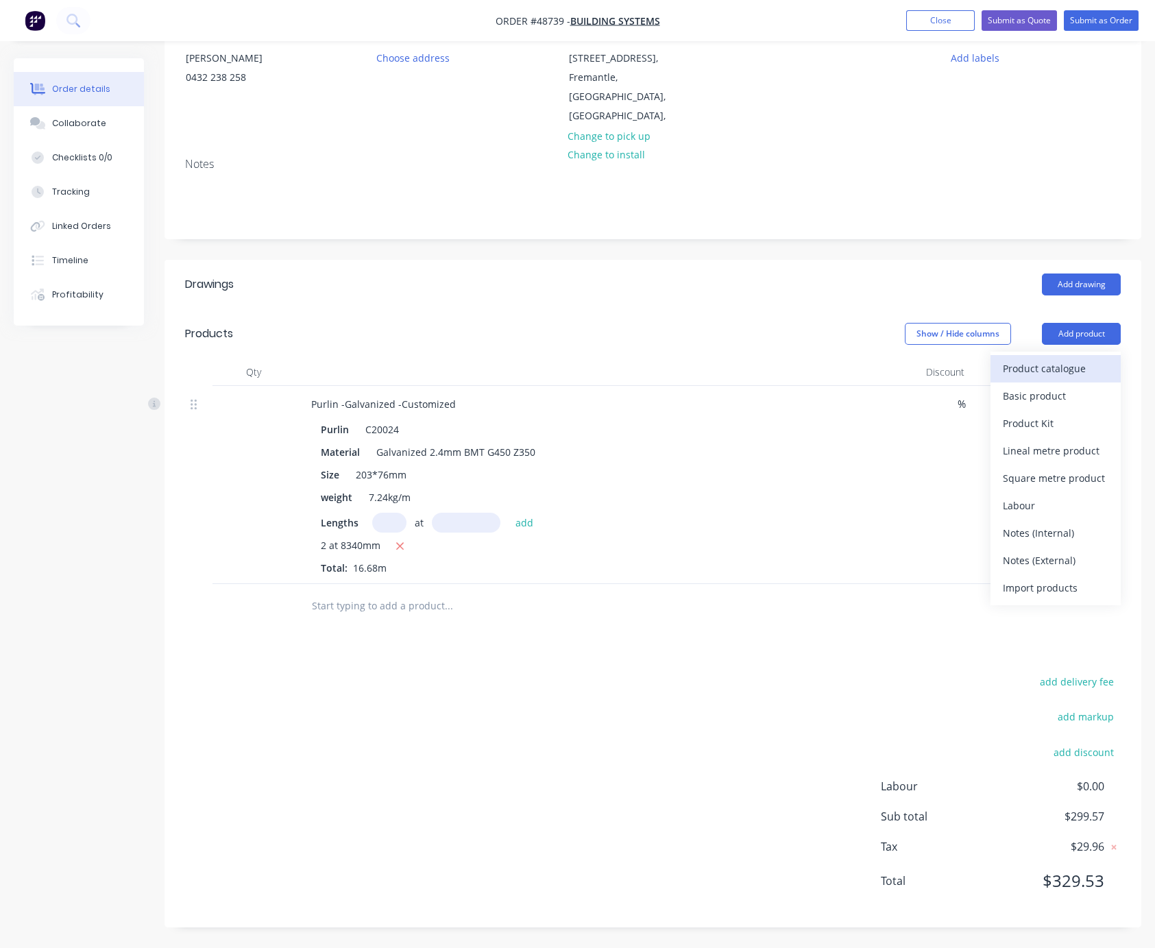
click at [1057, 359] on div "Product catalogue" at bounding box center [1056, 369] width 106 height 20
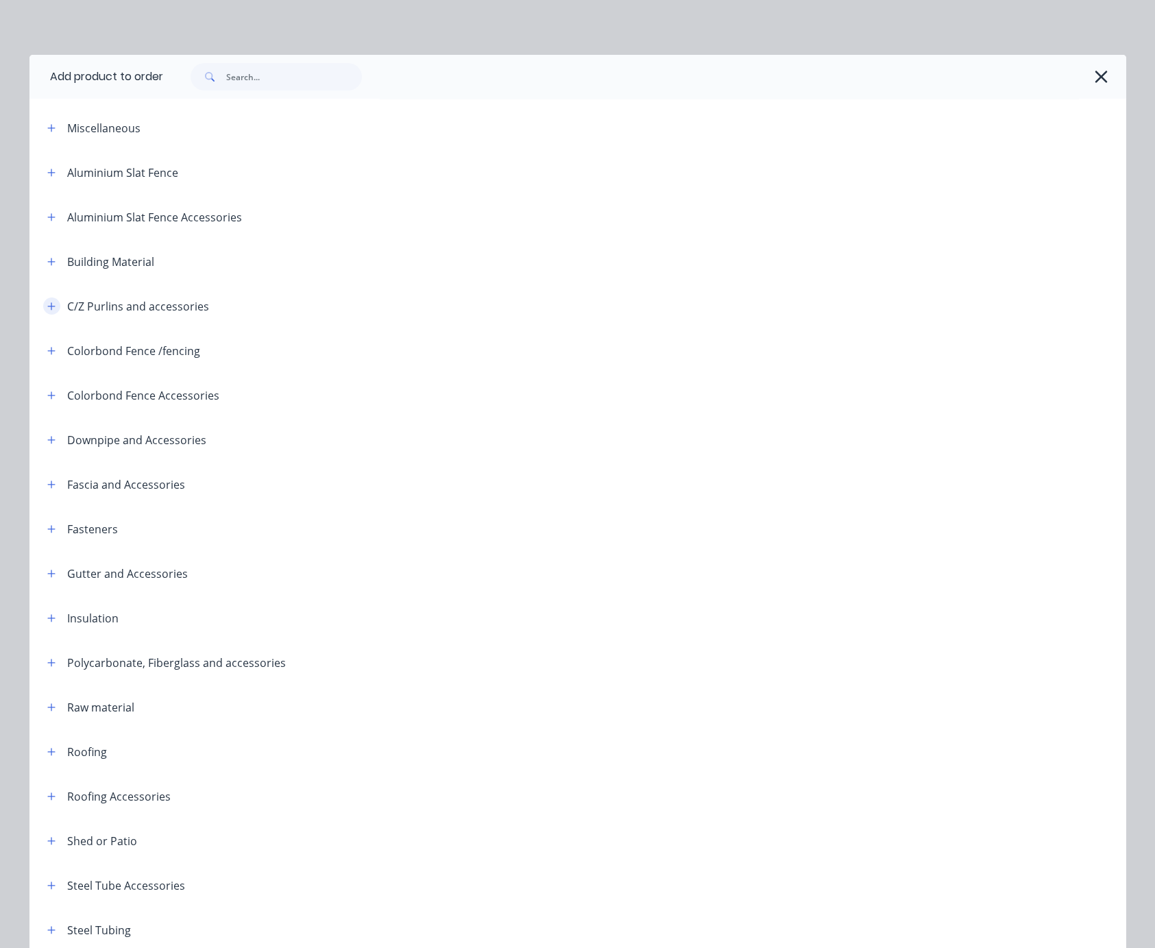
click at [47, 311] on icon "button" at bounding box center [51, 307] width 8 height 10
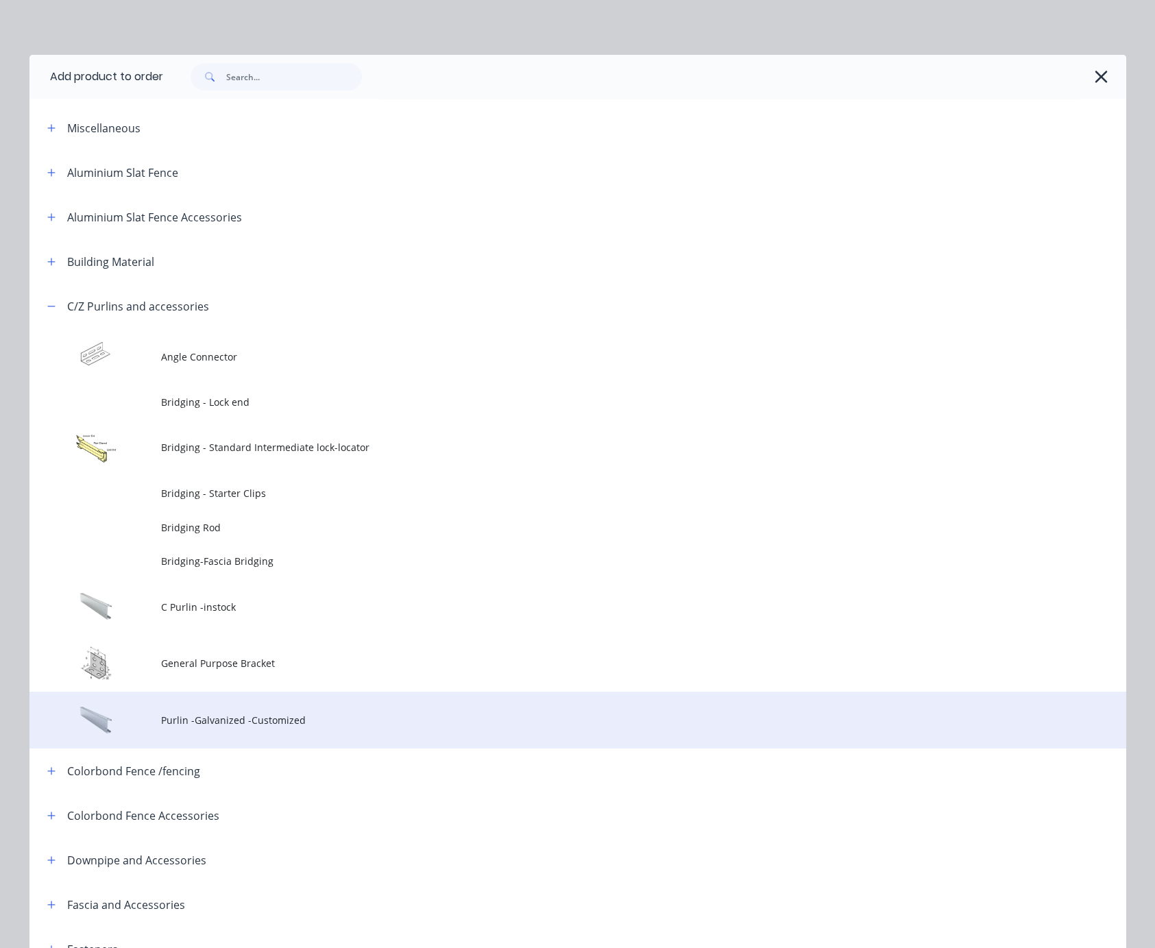
click at [260, 728] on span "Purlin -Galvanized -Customized" at bounding box center [547, 720] width 772 height 14
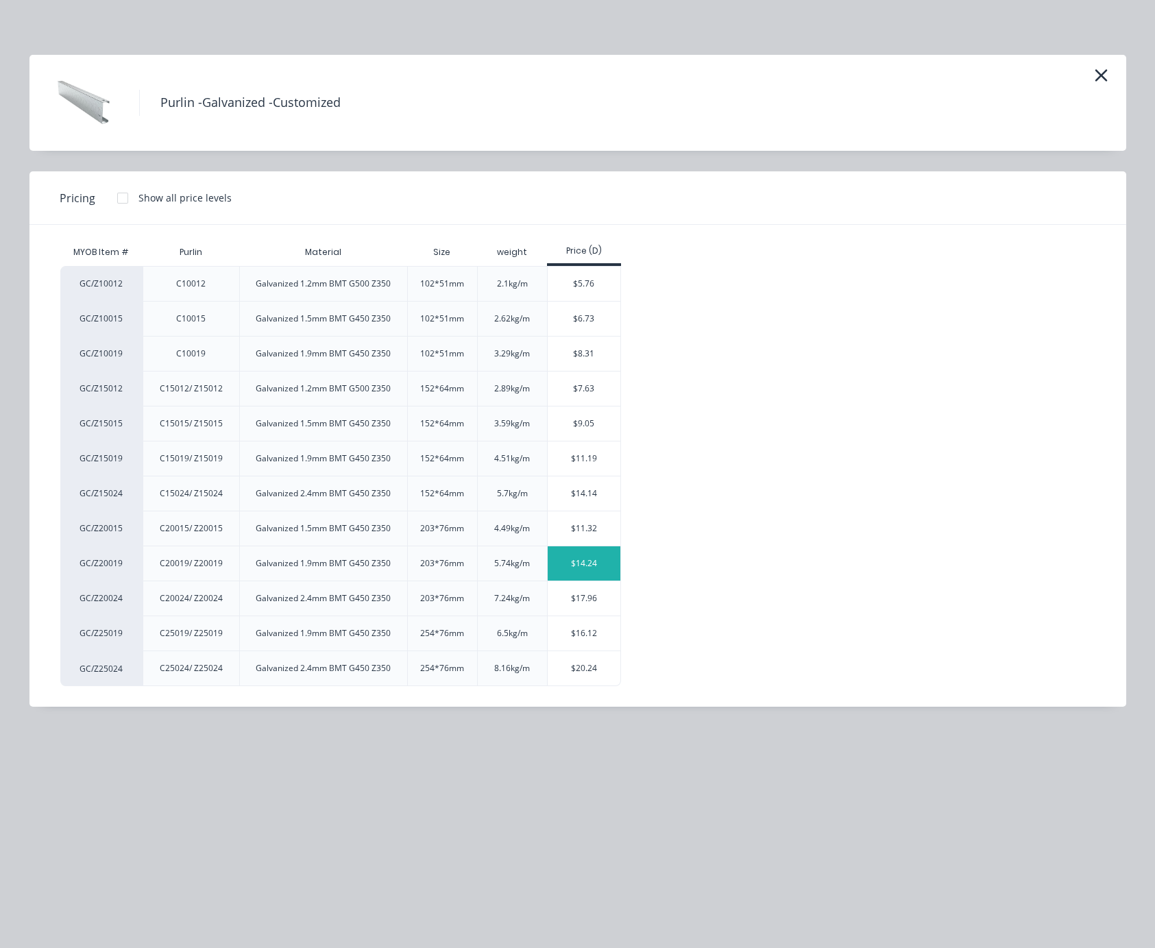
click at [588, 577] on div "$14.24" at bounding box center [584, 563] width 73 height 34
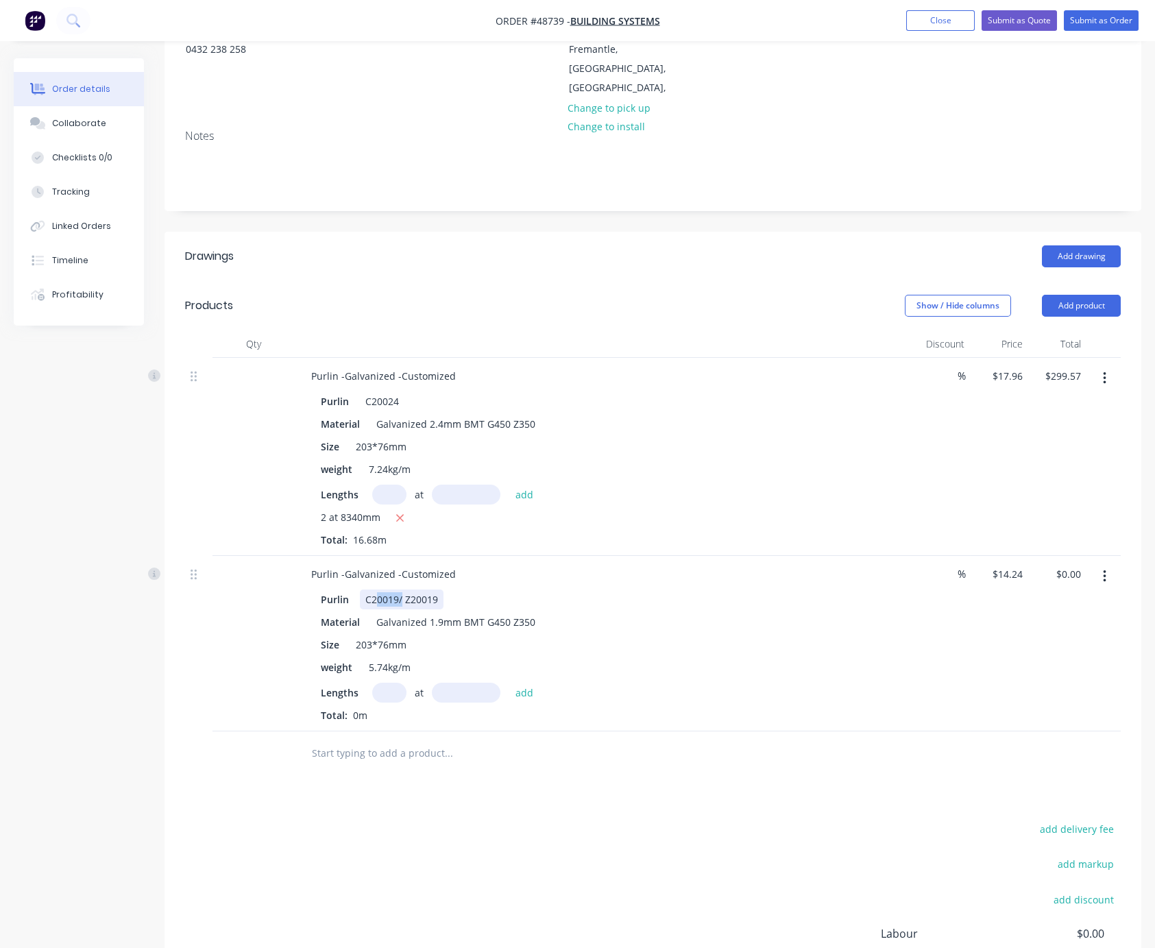
drag, startPoint x: 411, startPoint y: 619, endPoint x: 322, endPoint y: 629, distance: 90.3
click at [334, 629] on div "Purlin C20019/ Z20019 Material Galvanized 1.9mm BMT G450 Z350 Size 203*76mm wei…" at bounding box center [603, 655] width 606 height 136
click at [392, 703] on input "text" at bounding box center [389, 693] width 34 height 20
type input "21"
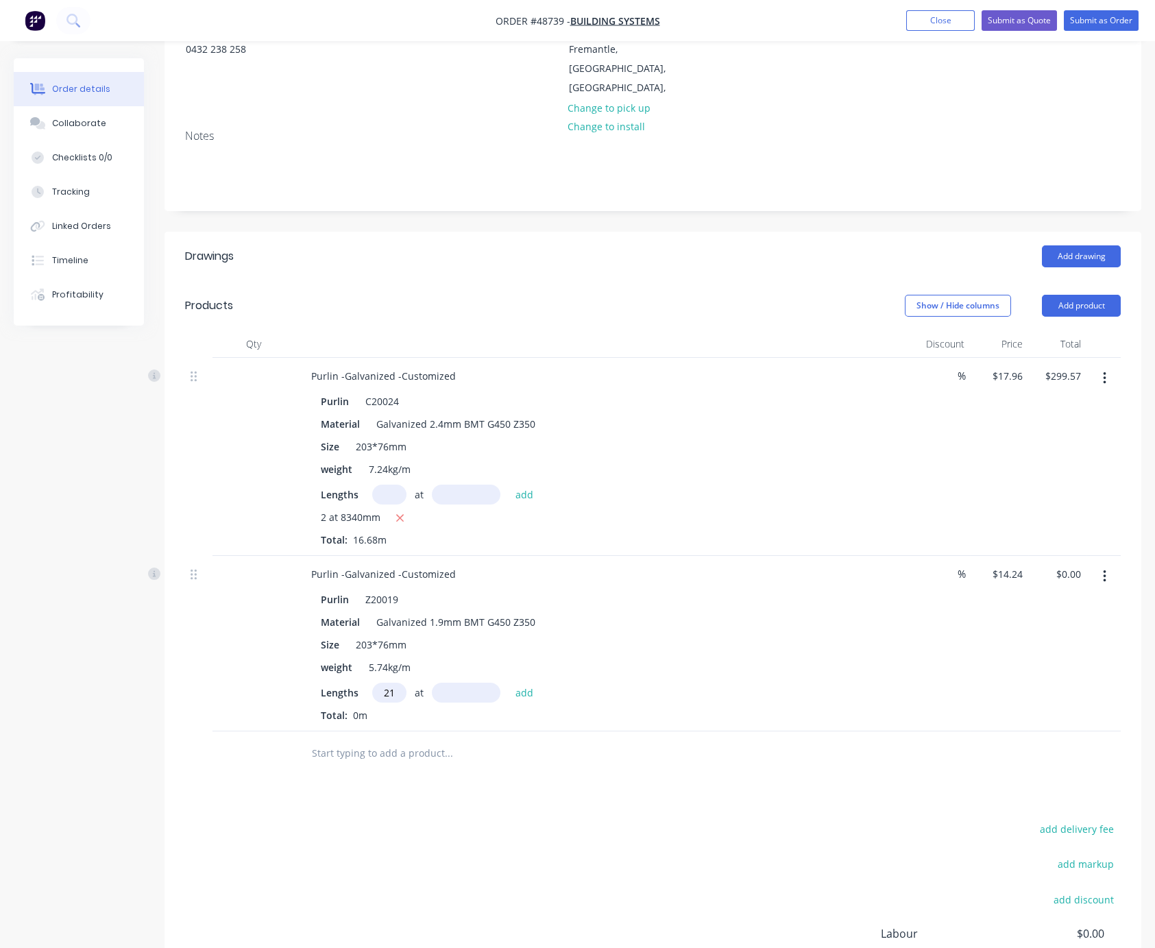
scroll to position [0, 0]
type input "3345"
click at [509, 683] on button "add" at bounding box center [525, 692] width 32 height 19
type input "$1,000.29"
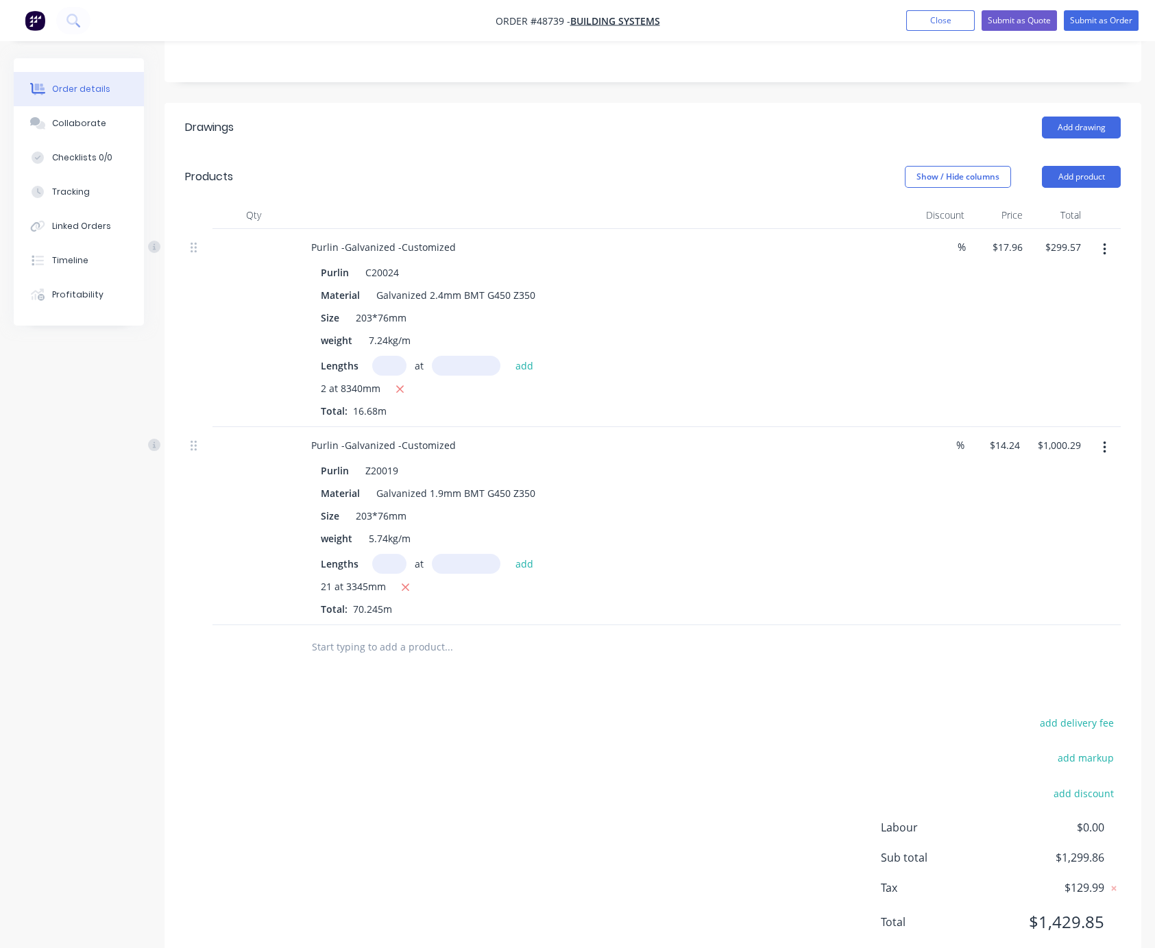
scroll to position [382, 0]
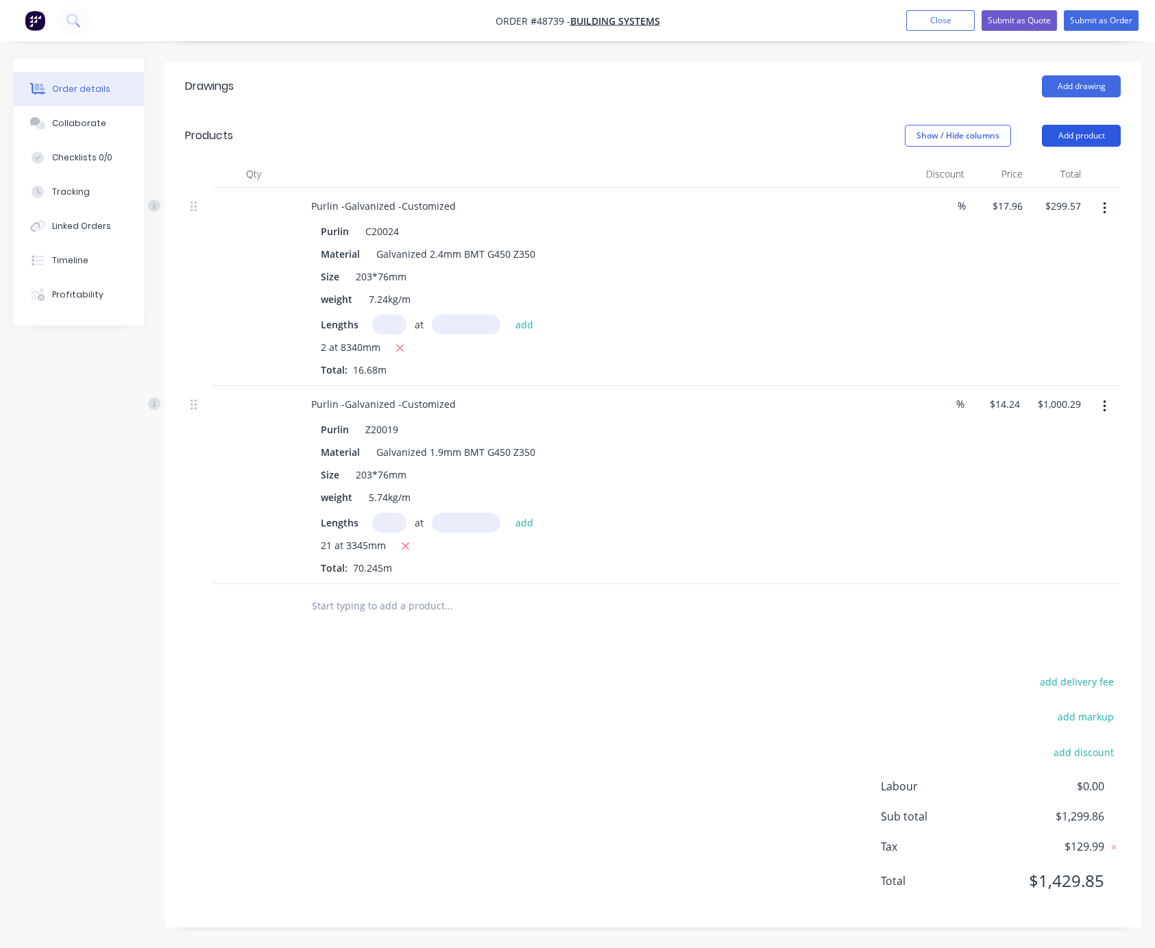
click at [1071, 125] on button "Add product" at bounding box center [1081, 136] width 79 height 22
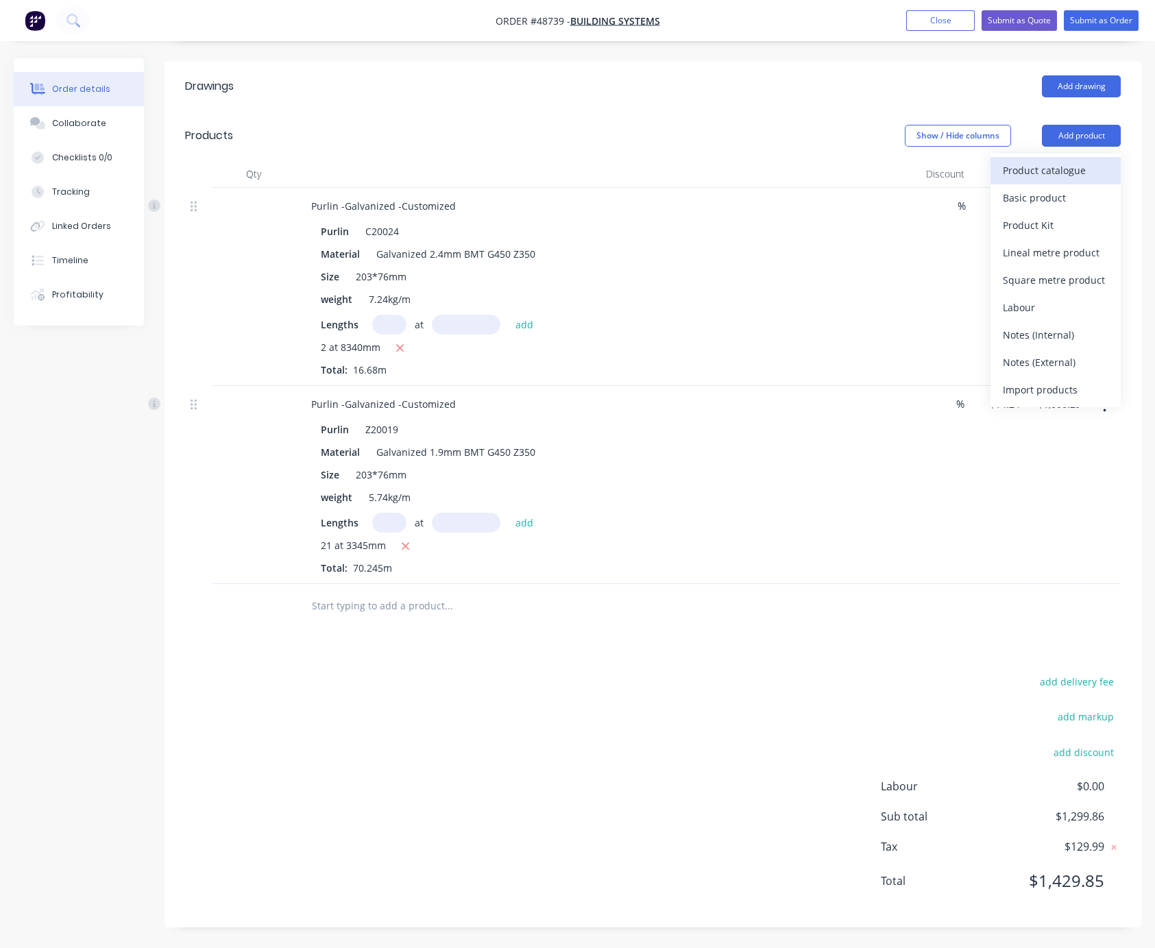
click at [1048, 160] on div "Product catalogue" at bounding box center [1056, 170] width 106 height 20
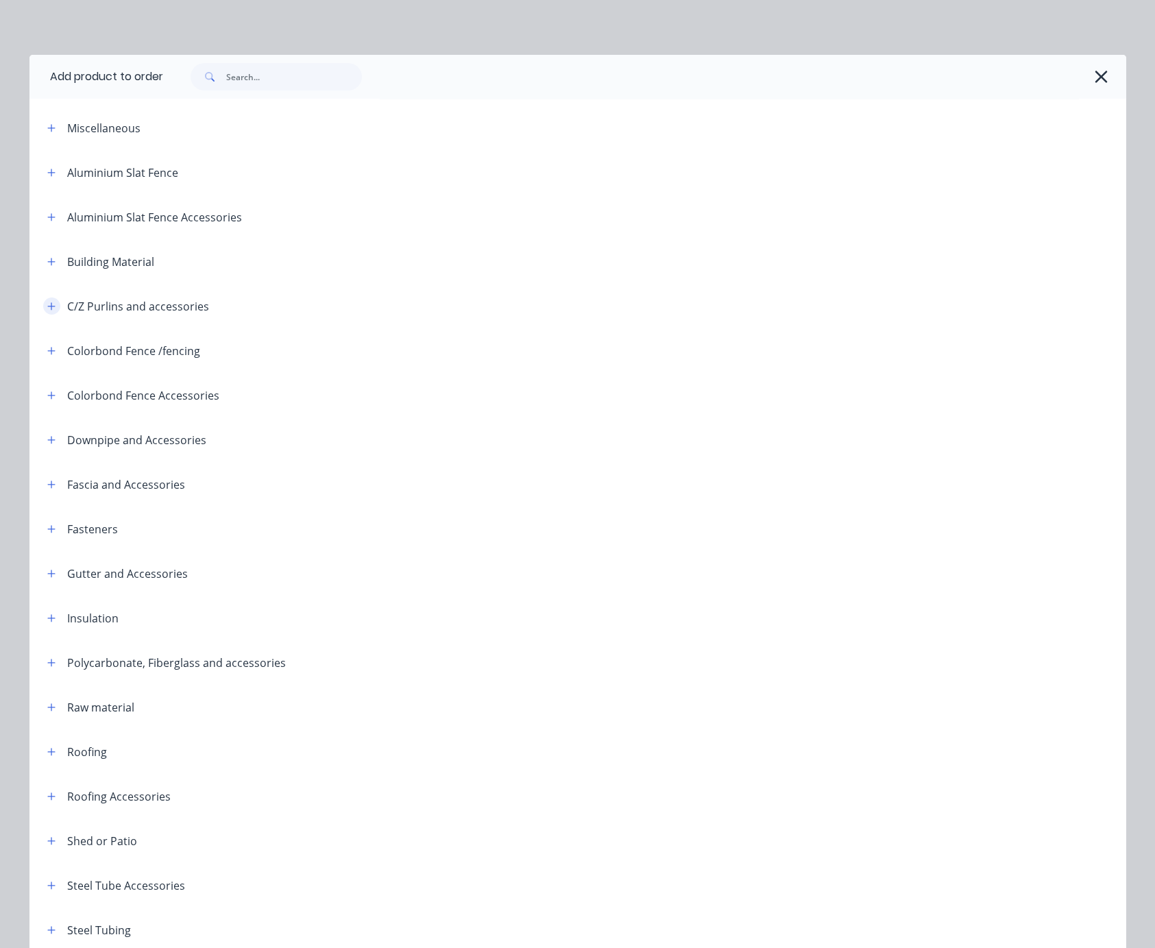
click at [44, 315] on button "button" at bounding box center [51, 306] width 17 height 17
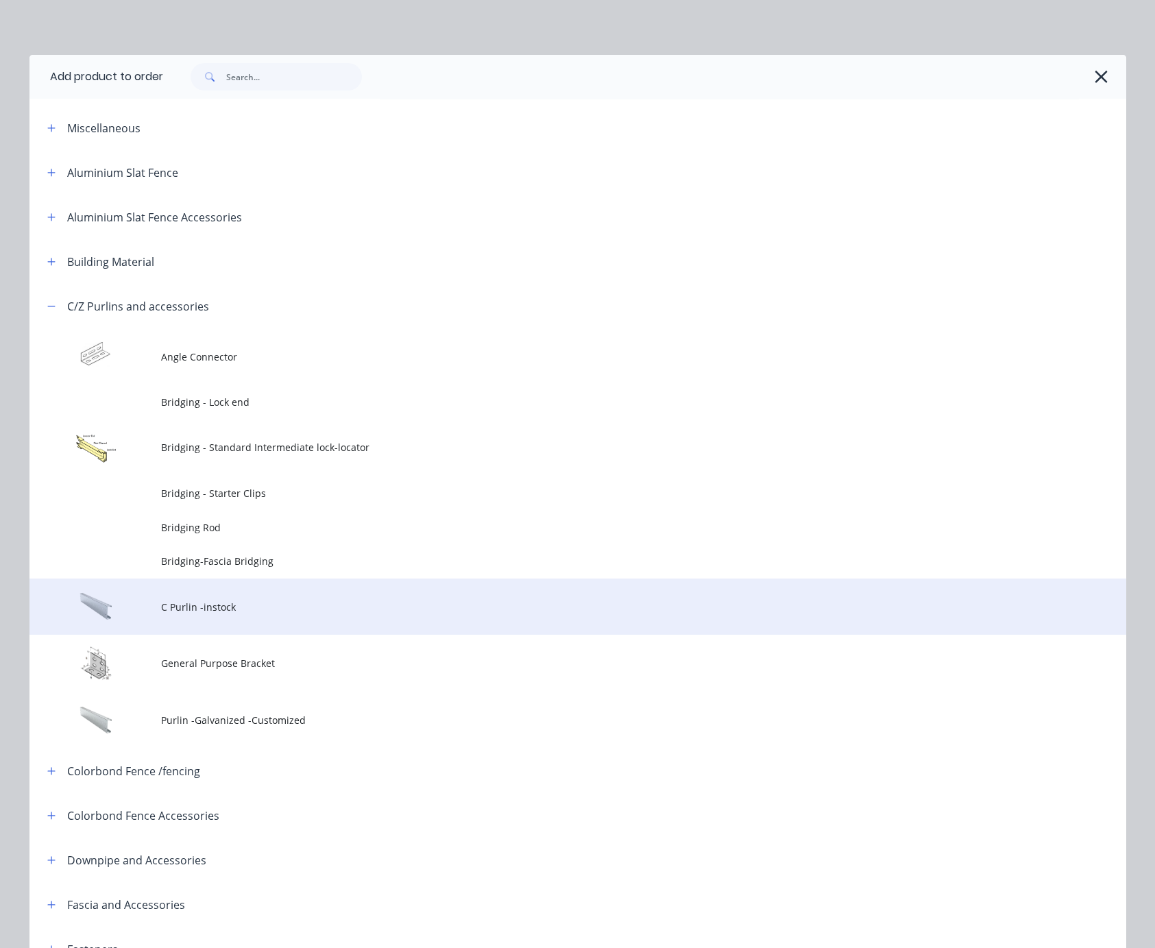
click at [265, 614] on span "C Purlin -instock" at bounding box center [547, 607] width 772 height 14
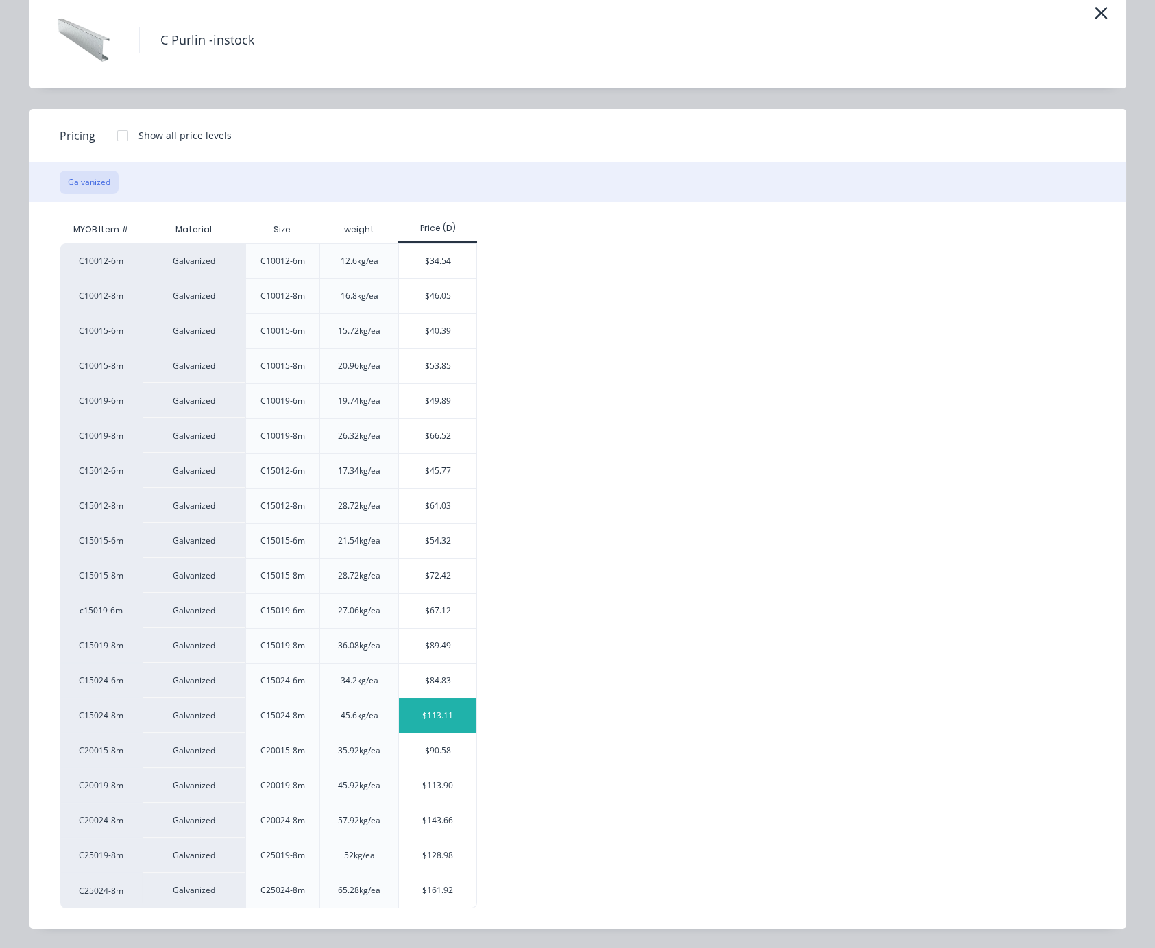
scroll to position [402, 0]
click at [443, 789] on div "$113.90" at bounding box center [437, 786] width 77 height 34
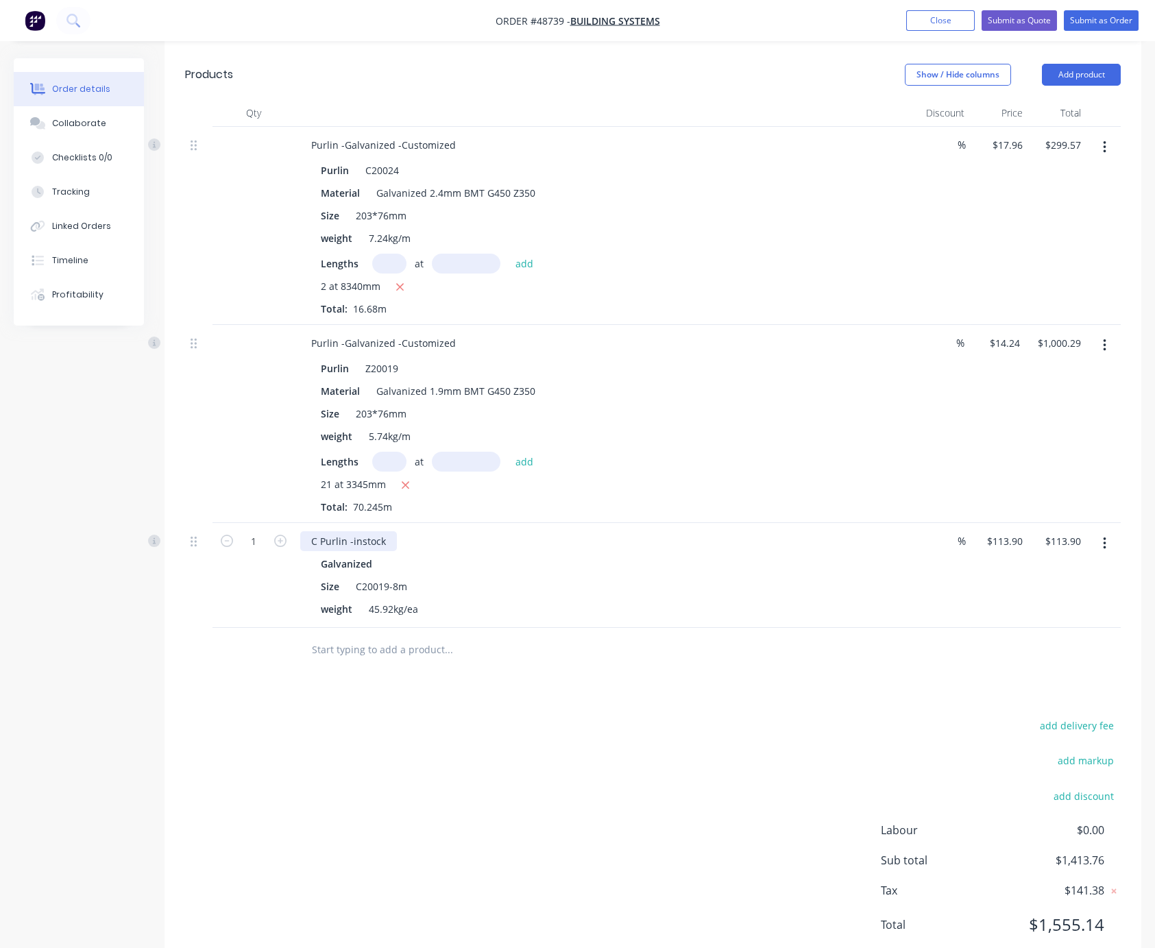
click at [387, 551] on div "C Purlin -instock" at bounding box center [348, 541] width 97 height 20
click at [394, 551] on div "C Purlin -instock" at bounding box center [348, 541] width 97 height 20
click at [505, 745] on div "Drawings Add drawing Products Show / Hide columns Add product Qty Discount Pric…" at bounding box center [653, 486] width 977 height 971
click at [465, 801] on div "add delivery fee add markup add discount Labour $0.00 Sub total $1,413.76 Tax $…" at bounding box center [653, 834] width 936 height 235
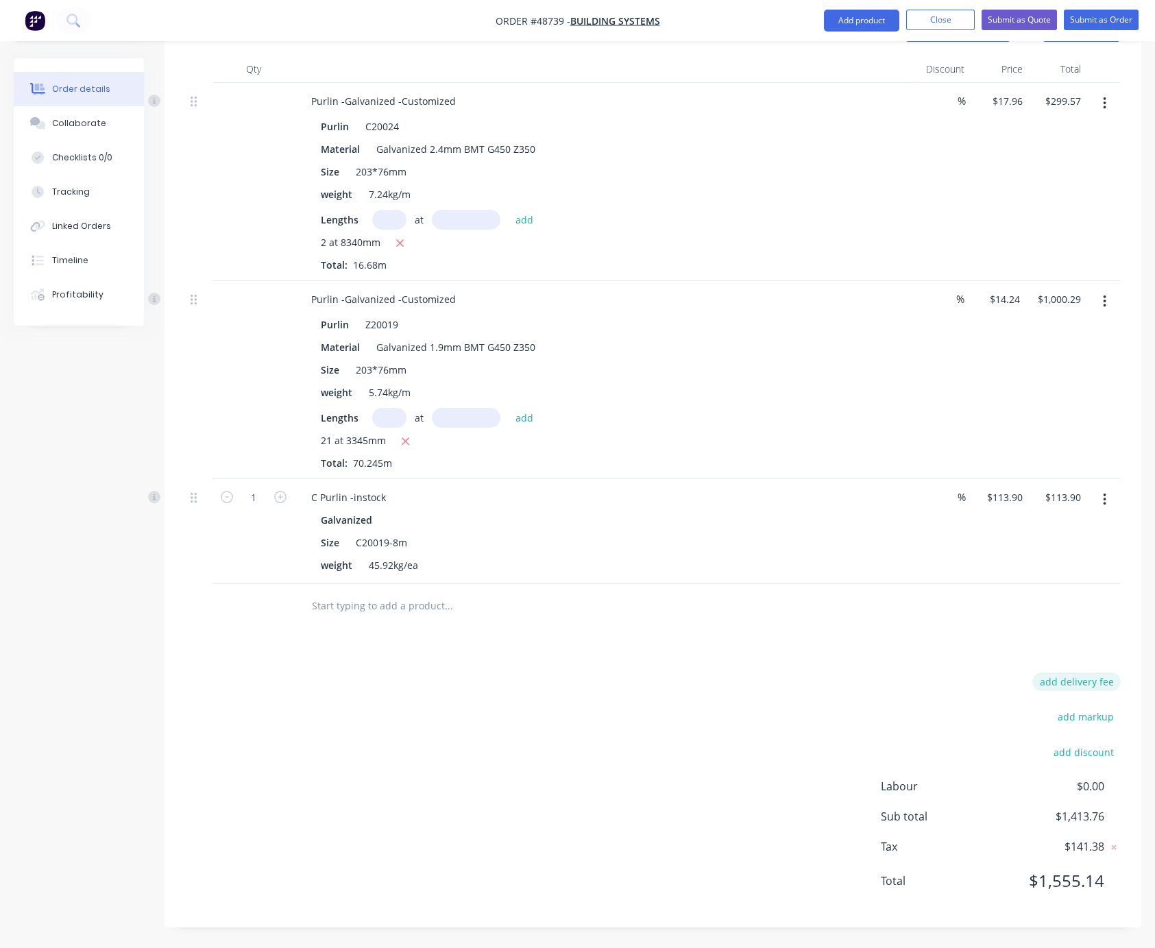
click at [1079, 673] on button "add delivery fee" at bounding box center [1077, 682] width 88 height 19
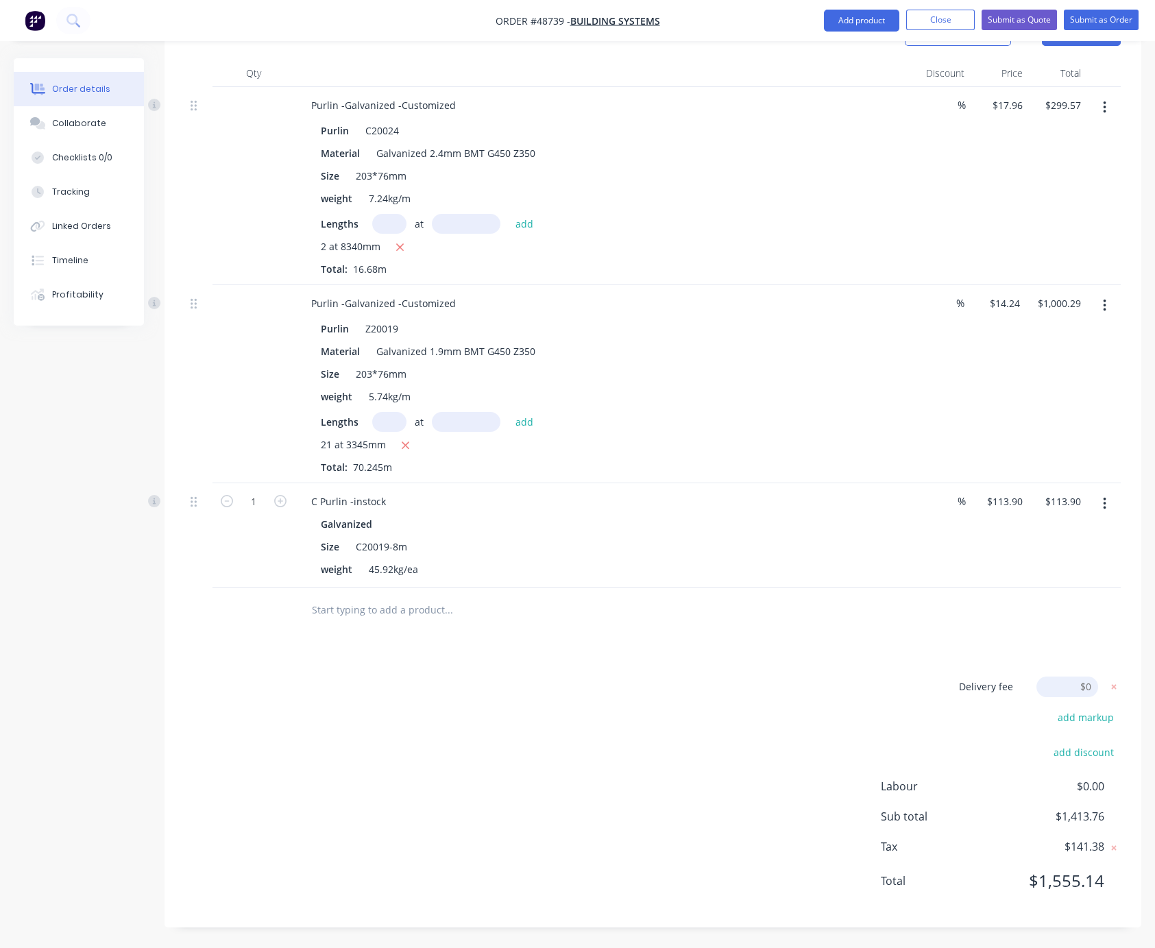
scroll to position [488, 0]
click at [1077, 677] on input at bounding box center [1068, 687] width 62 height 21
type input "220"
click input "submit" at bounding box center [0, 0] width 0 height 0
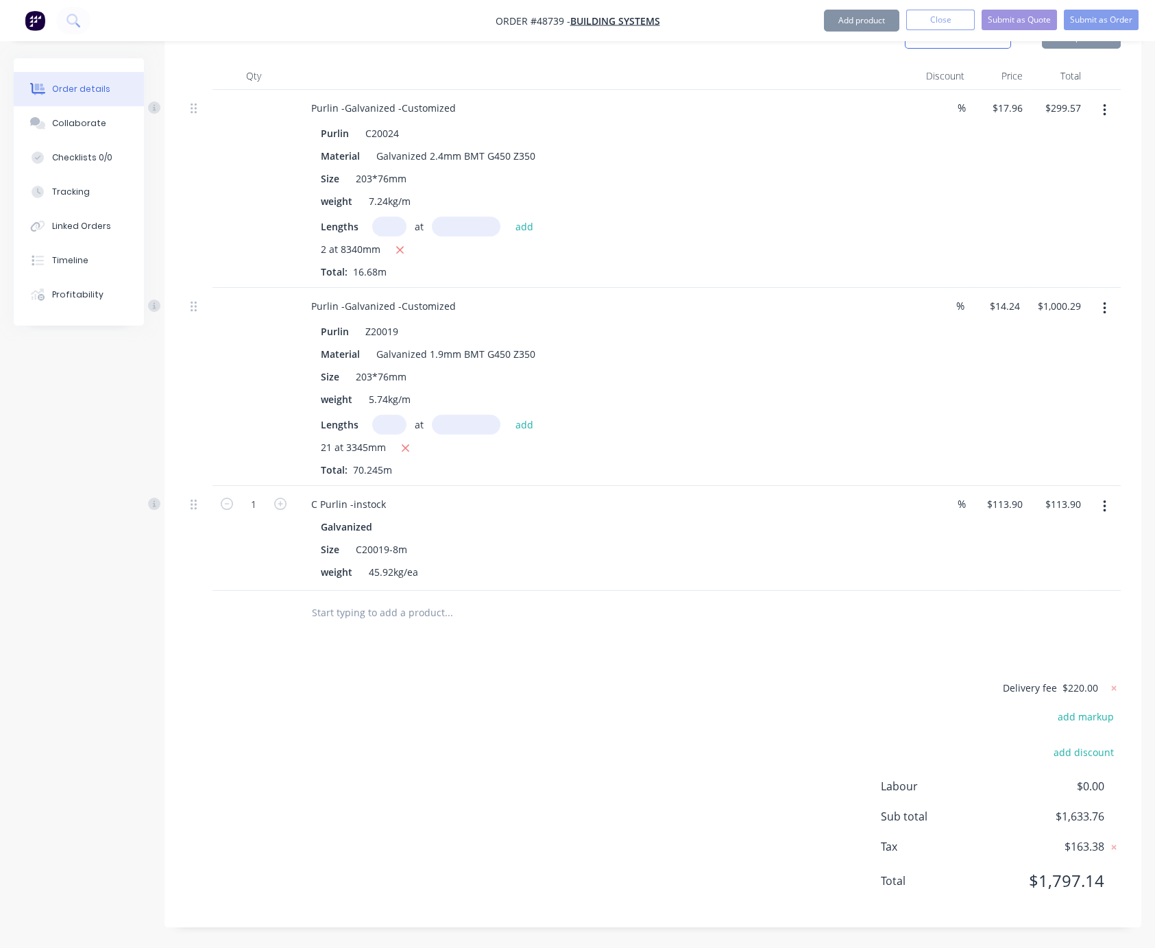
scroll to position [486, 0]
click at [602, 699] on div "Delivery fee $220.00 add markup add discount Labour $0.00 Sub total $1,633.76 T…" at bounding box center [653, 794] width 936 height 228
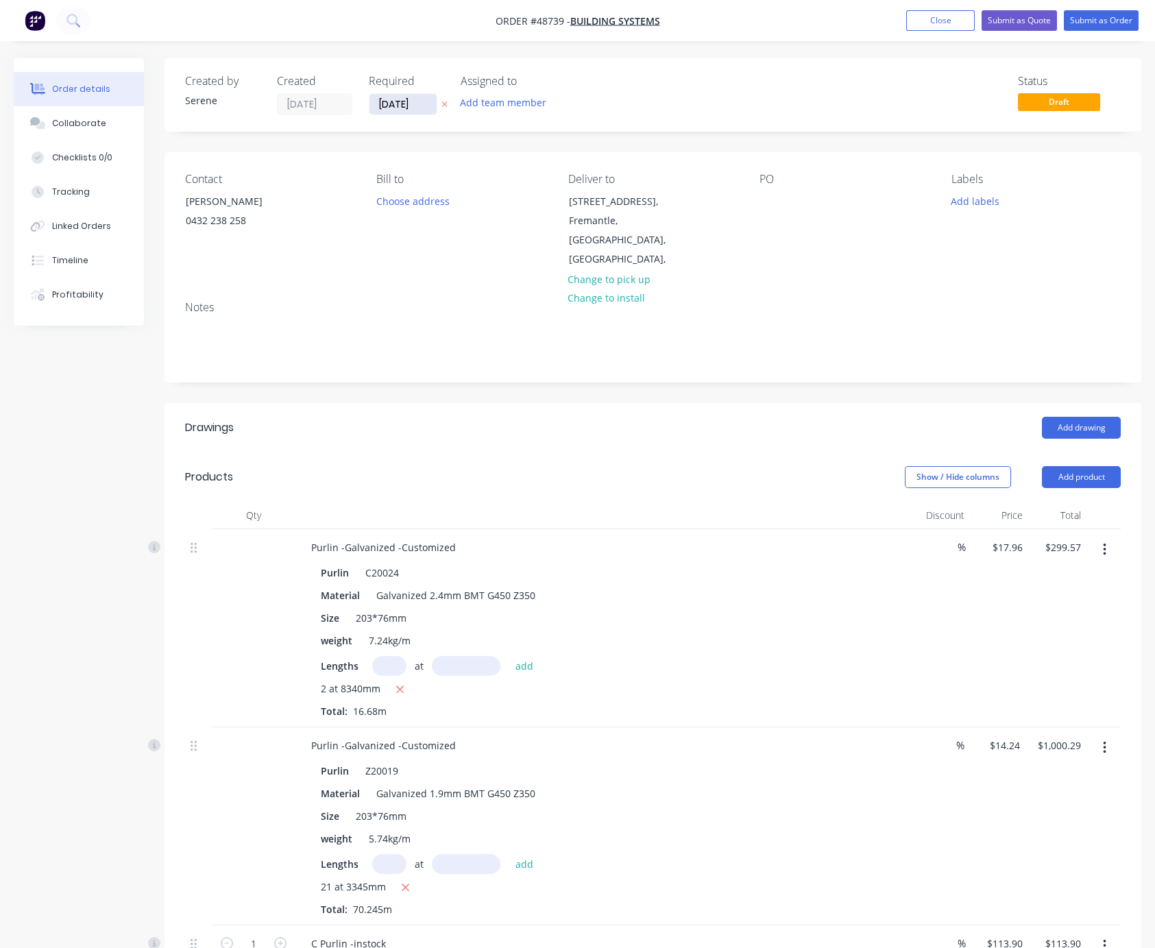
click at [407, 97] on input "[DATE]" at bounding box center [403, 104] width 67 height 21
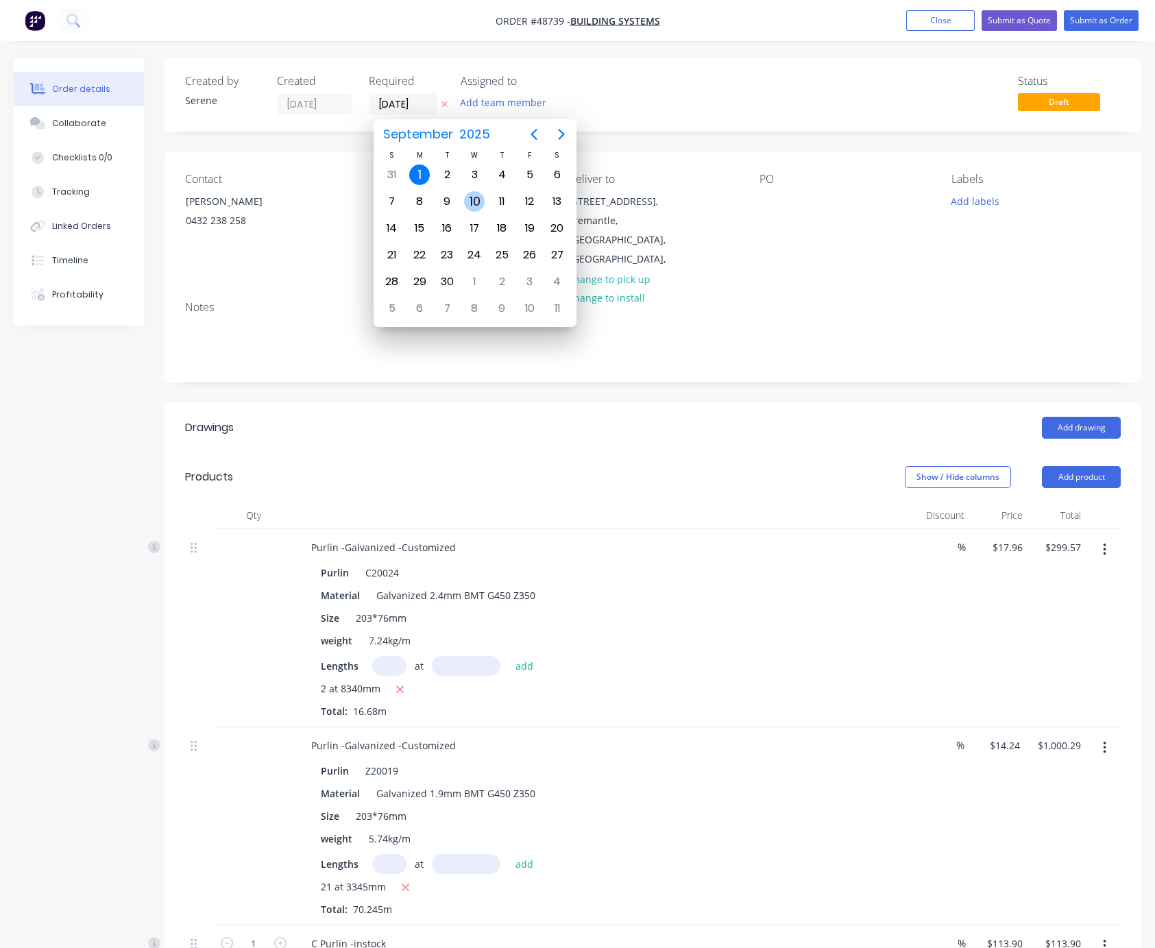
click at [471, 206] on div "10" at bounding box center [474, 201] width 21 height 21
type input "10/09/25"
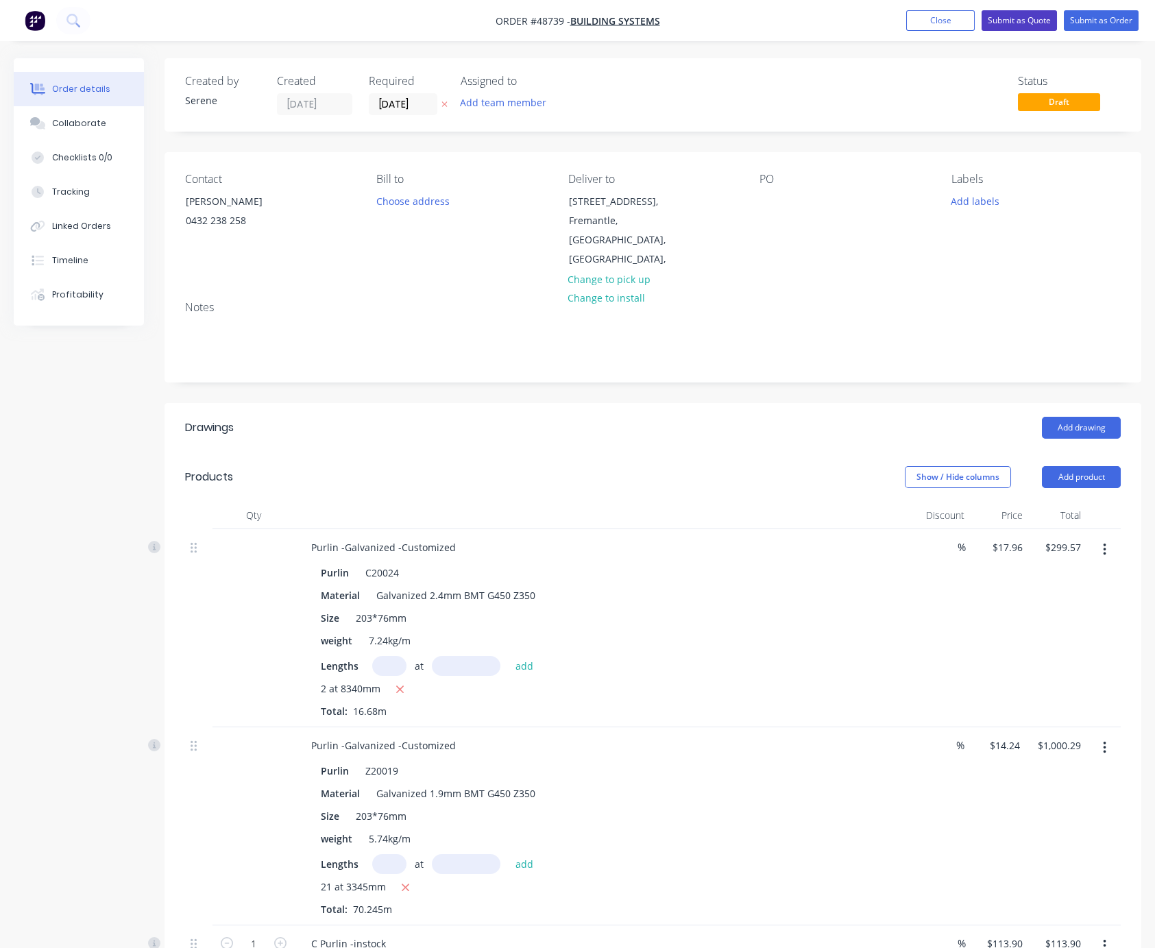
click at [1024, 28] on button "Submit as Quote" at bounding box center [1019, 20] width 75 height 21
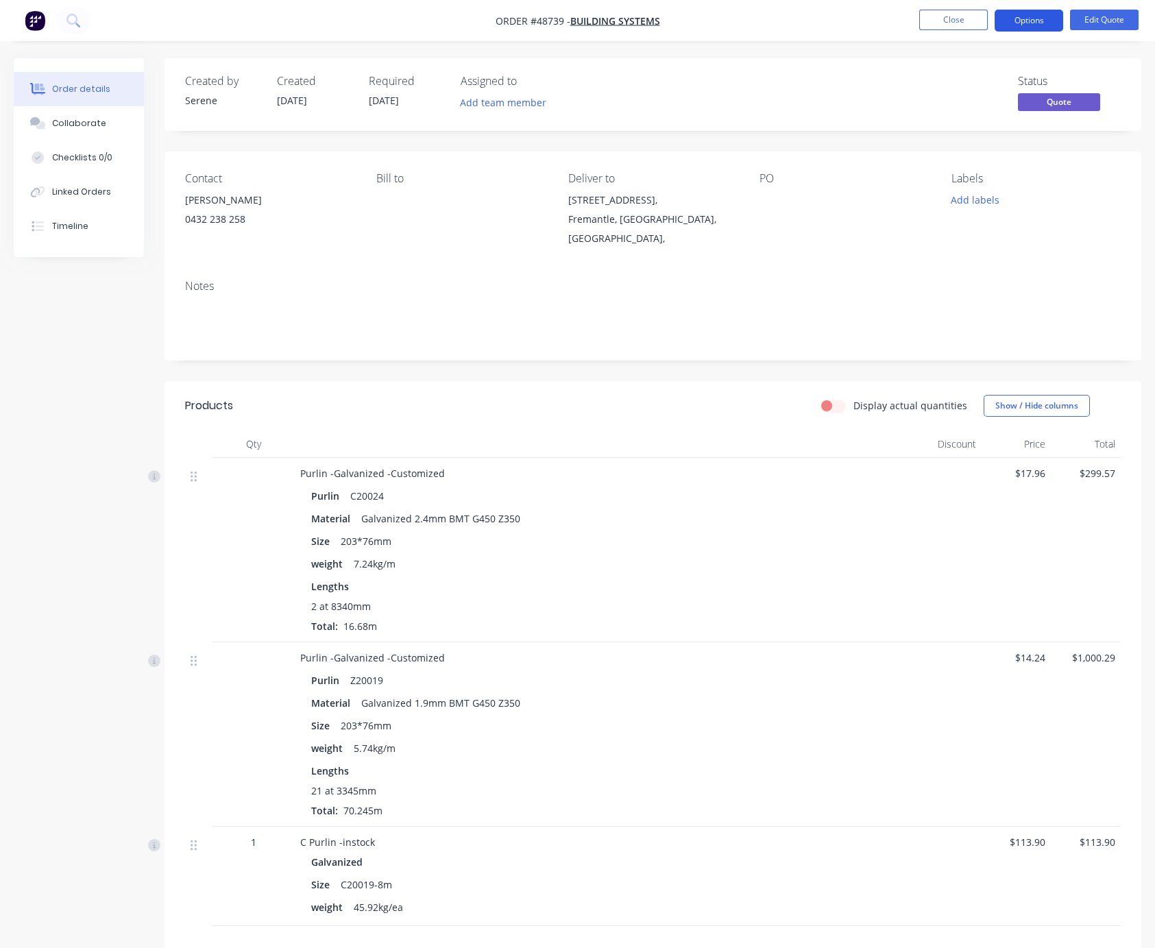
click at [1018, 16] on button "Options" at bounding box center [1029, 21] width 69 height 22
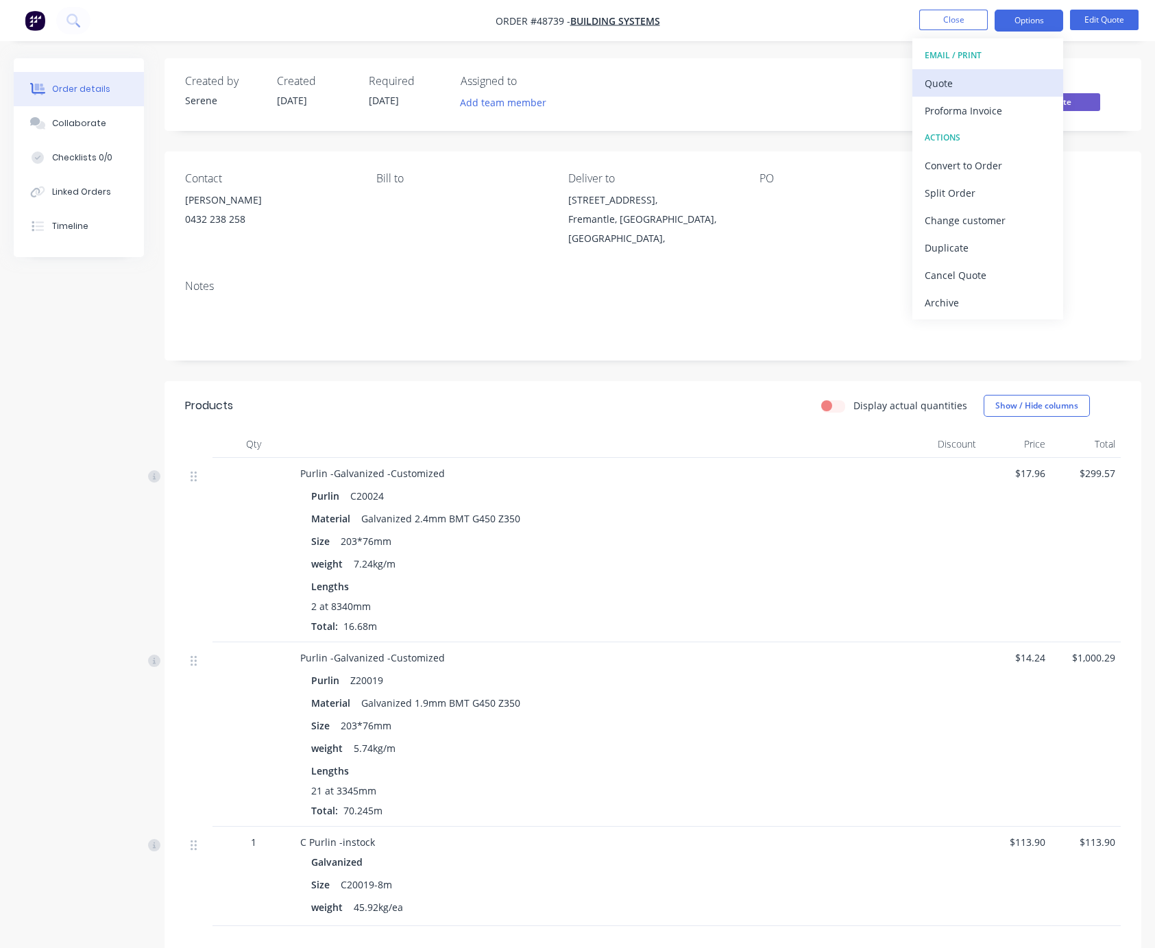
click at [953, 90] on div "Quote" at bounding box center [988, 83] width 126 height 20
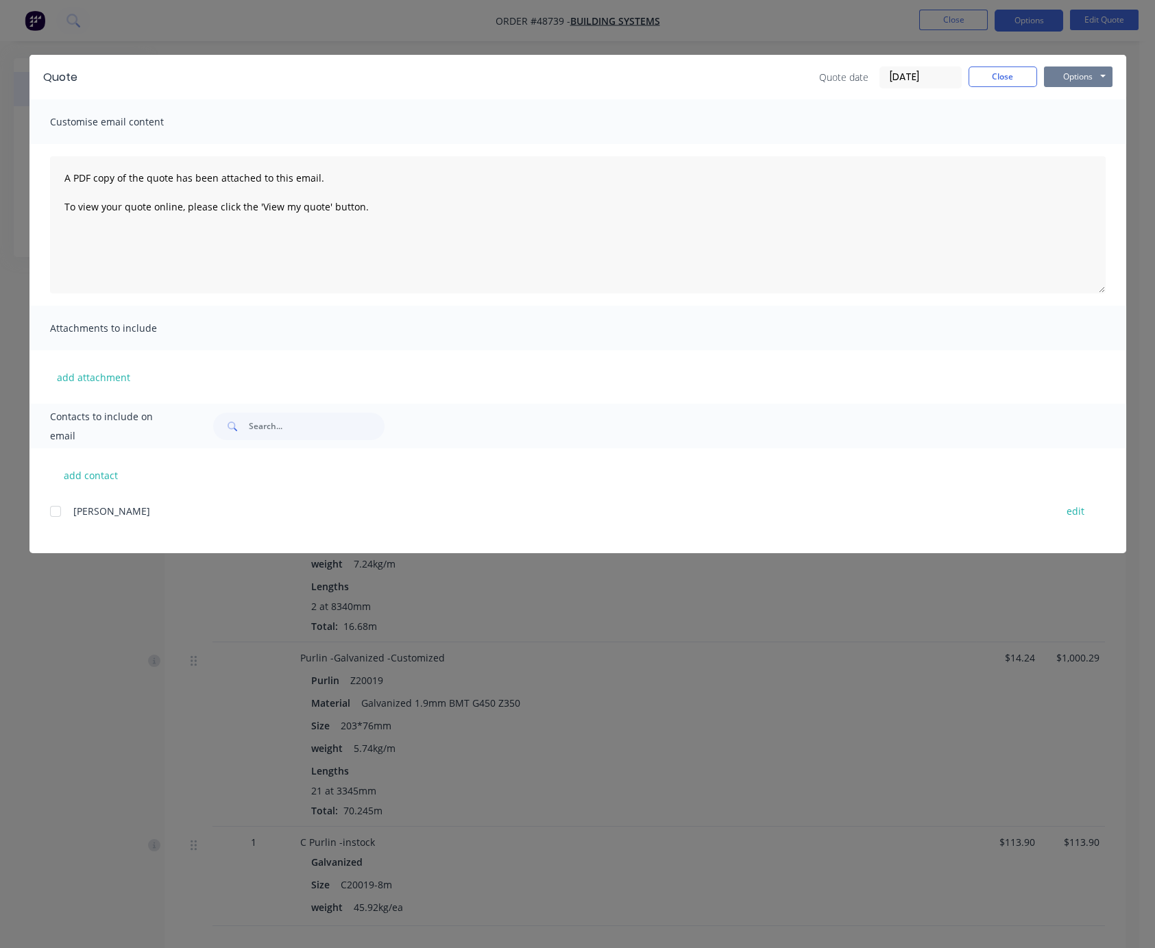
click at [1079, 75] on button "Options" at bounding box center [1078, 77] width 69 height 21
click at [1078, 130] on button "Print" at bounding box center [1088, 123] width 88 height 23
click at [981, 81] on button "Close" at bounding box center [1003, 77] width 69 height 21
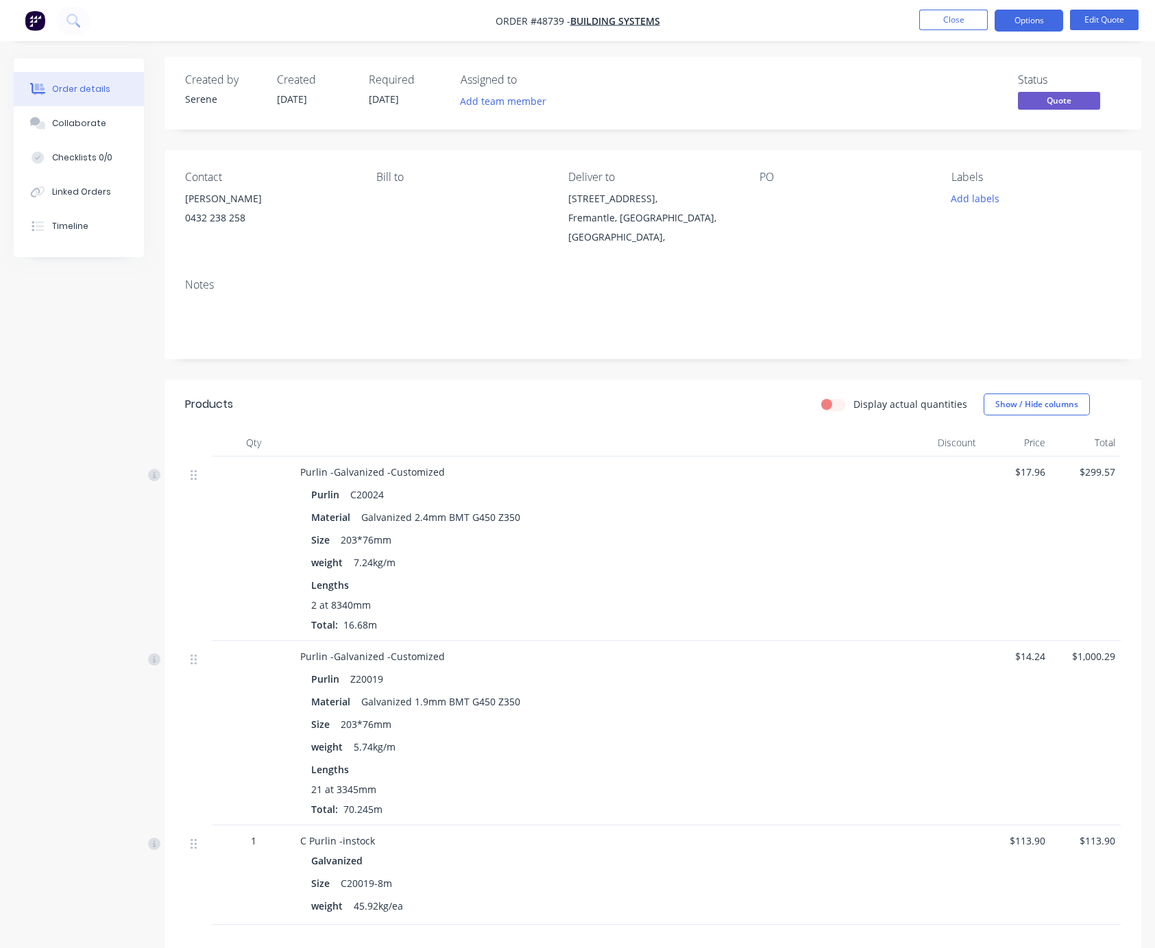
drag, startPoint x: 469, startPoint y: 446, endPoint x: 810, endPoint y: 477, distance: 342.9
click at [928, 28] on button "Close" at bounding box center [953, 20] width 69 height 21
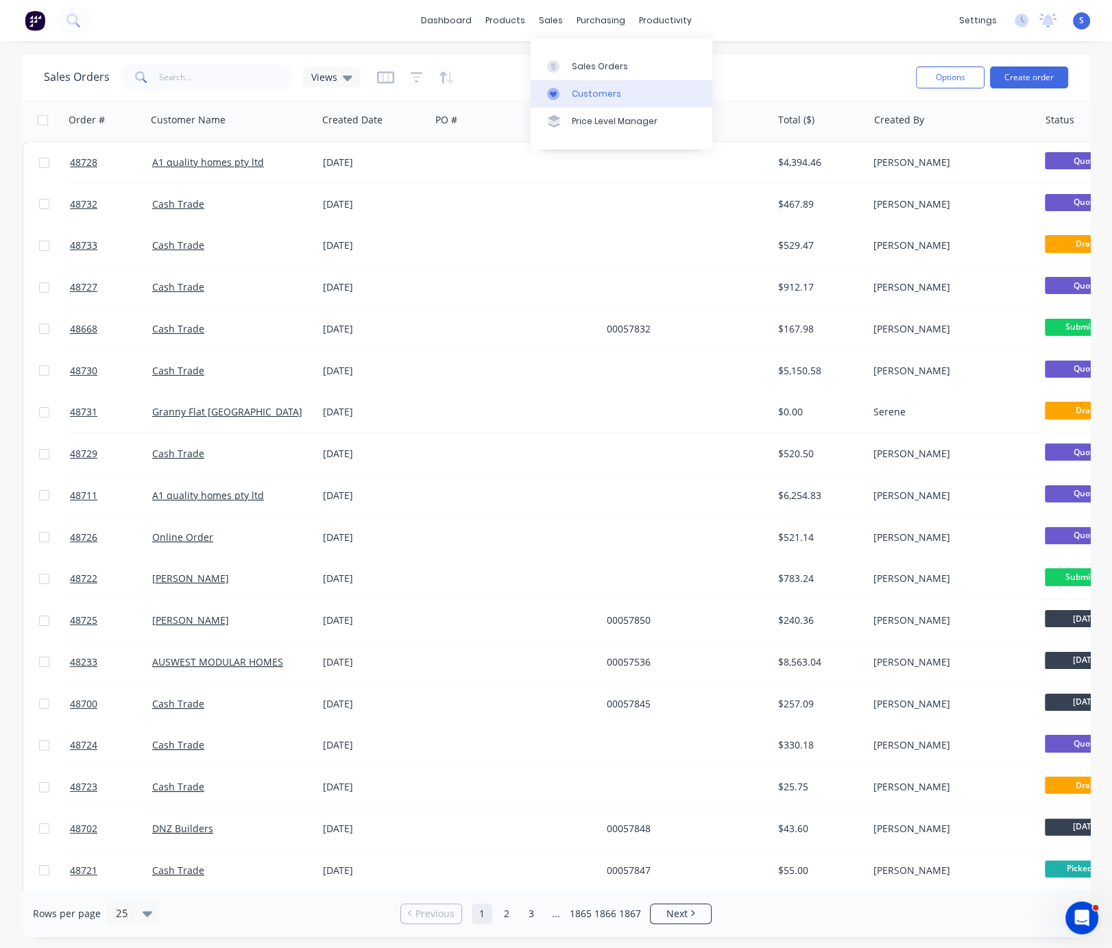
click at [590, 93] on div "Customers" at bounding box center [596, 94] width 49 height 12
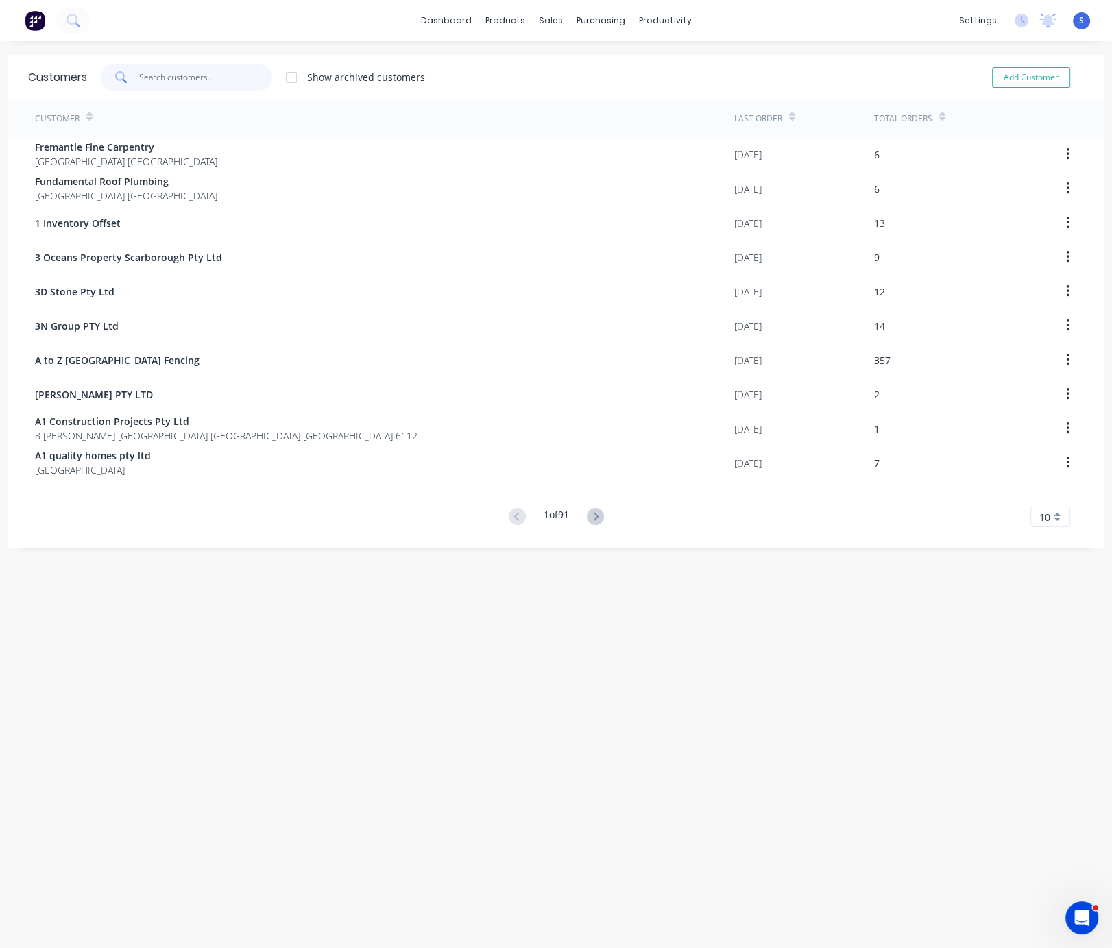
click at [200, 84] on input "text" at bounding box center [206, 77] width 134 height 27
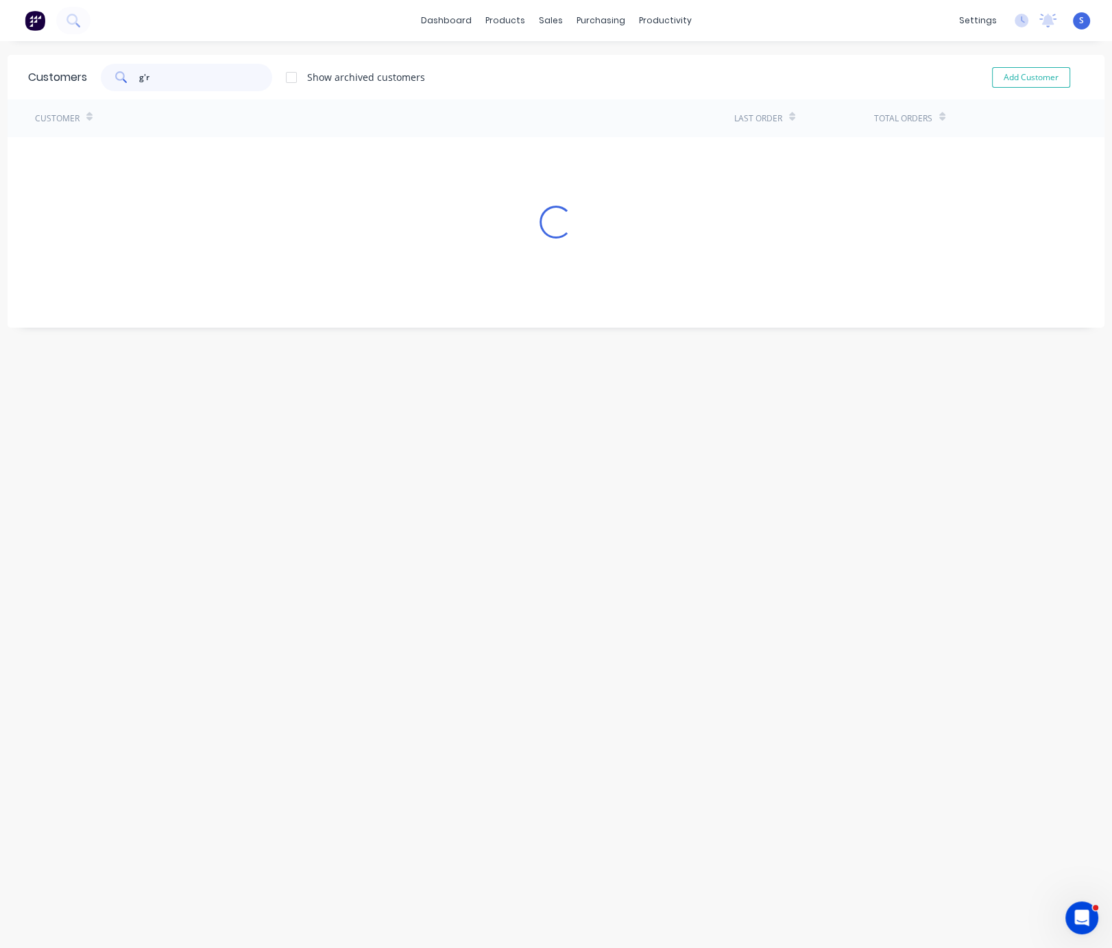
type input "g"
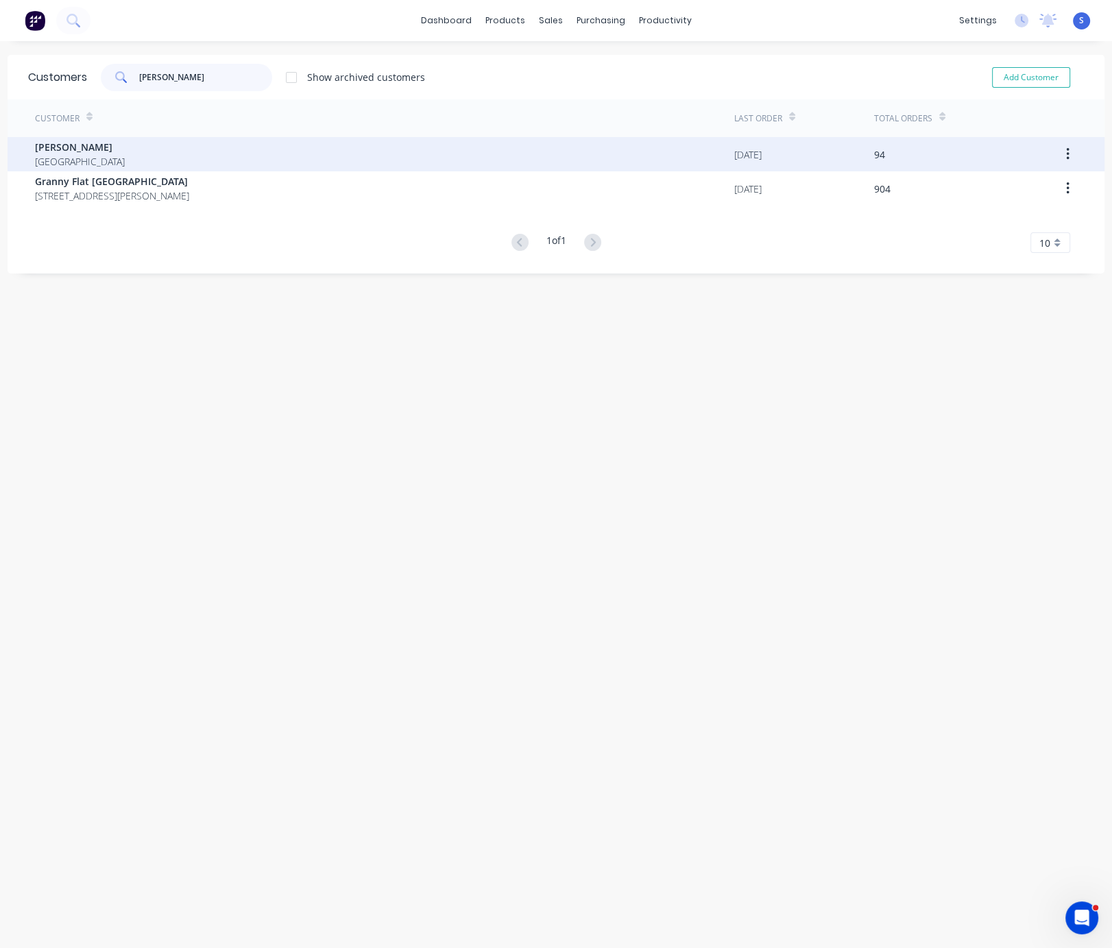
type input "[PERSON_NAME]"
click at [183, 152] on div "[PERSON_NAME] [GEOGRAPHIC_DATA]" at bounding box center [384, 154] width 699 height 34
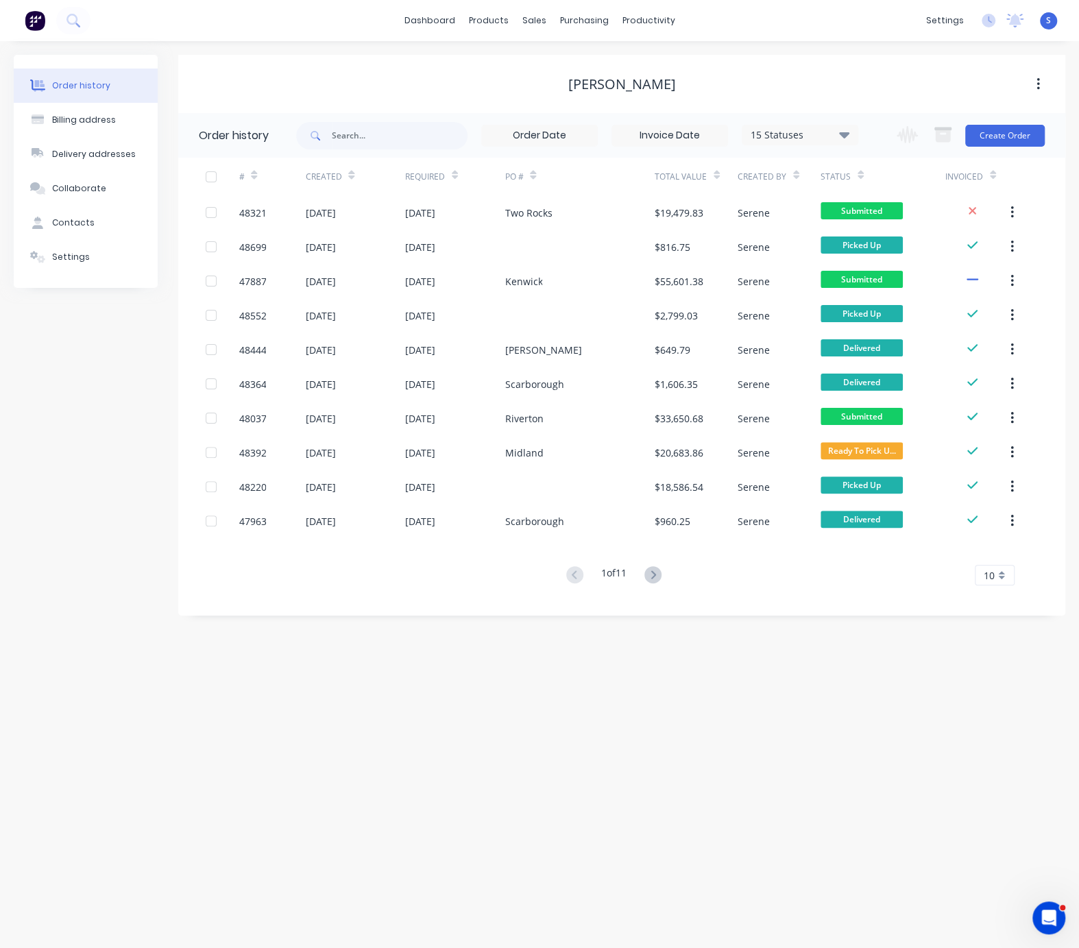
drag, startPoint x: 315, startPoint y: 666, endPoint x: 578, endPoint y: 686, distance: 264.1
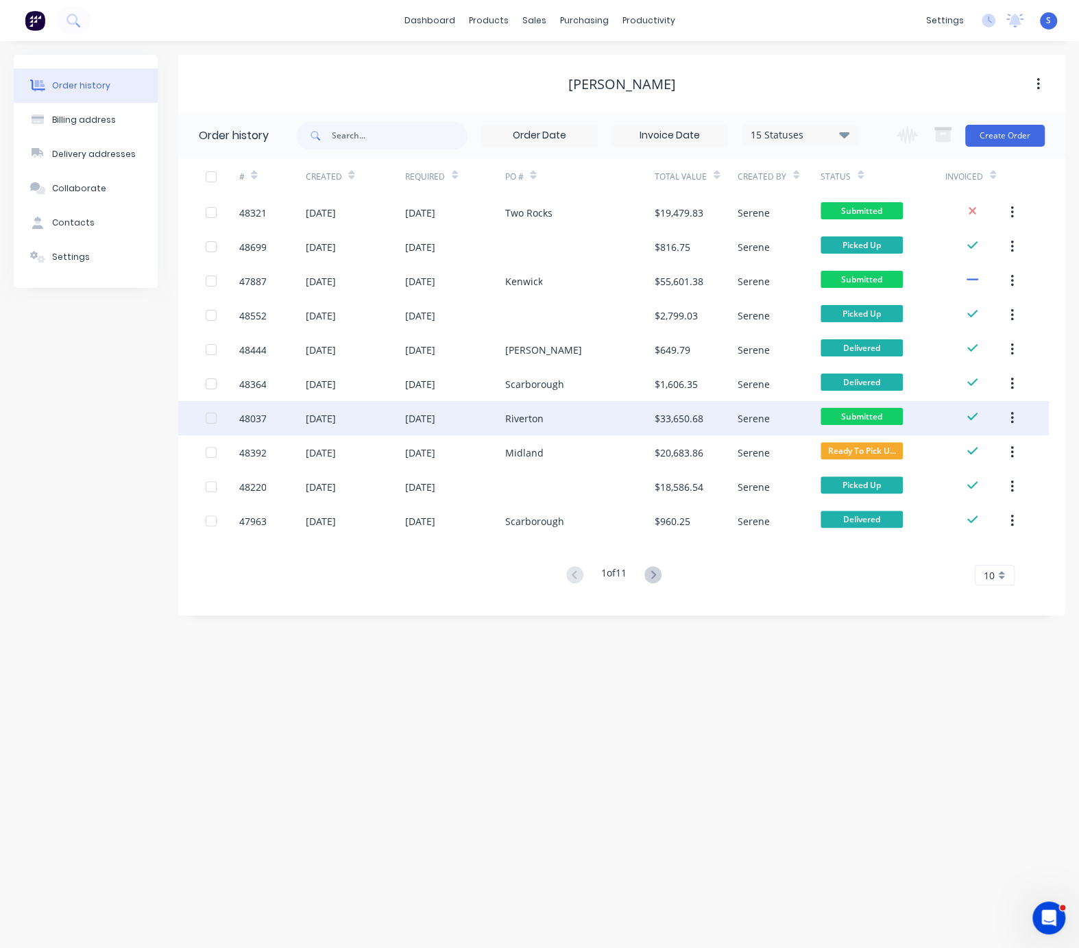
click at [536, 417] on div "Riverton" at bounding box center [524, 418] width 38 height 14
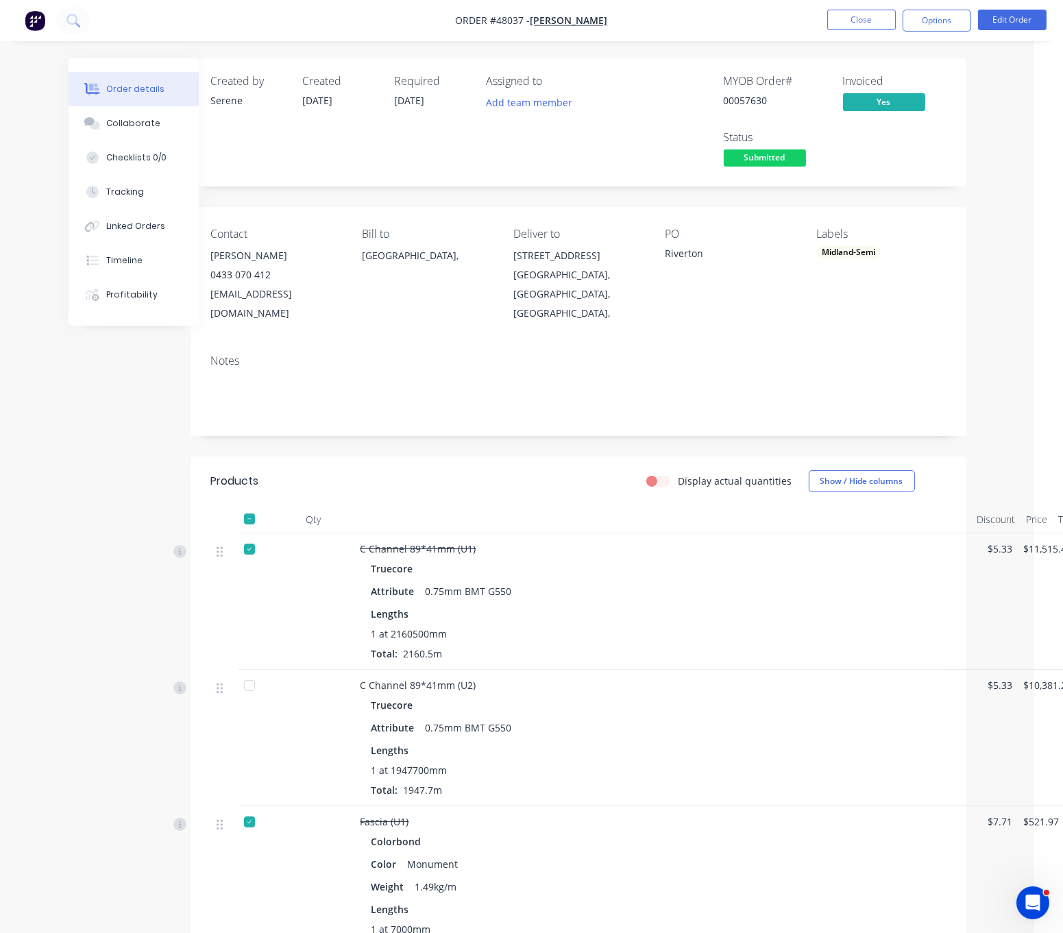
drag, startPoint x: 546, startPoint y: 494, endPoint x: 584, endPoint y: 492, distance: 37.8
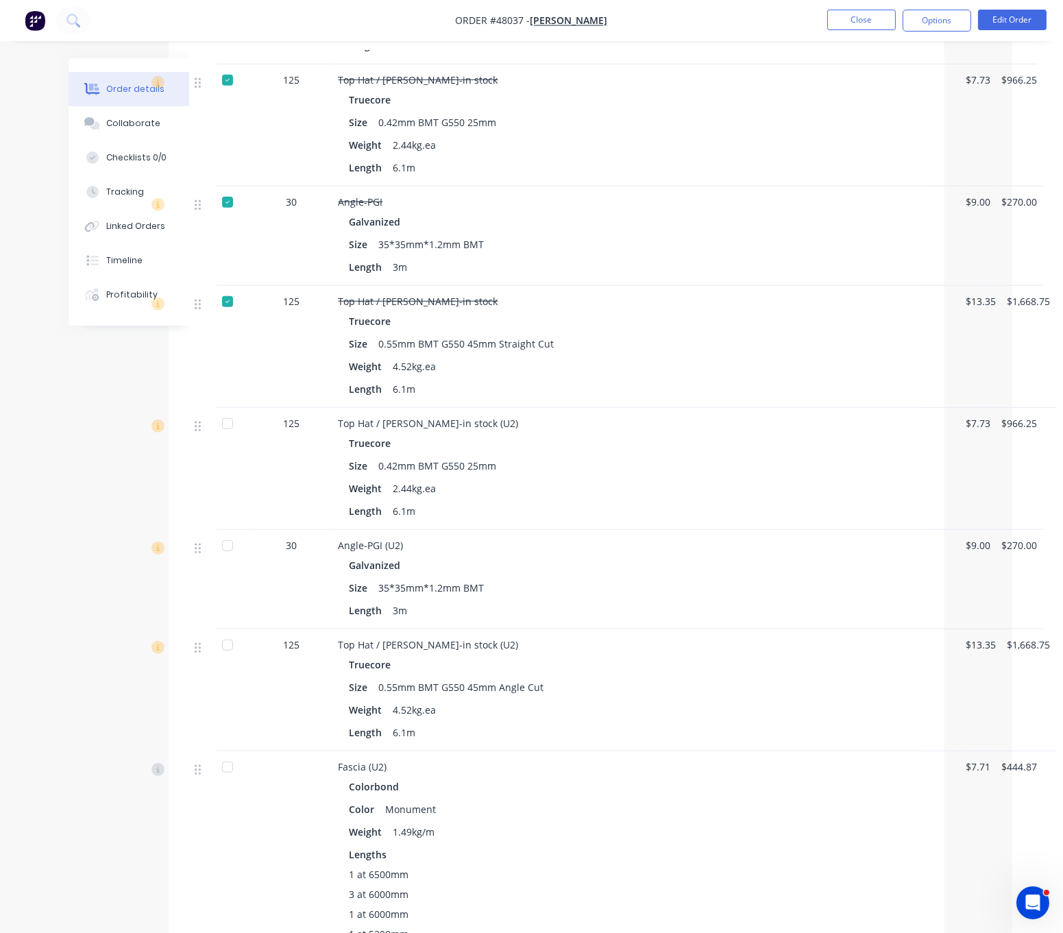
scroll to position [2160, 53]
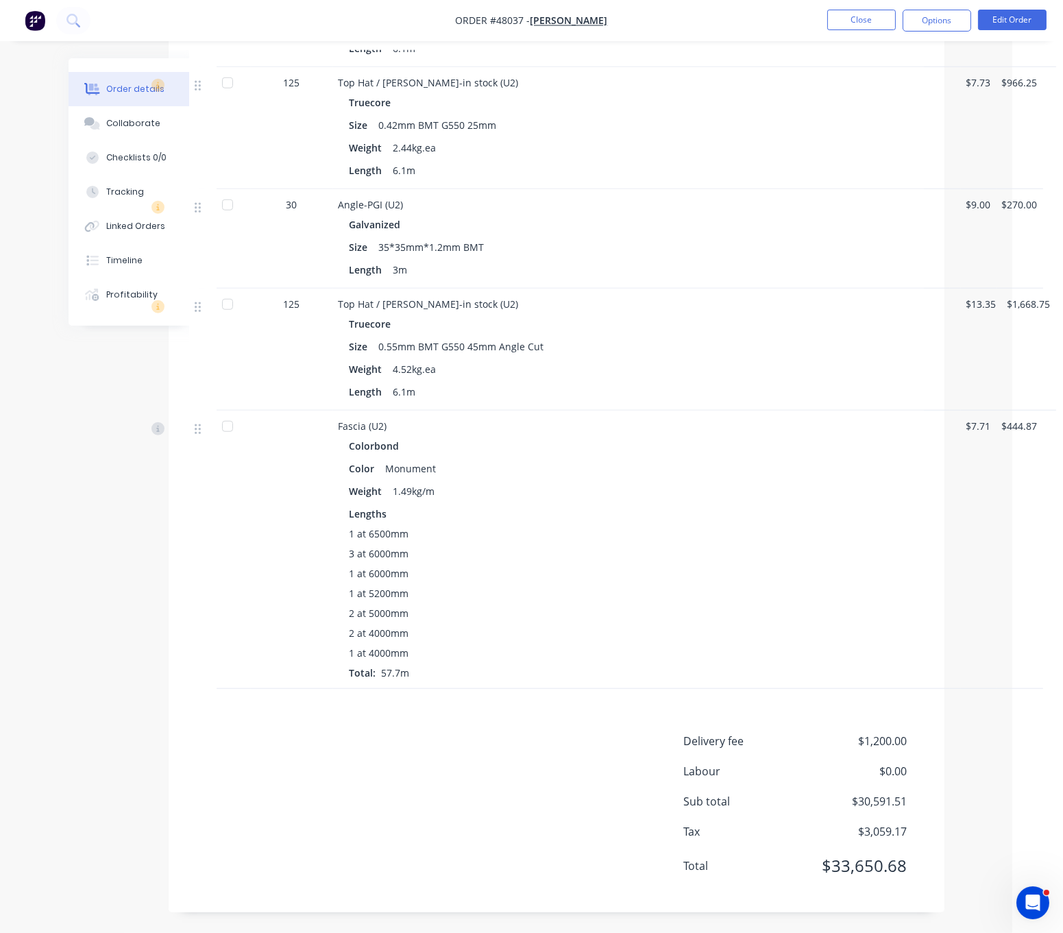
drag, startPoint x: 564, startPoint y: 544, endPoint x: 756, endPoint y: 557, distance: 192.4
click at [130, 243] on button "Linked Orders" at bounding box center [134, 226] width 130 height 34
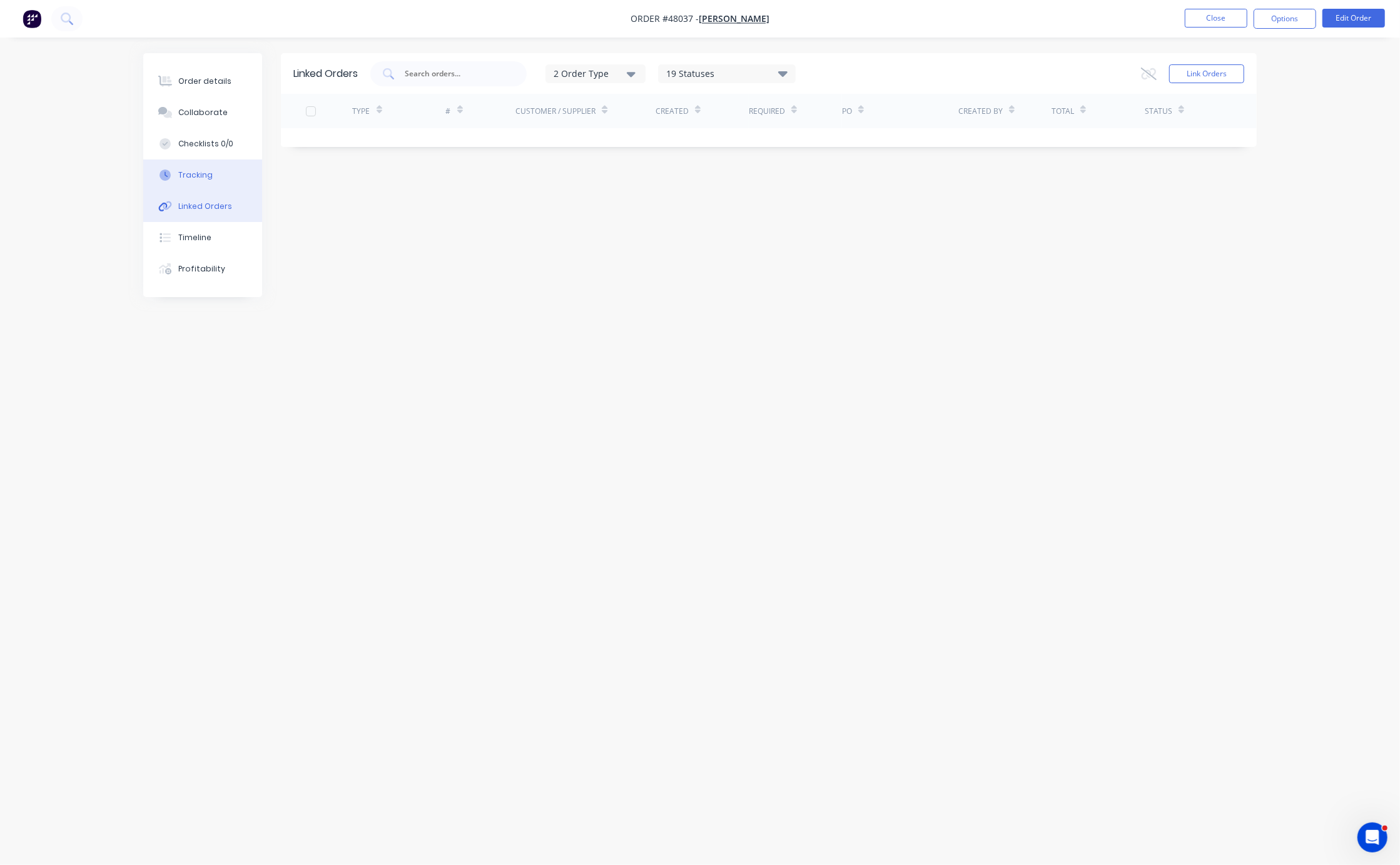
click at [206, 191] on button "Tracking" at bounding box center [202, 175] width 119 height 31
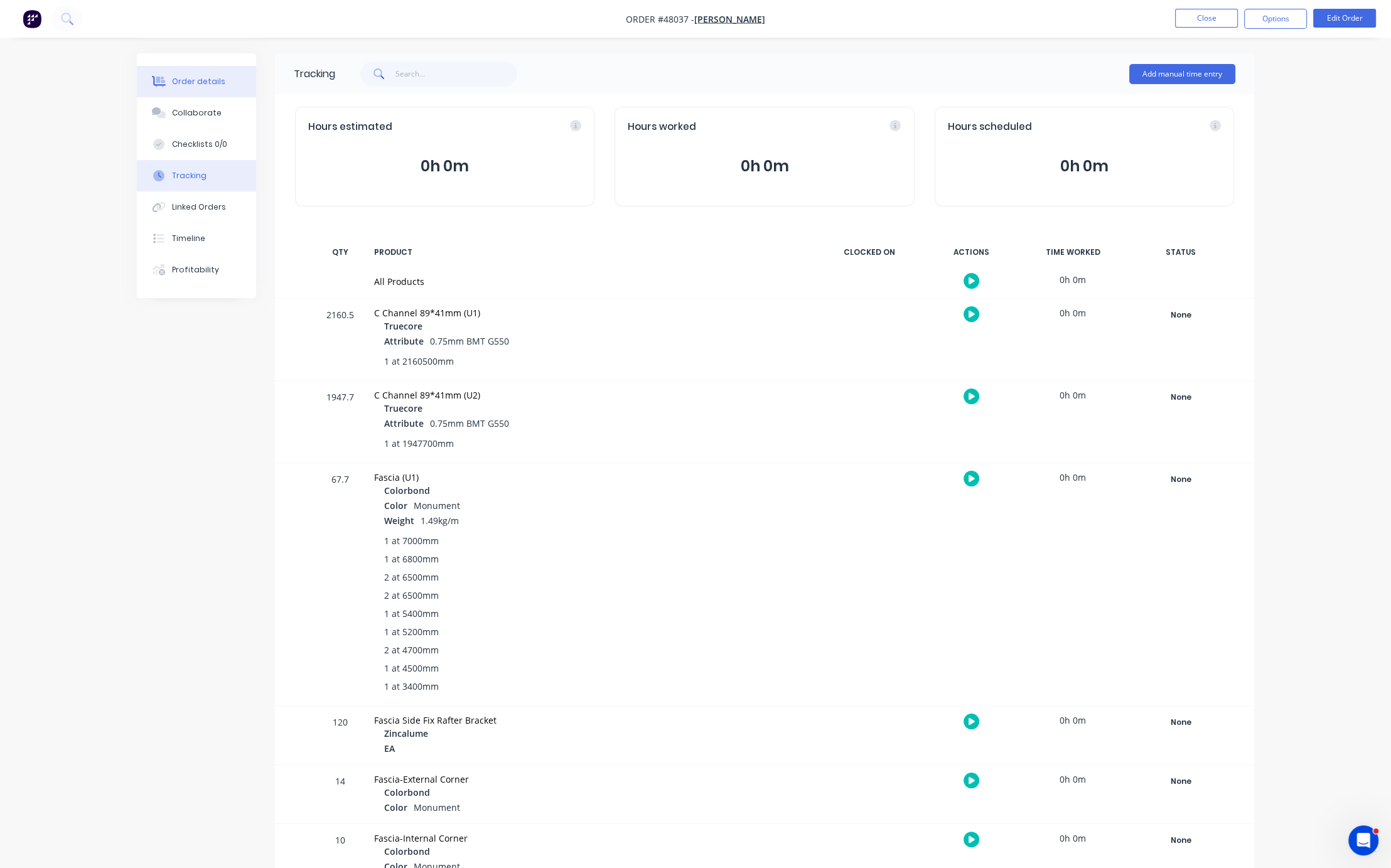
click at [175, 82] on div "Order details" at bounding box center [199, 81] width 53 height 11
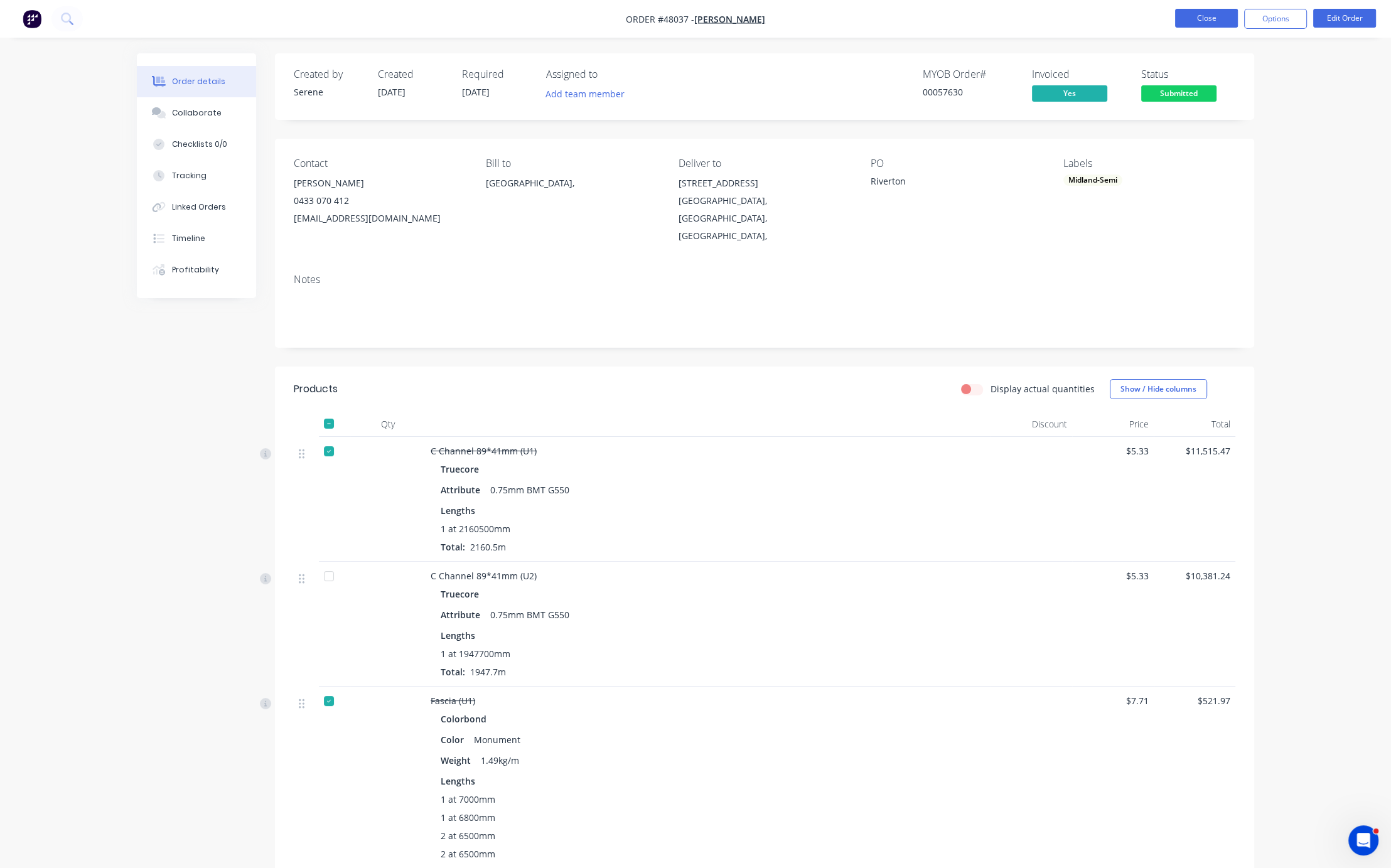
click at [1002, 13] on button "Close" at bounding box center [1207, 18] width 63 height 19
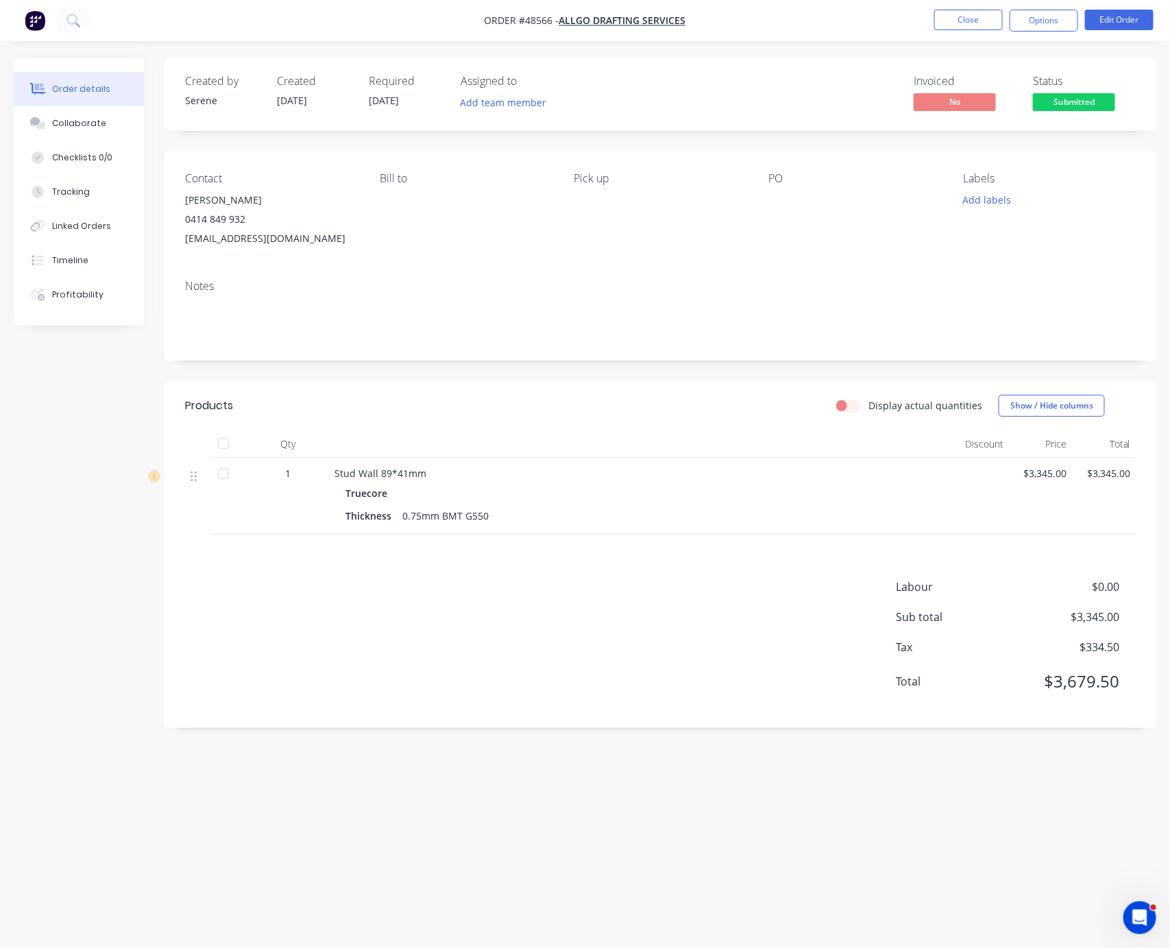
drag, startPoint x: 484, startPoint y: 444, endPoint x: 690, endPoint y: 440, distance: 205.7
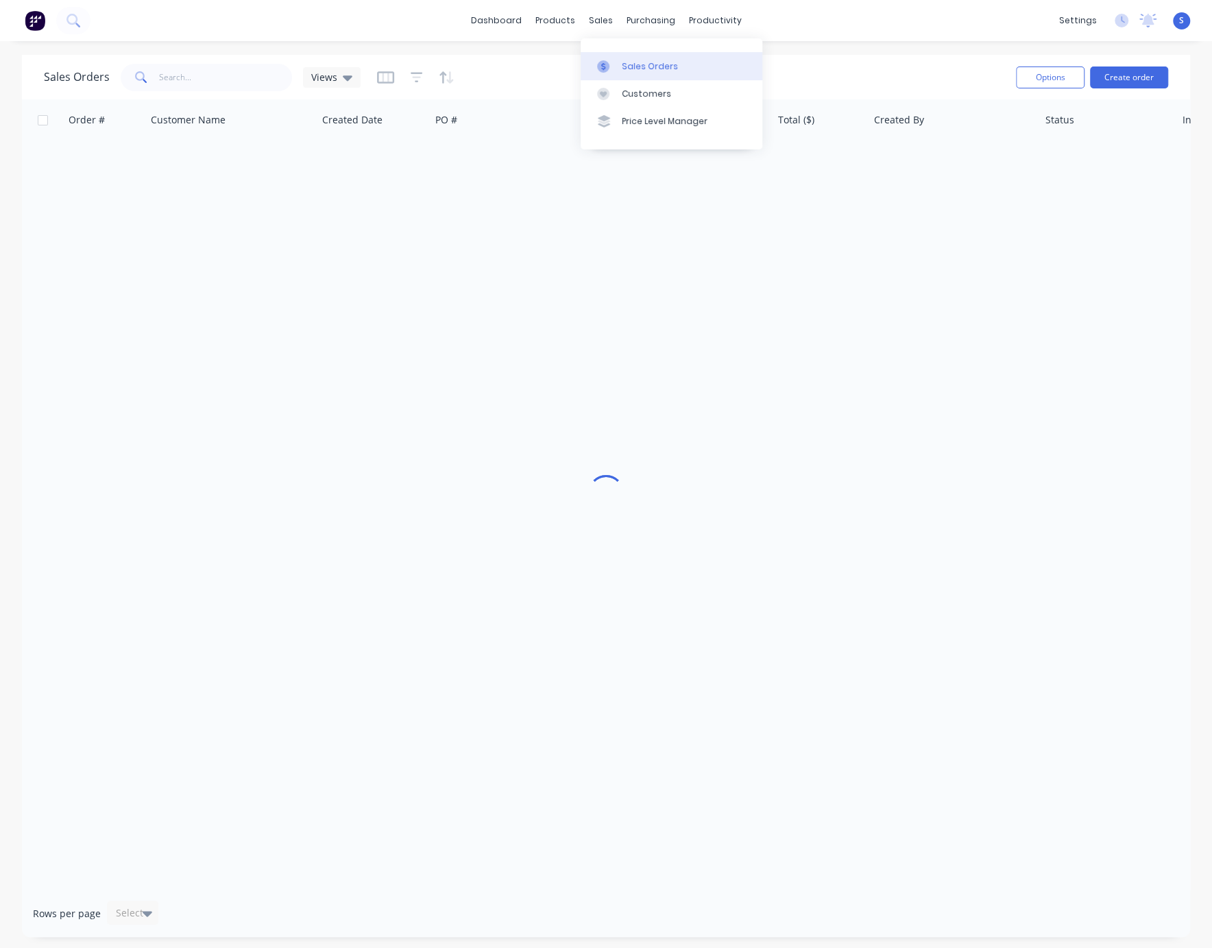
click at [627, 75] on link "Sales Orders" at bounding box center [672, 65] width 182 height 27
click at [208, 88] on input "text" at bounding box center [226, 77] width 134 height 27
type input "42056"
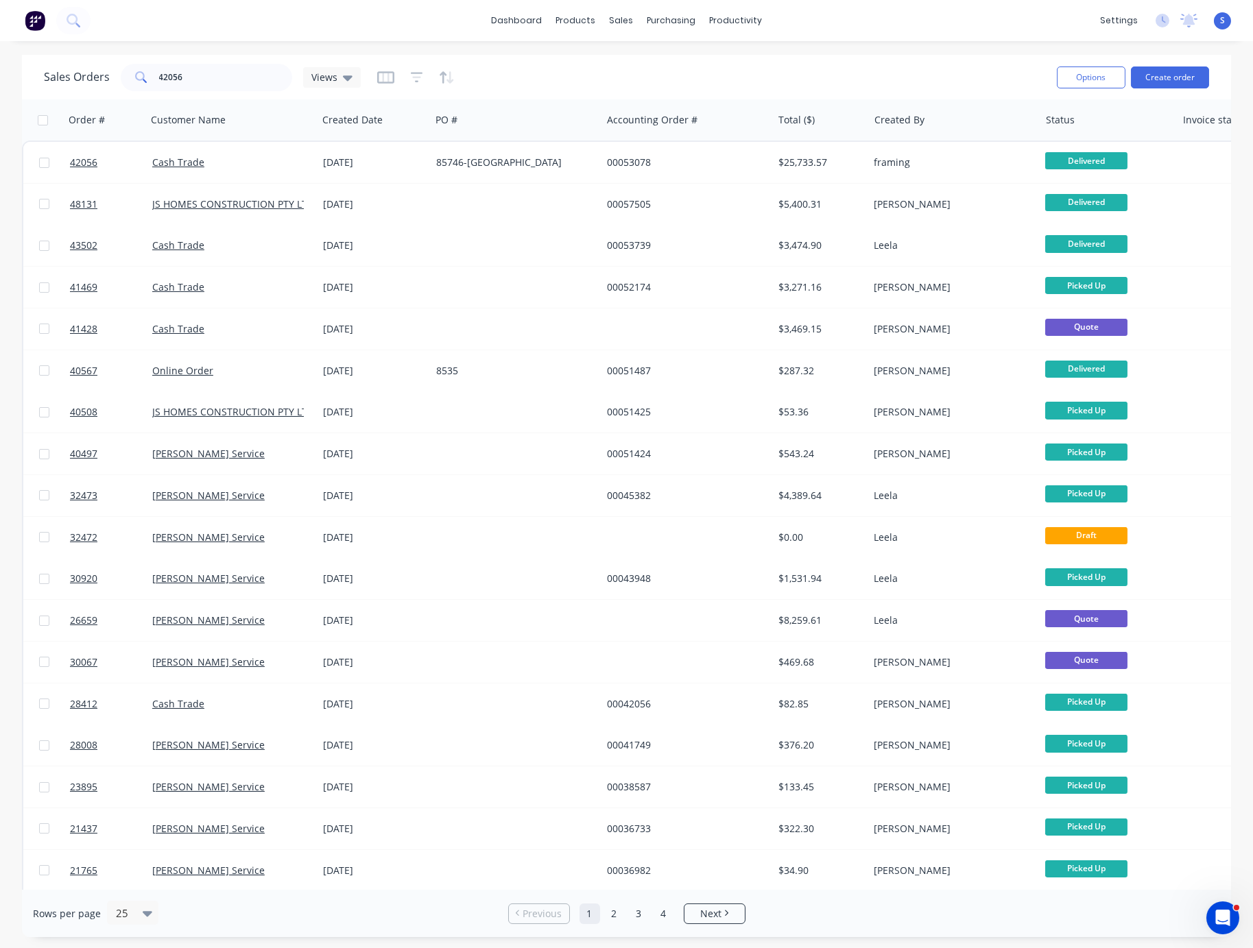
drag, startPoint x: 212, startPoint y: 45, endPoint x: 125, endPoint y: 62, distance: 88.8
click at [212, 45] on div "dashboard products sales purchasing productivity dashboard products Product Cat…" at bounding box center [626, 474] width 1253 height 948
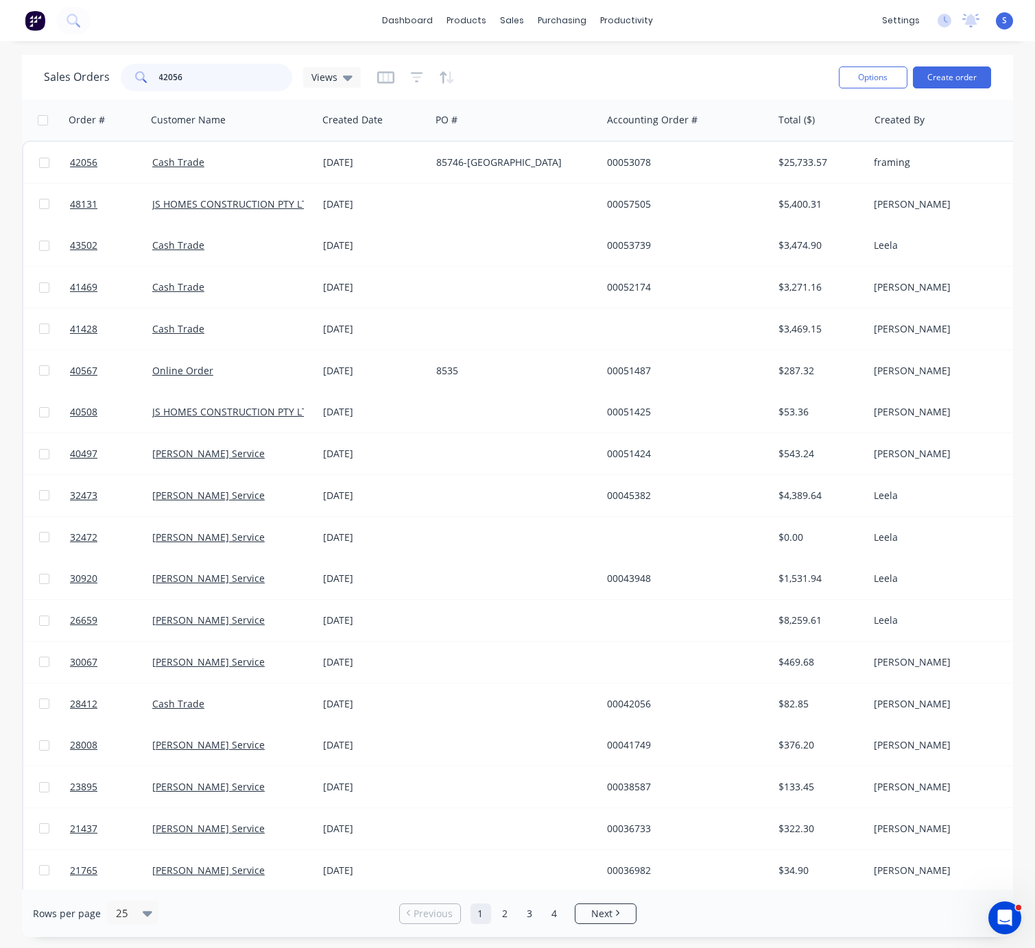
drag, startPoint x: 250, startPoint y: 82, endPoint x: 99, endPoint y: 76, distance: 150.3
click at [100, 76] on div "Sales Orders 42056 Views" at bounding box center [202, 77] width 317 height 27
type input "47080"
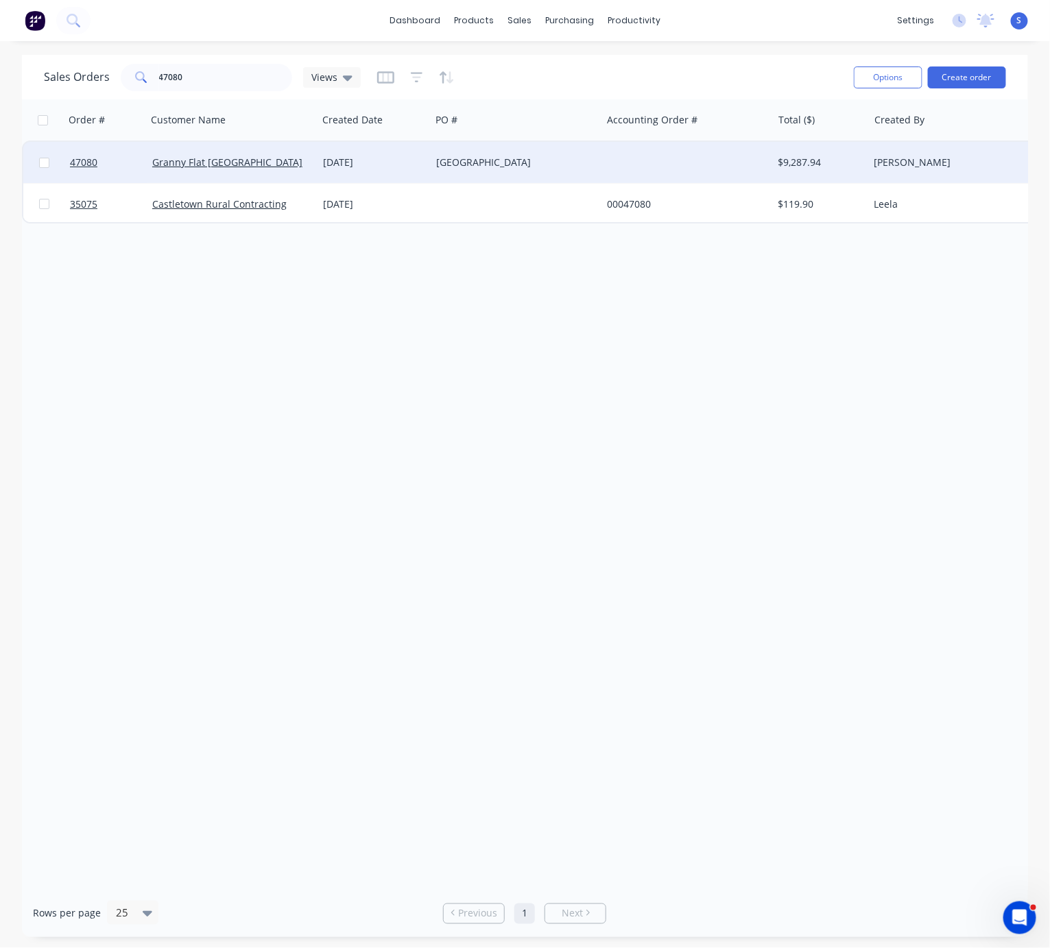
click at [430, 153] on div "21 Jul 2025" at bounding box center [373, 162] width 113 height 41
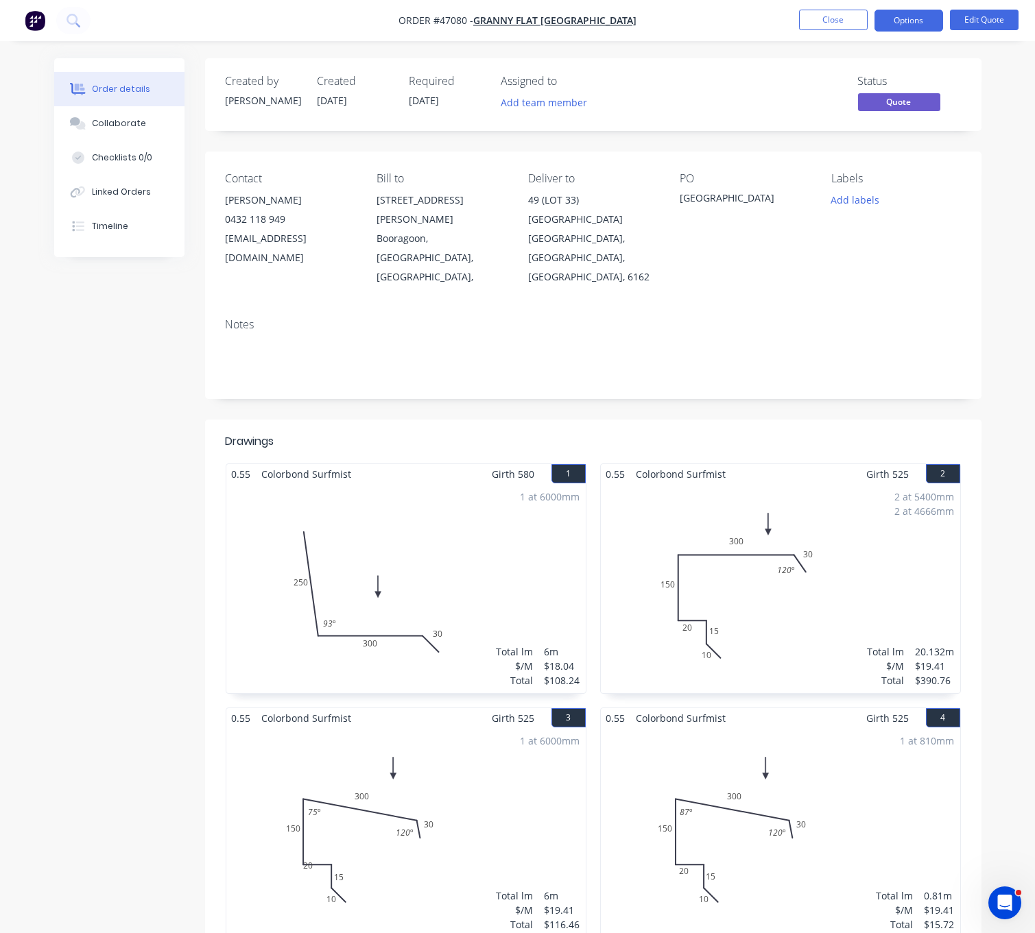
click at [478, 433] on header "Drawings" at bounding box center [593, 442] width 776 height 44
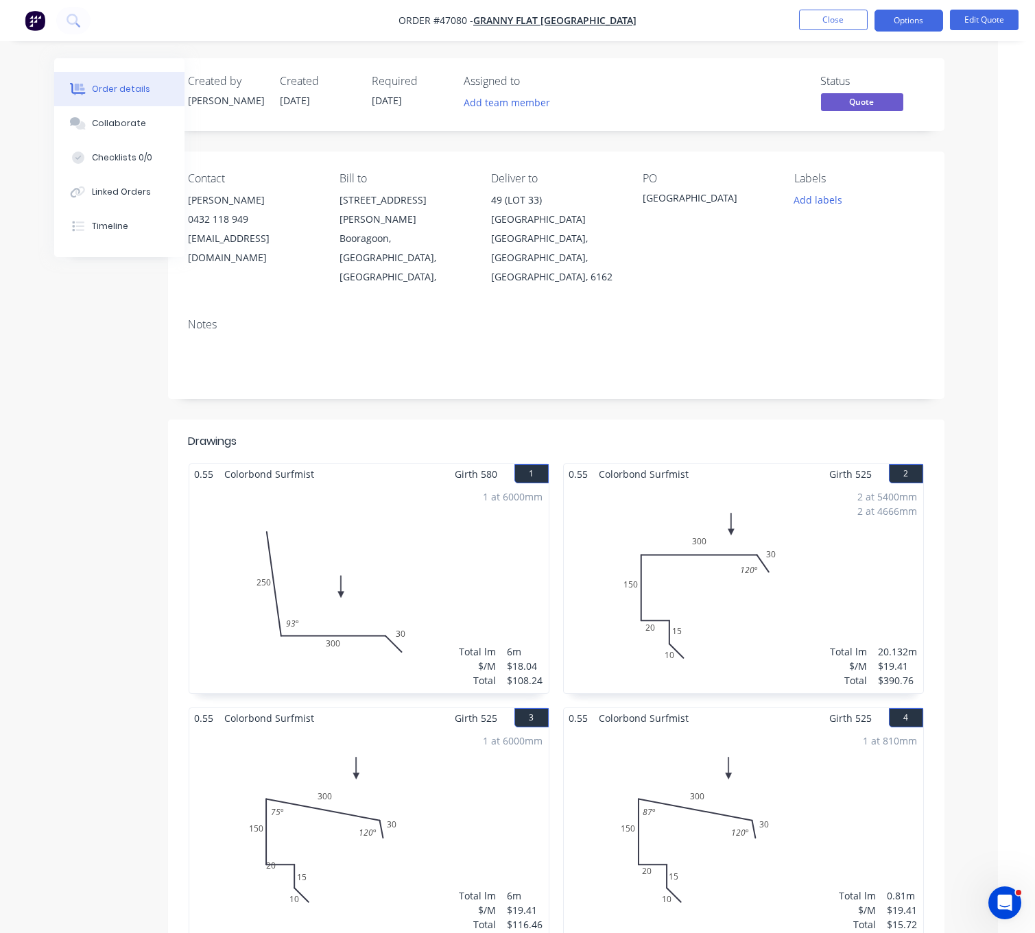
drag, startPoint x: 498, startPoint y: 418, endPoint x: 633, endPoint y: 419, distance: 134.4
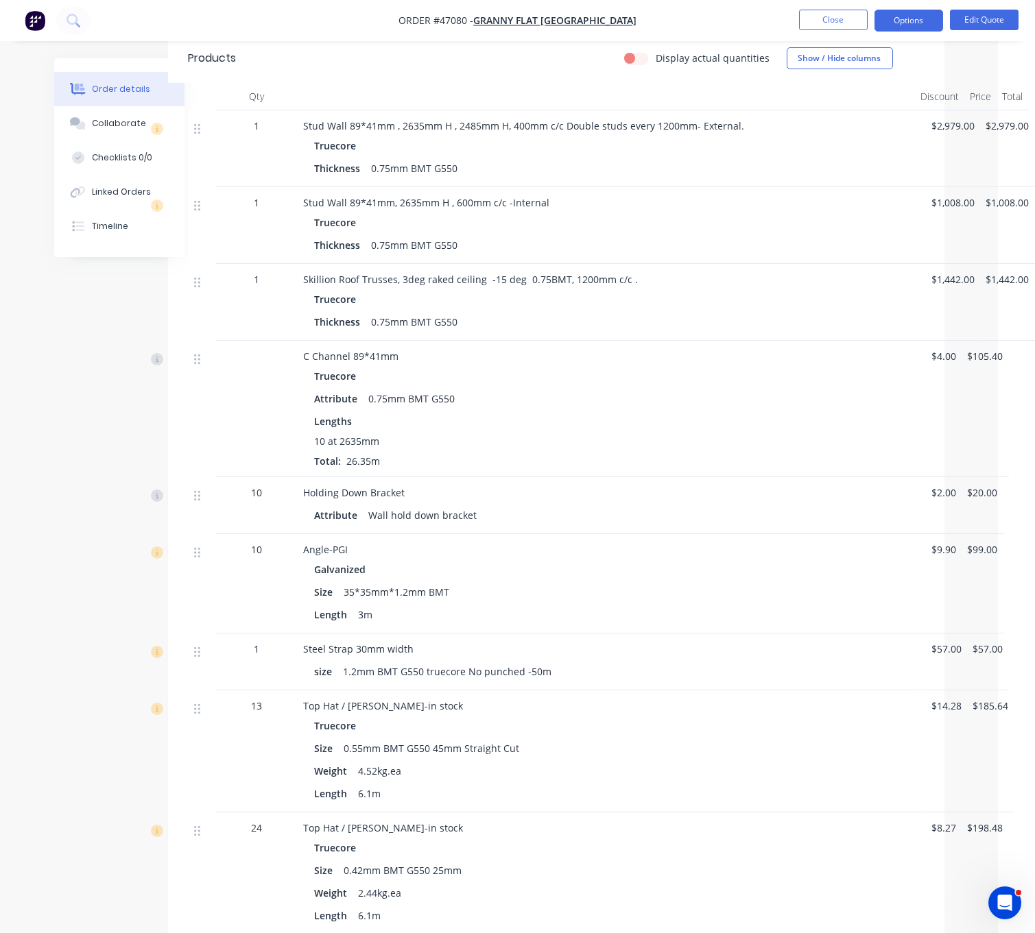
scroll to position [960, 46]
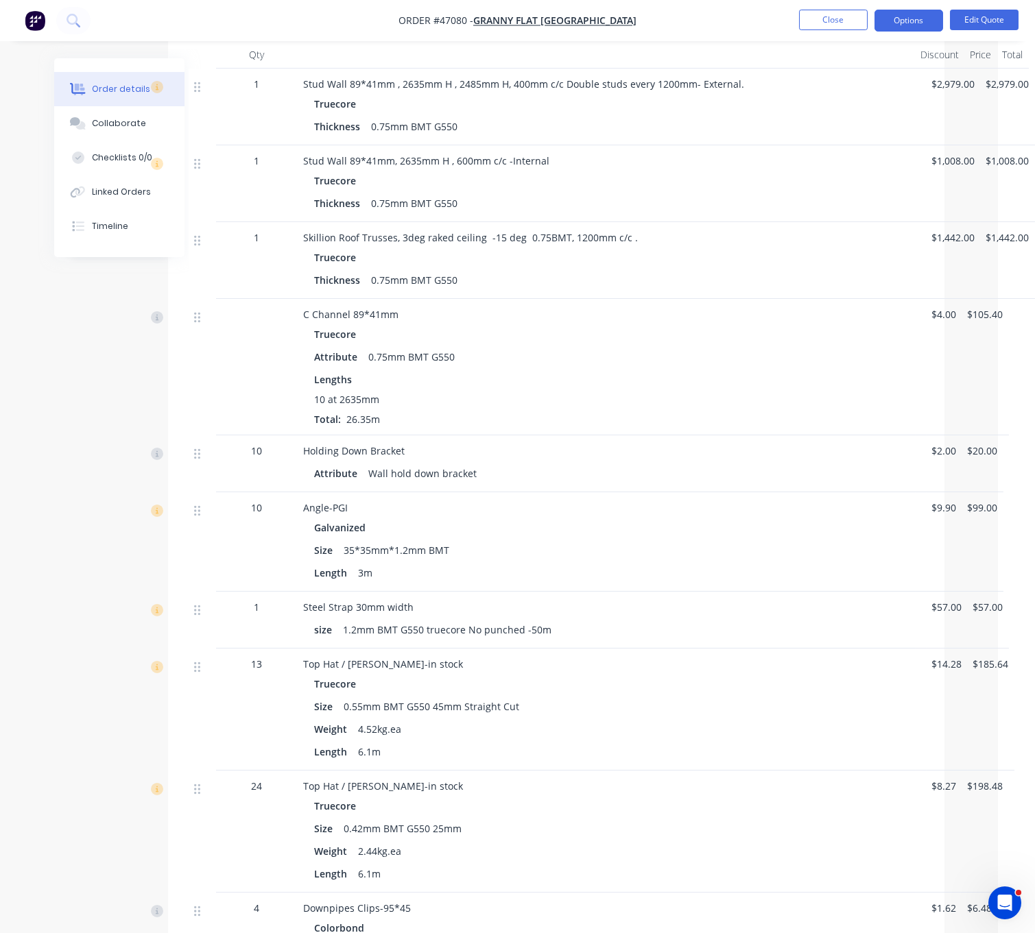
click at [91, 307] on div "Created by Jessica Created 21/07/25 Required 21/07/25 Assigned to Add team memb…" at bounding box center [480, 815] width 927 height 3434
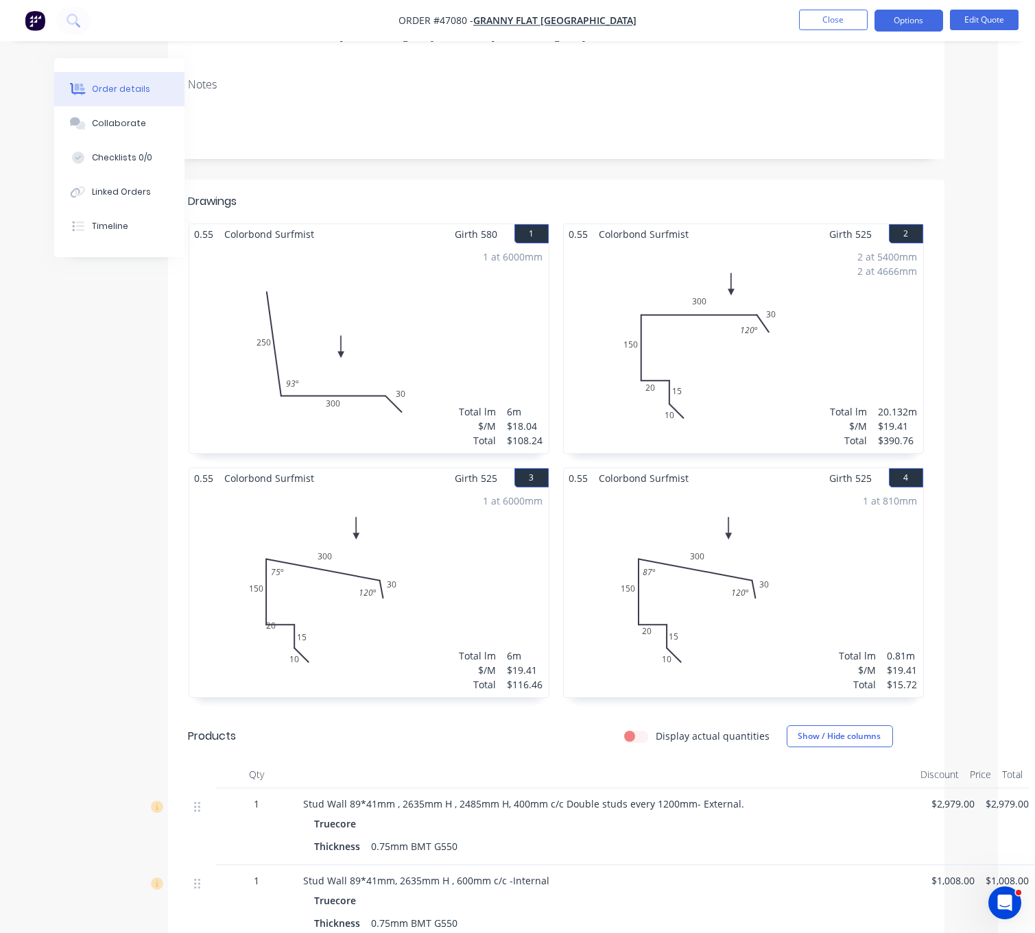
scroll to position [0, 46]
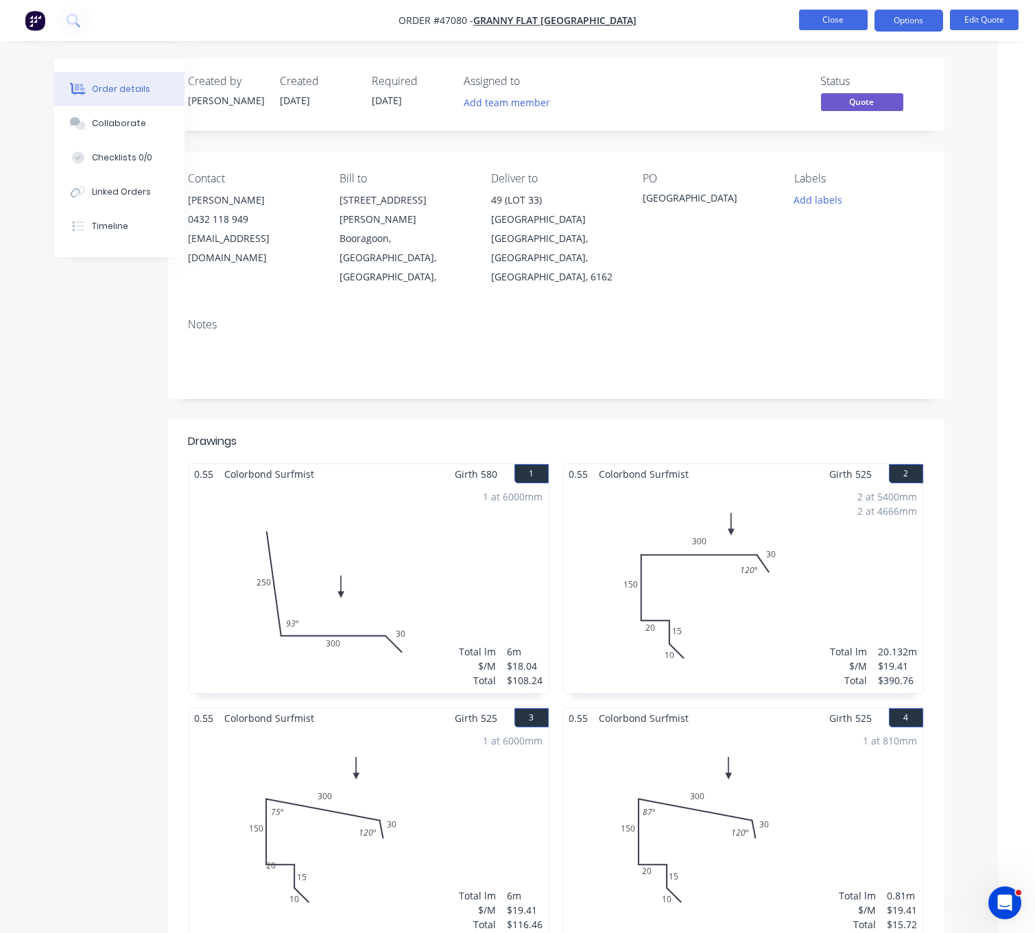
click at [817, 18] on button "Close" at bounding box center [833, 20] width 69 height 21
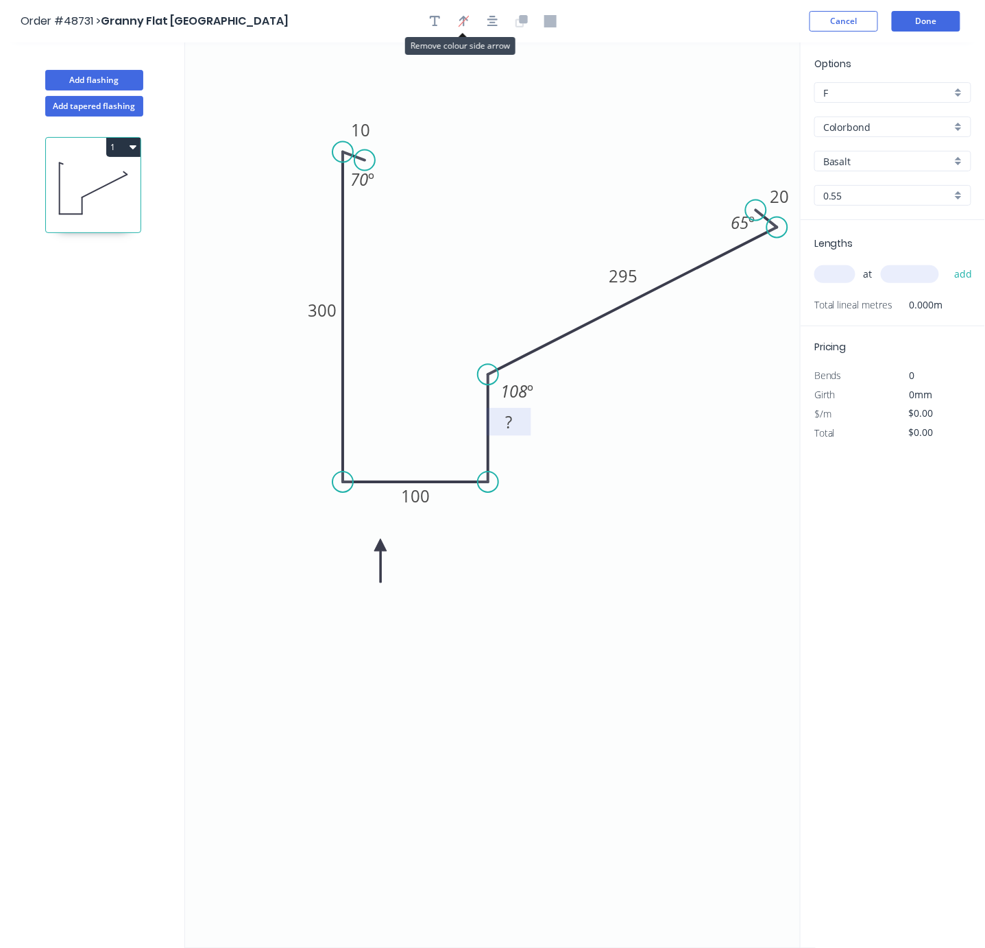
click at [509, 425] on tspan "?" at bounding box center [508, 422] width 7 height 23
drag, startPoint x: 586, startPoint y: 668, endPoint x: 579, endPoint y: 675, distance: 9.7
click at [586, 669] on icon "0 10 300 100 70 295 20 70 º 108 º 65 º" at bounding box center [500, 496] width 631 height 906
type input "$24.66"
click at [886, 169] on input "Basalt" at bounding box center [887, 161] width 128 height 14
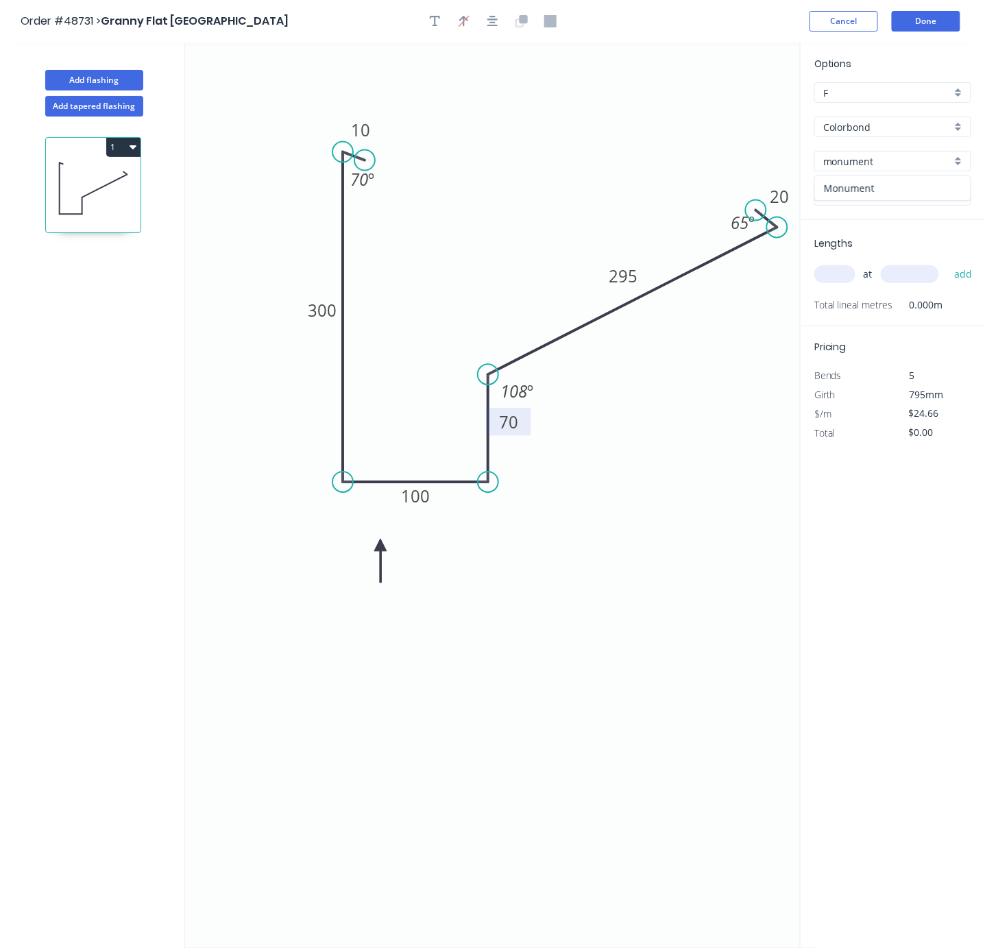
click at [898, 200] on div "Monument" at bounding box center [893, 188] width 156 height 24
type input "Monument"
click at [854, 283] on input "text" at bounding box center [835, 274] width 41 height 18
type input "1"
type input "7000"
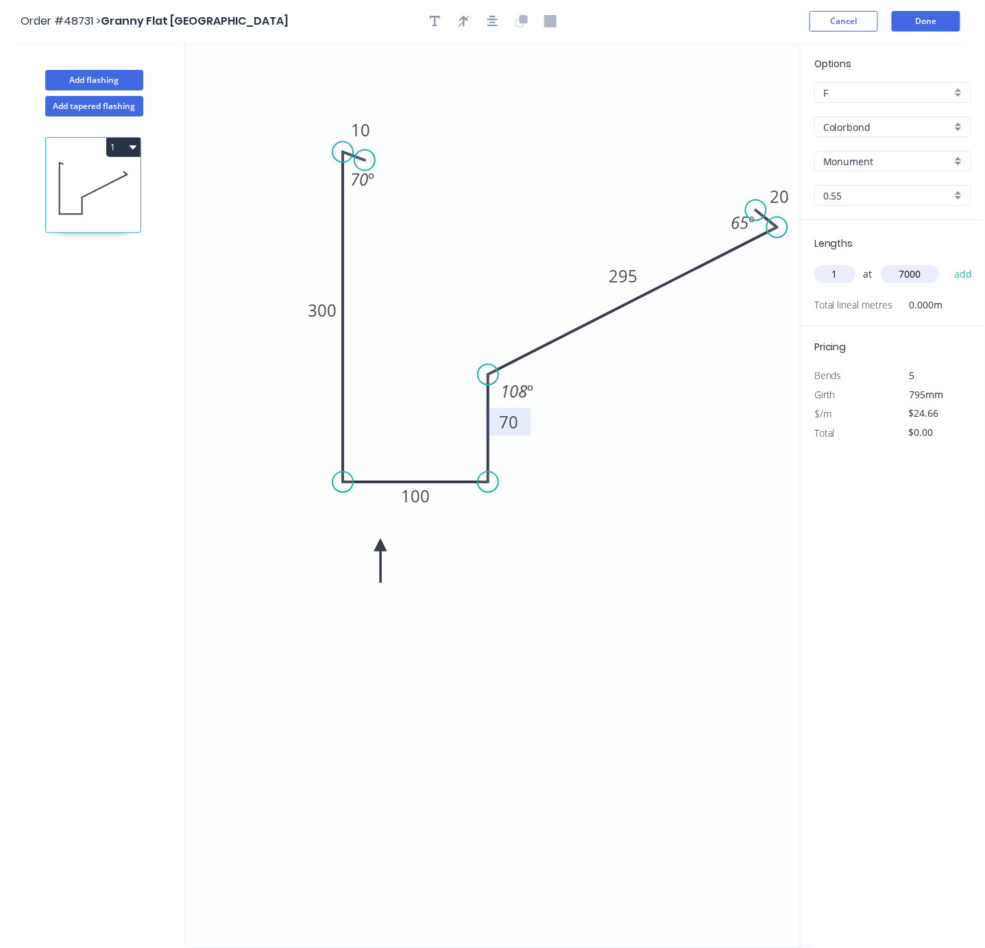
click at [948, 263] on button "add" at bounding box center [964, 274] width 32 height 23
type input "$172.62"
click at [918, 580] on div "Options F F Colorbond Colorbond Monument Monument 0.55 0.55 Lengths at add 1 at…" at bounding box center [892, 496] width 185 height 907
click at [922, 19] on button "Done" at bounding box center [926, 21] width 69 height 21
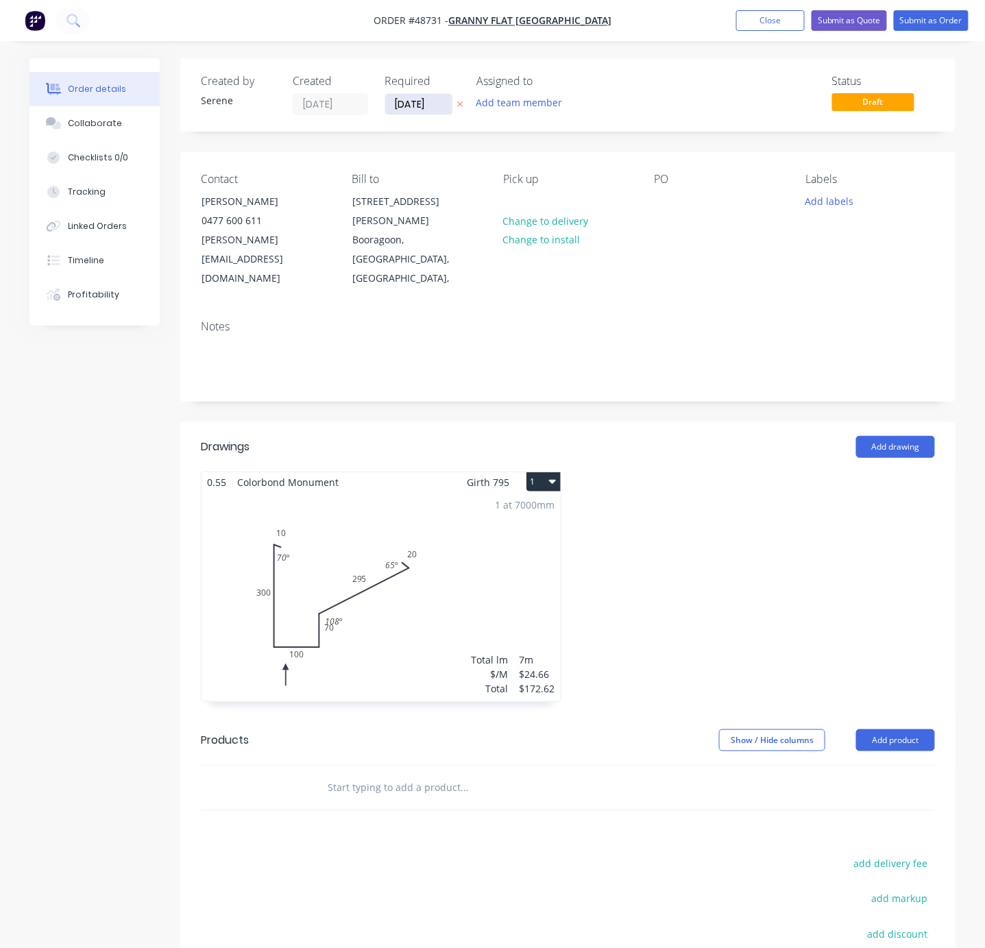
click at [421, 106] on input "[DATE]" at bounding box center [418, 104] width 67 height 21
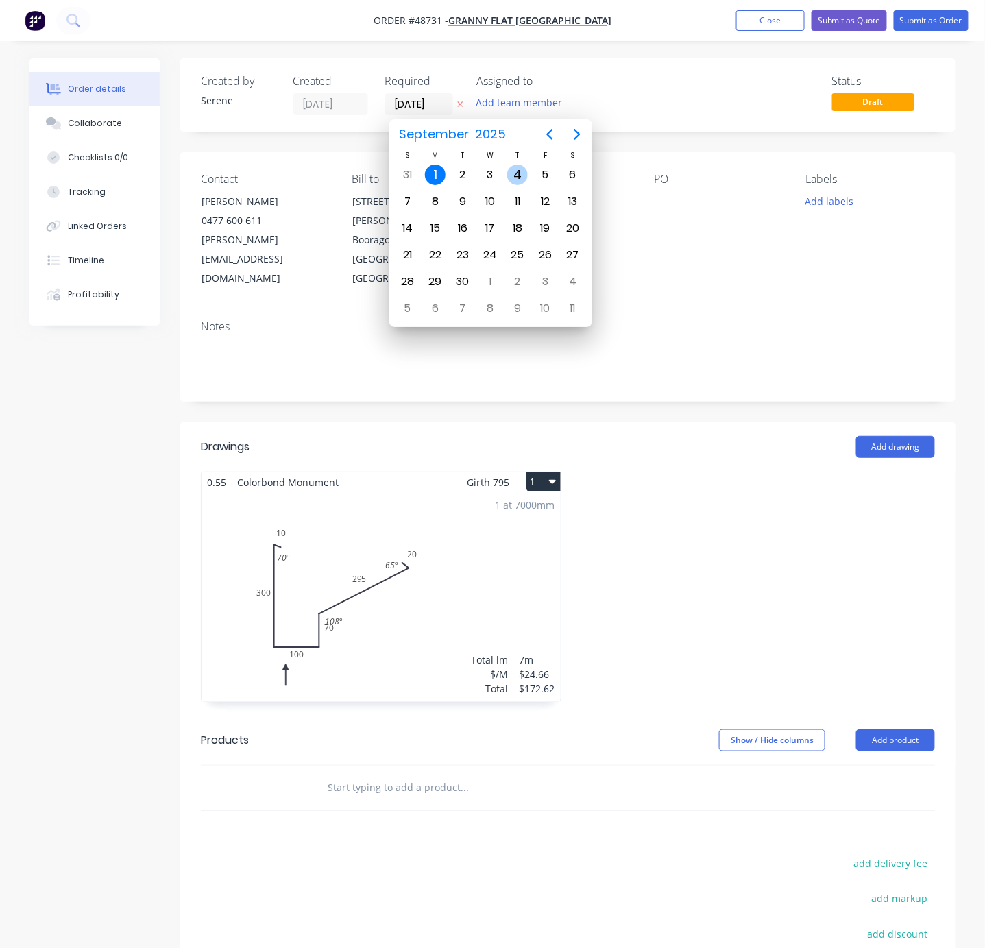
click at [519, 176] on div "4" at bounding box center [517, 175] width 21 height 21
type input "04/09/25"
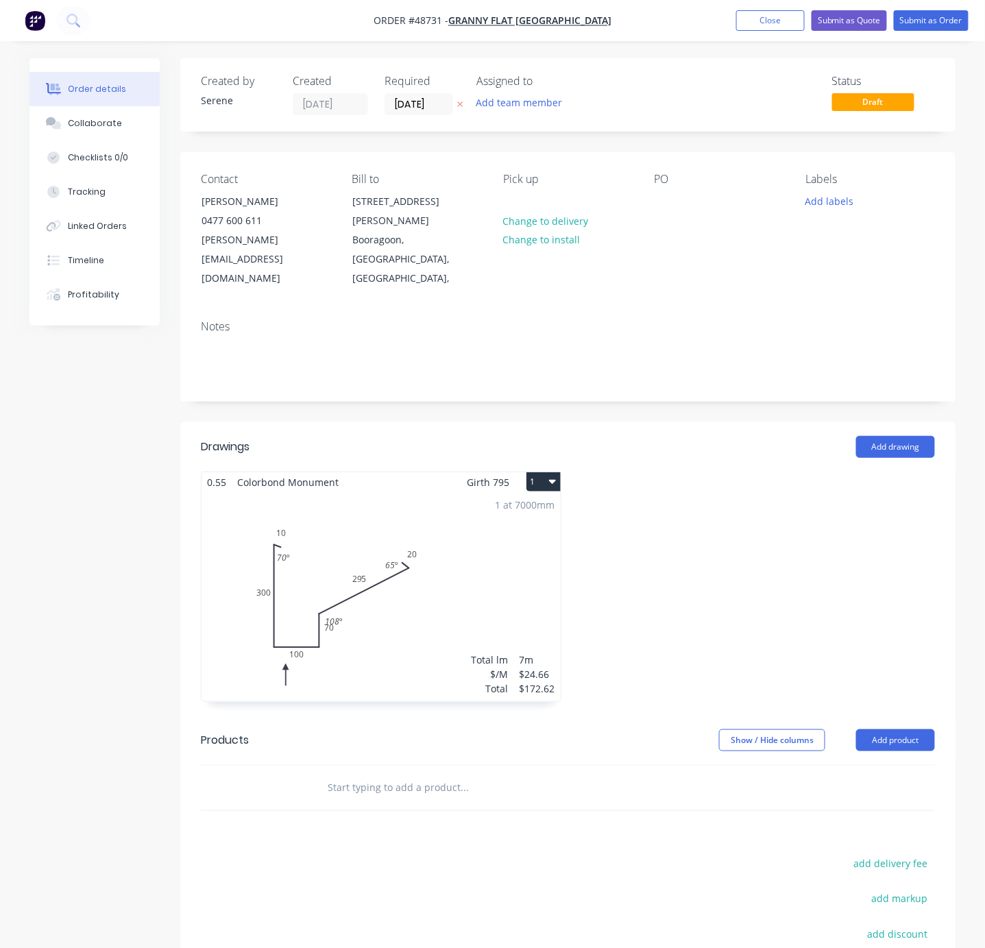
click at [357, 562] on div "1 at 7000mm Total lm $/M Total 7m $24.66 $172.62" at bounding box center [381, 596] width 359 height 209
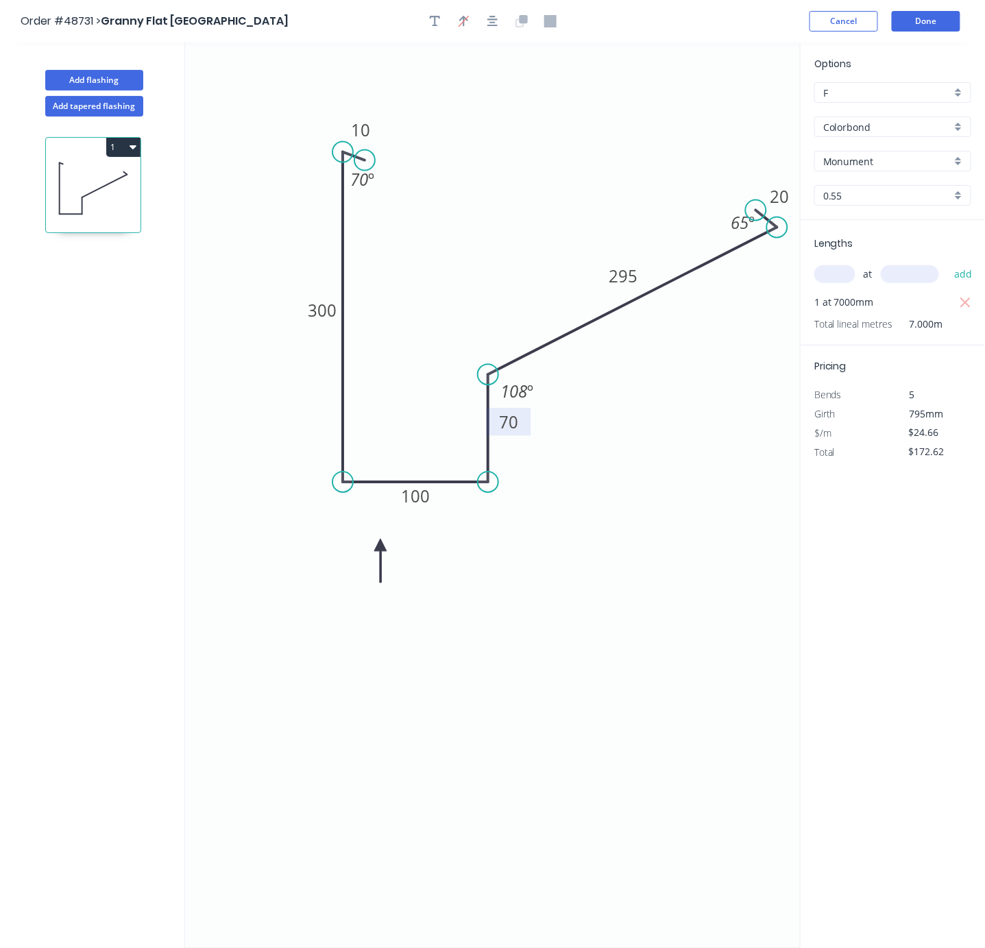
click at [514, 426] on tspan "70" at bounding box center [508, 422] width 19 height 23
drag, startPoint x: 529, startPoint y: 433, endPoint x: 531, endPoint y: 463, distance: 29.6
click at [531, 463] on rect at bounding box center [511, 450] width 45 height 27
click at [544, 636] on icon "0 10 300 100 70 295 20 70 º 108 º 65 º" at bounding box center [493, 496] width 616 height 906
click at [915, 22] on button "Done" at bounding box center [926, 21] width 69 height 21
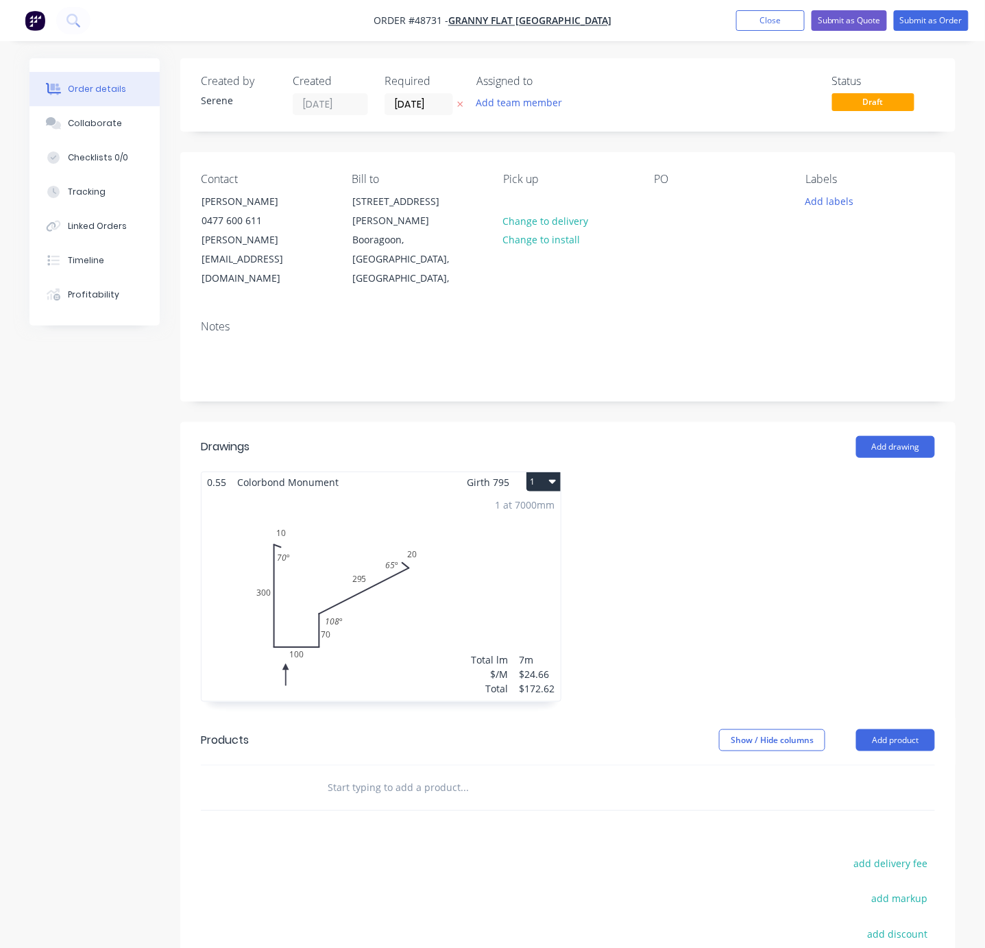
click at [413, 560] on div "1 at 7000mm Total lm $/M Total 7m $24.66 $172.62" at bounding box center [381, 596] width 359 height 209
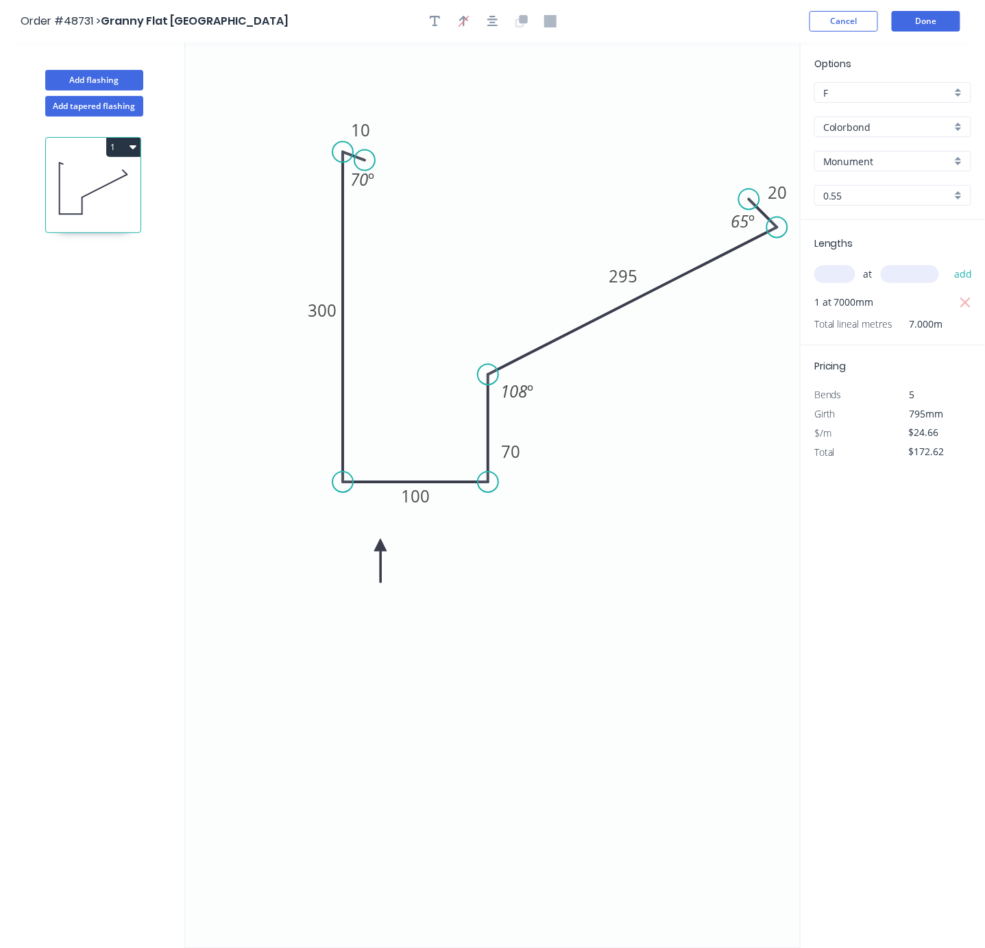
drag, startPoint x: 754, startPoint y: 211, endPoint x: 749, endPoint y: 204, distance: 8.9
click at [749, 204] on circle at bounding box center [749, 199] width 21 height 21
click at [357, 160] on circle at bounding box center [357, 158] width 21 height 21
click at [663, 608] on icon "0 10 300 100 70 295 20 70 º 108 º 65 º" at bounding box center [493, 496] width 616 height 906
click at [920, 23] on button "Done" at bounding box center [926, 21] width 69 height 21
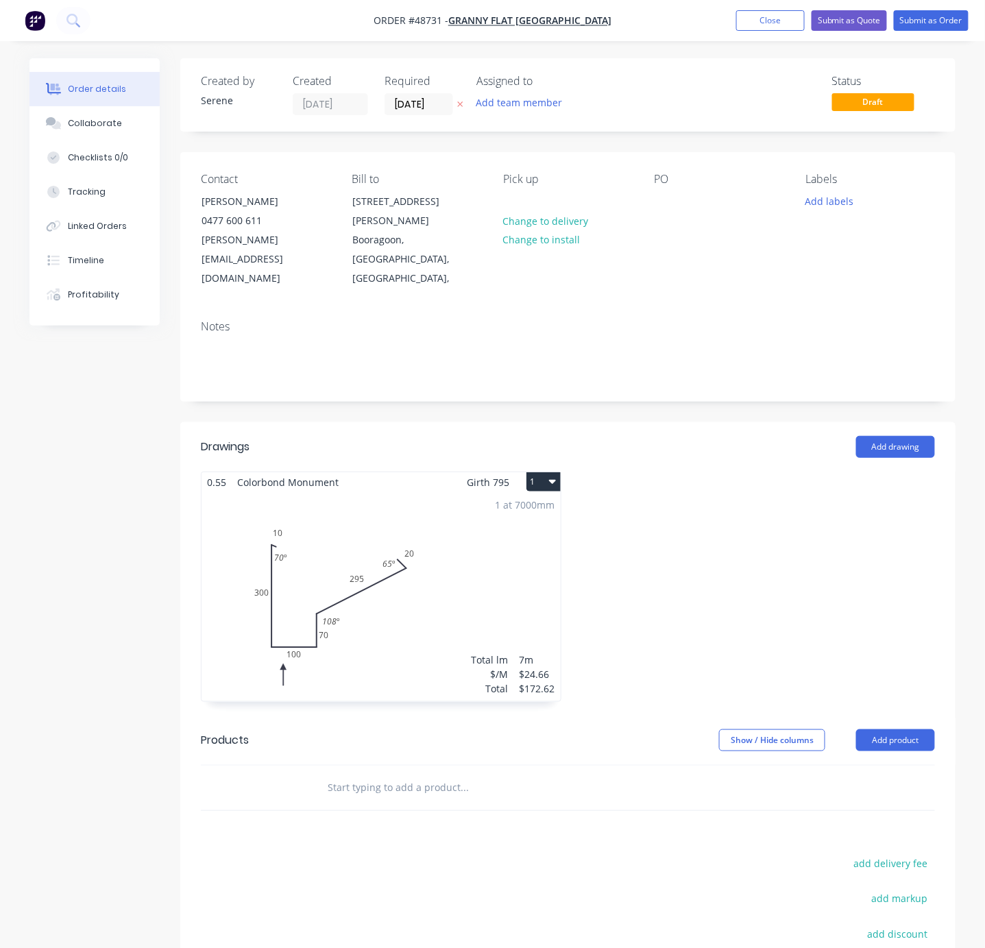
click at [752, 543] on div at bounding box center [755, 594] width 374 height 244
drag, startPoint x: 732, startPoint y: 537, endPoint x: 827, endPoint y: 548, distance: 95.9
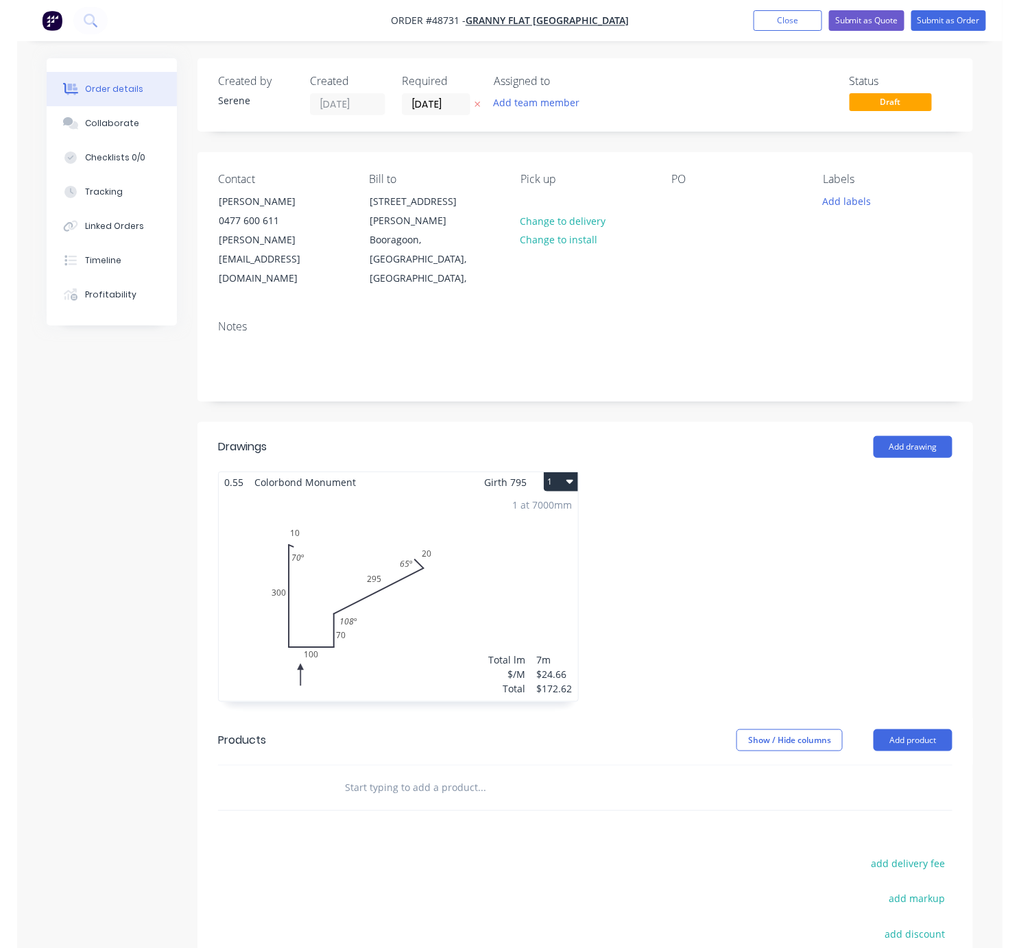
scroll to position [179, 0]
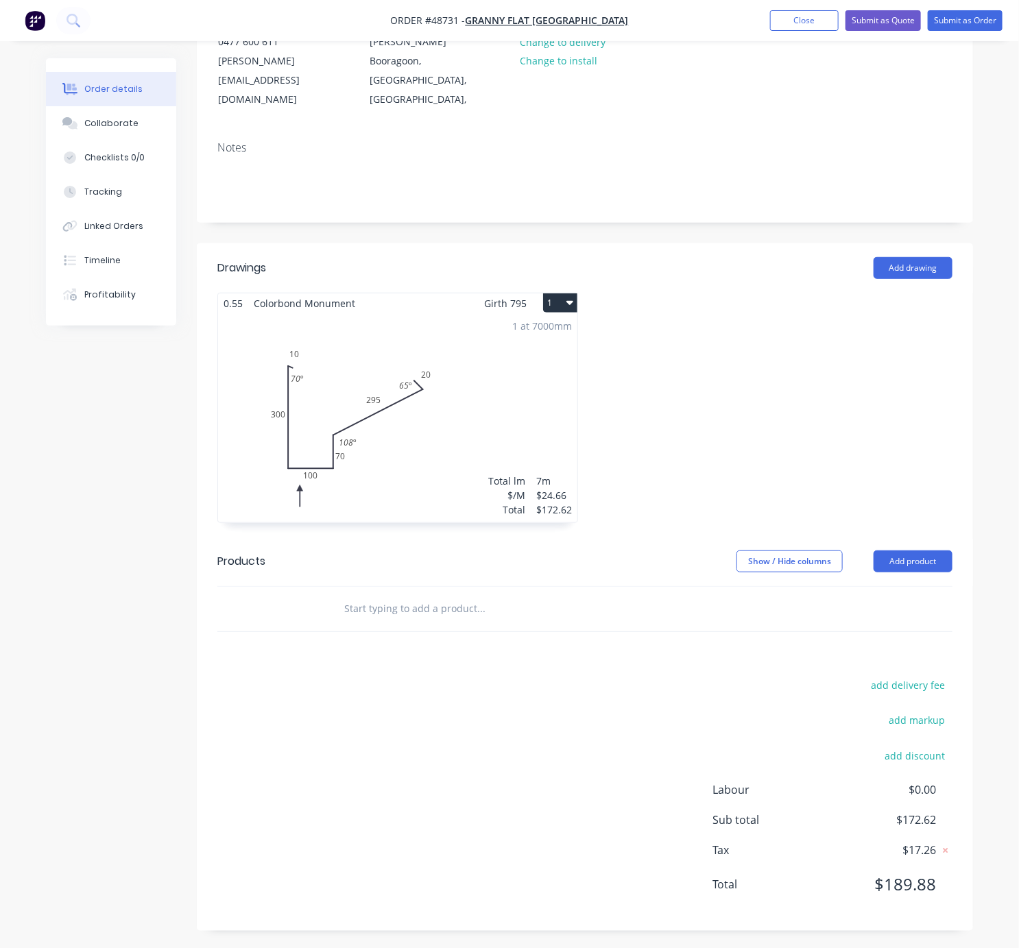
click at [766, 339] on div at bounding box center [772, 415] width 374 height 244
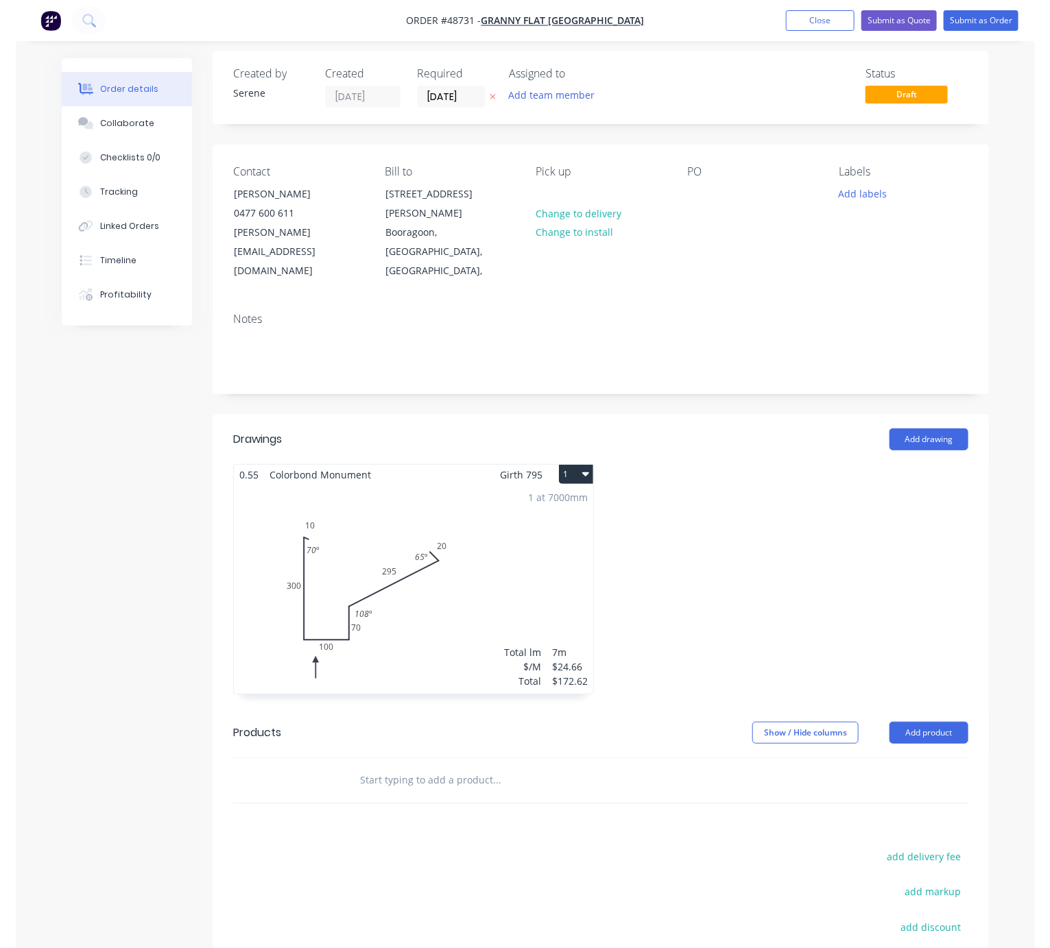
scroll to position [0, 0]
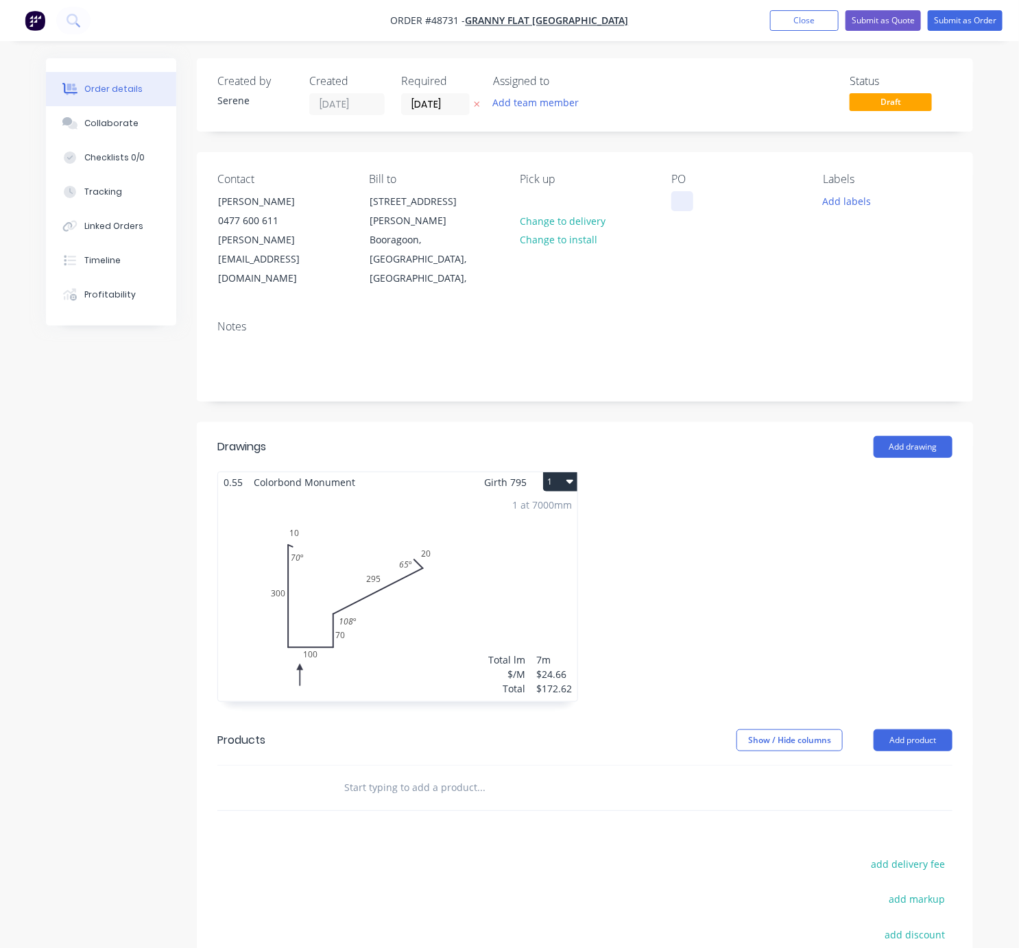
click at [677, 211] on div at bounding box center [682, 201] width 22 height 20
click at [814, 572] on div at bounding box center [772, 594] width 374 height 244
click at [939, 23] on button "Submit as Order" at bounding box center [965, 20] width 75 height 21
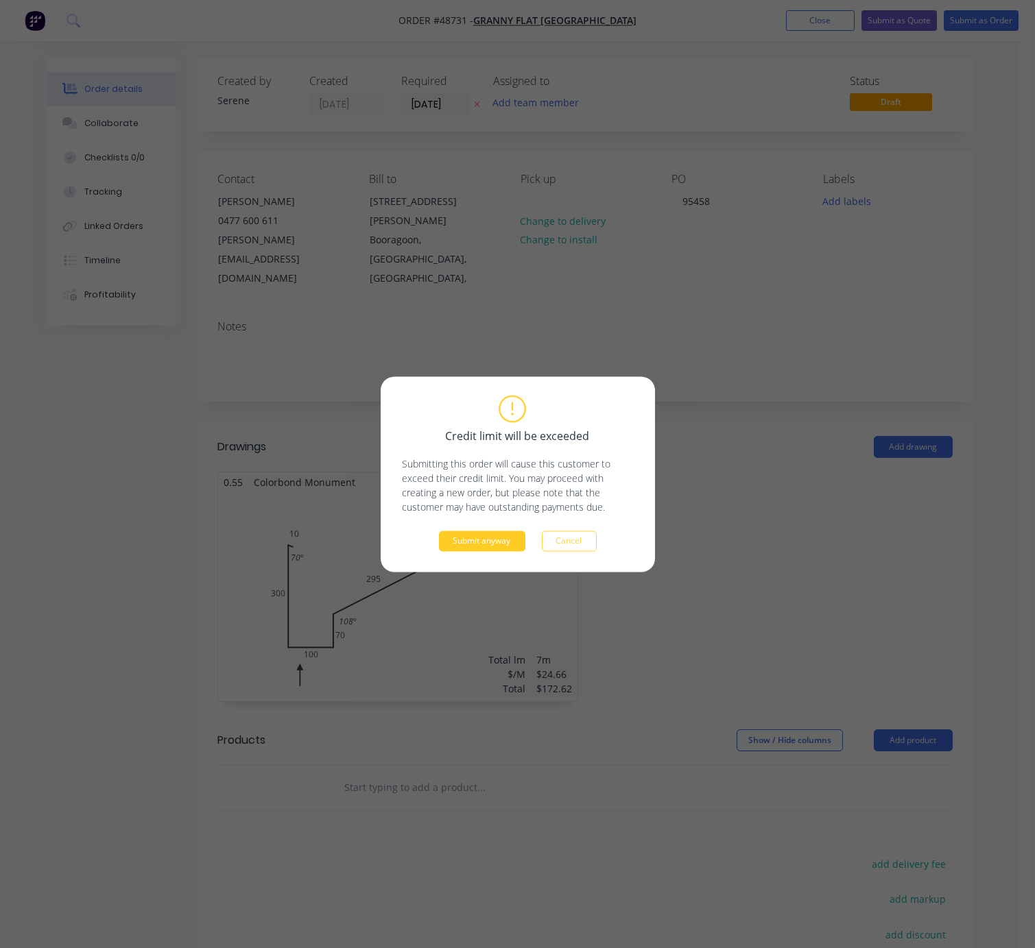
click at [482, 545] on button "Submit anyway" at bounding box center [482, 541] width 86 height 21
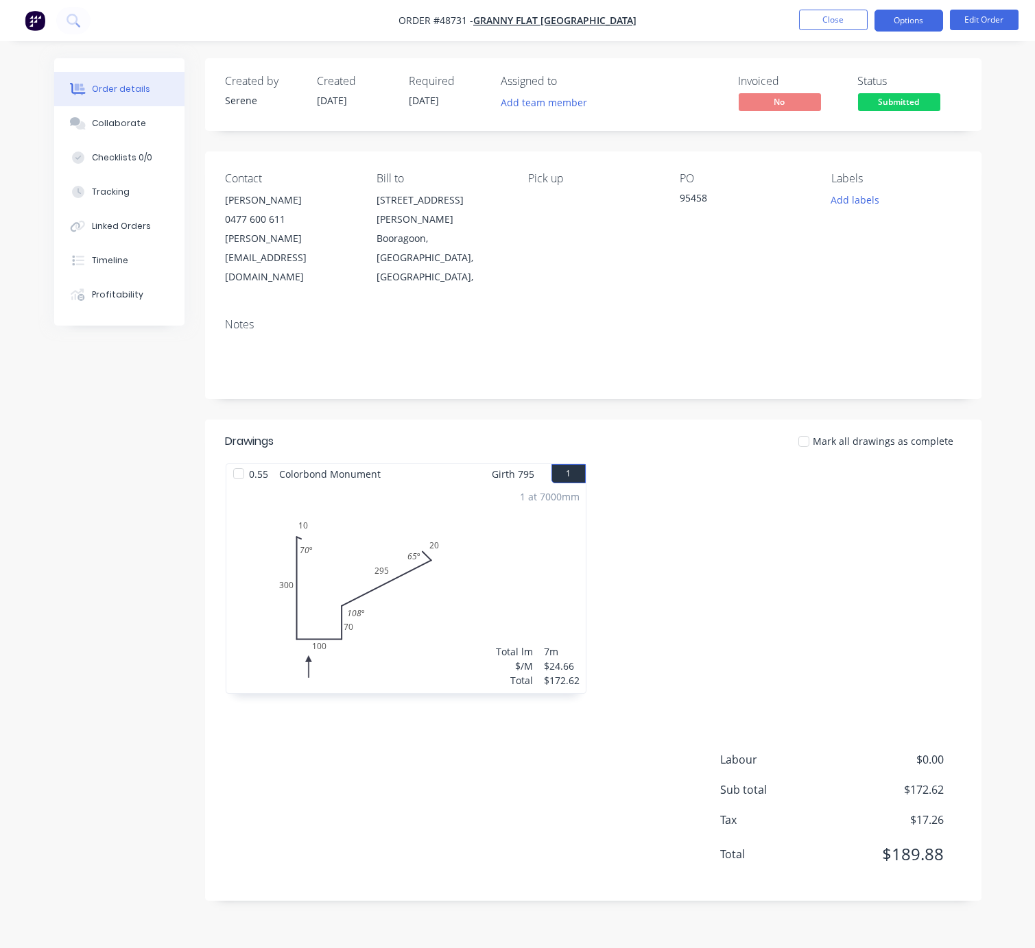
click at [916, 26] on button "Options" at bounding box center [908, 21] width 69 height 22
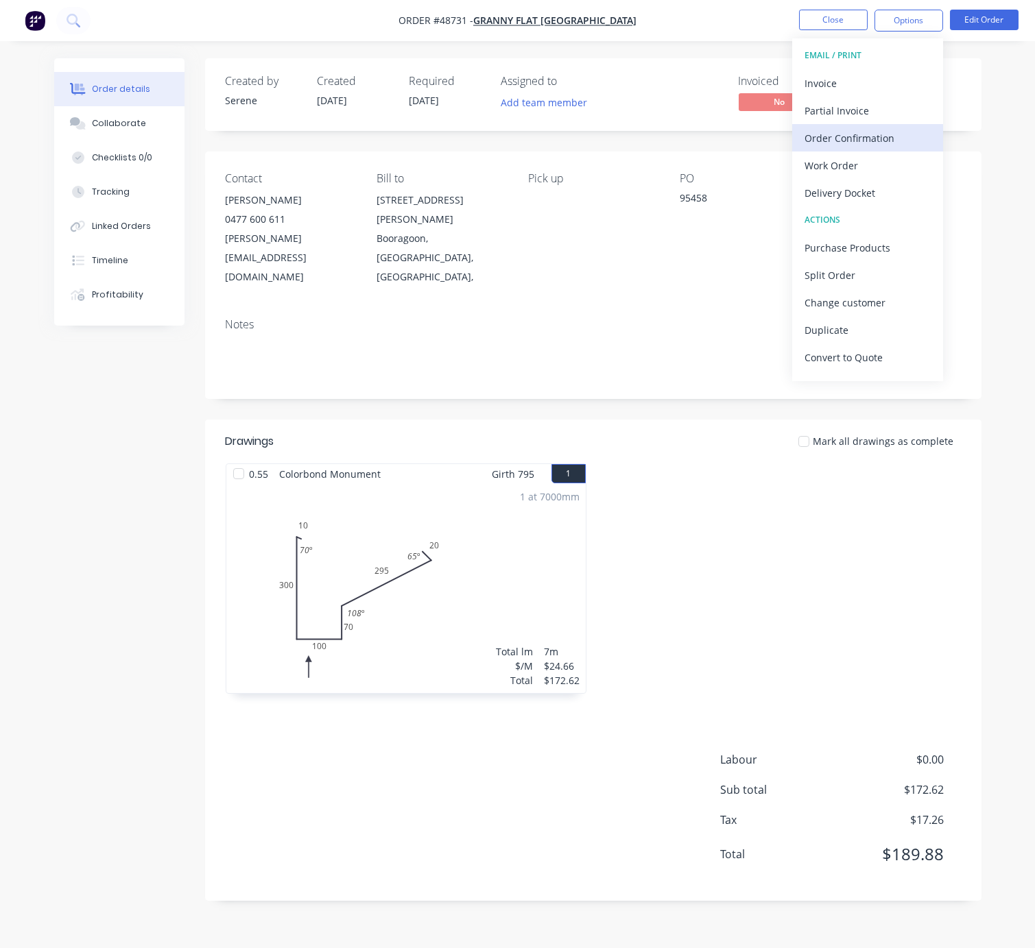
click at [852, 136] on div "Order Confirmation" at bounding box center [867, 138] width 126 height 20
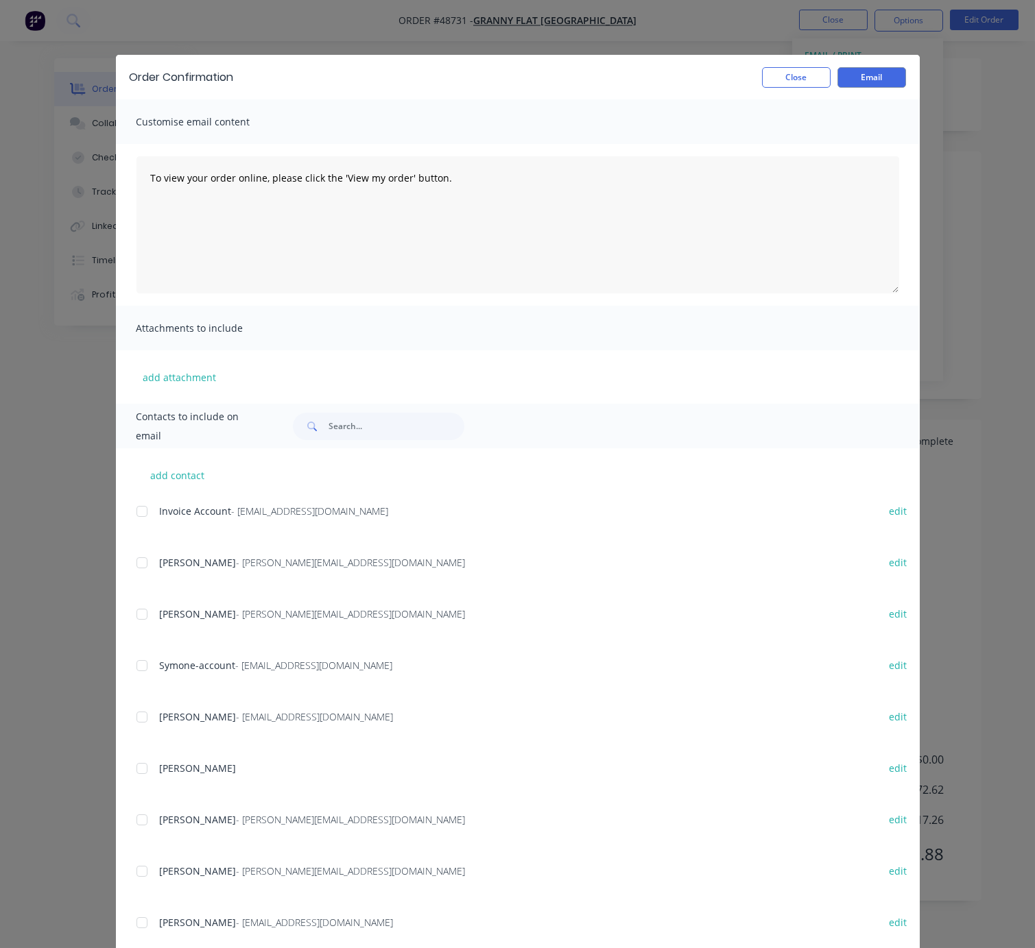
click at [131, 619] on div at bounding box center [141, 614] width 27 height 27
click at [854, 75] on button "Email" at bounding box center [871, 77] width 69 height 21
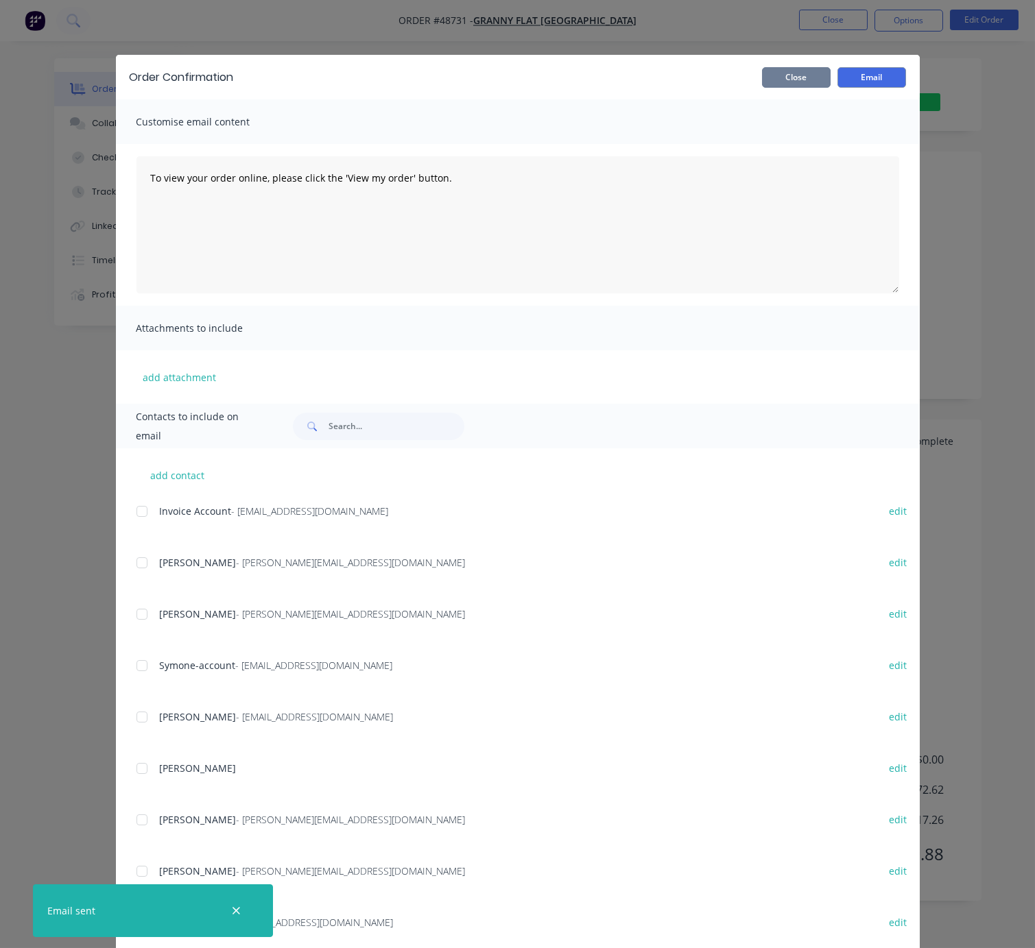
click at [792, 93] on div "Order Confirmation Close Email" at bounding box center [518, 77] width 804 height 45
click at [796, 82] on button "Close" at bounding box center [796, 77] width 69 height 21
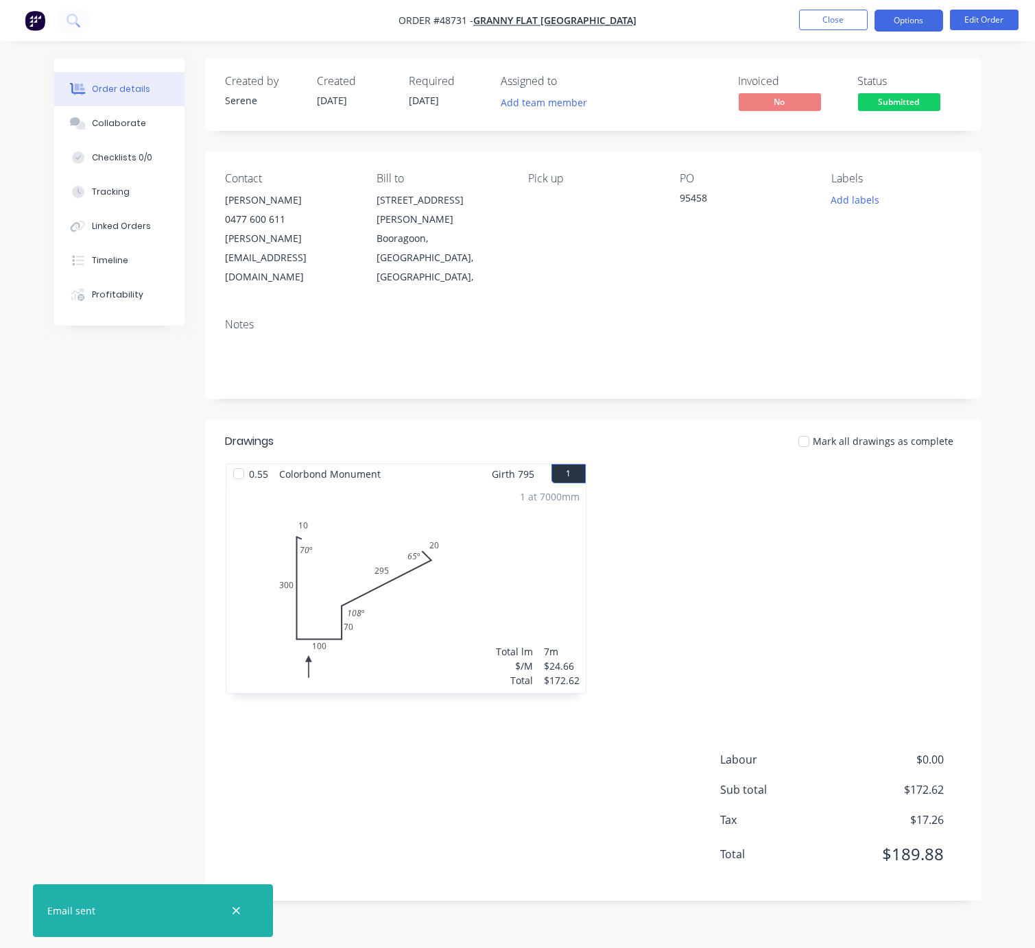
click at [906, 23] on button "Options" at bounding box center [908, 21] width 69 height 22
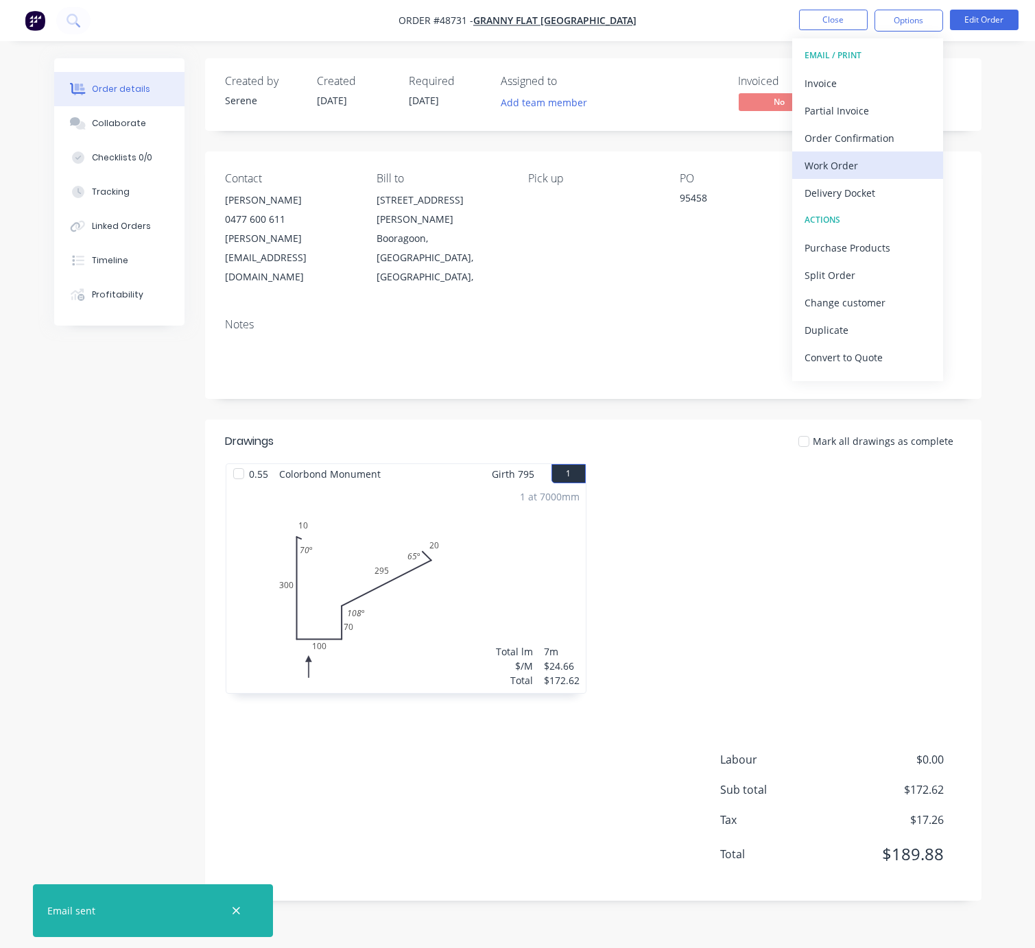
click at [866, 154] on button "Work Order" at bounding box center [867, 165] width 151 height 27
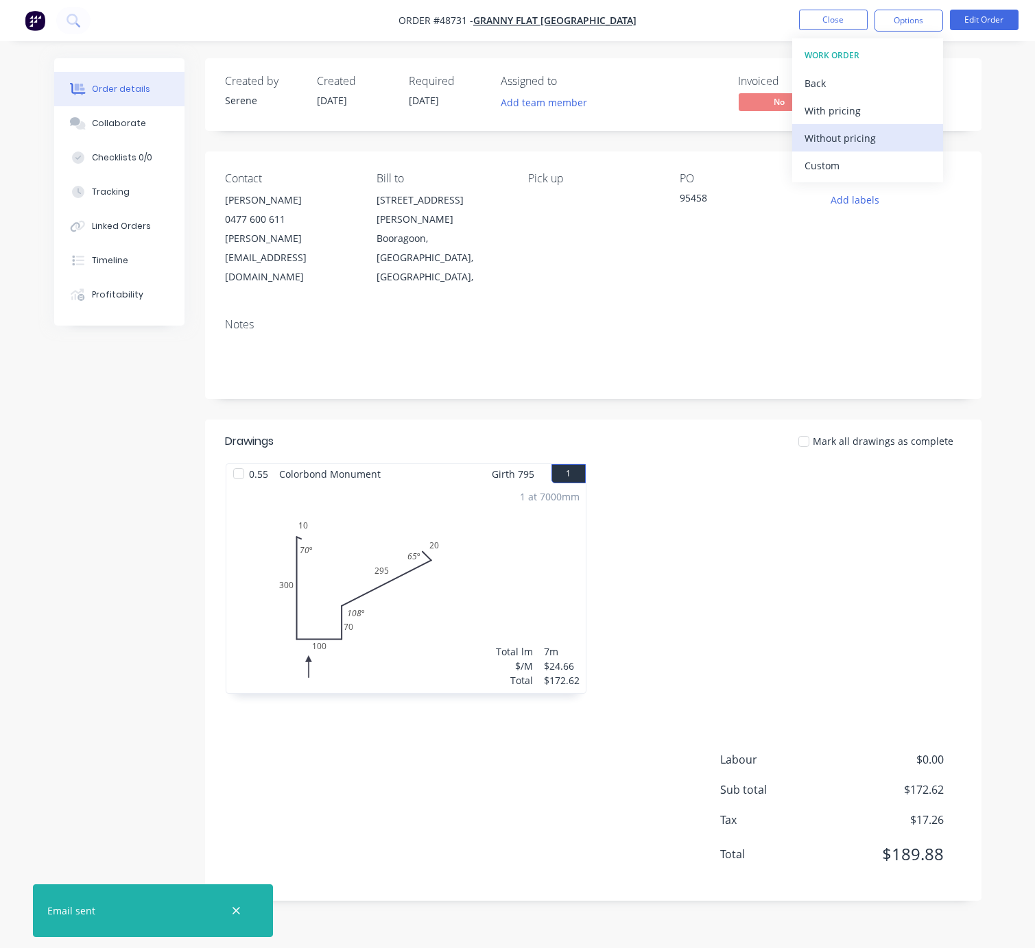
click at [835, 132] on div "Without pricing" at bounding box center [867, 138] width 126 height 20
click at [841, 195] on div "Delivery Docket" at bounding box center [867, 193] width 126 height 20
click at [845, 143] on div "Without pricing" at bounding box center [867, 138] width 126 height 20
click at [707, 557] on div at bounding box center [780, 586] width 374 height 244
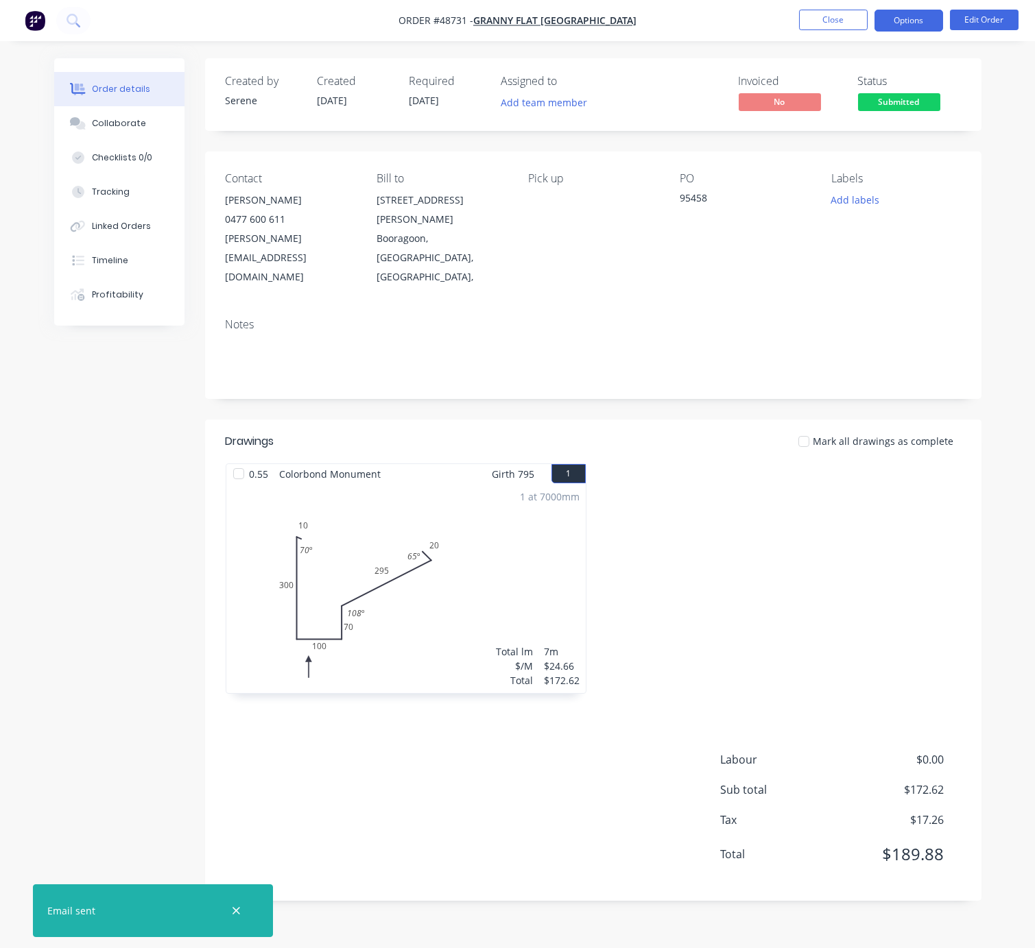
click at [906, 26] on button "Options" at bounding box center [908, 21] width 69 height 22
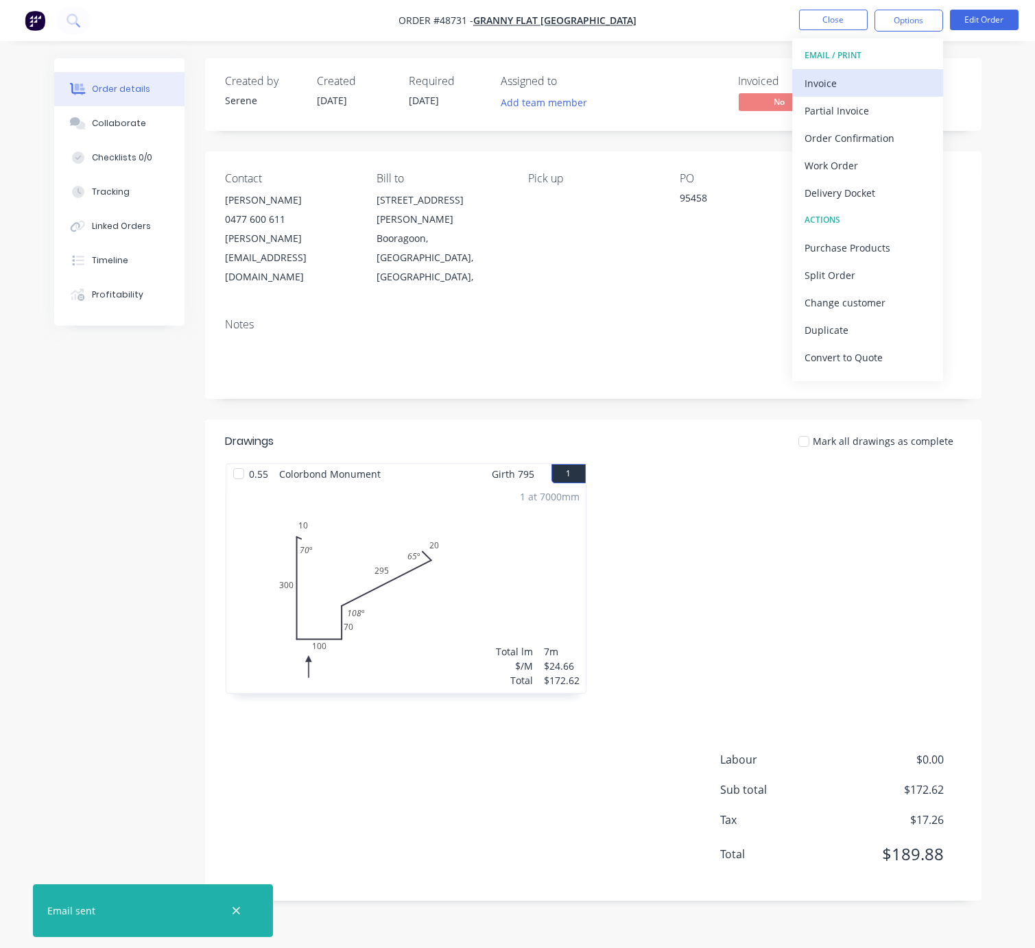
click at [837, 88] on div "Invoice" at bounding box center [867, 83] width 126 height 20
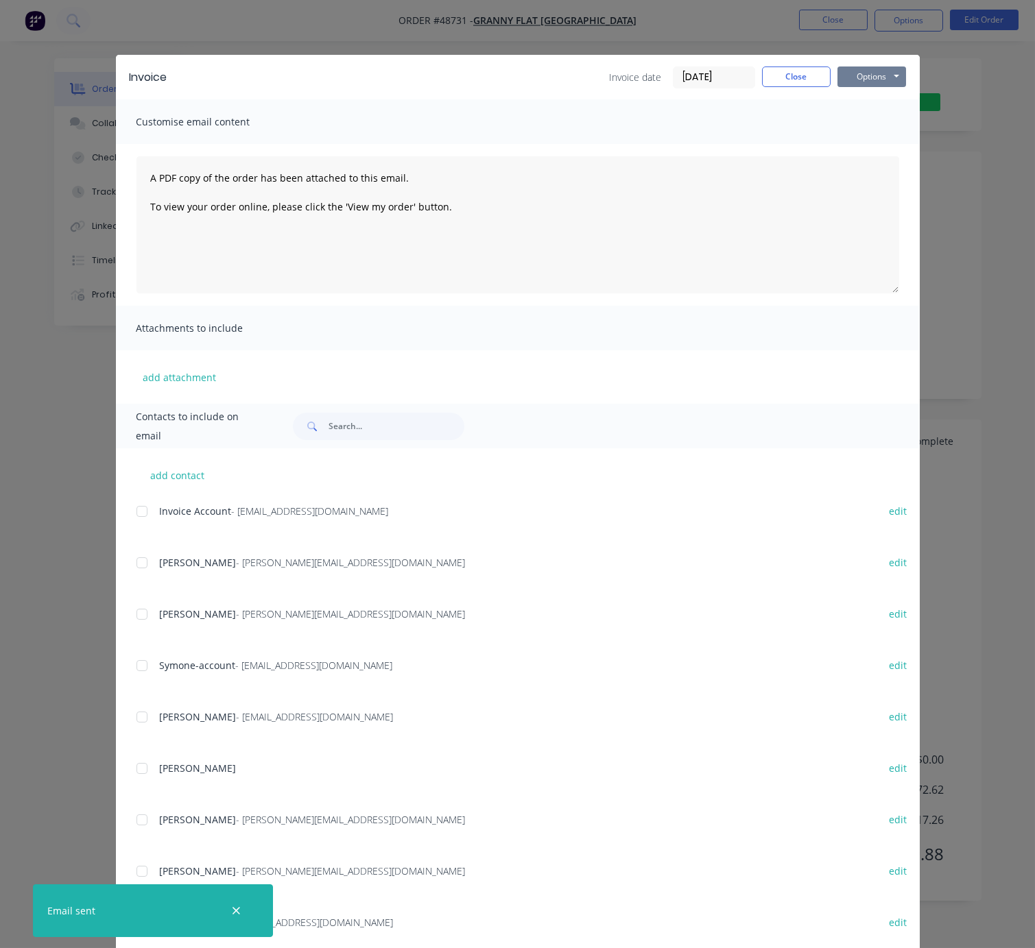
click at [887, 87] on button "Options" at bounding box center [871, 77] width 69 height 21
click at [879, 129] on button "Print" at bounding box center [881, 123] width 88 height 23
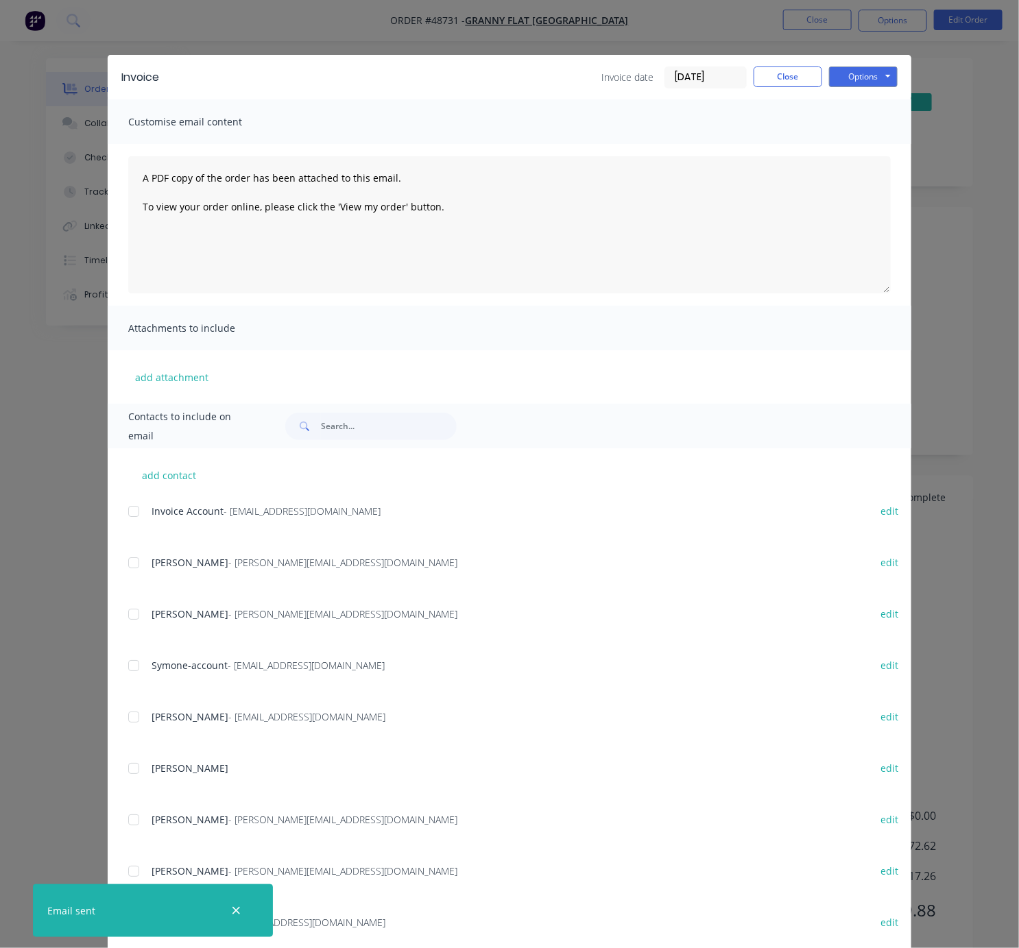
click at [126, 517] on div at bounding box center [133, 511] width 27 height 27
click at [868, 80] on button "Options" at bounding box center [863, 77] width 69 height 21
click at [858, 150] on button "Email" at bounding box center [873, 145] width 88 height 23
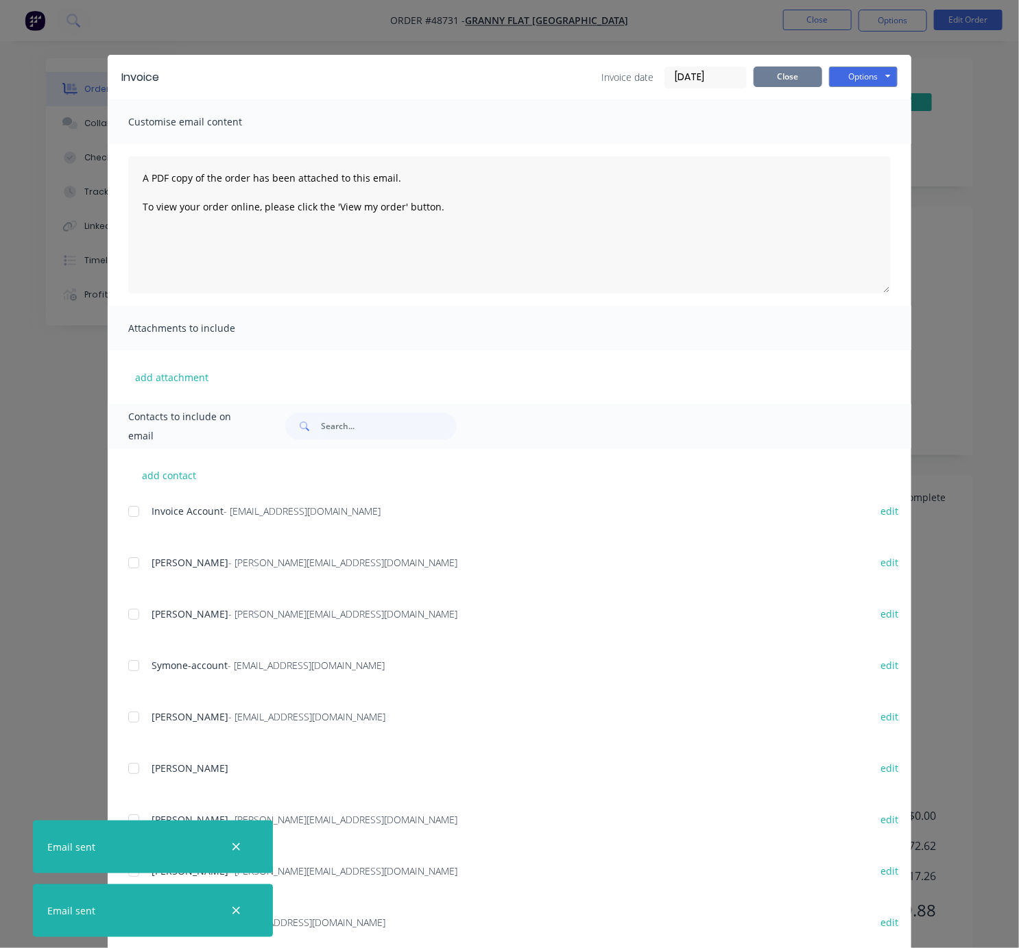
click at [787, 86] on button "Close" at bounding box center [788, 77] width 69 height 21
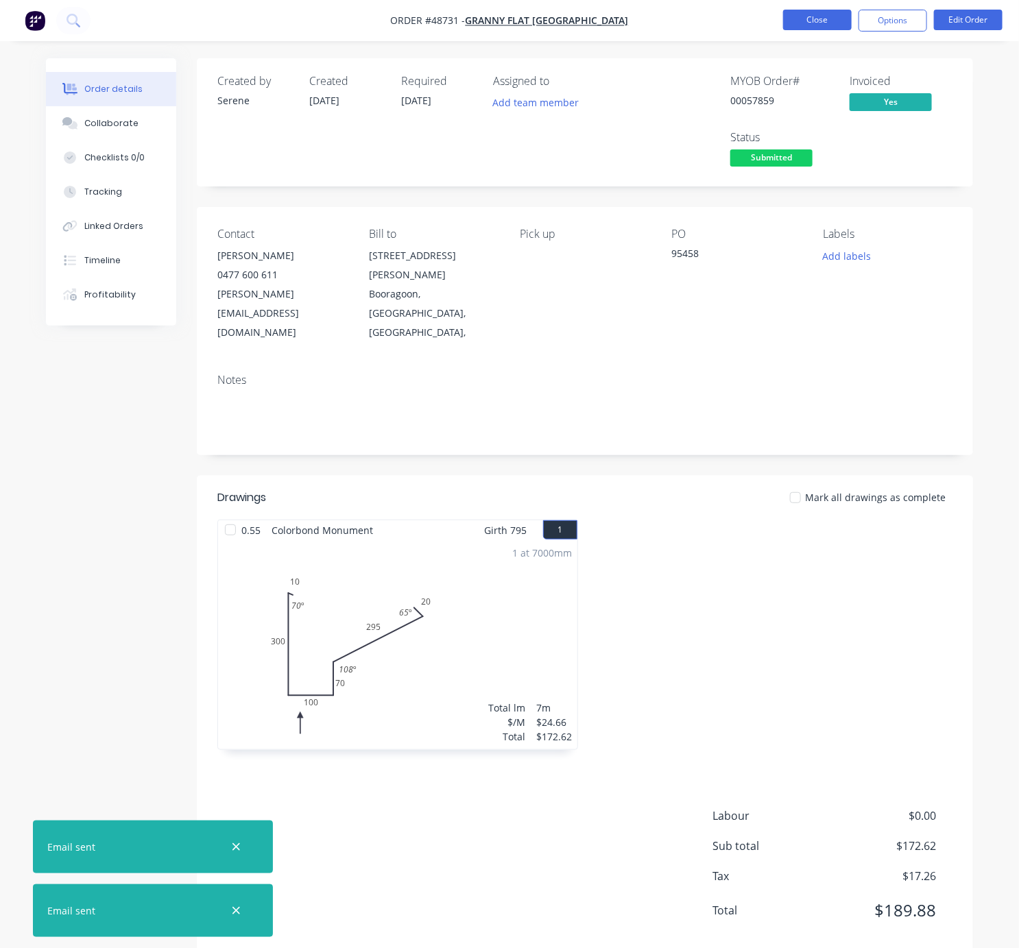
click at [819, 16] on button "Close" at bounding box center [817, 20] width 69 height 21
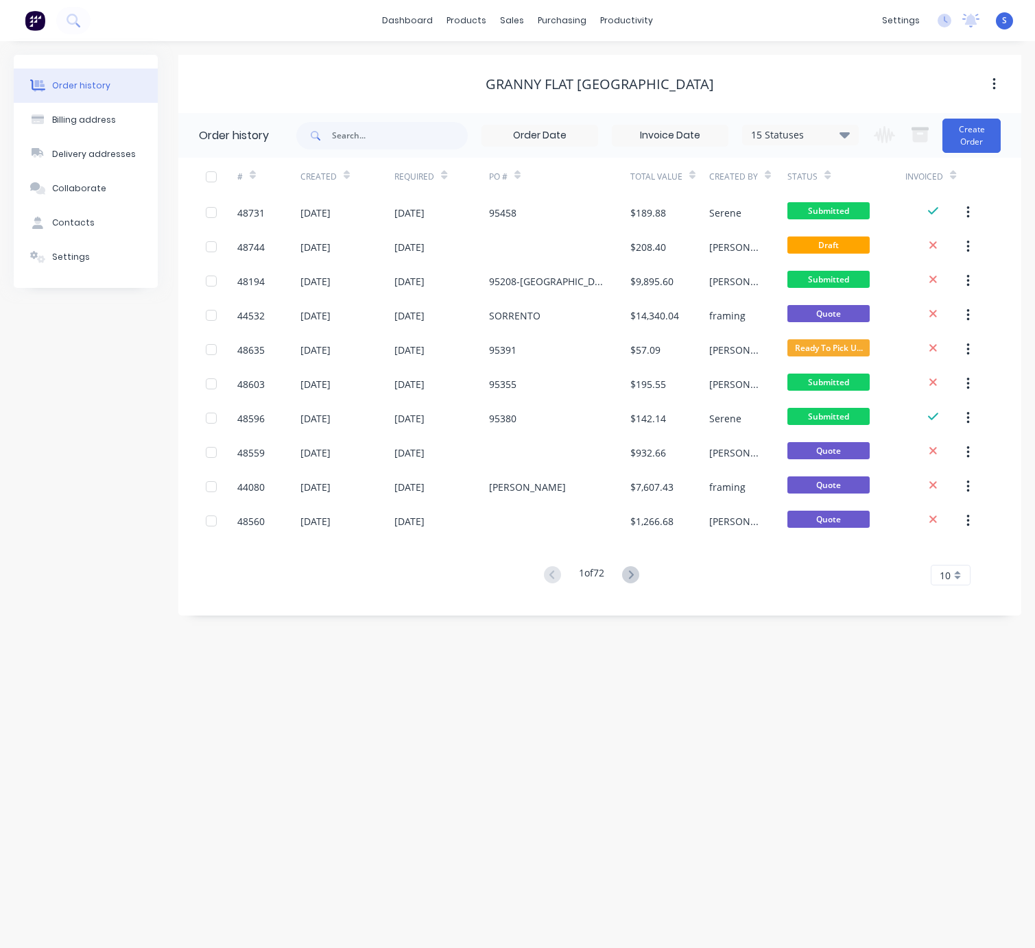
click at [84, 387] on div "Order history Billing address Delivery addresses Collaborate Contacts Settings" at bounding box center [86, 335] width 144 height 561
click at [574, 762] on div "Order history Billing address Delivery addresses Collaborate Contacts Settings …" at bounding box center [517, 494] width 1035 height 907
